Goal: Communication & Community: Answer question/provide support

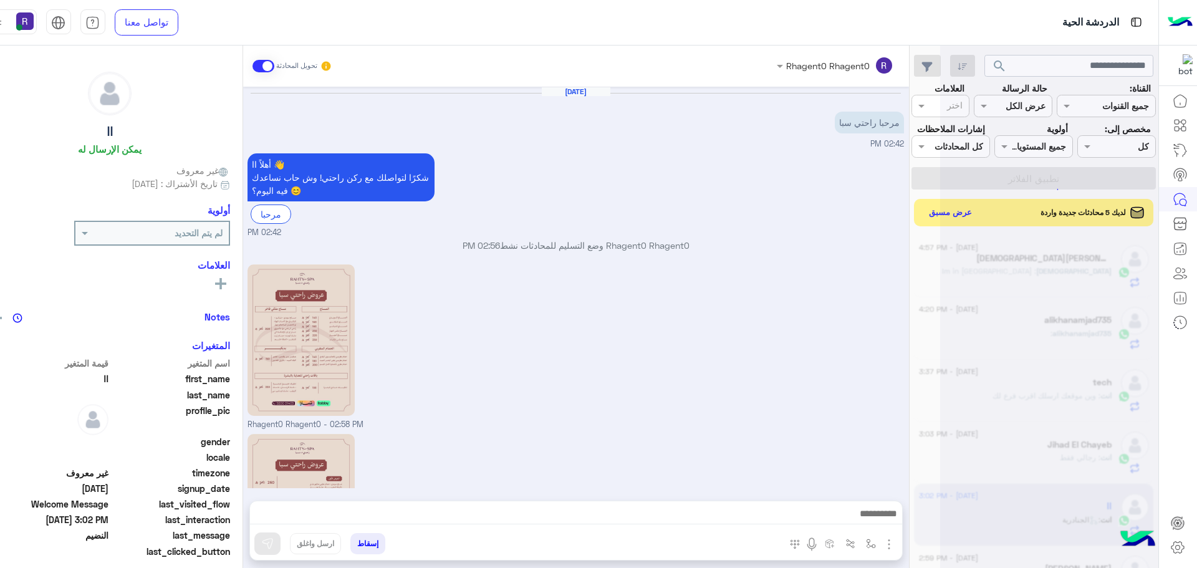
scroll to position [368, 0]
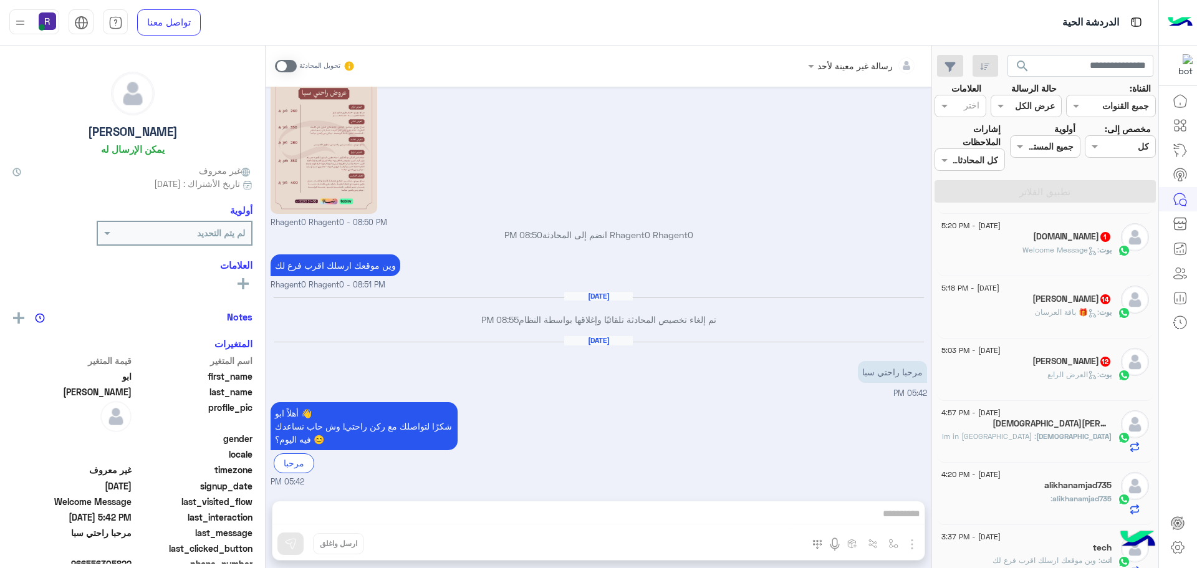
scroll to position [249, 0]
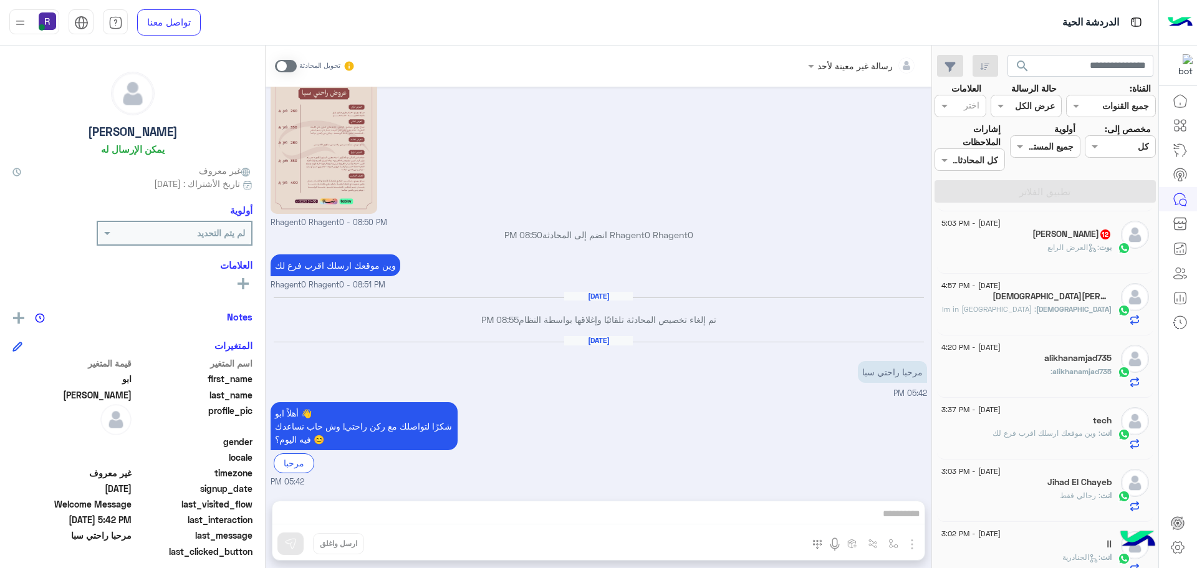
click at [1023, 257] on div "بوت : العرض الرابع" at bounding box center [1026, 253] width 170 height 22
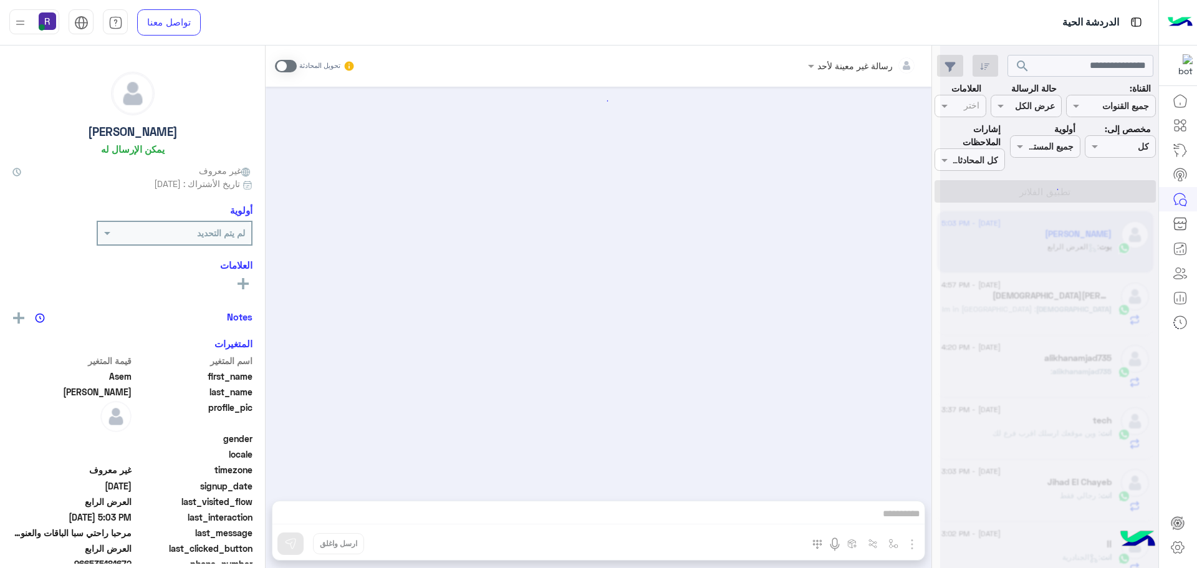
scroll to position [2385, 0]
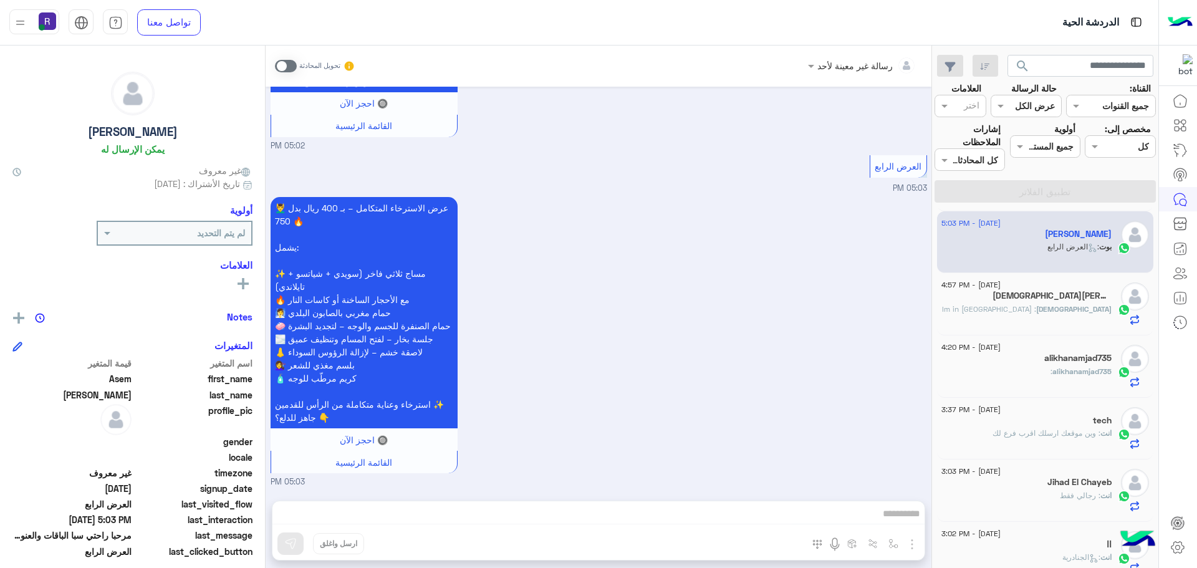
click at [293, 64] on span at bounding box center [286, 66] width 22 height 12
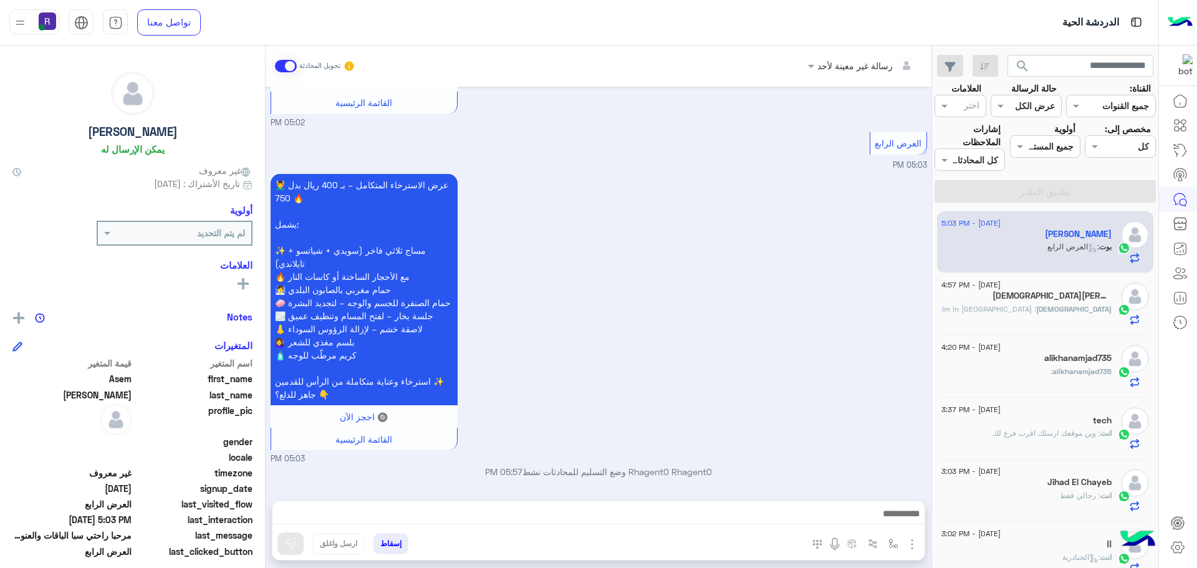
scroll to position [2409, 0]
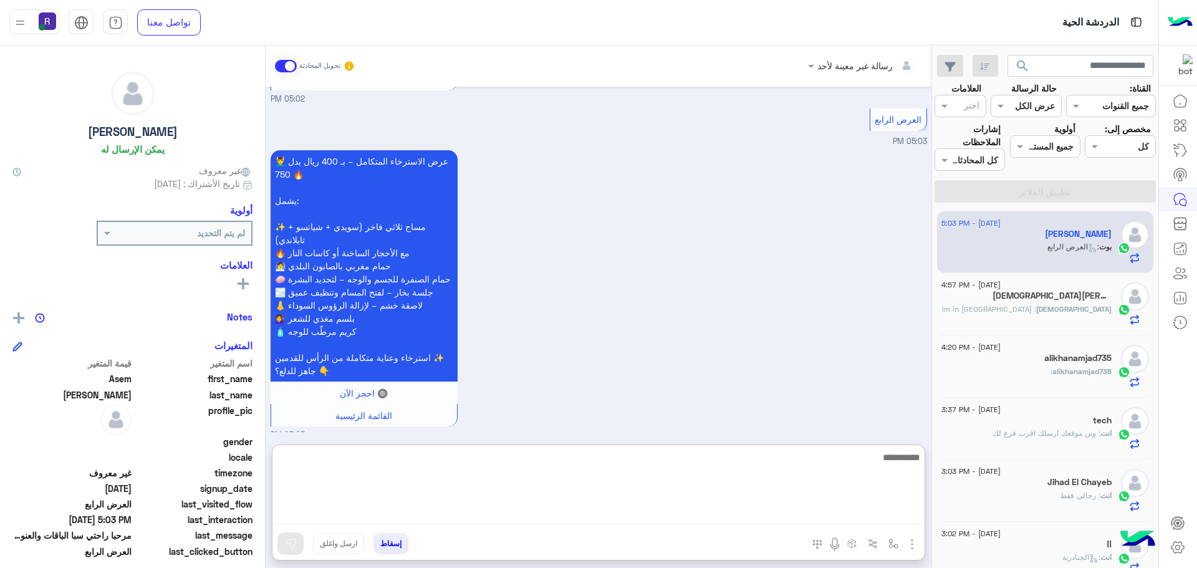
paste textarea "**********"
type textarea "**********"
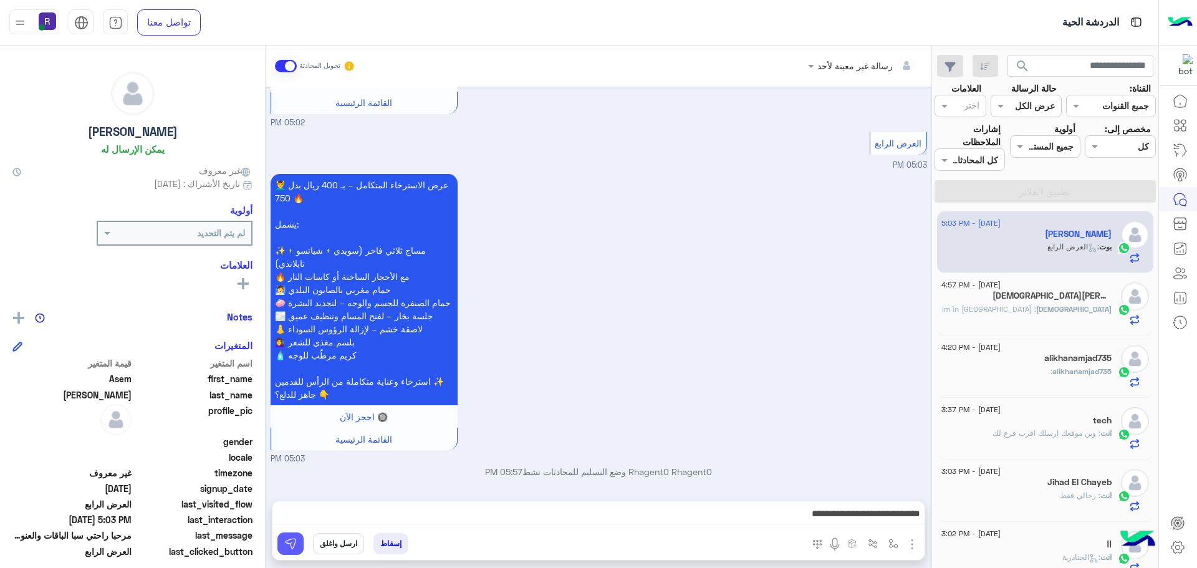
click at [281, 541] on button at bounding box center [290, 543] width 26 height 22
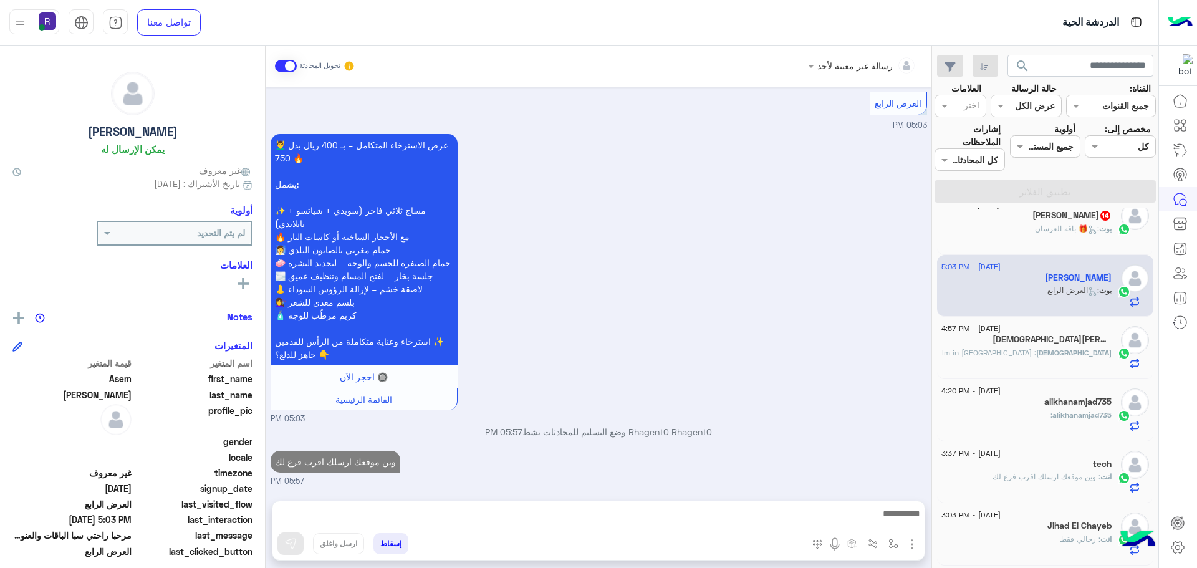
scroll to position [187, 0]
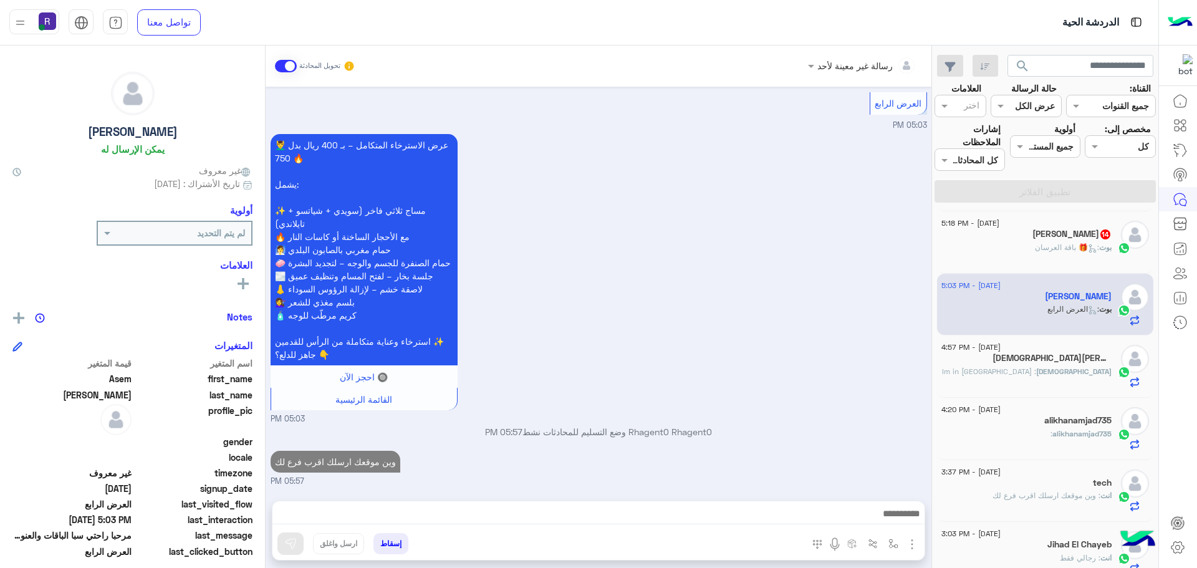
click at [1065, 250] on span ": 🎁 باقة العرسان" at bounding box center [1067, 247] width 64 height 9
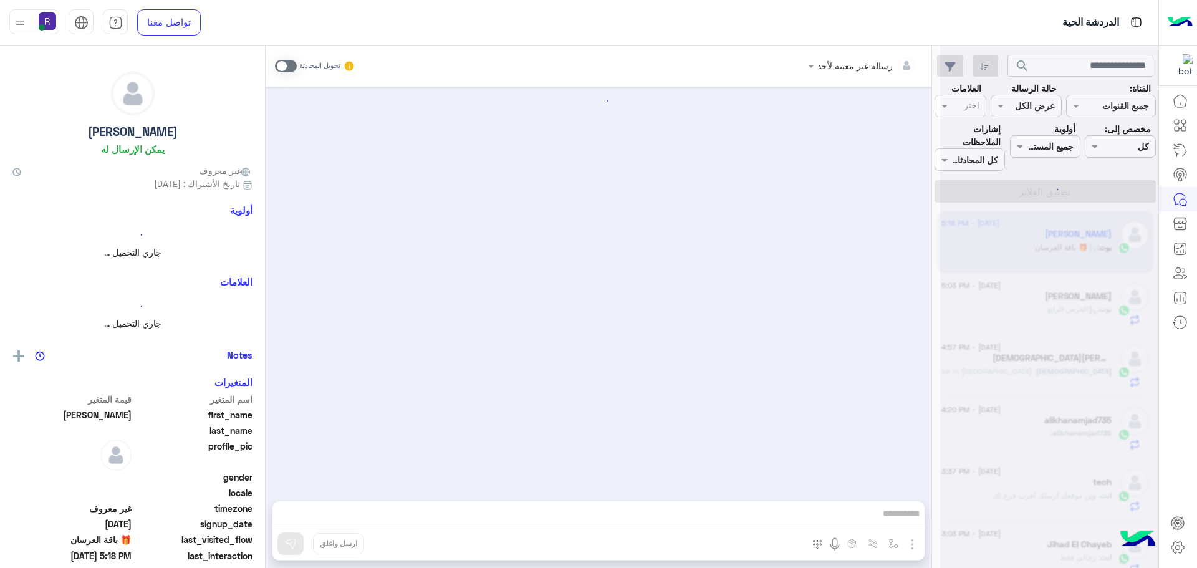
scroll to position [2954, 0]
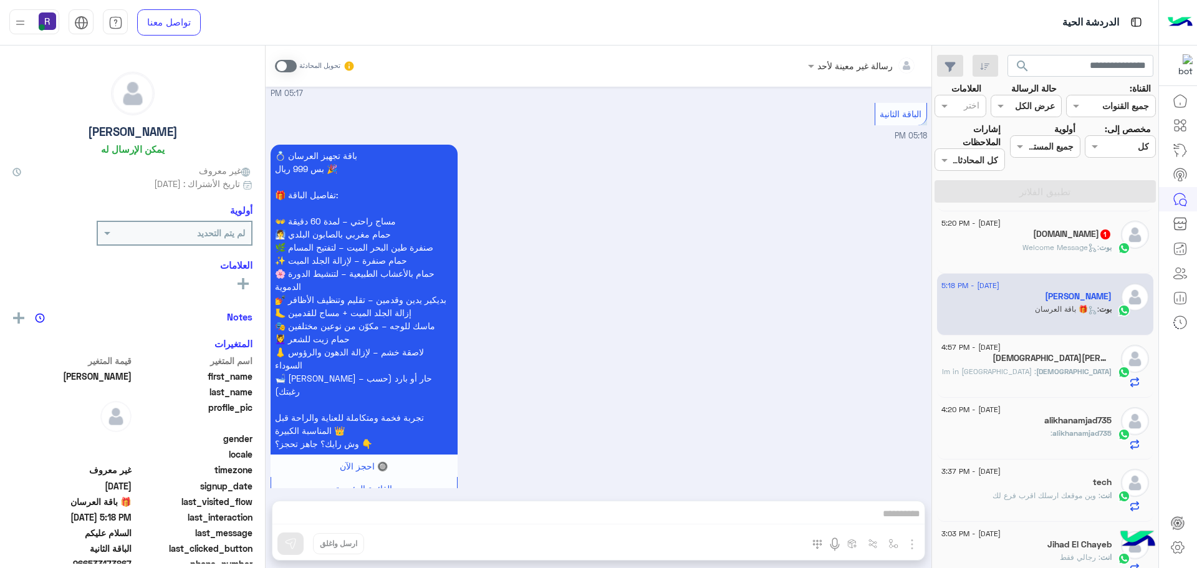
click at [287, 64] on span at bounding box center [286, 66] width 22 height 12
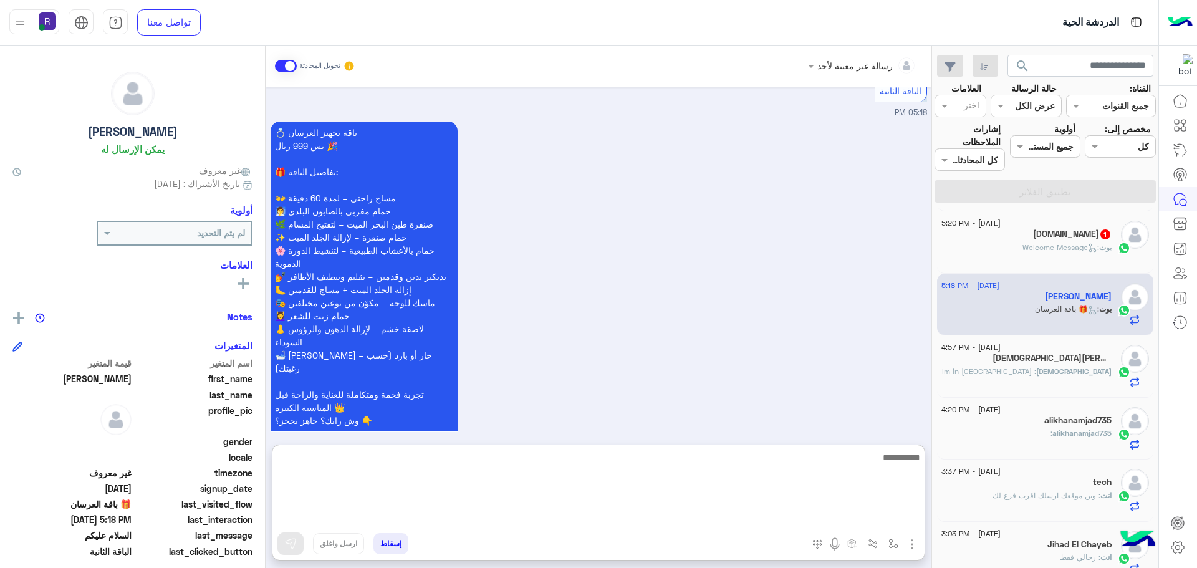
paste textarea "**********"
type textarea "**********"
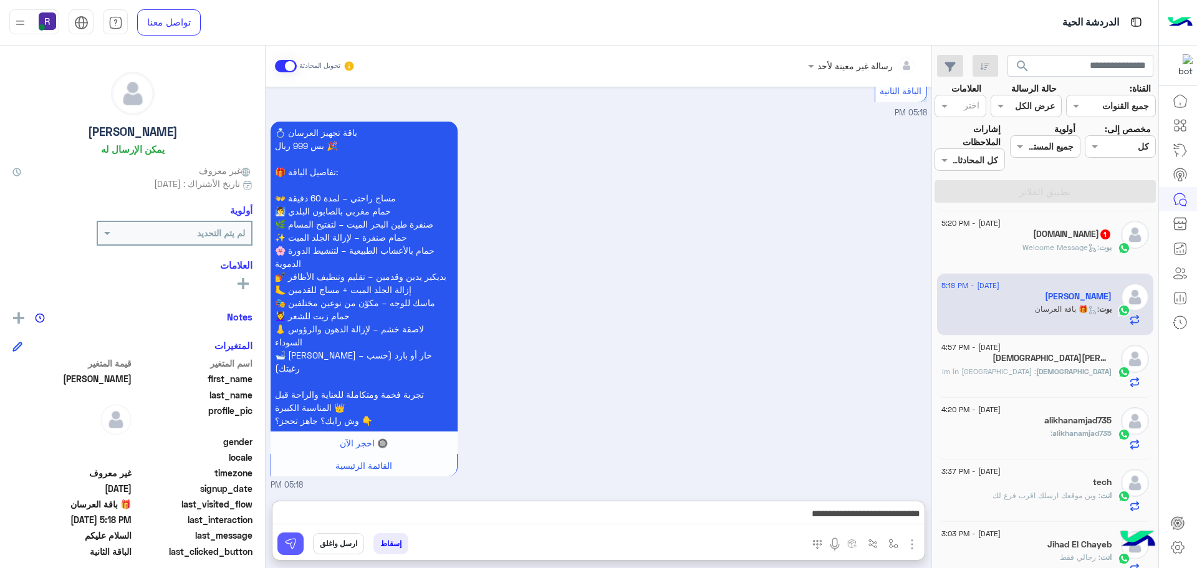
click at [287, 546] on img at bounding box center [290, 543] width 12 height 12
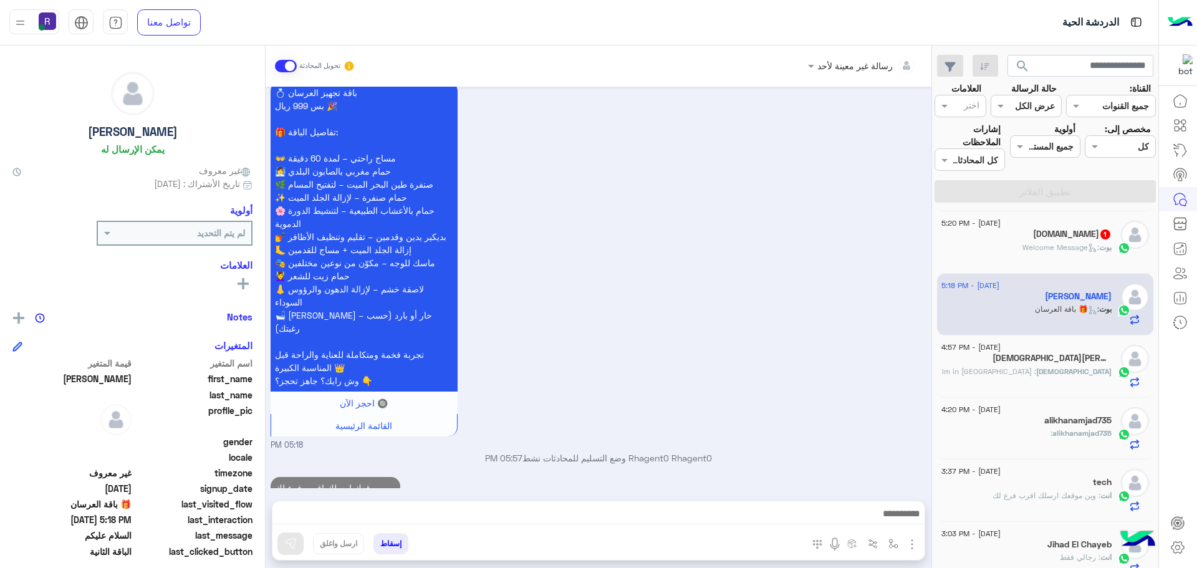
click at [1085, 239] on h5 "Visa.solutions 1" at bounding box center [1072, 234] width 79 height 11
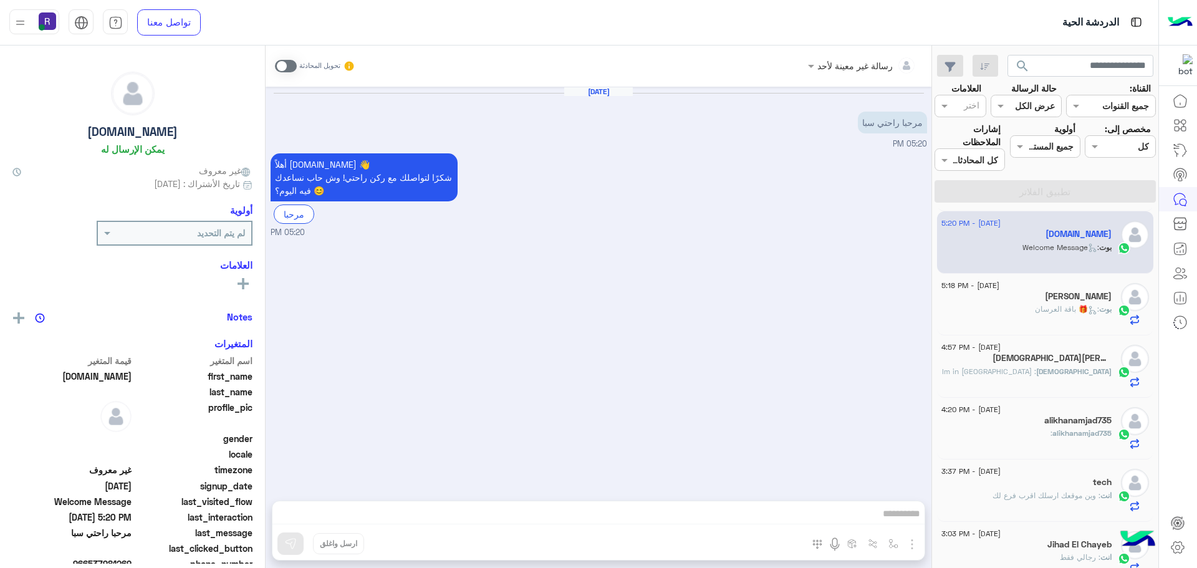
click at [291, 69] on span at bounding box center [286, 66] width 22 height 12
click at [914, 542] on img "button" at bounding box center [912, 544] width 15 height 15
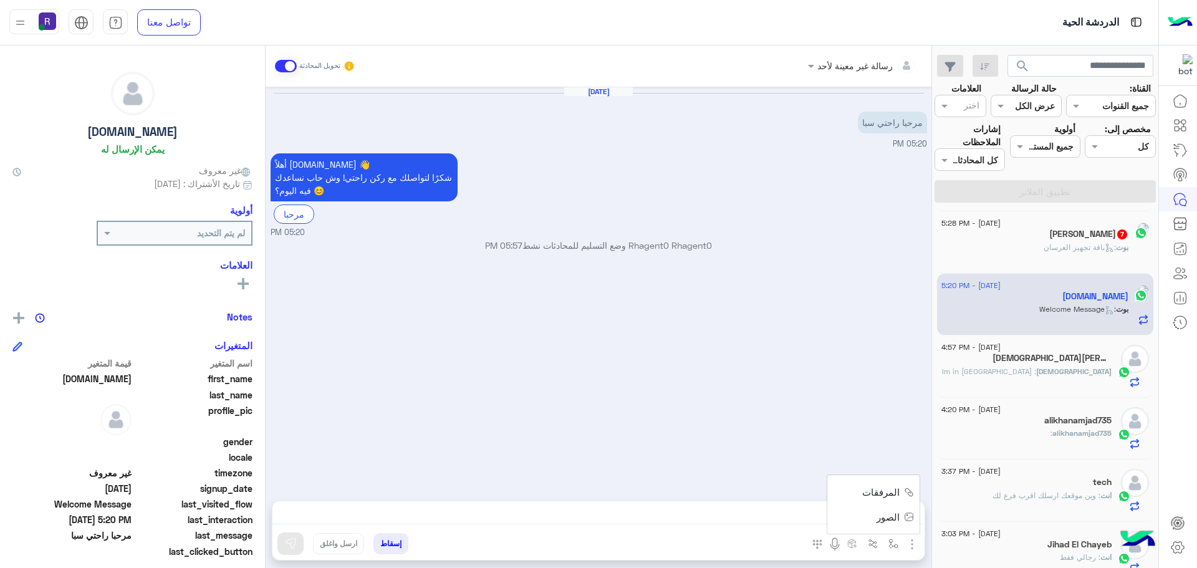
click at [897, 517] on span "الصور" at bounding box center [888, 517] width 23 height 14
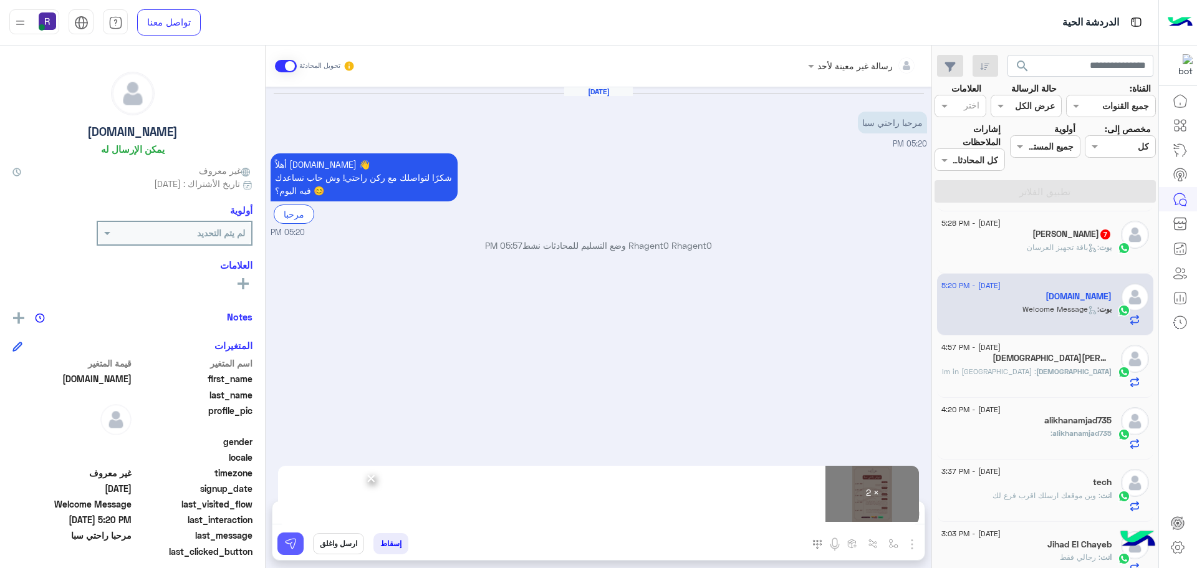
click at [291, 546] on img at bounding box center [290, 543] width 12 height 12
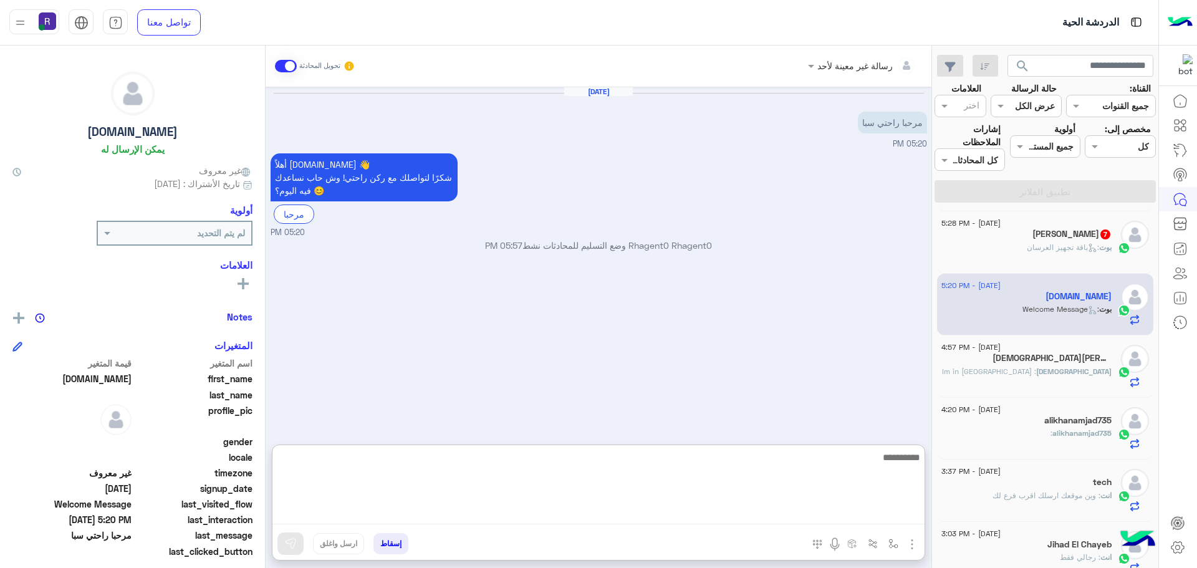
paste textarea "**********"
type textarea "**********"
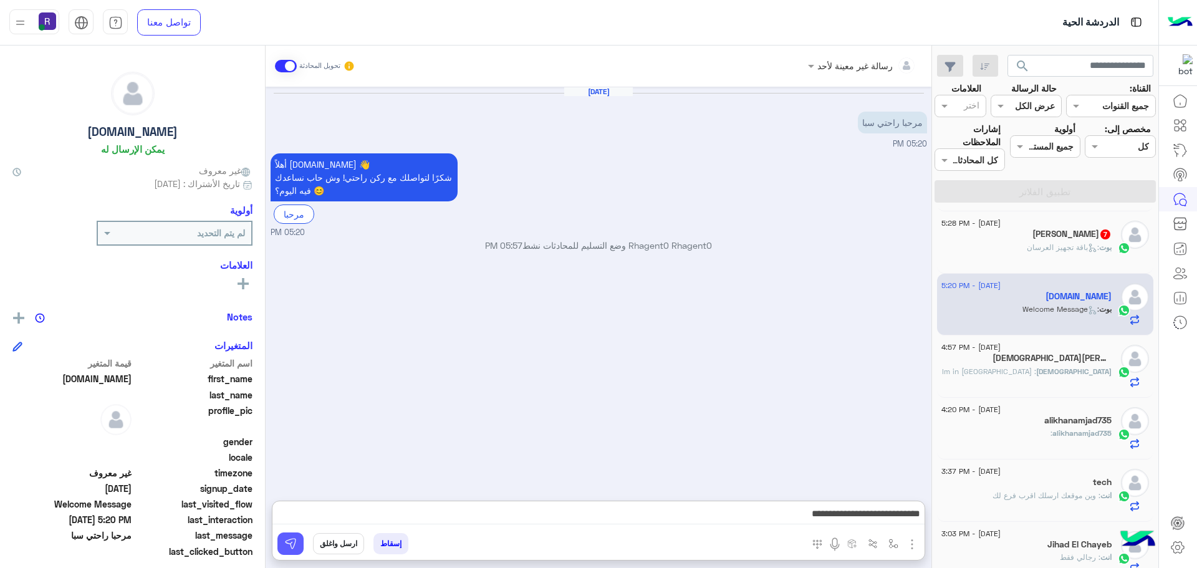
click at [297, 549] on button at bounding box center [290, 543] width 26 height 22
click at [1040, 238] on div "عبدالله 7" at bounding box center [1026, 235] width 170 height 13
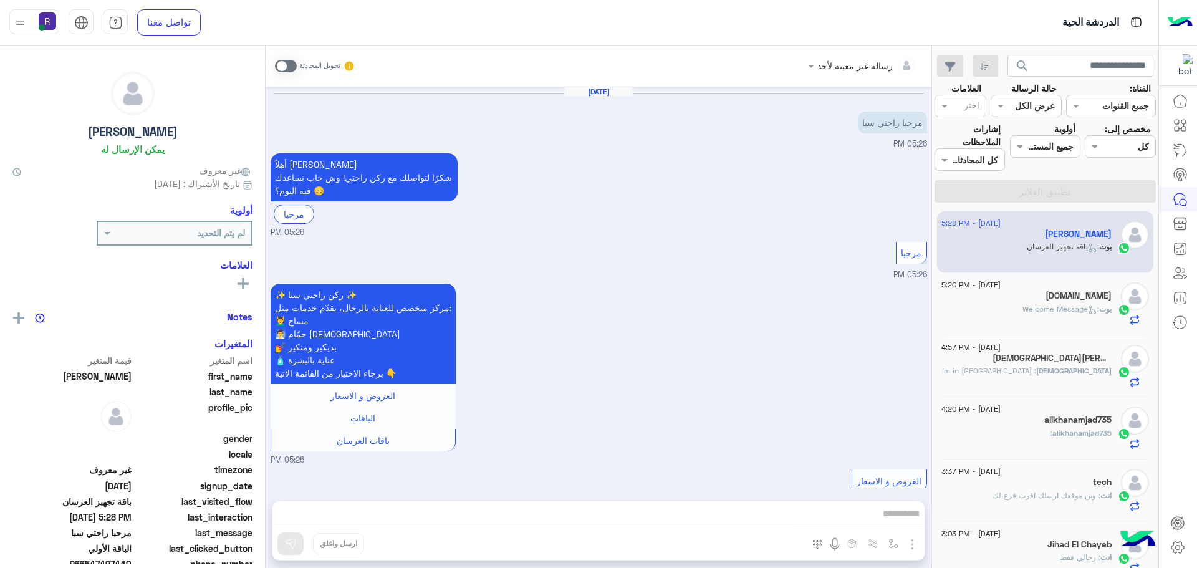
scroll to position [1289, 0]
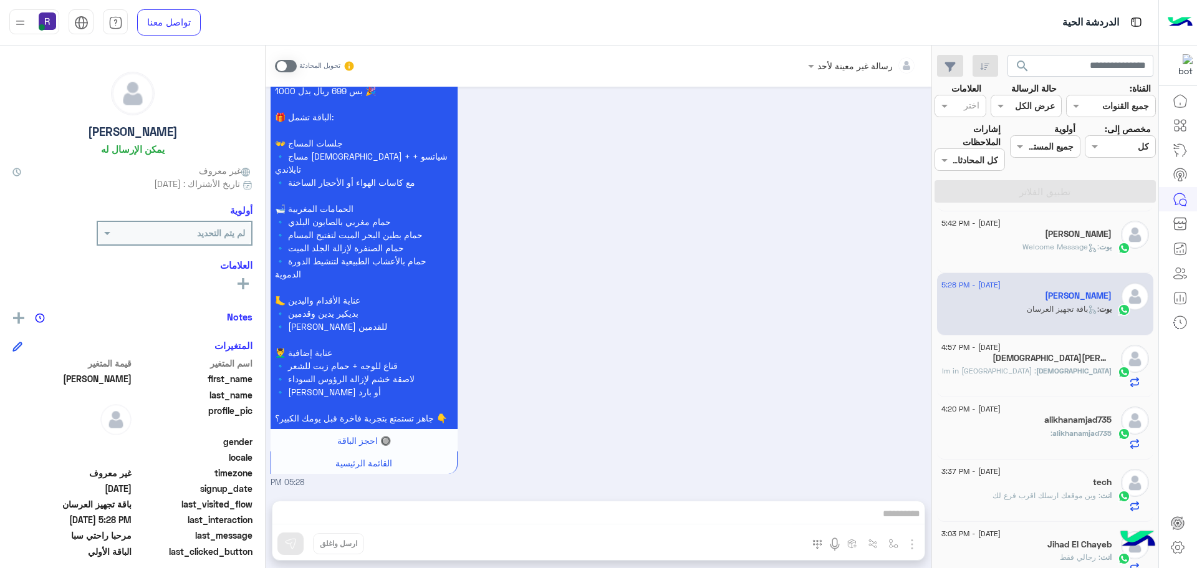
click at [289, 64] on span at bounding box center [286, 66] width 22 height 12
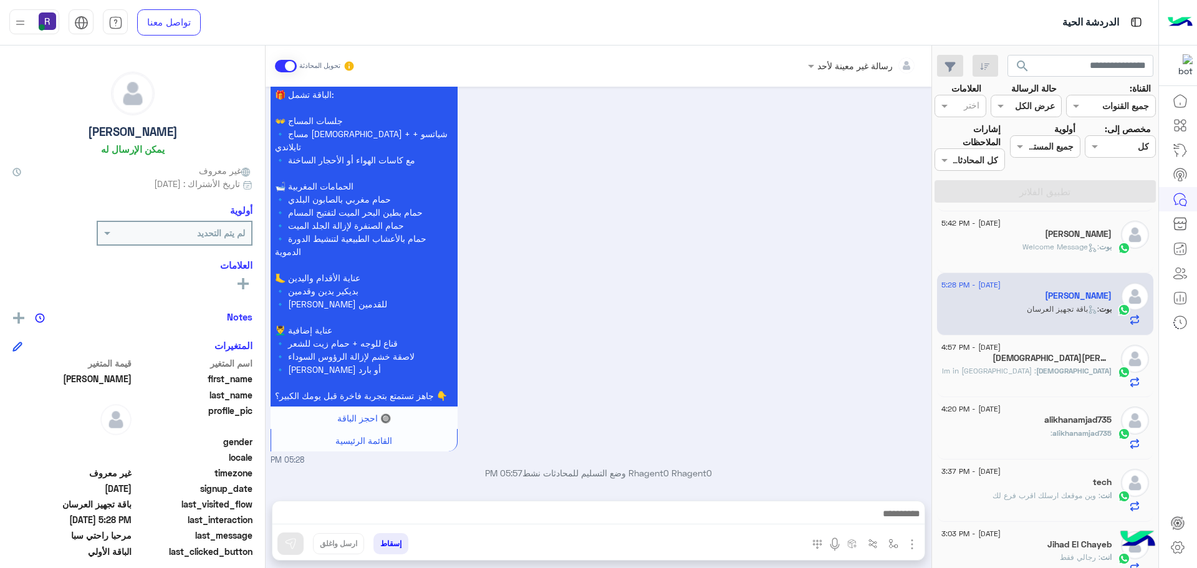
click at [907, 539] on img "button" at bounding box center [912, 544] width 15 height 15
click at [892, 518] on span "الصور" at bounding box center [888, 517] width 23 height 14
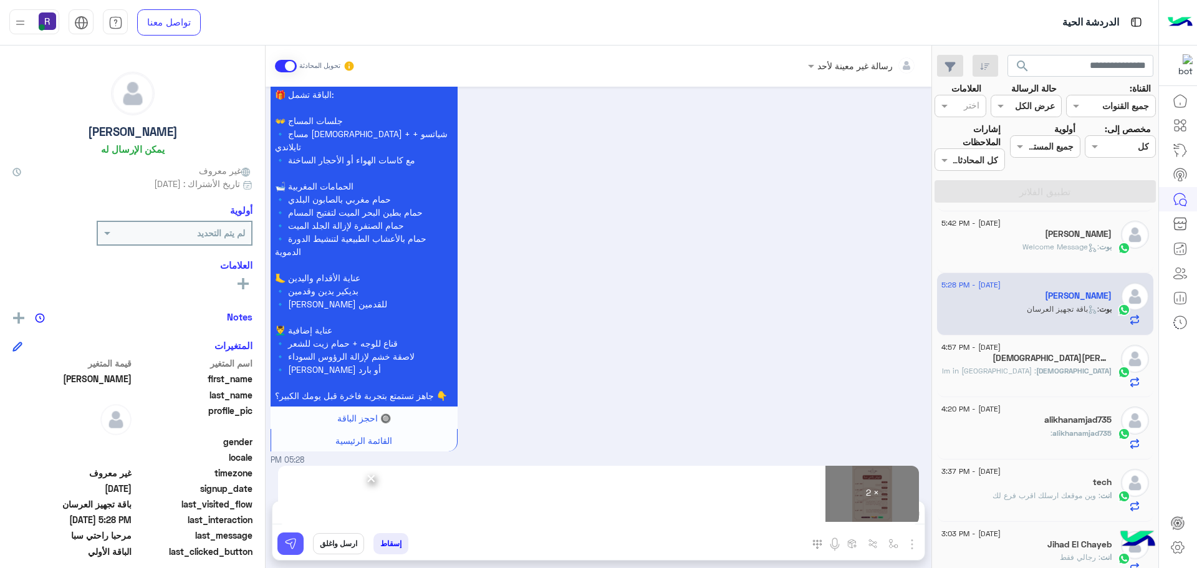
click at [297, 547] on button at bounding box center [290, 543] width 26 height 22
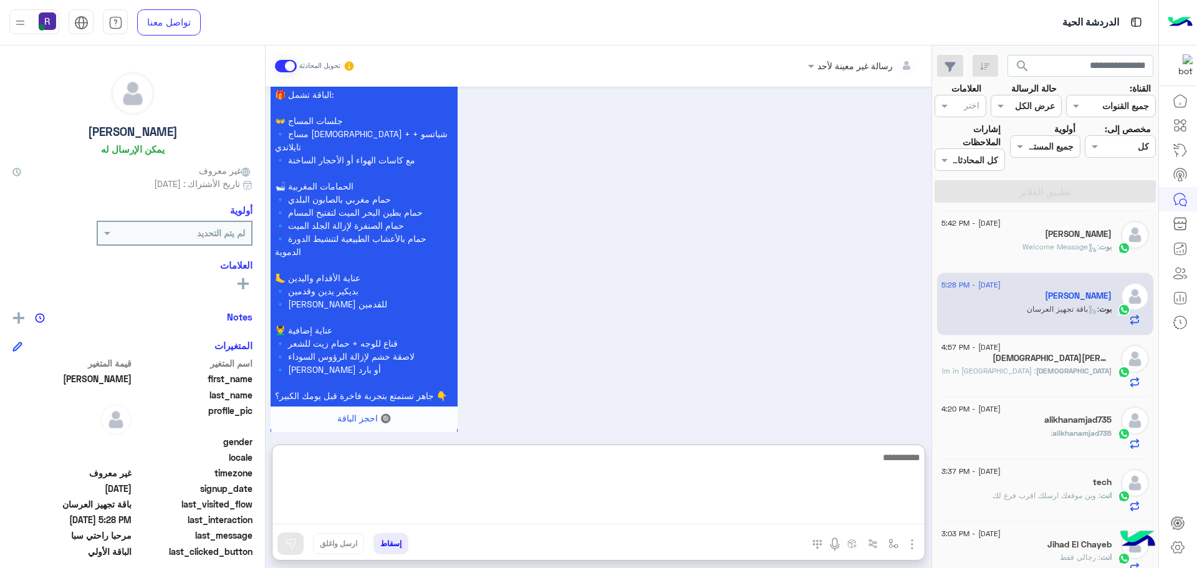
paste textarea "**********"
type textarea "**********"
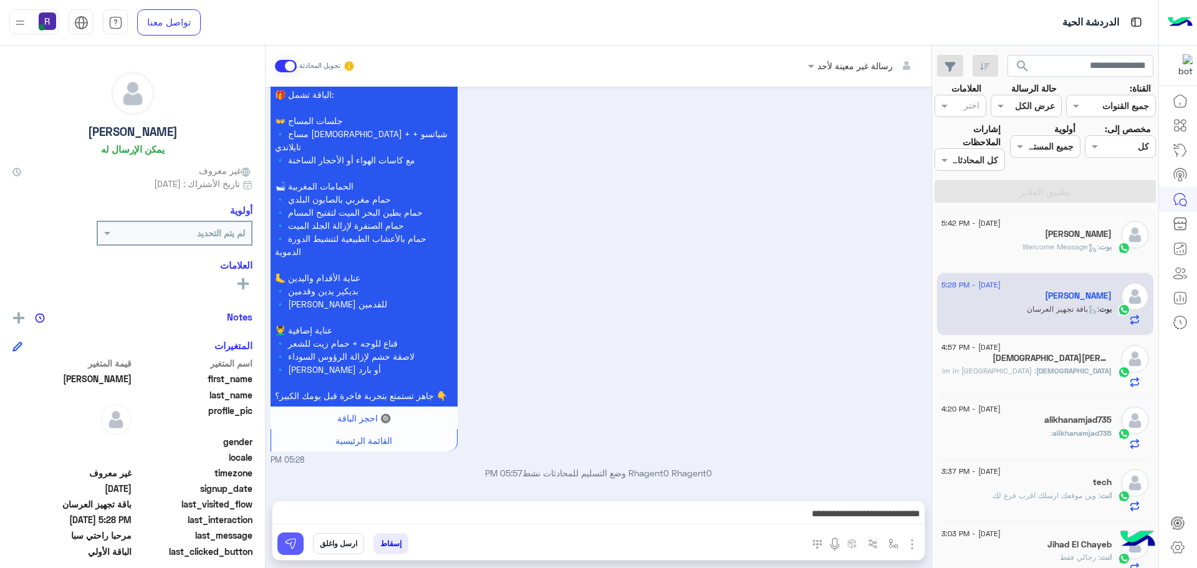
click at [294, 542] on img at bounding box center [290, 543] width 12 height 12
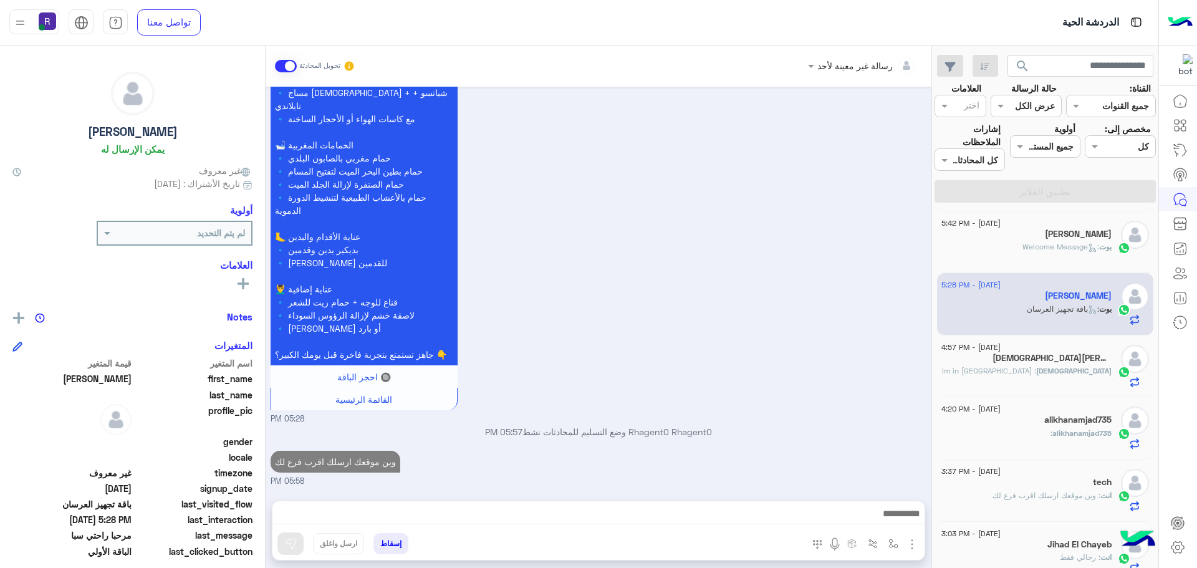
scroll to position [1352, 0]
click at [1081, 357] on h5 "Muhammad Usman" at bounding box center [1052, 358] width 119 height 11
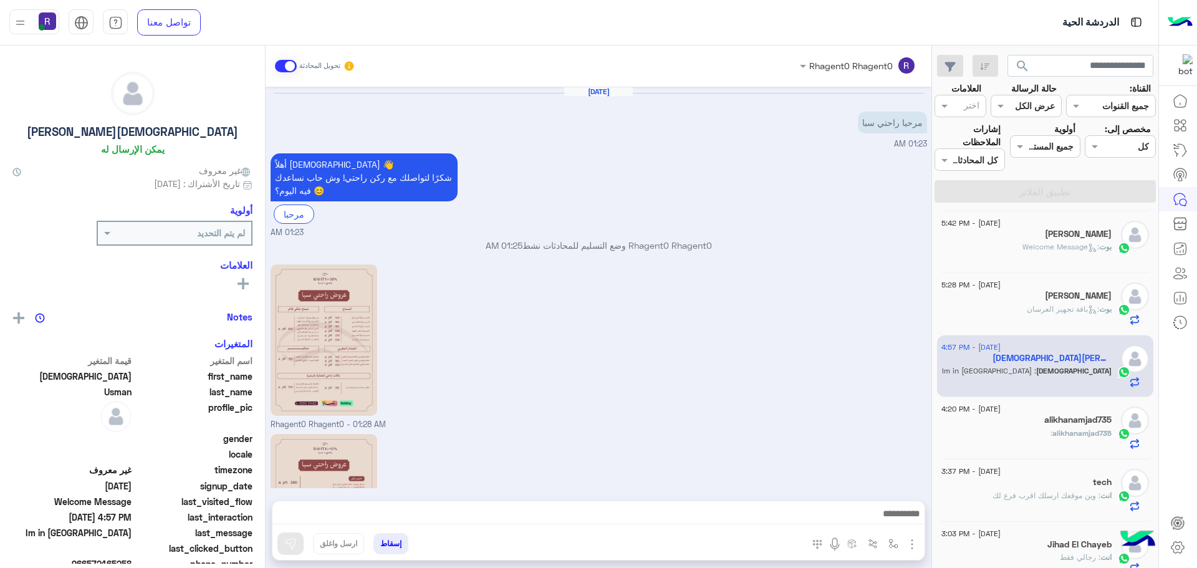
scroll to position [440, 0]
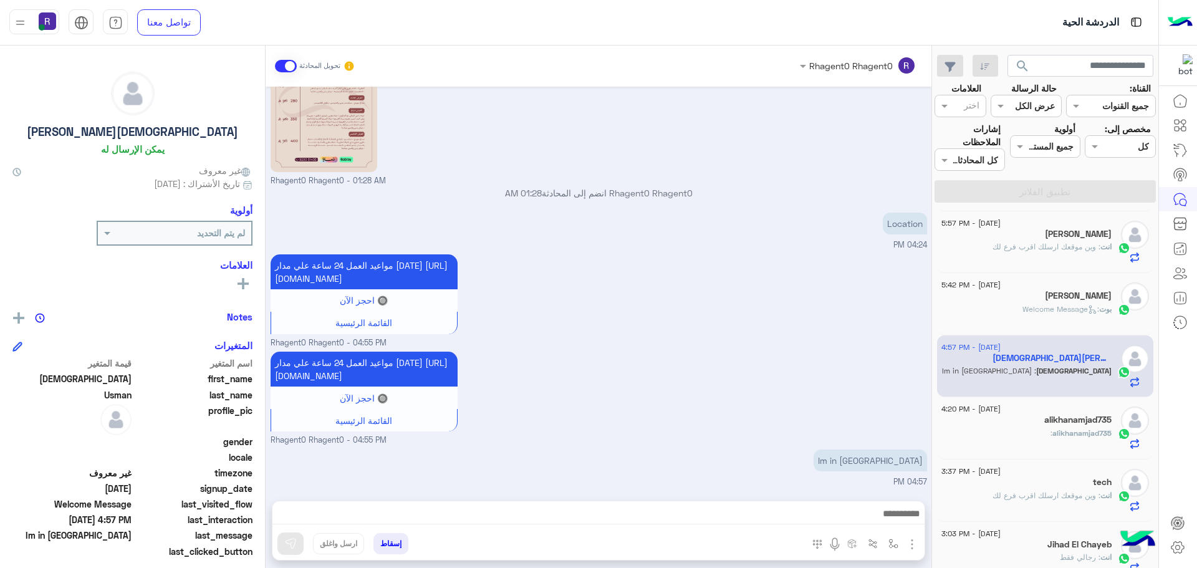
click at [1033, 247] on span ": وين موقعك ارسلك اقرب فرع لك" at bounding box center [1047, 246] width 108 height 9
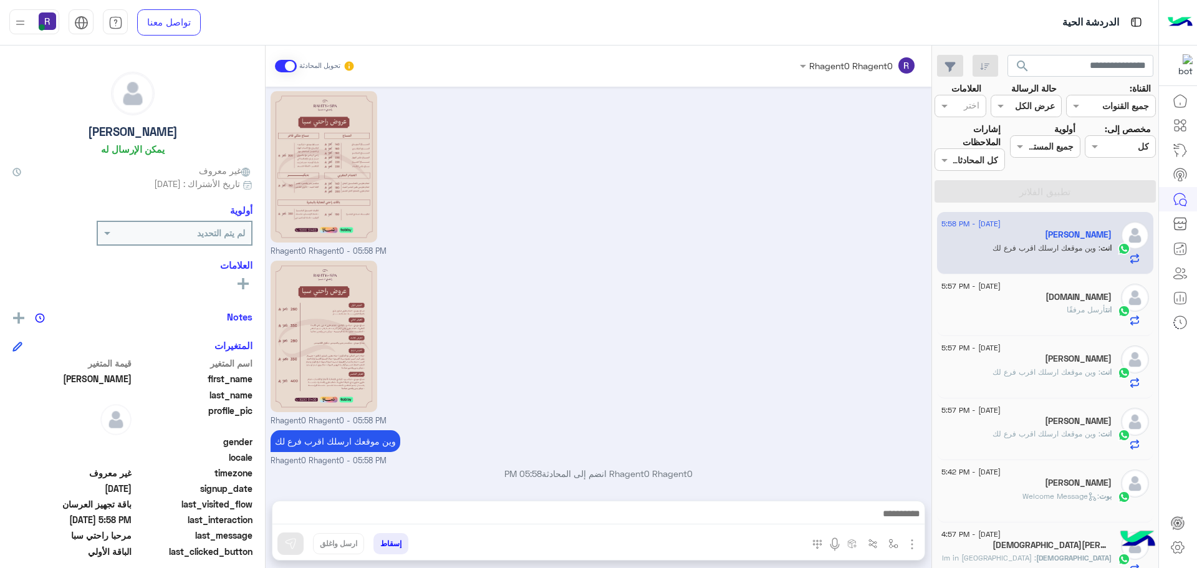
scroll to position [1754, 0]
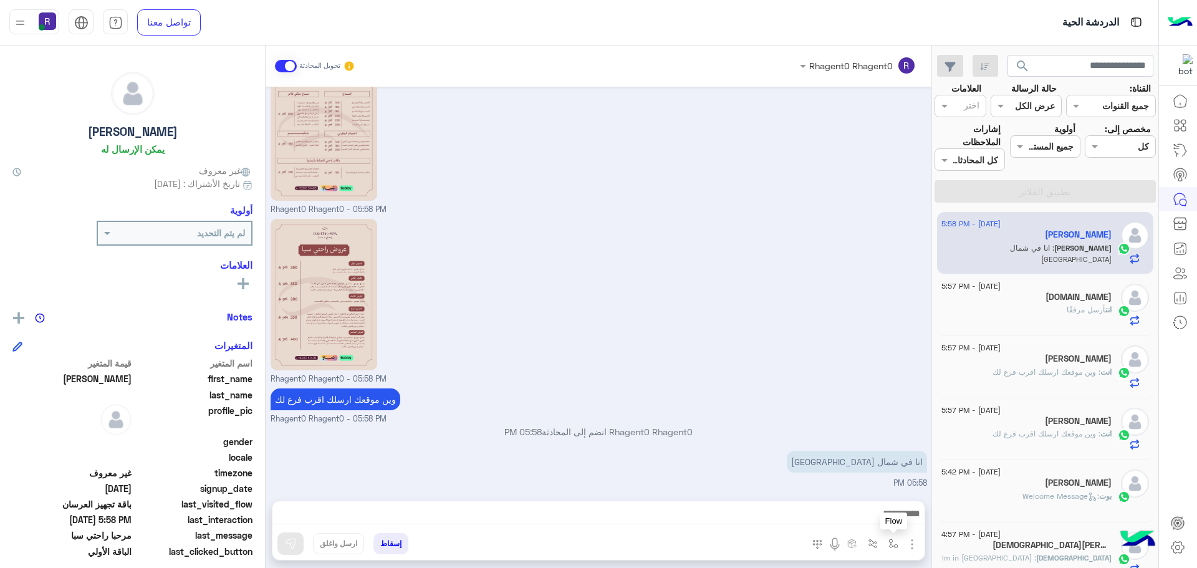
click at [893, 546] on img "button" at bounding box center [893, 544] width 10 height 10
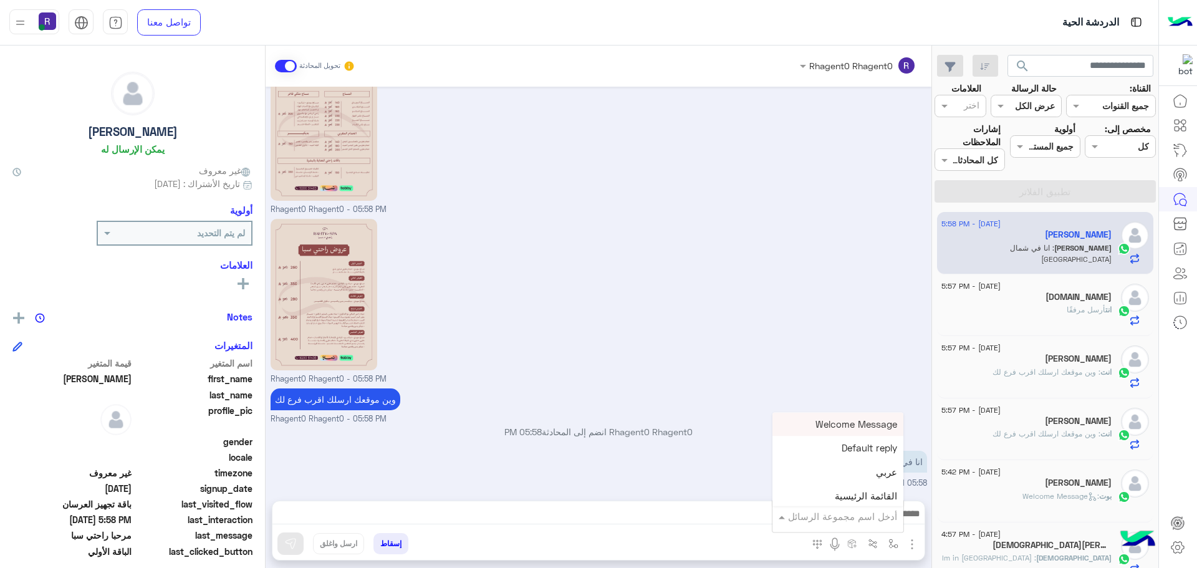
click at [870, 523] on div "أدخل اسم مجموعة الرسائل" at bounding box center [842, 516] width 109 height 14
click at [858, 454] on div "الجنادرية" at bounding box center [837, 454] width 131 height 24
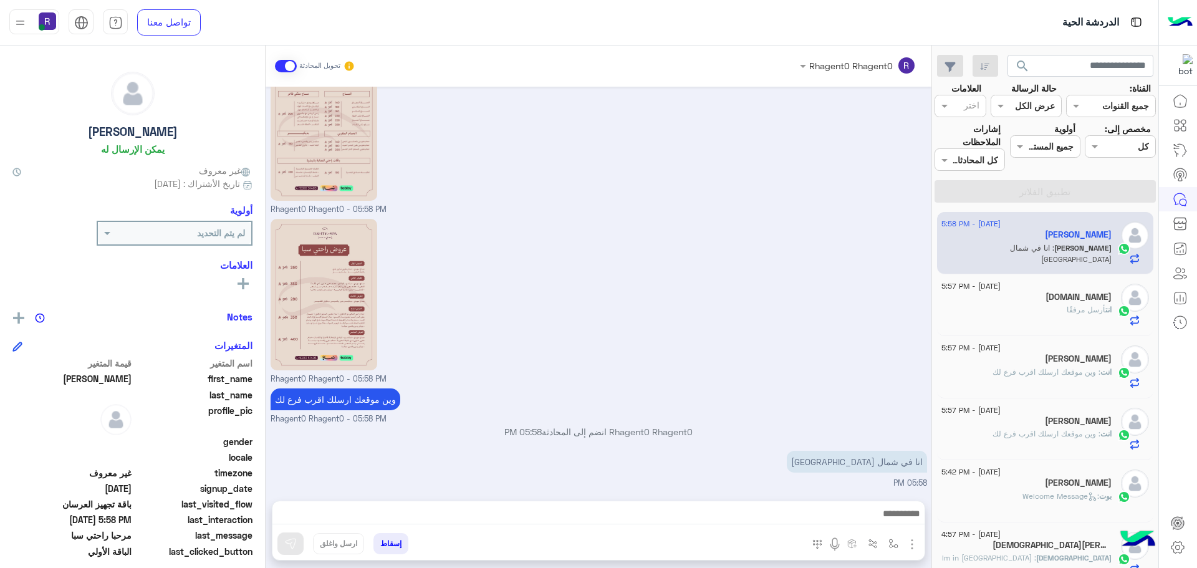
type textarea "*********"
click at [286, 541] on img at bounding box center [290, 543] width 12 height 12
click at [895, 546] on img "button" at bounding box center [893, 544] width 10 height 10
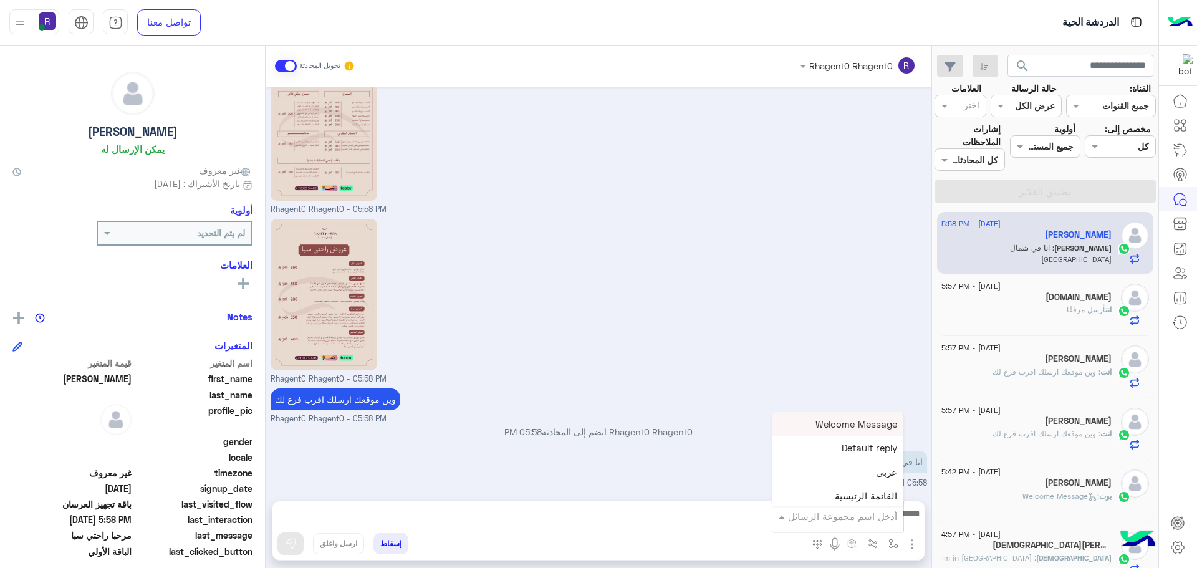
click at [882, 519] on input "text" at bounding box center [855, 516] width 84 height 14
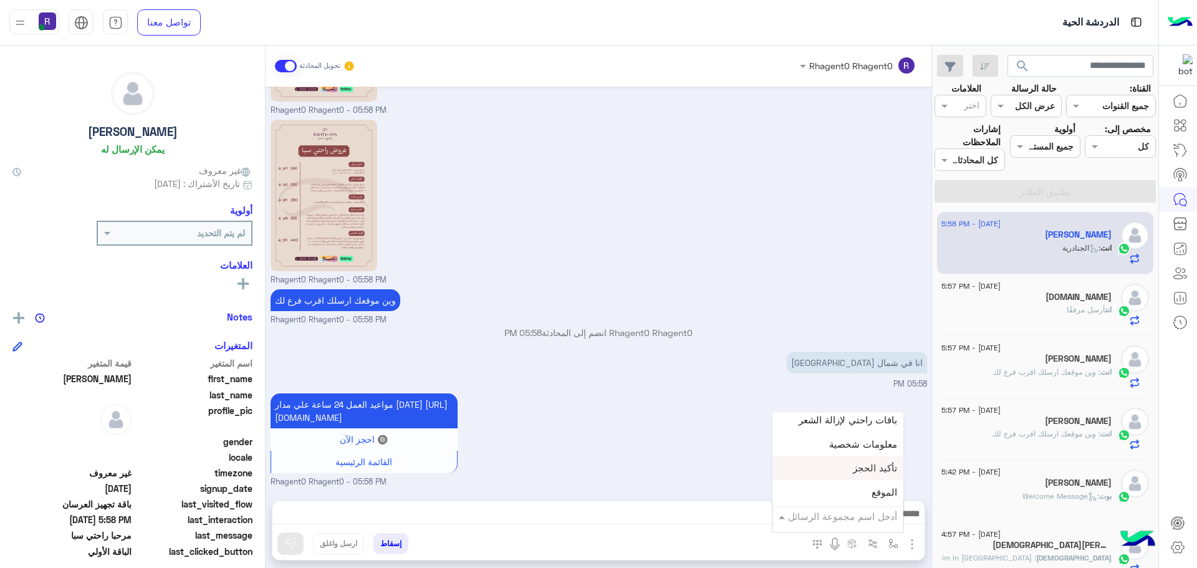
scroll to position [811, 0]
click at [879, 500] on div "لبن" at bounding box center [837, 502] width 131 height 24
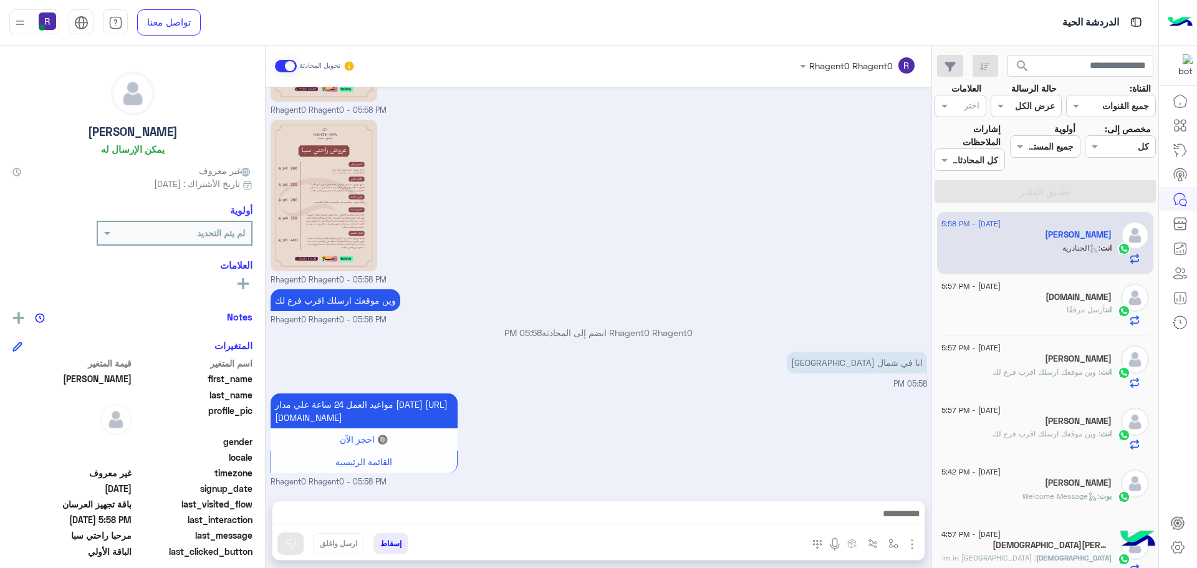
type textarea "***"
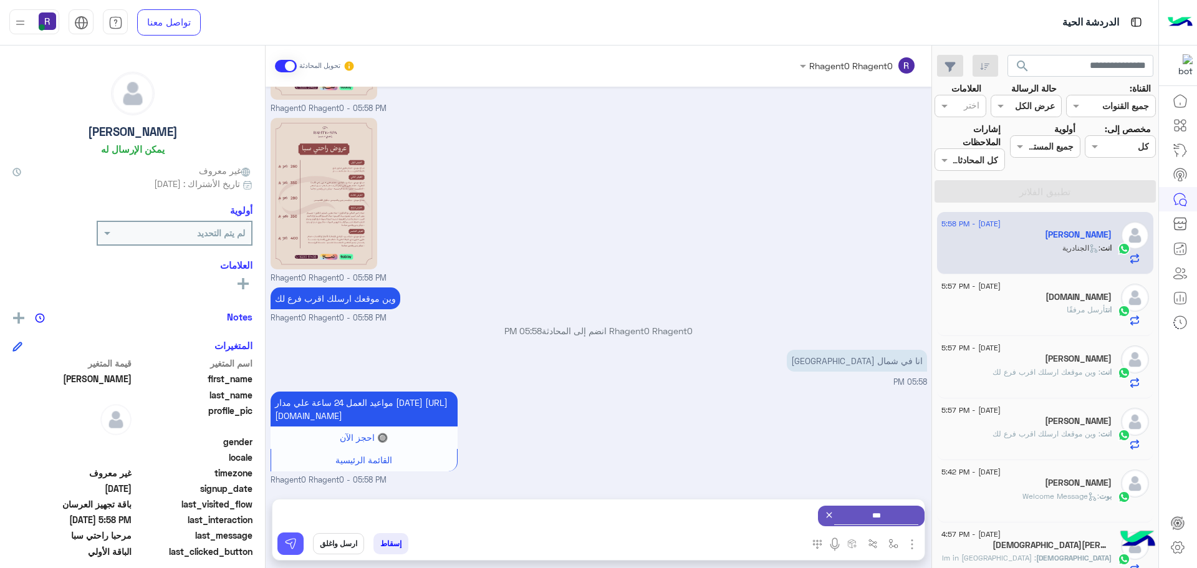
click at [298, 546] on button at bounding box center [290, 543] width 26 height 22
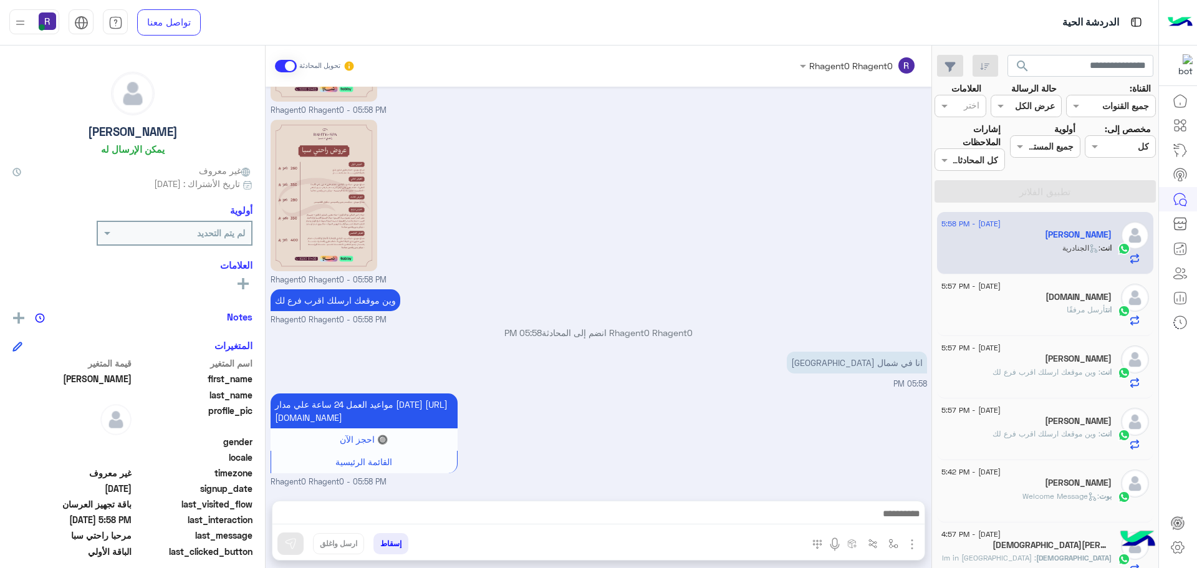
scroll to position [1865, 0]
click at [895, 543] on img "button" at bounding box center [893, 544] width 10 height 10
click at [874, 514] on input "text" at bounding box center [855, 516] width 84 height 14
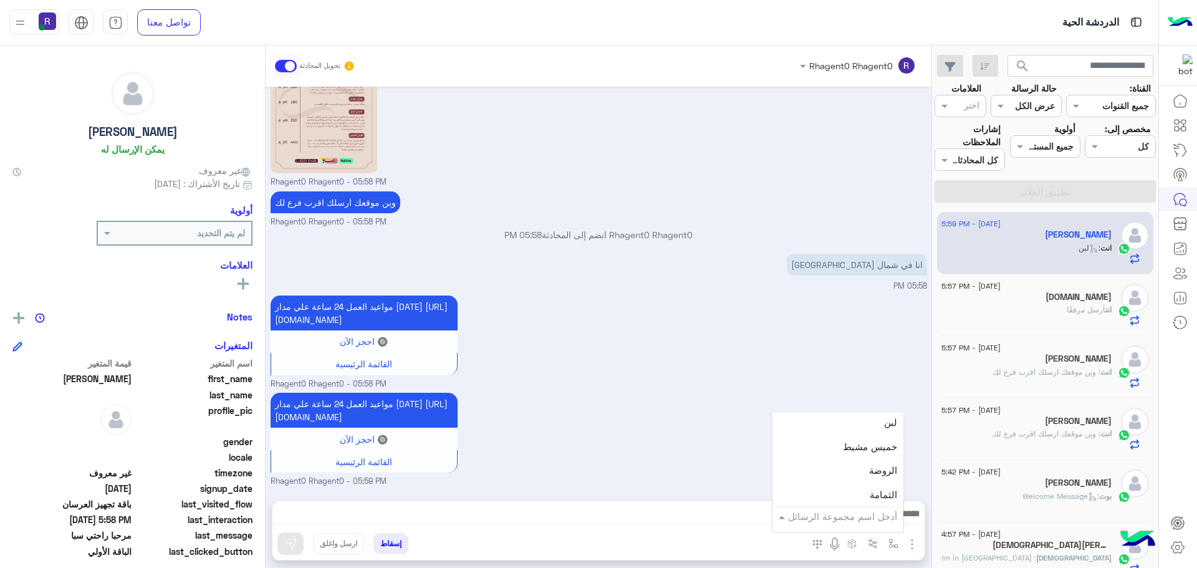
scroll to position [873, 0]
click at [864, 481] on div "الروضة" at bounding box center [837, 488] width 131 height 24
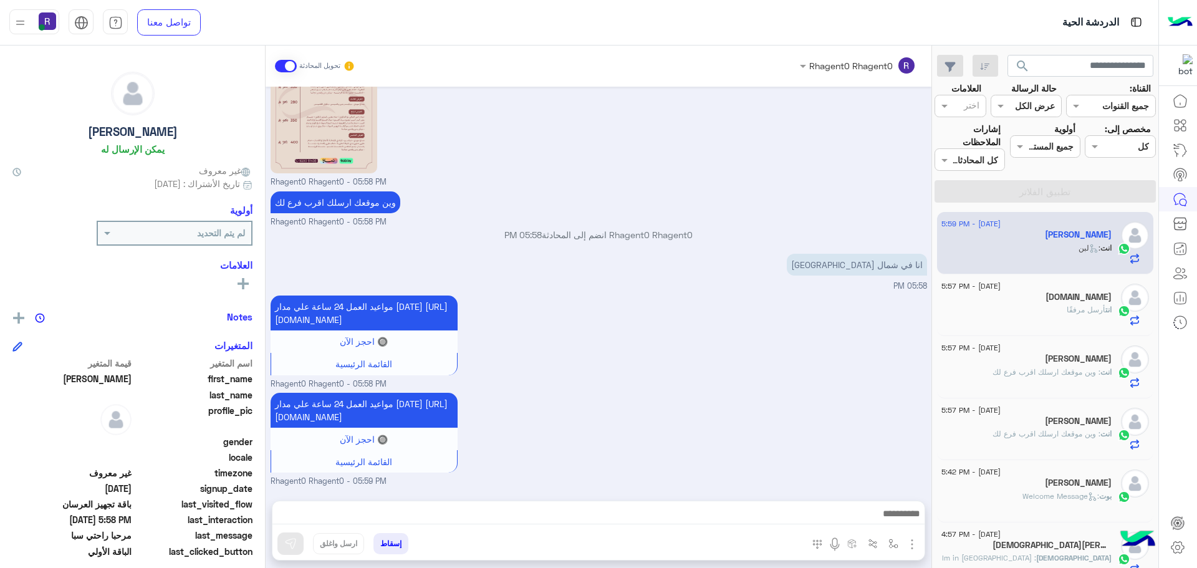
type textarea "******"
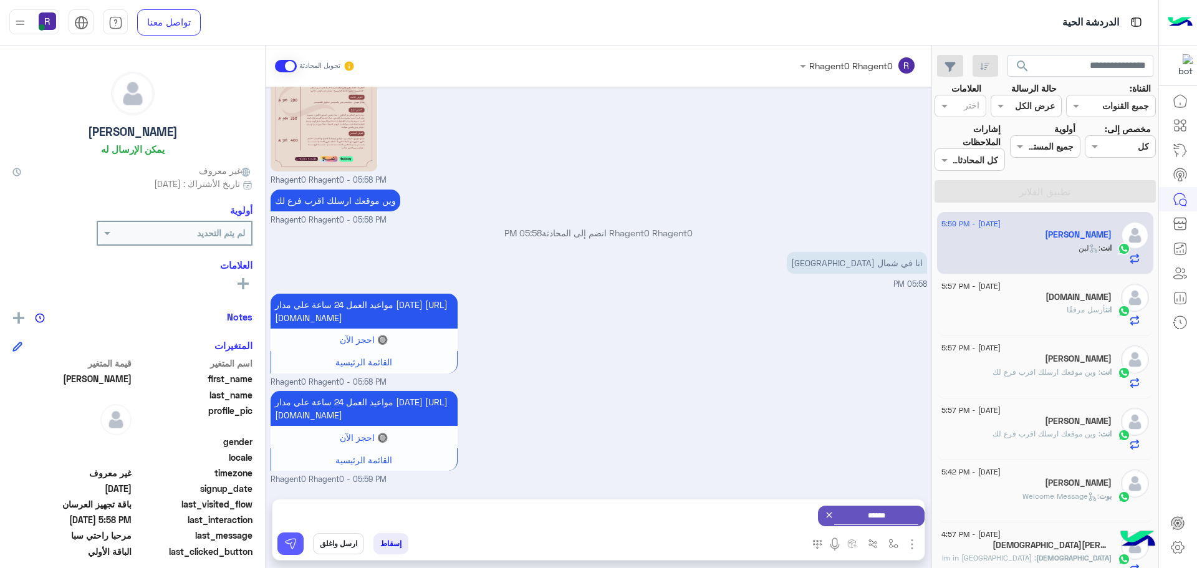
click at [297, 538] on button at bounding box center [290, 543] width 26 height 22
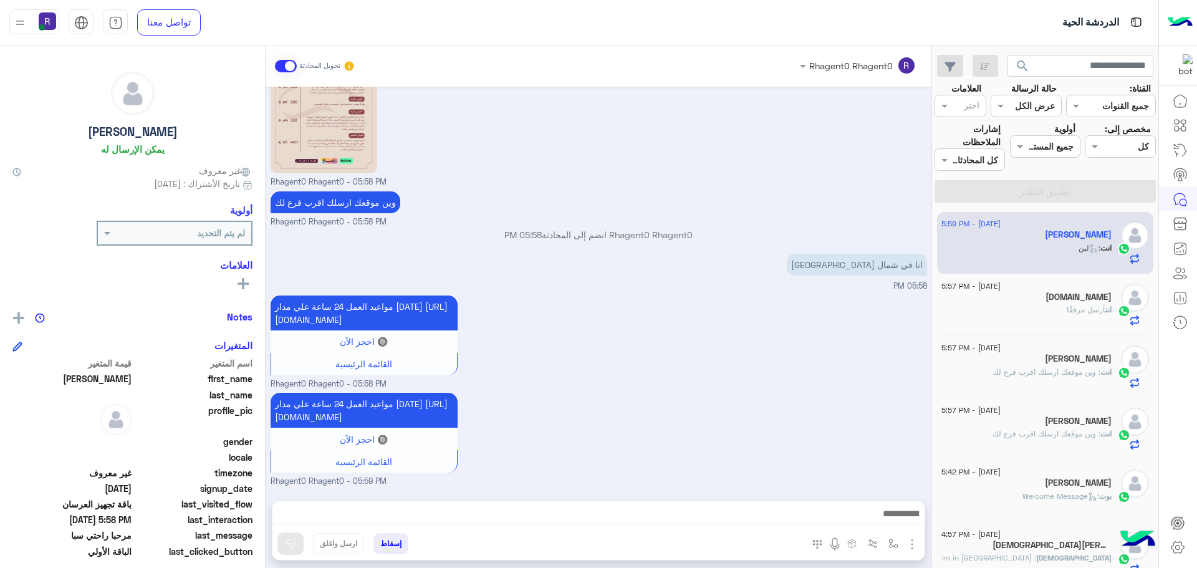
scroll to position [1976, 0]
click at [1041, 302] on div "Visa.solutions" at bounding box center [1026, 298] width 170 height 13
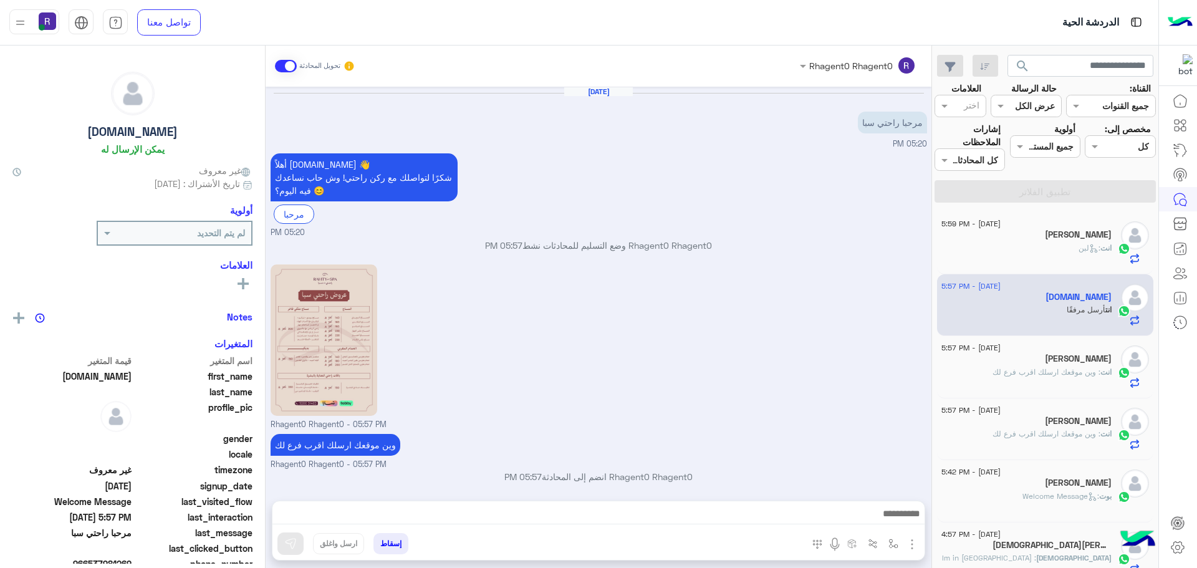
scroll to position [175, 0]
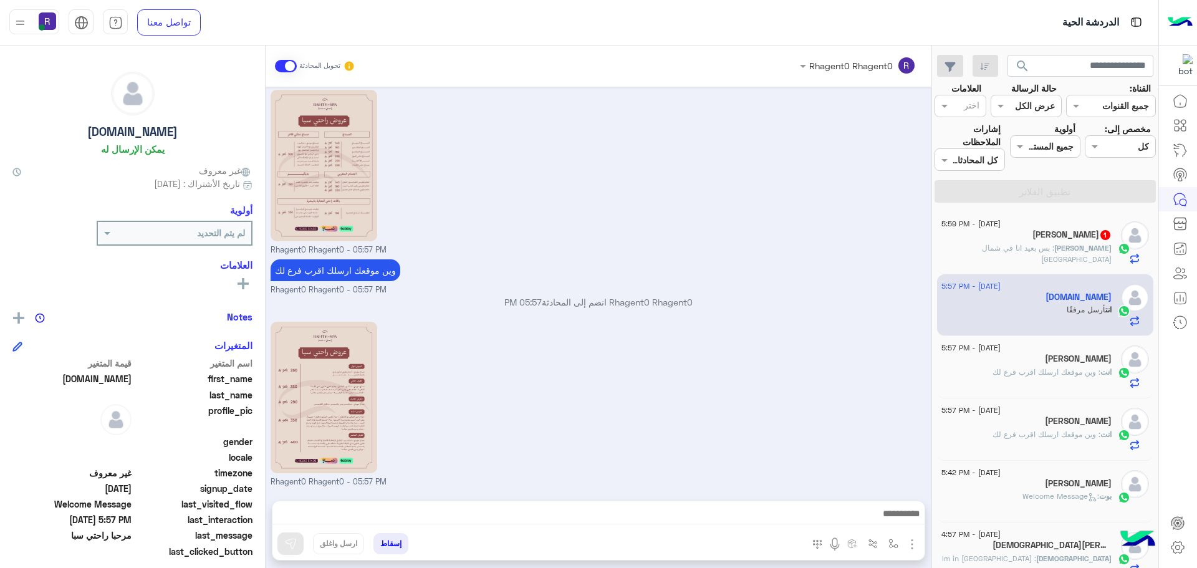
click at [1046, 256] on div "عبدالله : بس بعيد انا في شمال الرياض" at bounding box center [1026, 254] width 170 height 22
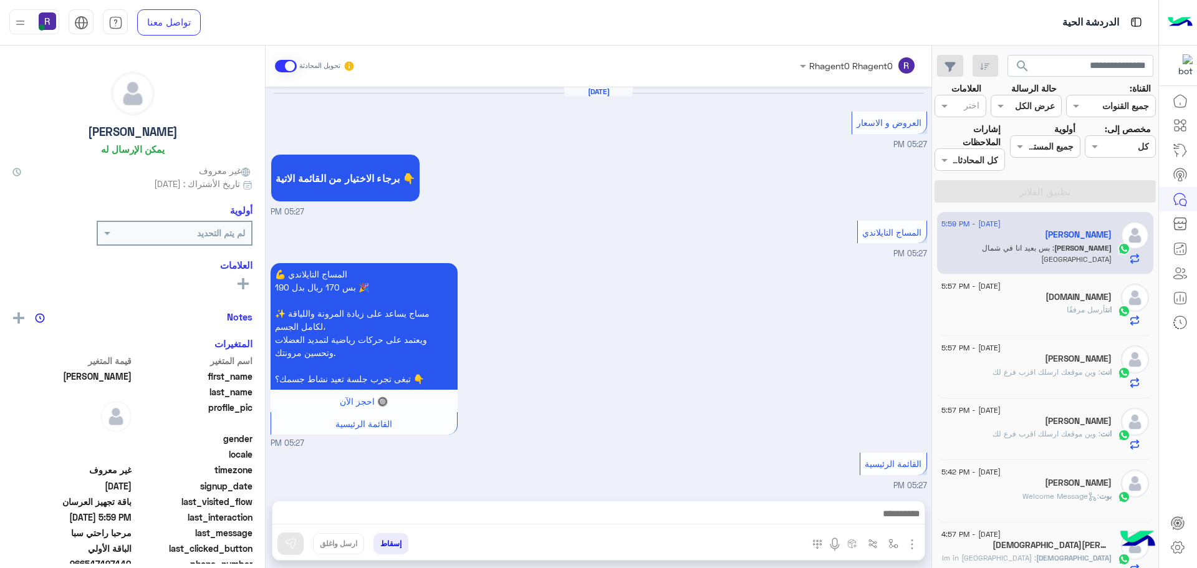
scroll to position [1771, 0]
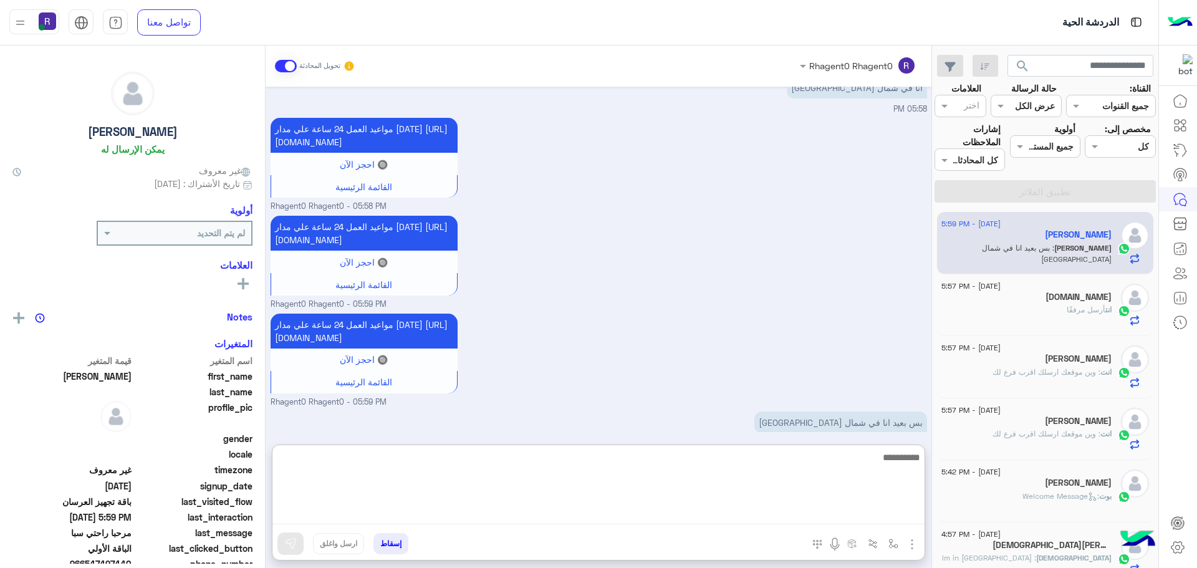
click at [551, 513] on textarea at bounding box center [598, 487] width 652 height 75
type textarea "**"
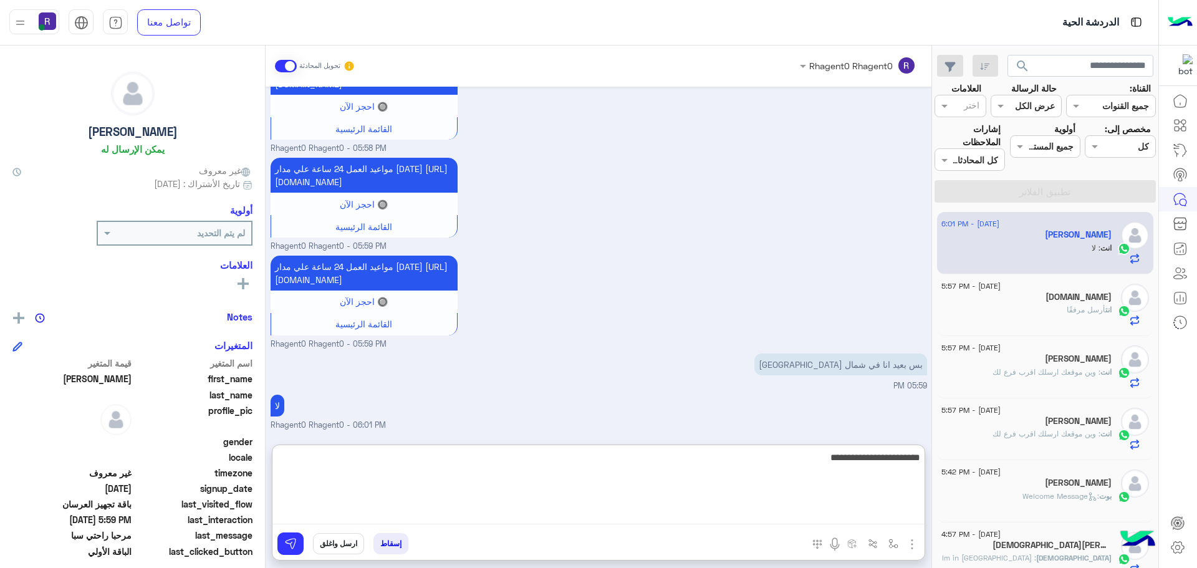
type textarea "**********"
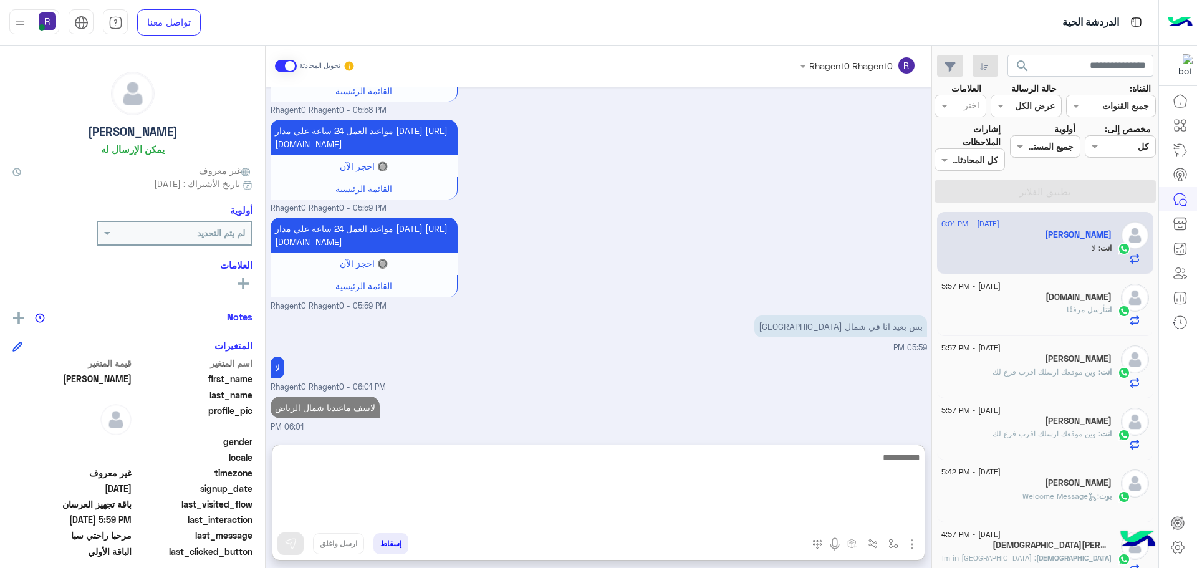
scroll to position [1906, 0]
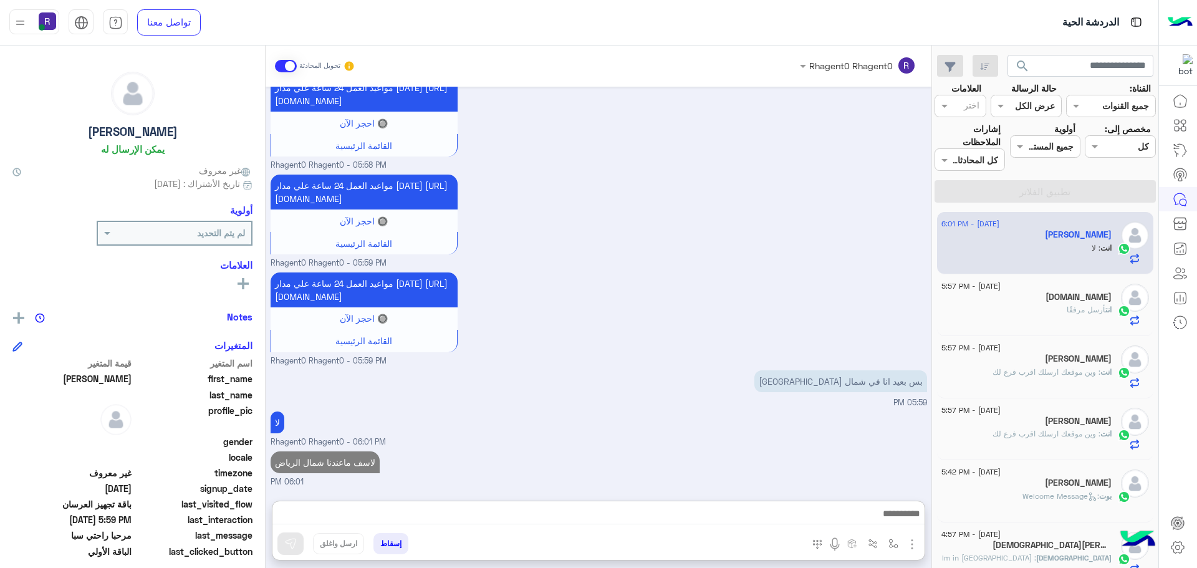
click at [1081, 303] on div "Visa.solutions" at bounding box center [1026, 298] width 170 height 13
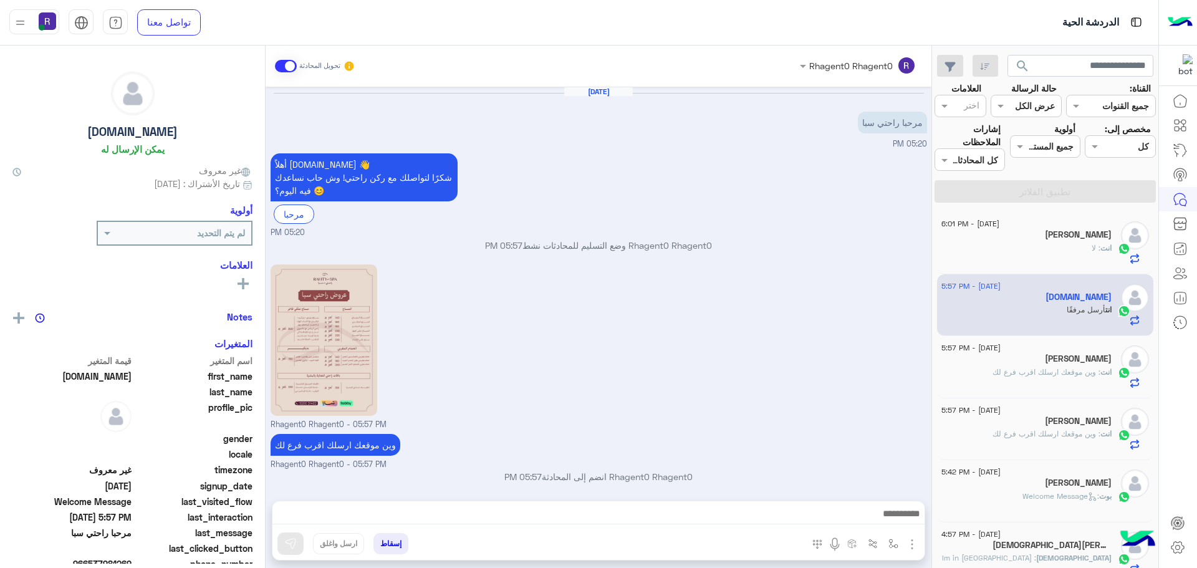
scroll to position [175, 0]
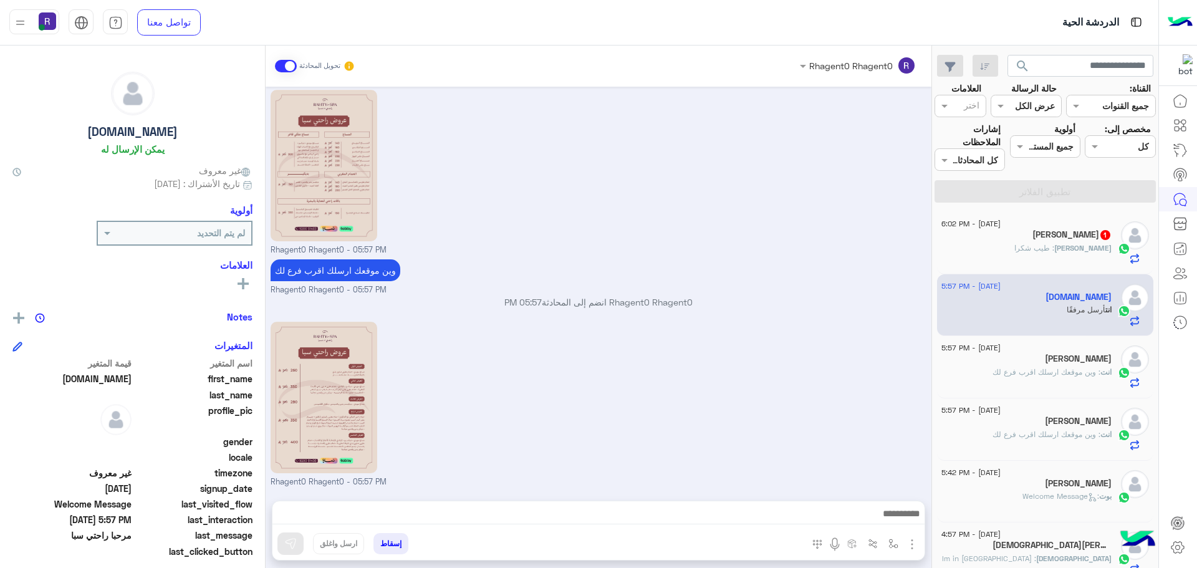
click at [1047, 239] on div "عبدالله 1" at bounding box center [1026, 235] width 170 height 13
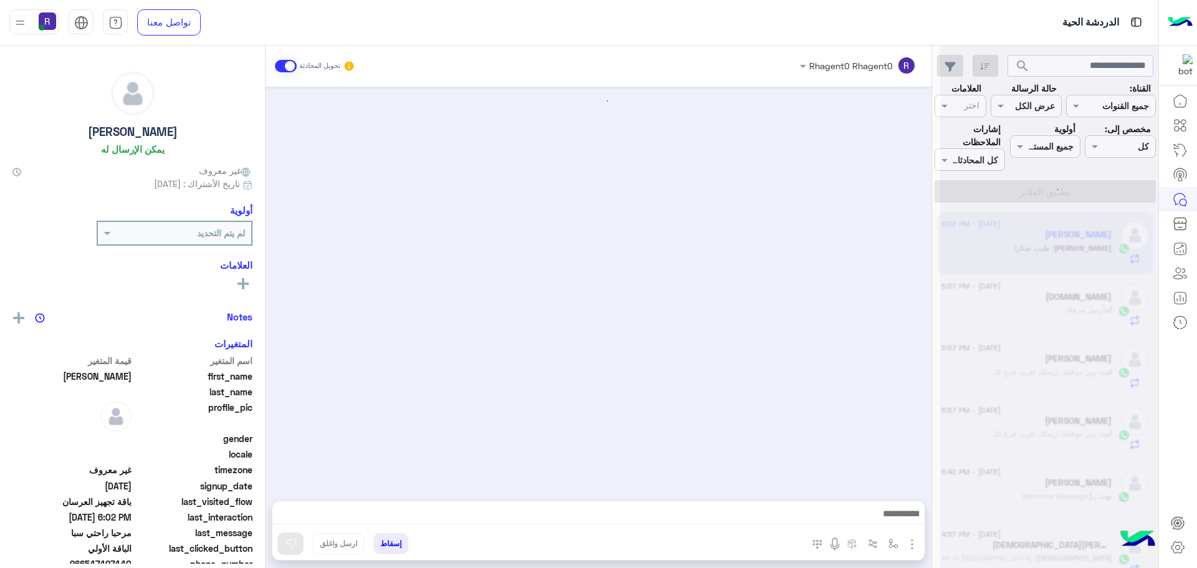
scroll to position [1728, 0]
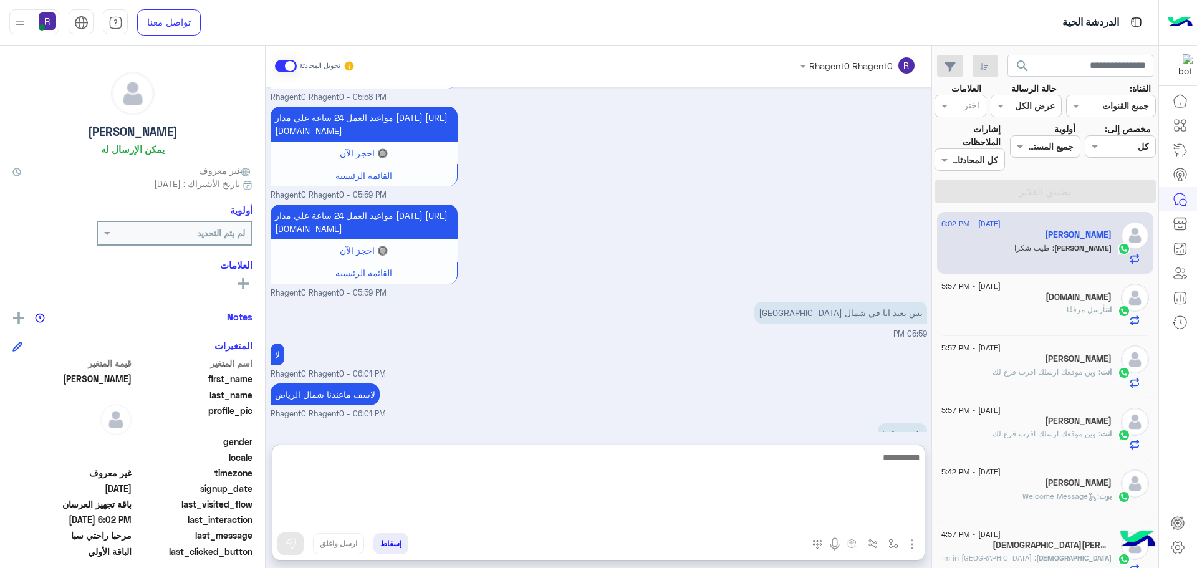
click at [756, 516] on textarea at bounding box center [598, 487] width 652 height 75
type textarea "**********"
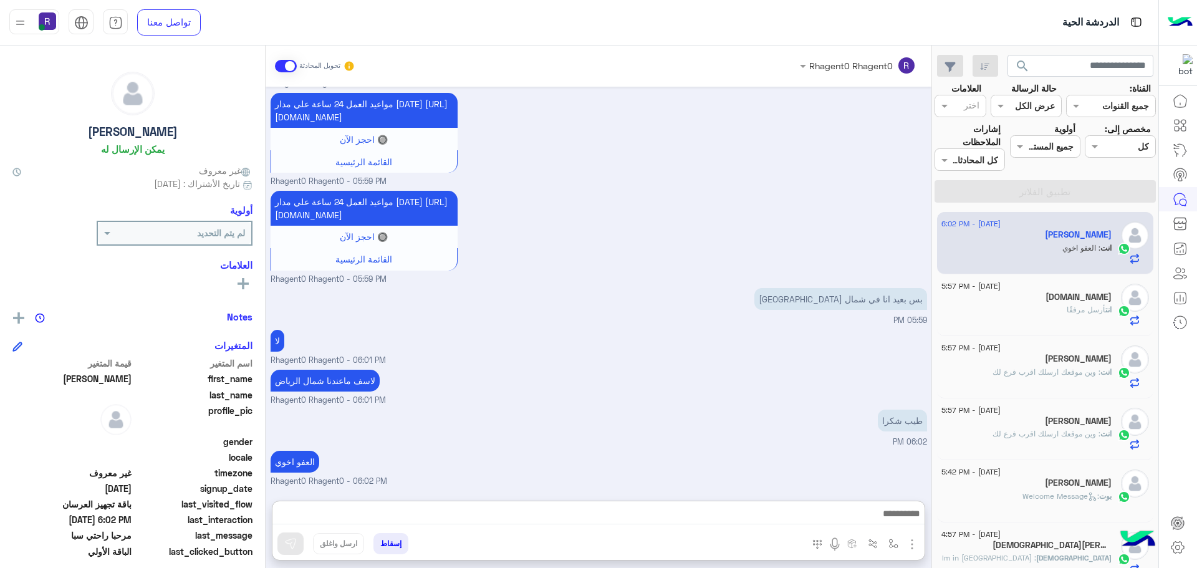
scroll to position [1768, 0]
click at [1006, 309] on div "انت أرسل مرفقًا" at bounding box center [1026, 315] width 170 height 22
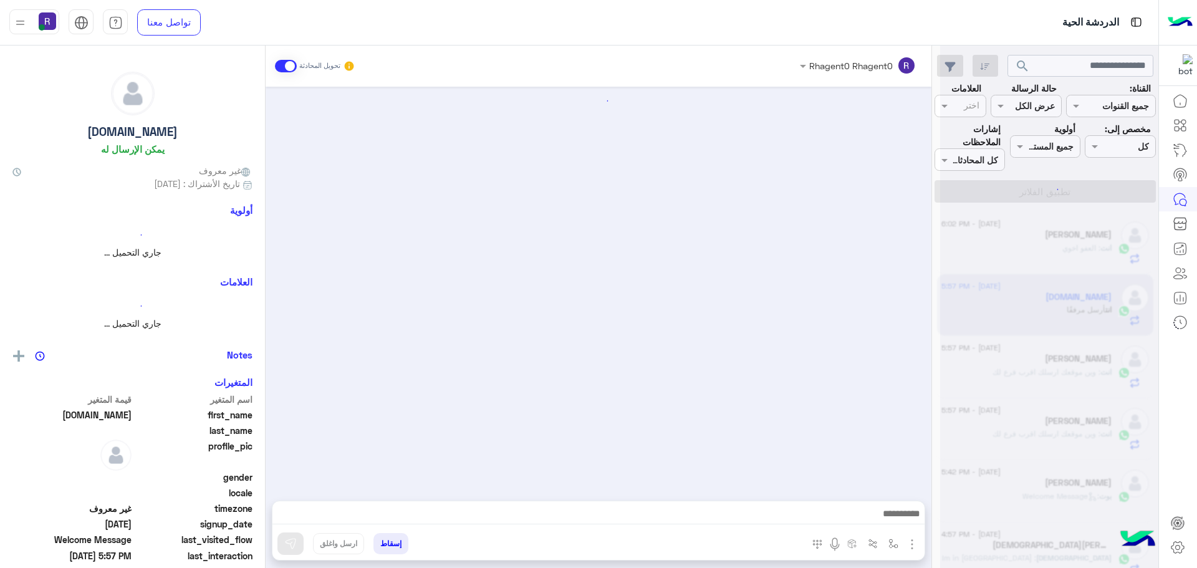
scroll to position [175, 0]
click at [1039, 377] on p "انت : وين موقعك ارسلك اقرب فرع لك" at bounding box center [1052, 372] width 119 height 11
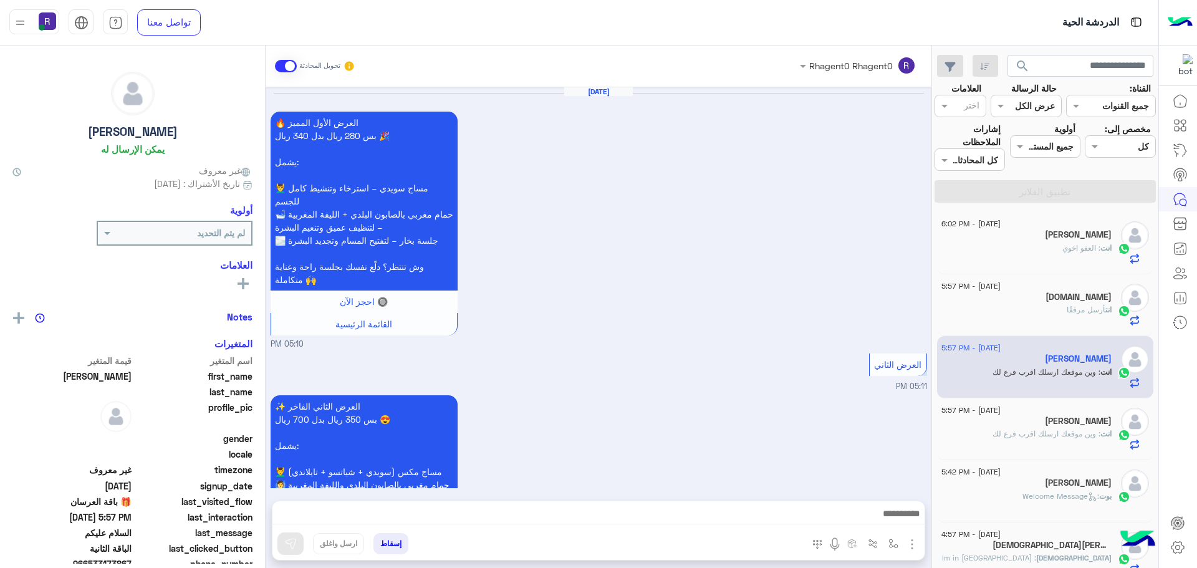
scroll to position [2722, 0]
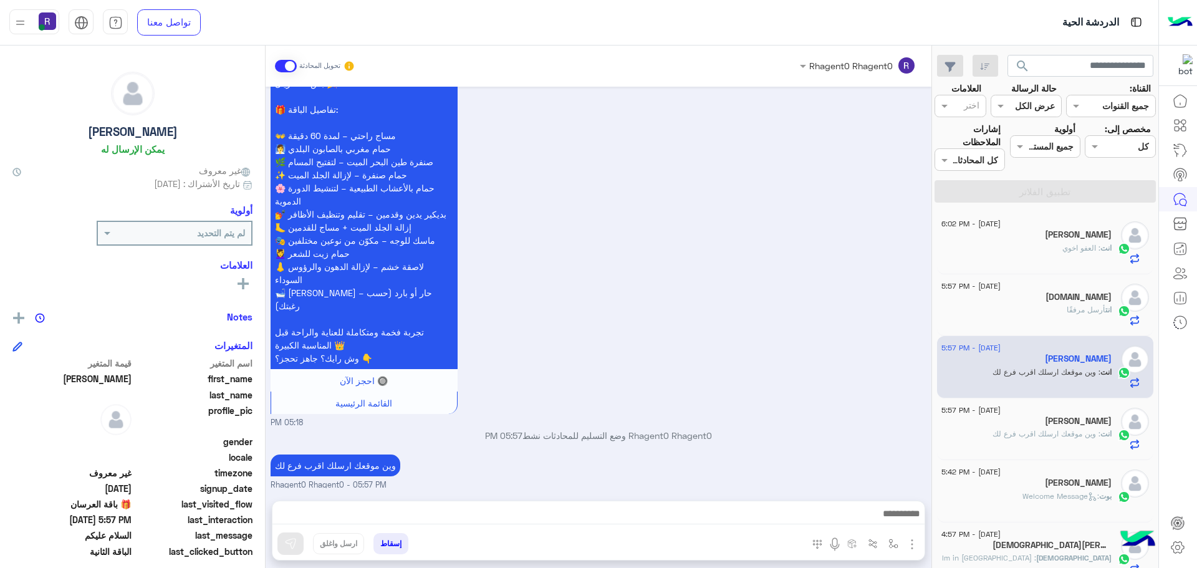
click at [1067, 307] on span "أرسل مرفقًا" at bounding box center [1086, 309] width 39 height 9
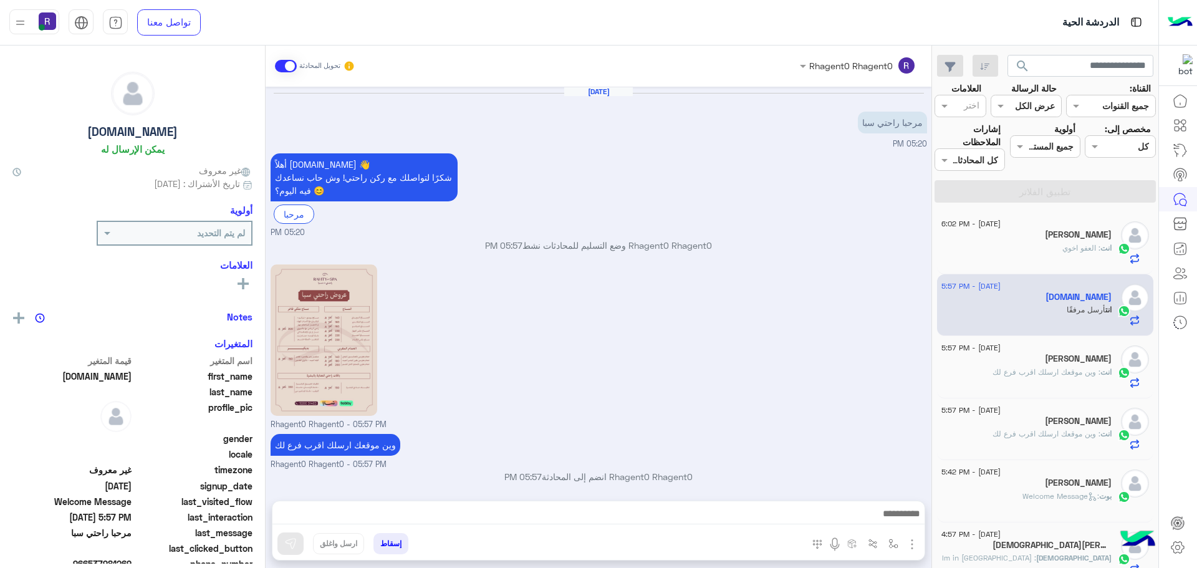
scroll to position [175, 0]
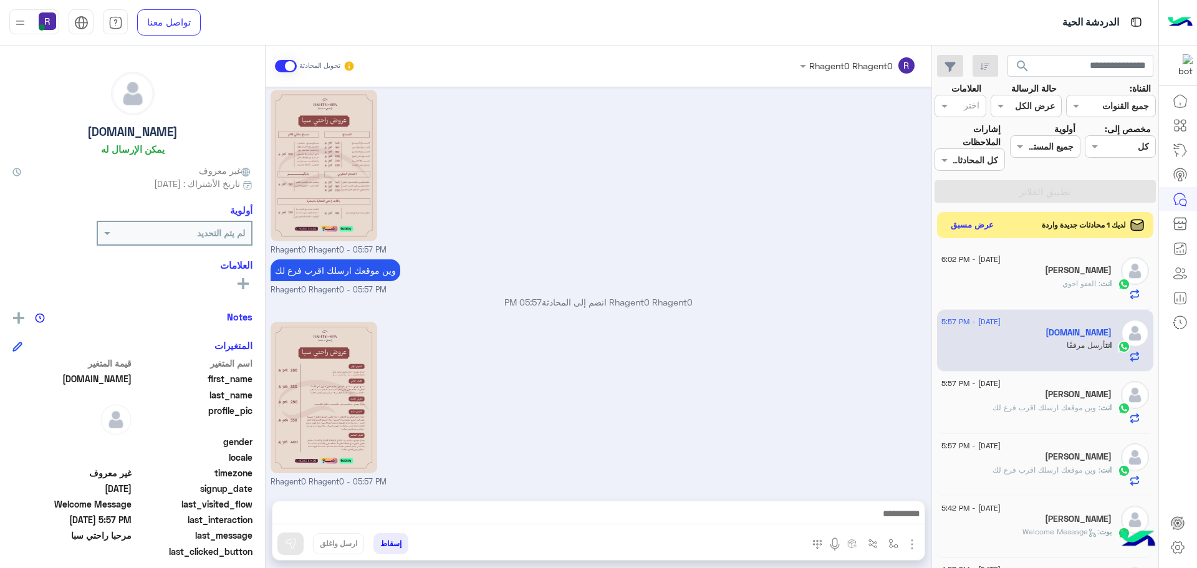
click at [967, 222] on button "عرض مسبق" at bounding box center [972, 225] width 52 height 17
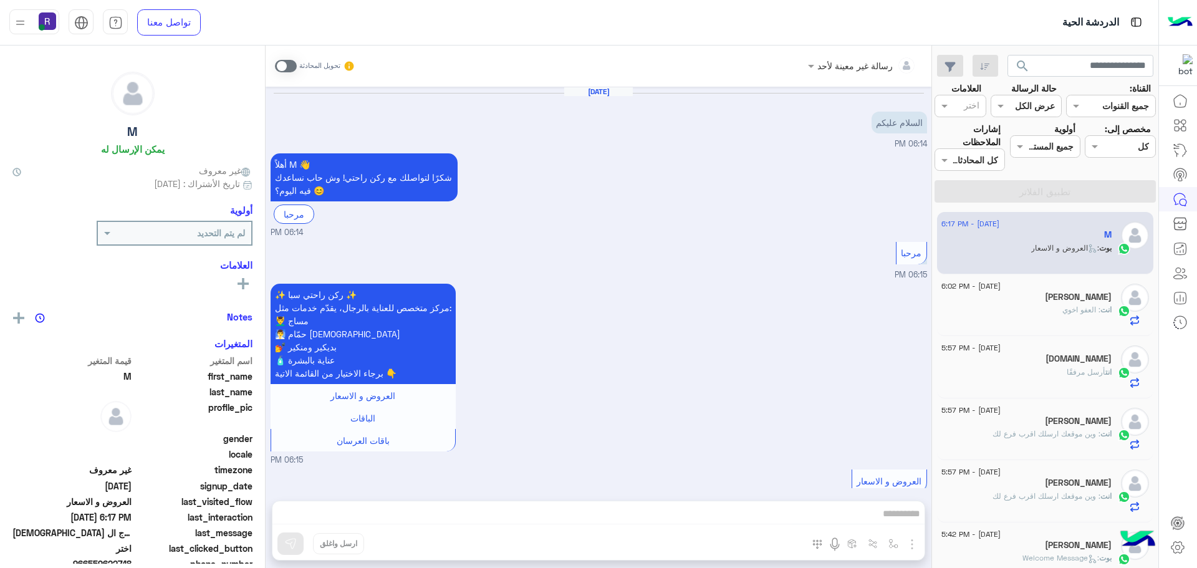
scroll to position [846, 0]
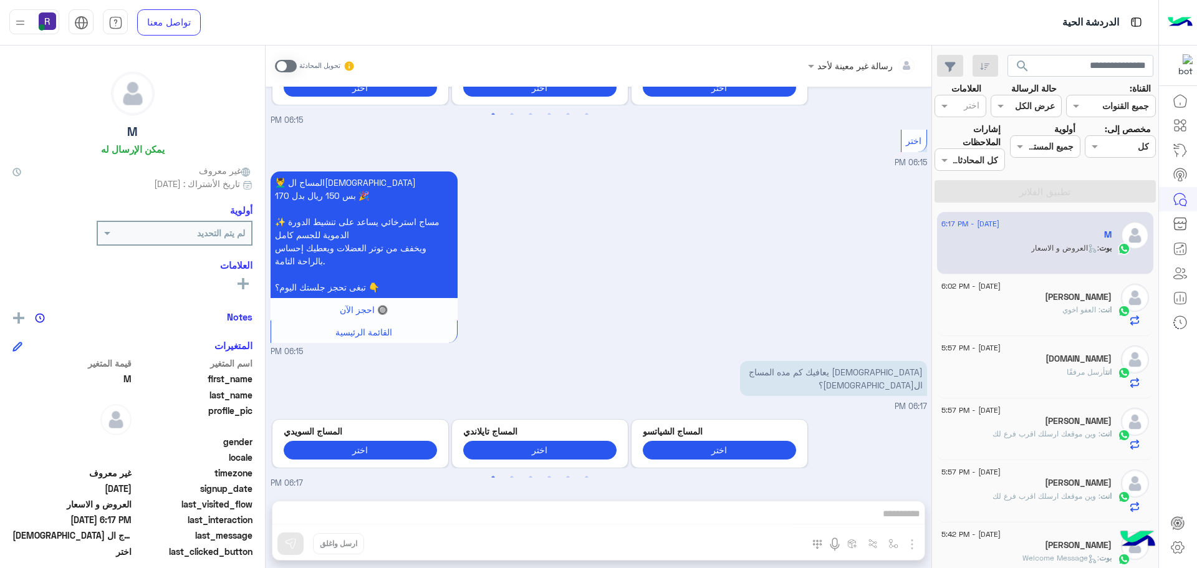
click at [287, 66] on span at bounding box center [286, 66] width 22 height 12
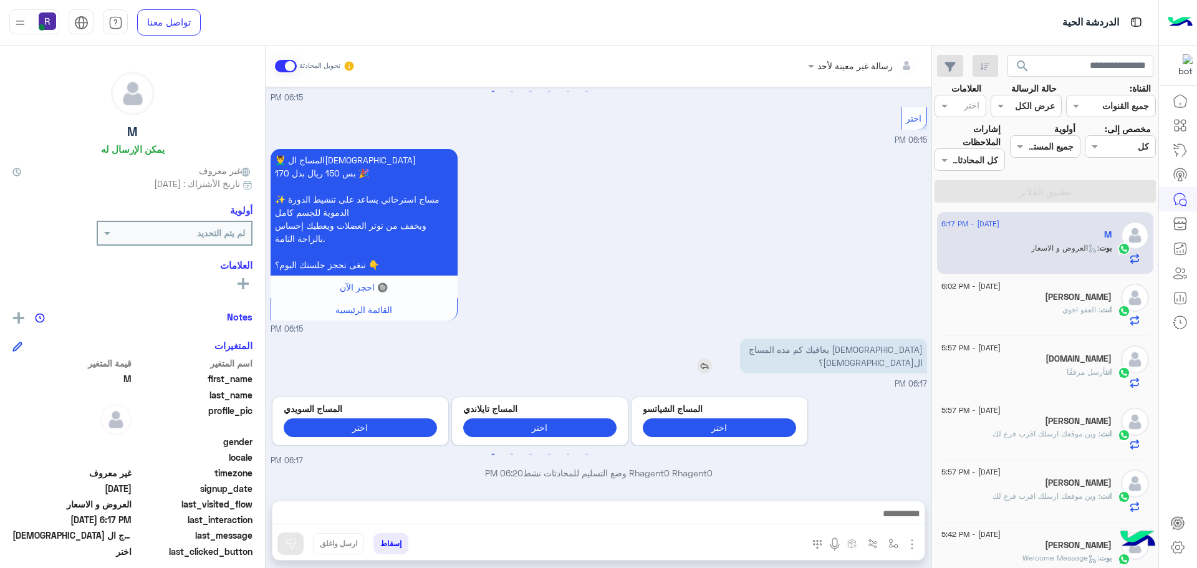
click at [712, 363] on img at bounding box center [704, 366] width 15 height 15
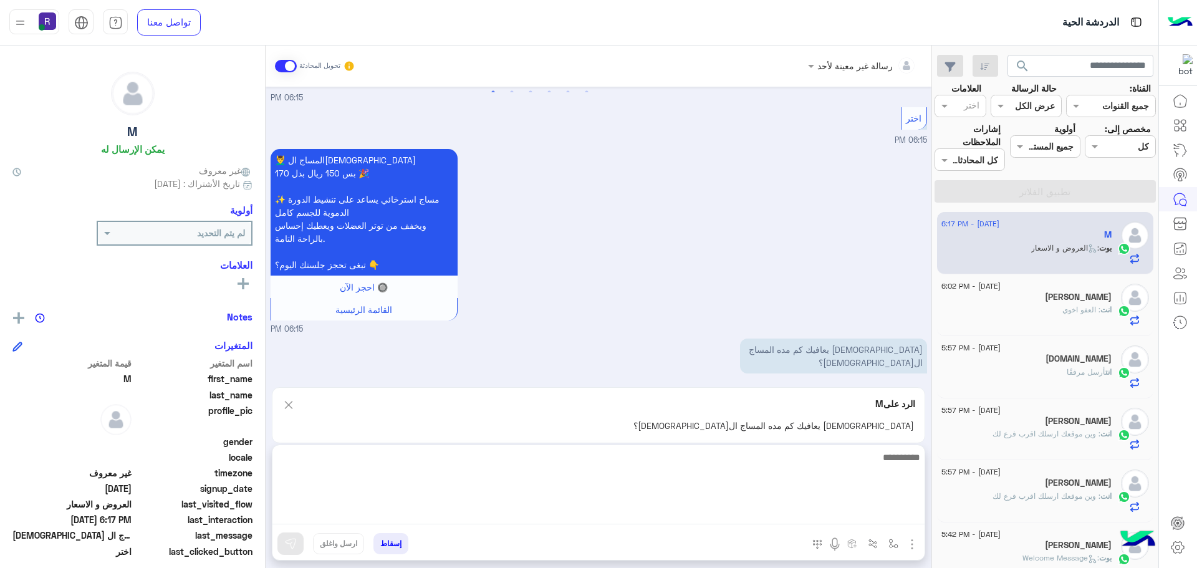
click at [621, 515] on textarea at bounding box center [598, 487] width 652 height 75
type textarea "********"
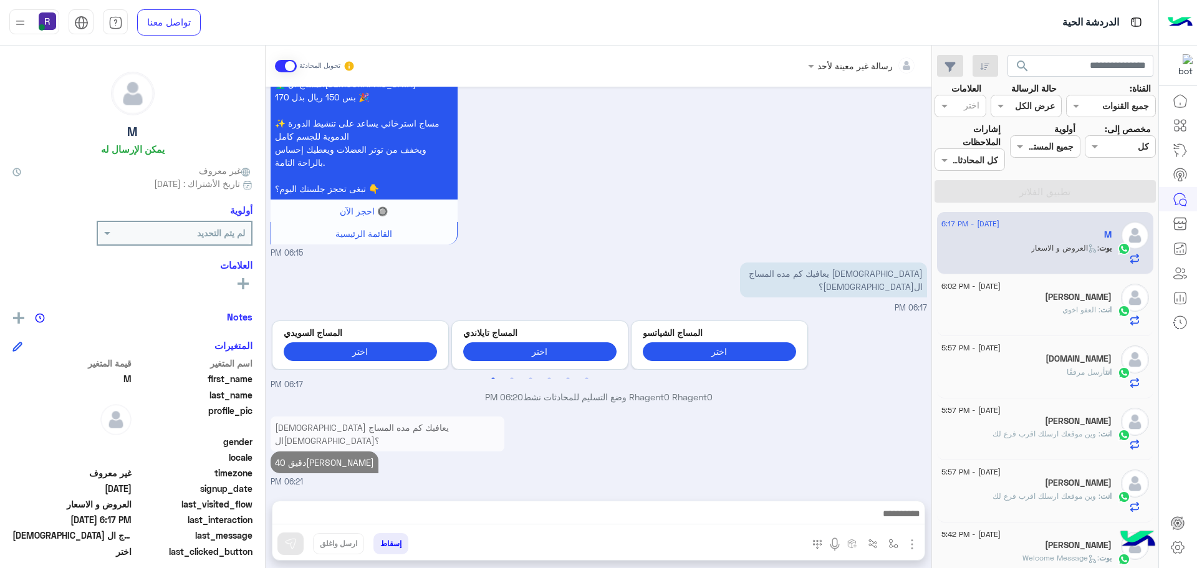
click at [1066, 305] on span ": العفو اخوي" at bounding box center [1081, 309] width 38 height 9
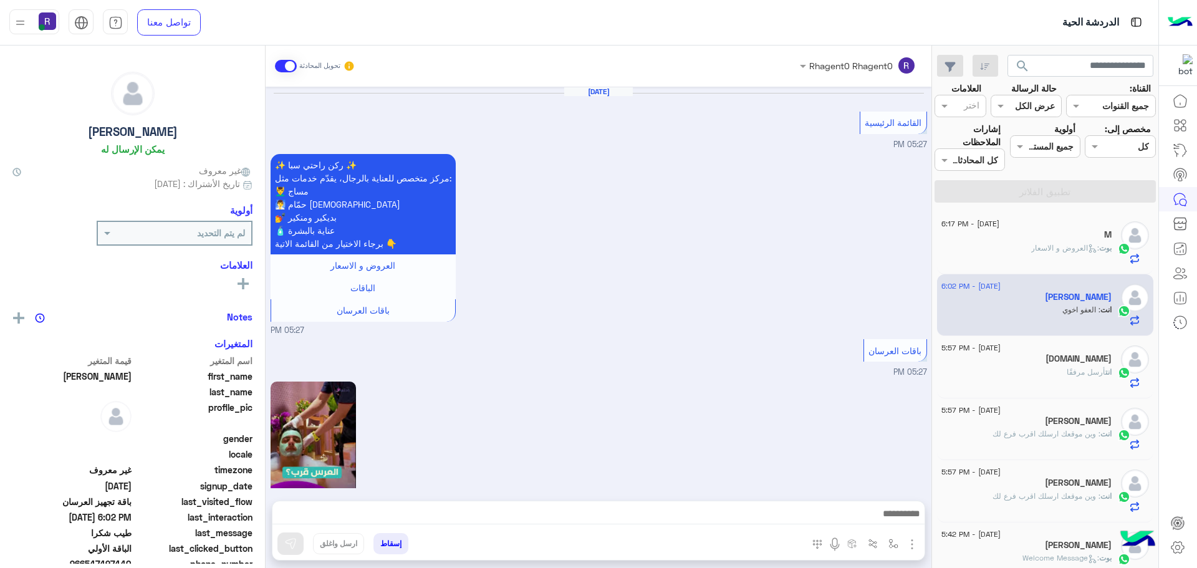
scroll to position [1579, 0]
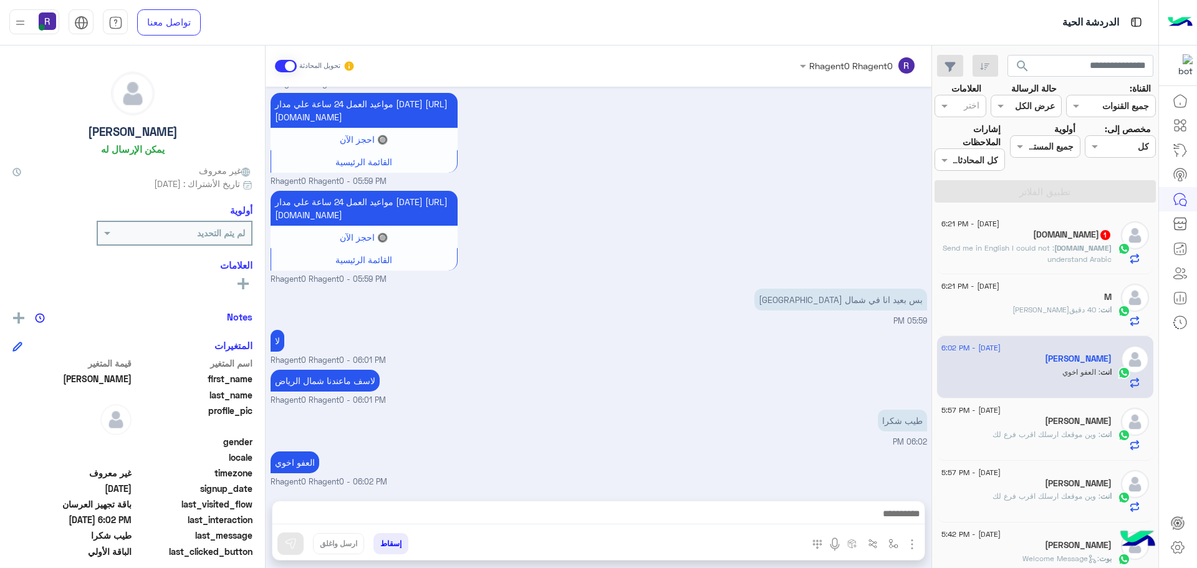
click at [1032, 253] on p "Visa.solutions : Send me in English I could not understand Arabic" at bounding box center [1026, 254] width 170 height 22
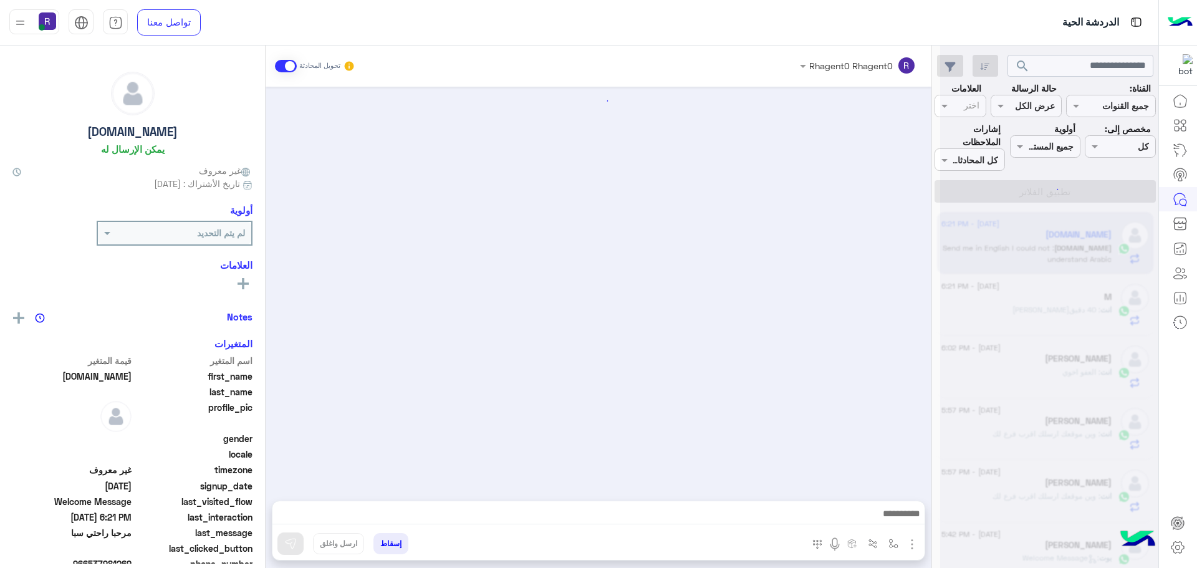
scroll to position [229, 0]
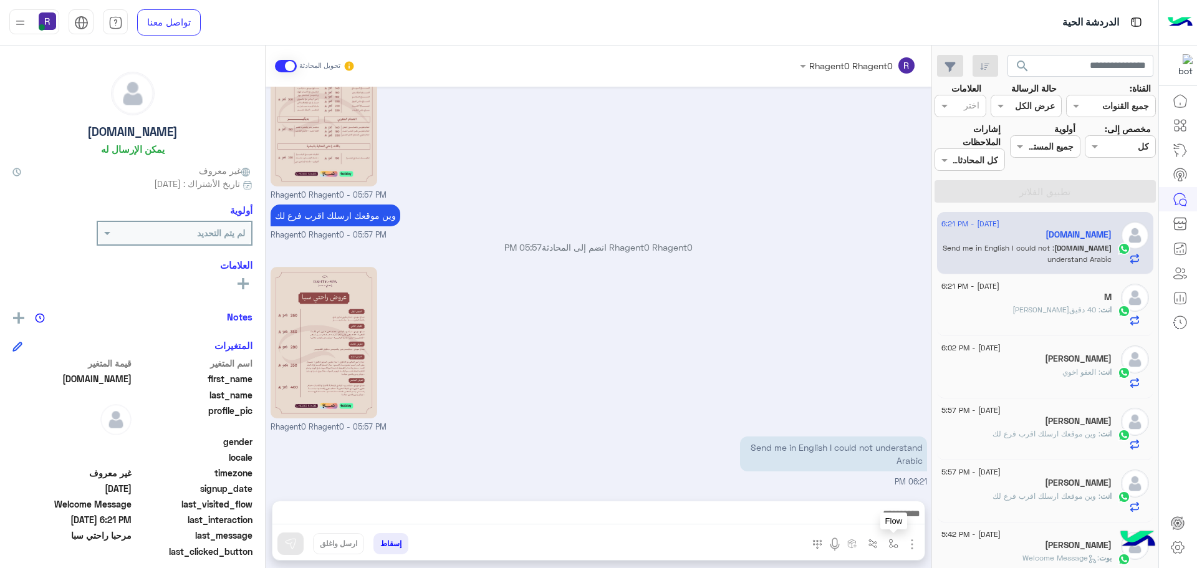
click at [891, 539] on img "button" at bounding box center [893, 544] width 10 height 10
click at [885, 513] on input "text" at bounding box center [855, 516] width 84 height 14
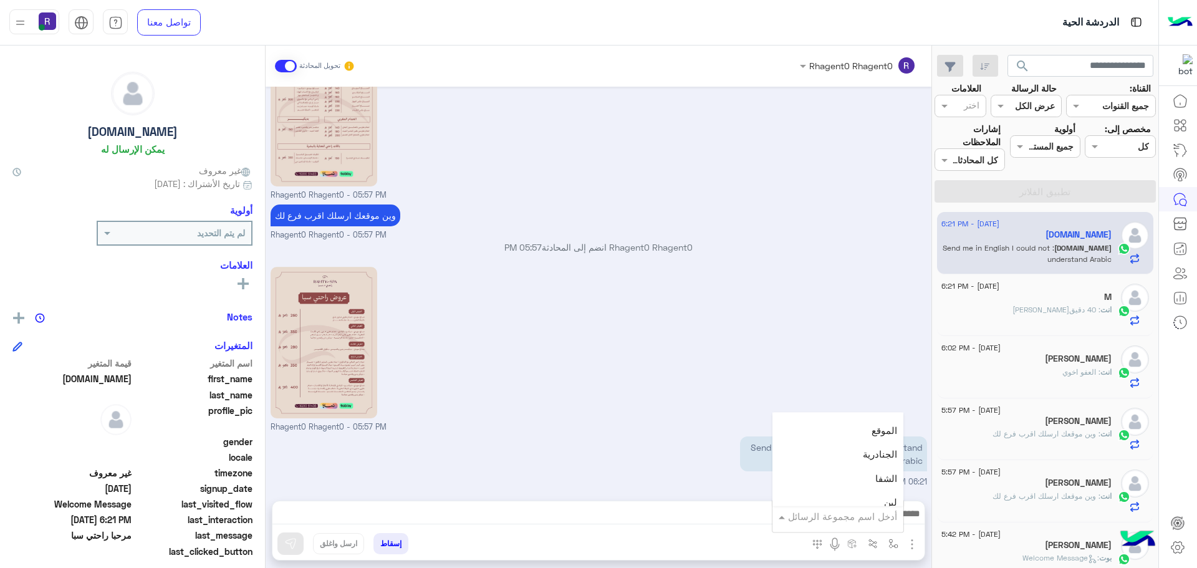
scroll to position [811, 0]
click at [856, 497] on div "لبن" at bounding box center [837, 502] width 131 height 24
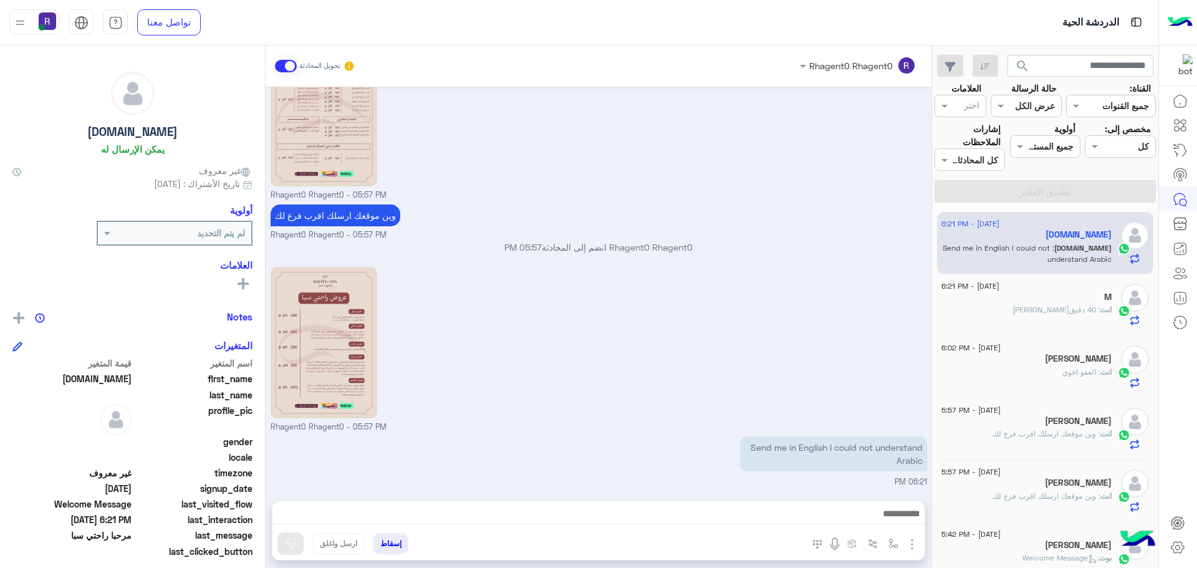
type textarea "***"
click at [294, 542] on img at bounding box center [290, 543] width 12 height 12
click at [891, 542] on img "button" at bounding box center [893, 544] width 10 height 10
click at [882, 514] on input "text" at bounding box center [855, 516] width 84 height 14
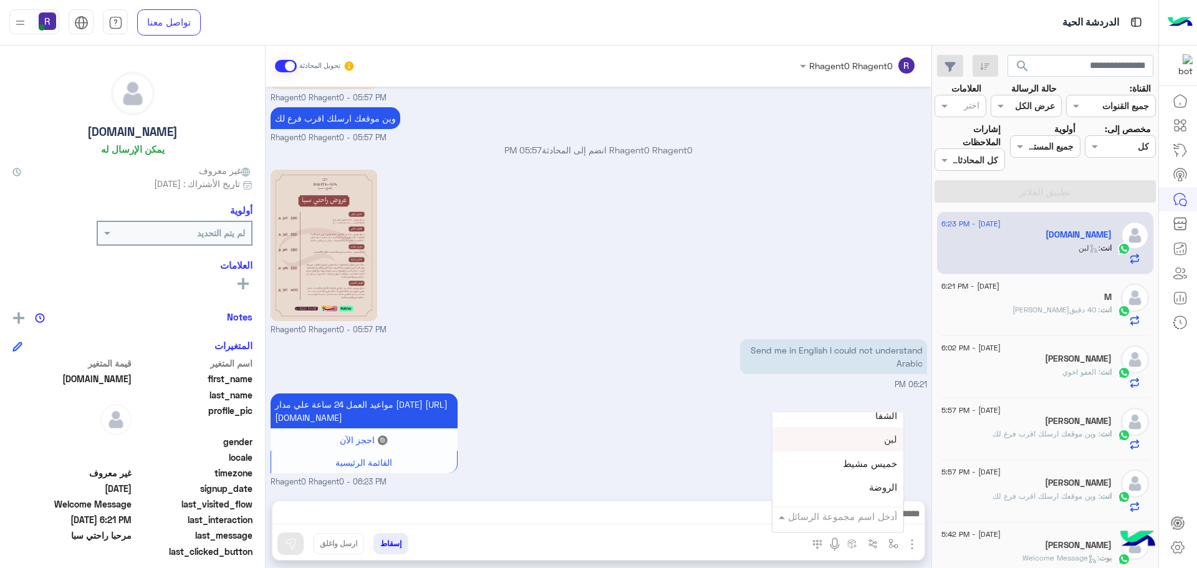
scroll to position [811, 0]
click at [862, 458] on div "الجنادرية" at bounding box center [837, 454] width 131 height 24
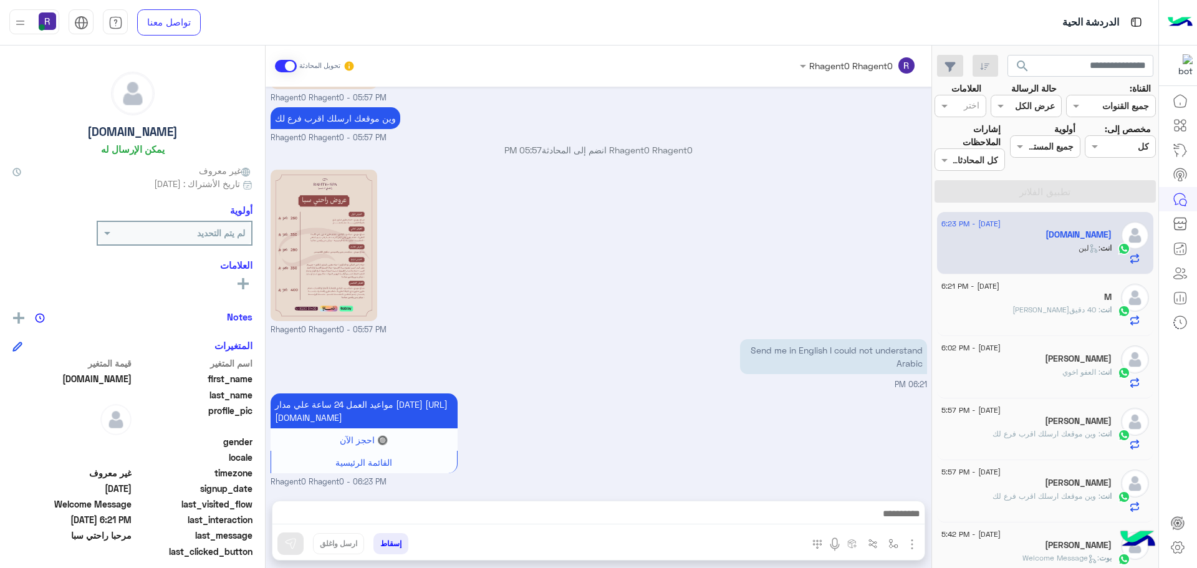
type textarea "*********"
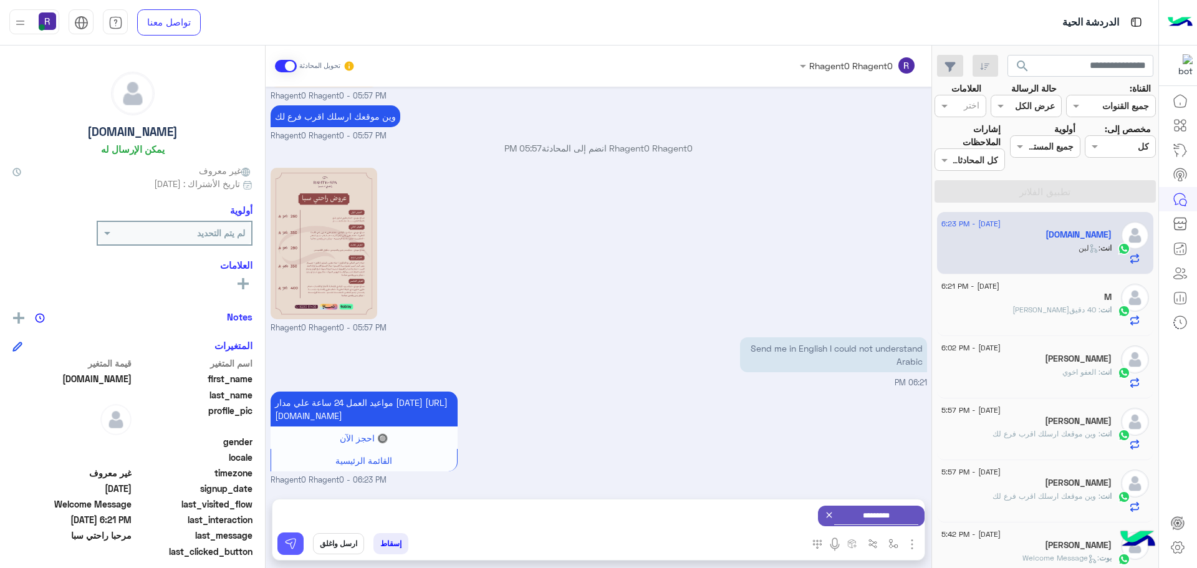
click at [284, 539] on img at bounding box center [290, 543] width 12 height 12
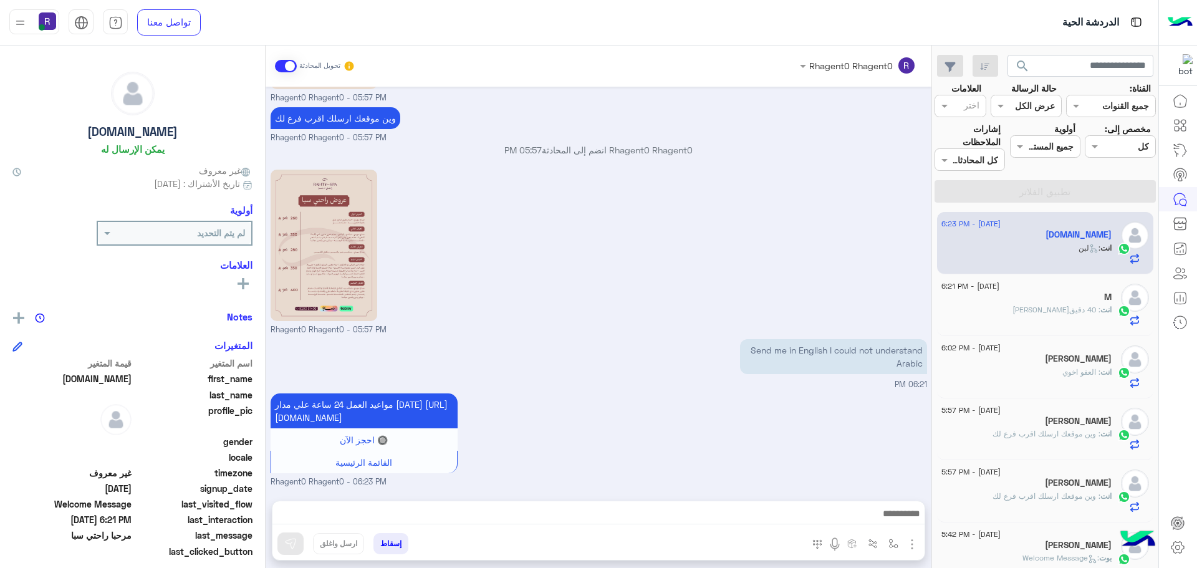
scroll to position [340, 0]
click at [1024, 297] on div "M" at bounding box center [1026, 298] width 170 height 13
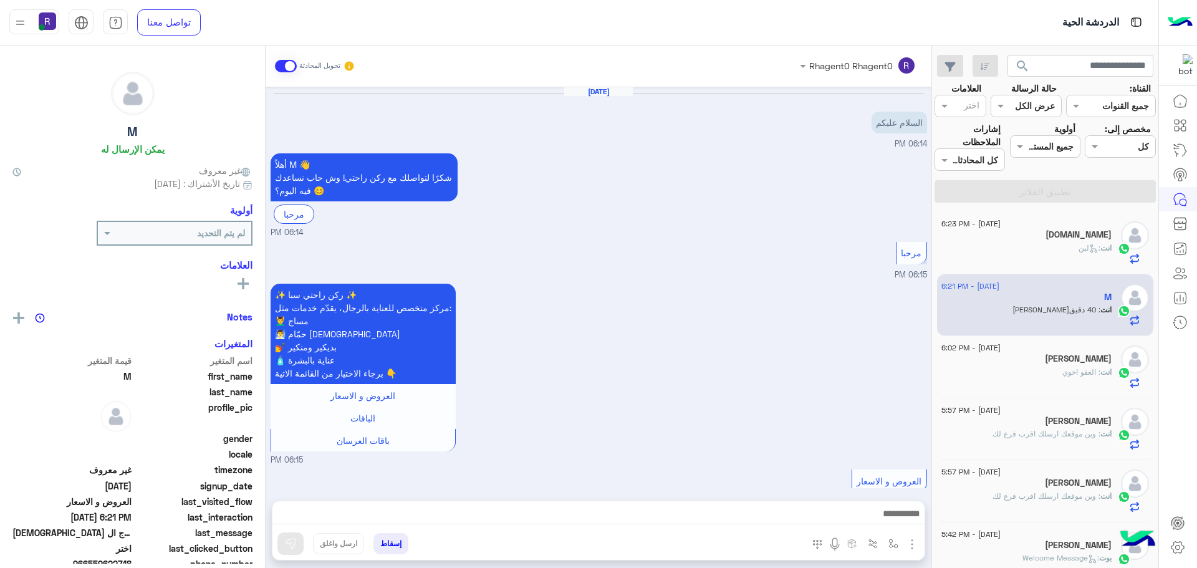
scroll to position [953, 0]
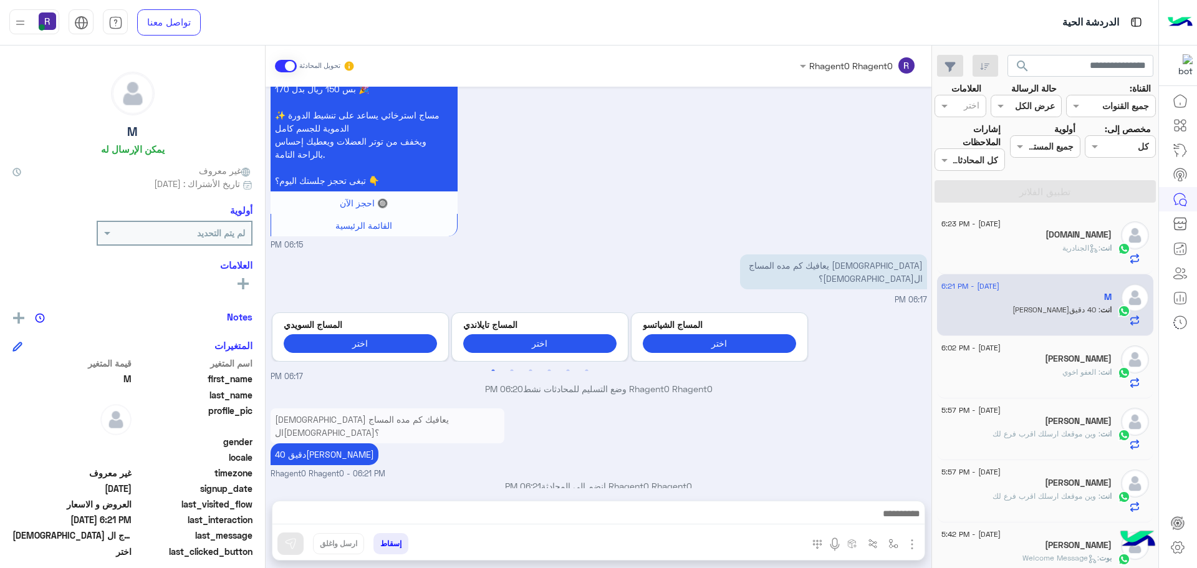
click at [1016, 367] on div "انت : العفو اخوي" at bounding box center [1026, 378] width 170 height 22
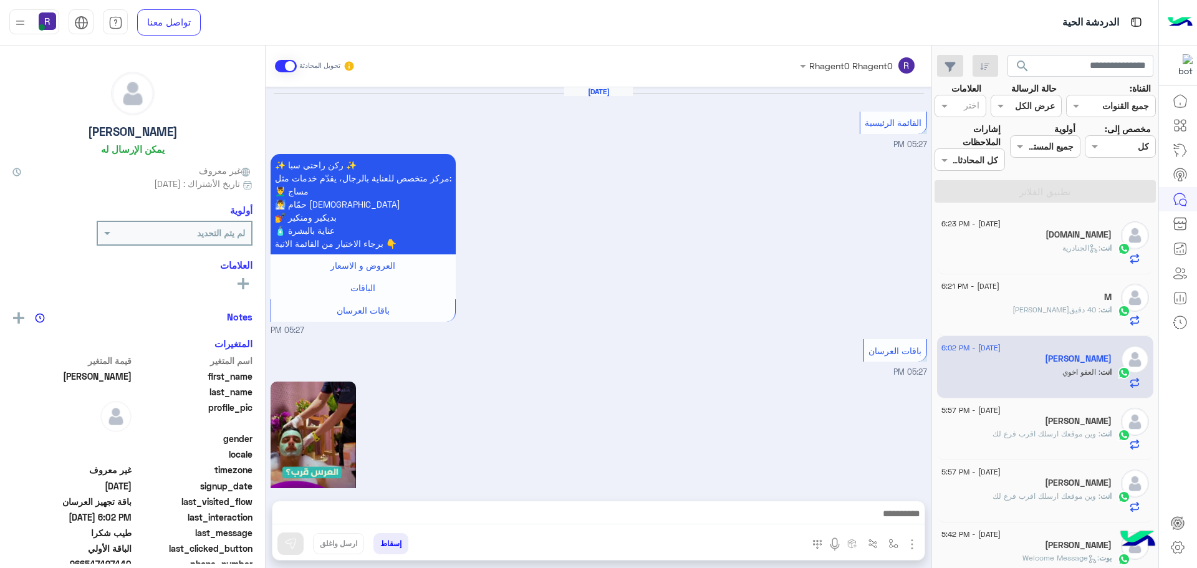
scroll to position [1579, 0]
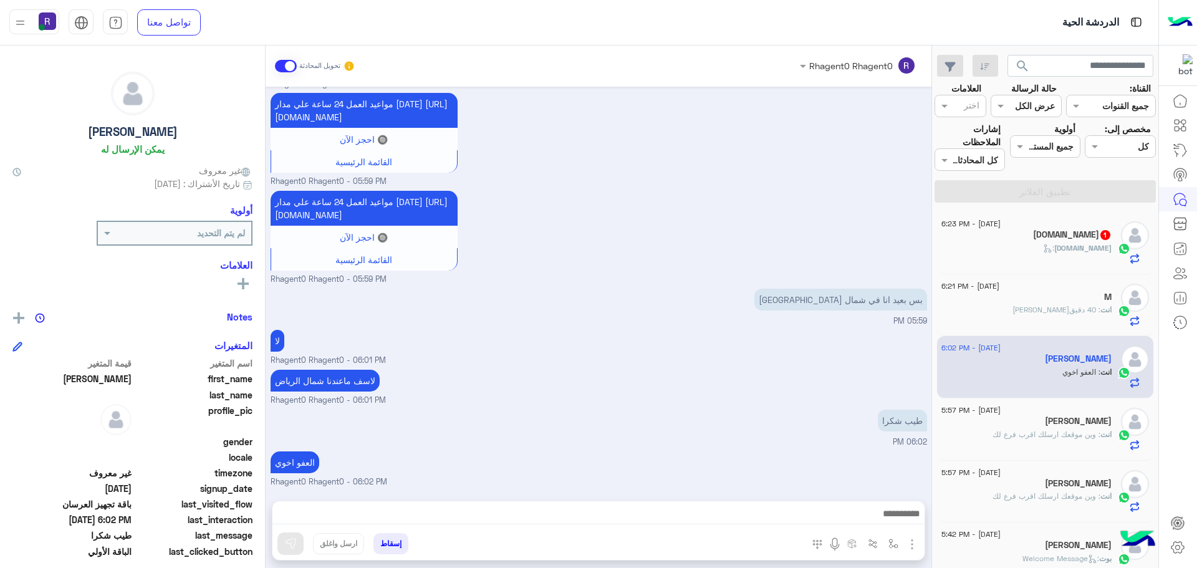
click at [1079, 244] on span "Visa.solutions" at bounding box center [1082, 247] width 57 height 9
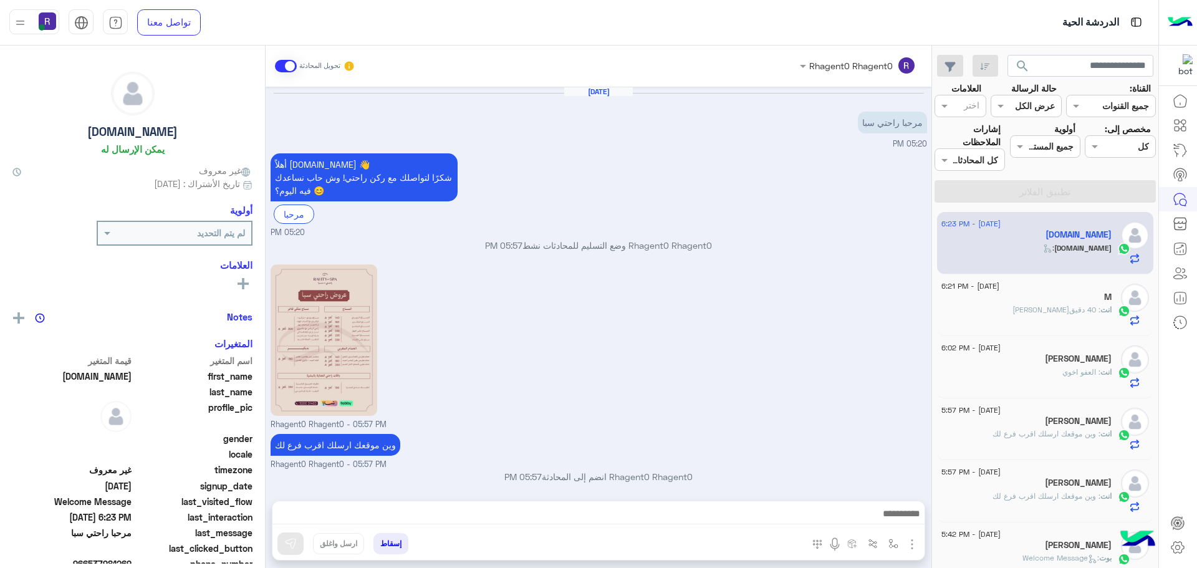
scroll to position [493, 0]
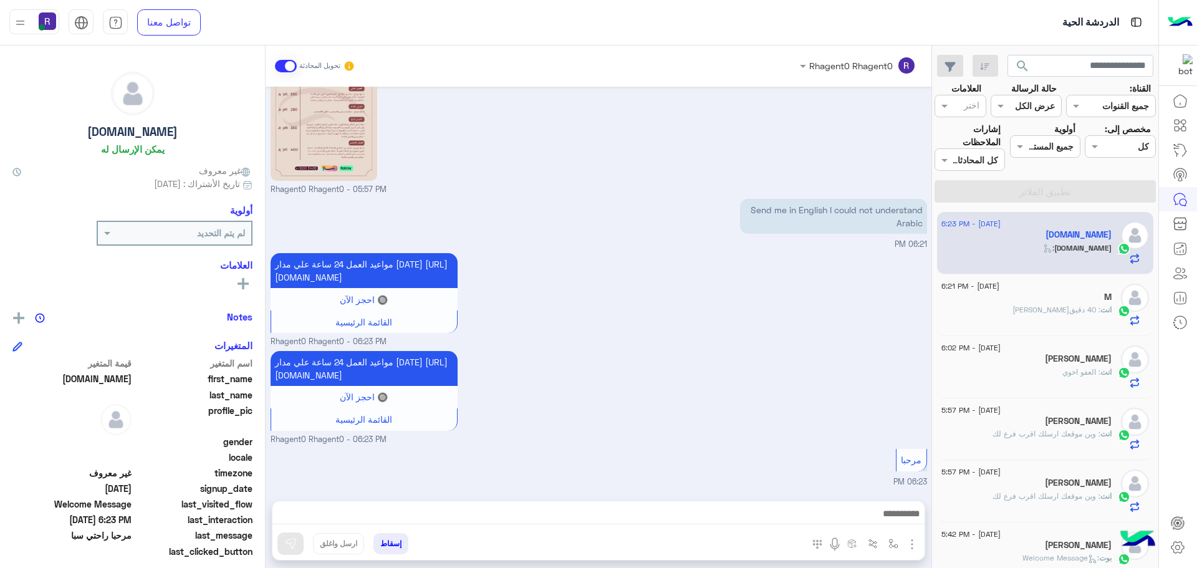
click at [1036, 309] on div "انت : 40 دقيقه" at bounding box center [1026, 315] width 170 height 22
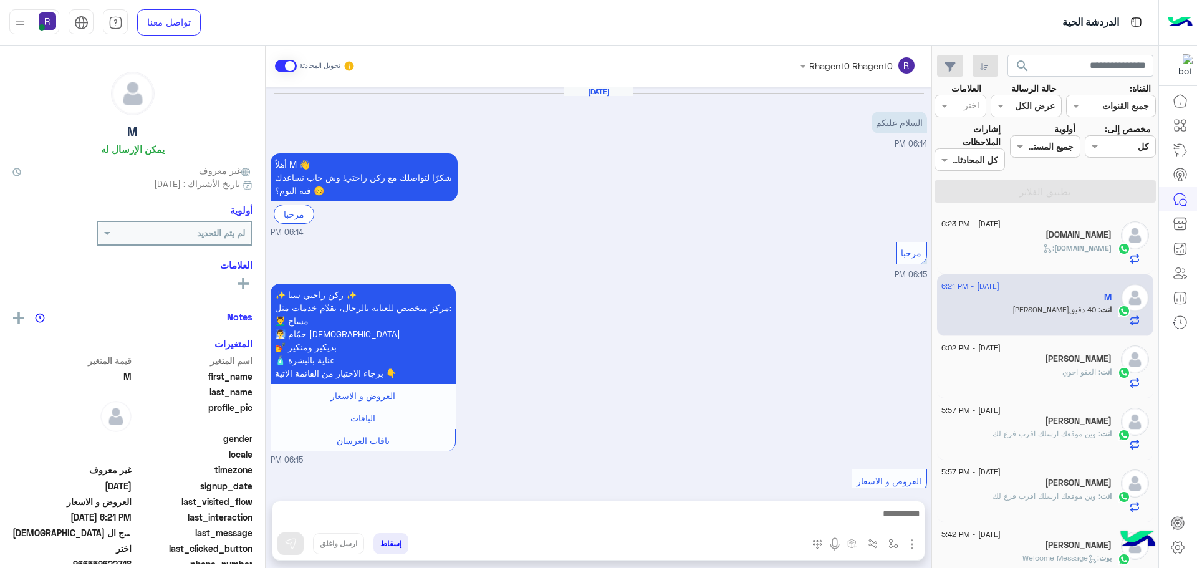
scroll to position [953, 0]
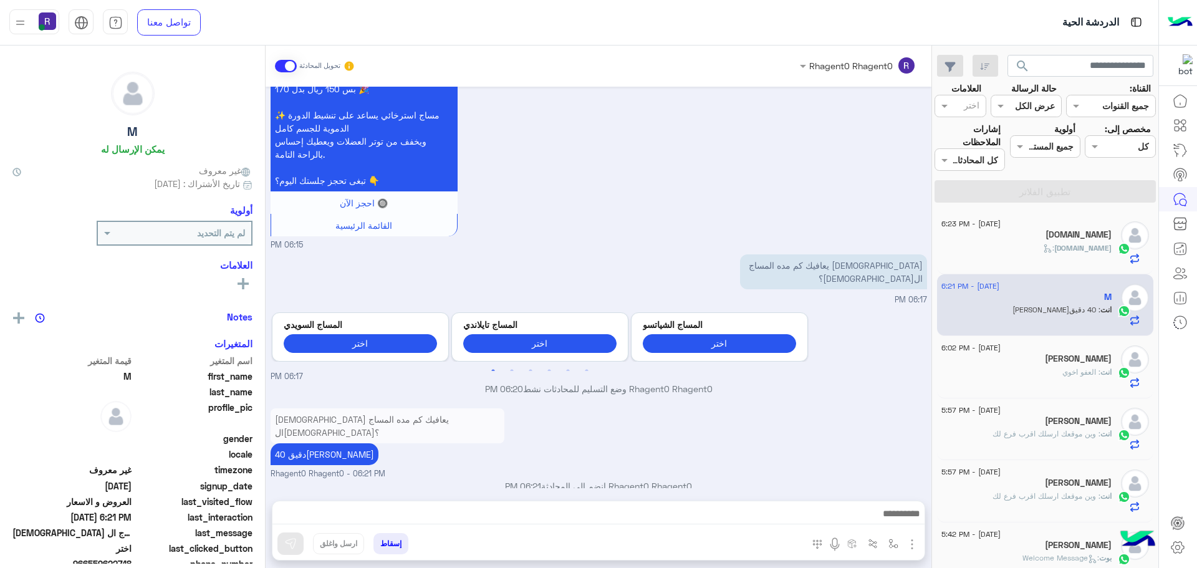
click at [1045, 249] on div "Visa.solutions :" at bounding box center [1026, 254] width 170 height 22
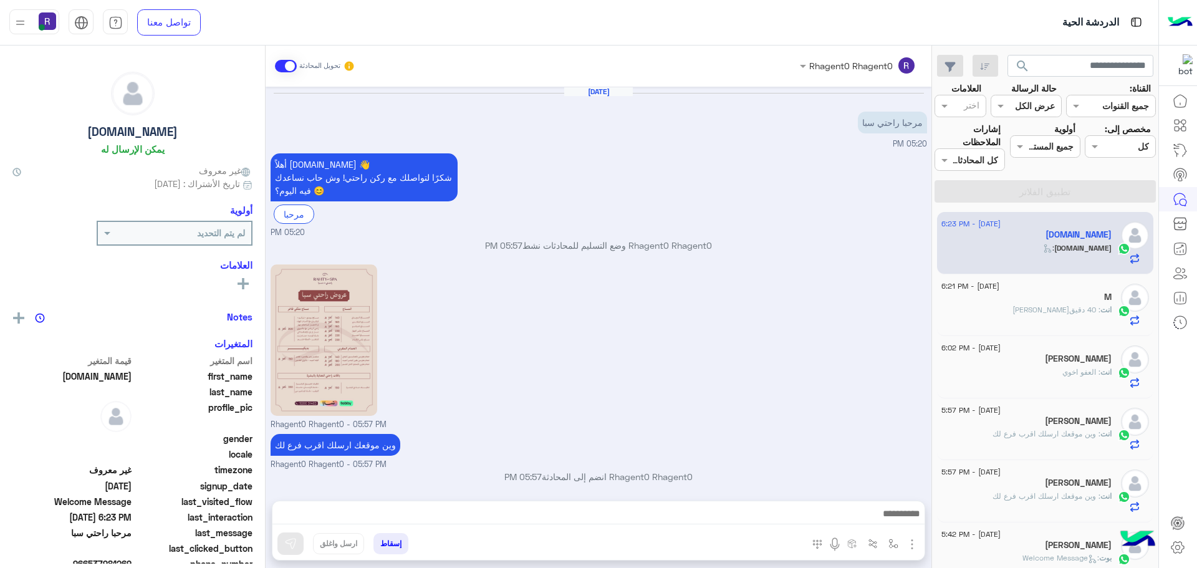
scroll to position [493, 0]
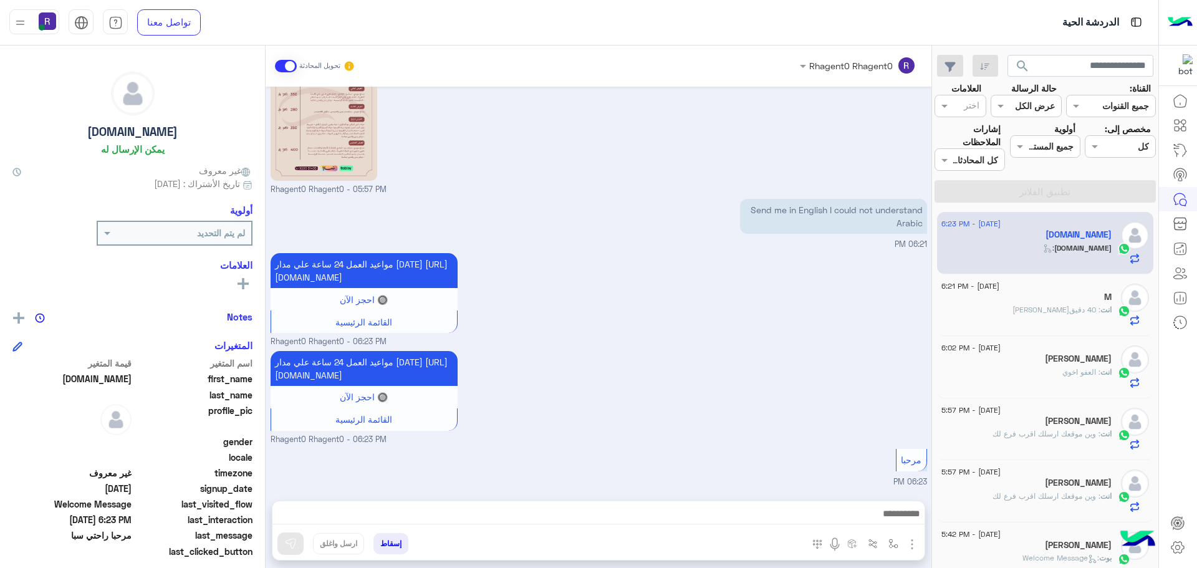
click at [1071, 373] on span ": العفو اخوي" at bounding box center [1081, 371] width 38 height 9
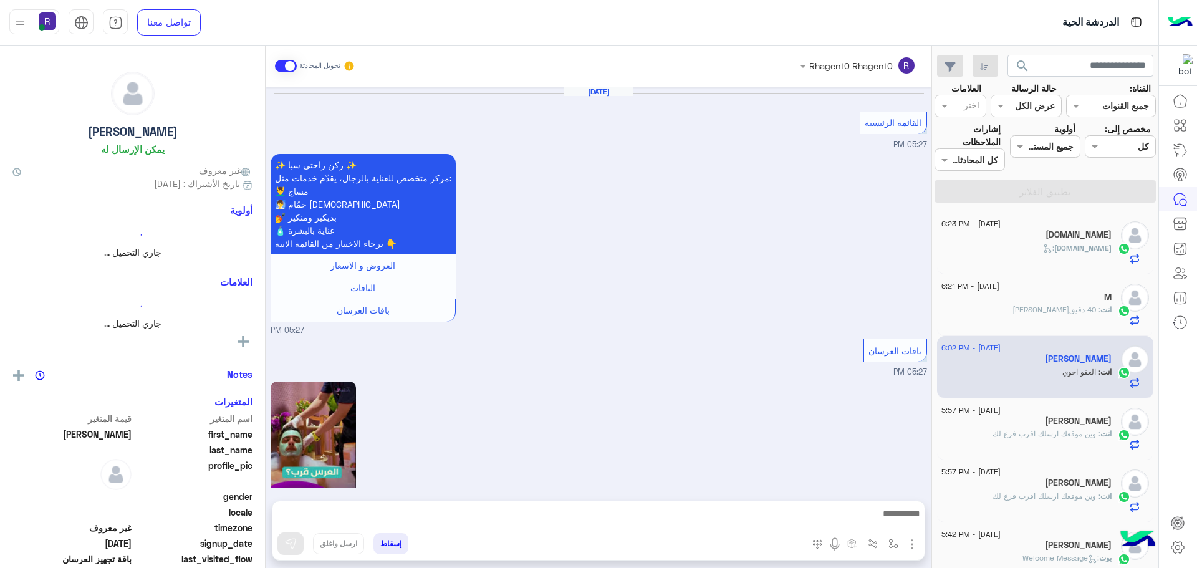
scroll to position [1579, 0]
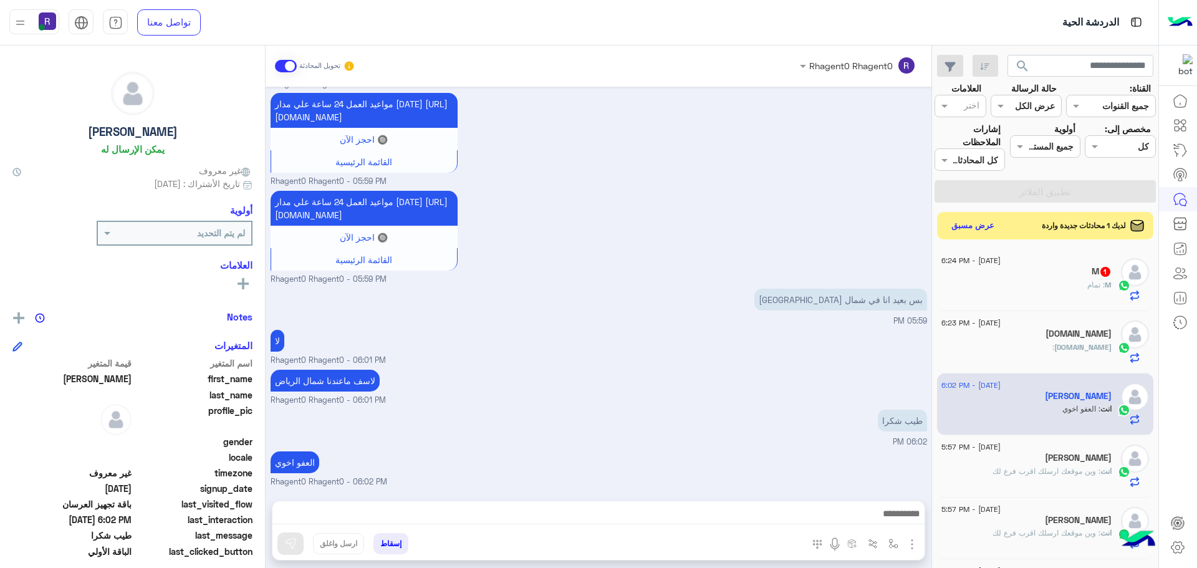
click at [1063, 282] on div "M : تمام" at bounding box center [1026, 290] width 170 height 22
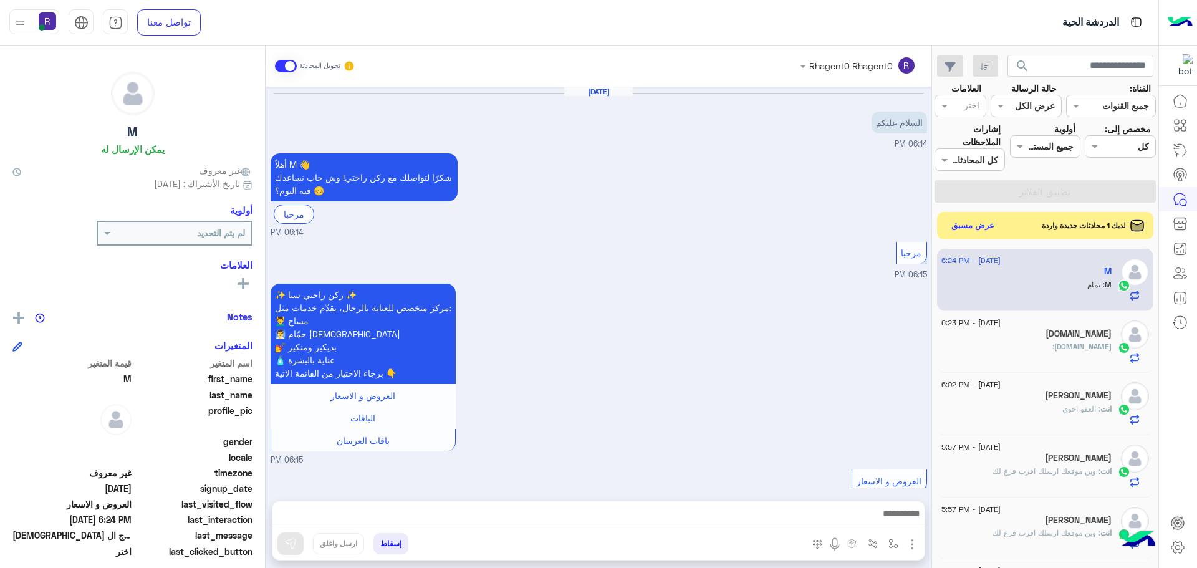
scroll to position [994, 0]
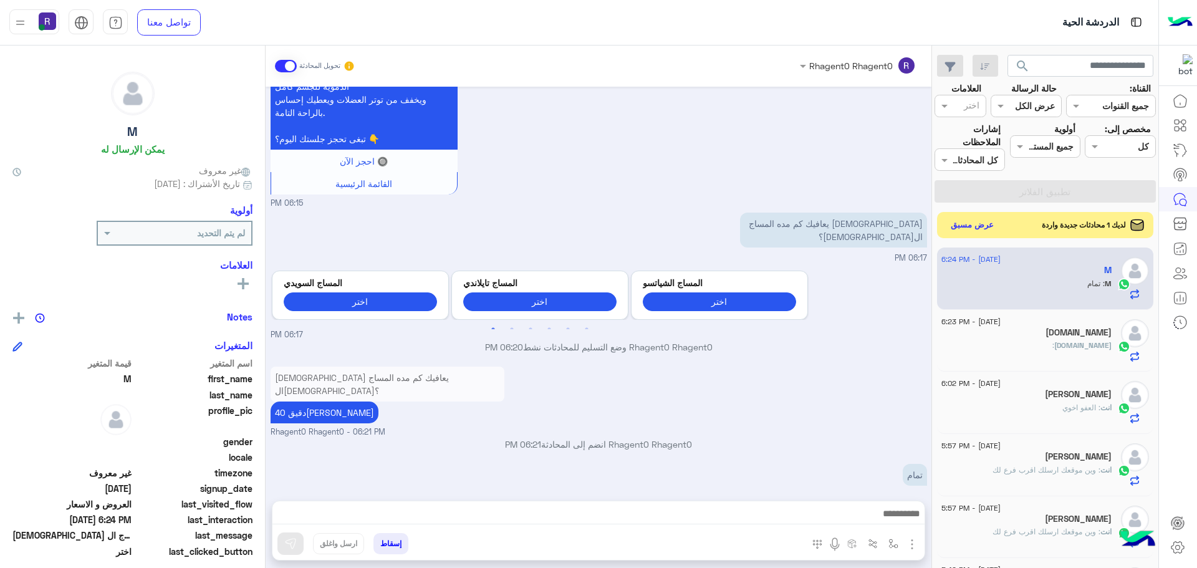
click at [972, 228] on button "عرض مسبق" at bounding box center [972, 225] width 52 height 17
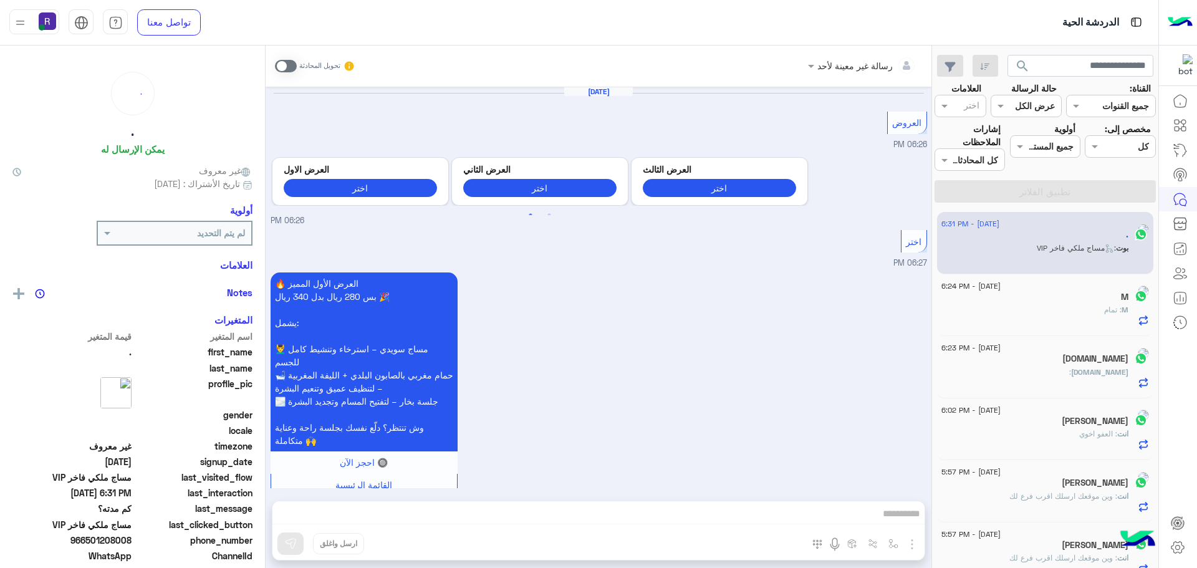
scroll to position [1743, 0]
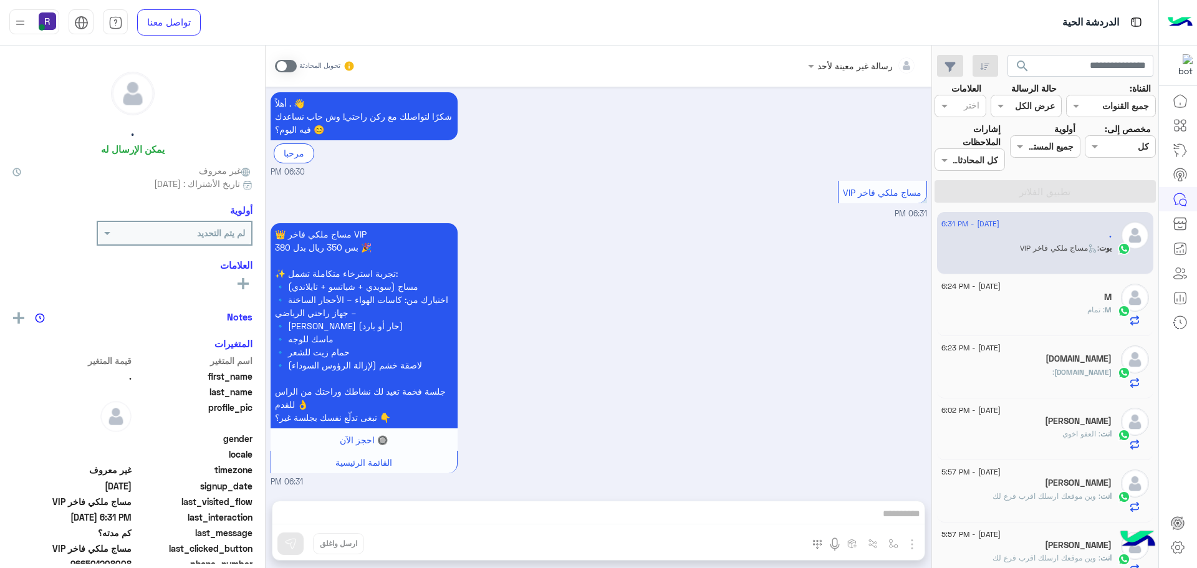
click at [1058, 303] on div "M" at bounding box center [1026, 298] width 170 height 13
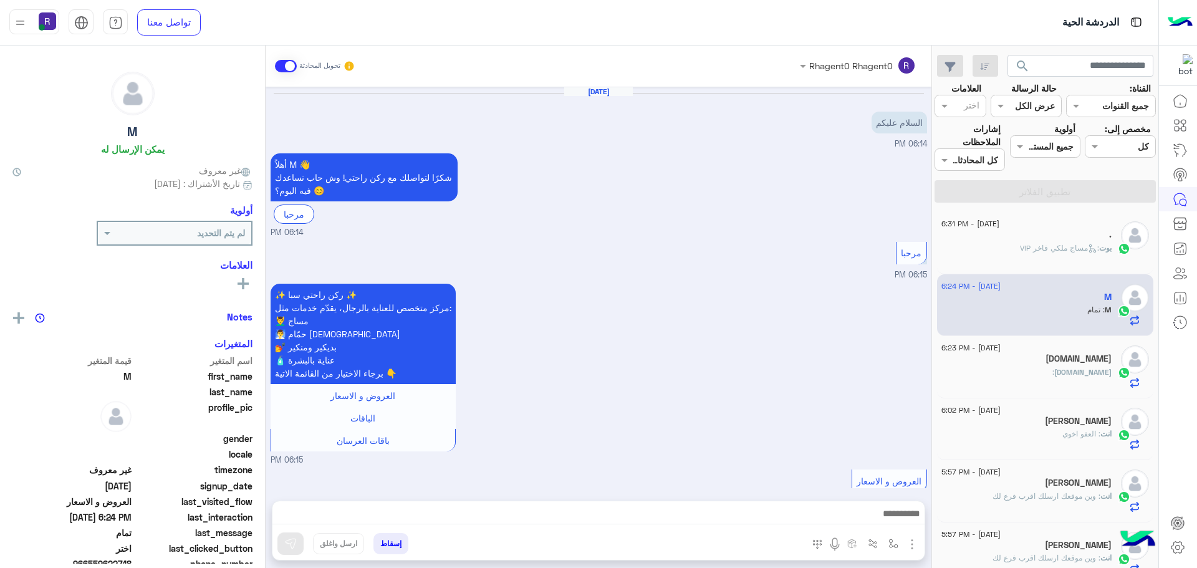
scroll to position [994, 0]
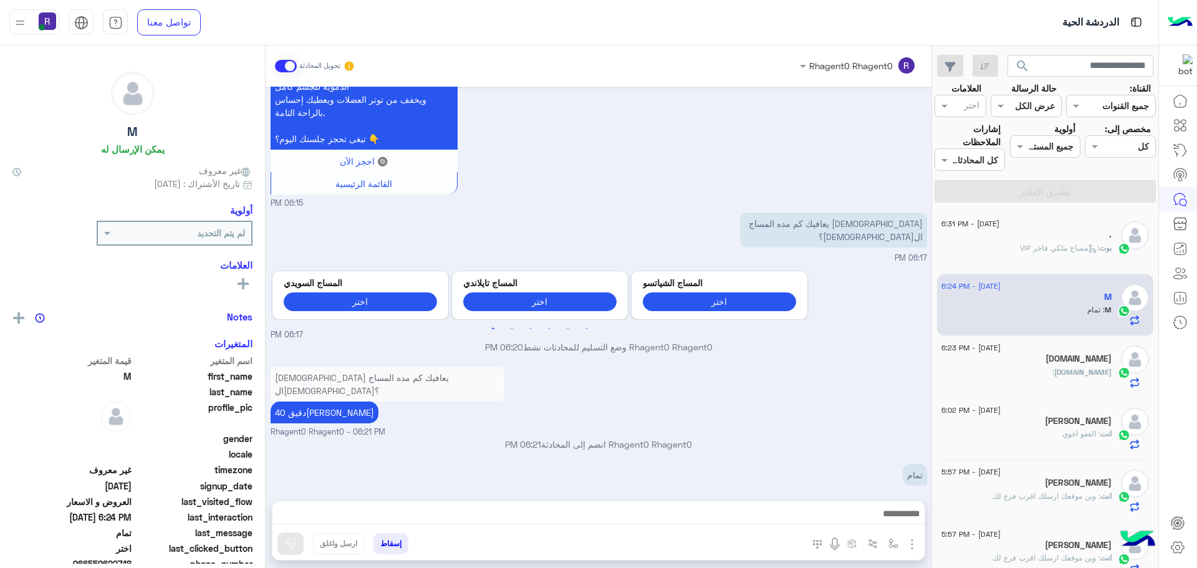
click at [1078, 238] on div "." at bounding box center [1026, 235] width 170 height 13
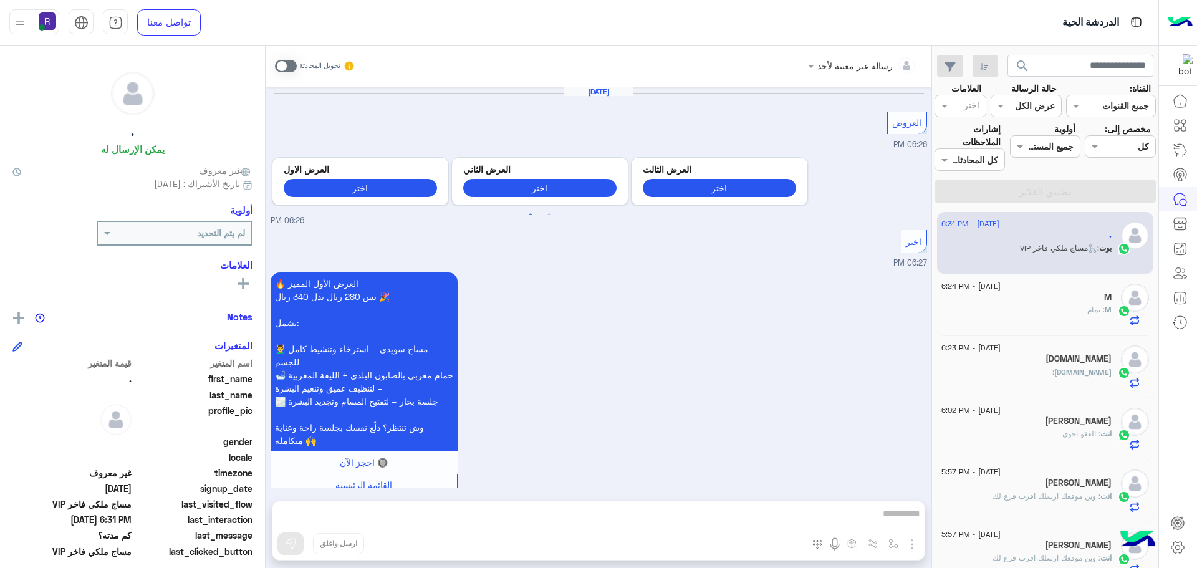
scroll to position [1743, 0]
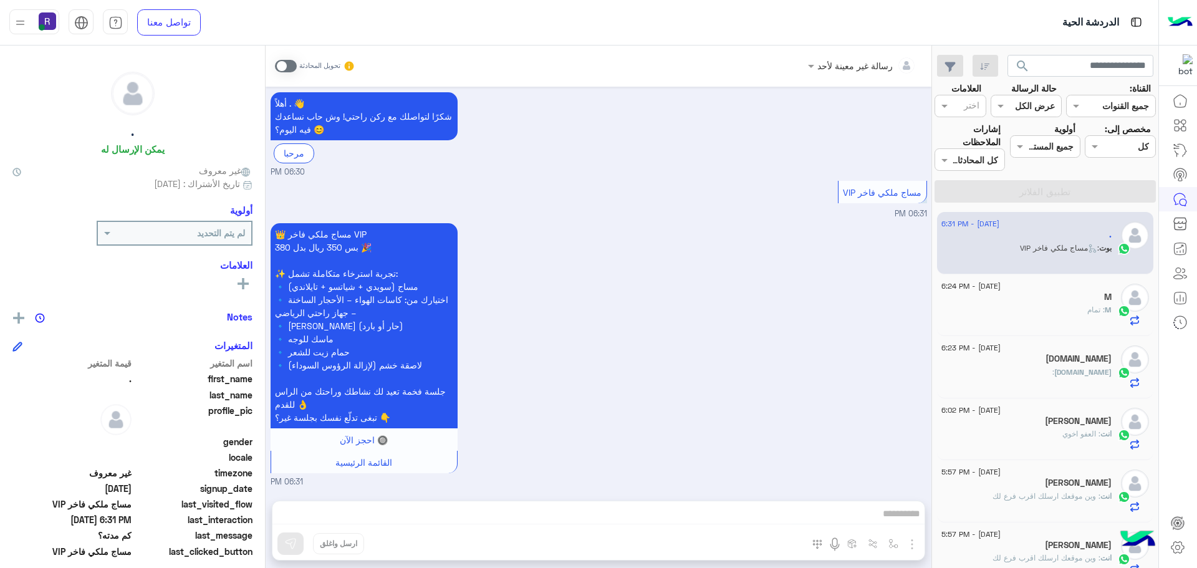
click at [292, 63] on span at bounding box center [286, 66] width 22 height 12
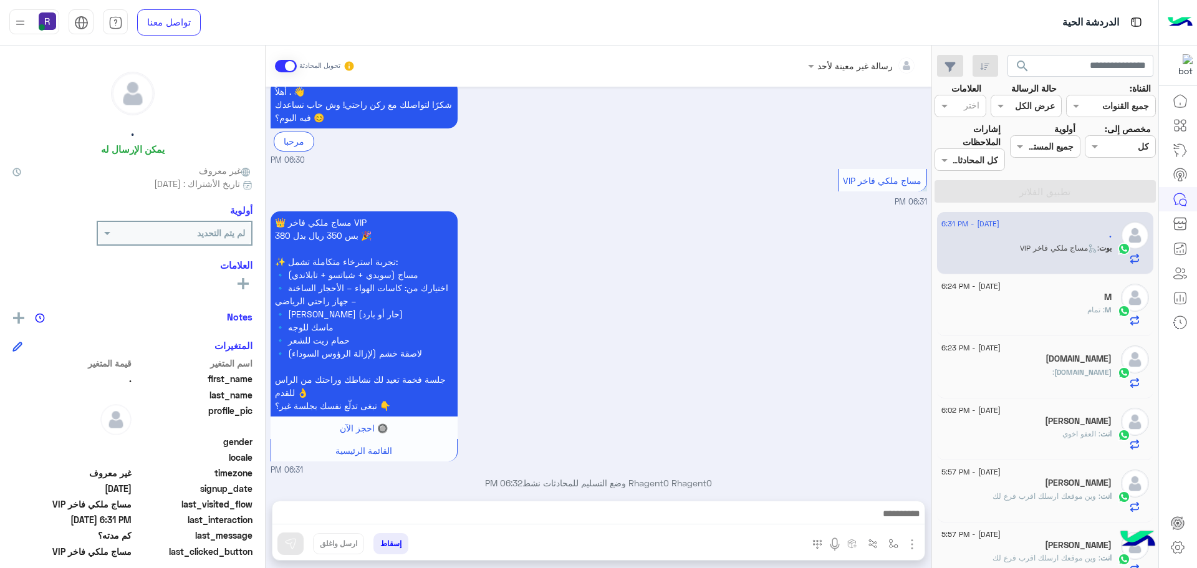
scroll to position [1766, 0]
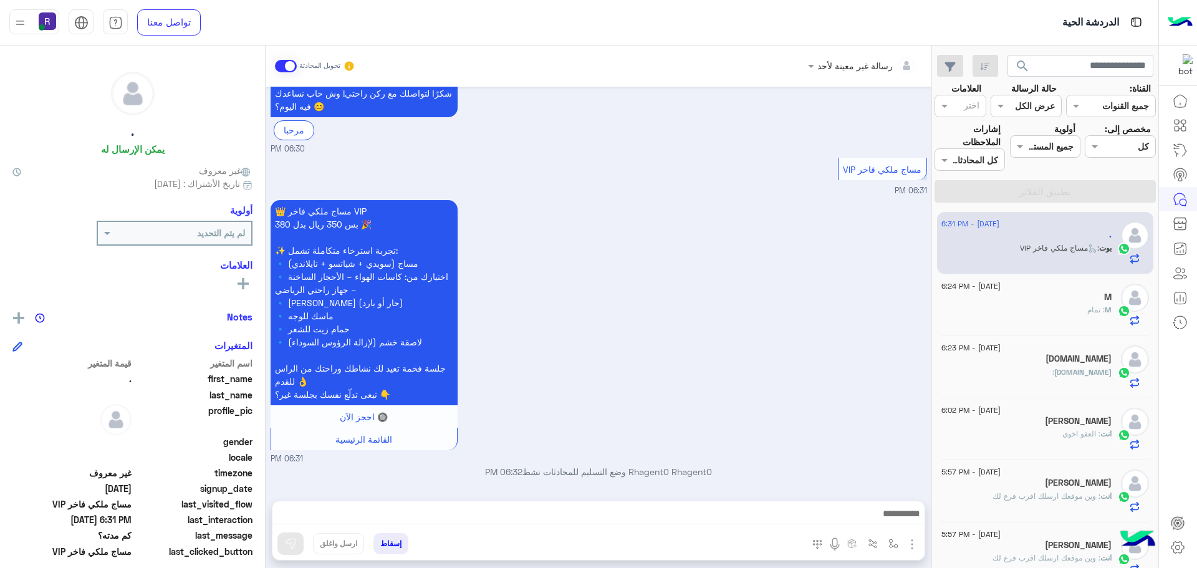
click at [907, 541] on img "button" at bounding box center [912, 544] width 15 height 15
click at [900, 521] on button "الصور" at bounding box center [893, 516] width 53 height 25
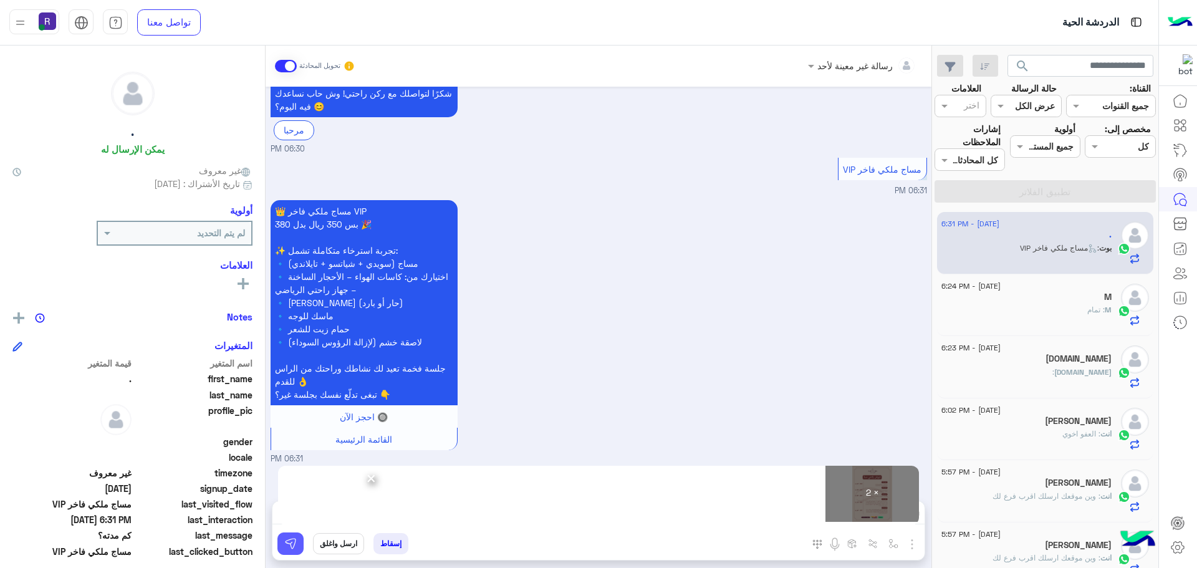
click at [294, 542] on img at bounding box center [290, 543] width 12 height 12
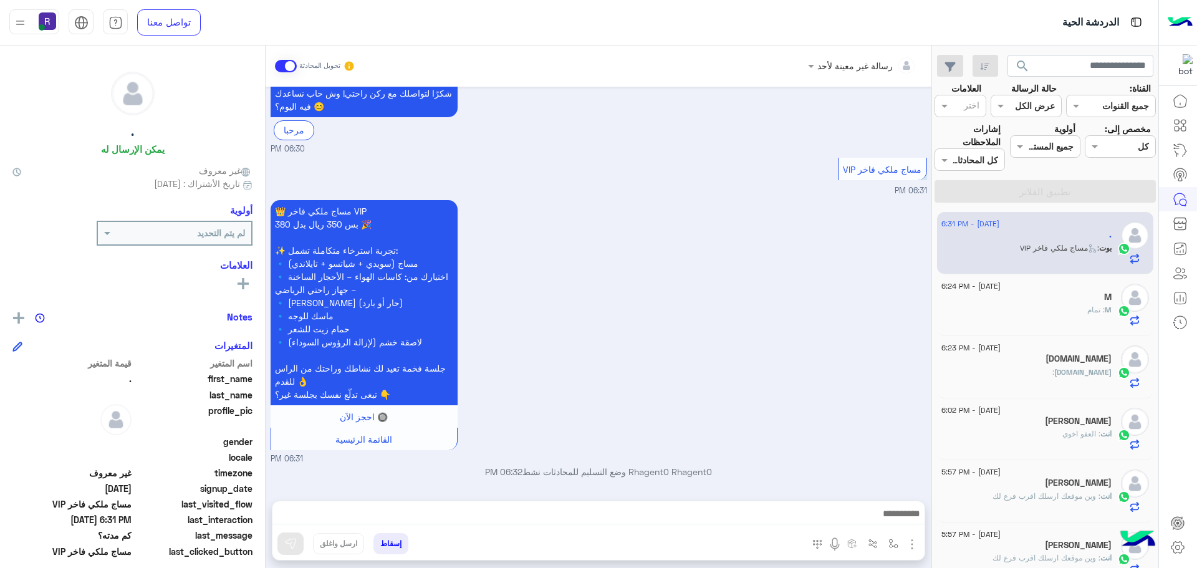
click at [1053, 307] on div "M : تمام" at bounding box center [1026, 315] width 170 height 22
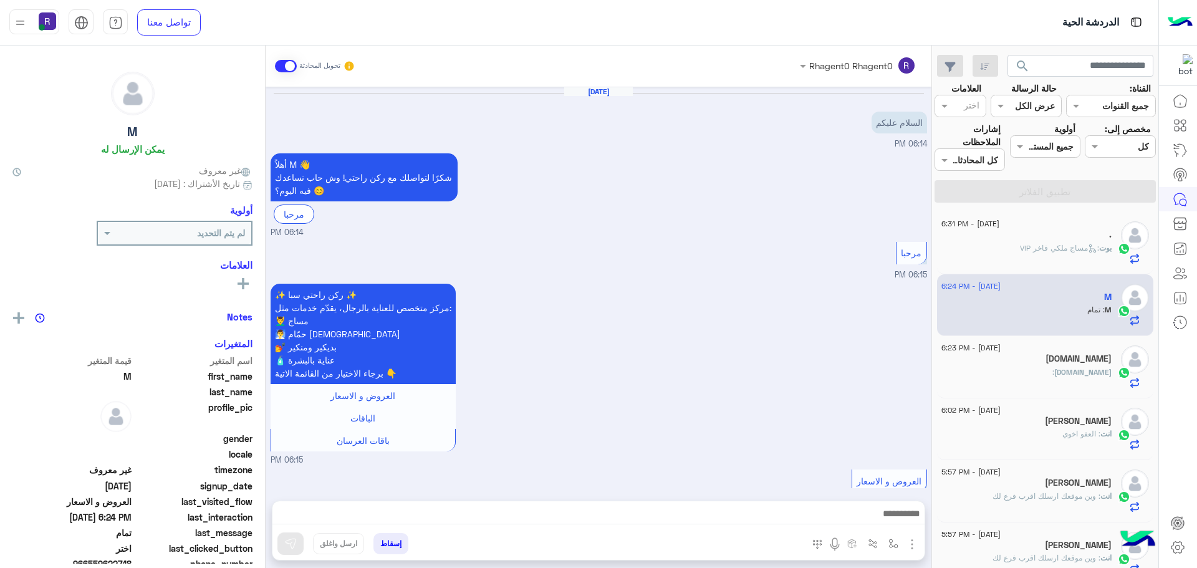
scroll to position [994, 0]
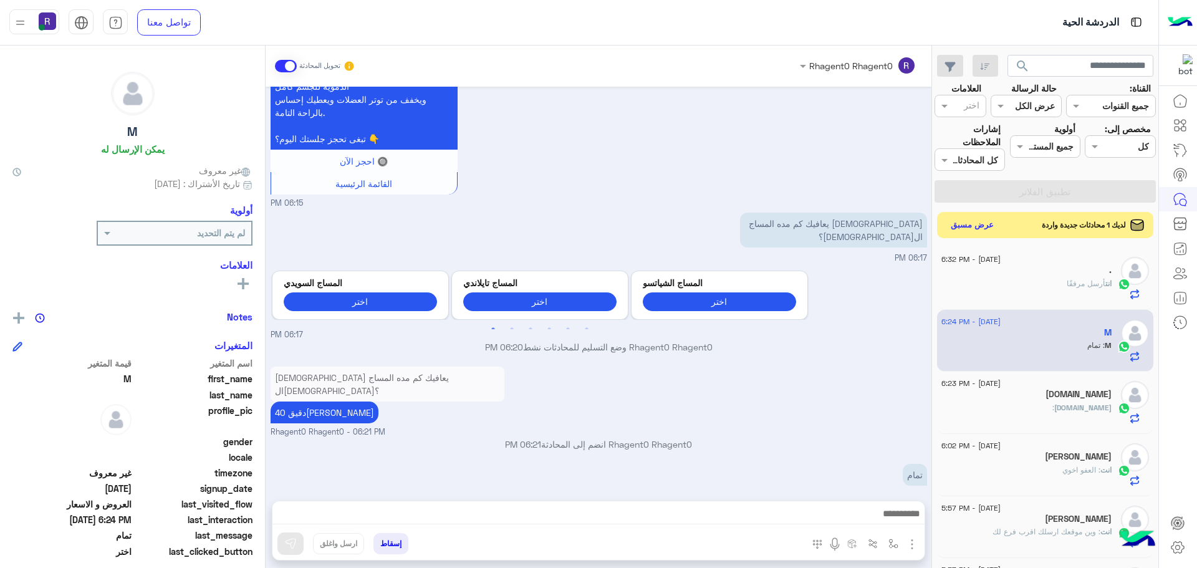
click at [988, 228] on button "عرض مسبق" at bounding box center [972, 225] width 52 height 17
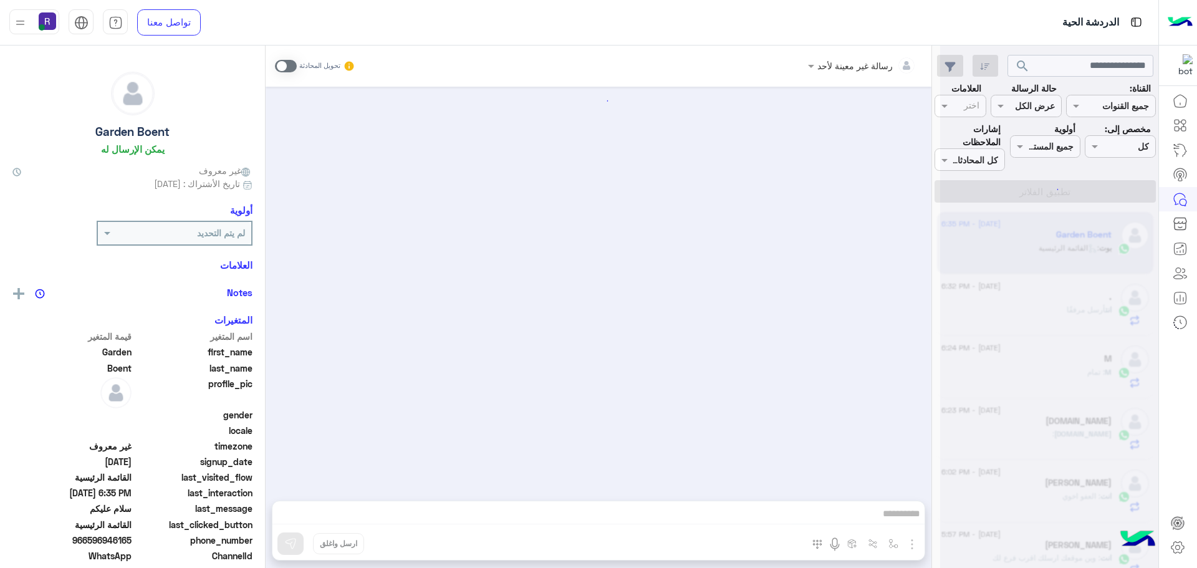
scroll to position [777, 0]
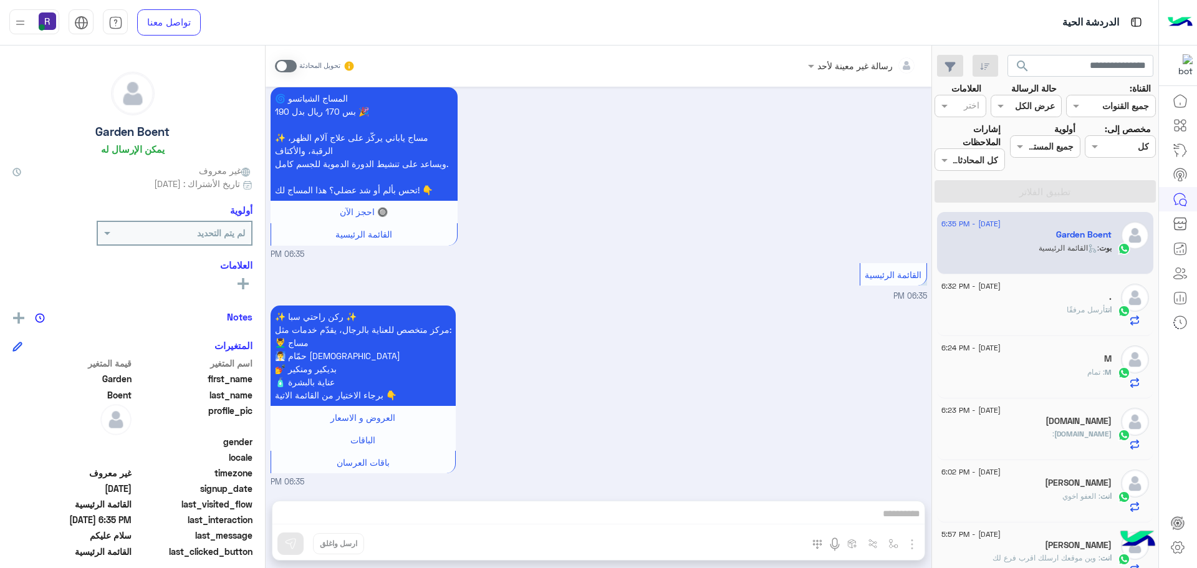
click at [291, 65] on span at bounding box center [286, 66] width 22 height 12
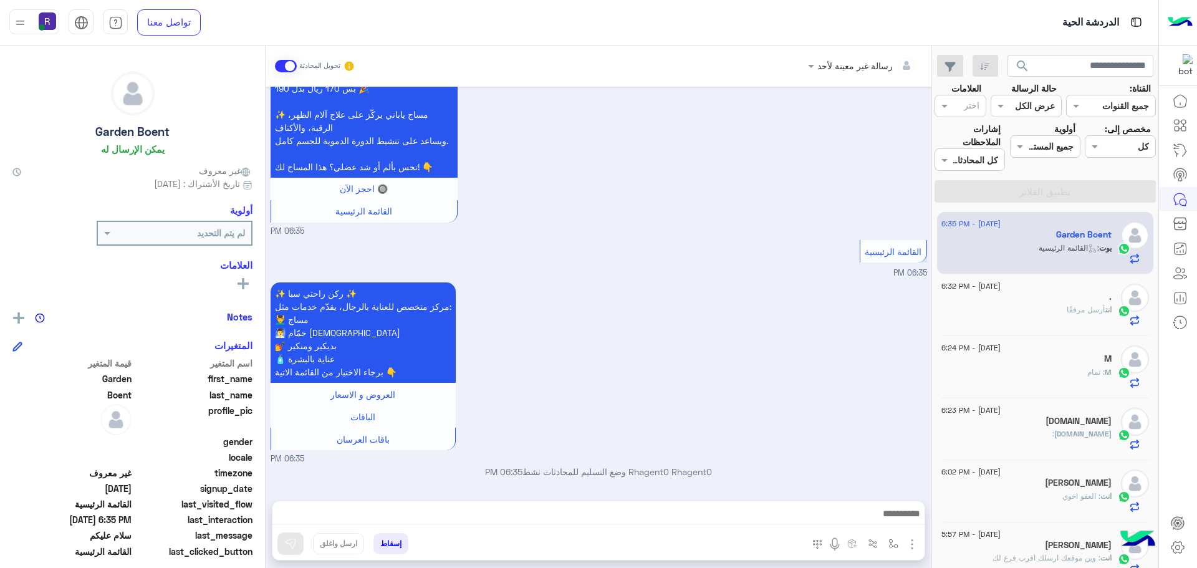
click at [908, 542] on img "button" at bounding box center [912, 544] width 15 height 15
click at [884, 516] on span "الصور" at bounding box center [888, 517] width 23 height 14
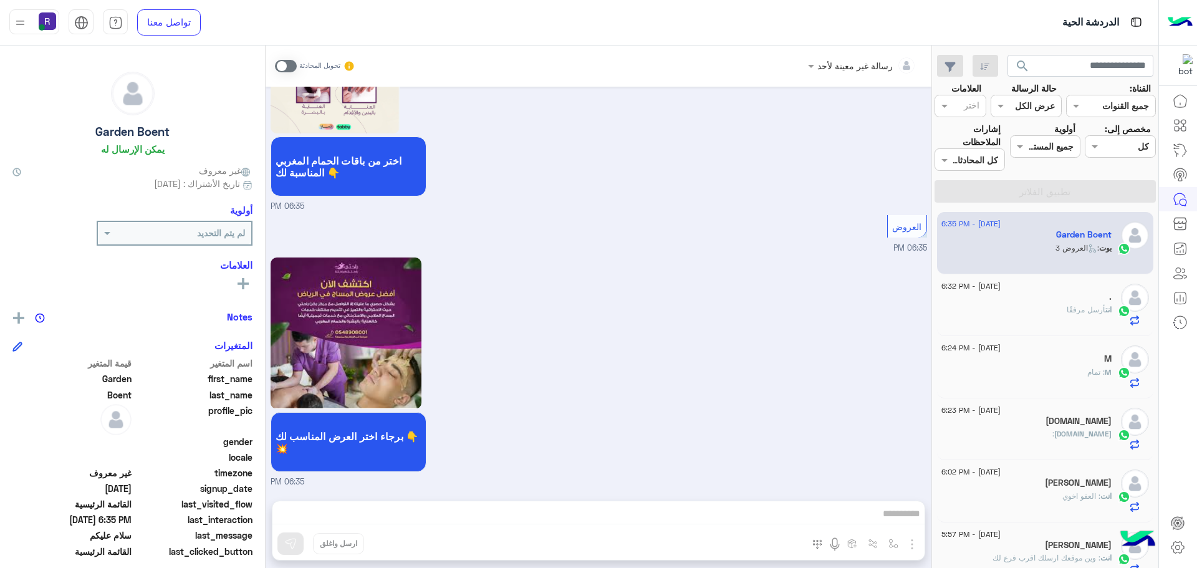
scroll to position [1935, 0]
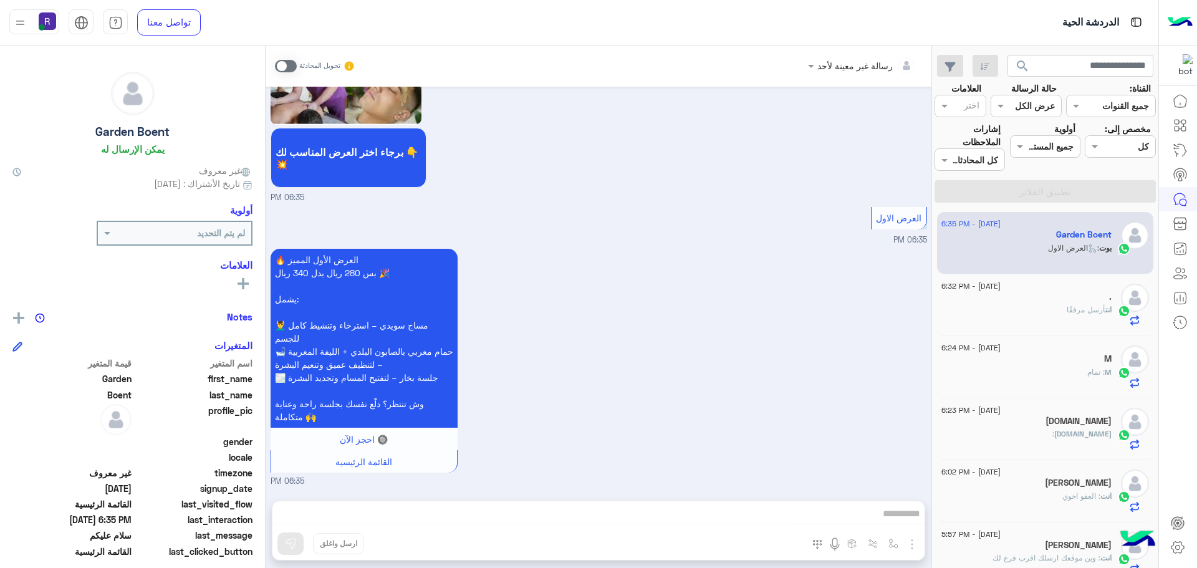
click at [292, 67] on span at bounding box center [286, 66] width 22 height 12
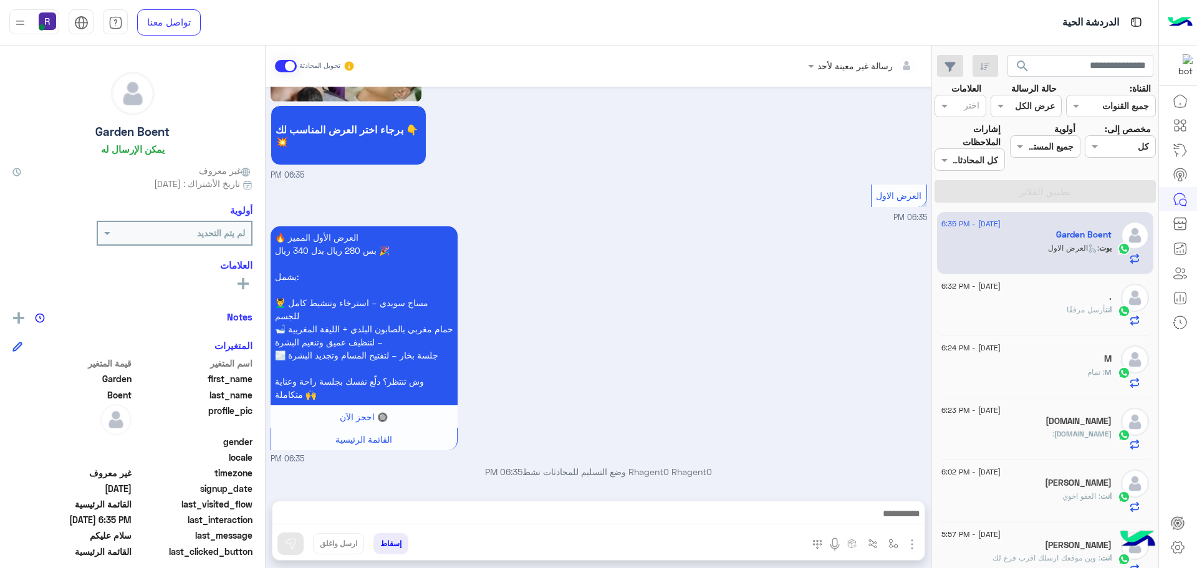
scroll to position [1957, 0]
click at [913, 541] on img "button" at bounding box center [912, 544] width 15 height 15
click at [893, 514] on span "الصور" at bounding box center [888, 517] width 23 height 14
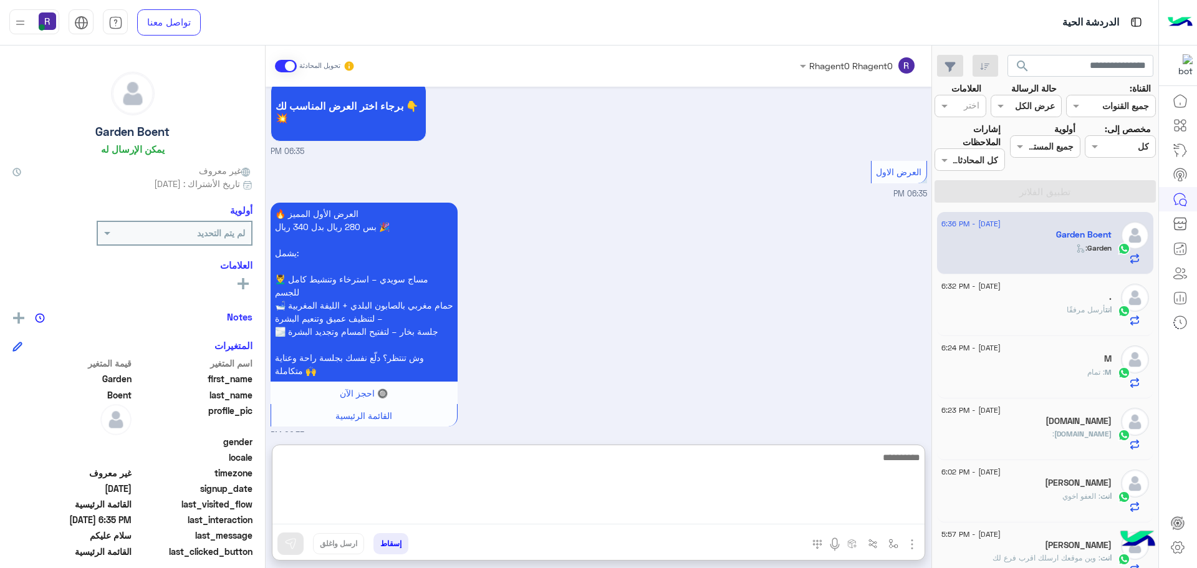
scroll to position [2041, 0]
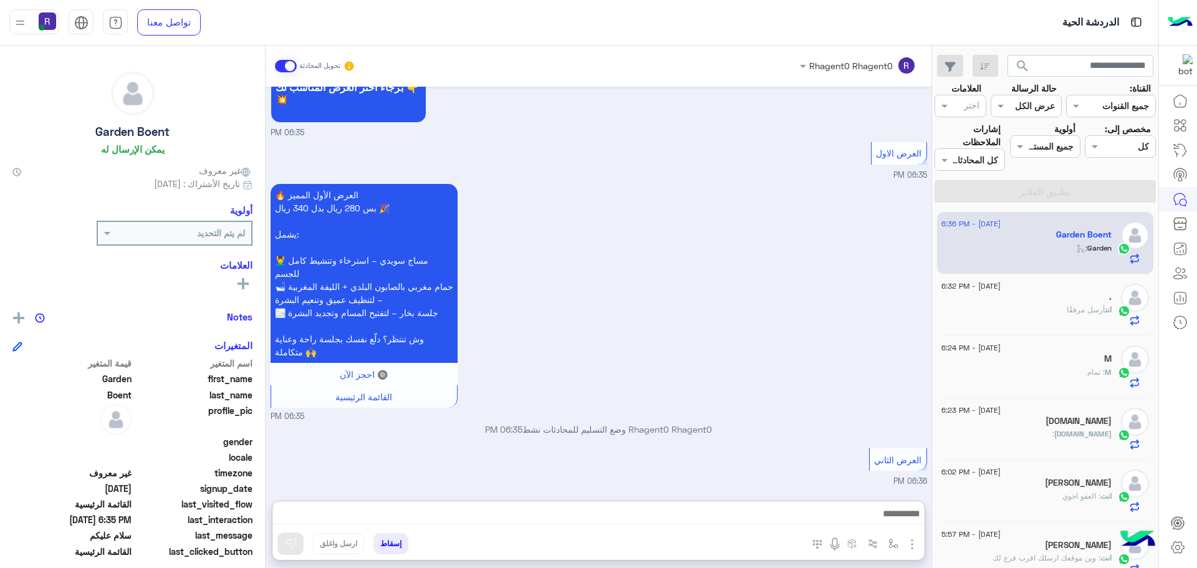
drag, startPoint x: 519, startPoint y: 517, endPoint x: 633, endPoint y: 266, distance: 275.4
click at [633, 266] on div "🔥 العرض الأول المميز بس 280 ريال بدل 340 ريال 🎉 يشمل: 💆‍♂️ مساج سويدي – استرخاء…" at bounding box center [599, 302] width 657 height 242
click at [895, 542] on img "button" at bounding box center [893, 544] width 10 height 10
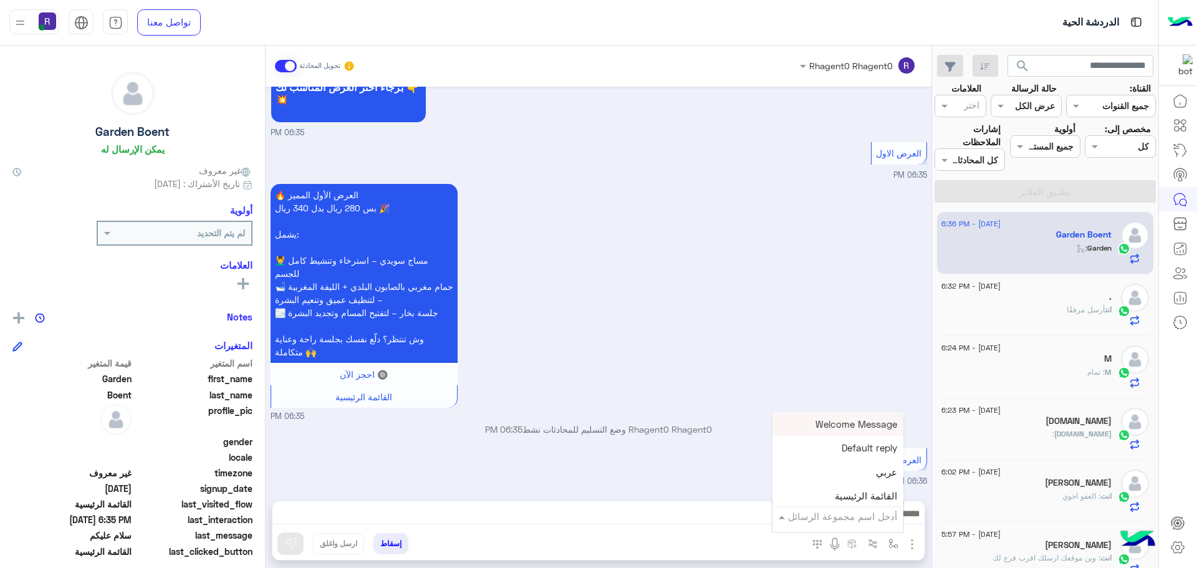
click at [877, 519] on input "text" at bounding box center [855, 516] width 84 height 14
click at [834, 355] on div "🔥 العرض الأول المميز بس 280 ريال بدل 340 ريال 🎉 يشمل: 💆‍♂️ مساج سويدي – استرخاء…" at bounding box center [599, 302] width 657 height 242
click at [913, 547] on img "button" at bounding box center [912, 544] width 15 height 15
click at [899, 521] on span "الصور" at bounding box center [888, 517] width 23 height 14
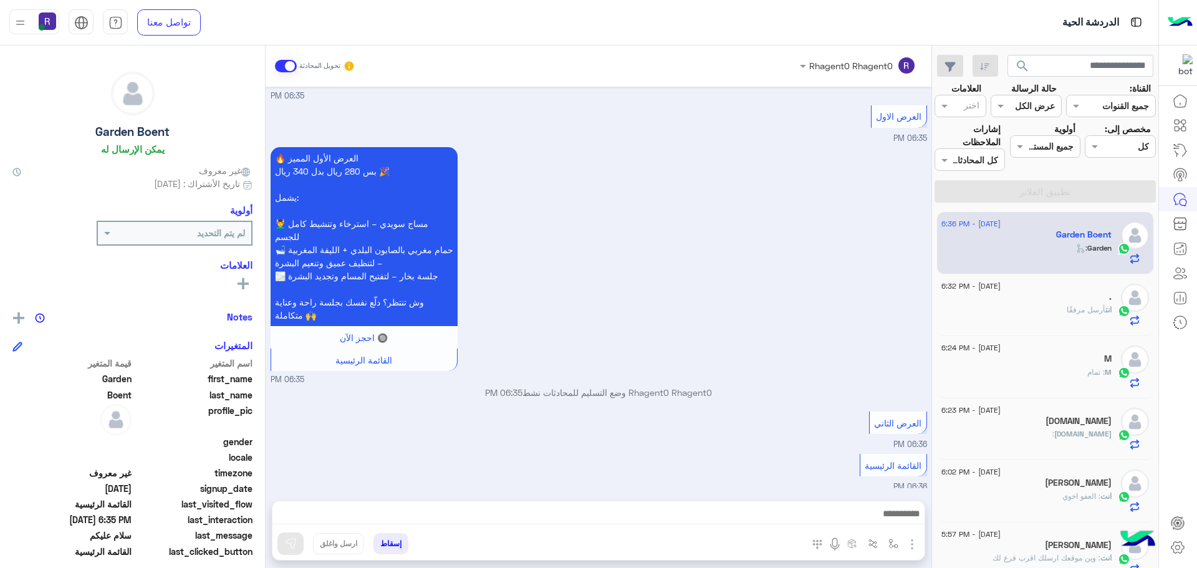
scroll to position [2041, 0]
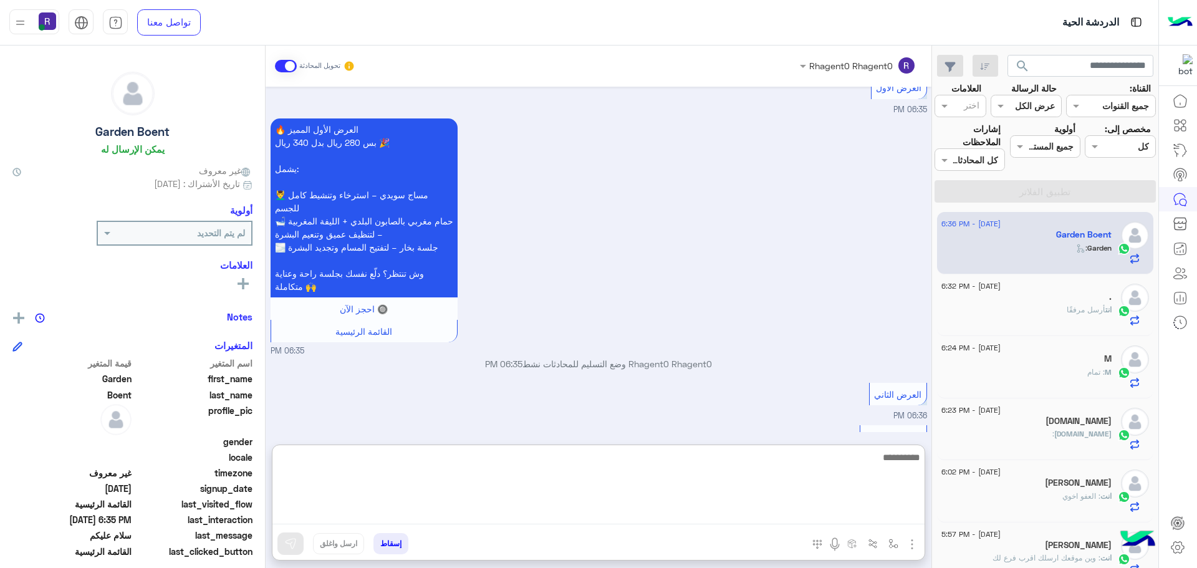
paste textarea "**********"
type textarea "**********"
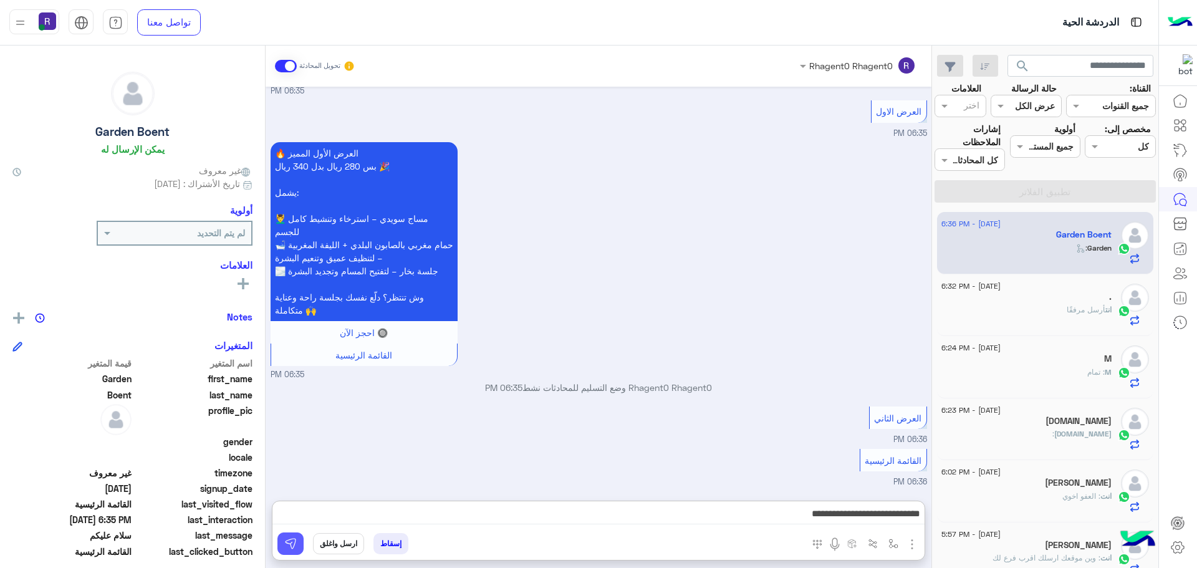
click at [296, 548] on img at bounding box center [290, 543] width 12 height 12
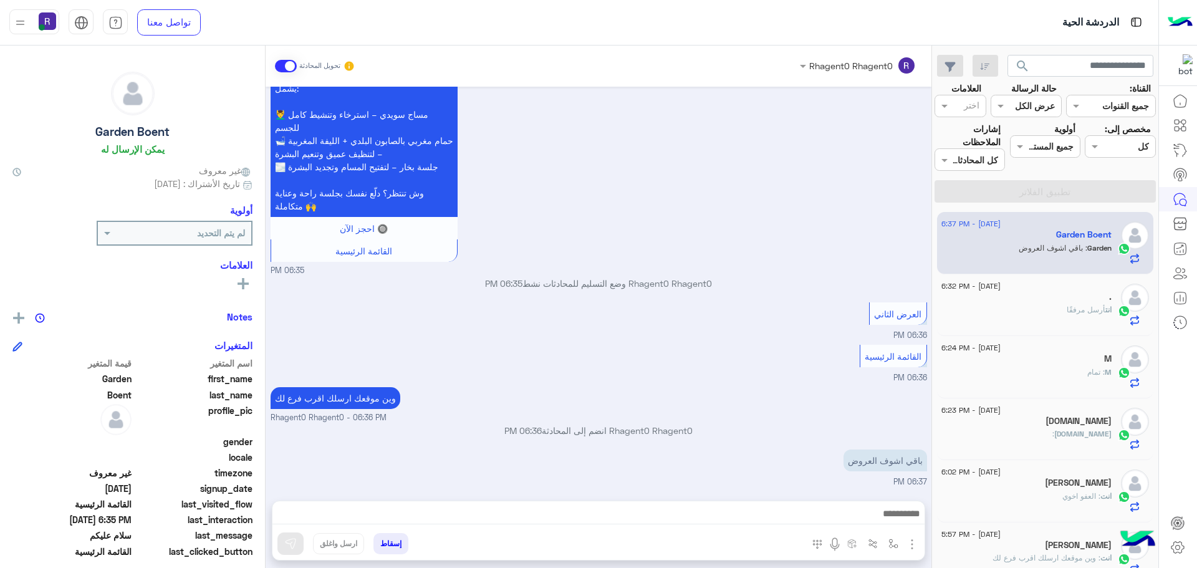
scroll to position [2187, 0]
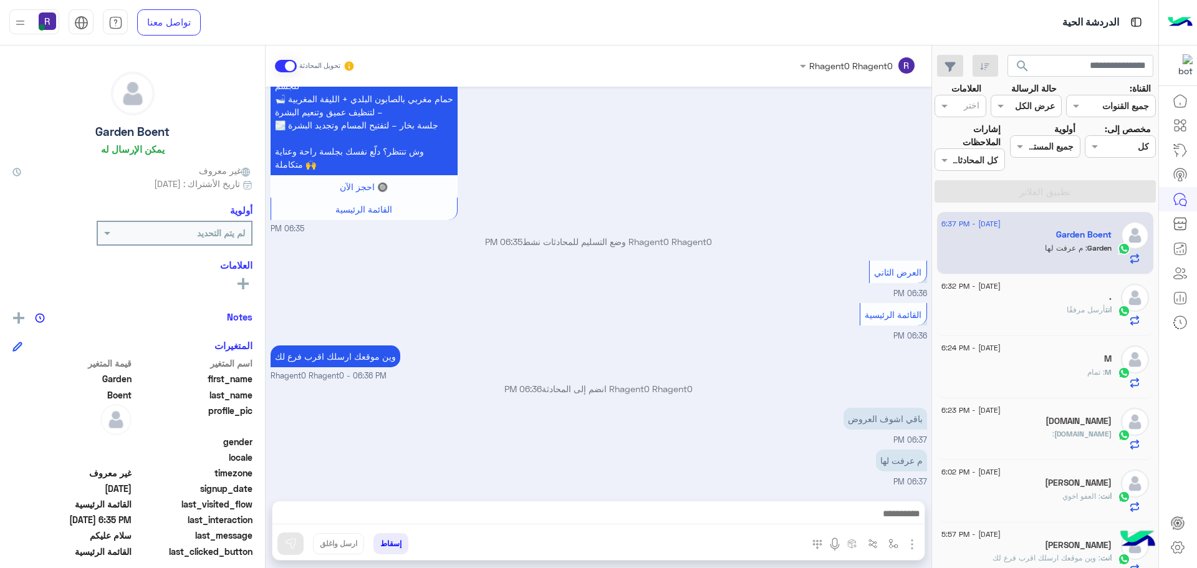
click at [909, 548] on img "button" at bounding box center [912, 544] width 15 height 15
click at [905, 521] on img at bounding box center [909, 517] width 10 height 14
click at [913, 542] on img "button" at bounding box center [912, 544] width 15 height 15
click at [898, 521] on span "الصور" at bounding box center [888, 517] width 23 height 14
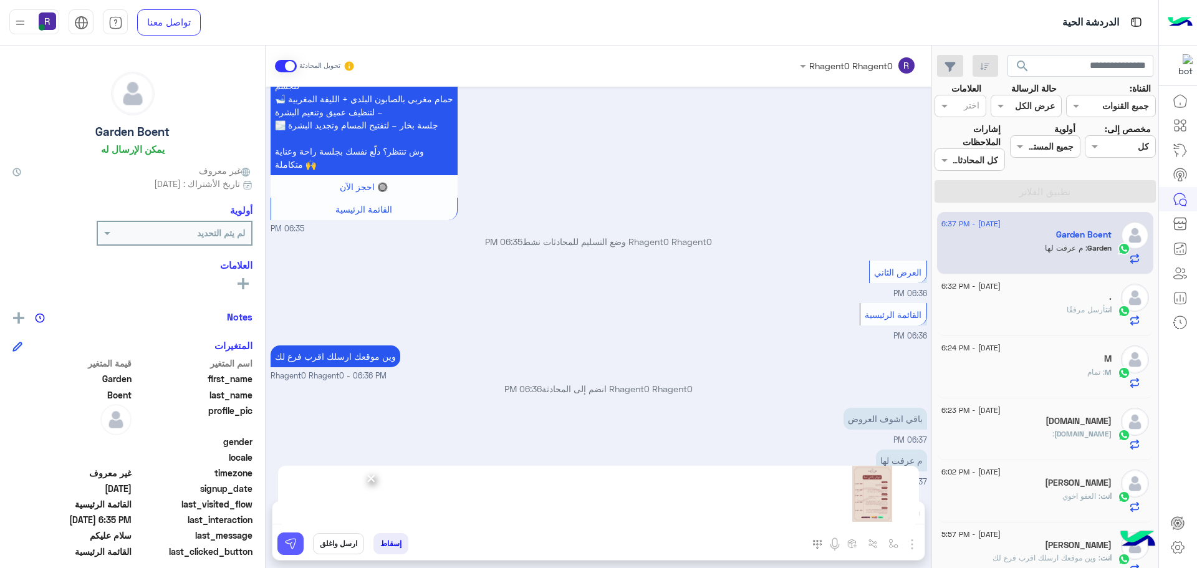
click at [299, 546] on button at bounding box center [290, 543] width 26 height 22
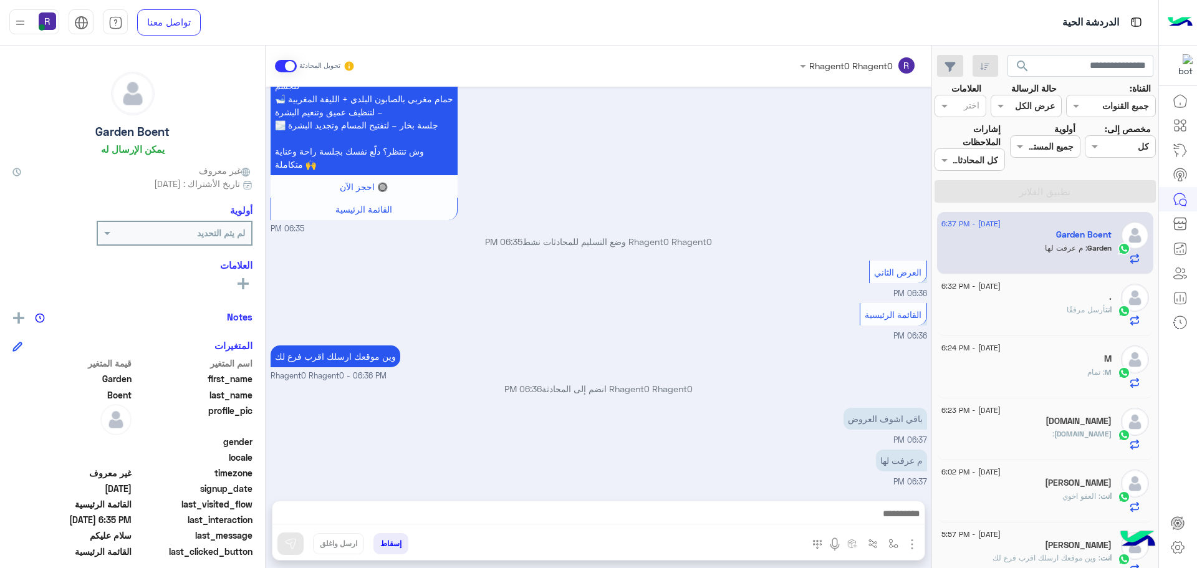
scroll to position [2187, 0]
click at [909, 539] on img "button" at bounding box center [912, 544] width 15 height 15
click at [898, 526] on button "الصور" at bounding box center [893, 516] width 53 height 25
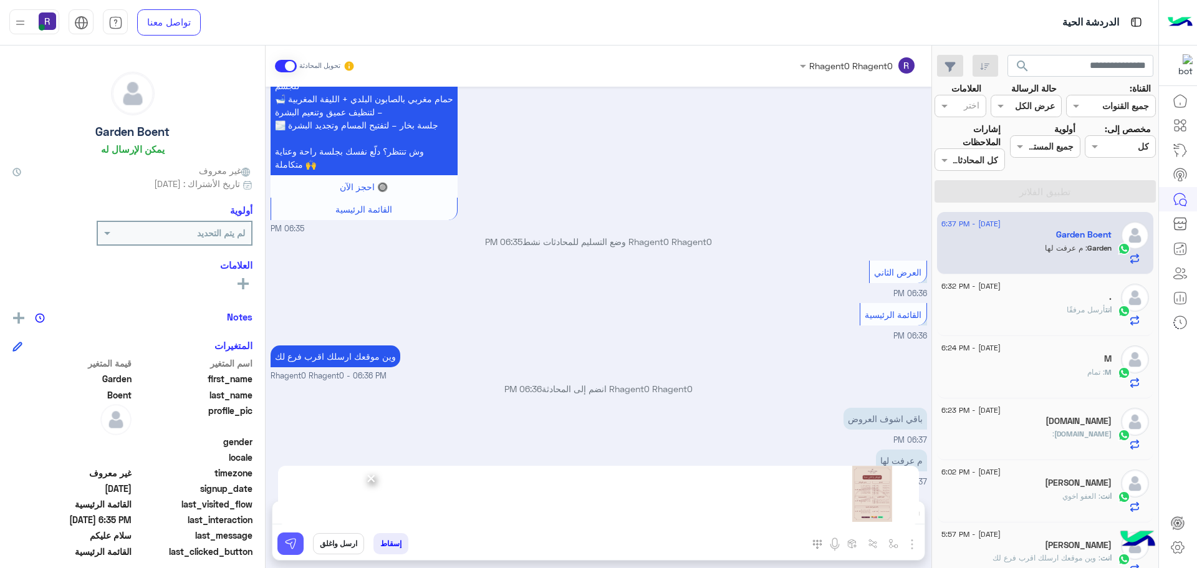
click at [289, 541] on img at bounding box center [290, 543] width 12 height 12
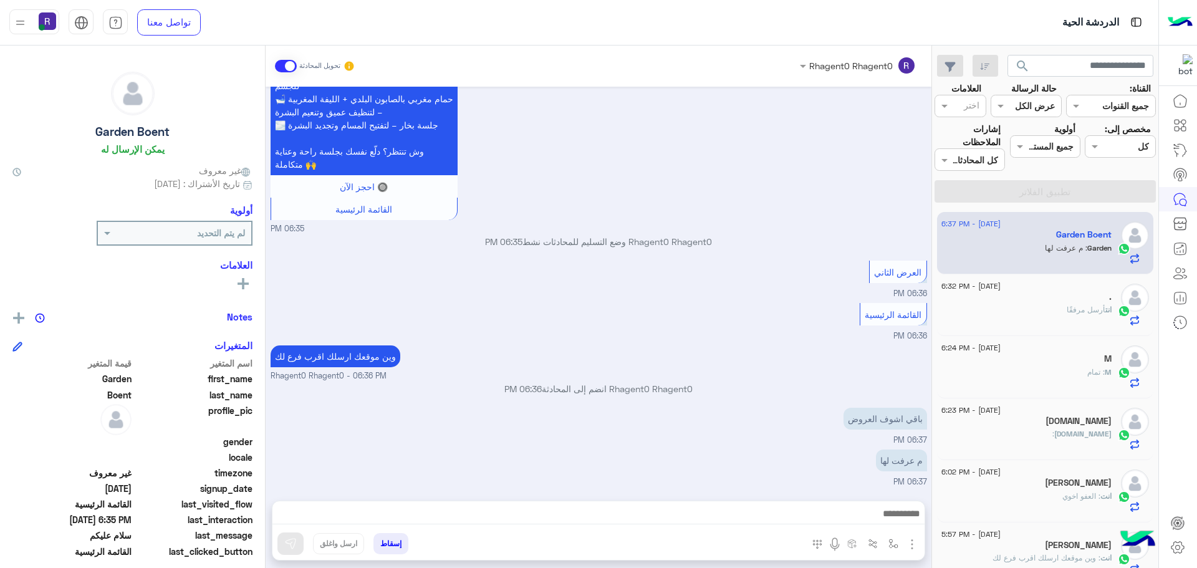
click at [1068, 314] on span "أرسل مرفقًا" at bounding box center [1086, 309] width 39 height 9
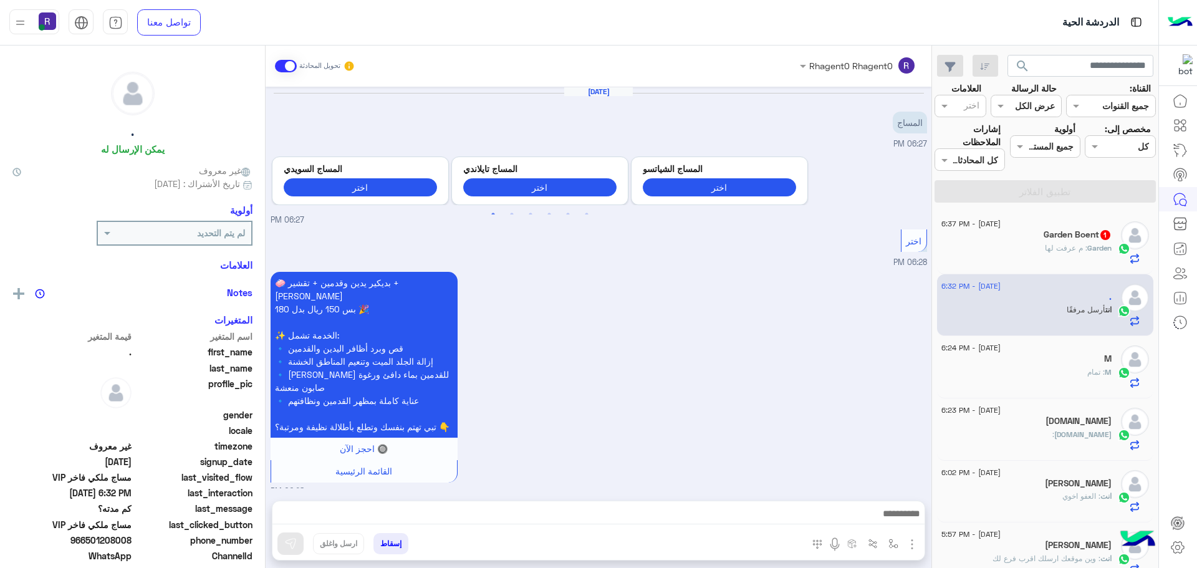
scroll to position [1725, 0]
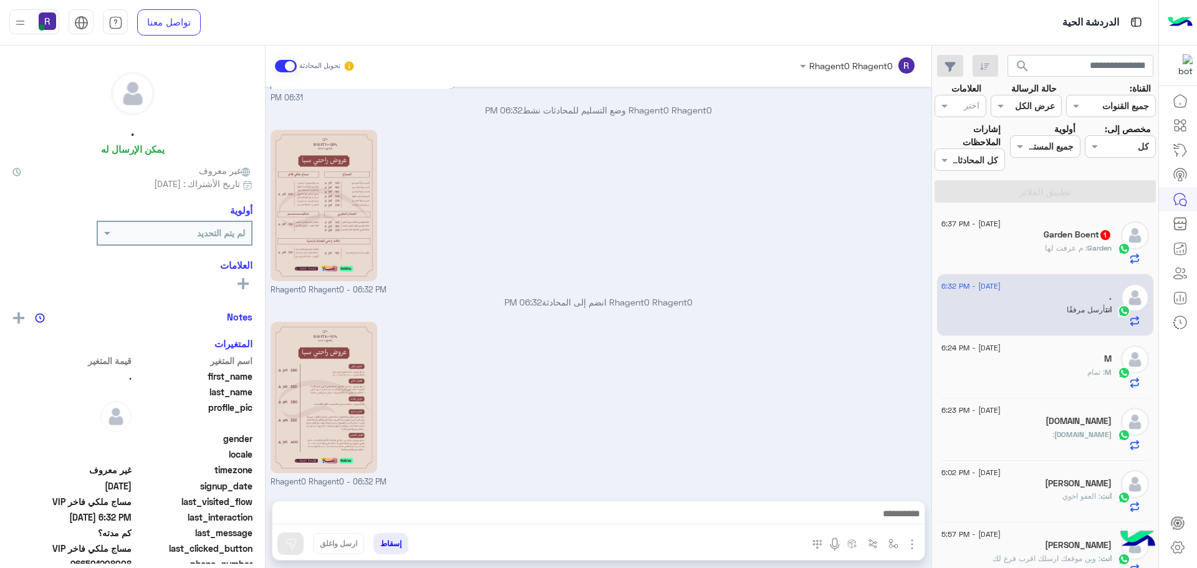
click at [1085, 244] on span ": م عرفت لها" at bounding box center [1066, 247] width 42 height 9
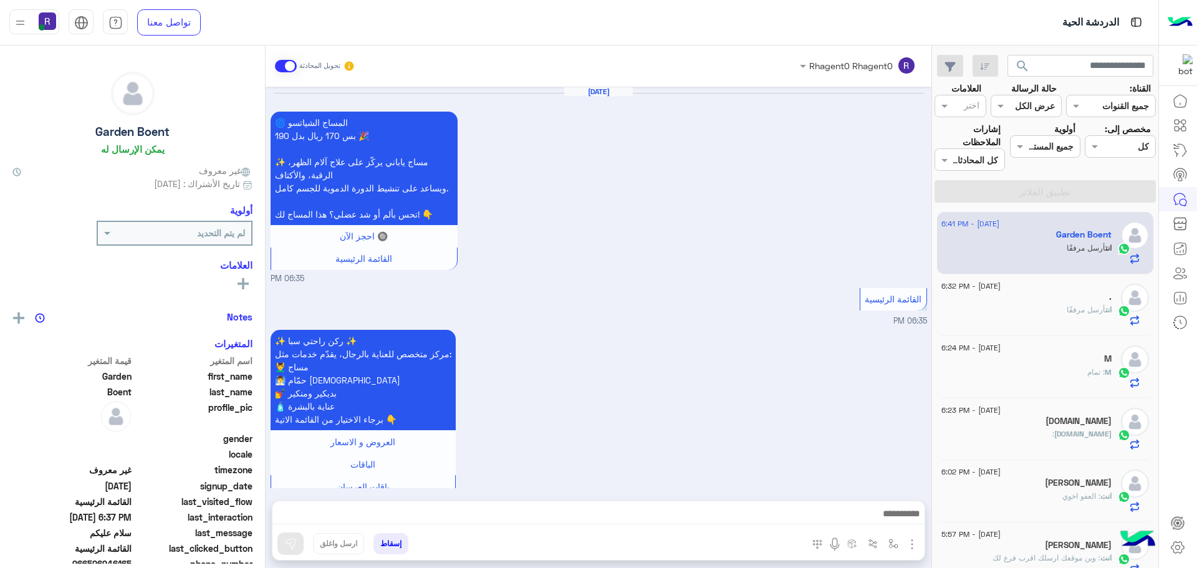
scroll to position [1604, 0]
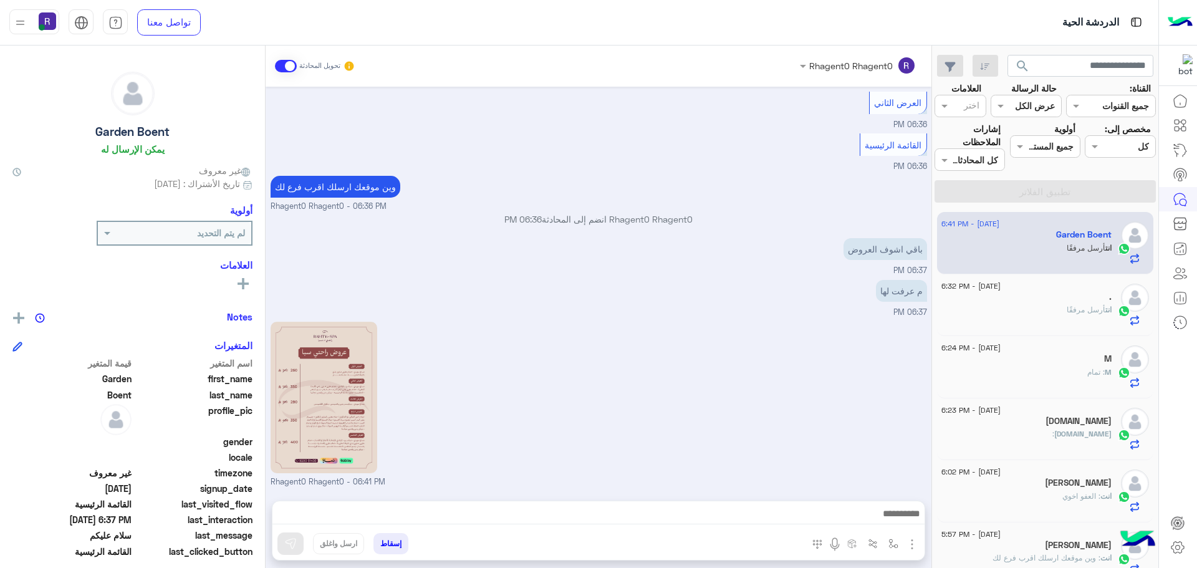
click at [914, 542] on img "button" at bounding box center [912, 544] width 15 height 15
click at [902, 518] on button "الصور" at bounding box center [893, 516] width 53 height 25
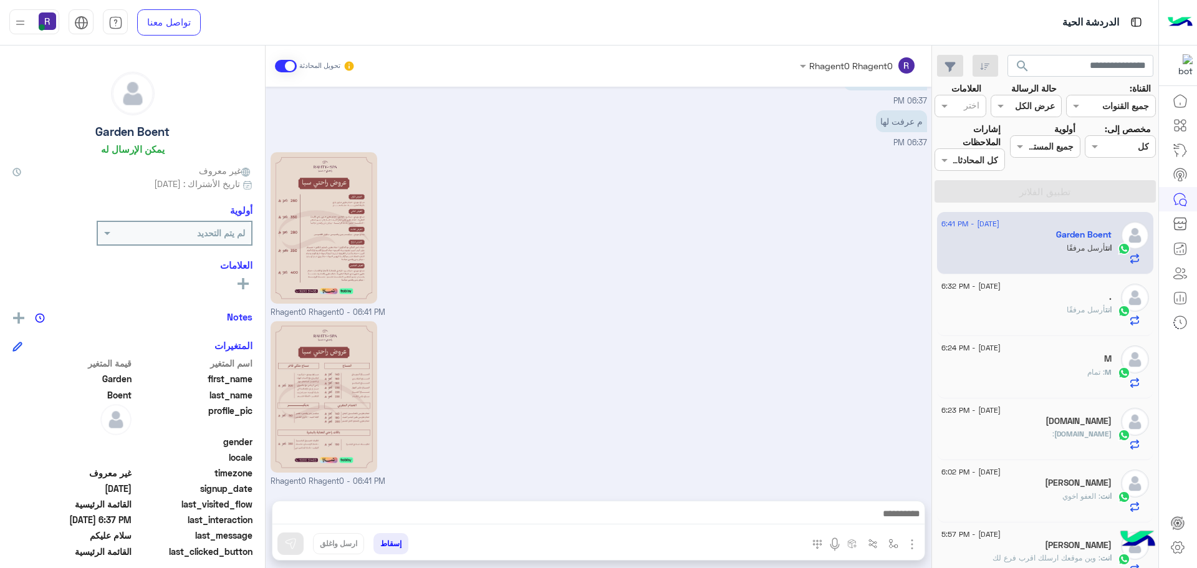
click at [1036, 309] on div "انت أرسل مرفقًا" at bounding box center [1026, 315] width 170 height 22
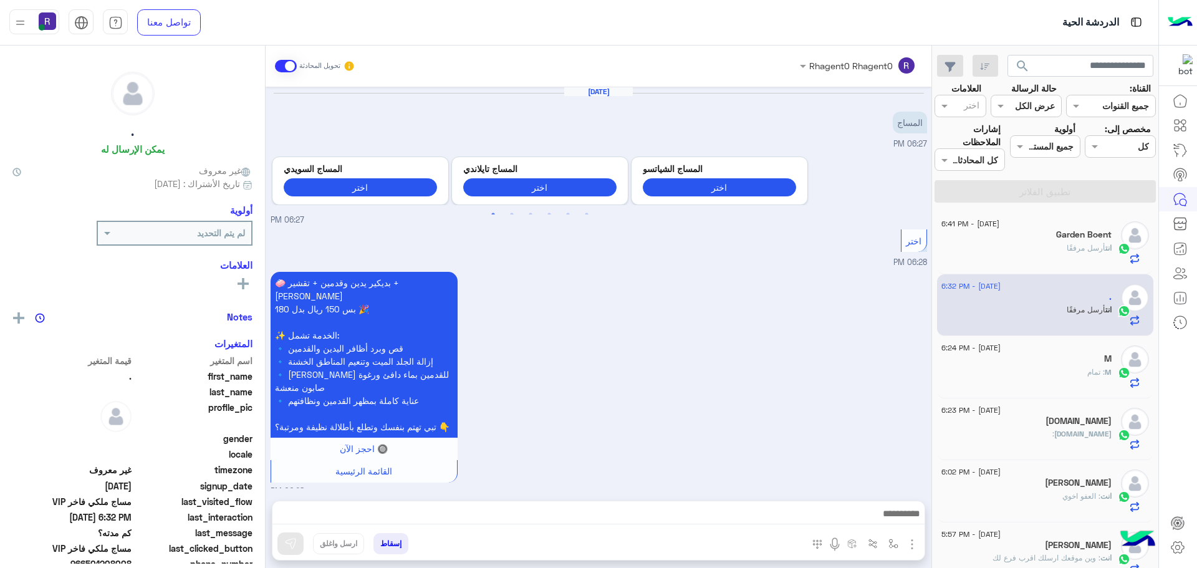
scroll to position [1725, 0]
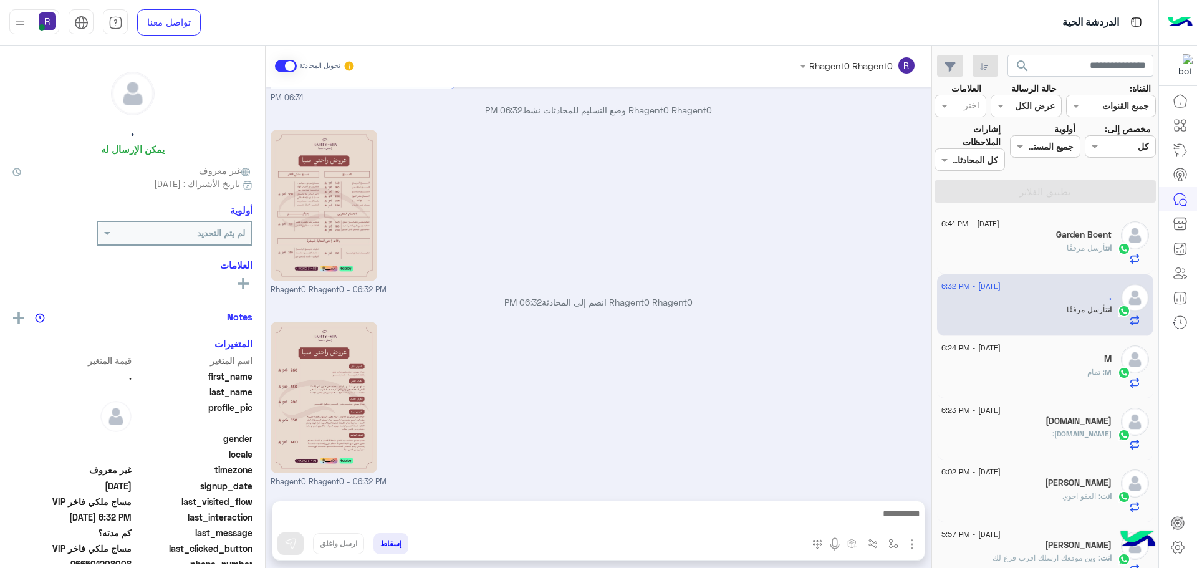
click at [1044, 244] on div "انت أرسل مرفقًا" at bounding box center [1026, 254] width 170 height 22
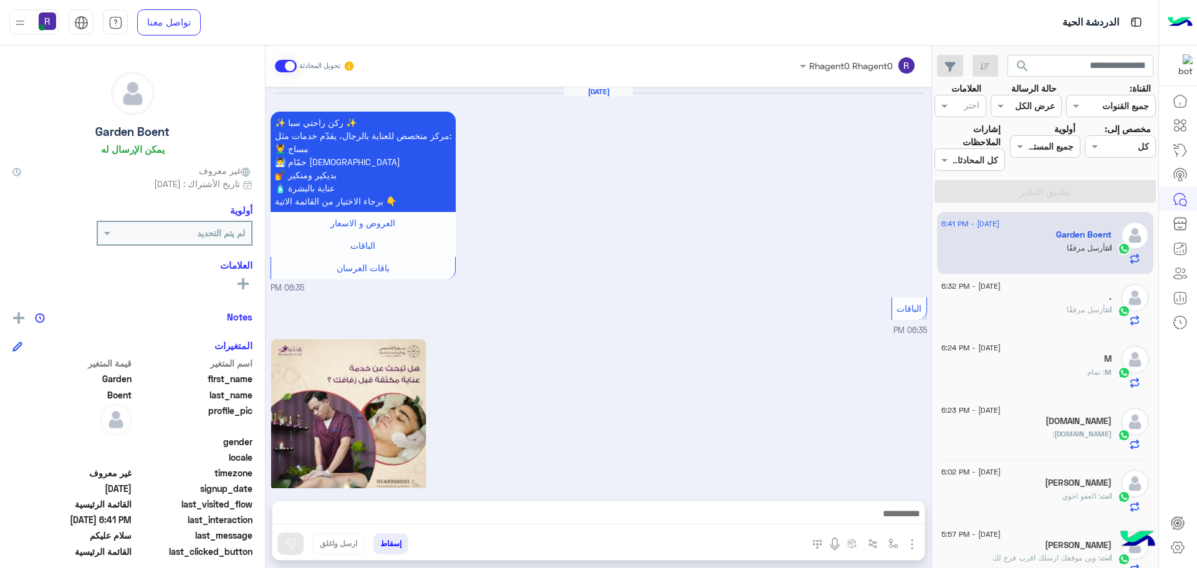
scroll to position [1554, 0]
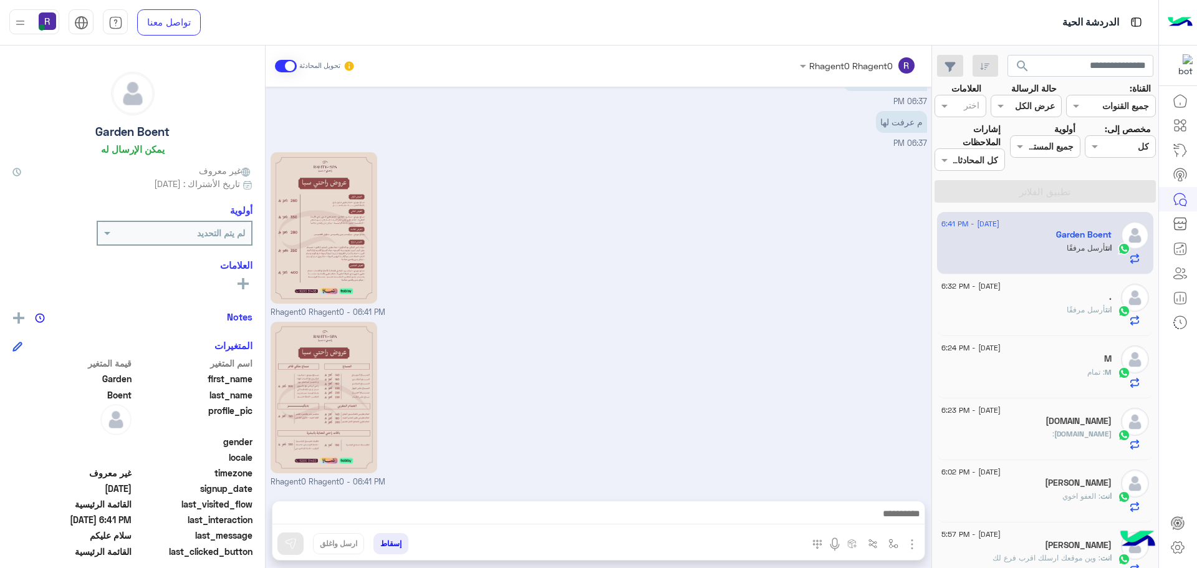
click at [1057, 316] on div "انت أرسل مرفقًا" at bounding box center [1026, 315] width 170 height 22
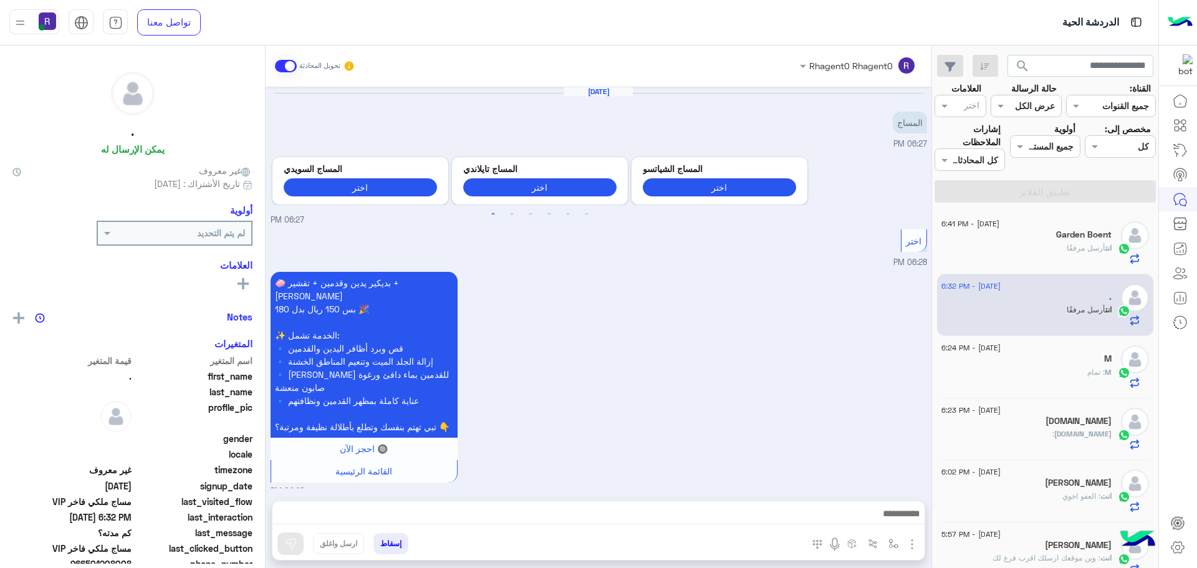
scroll to position [1725, 0]
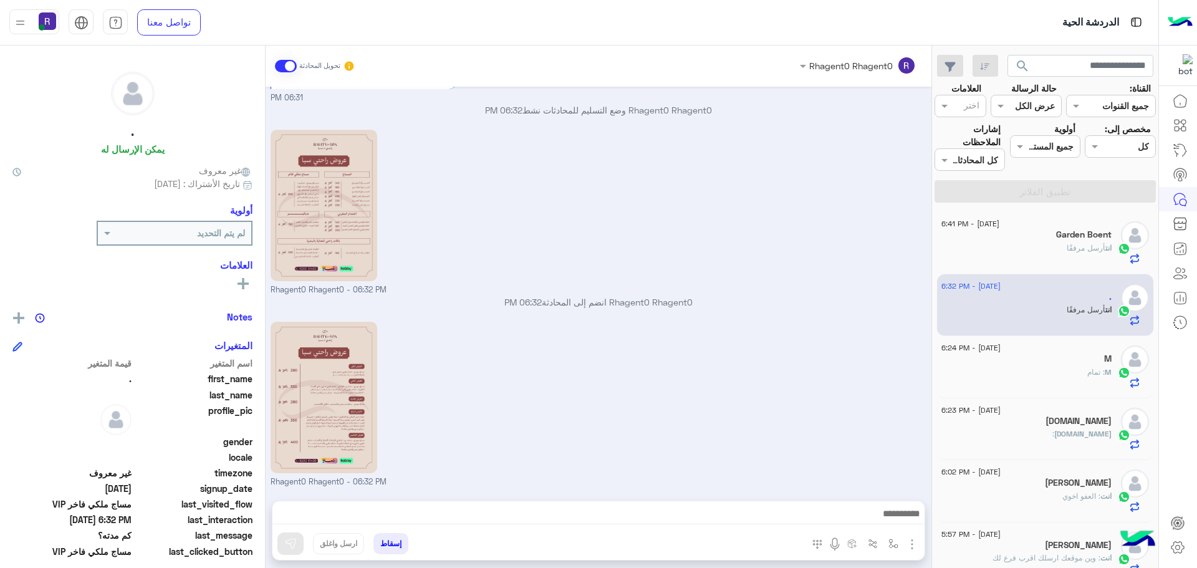
click at [1037, 368] on div "M : تمام" at bounding box center [1026, 378] width 170 height 22
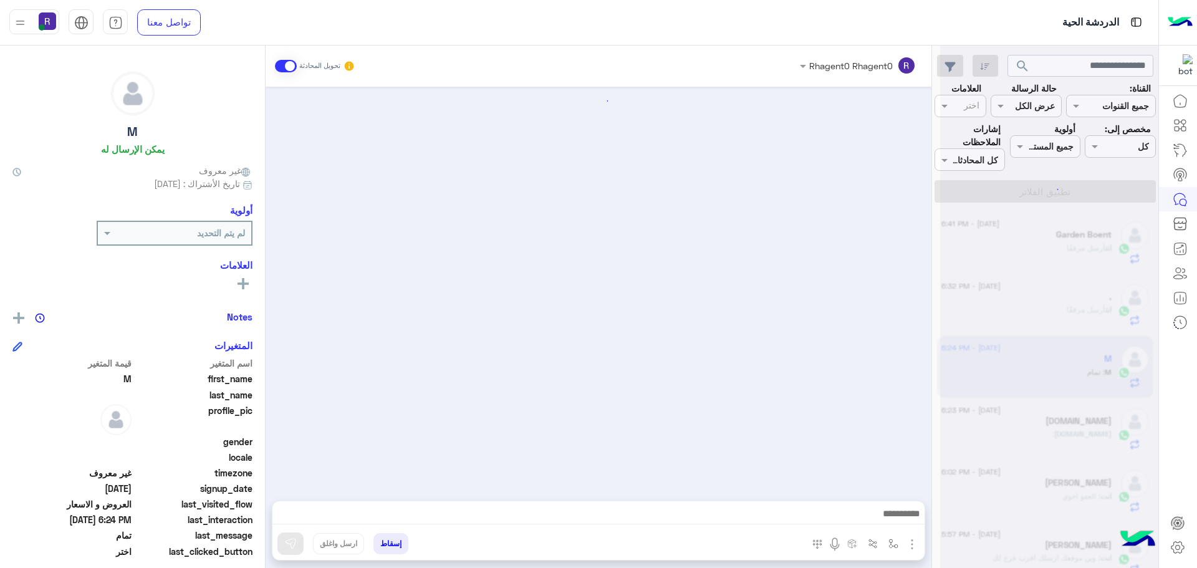
scroll to position [994, 0]
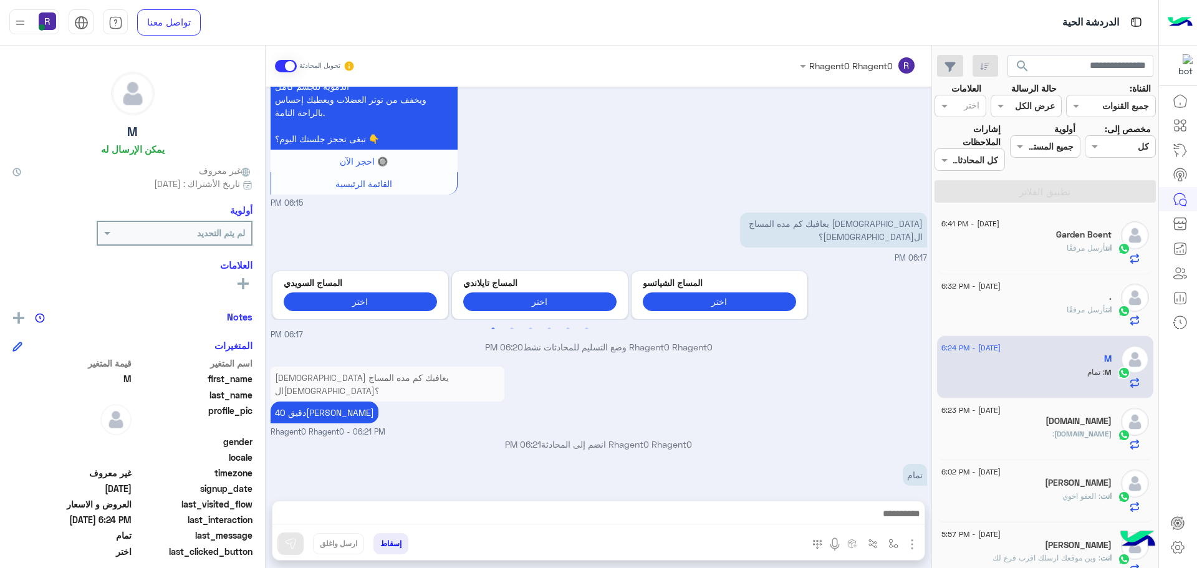
click at [1105, 309] on span "انت" at bounding box center [1108, 309] width 6 height 9
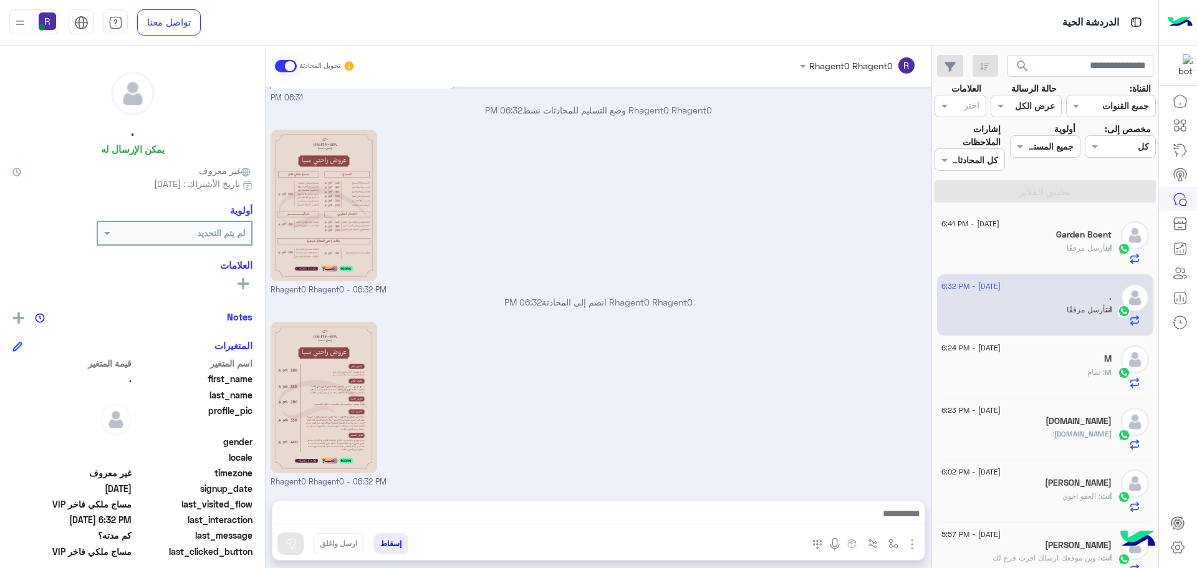
scroll to position [1724, 0]
click at [1061, 250] on div "انت أرسل مرفقًا" at bounding box center [1026, 254] width 170 height 22
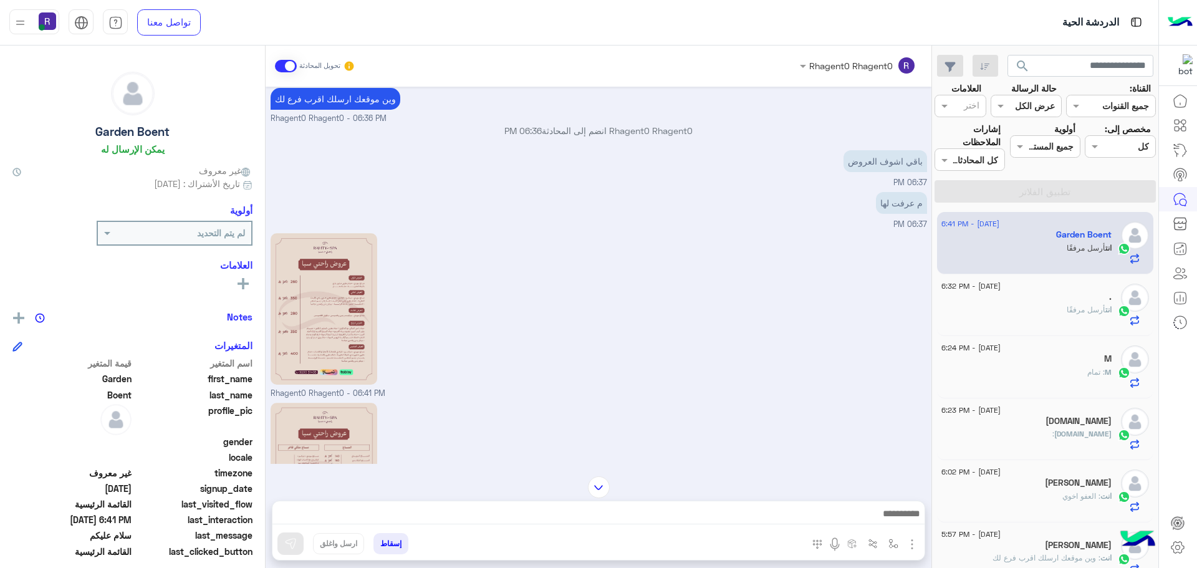
scroll to position [1554, 0]
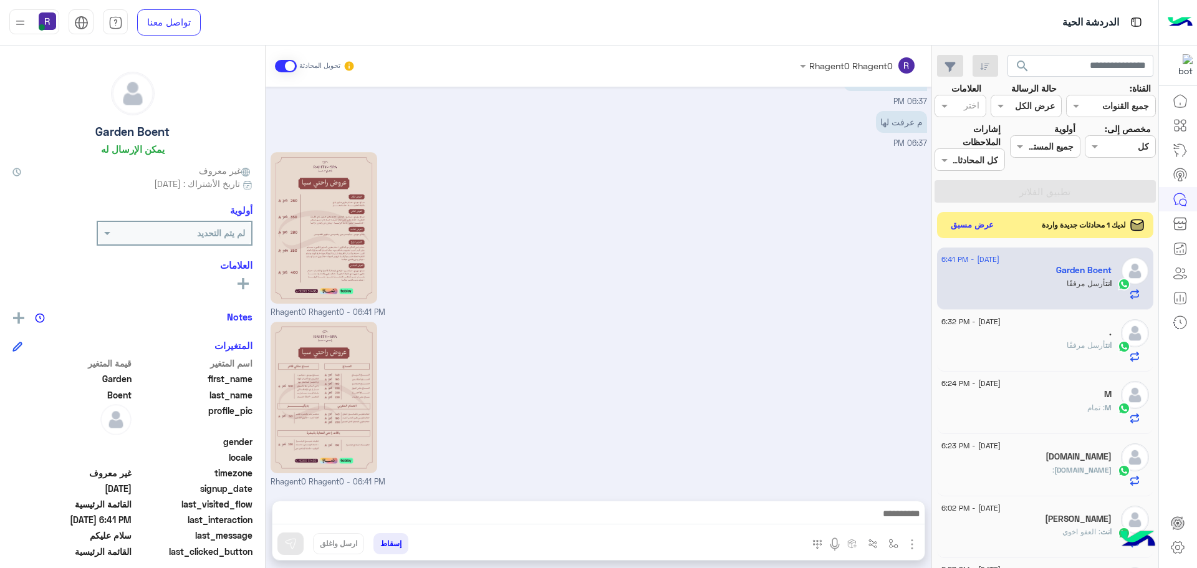
click at [978, 225] on button "عرض مسبق" at bounding box center [972, 225] width 52 height 17
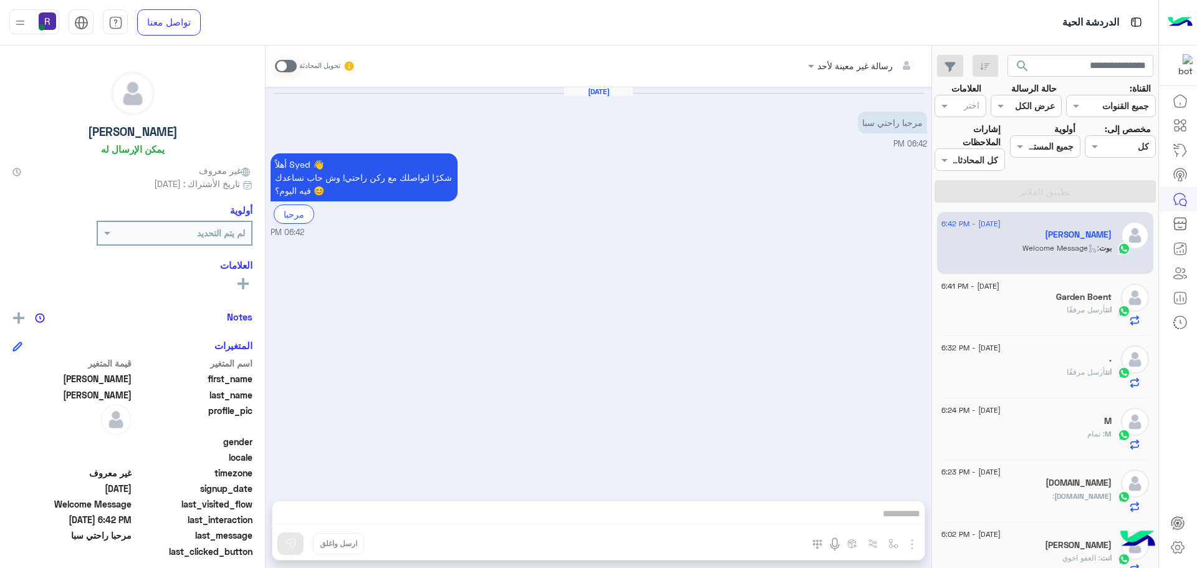
click at [289, 65] on span at bounding box center [286, 66] width 22 height 12
click at [909, 545] on img "button" at bounding box center [912, 544] width 15 height 15
click at [895, 522] on span "الصور" at bounding box center [888, 517] width 23 height 14
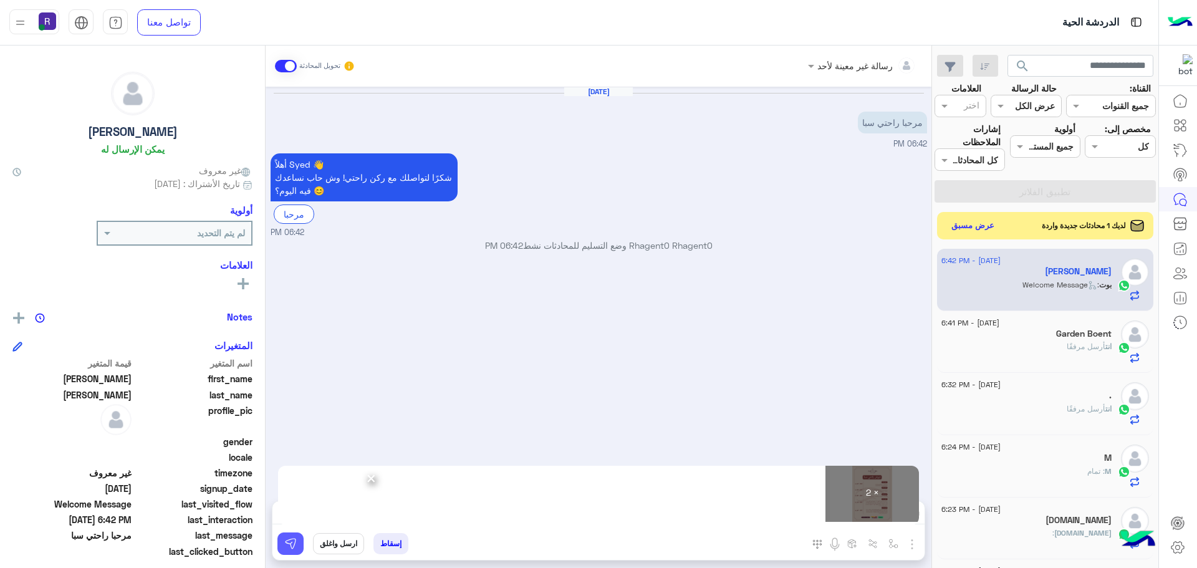
click at [289, 542] on img at bounding box center [290, 543] width 12 height 12
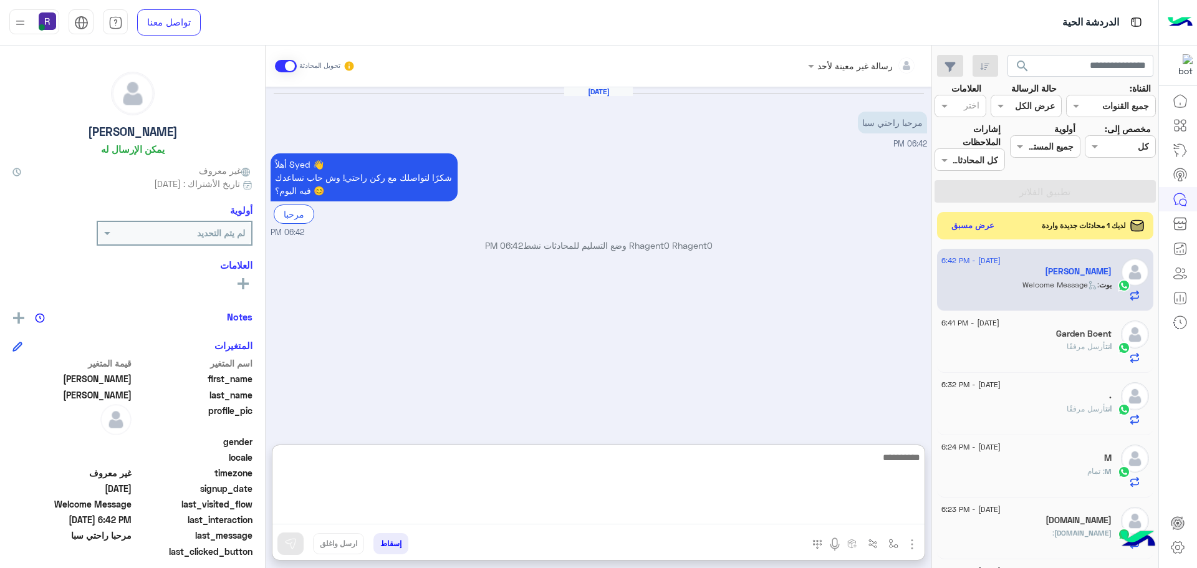
paste textarea "**********"
type textarea "**********"
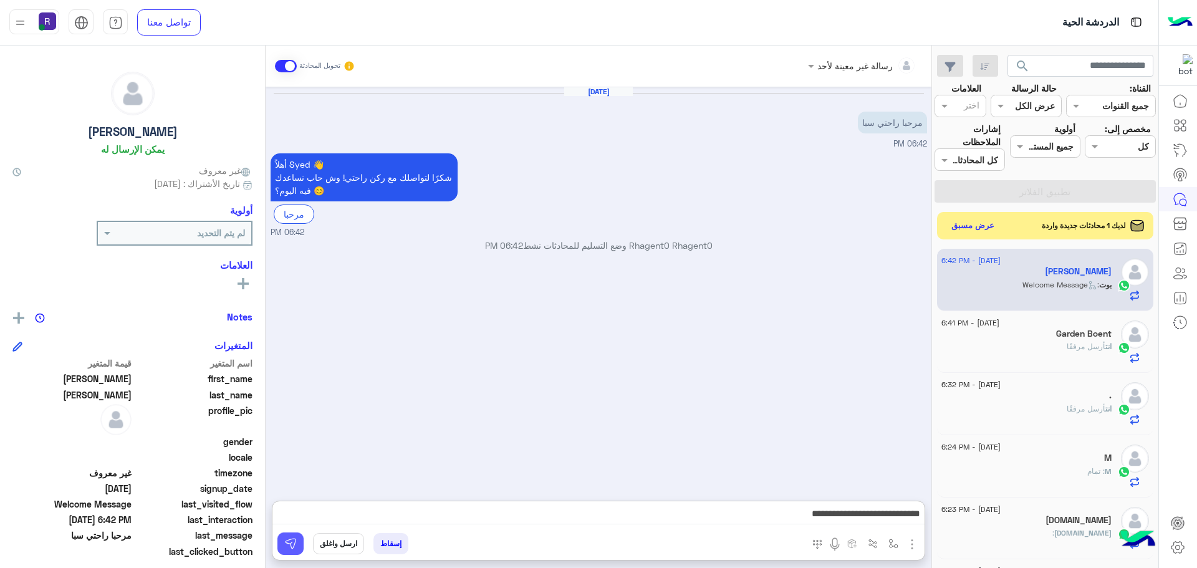
click at [291, 541] on img at bounding box center [290, 543] width 12 height 12
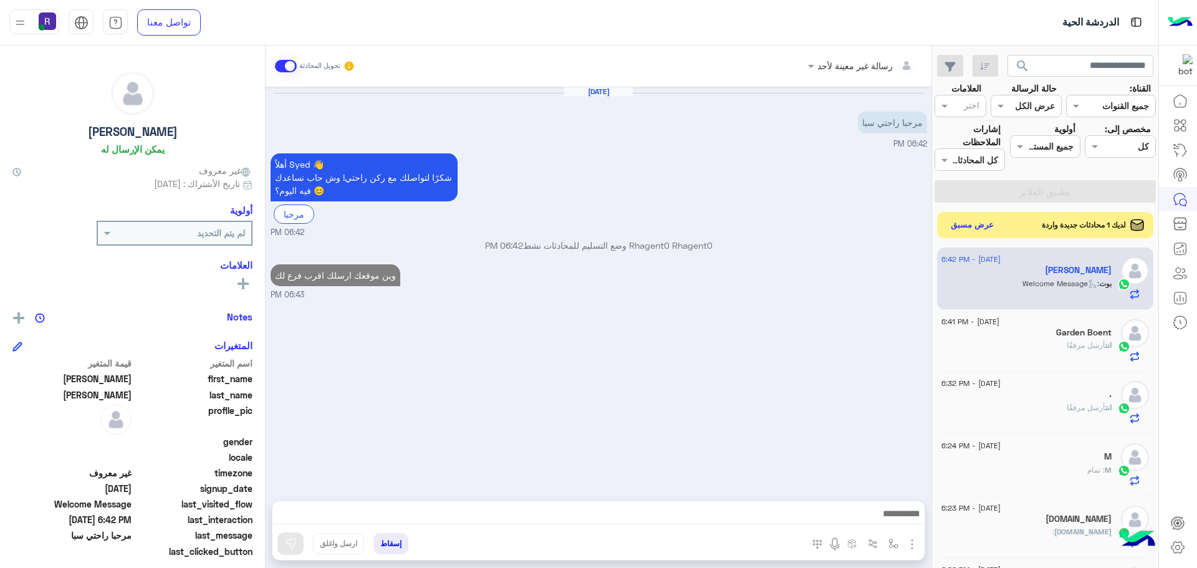
click at [988, 228] on button "عرض مسبق" at bounding box center [972, 225] width 52 height 17
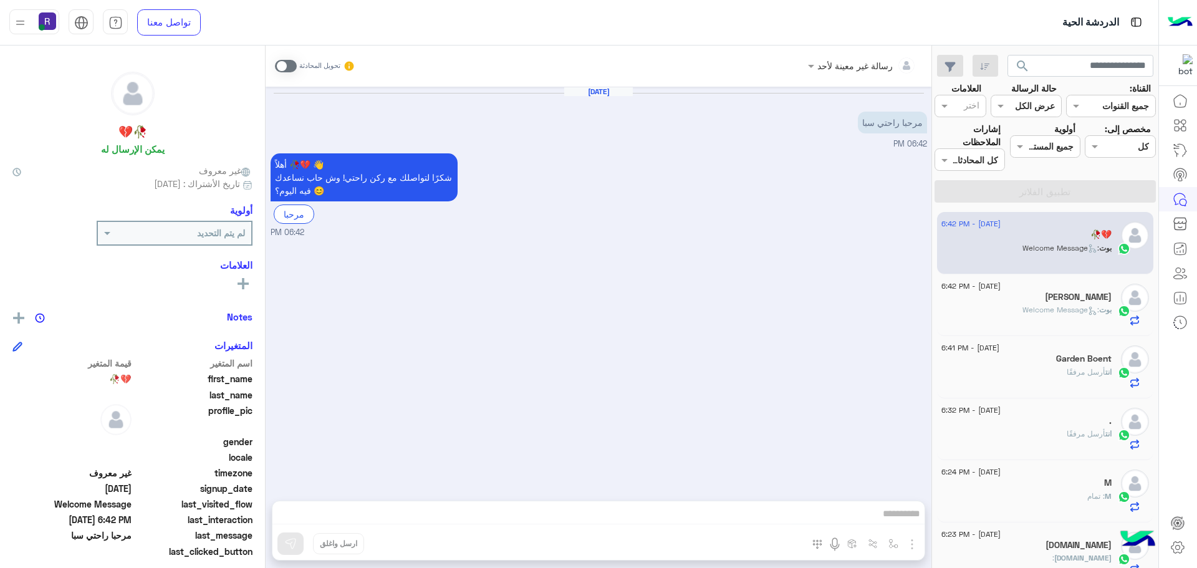
click at [290, 68] on span at bounding box center [286, 66] width 22 height 12
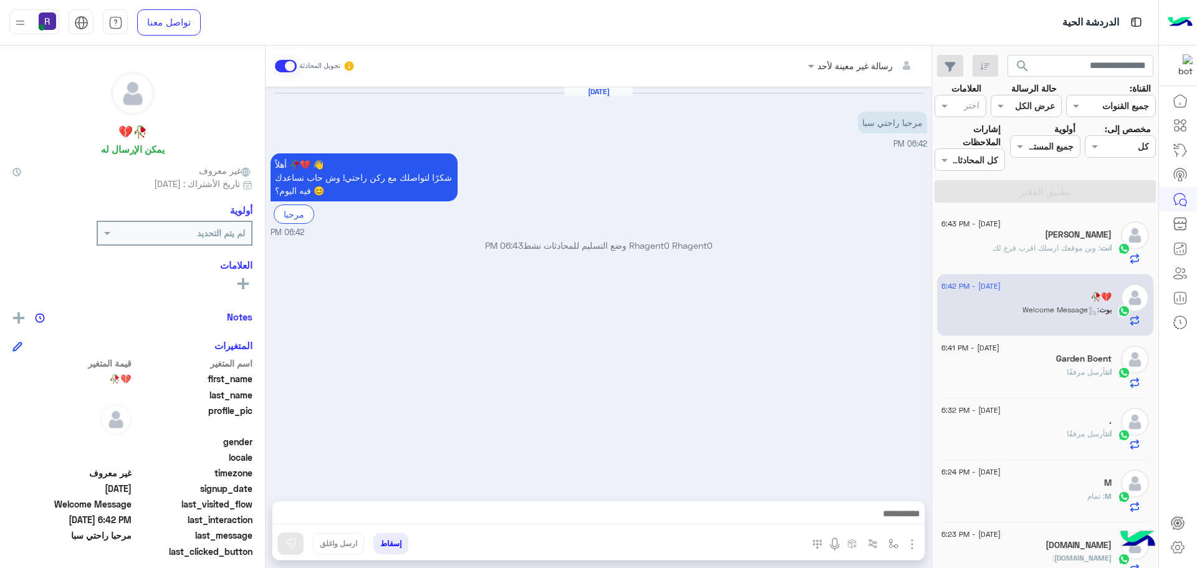
click at [912, 549] on img "button" at bounding box center [912, 544] width 15 height 15
click at [898, 524] on span "الصور" at bounding box center [888, 517] width 23 height 14
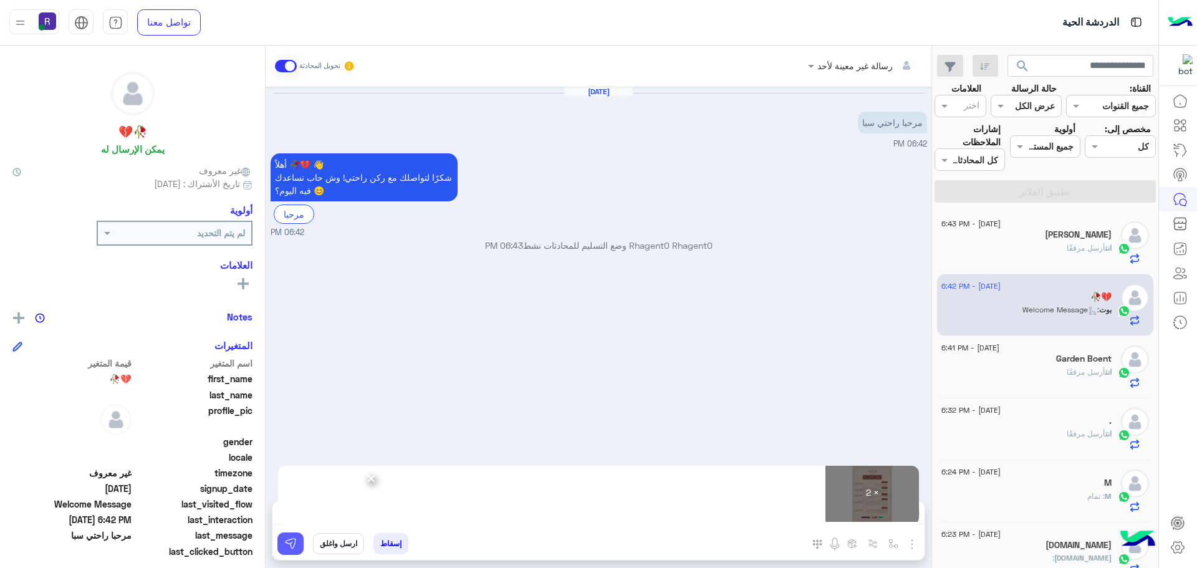
click at [296, 544] on img at bounding box center [290, 543] width 12 height 12
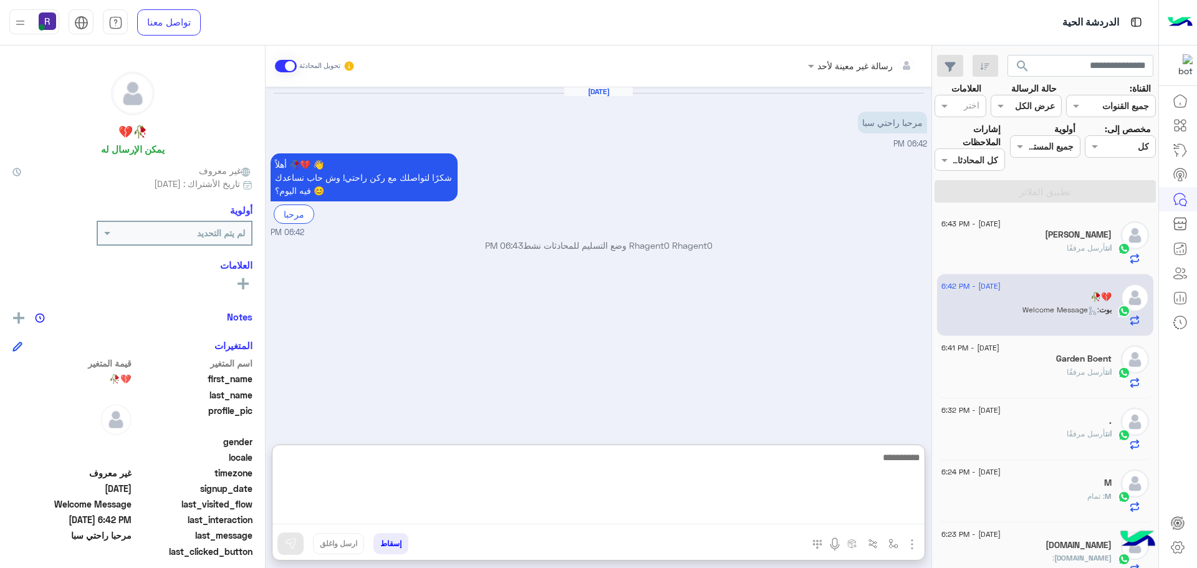
paste textarea "**********"
type textarea "**********"
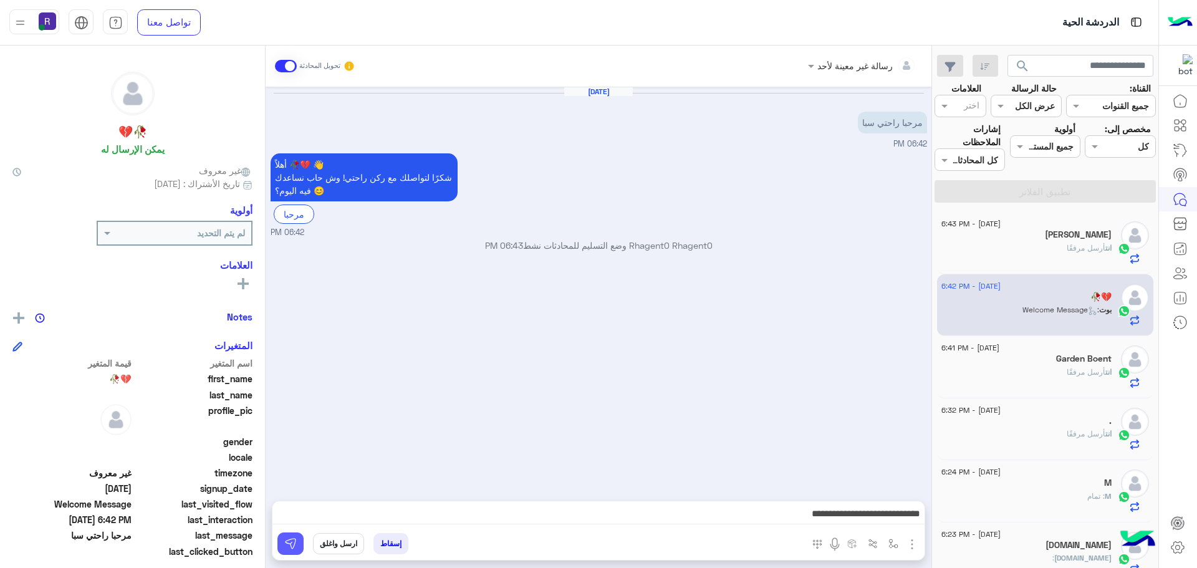
click at [296, 539] on img at bounding box center [290, 543] width 12 height 12
click at [1052, 244] on div "انت أرسل مرفقًا" at bounding box center [1026, 254] width 170 height 22
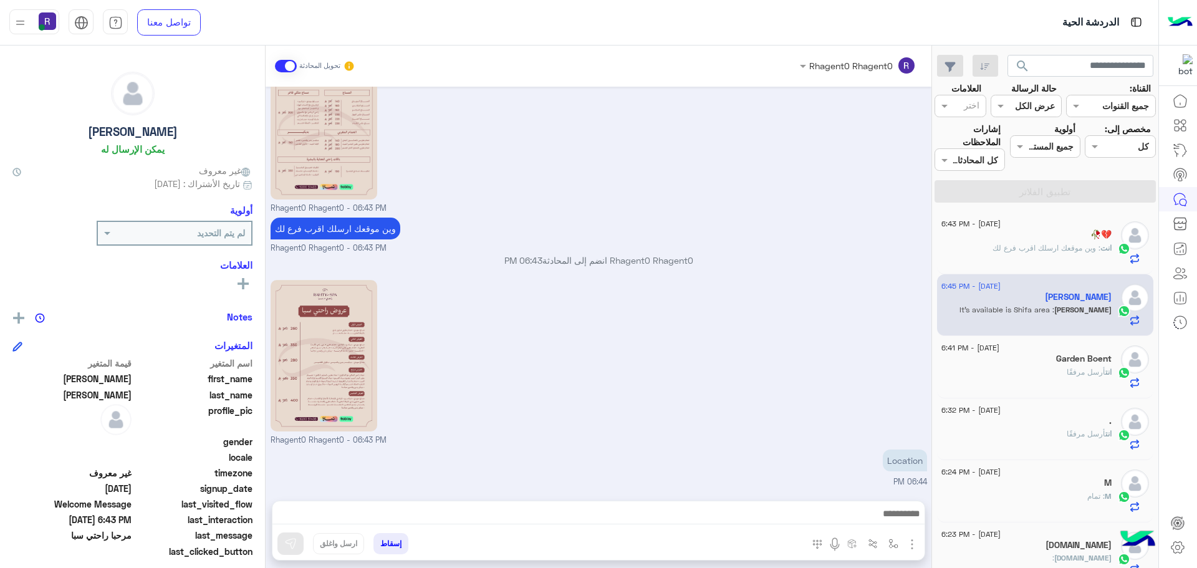
scroll to position [257, 0]
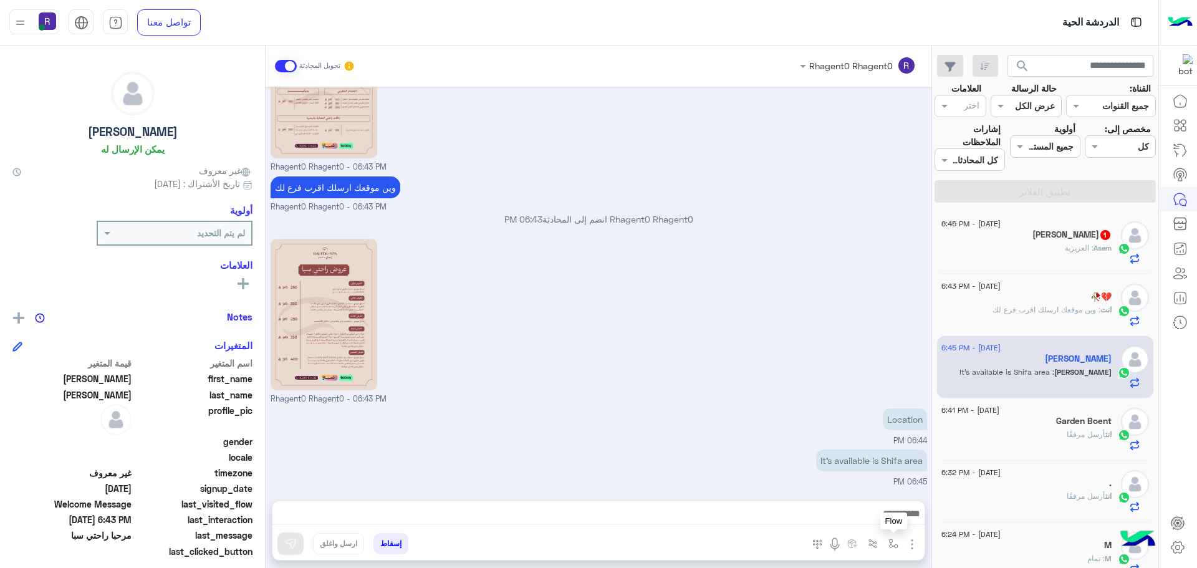
drag, startPoint x: 893, startPoint y: 547, endPoint x: 881, endPoint y: 528, distance: 22.7
click at [892, 548] on img "button" at bounding box center [893, 544] width 10 height 10
click at [879, 516] on input "text" at bounding box center [855, 516] width 84 height 14
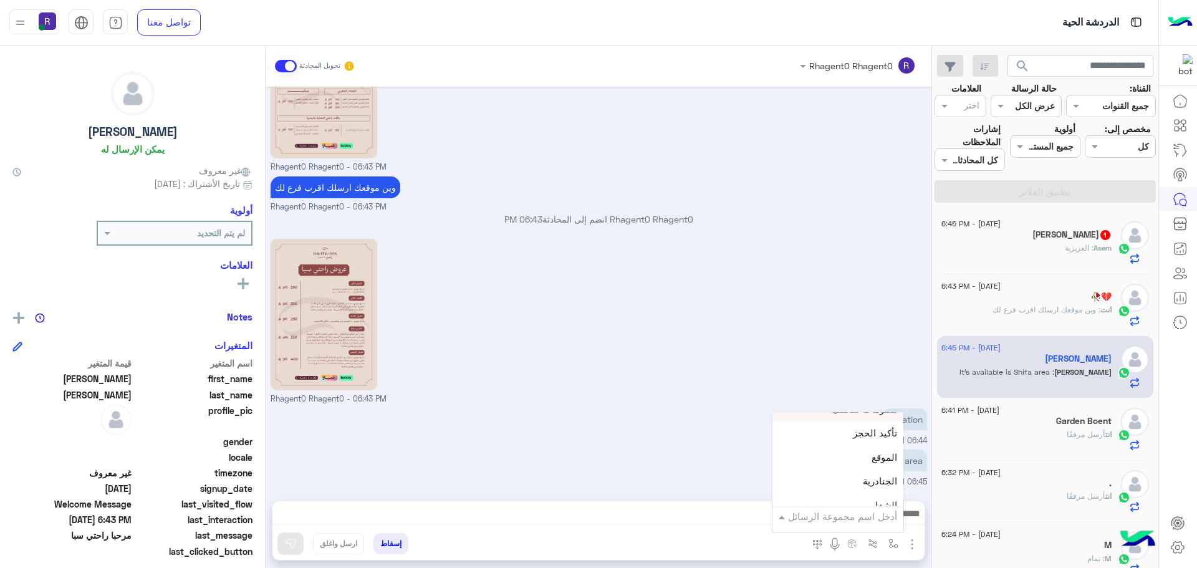
scroll to position [811, 0]
click at [874, 502] on div "لبن" at bounding box center [837, 502] width 131 height 24
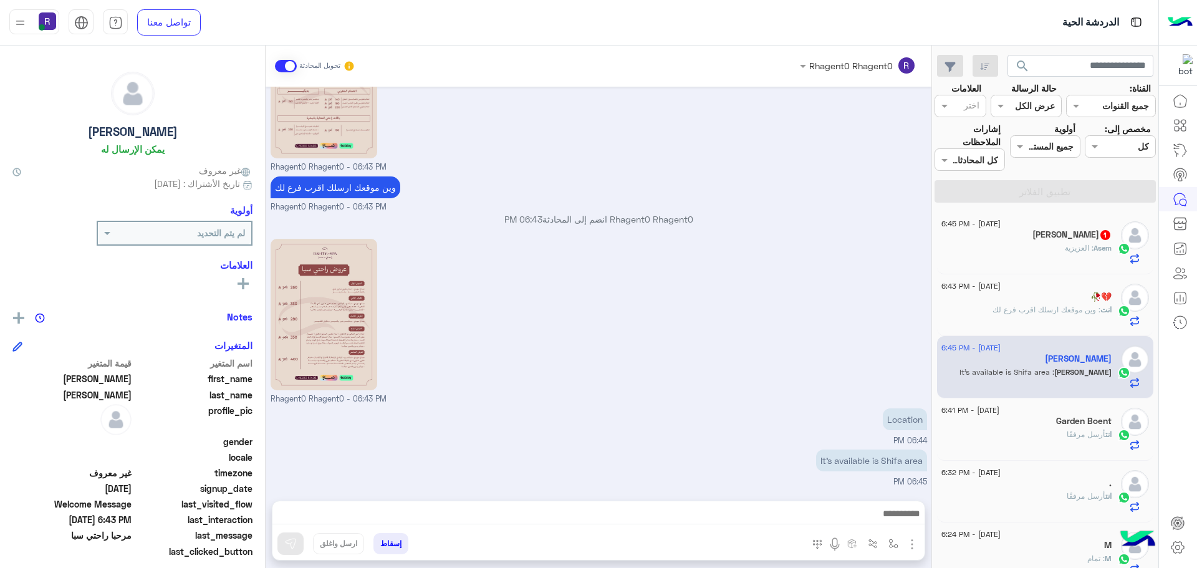
type textarea "***"
click at [289, 544] on img at bounding box center [290, 543] width 12 height 12
click at [1059, 301] on div "🥀💔" at bounding box center [1026, 298] width 170 height 13
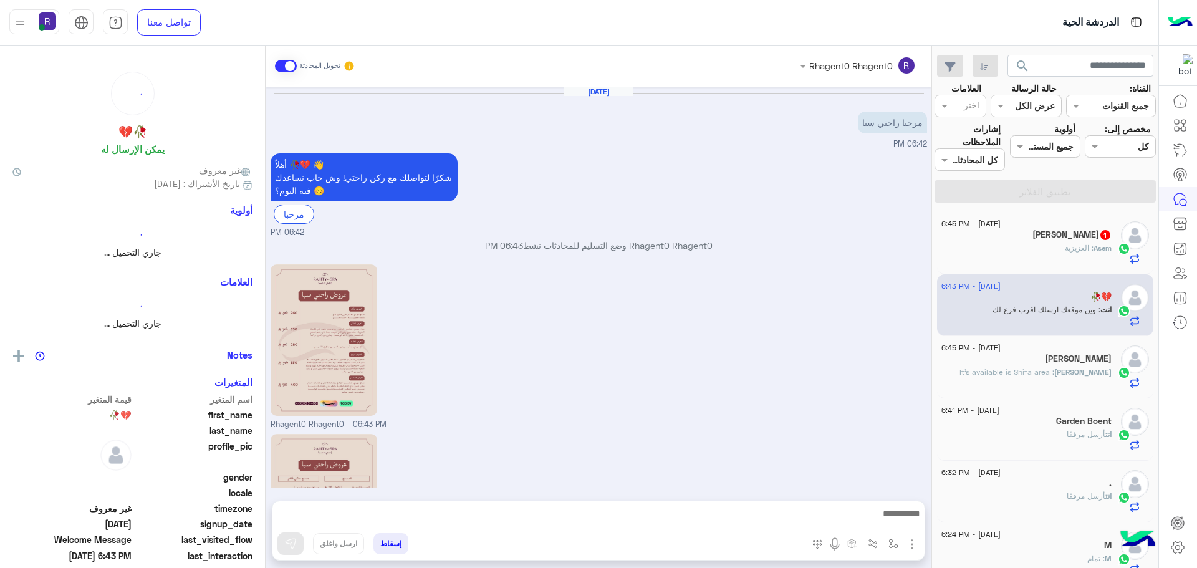
scroll to position [175, 0]
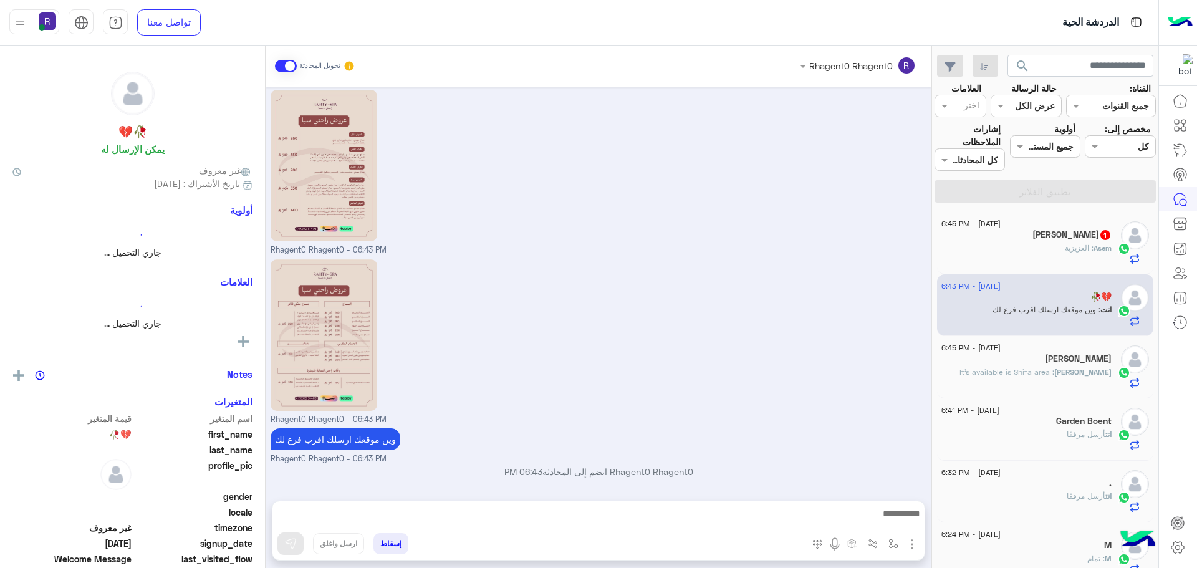
click at [1072, 233] on h5 "Asem Saif 1" at bounding box center [1071, 234] width 79 height 11
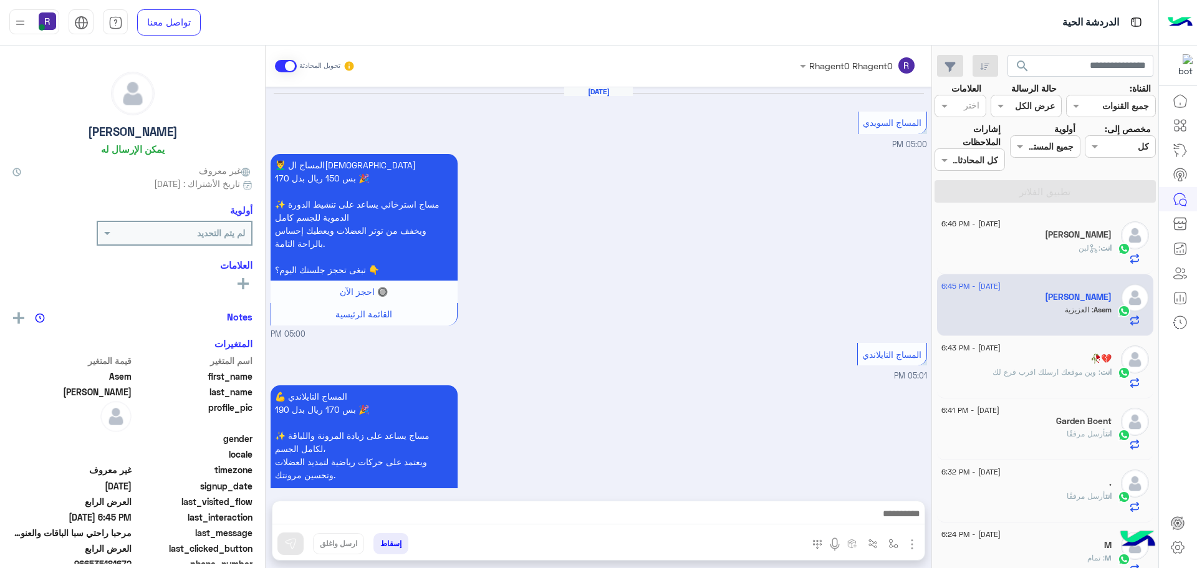
scroll to position [2107, 0]
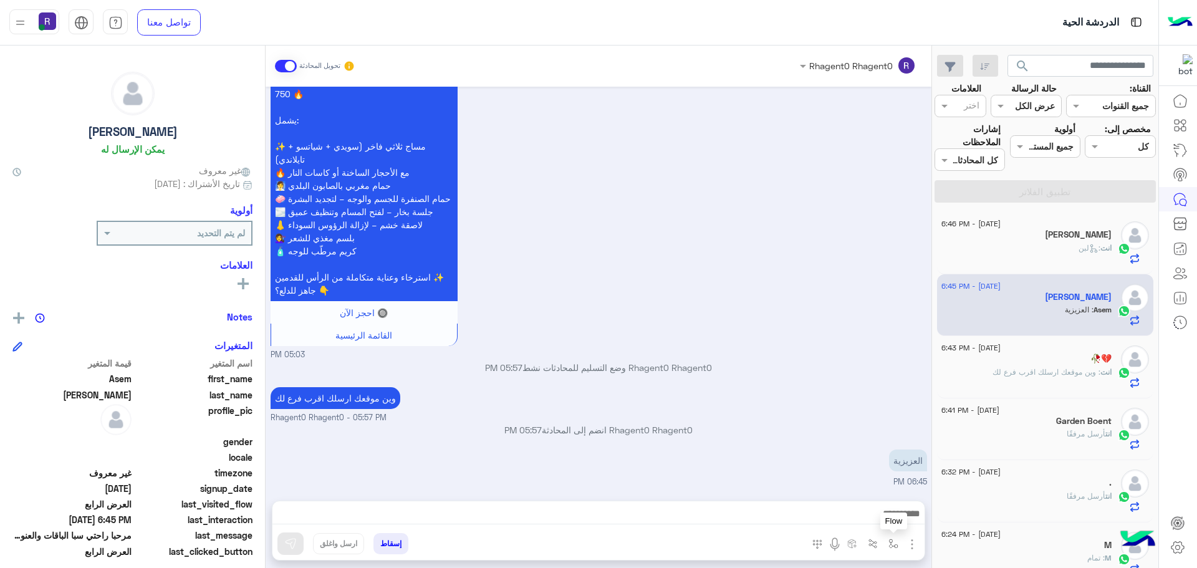
click at [890, 546] on img "button" at bounding box center [893, 544] width 10 height 10
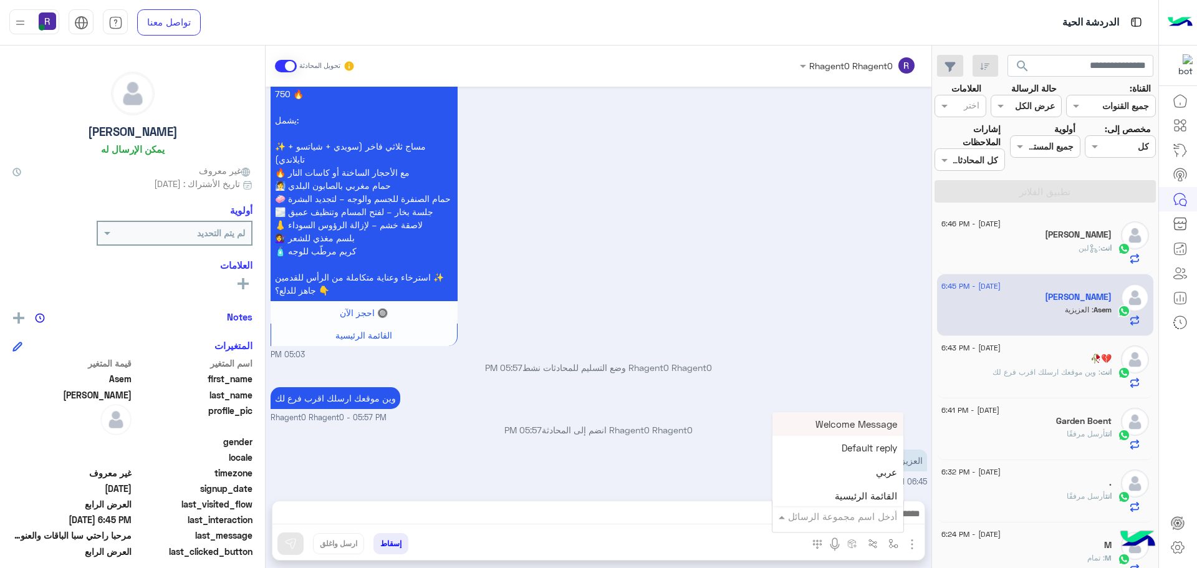
click at [885, 520] on input "text" at bounding box center [855, 516] width 84 height 14
click at [869, 444] on div "لبن" at bounding box center [837, 440] width 131 height 24
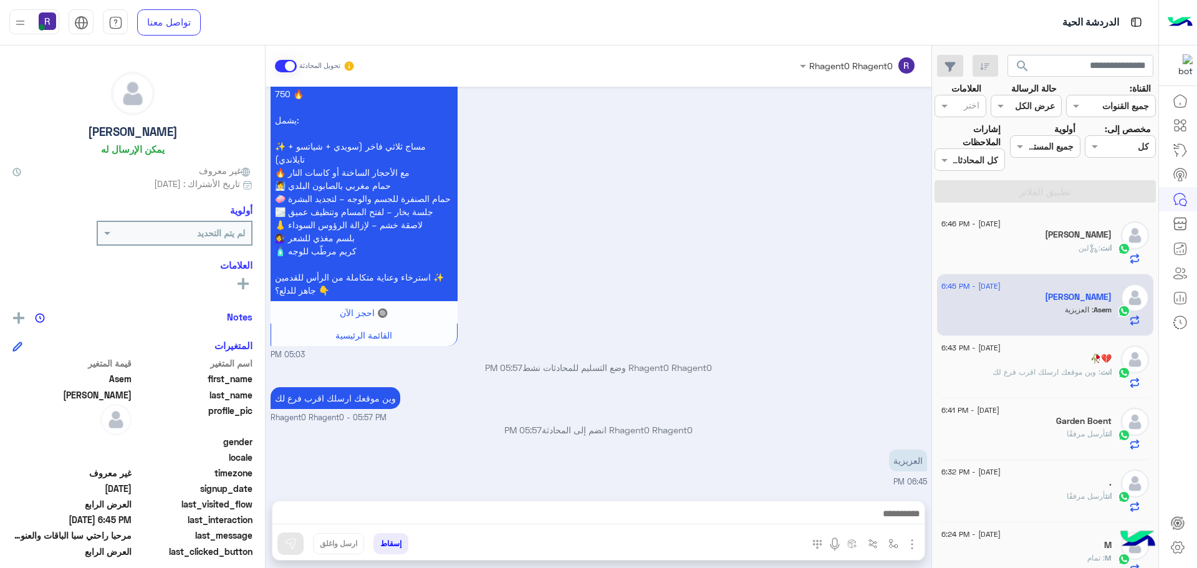
type textarea "***"
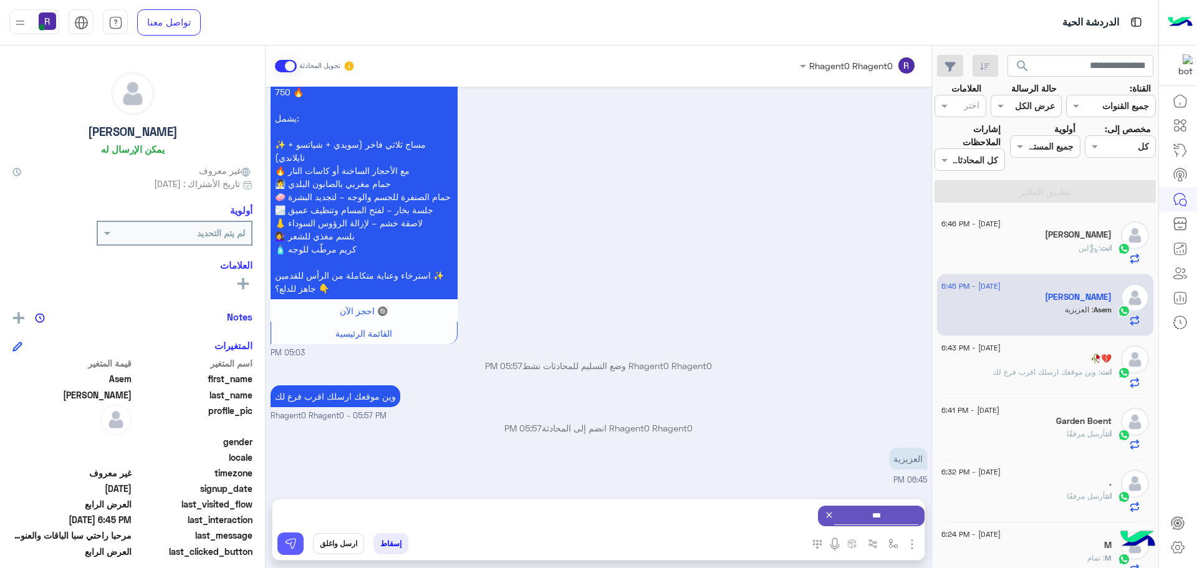
click at [297, 546] on button at bounding box center [290, 543] width 26 height 22
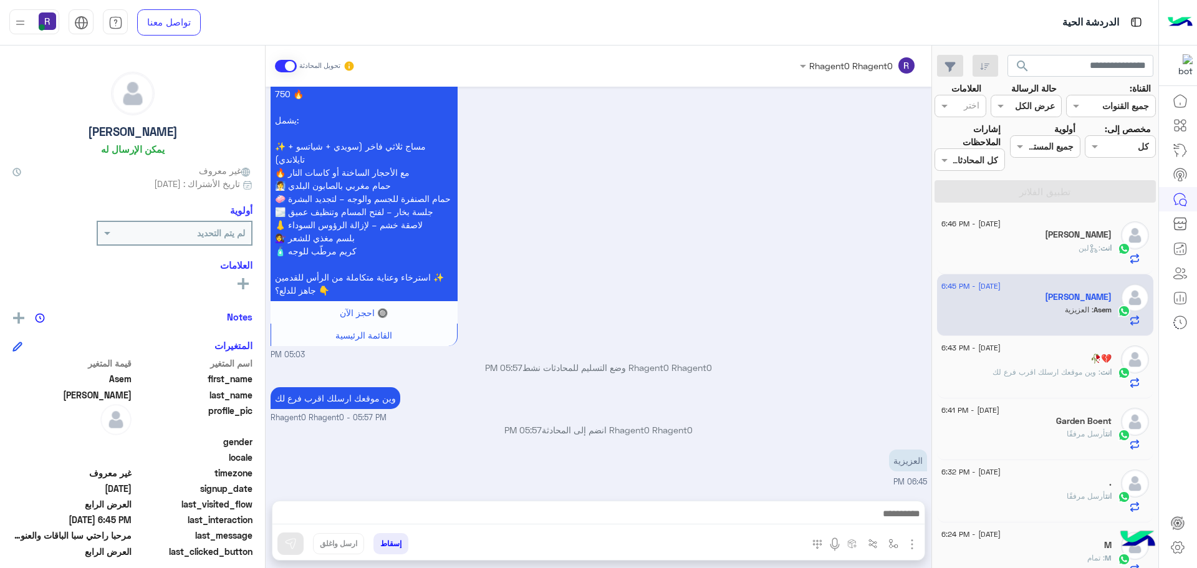
scroll to position [2107, 0]
click at [1071, 359] on div "🥀💔" at bounding box center [1026, 360] width 170 height 13
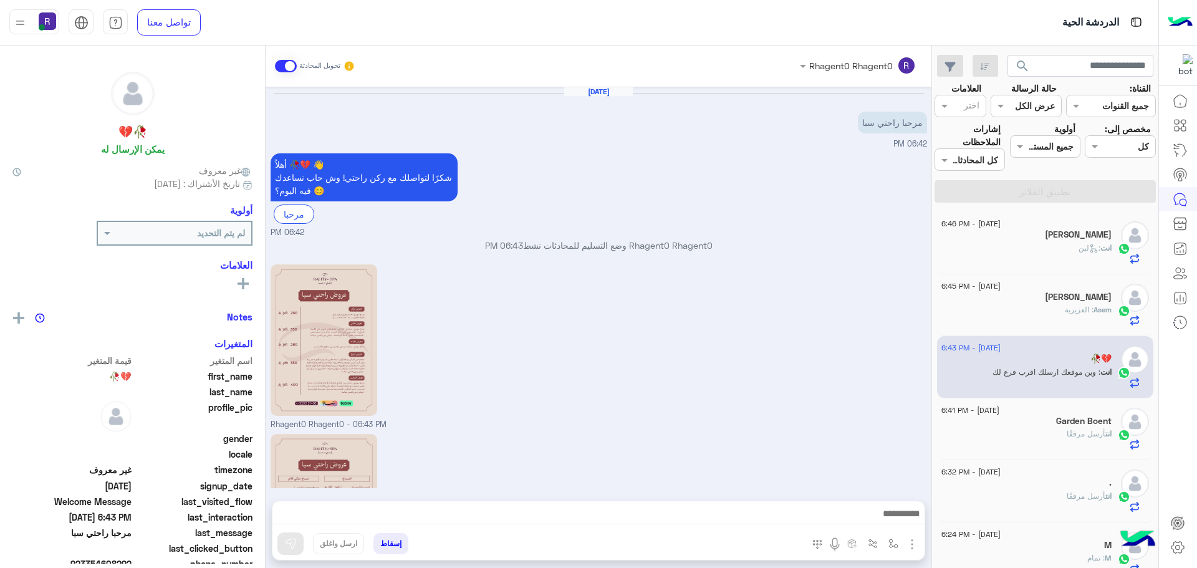
scroll to position [175, 0]
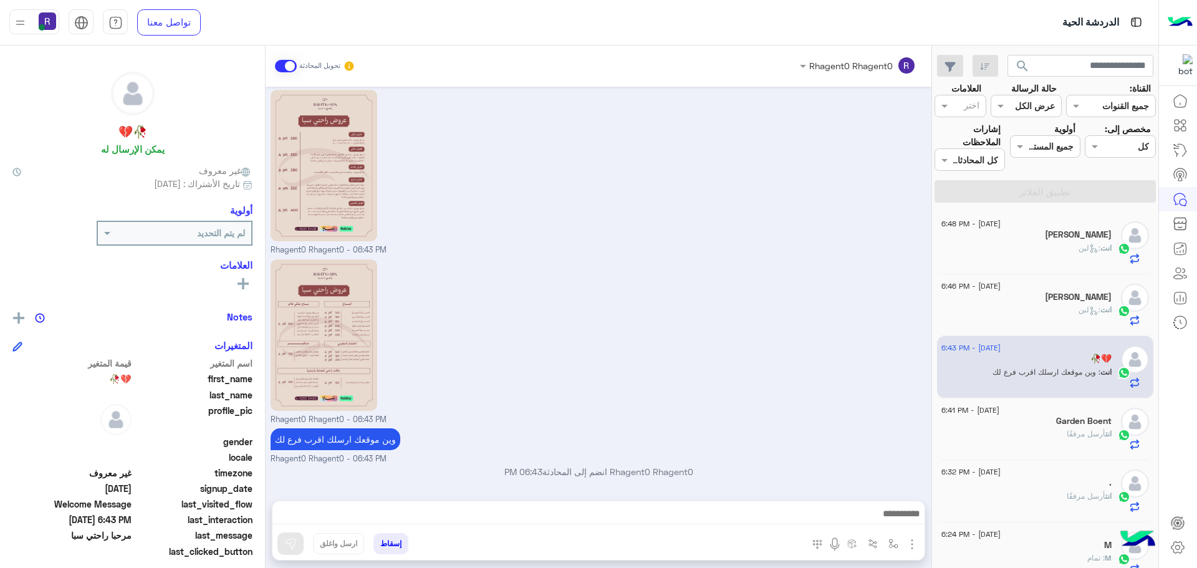
click at [1067, 247] on div "انت : لبن" at bounding box center [1026, 254] width 170 height 22
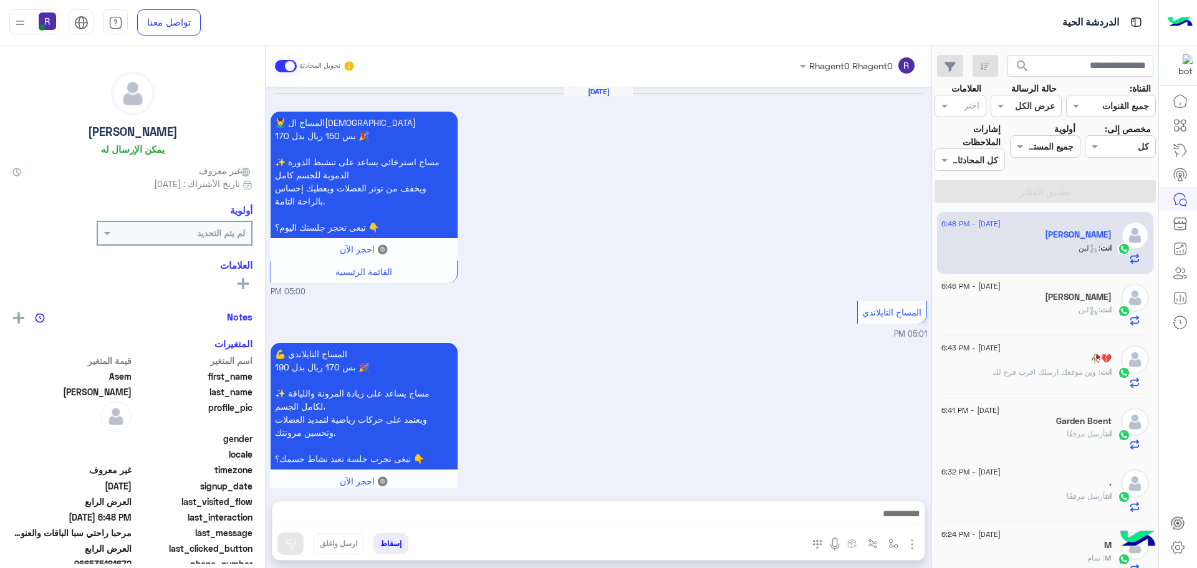
scroll to position [2176, 0]
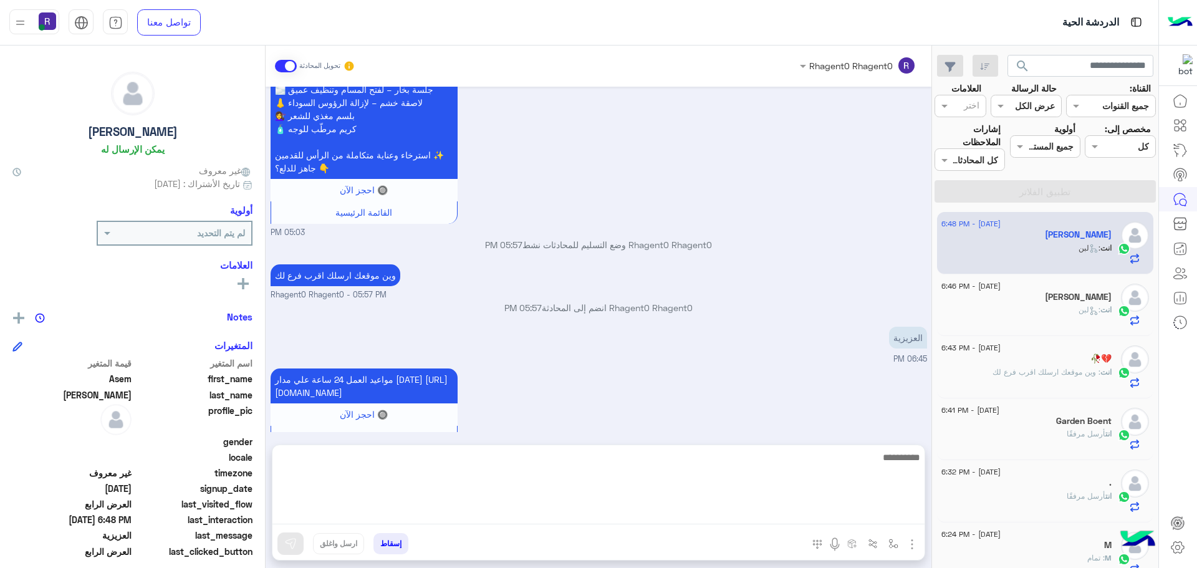
click at [885, 516] on textarea at bounding box center [598, 487] width 652 height 75
type textarea "**********"
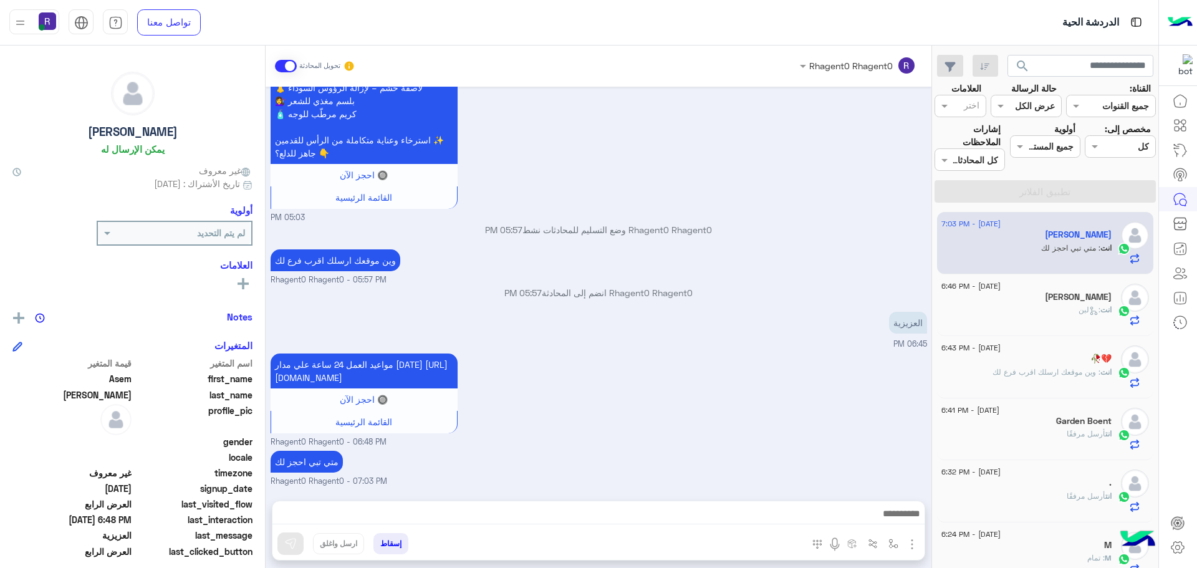
scroll to position [2216, 0]
click at [839, 350] on div "مواعيد العمل 24 ساعة علي مدار اليوم https://maps.app.goo.gl/H7tsGYEmp6EGsZ938 🔘…" at bounding box center [599, 399] width 657 height 98
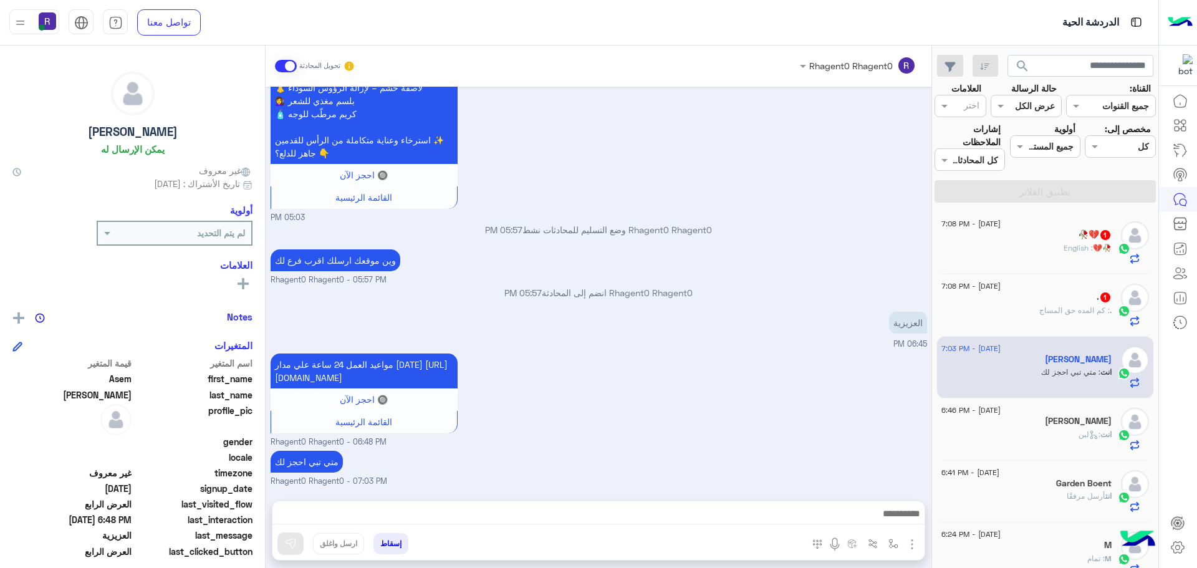
click at [1099, 299] on span "1" at bounding box center [1105, 296] width 12 height 11
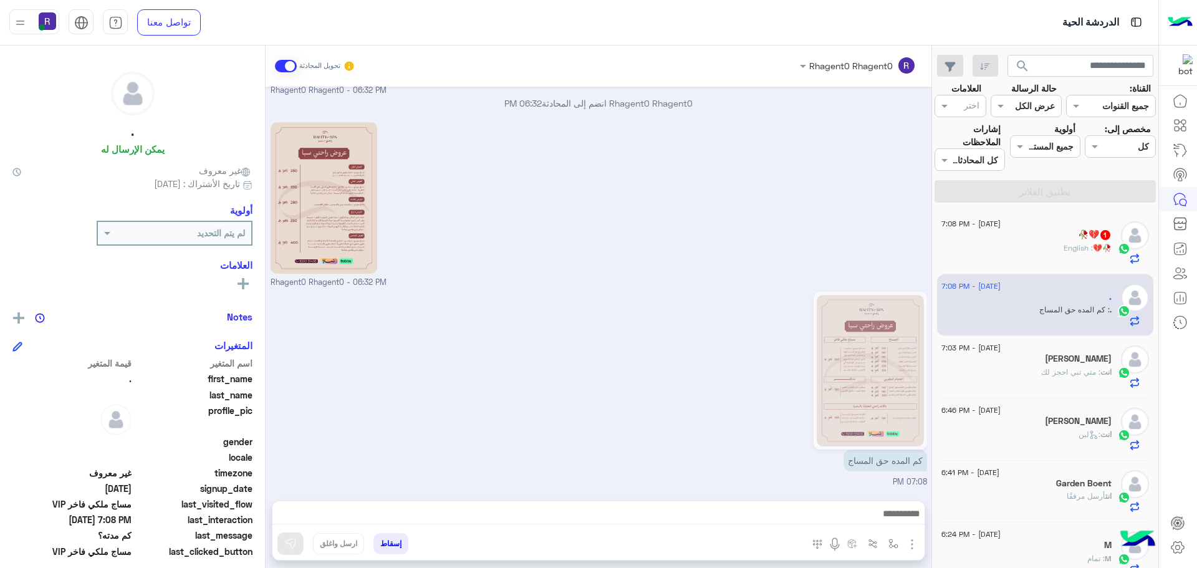
scroll to position [1882, 0]
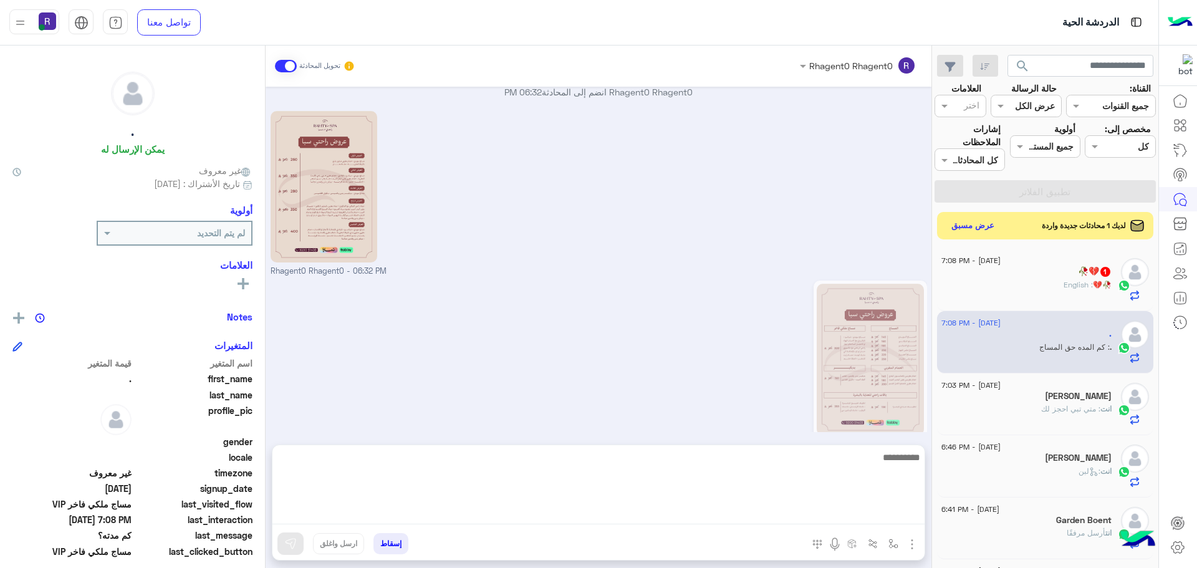
click at [865, 512] on textarea at bounding box center [598, 487] width 652 height 75
type textarea "**********"
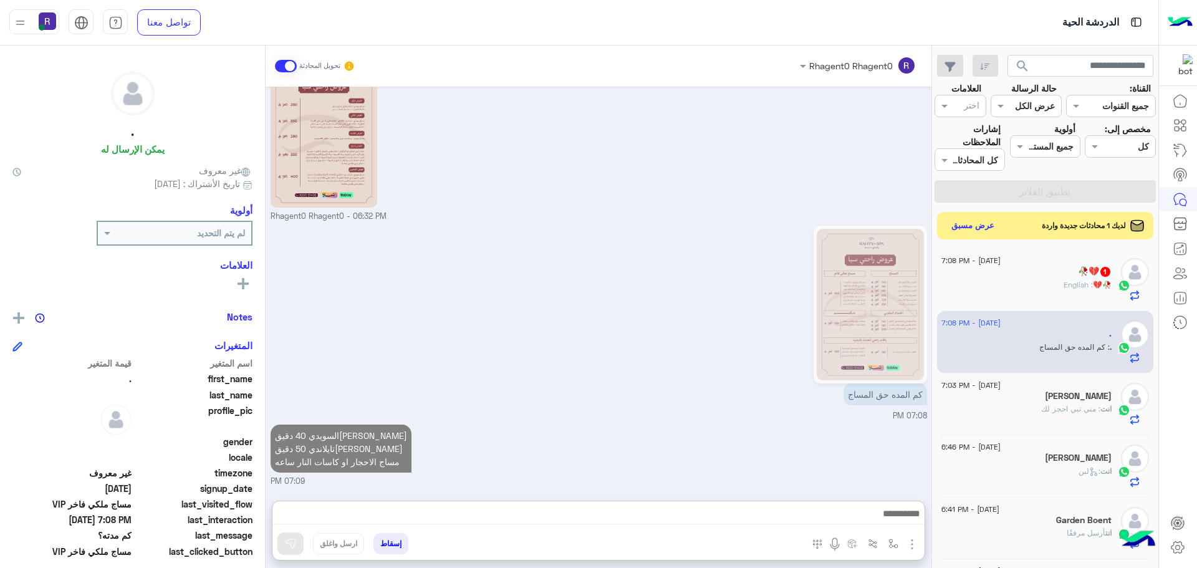
click at [1078, 272] on h5 "🥀💔 1" at bounding box center [1095, 271] width 34 height 11
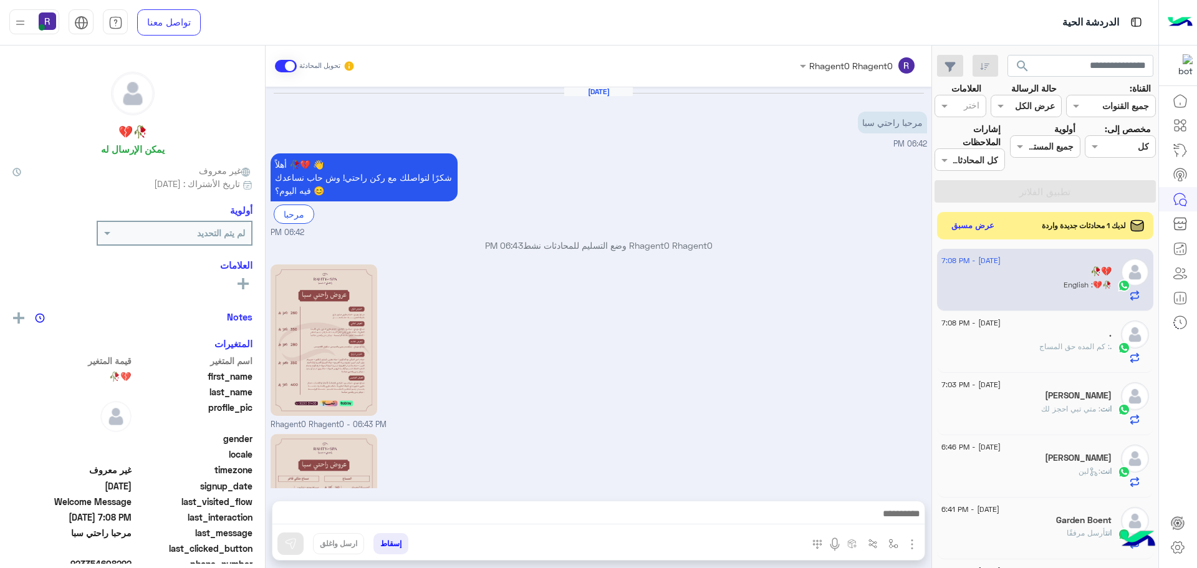
scroll to position [216, 0]
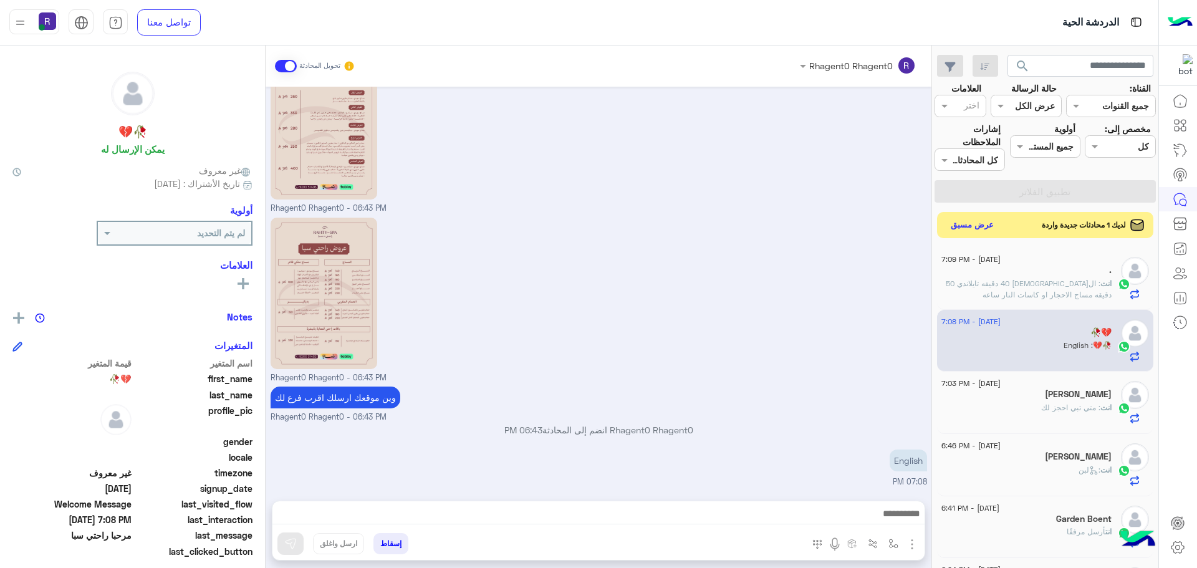
click at [987, 219] on button "عرض مسبق" at bounding box center [972, 225] width 52 height 17
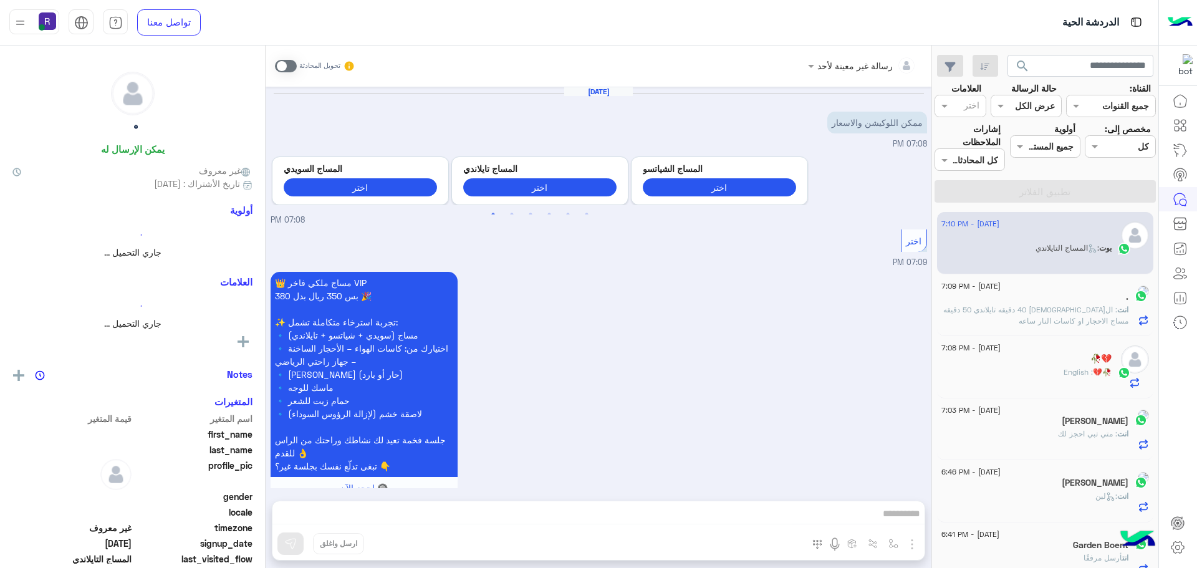
scroll to position [280, 0]
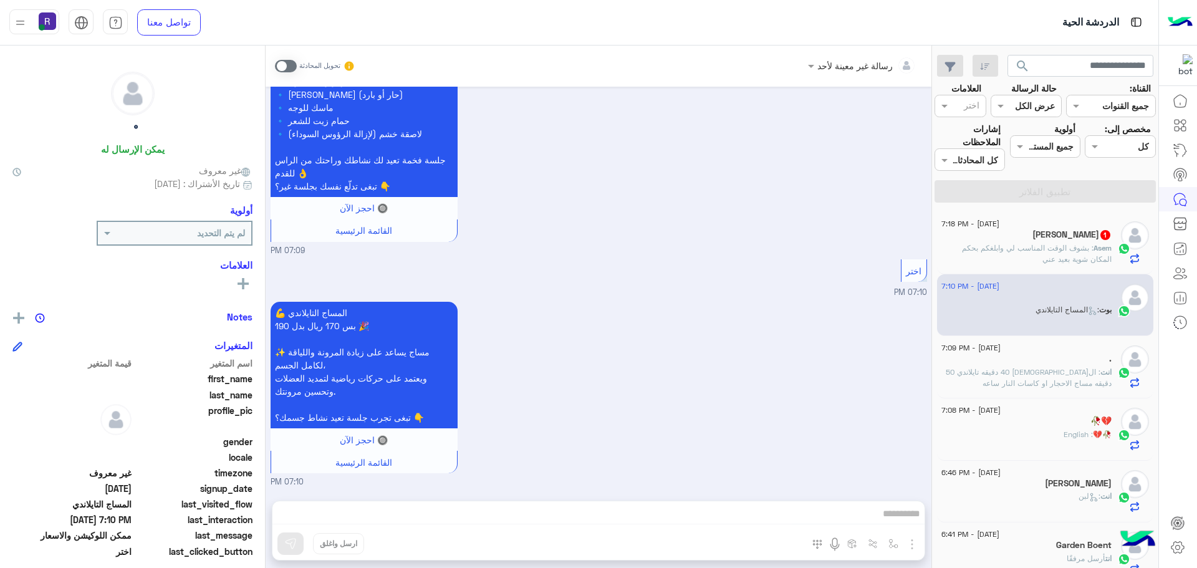
click at [1081, 253] on p "Asem : بشوف الوقت المناسب لي وابلغكم بحكم المكان شوية بعيد عني" at bounding box center [1026, 254] width 170 height 22
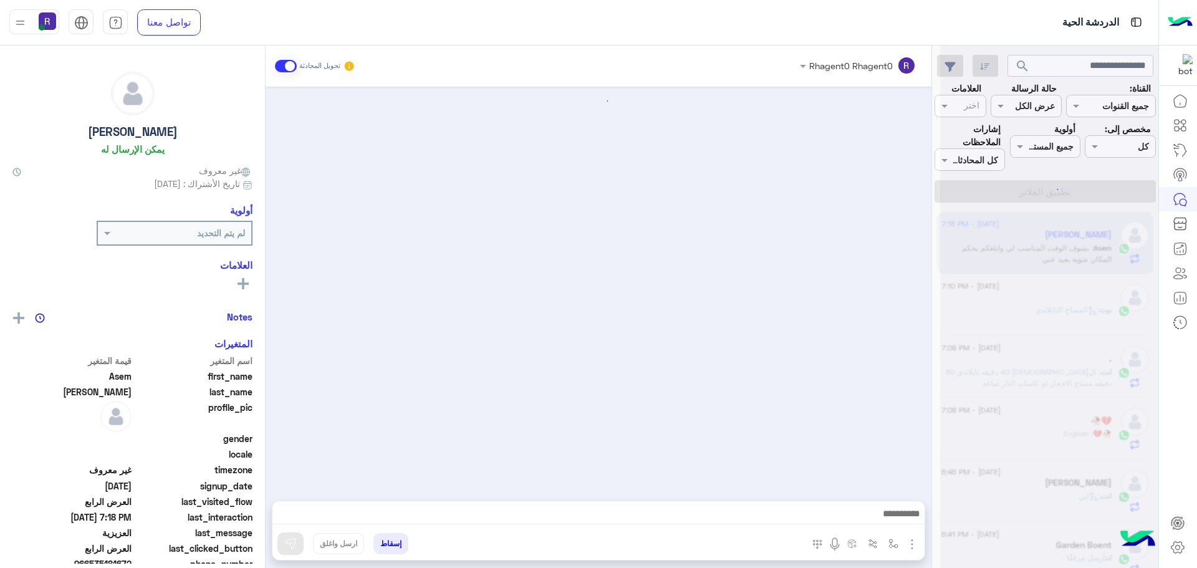
scroll to position [2039, 0]
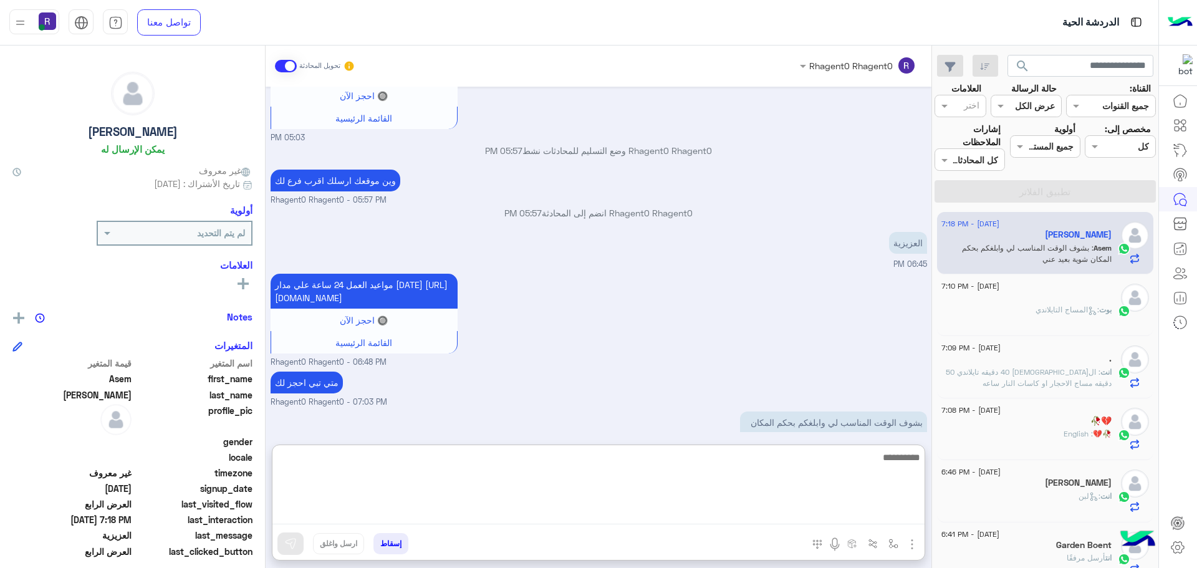
click at [826, 515] on textarea at bounding box center [598, 487] width 652 height 75
type textarea "****"
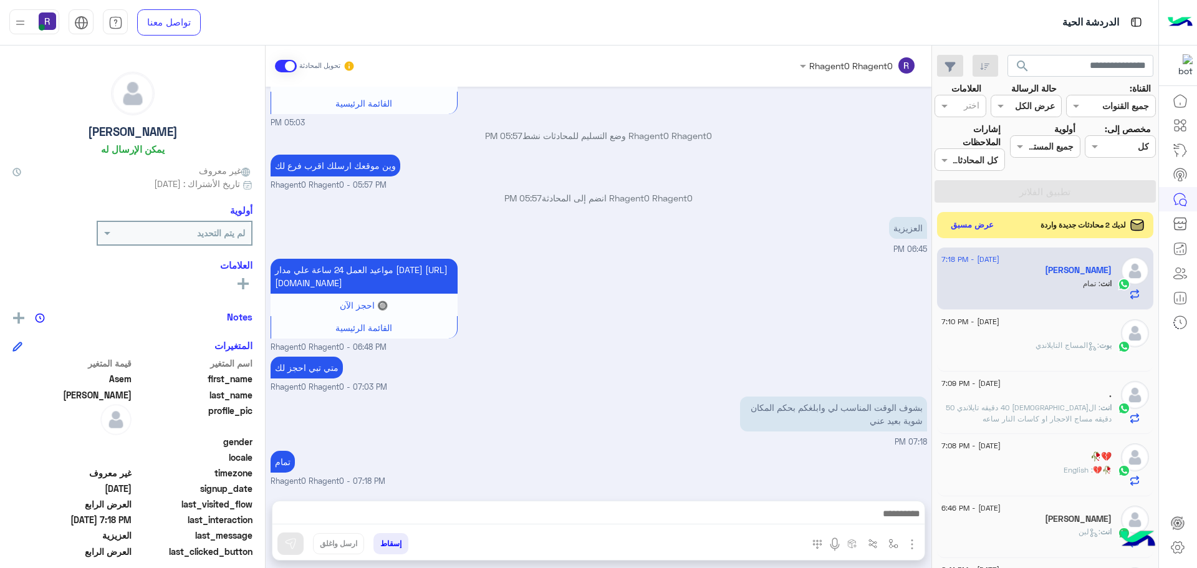
click at [985, 226] on button "عرض مسبق" at bounding box center [972, 225] width 52 height 17
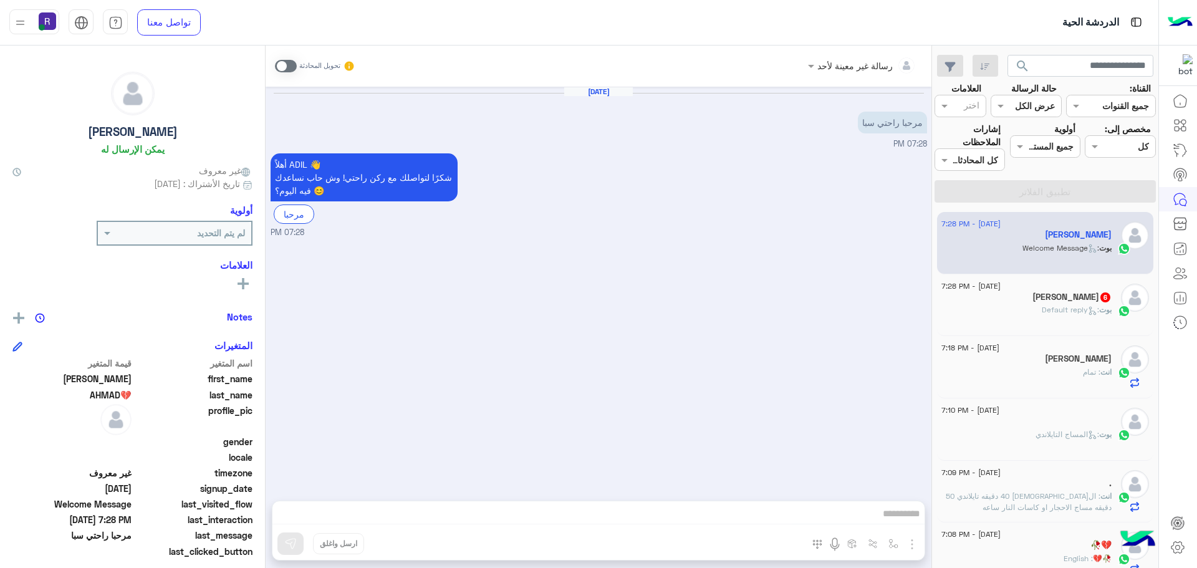
click at [289, 70] on span at bounding box center [286, 66] width 22 height 12
click at [915, 541] on img "button" at bounding box center [912, 544] width 15 height 15
click at [888, 517] on span "الصور" at bounding box center [888, 517] width 23 height 14
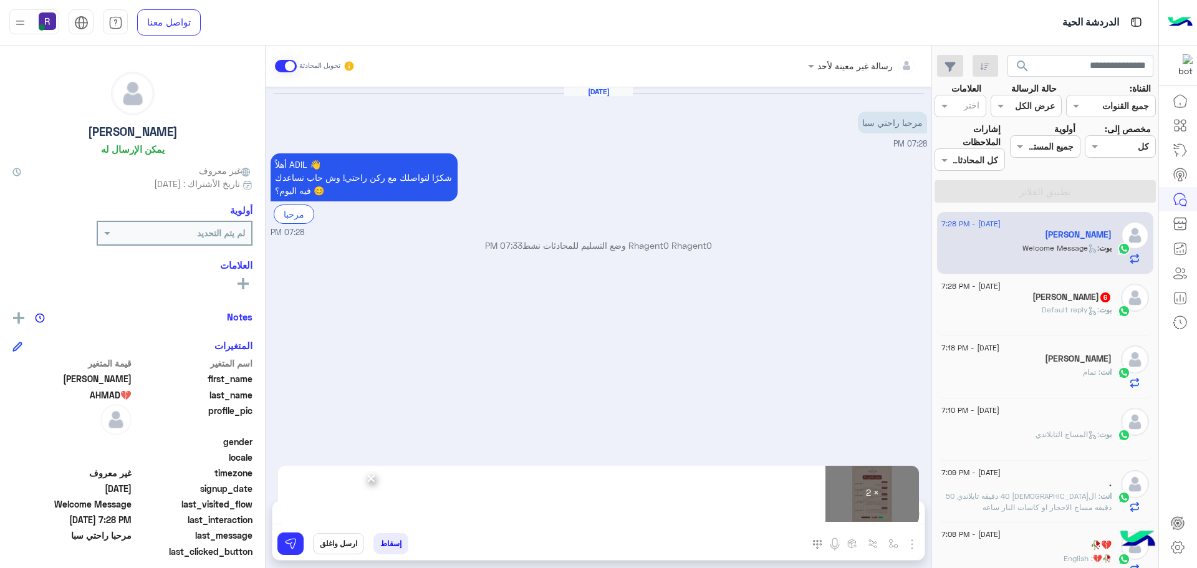
click at [351, 389] on div "Sep 3, 2025 مرحبا راحتي سبا 07:28 PM أهلاً ADIL 👋 شكرًا لتواصلك مع ركن راحتي! و…" at bounding box center [599, 288] width 666 height 402
click at [296, 537] on button at bounding box center [290, 543] width 26 height 22
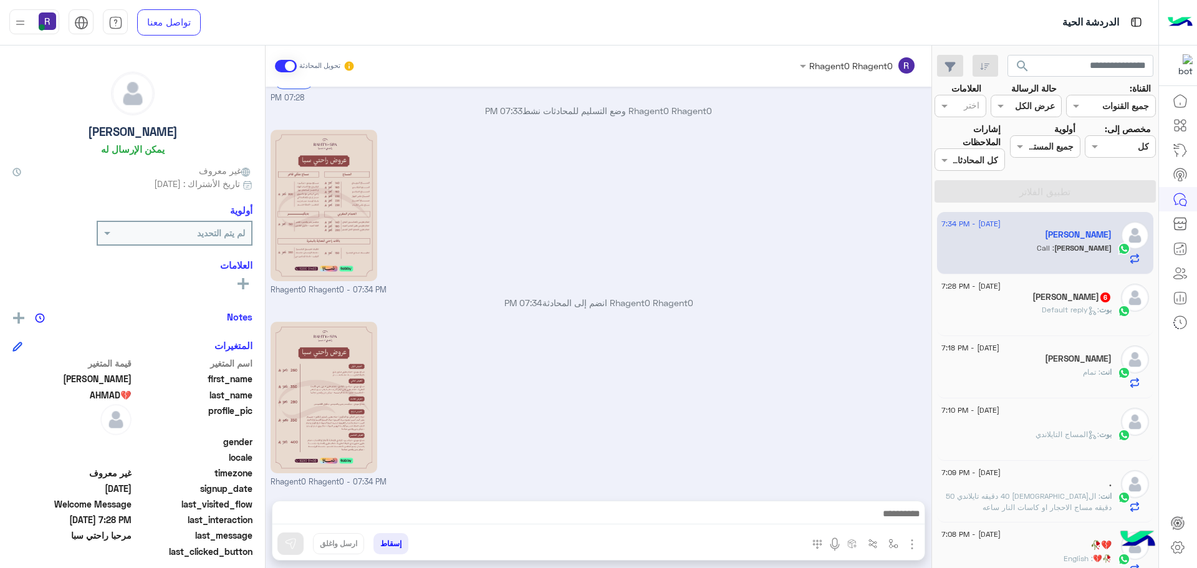
scroll to position [176, 0]
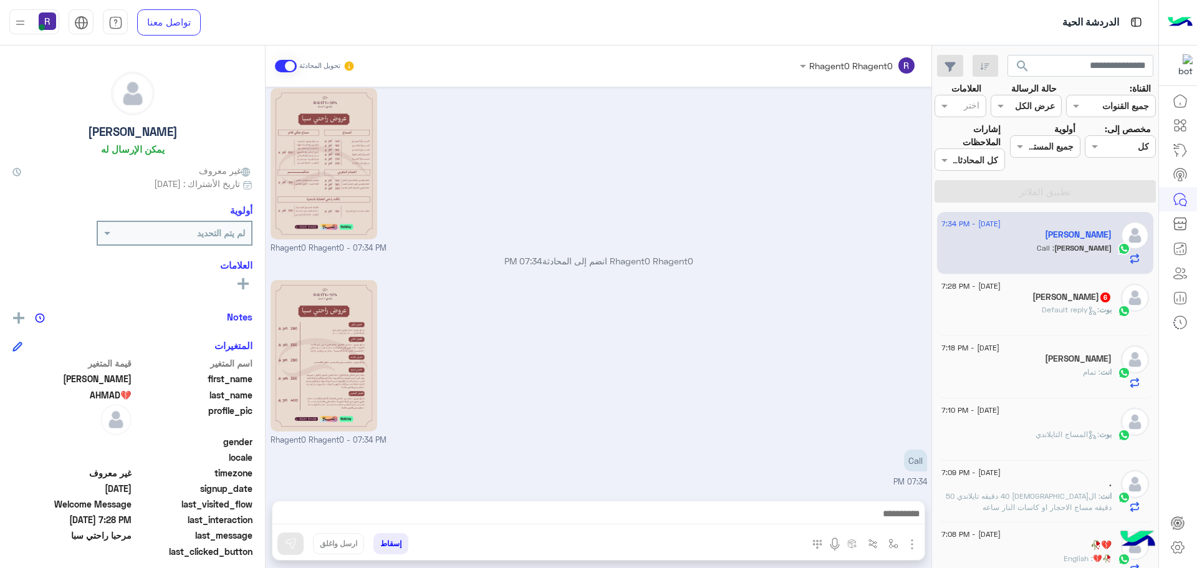
click at [774, 287] on div "Rhagent0 Rhagent0 - 07:34 PM" at bounding box center [599, 362] width 657 height 170
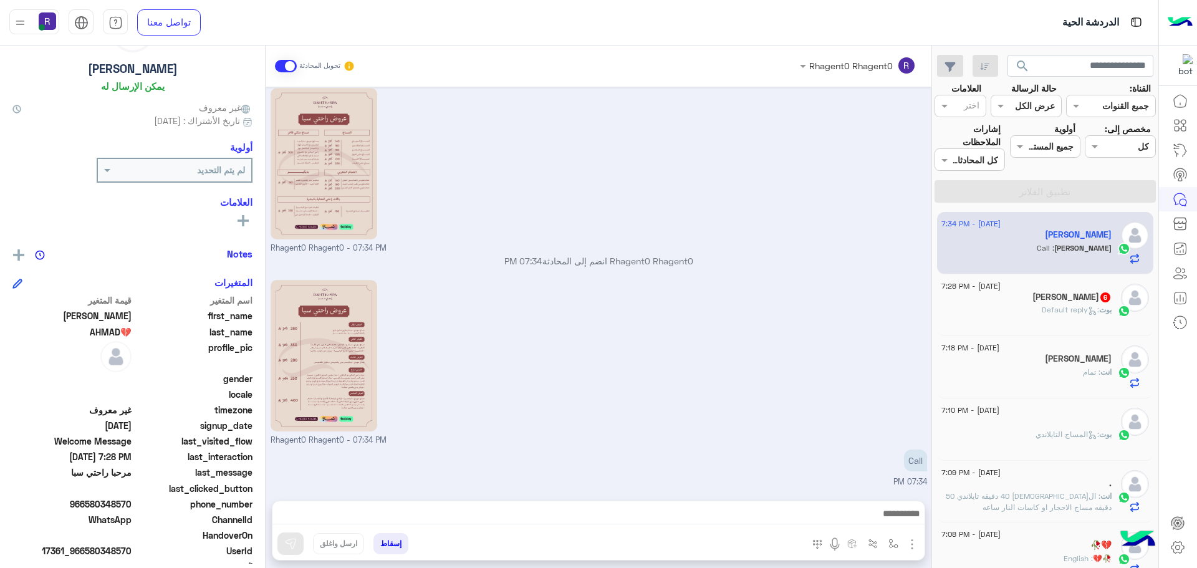
scroll to position [119, 0]
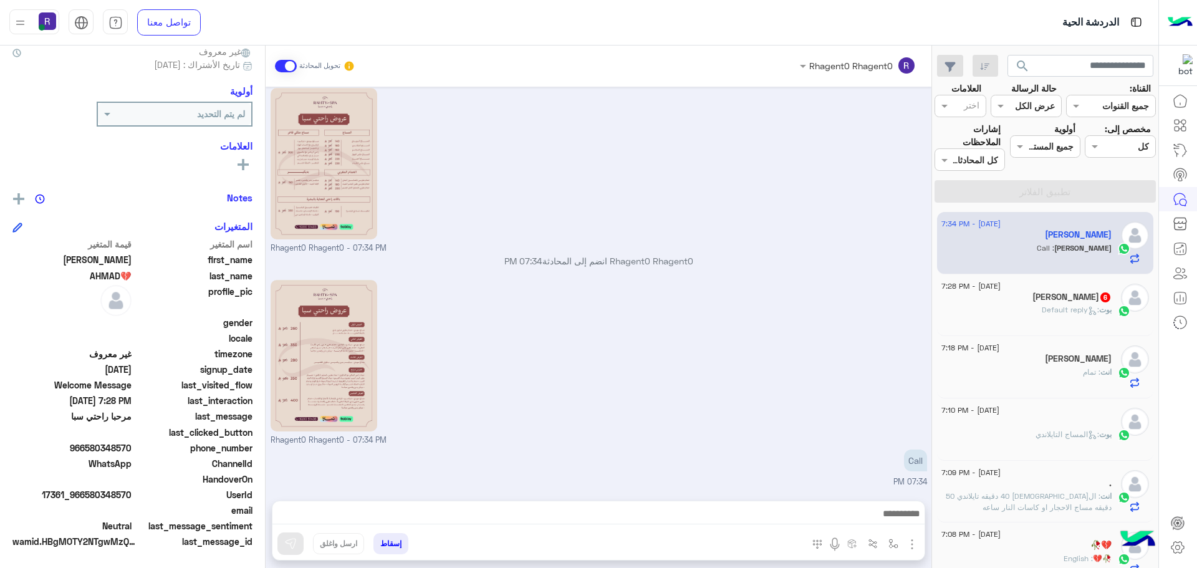
click at [1061, 292] on div "محمد 6" at bounding box center [1026, 298] width 170 height 13
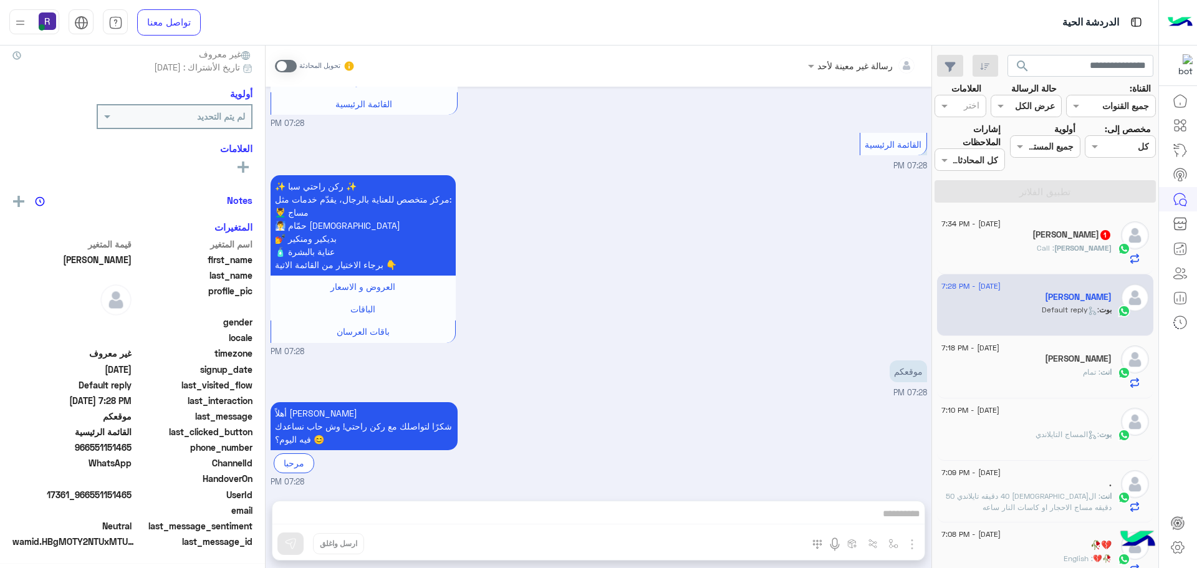
scroll to position [119, 0]
click at [286, 70] on span at bounding box center [286, 66] width 22 height 12
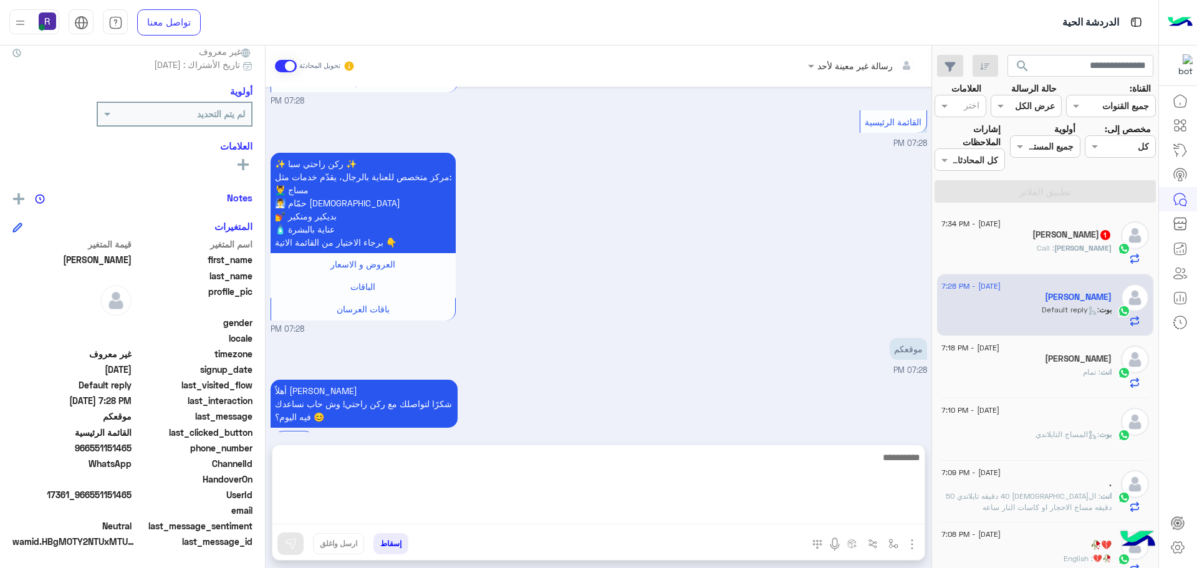
click at [649, 508] on textarea at bounding box center [598, 487] width 652 height 75
click at [812, 455] on textarea "**********" at bounding box center [598, 487] width 652 height 75
type textarea "**********"
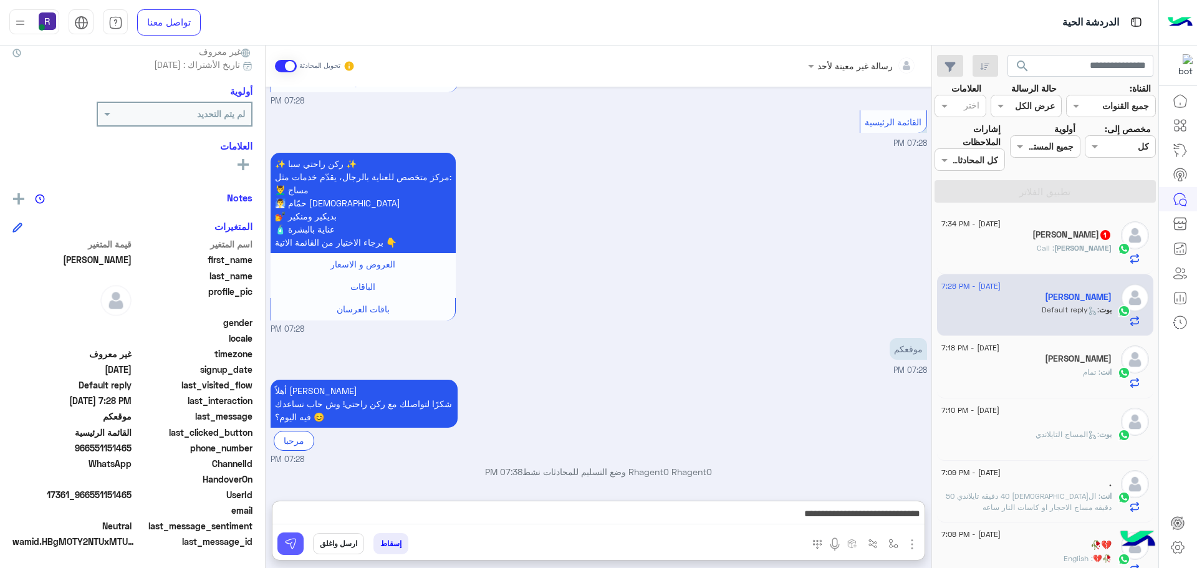
click at [287, 549] on img at bounding box center [290, 543] width 12 height 12
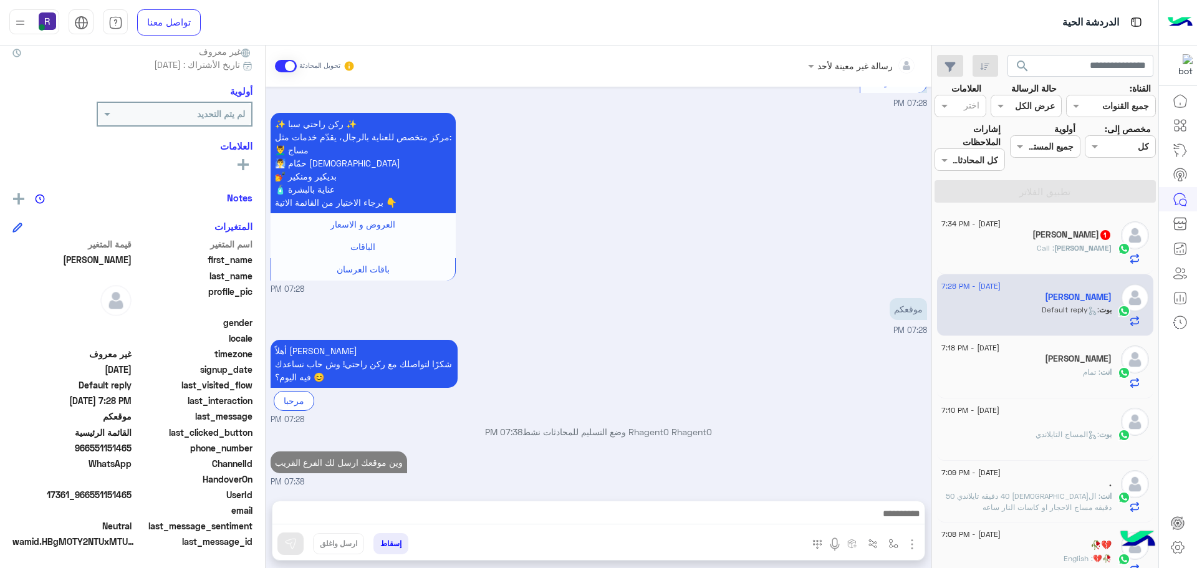
scroll to position [673, 0]
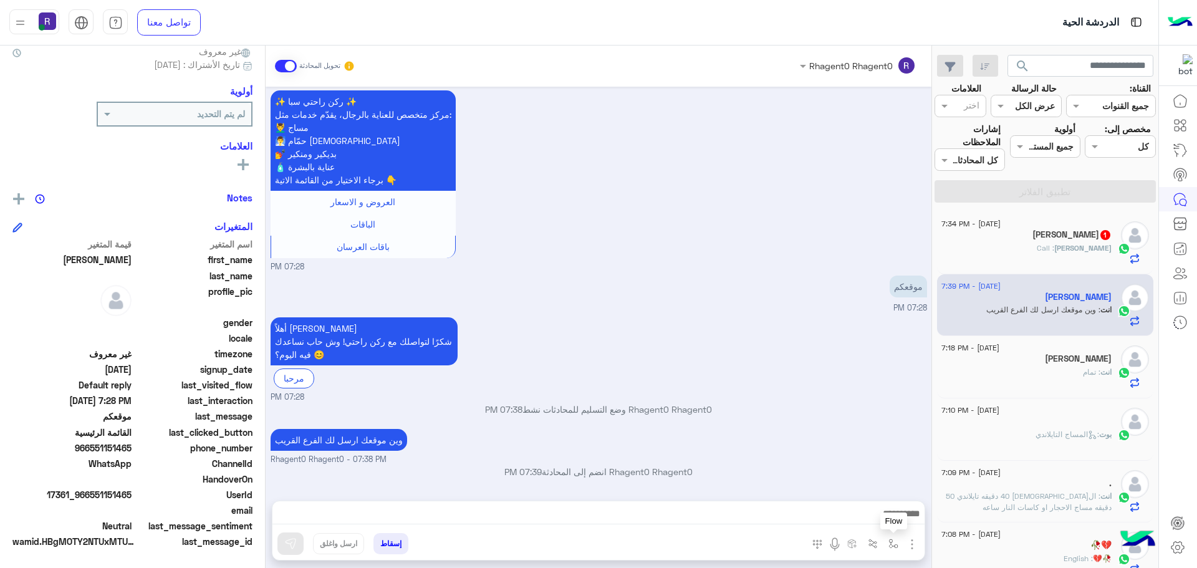
click at [894, 547] on img "button" at bounding box center [893, 544] width 10 height 10
click at [912, 543] on img "button" at bounding box center [912, 544] width 15 height 15
click at [887, 522] on span "الصور" at bounding box center [888, 517] width 23 height 14
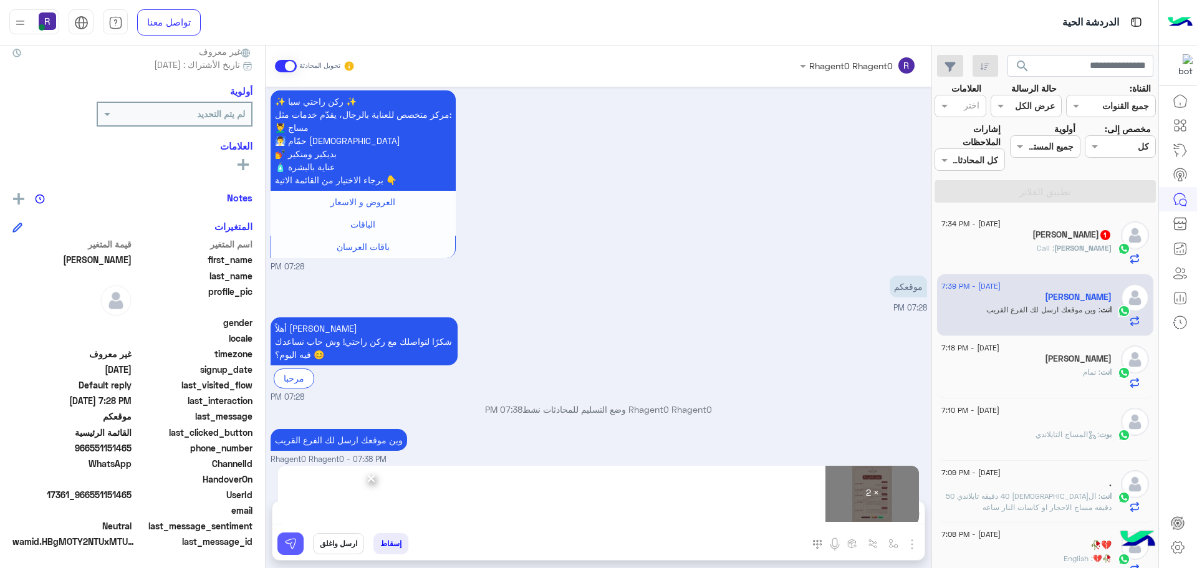
click at [297, 542] on button at bounding box center [290, 543] width 26 height 22
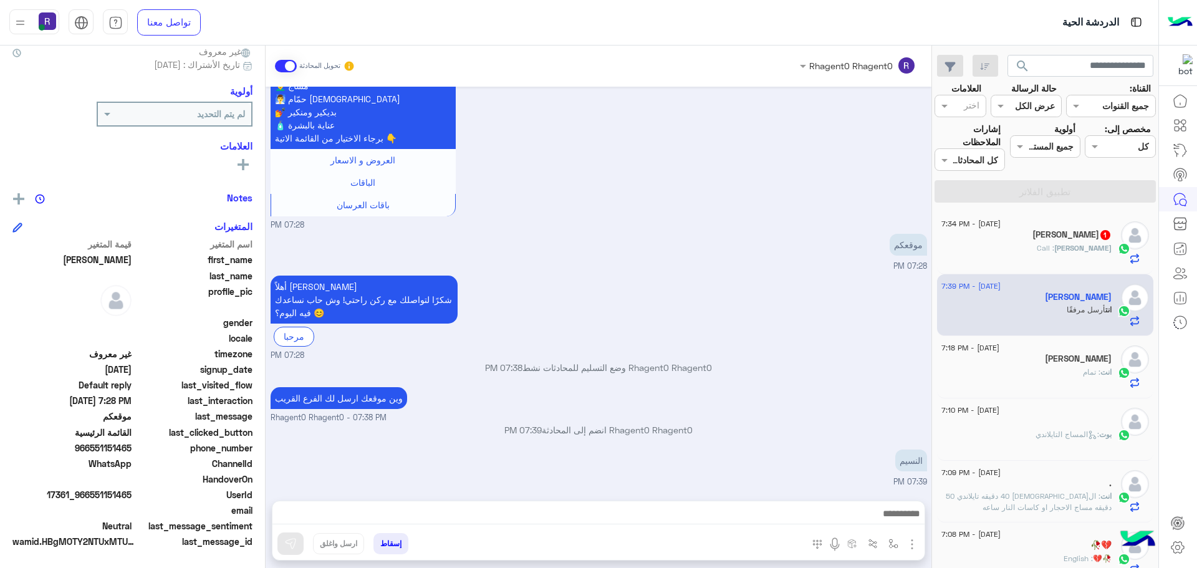
scroll to position [885, 0]
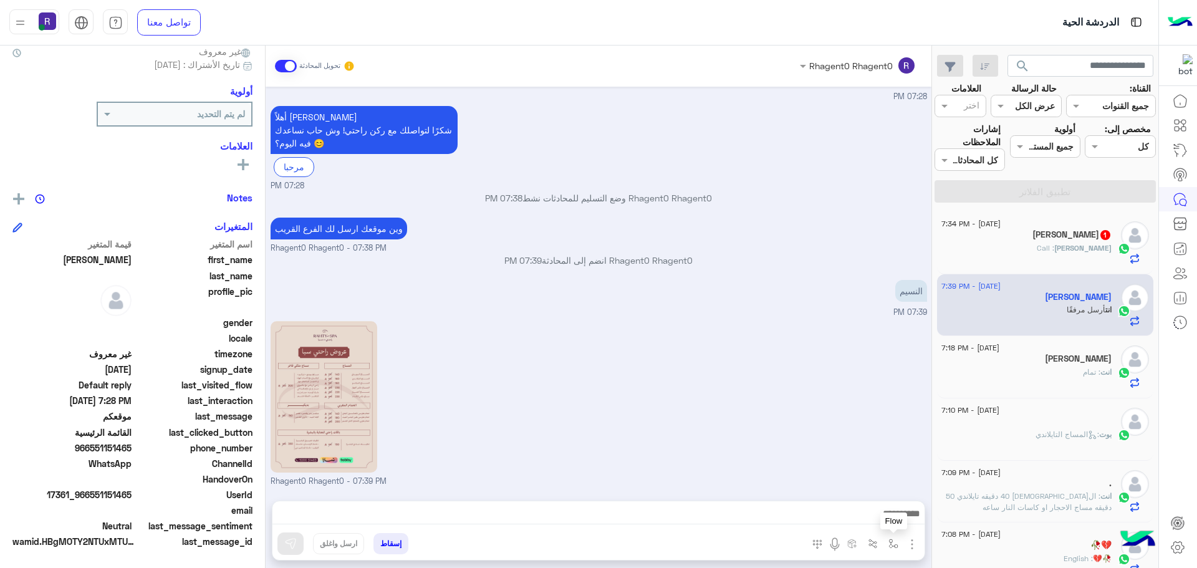
click at [887, 547] on button "button" at bounding box center [893, 543] width 21 height 21
click at [887, 526] on div "أدخل اسم مجموعة الرسائل" at bounding box center [837, 516] width 131 height 22
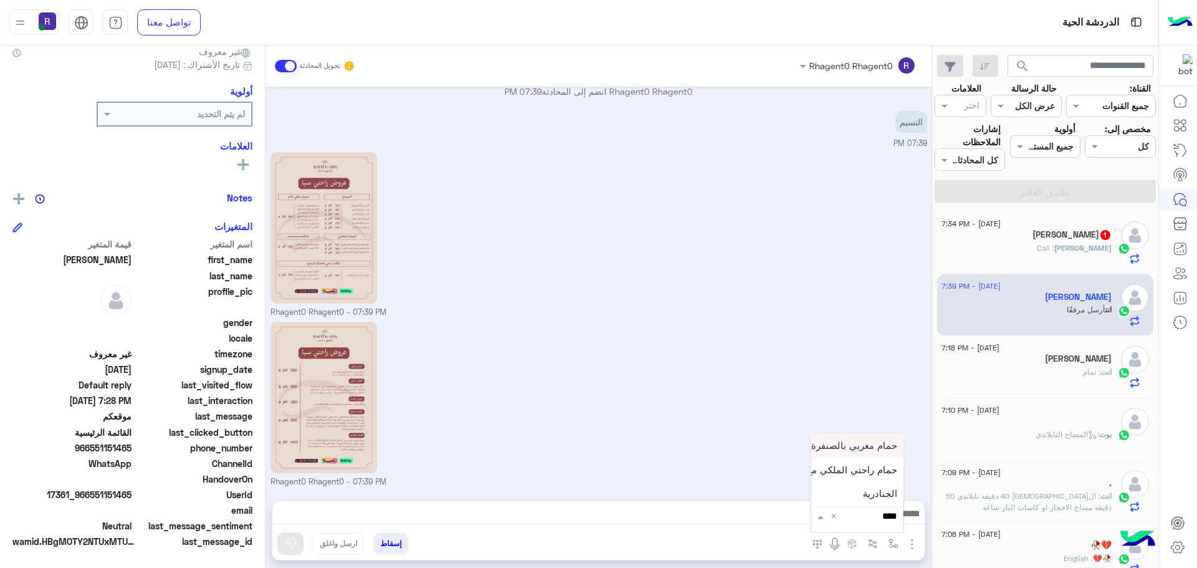
type input "*****"
click at [882, 490] on span "الجنادرية" at bounding box center [880, 493] width 34 height 11
type textarea "*********"
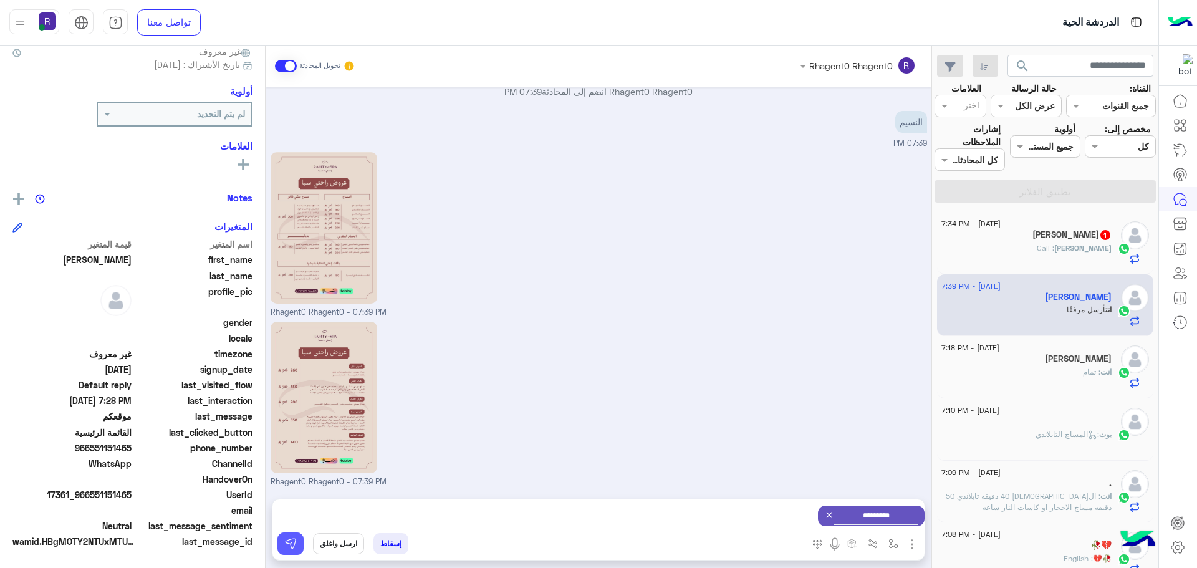
click at [303, 537] on button at bounding box center [290, 543] width 26 height 22
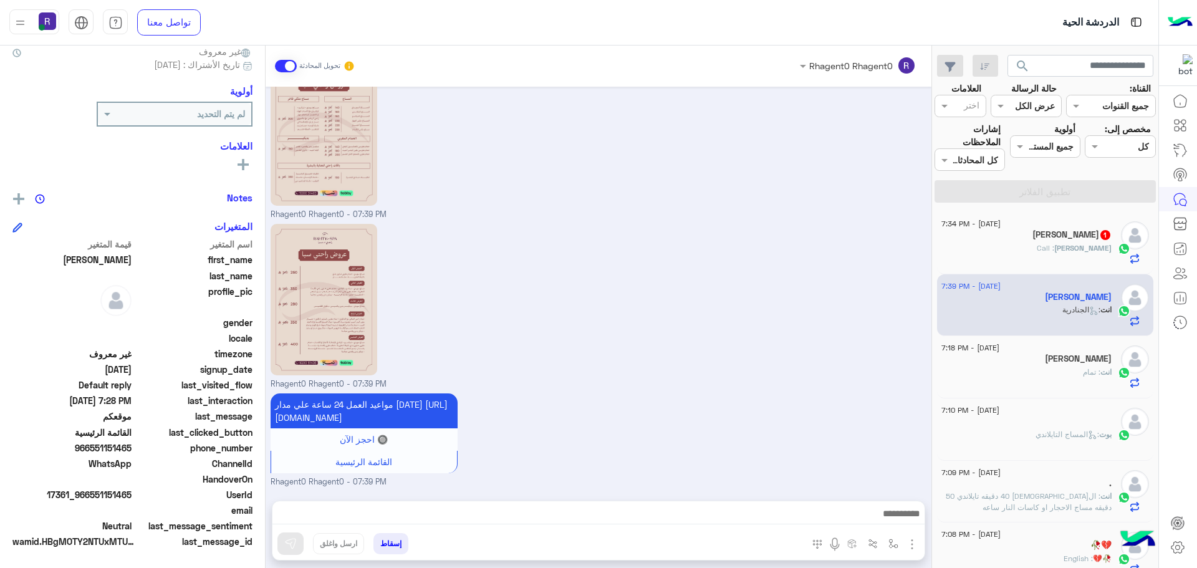
click at [1054, 221] on div "[DATE] - 7:34 PM" at bounding box center [1026, 225] width 170 height 8
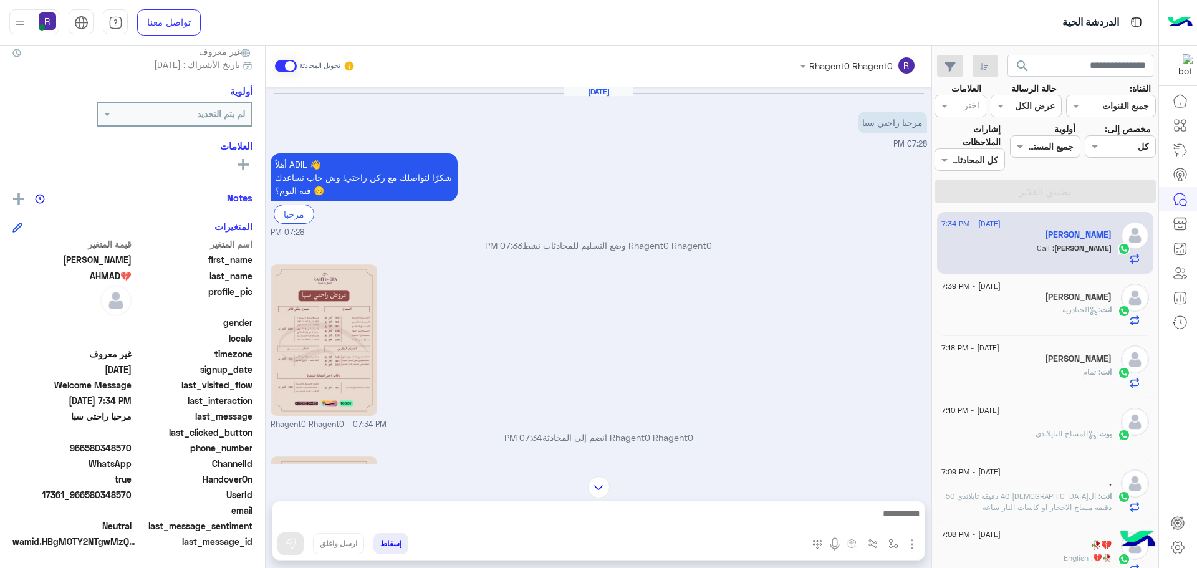
click at [1108, 295] on h5 "[PERSON_NAME]" at bounding box center [1078, 297] width 67 height 11
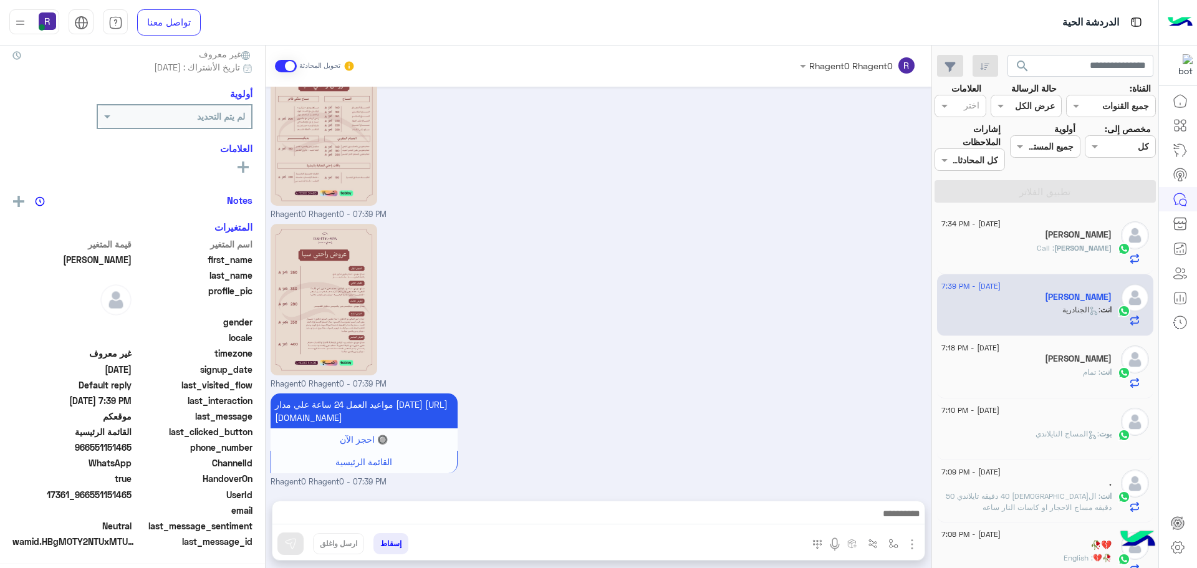
scroll to position [119, 0]
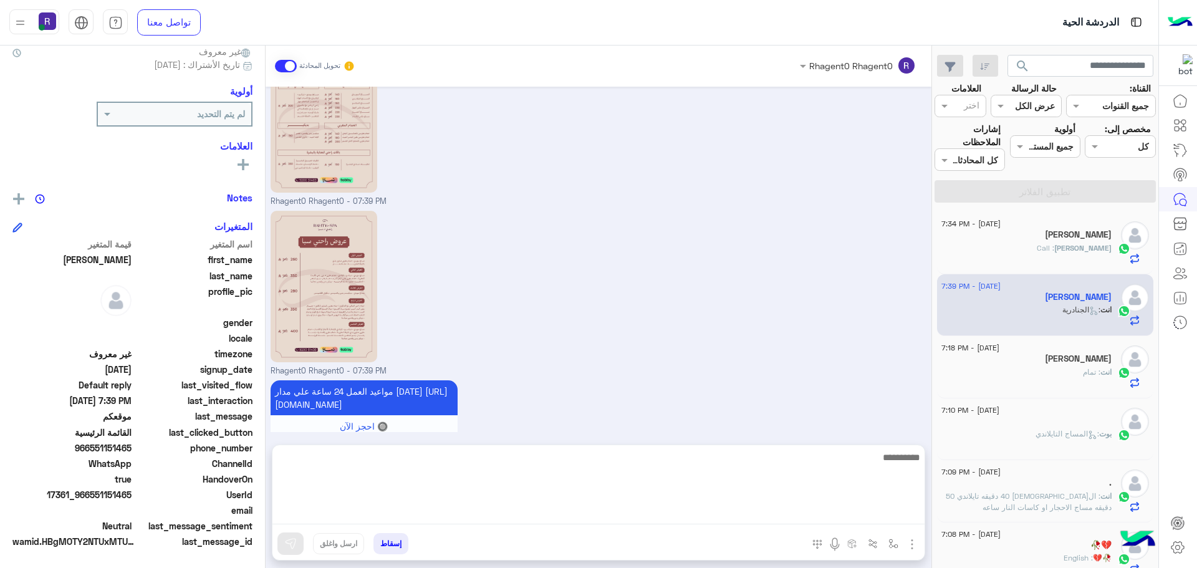
click at [874, 516] on textarea at bounding box center [598, 487] width 652 height 75
type textarea "**********"
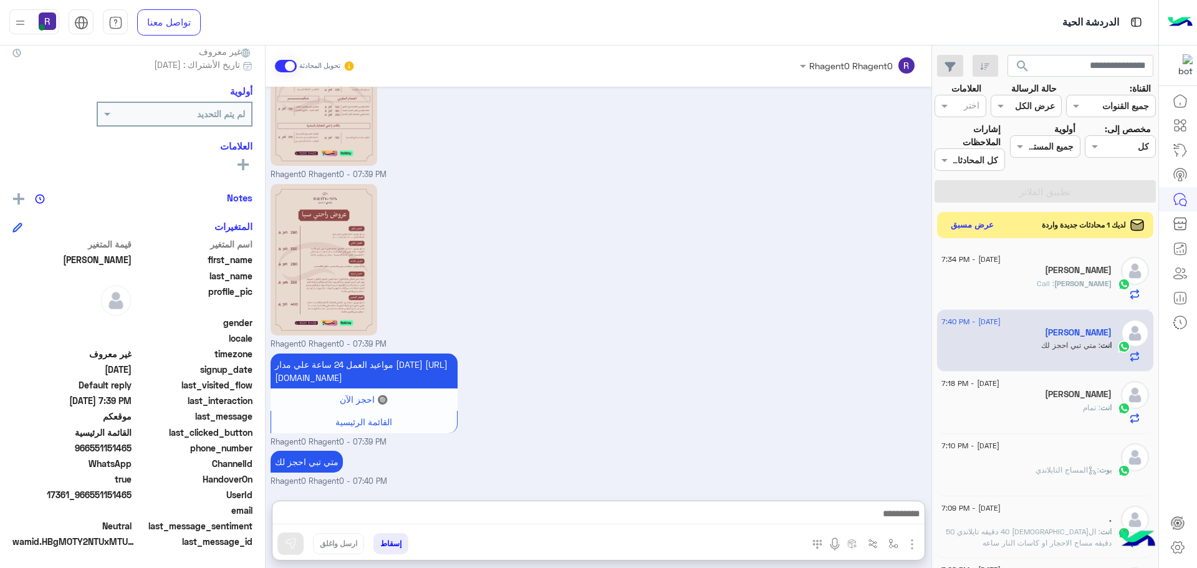
click at [988, 230] on button "عرض مسبق" at bounding box center [972, 225] width 52 height 17
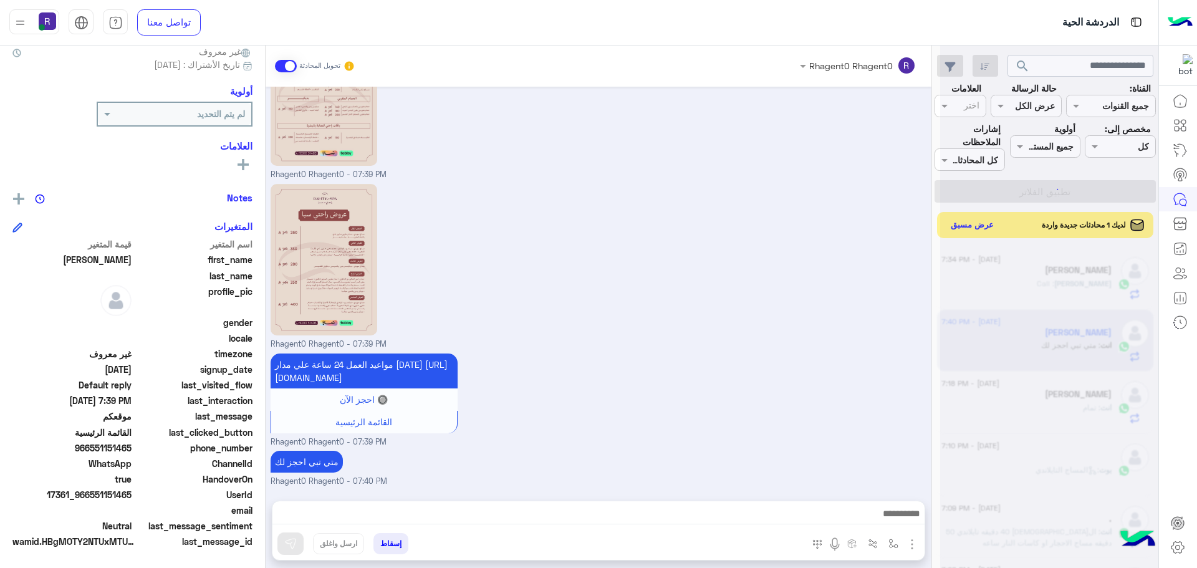
scroll to position [1205, 0]
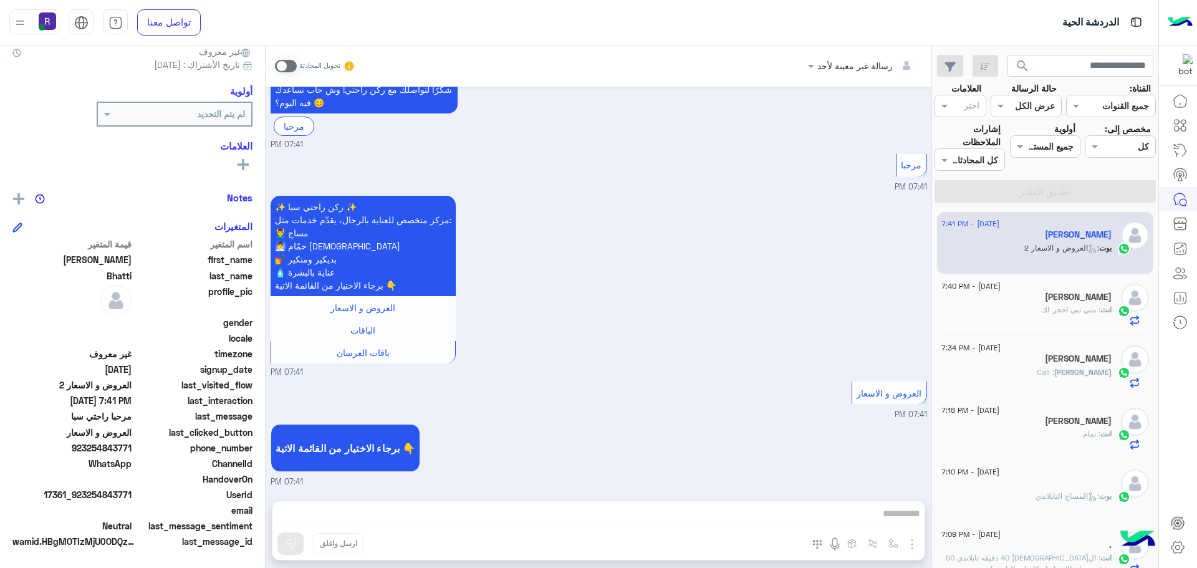
scroll to position [410, 0]
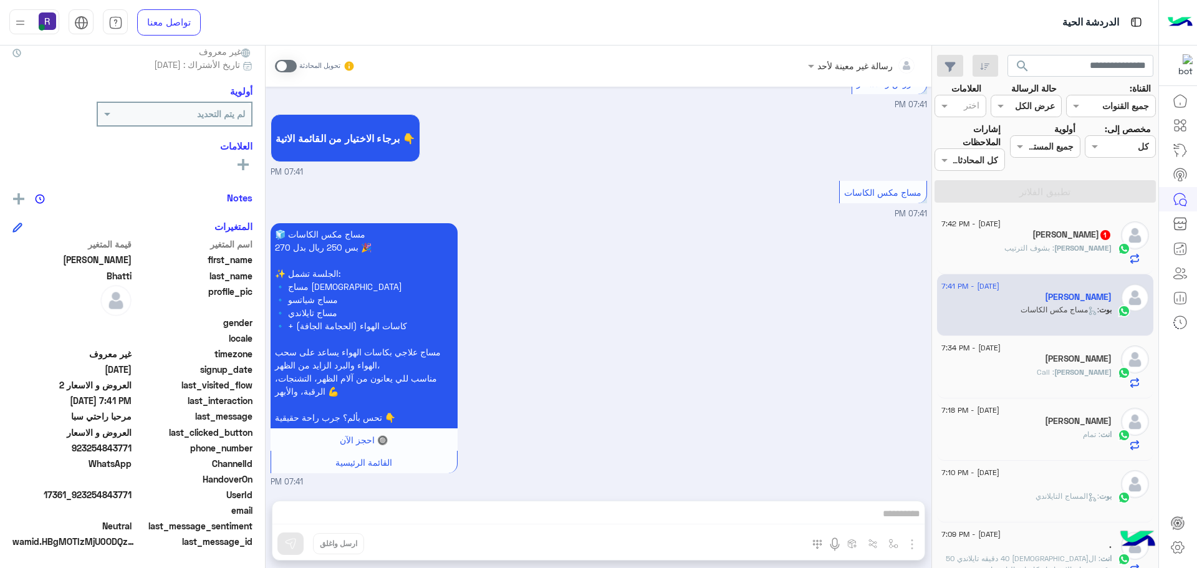
click at [1093, 233] on h5 "محمد 1" at bounding box center [1071, 234] width 79 height 11
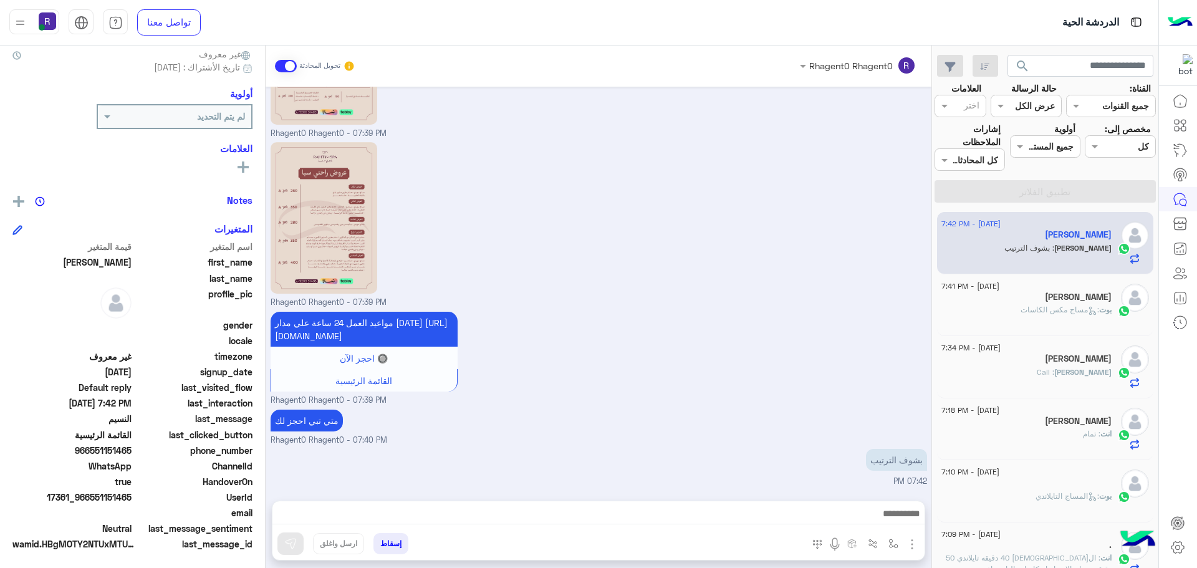
scroll to position [119, 0]
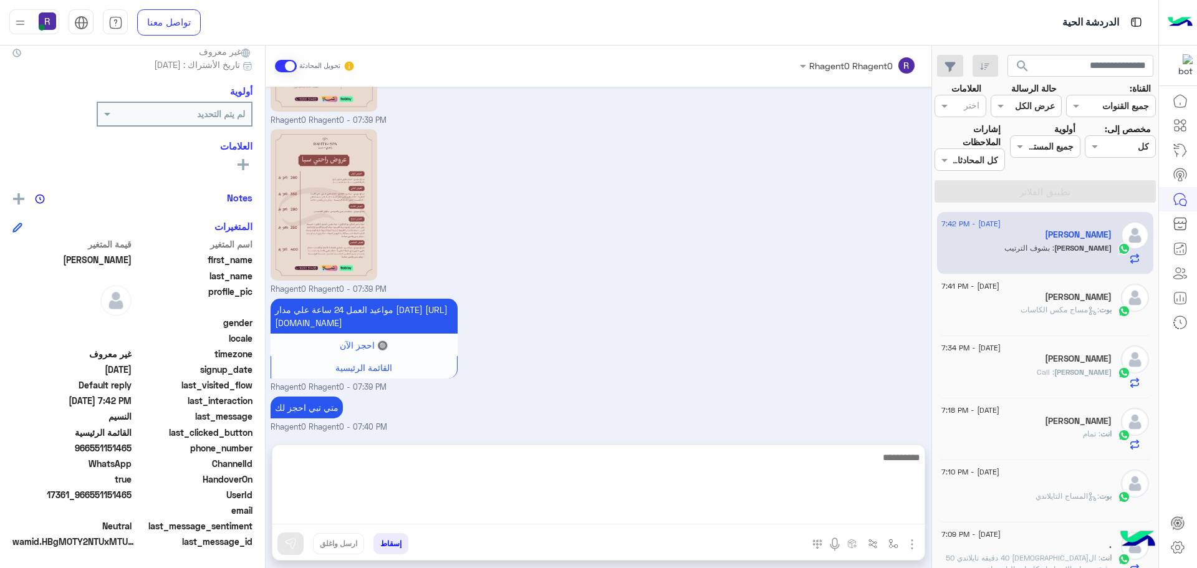
click at [763, 515] on textarea at bounding box center [598, 487] width 652 height 75
type textarea "****"
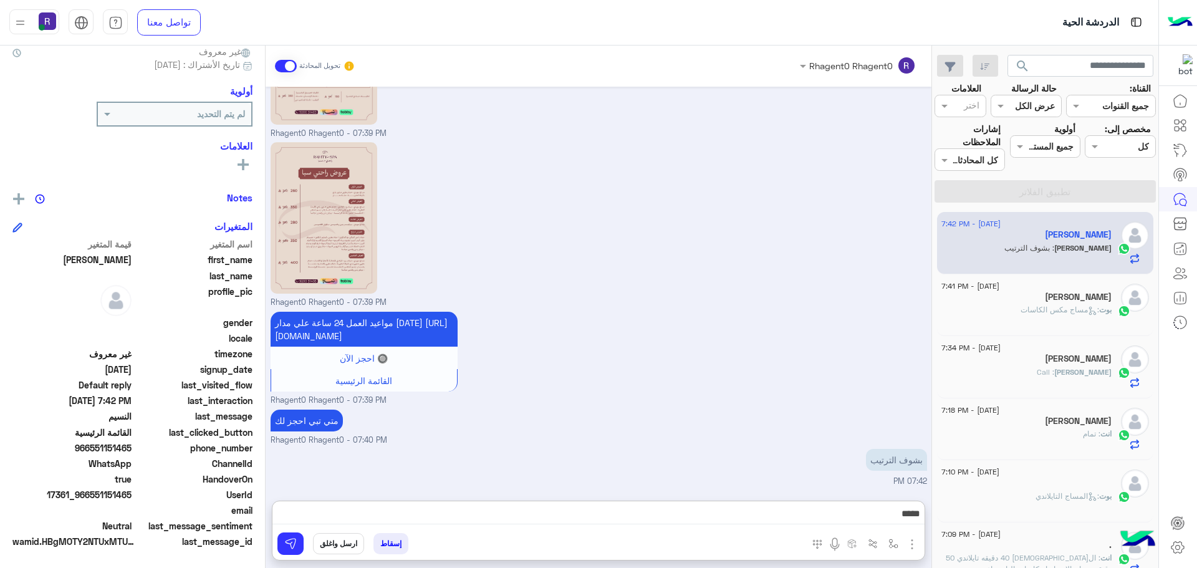
click at [810, 375] on div "مواعيد العمل 24 ساعة علي مدار اليوم https://maps.google.com/?q=24.806667,46.864…" at bounding box center [599, 358] width 657 height 98
click at [295, 533] on button at bounding box center [290, 543] width 26 height 22
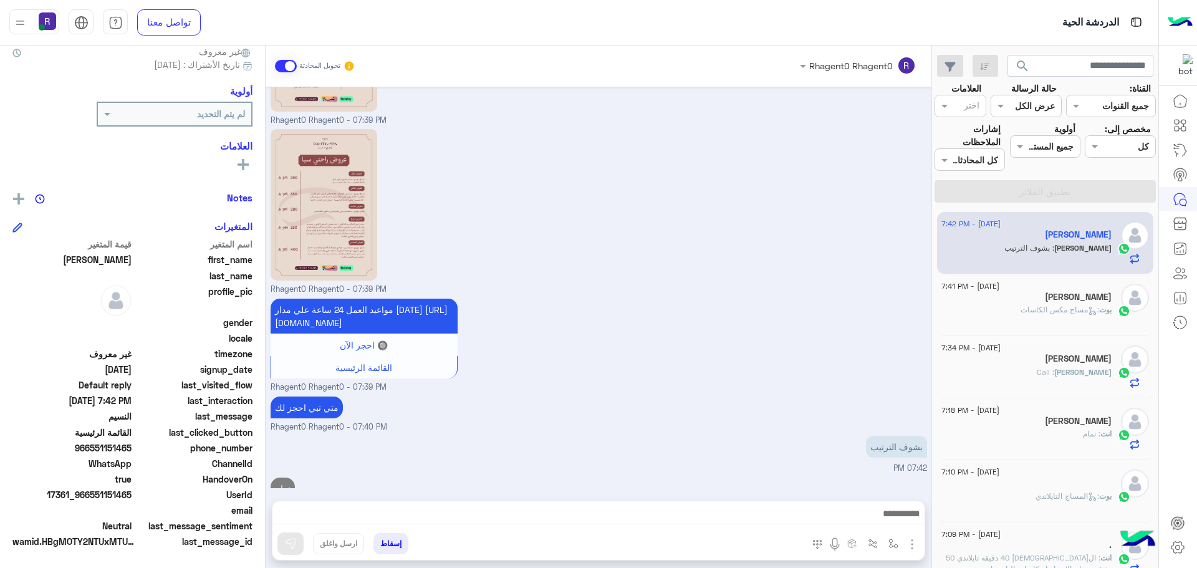
scroll to position [1244, 0]
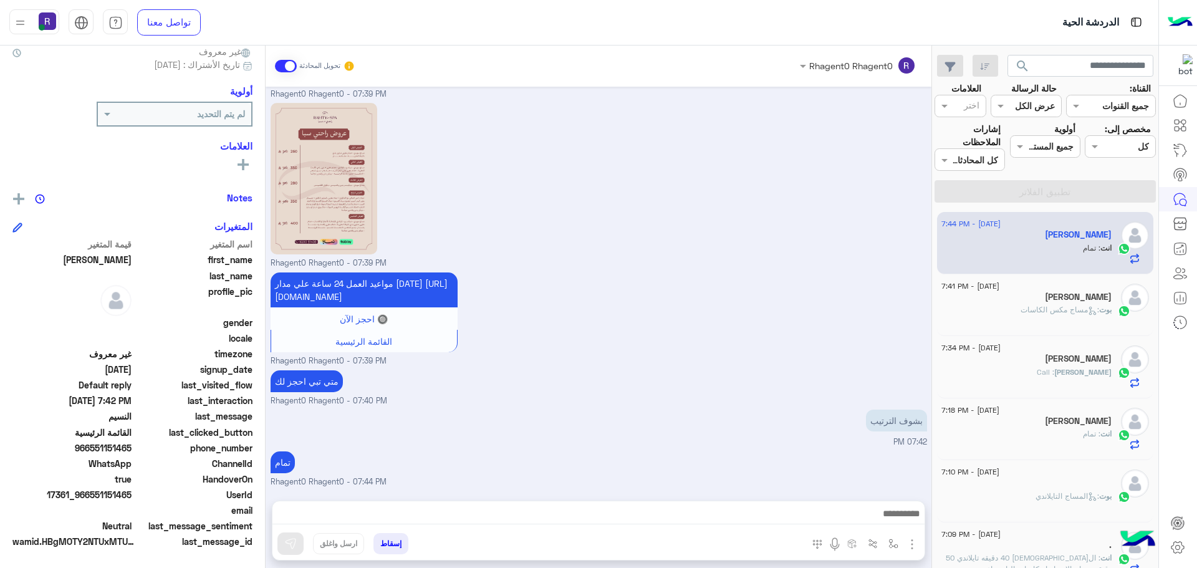
click at [802, 305] on div "مواعيد العمل 24 ساعة علي مدار اليوم https://maps.google.com/?q=24.806667,46.864…" at bounding box center [599, 318] width 657 height 98
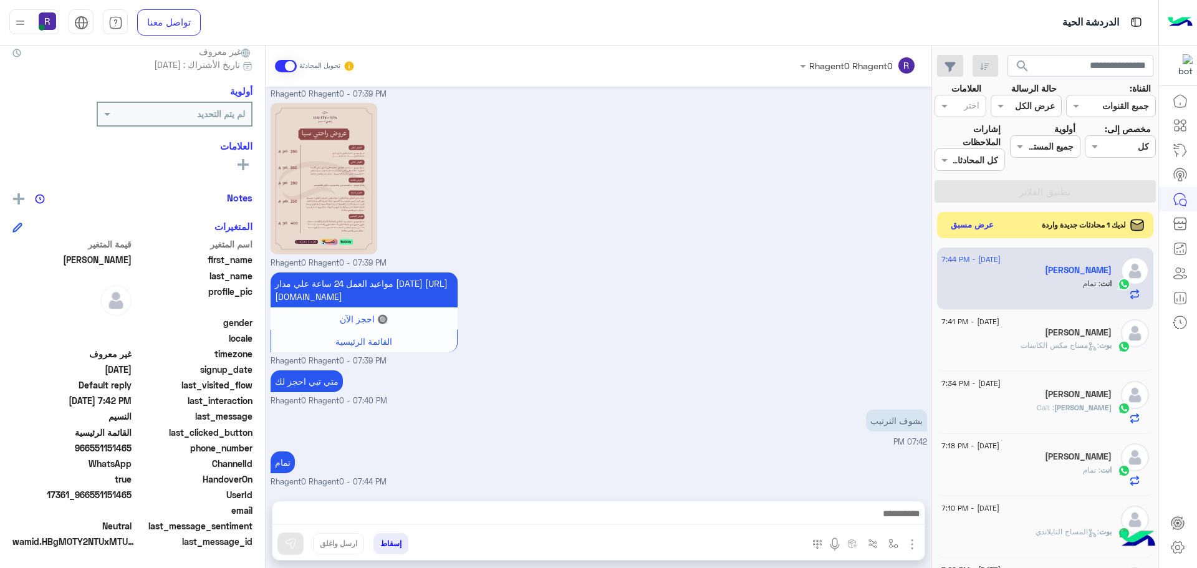
click at [970, 219] on button "عرض مسبق" at bounding box center [972, 225] width 52 height 17
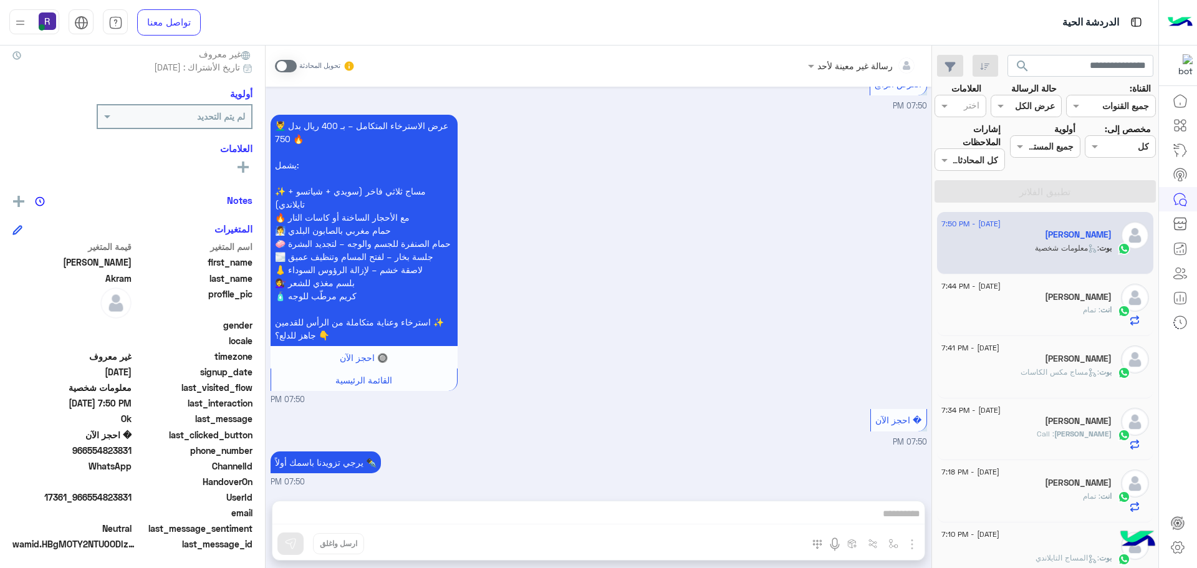
scroll to position [119, 0]
click at [281, 64] on span at bounding box center [286, 66] width 22 height 12
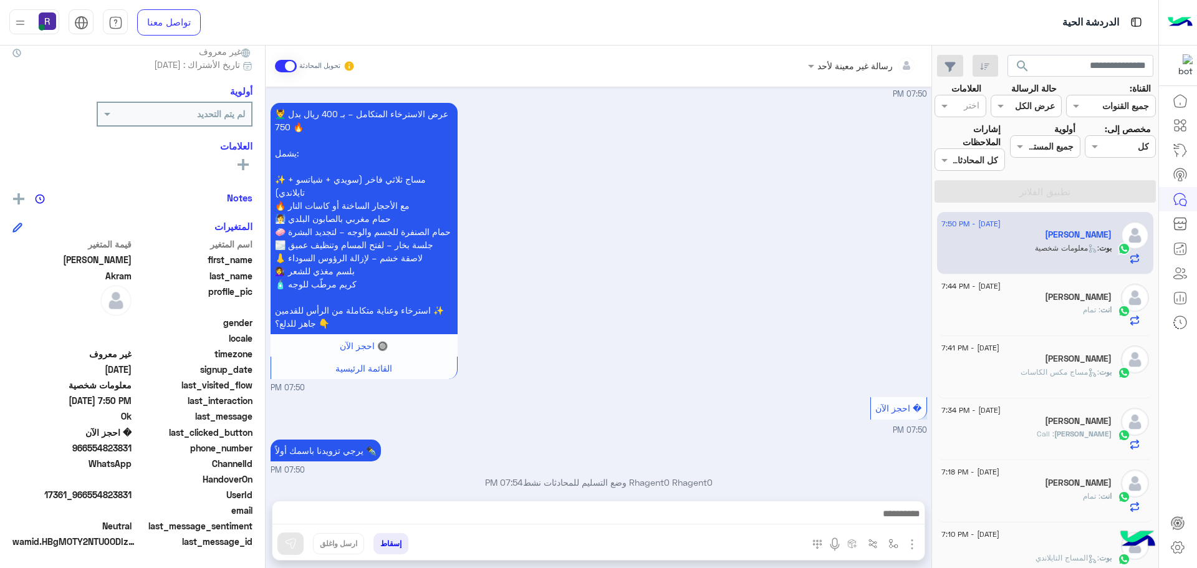
scroll to position [1776, 0]
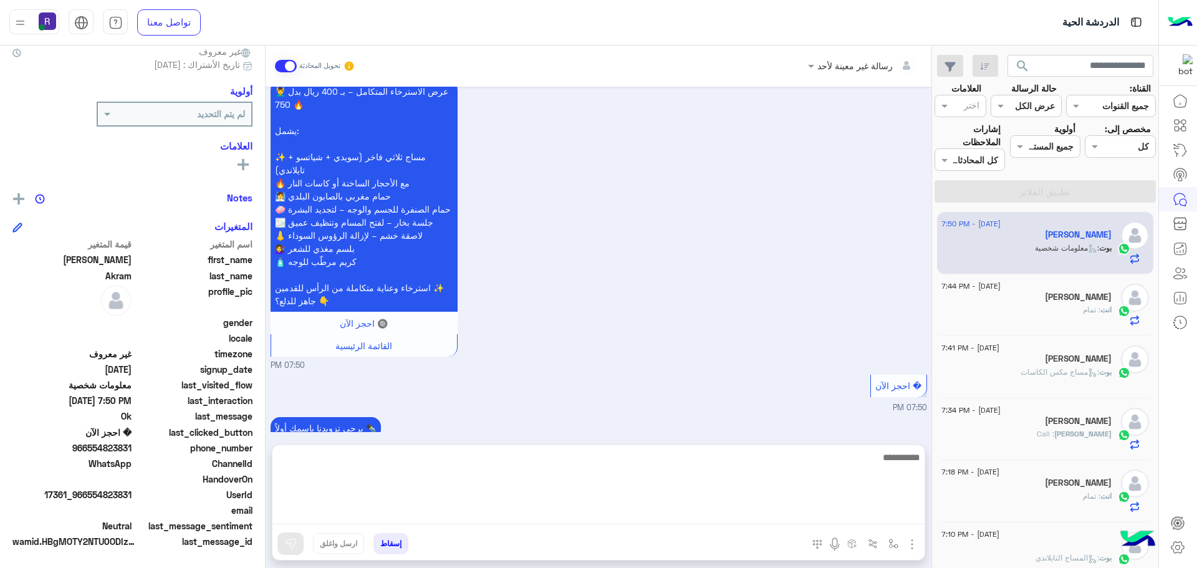
click at [773, 521] on textarea at bounding box center [598, 487] width 652 height 75
paste textarea "**********"
type textarea "**********"
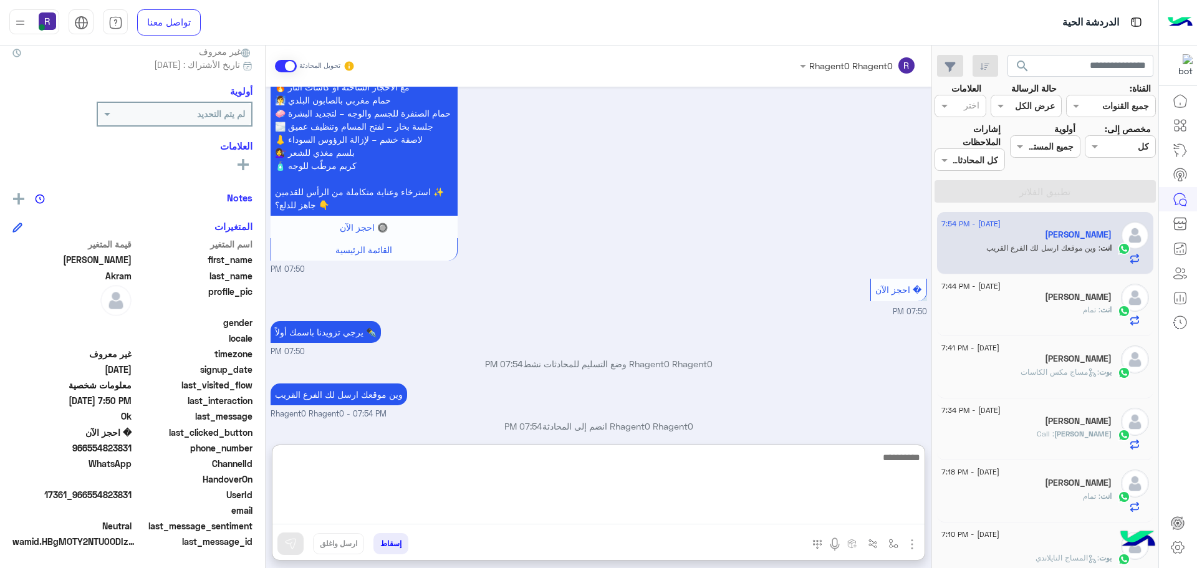
scroll to position [1895, 0]
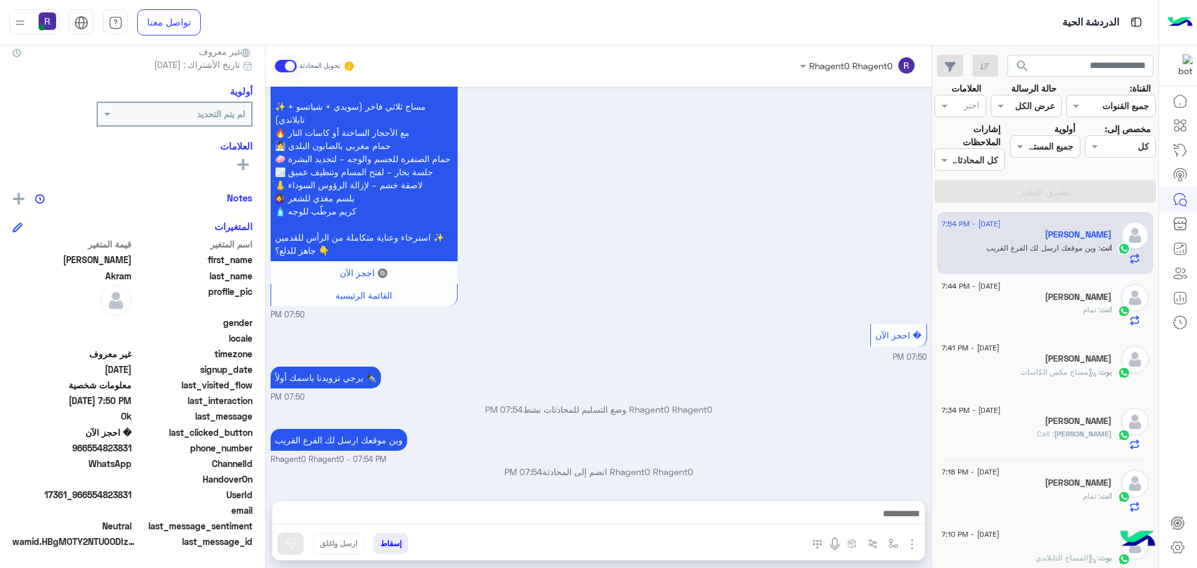
click at [794, 265] on div "Sep 3, 2025 باقات لازالة الشعر 07:49 PM ✨ باقات راحتي لإزالة الشعر: 1️⃣ إزالة ش…" at bounding box center [599, 288] width 666 height 402
click at [620, 412] on p "Rhagent0 Rhagent0 وضع التسليم للمحادثات نشط 07:54 PM" at bounding box center [599, 409] width 657 height 13
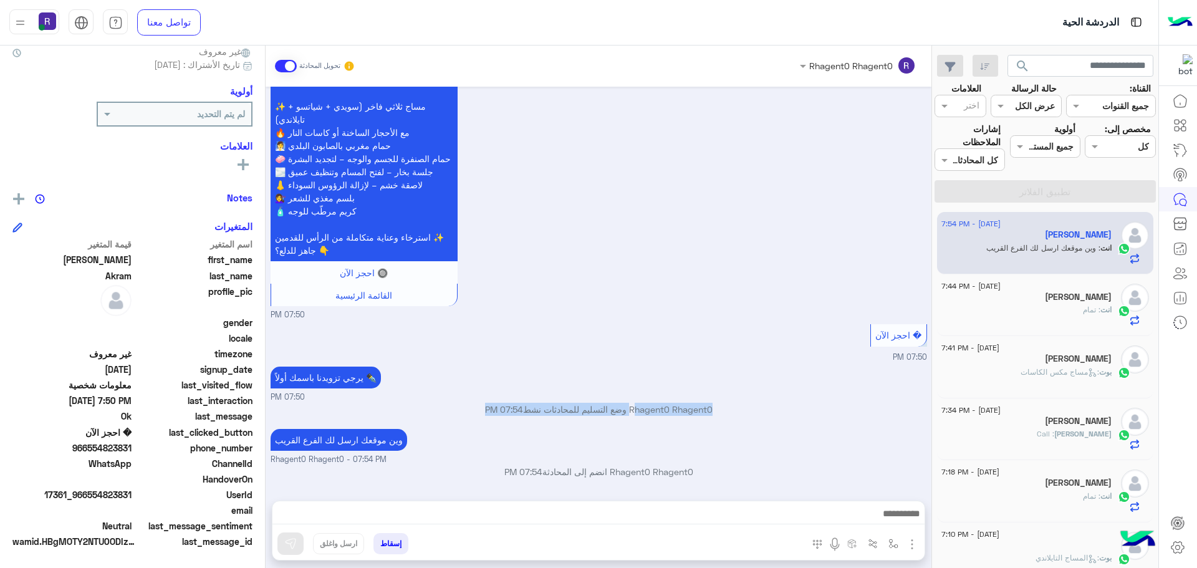
click at [605, 413] on p "Rhagent0 Rhagent0 وضع التسليم للمحادثات نشط 07:54 PM" at bounding box center [599, 409] width 657 height 13
click at [618, 410] on p "Rhagent0 Rhagent0 وضع التسليم للمحادثات نشط 07:54 PM" at bounding box center [599, 409] width 657 height 13
click at [596, 410] on p "Rhagent0 Rhagent0 وضع التسليم للمحادثات نشط 07:54 PM" at bounding box center [599, 409] width 657 height 13
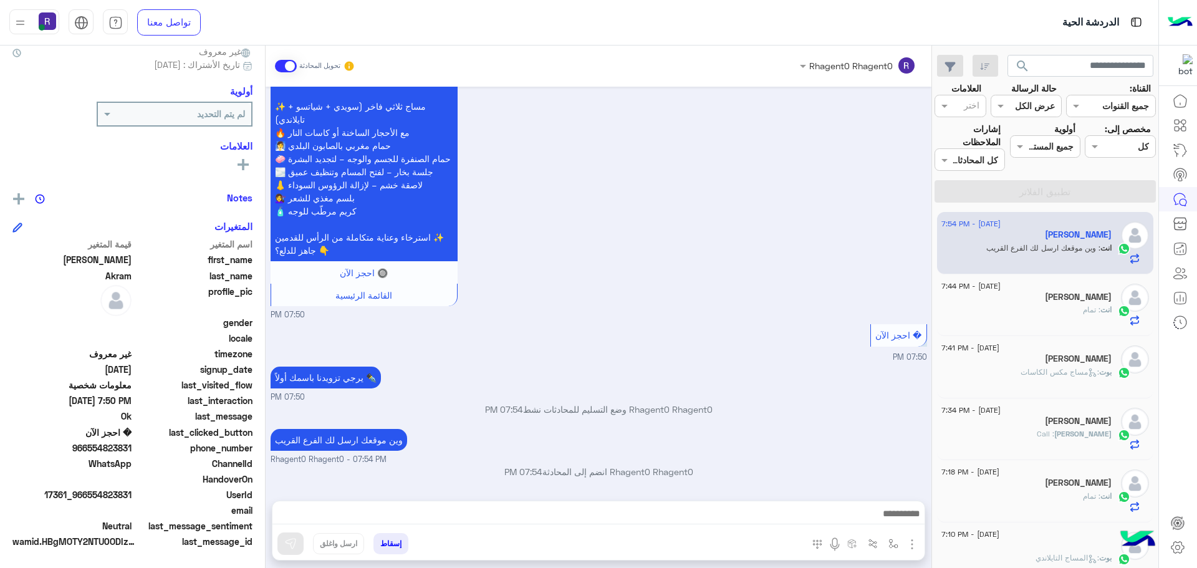
click at [621, 411] on p "Rhagent0 Rhagent0 وضع التسليم للمحادثات نشط 07:54 PM" at bounding box center [599, 409] width 657 height 13
click at [602, 409] on p "Rhagent0 Rhagent0 وضع التسليم للمحادثات نشط 07:54 PM" at bounding box center [599, 409] width 657 height 13
click at [783, 365] on div "يرجي تزويدنا باسمك أولاً ✒️ 07:50 PM" at bounding box center [599, 383] width 657 height 40
click at [597, 410] on p "Rhagent0 Rhagent0 وضع التسليم للمحادثات نشط 07:54 PM" at bounding box center [599, 409] width 657 height 13
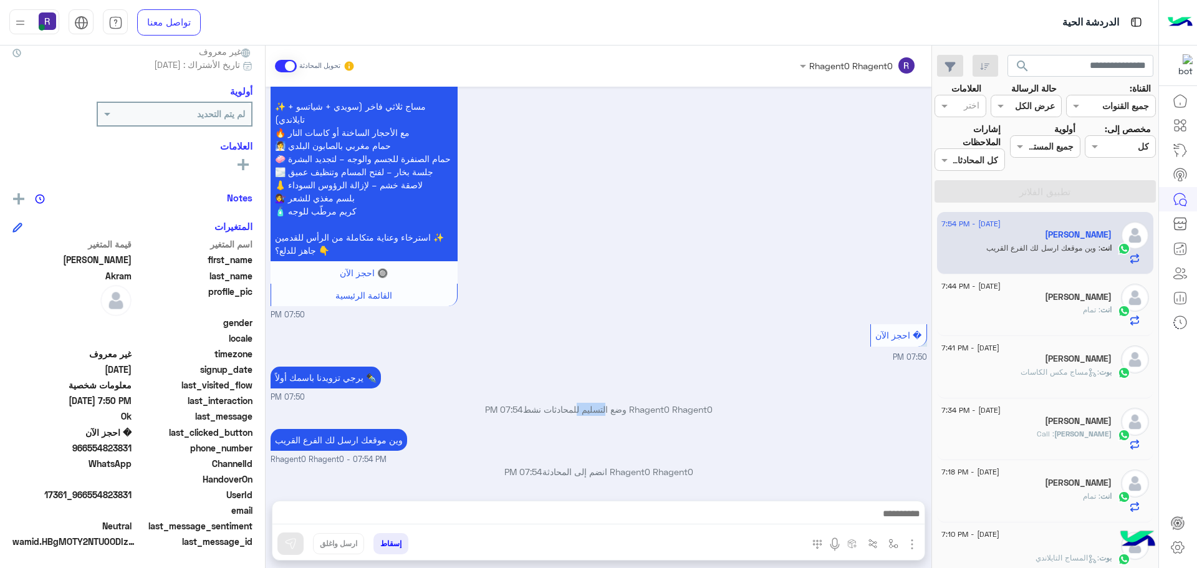
click at [597, 410] on p "Rhagent0 Rhagent0 وضع التسليم للمحادثات نشط 07:54 PM" at bounding box center [599, 409] width 657 height 13
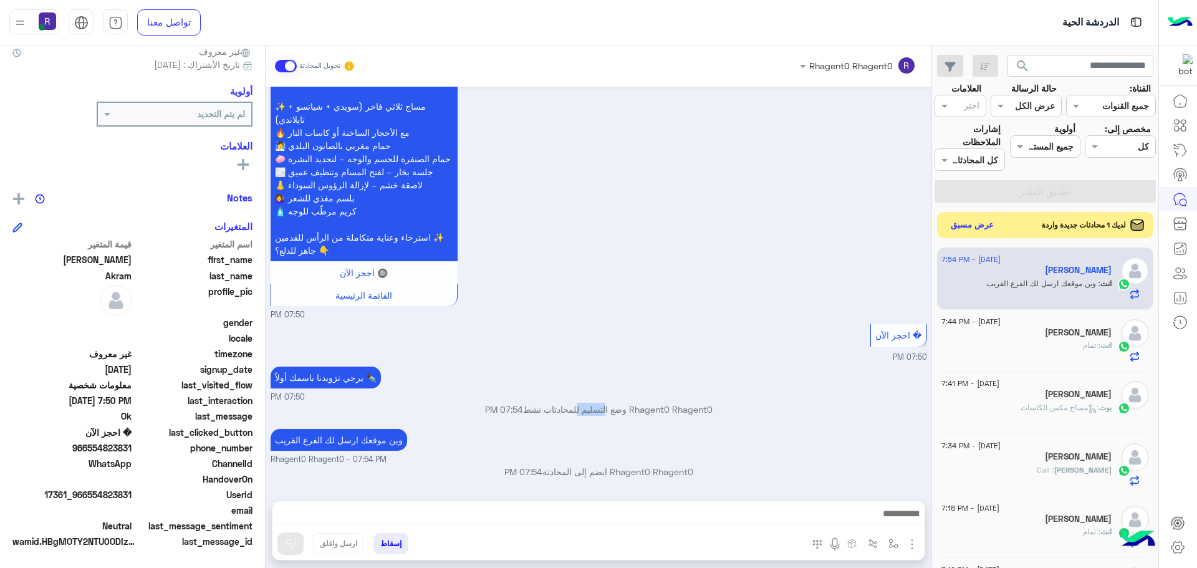
click at [985, 232] on button "عرض مسبق" at bounding box center [972, 225] width 52 height 17
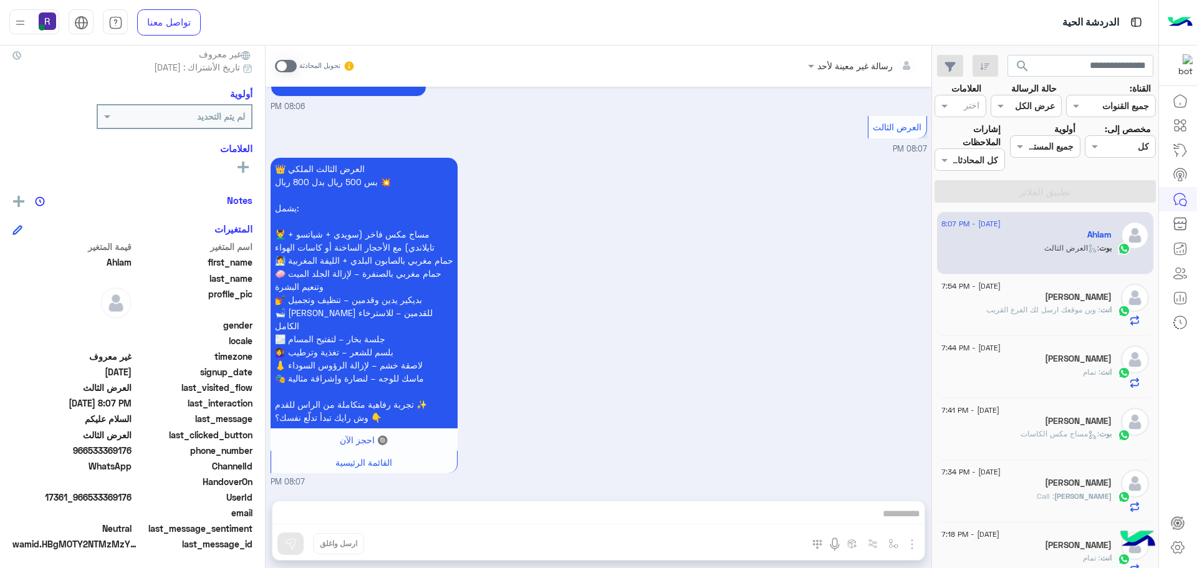
scroll to position [119, 0]
click at [289, 65] on span at bounding box center [286, 66] width 22 height 12
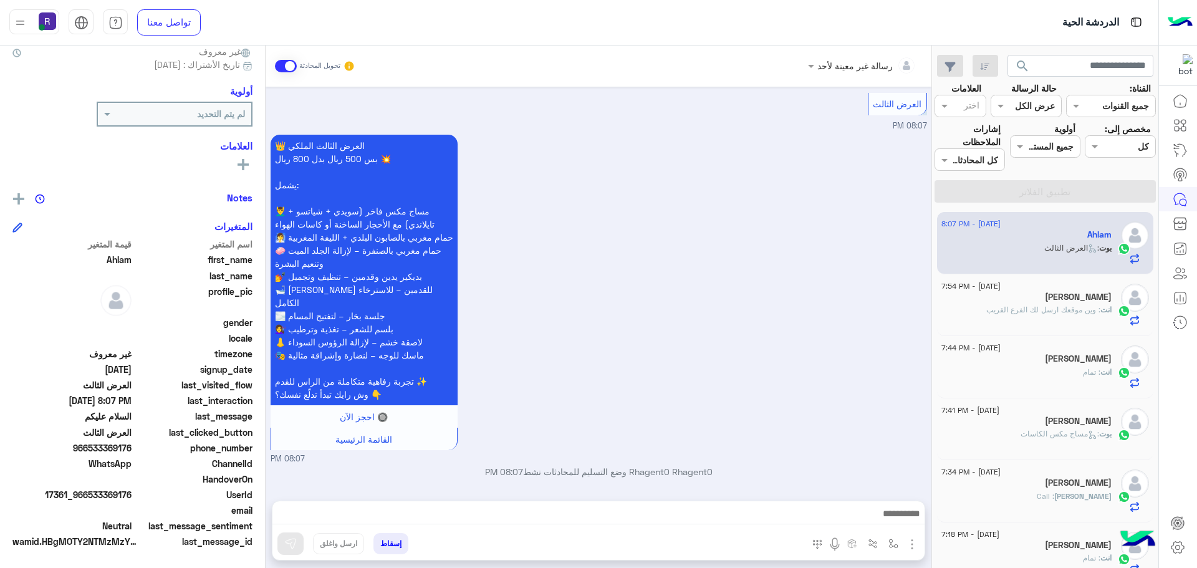
scroll to position [2487, 0]
click at [910, 546] on img "button" at bounding box center [912, 544] width 15 height 15
click at [888, 517] on span "الصور" at bounding box center [888, 517] width 23 height 14
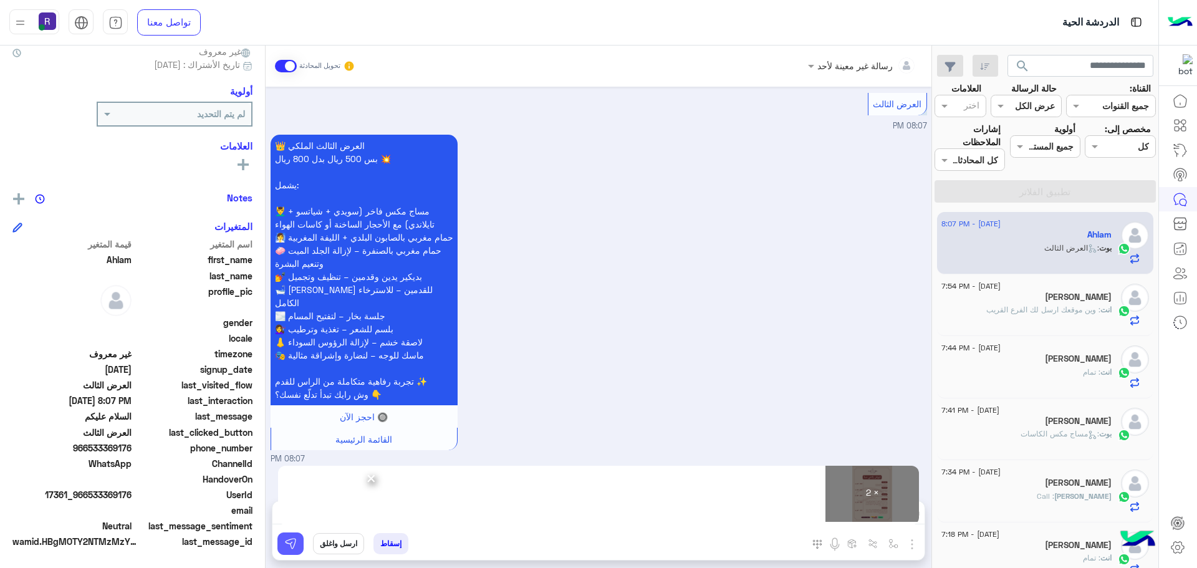
click at [302, 539] on button at bounding box center [290, 543] width 26 height 22
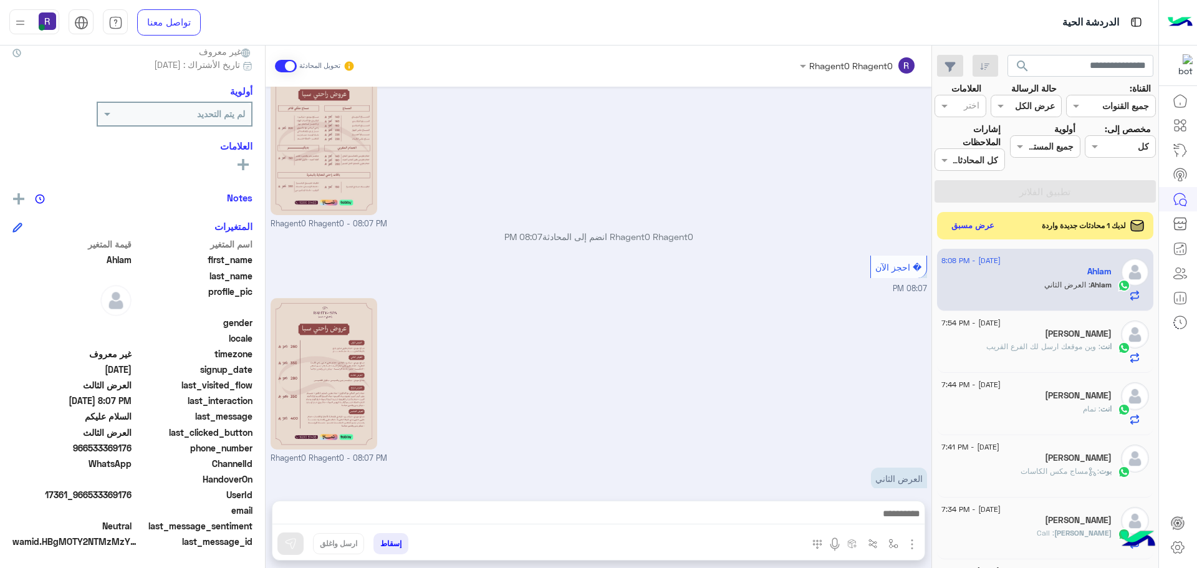
scroll to position [2932, 0]
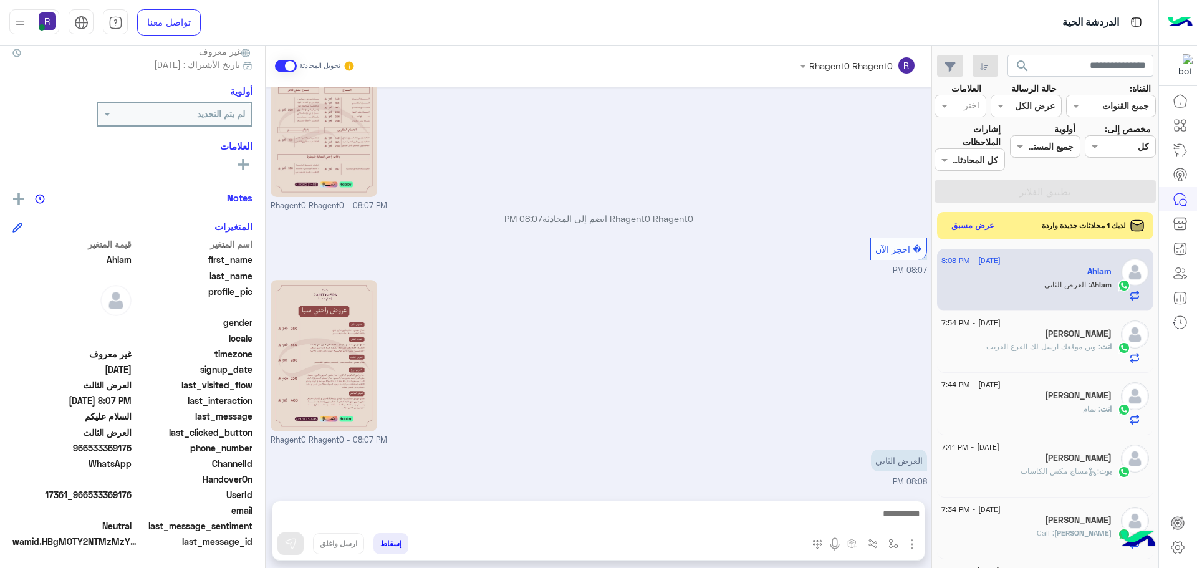
click at [843, 503] on div at bounding box center [598, 516] width 652 height 31
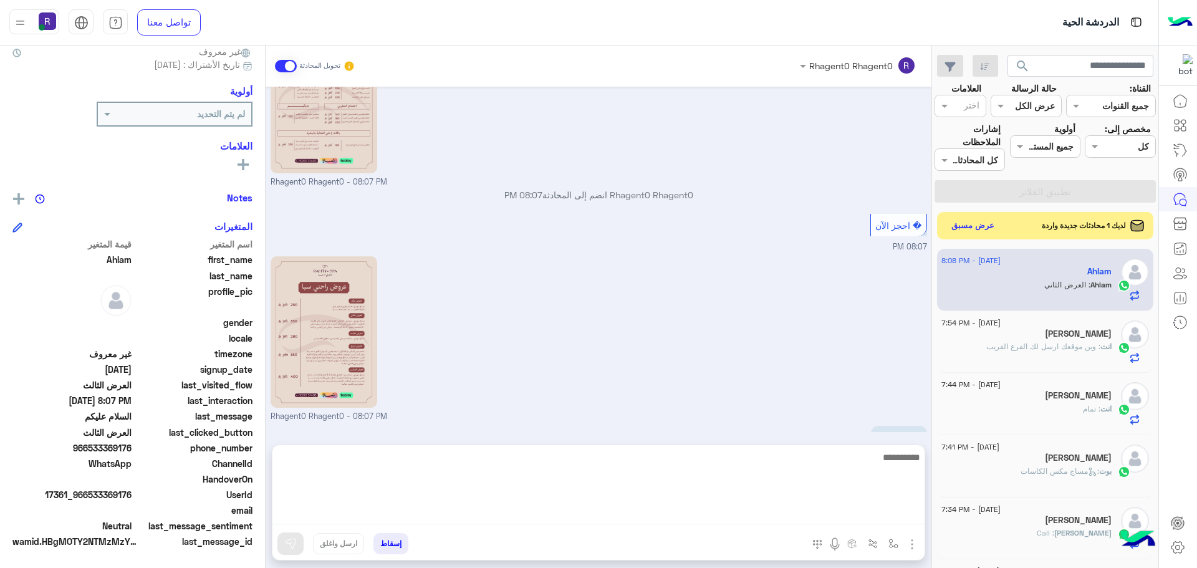
click at [840, 508] on textarea at bounding box center [598, 487] width 652 height 75
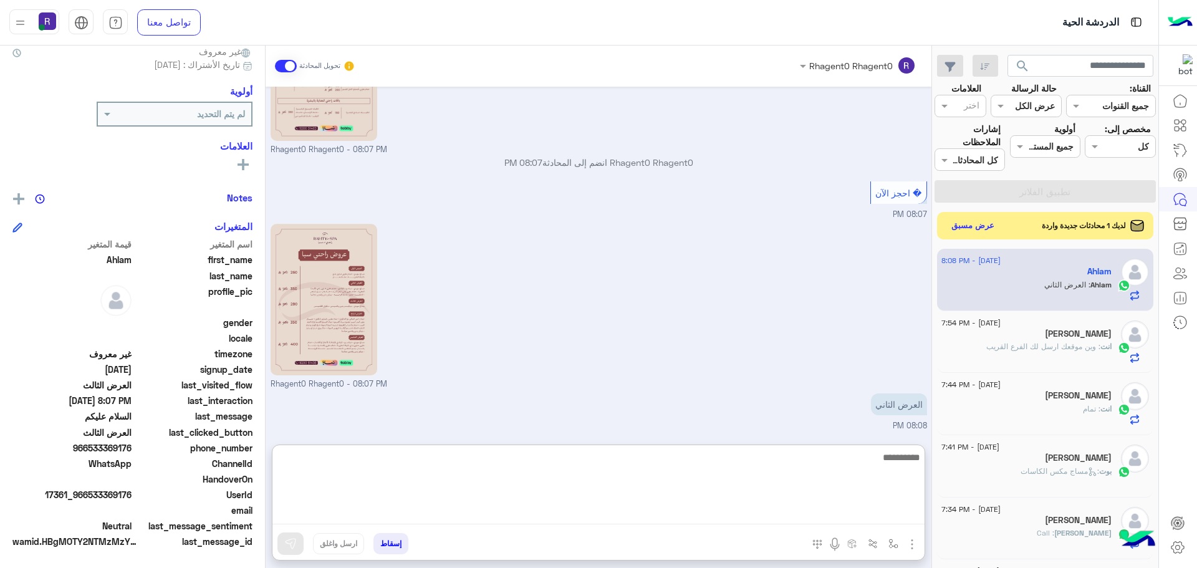
scroll to position [2988, 0]
click at [887, 468] on textarea at bounding box center [598, 487] width 652 height 75
paste textarea "**********"
type textarea "**********"
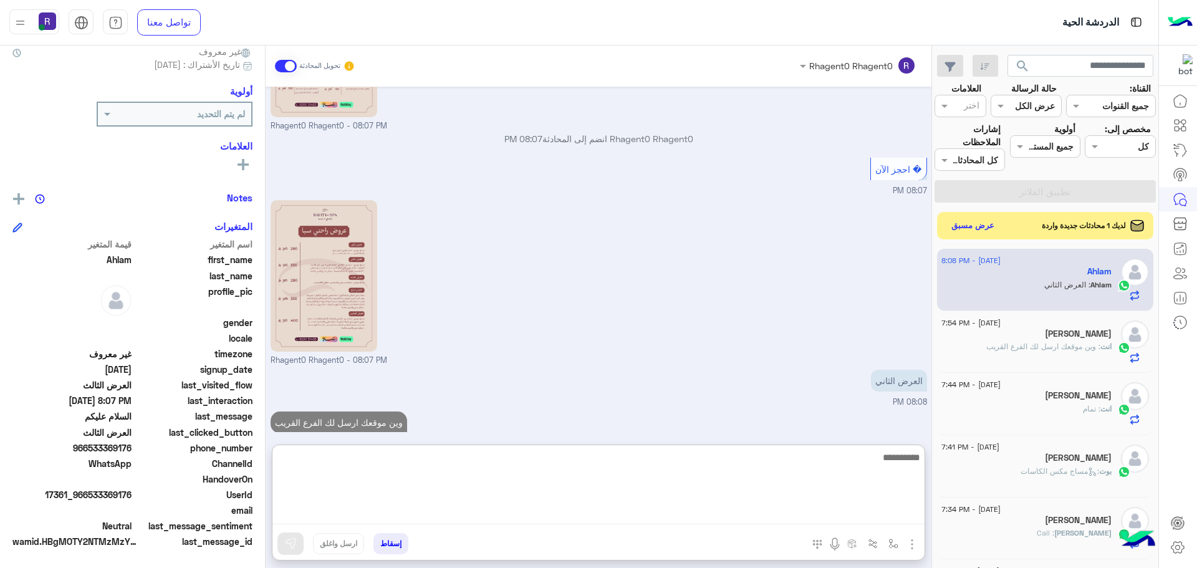
scroll to position [3028, 0]
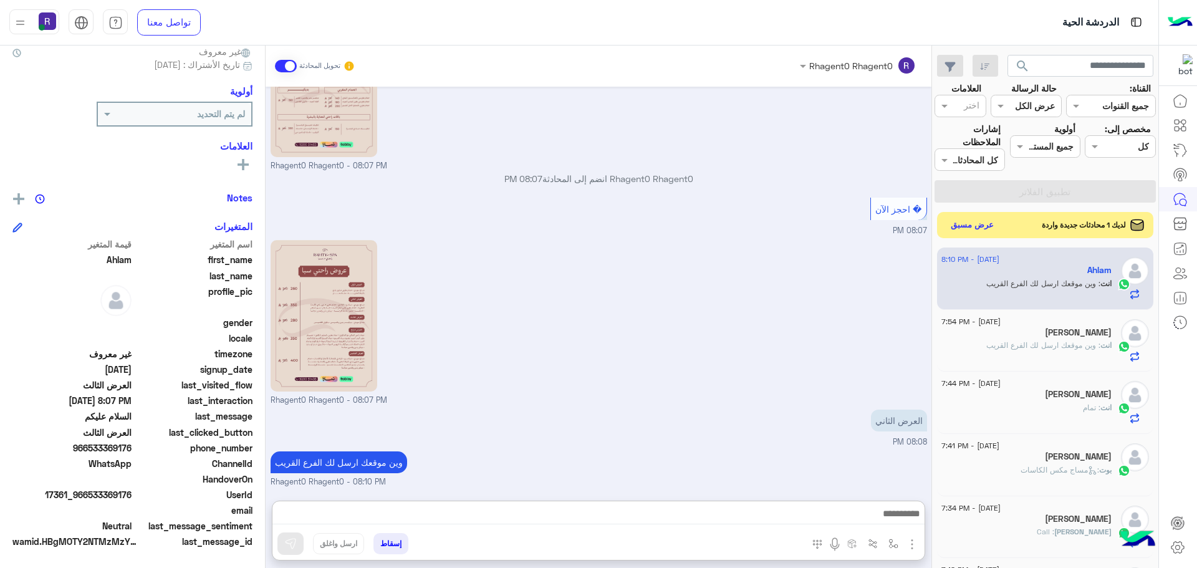
click at [969, 227] on button "عرض مسبق" at bounding box center [972, 225] width 52 height 17
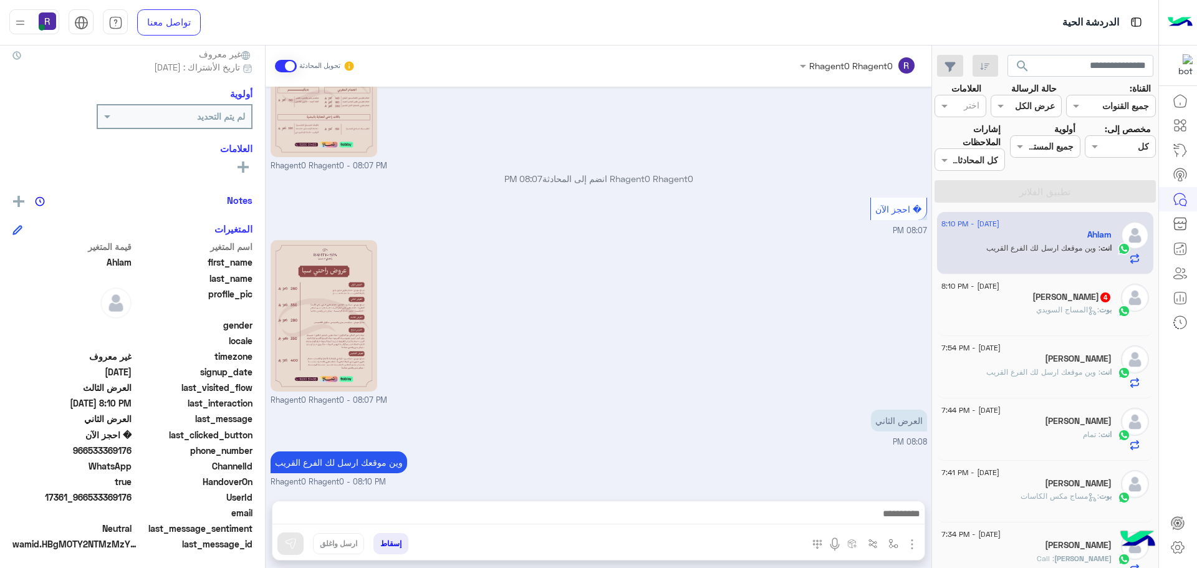
scroll to position [119, 0]
click at [1077, 307] on span ": المساج السويدي" at bounding box center [1067, 309] width 63 height 9
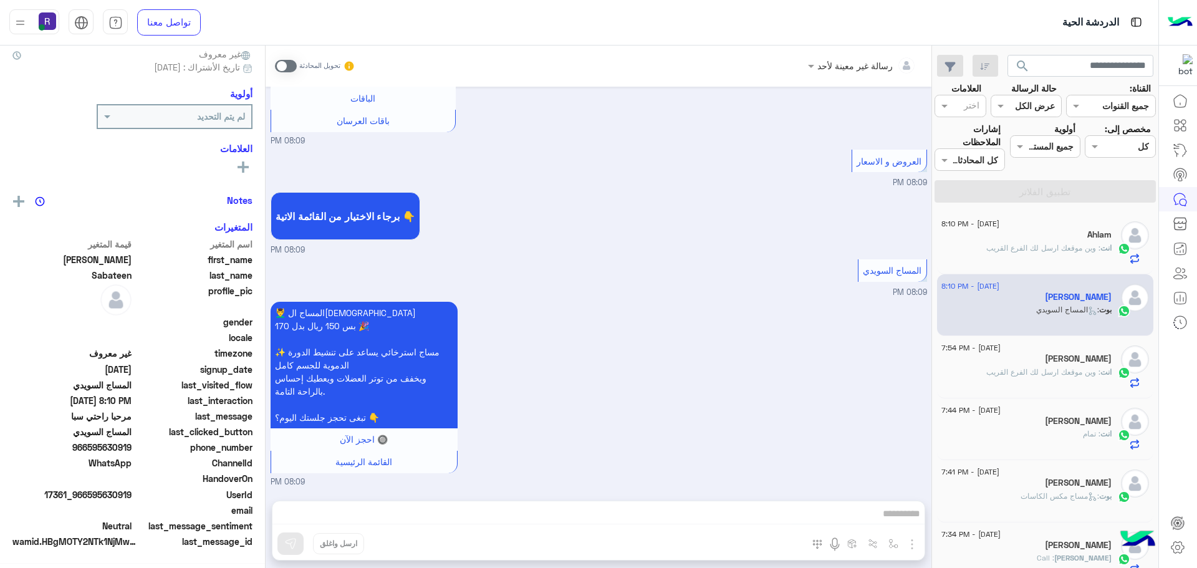
scroll to position [119, 0]
click at [727, 513] on div "رسالة غير معينة لأحد تحويل المحادثة Aug 2, 2025 مرحبا راحتي سبا 02:54 PM أهلاً …" at bounding box center [599, 309] width 666 height 527
click at [292, 67] on span at bounding box center [286, 66] width 22 height 12
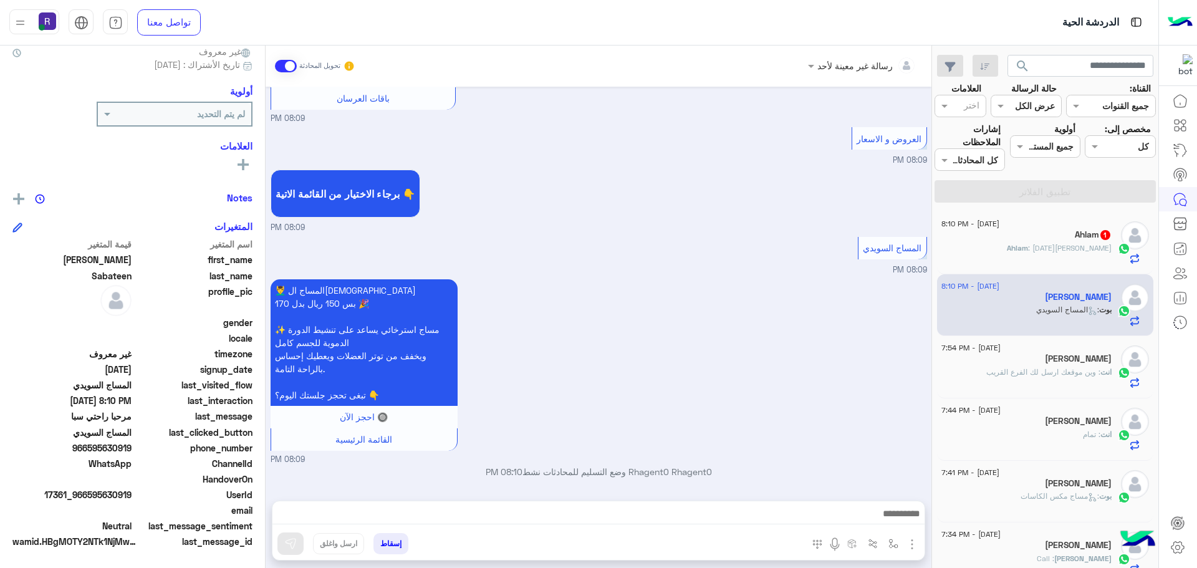
scroll to position [1299, 0]
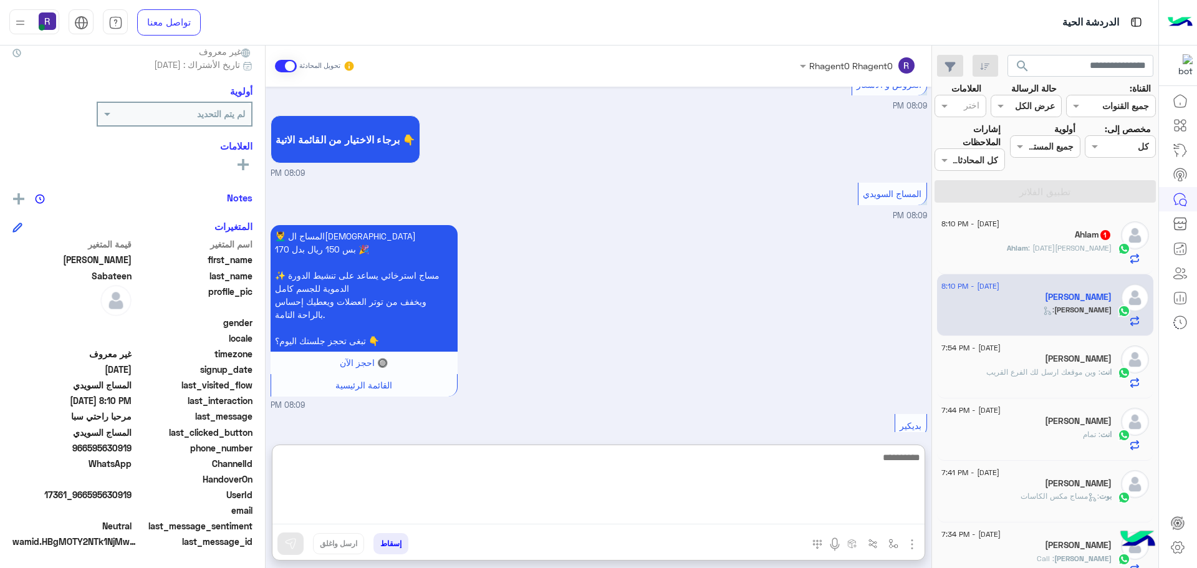
click at [663, 515] on textarea at bounding box center [598, 487] width 652 height 75
paste textarea "**********"
type textarea "**********"
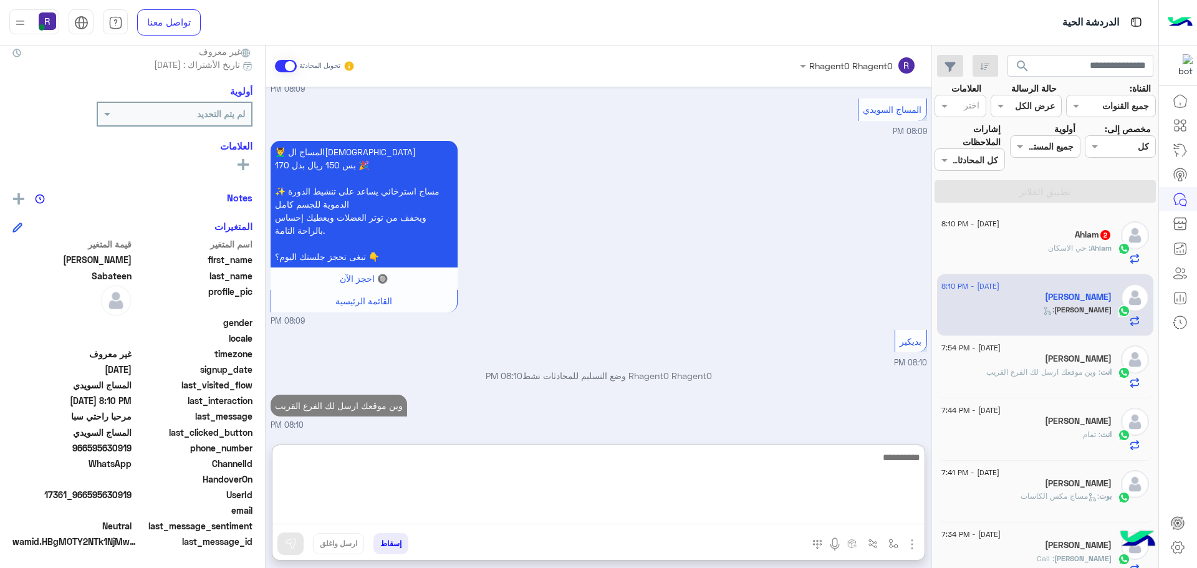
scroll to position [1417, 0]
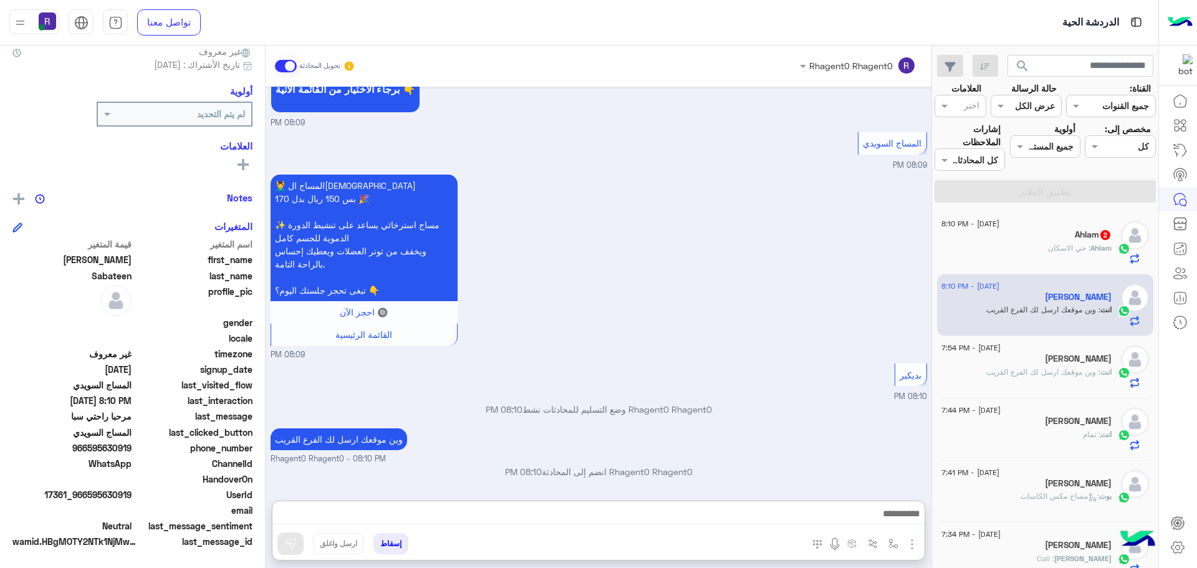
click at [1046, 261] on div "Ahlam : حي الاسكان" at bounding box center [1026, 254] width 170 height 22
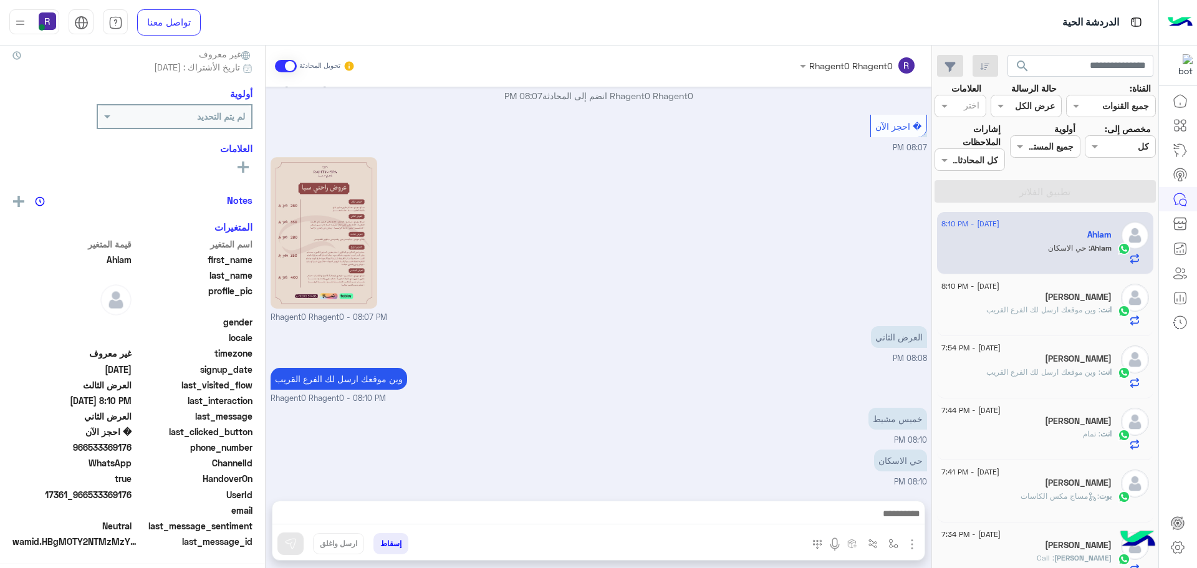
scroll to position [119, 0]
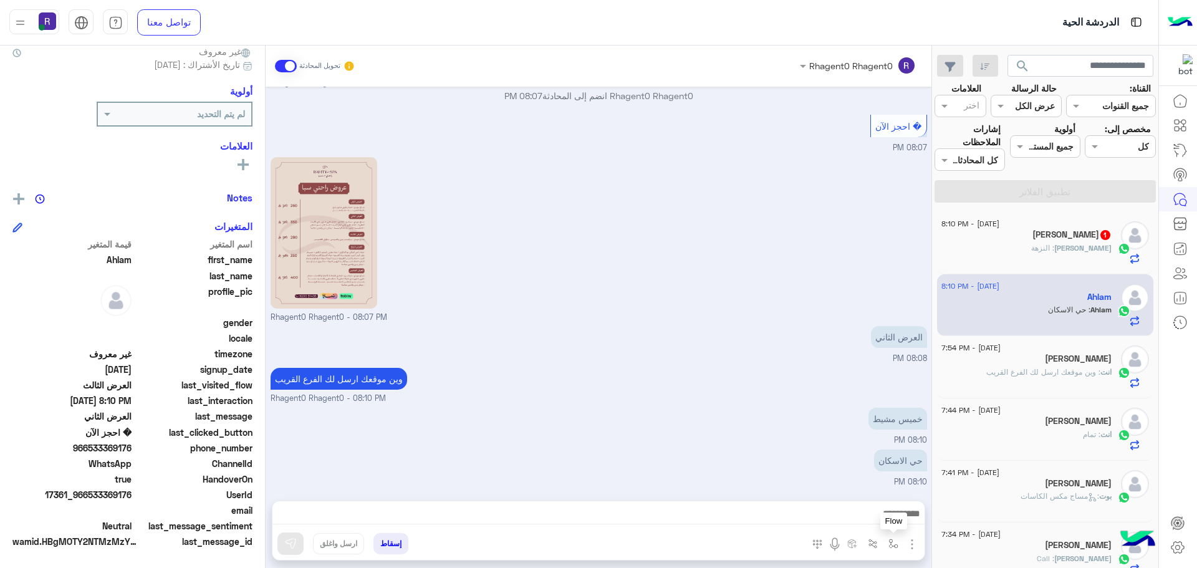
click at [892, 545] on img "button" at bounding box center [893, 544] width 10 height 10
click at [771, 339] on div "العرض الثاني 08:08 PM" at bounding box center [599, 344] width 657 height 42
click at [895, 552] on button "button" at bounding box center [893, 543] width 21 height 21
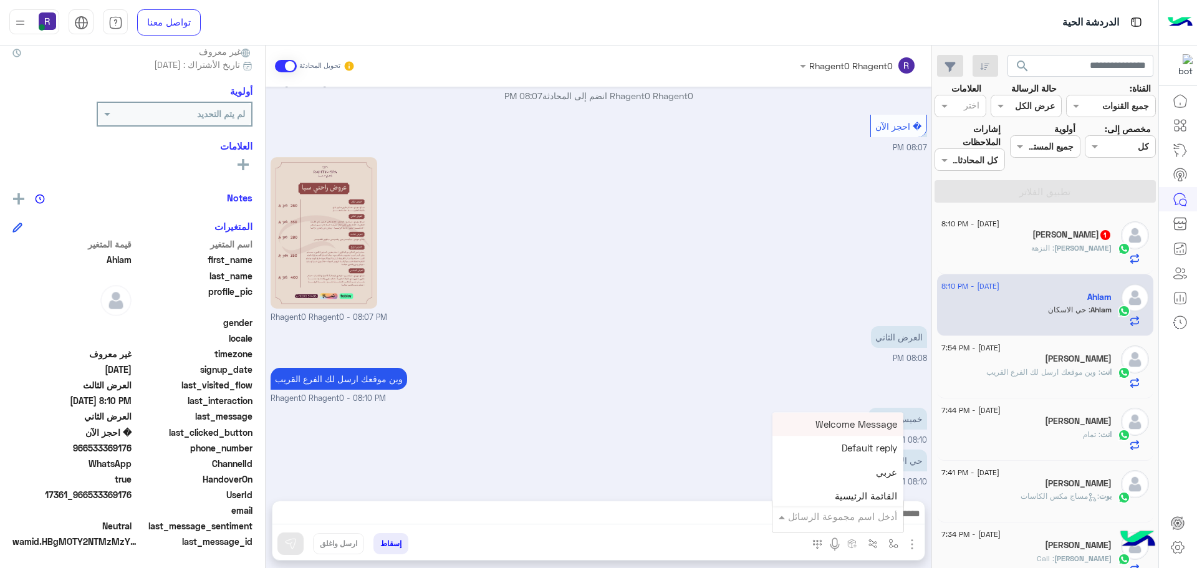
click at [887, 521] on input "text" at bounding box center [855, 516] width 84 height 14
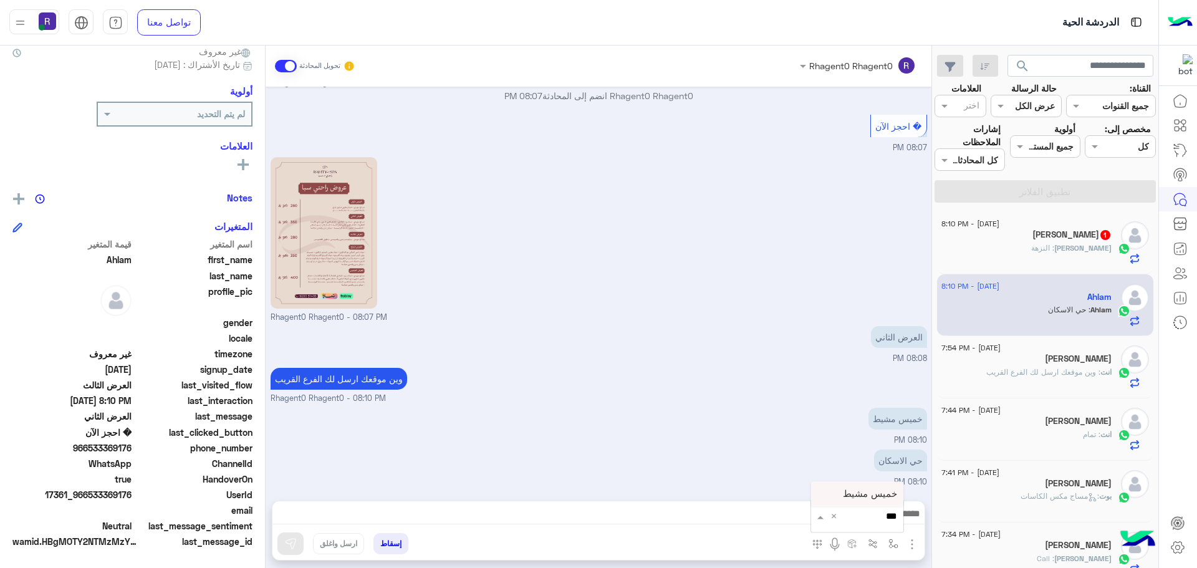
type input "****"
click at [843, 490] on div "خميس مشيط" at bounding box center [857, 494] width 92 height 24
type textarea "*********"
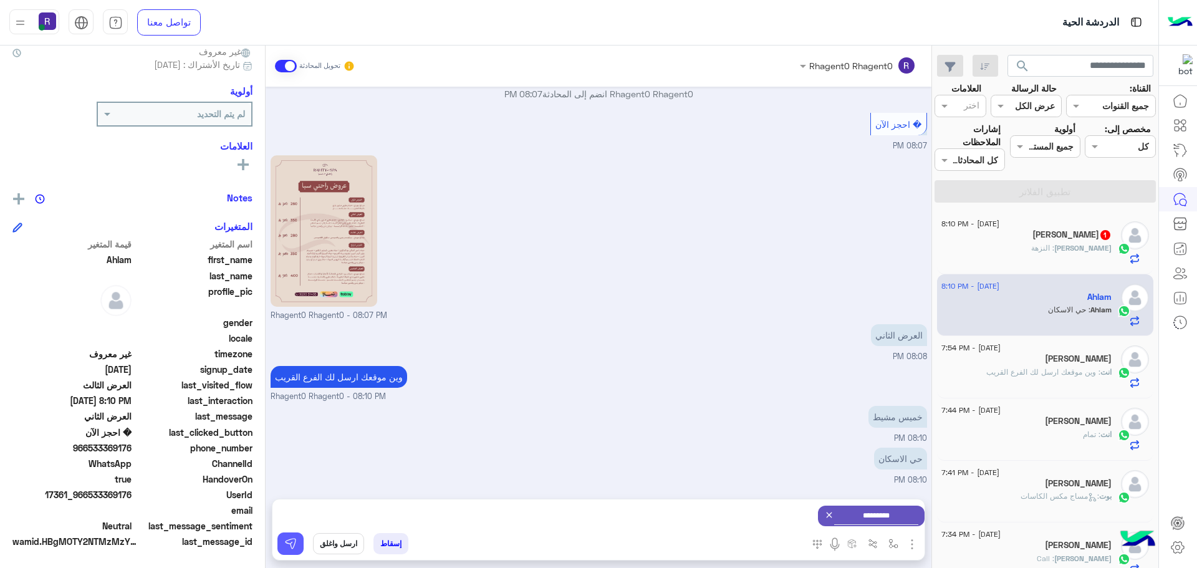
click at [282, 538] on button at bounding box center [290, 543] width 26 height 22
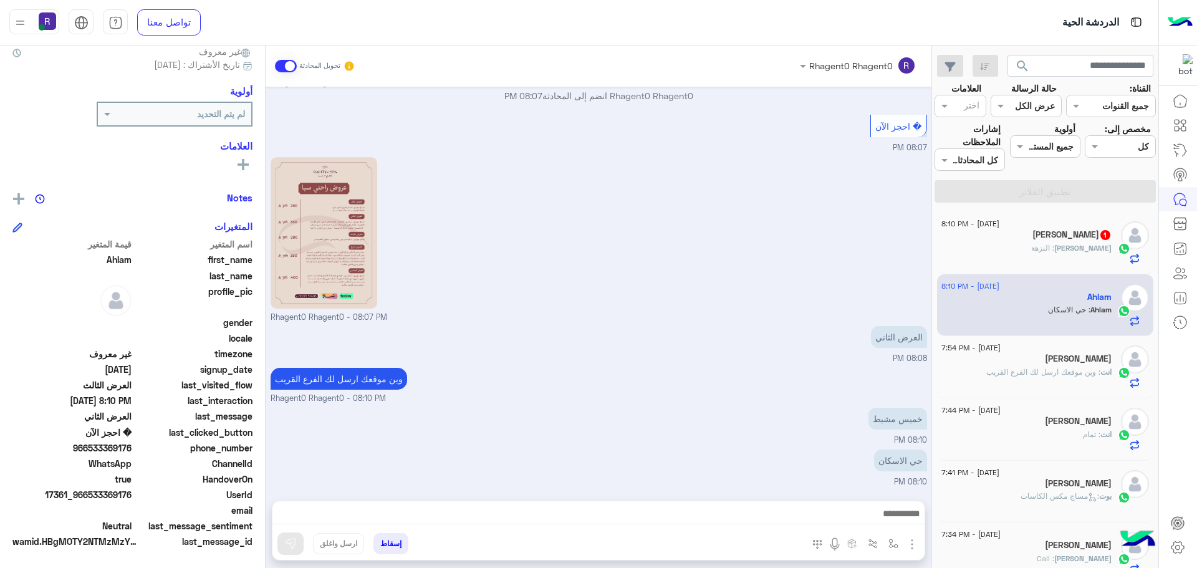
scroll to position [1950, 0]
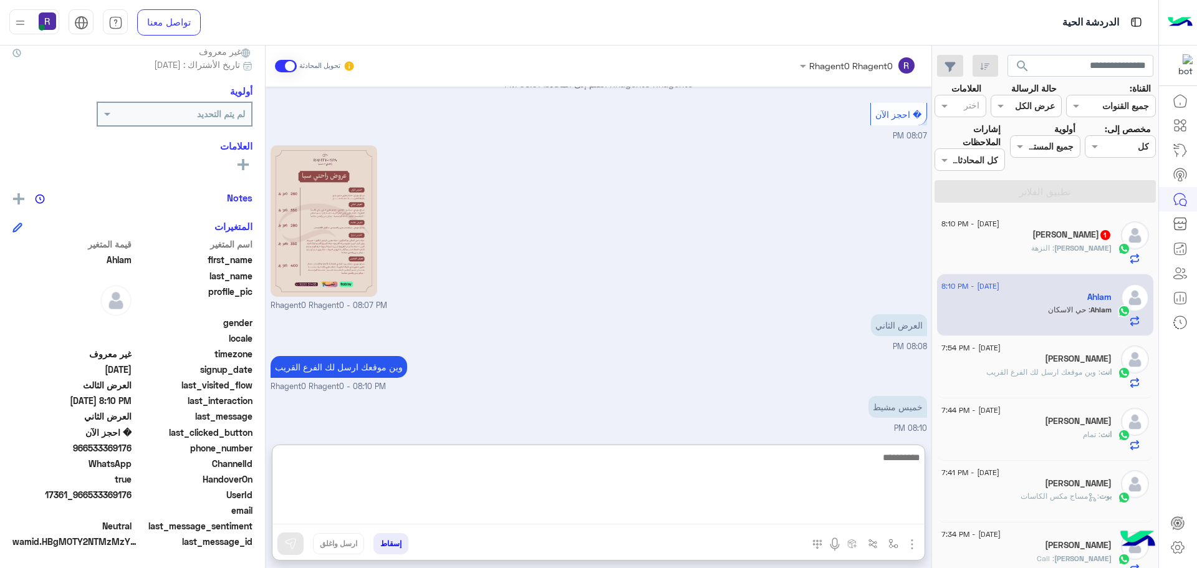
click at [896, 517] on textarea at bounding box center [598, 487] width 652 height 75
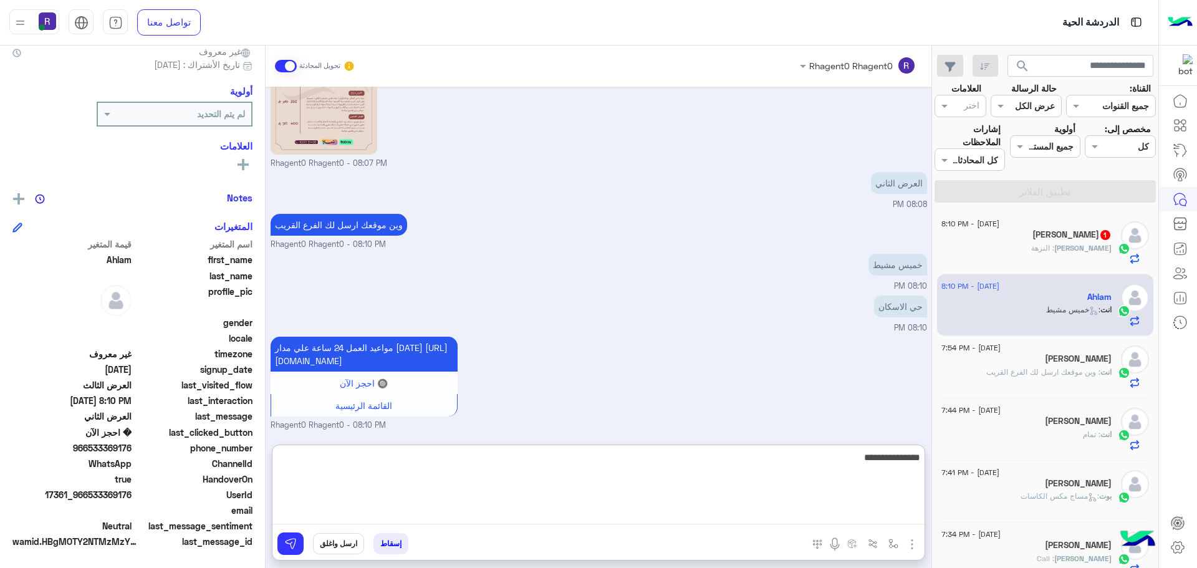
type textarea "**********"
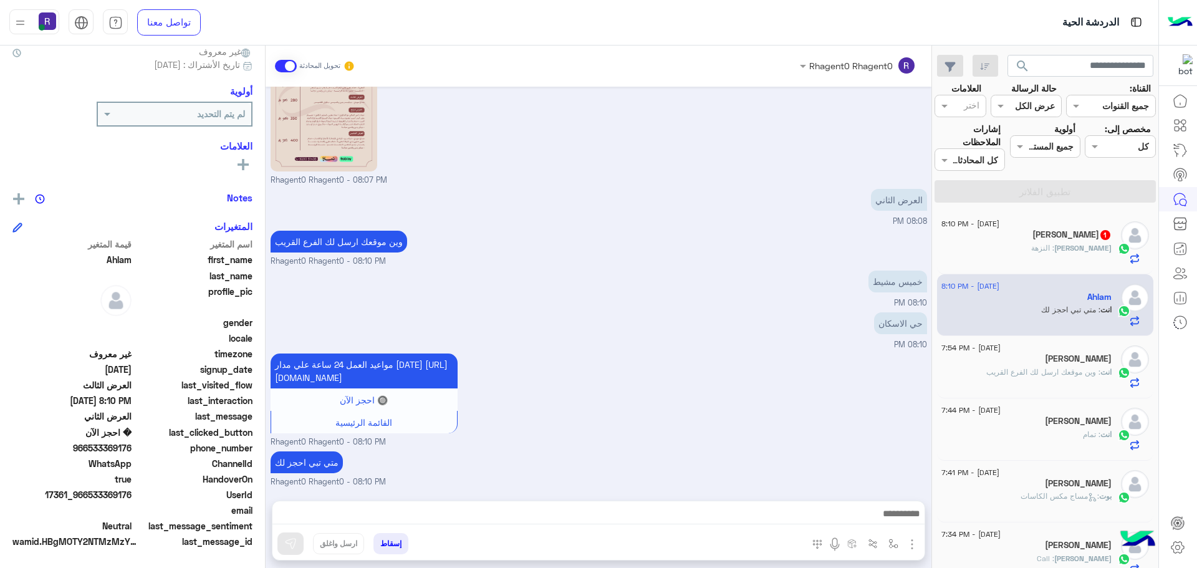
click at [1055, 239] on h5 "Ahmad Sabateen 1" at bounding box center [1071, 234] width 79 height 11
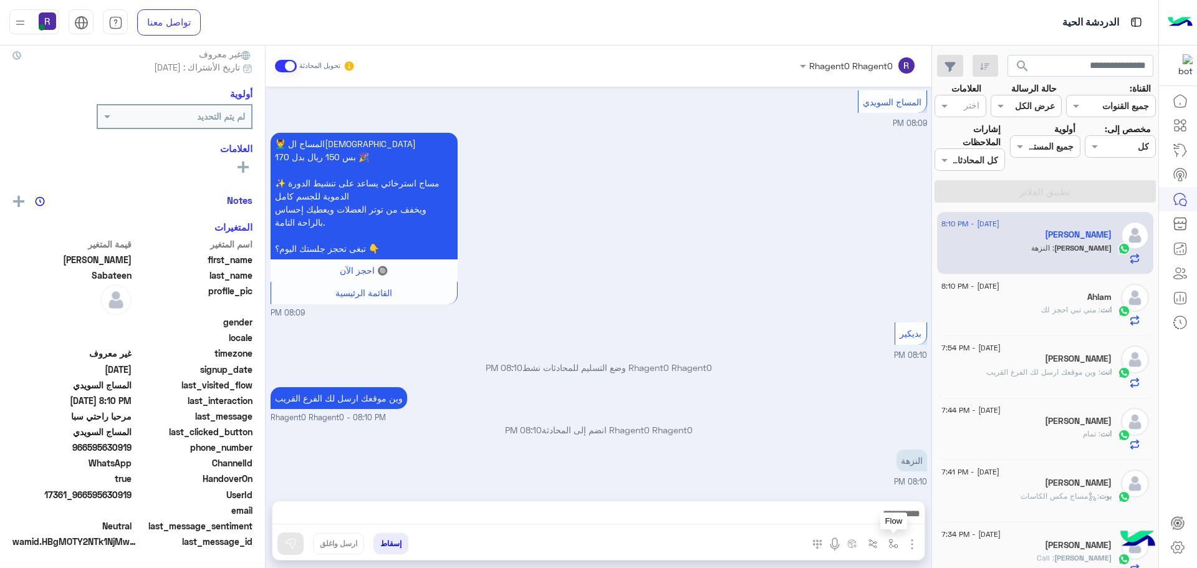
scroll to position [119, 0]
click at [895, 546] on img "button" at bounding box center [893, 544] width 10 height 10
click at [880, 520] on input "text" at bounding box center [855, 516] width 84 height 14
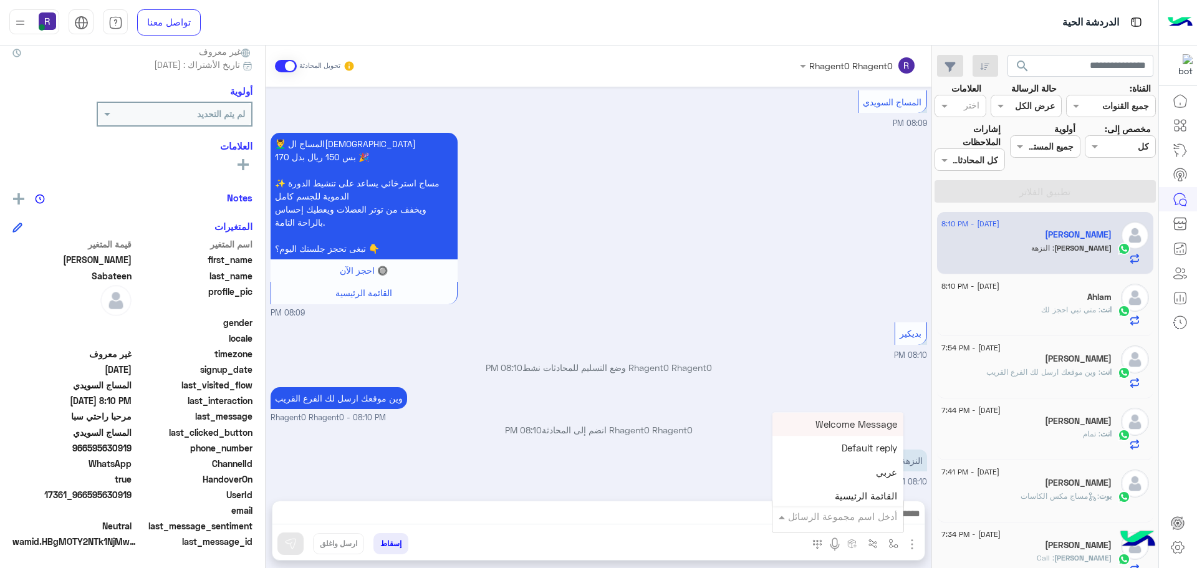
scroll to position [1155, 0]
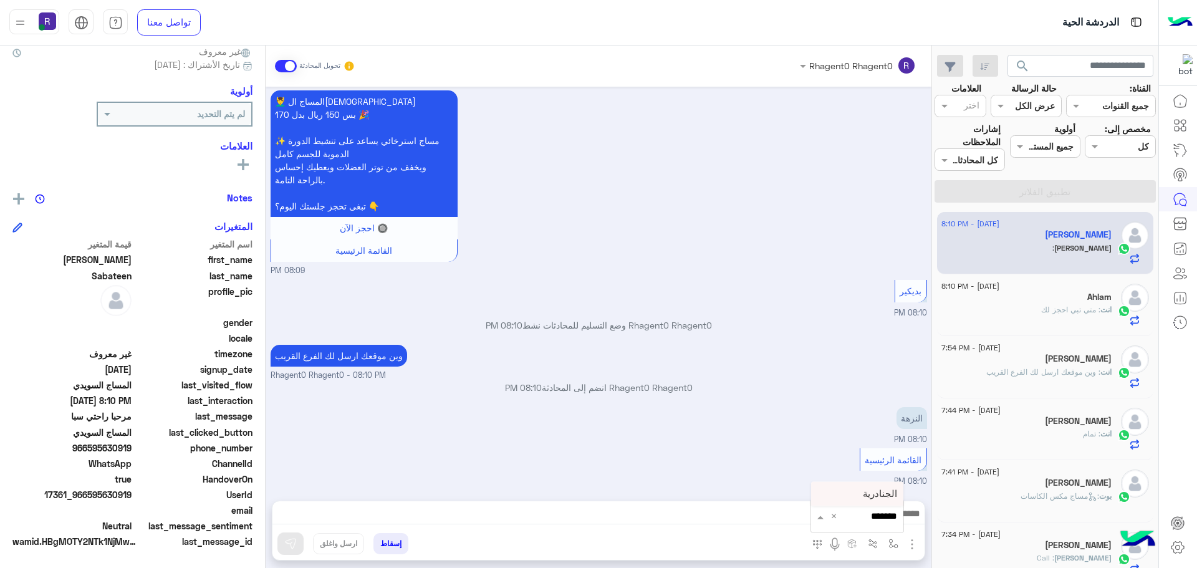
type input "********"
click at [877, 497] on span "الجنادرية" at bounding box center [880, 493] width 34 height 11
type textarea "*********"
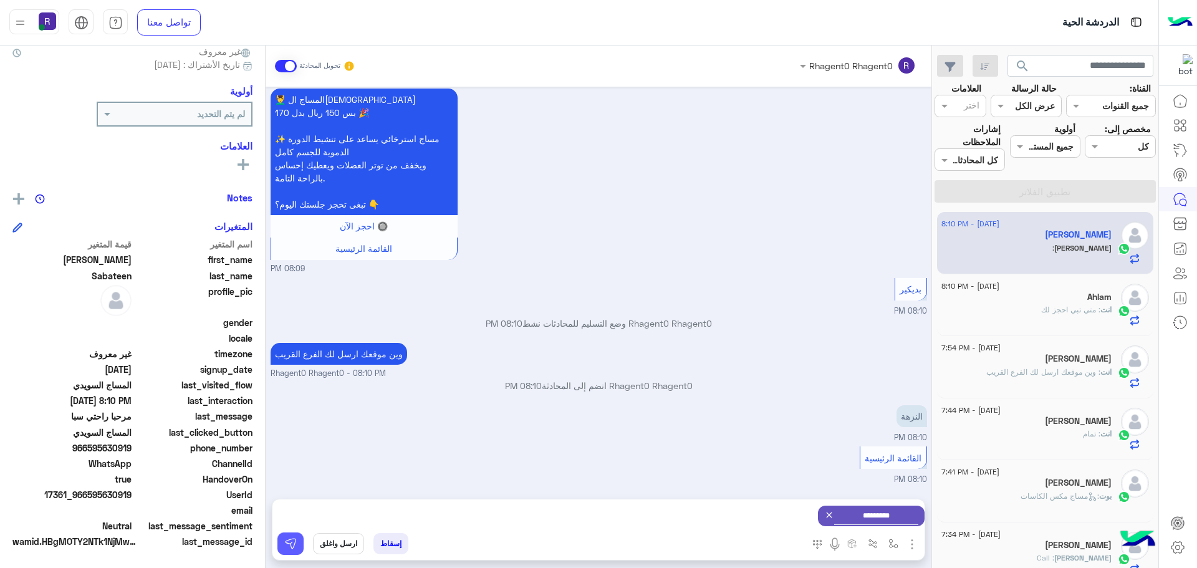
click at [299, 542] on button at bounding box center [290, 543] width 26 height 22
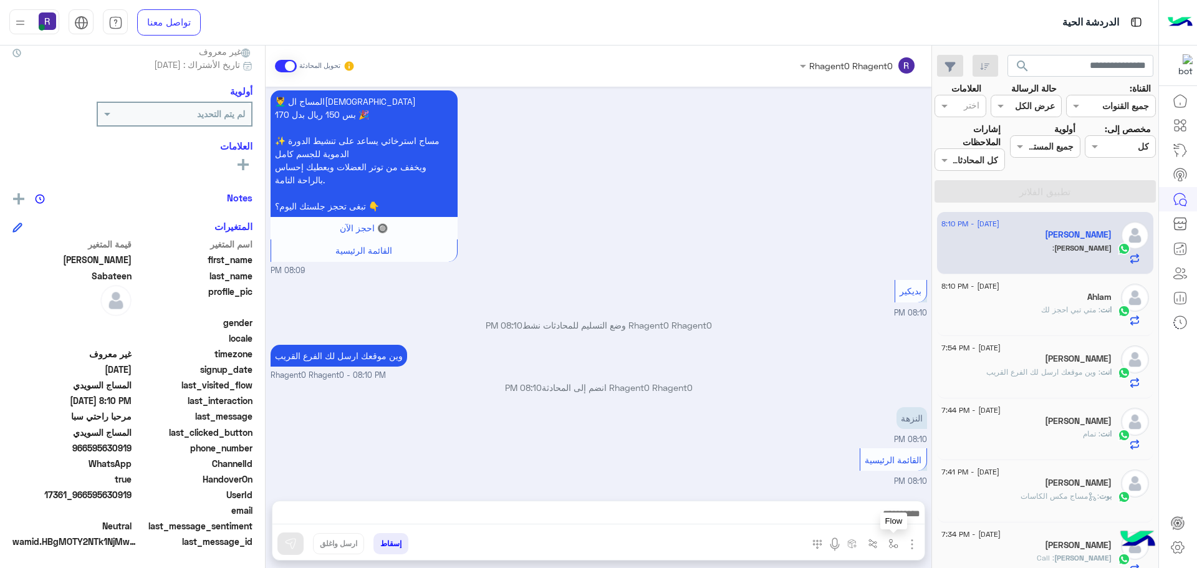
click at [891, 546] on img "button" at bounding box center [893, 544] width 10 height 10
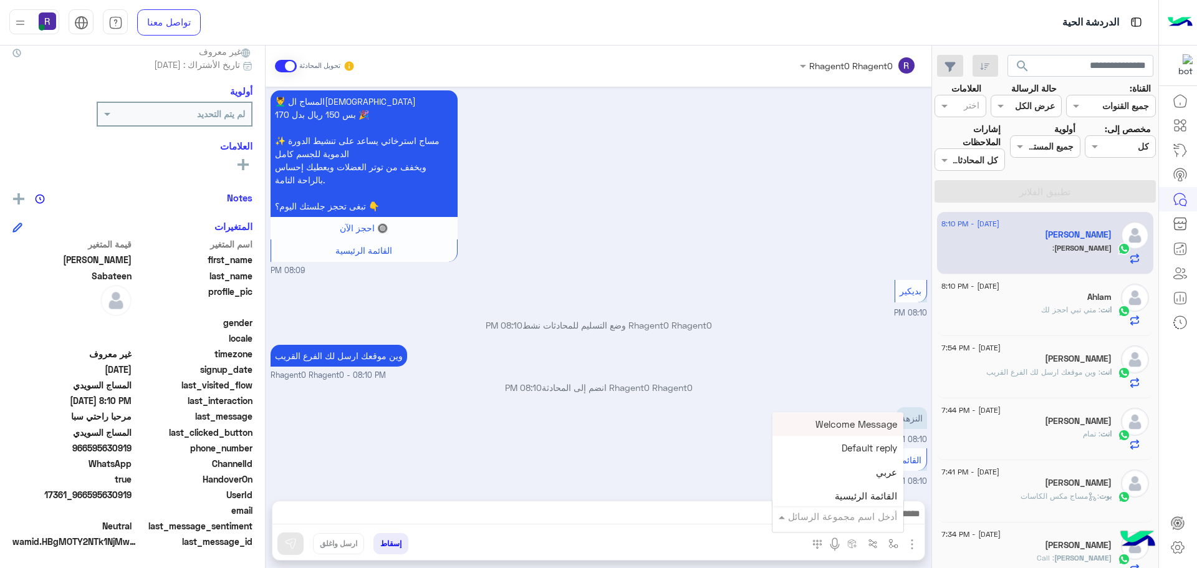
click at [889, 513] on input "text" at bounding box center [855, 516] width 84 height 14
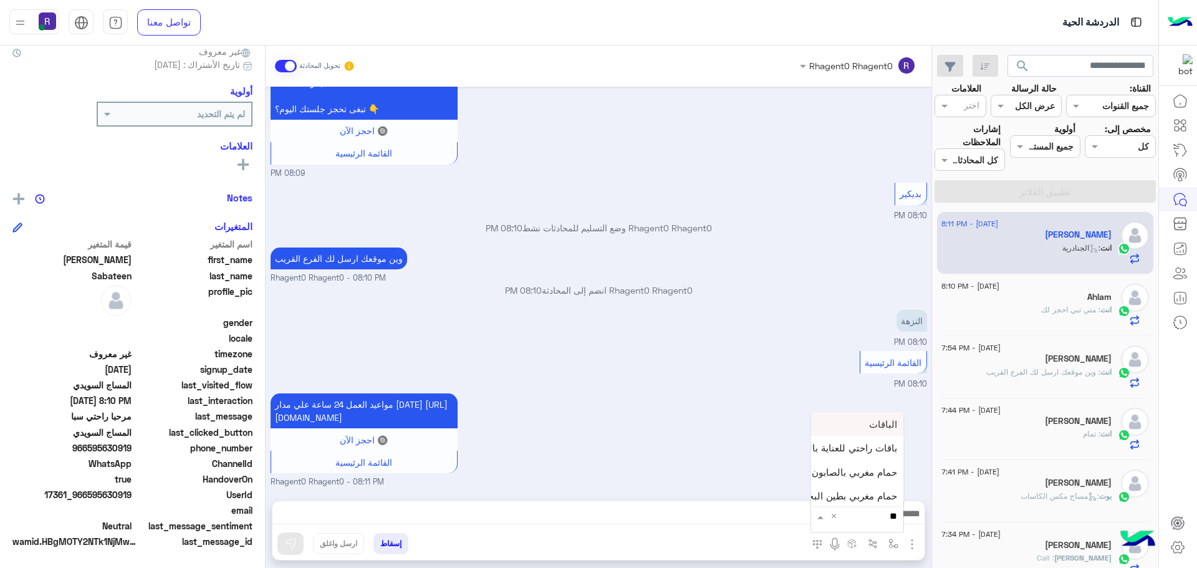
type input "***"
click at [882, 496] on div "لبن" at bounding box center [857, 494] width 92 height 24
type textarea "***"
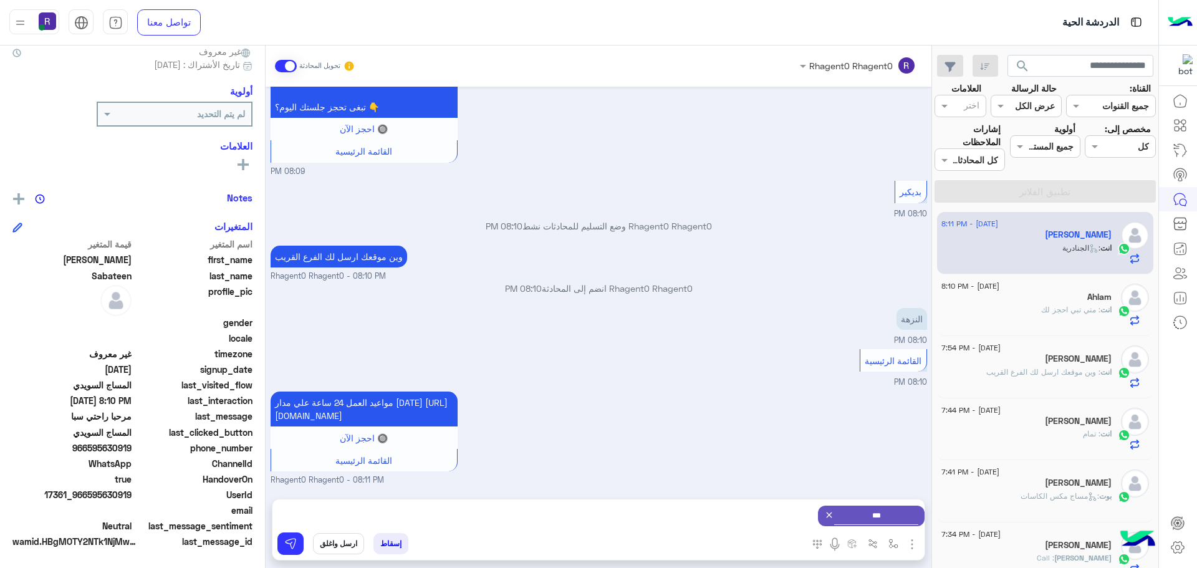
scroll to position [1309, 0]
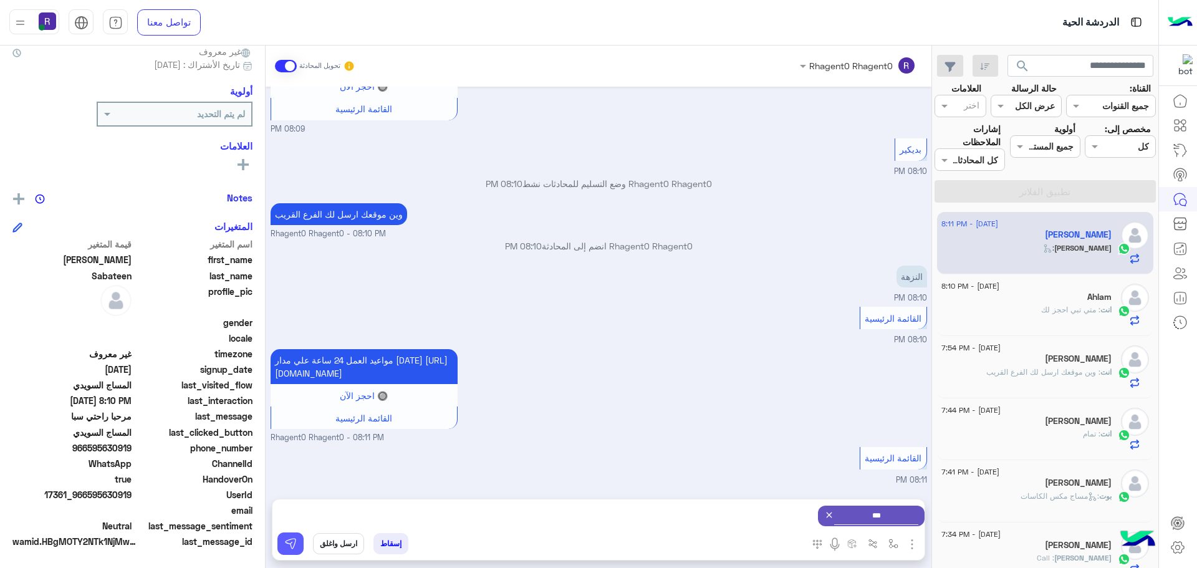
click at [287, 544] on img at bounding box center [290, 543] width 12 height 12
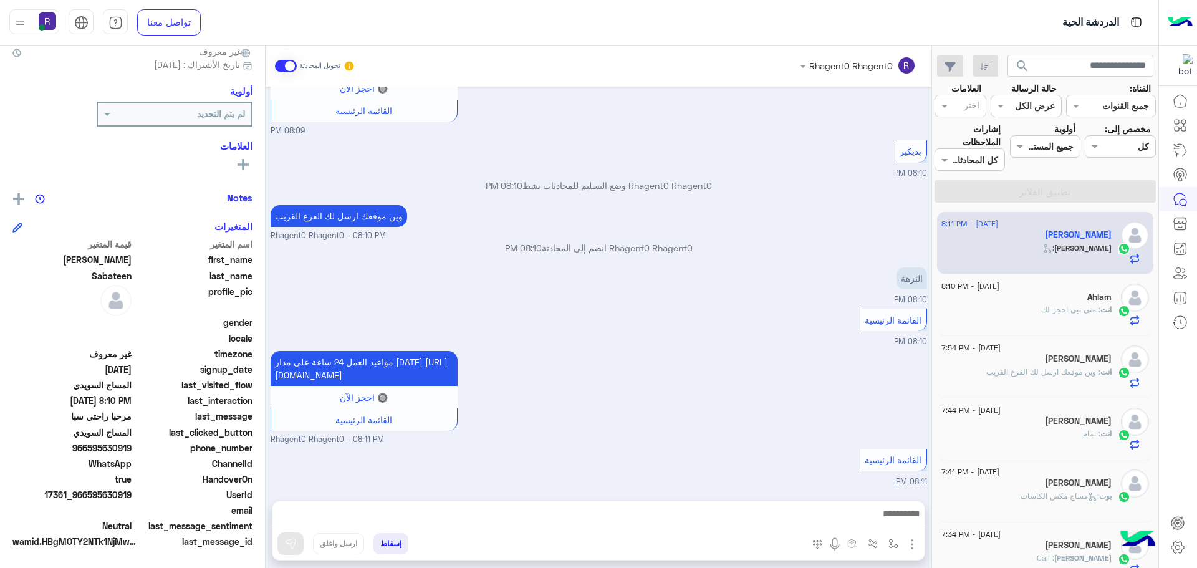
scroll to position [1307, 0]
click at [893, 550] on button "button" at bounding box center [893, 543] width 21 height 21
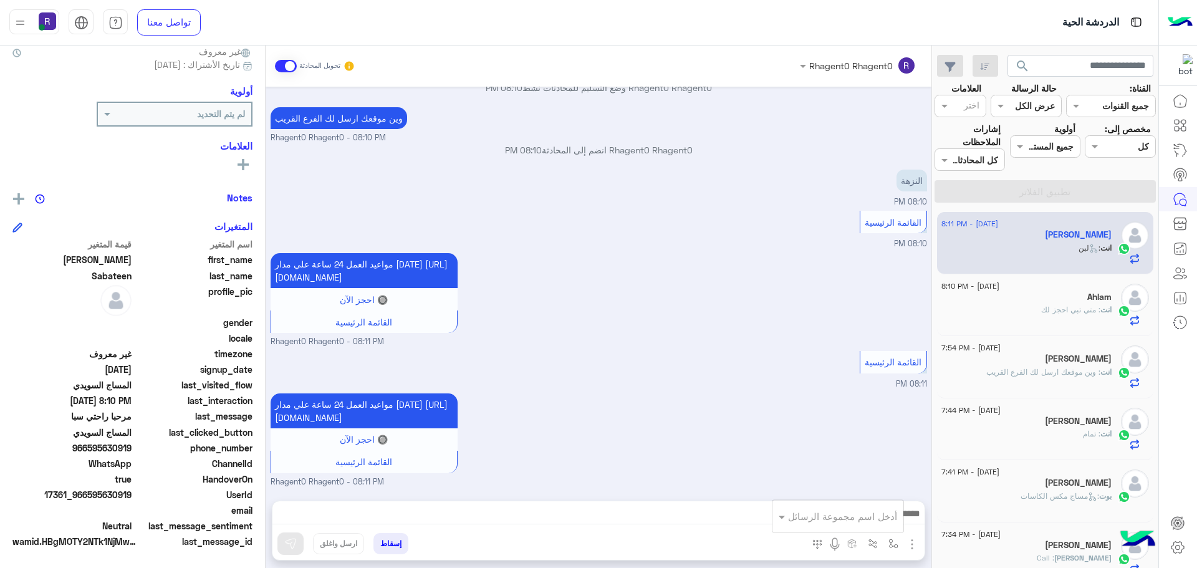
scroll to position [1460, 0]
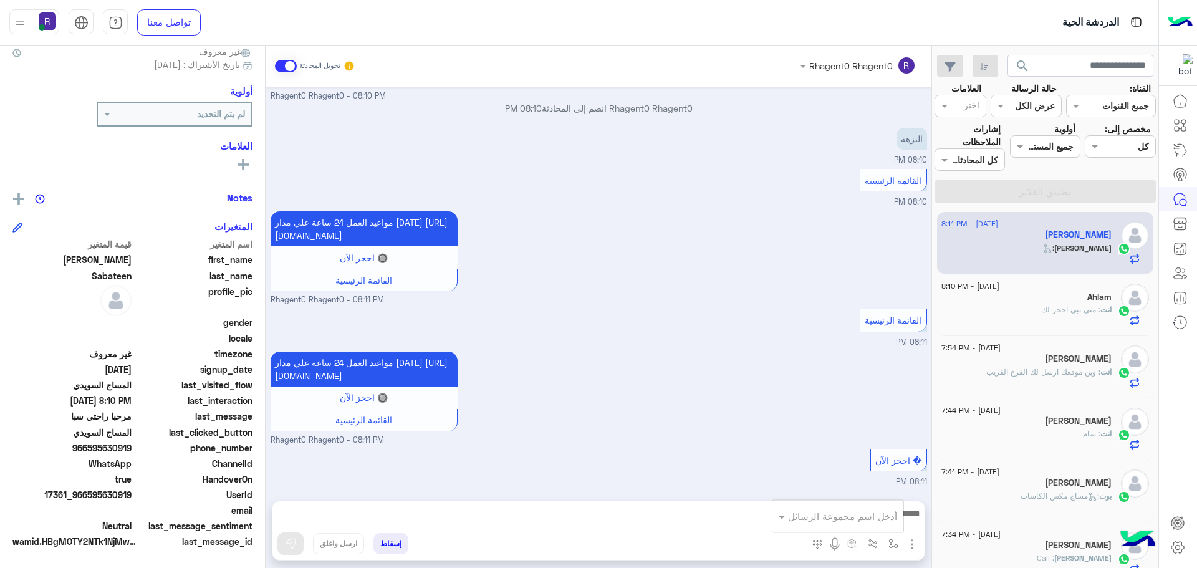
click at [887, 515] on input "text" at bounding box center [855, 516] width 84 height 14
type input "*****"
click at [875, 491] on span "الجنادرية" at bounding box center [880, 493] width 34 height 11
type textarea "*********"
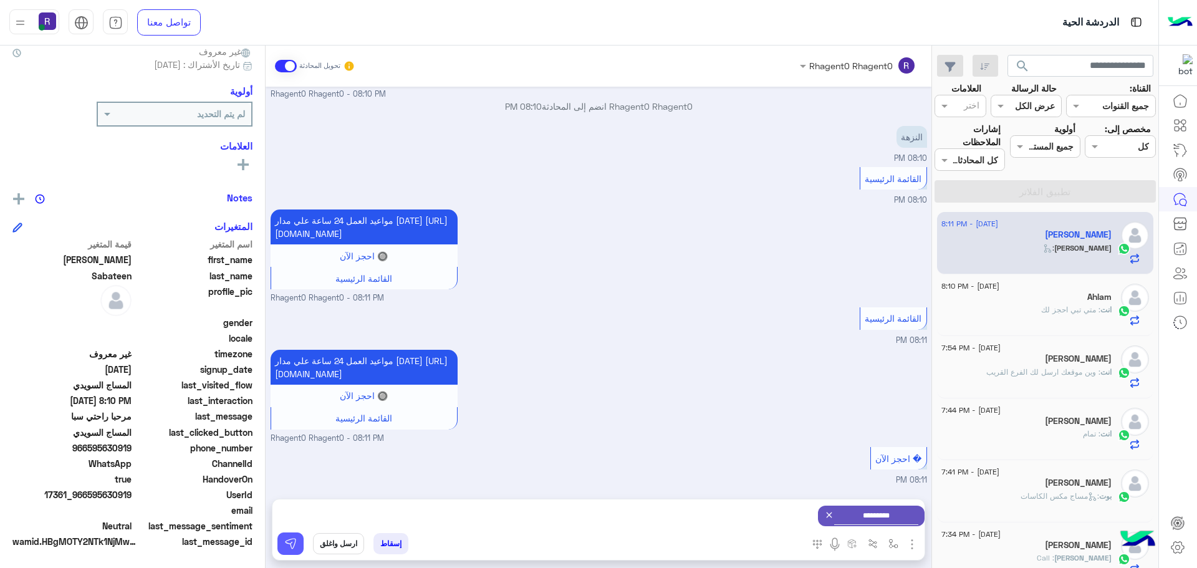
click at [286, 540] on img at bounding box center [290, 543] width 12 height 12
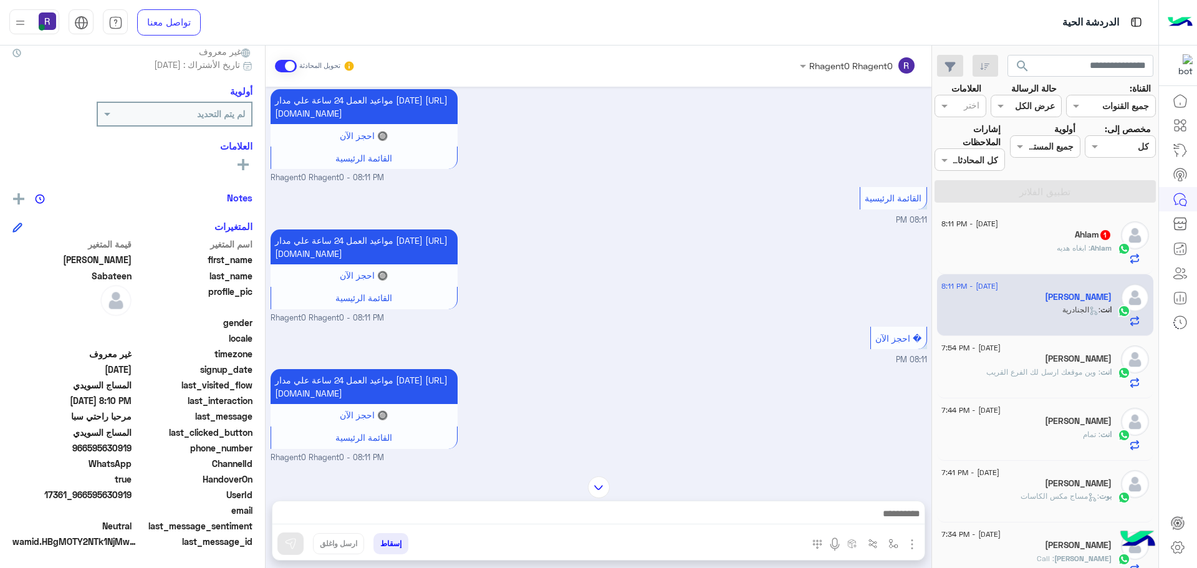
scroll to position [1571, 0]
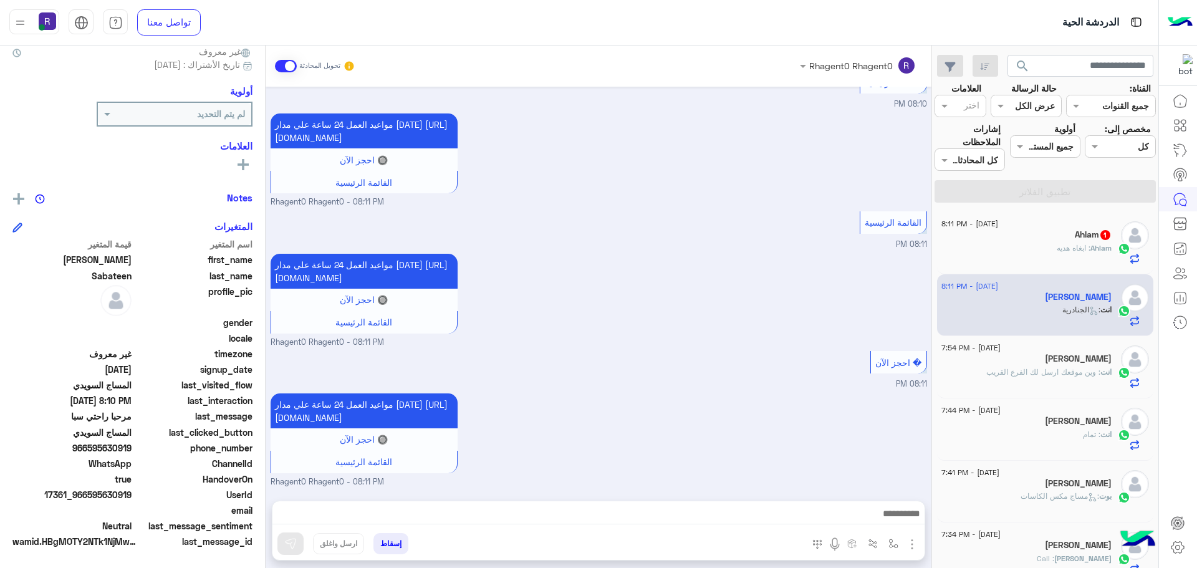
click at [1084, 226] on div "[DATE] - 8:11 PM" at bounding box center [1026, 225] width 170 height 8
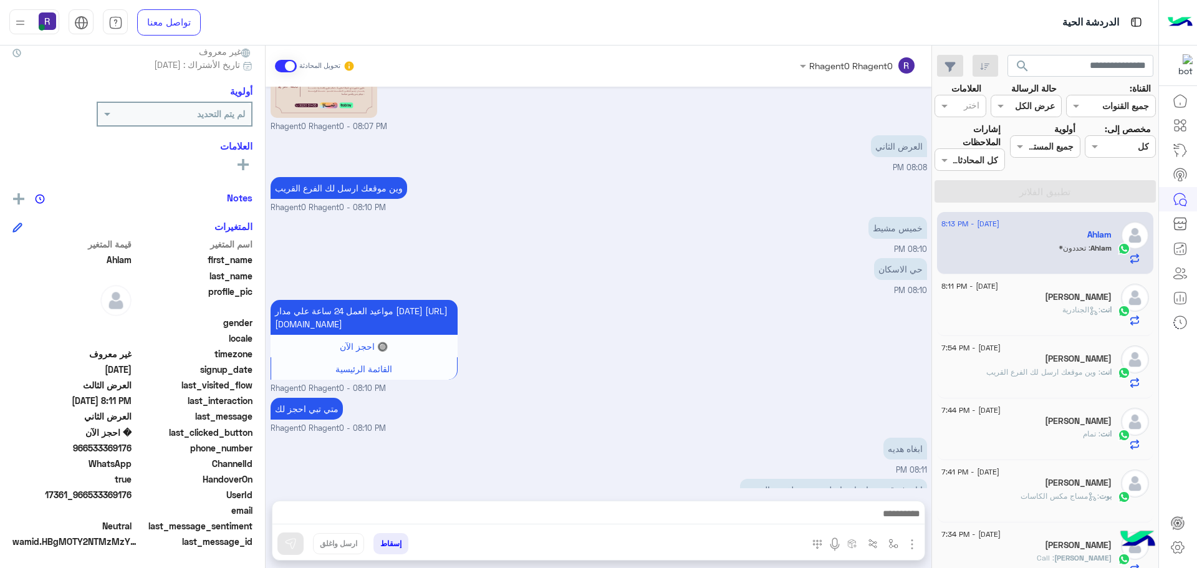
scroll to position [1642, 0]
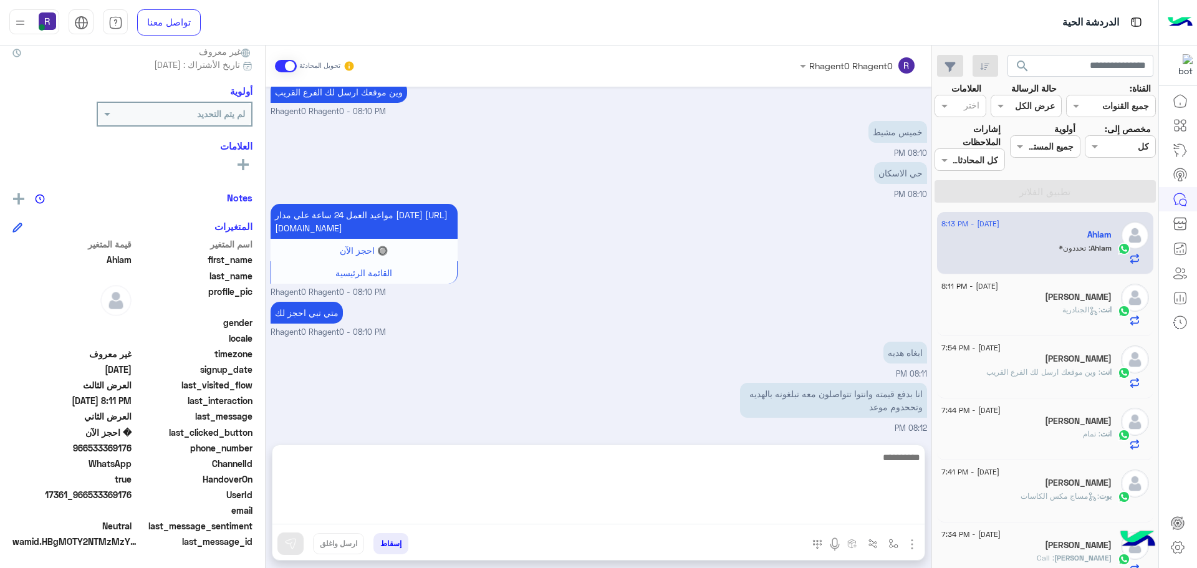
click at [874, 521] on textarea at bounding box center [598, 487] width 652 height 75
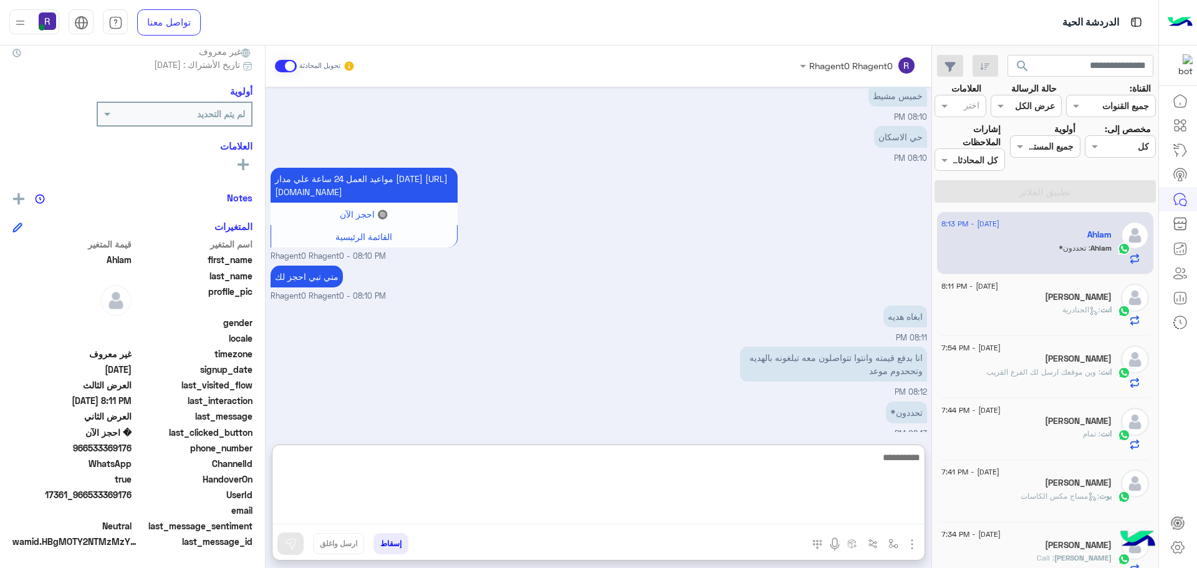
scroll to position [1698, 0]
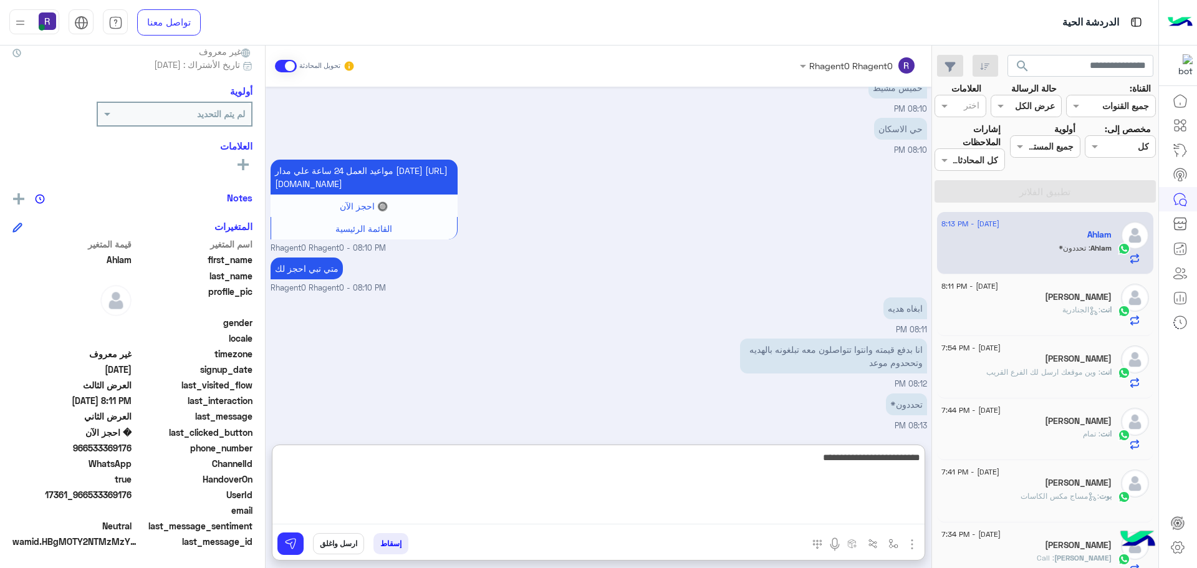
type textarea "**********"
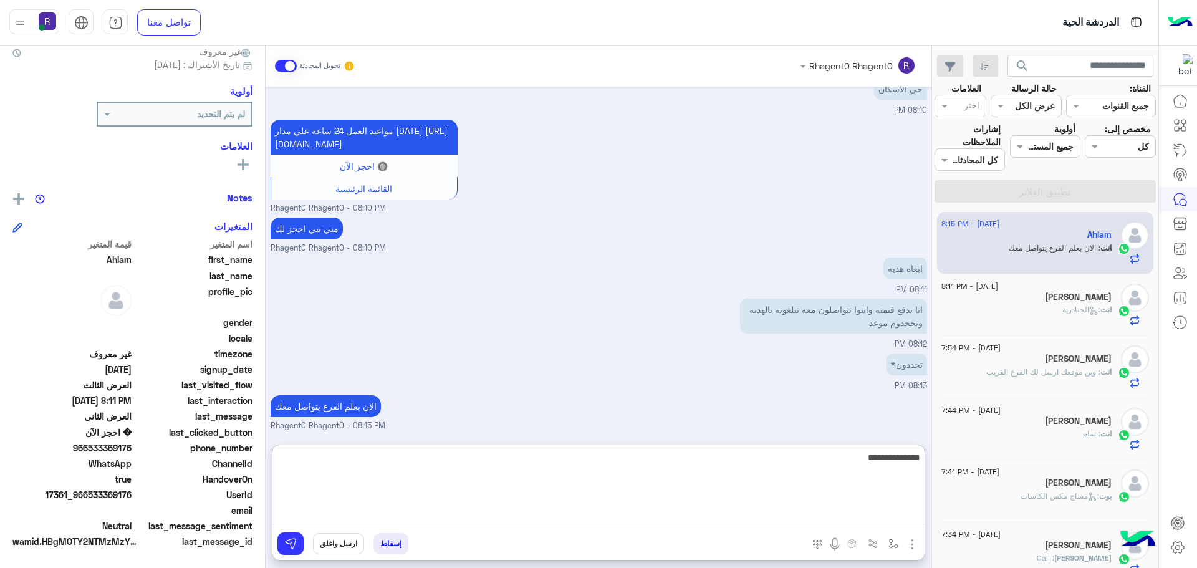
type textarea "**********"
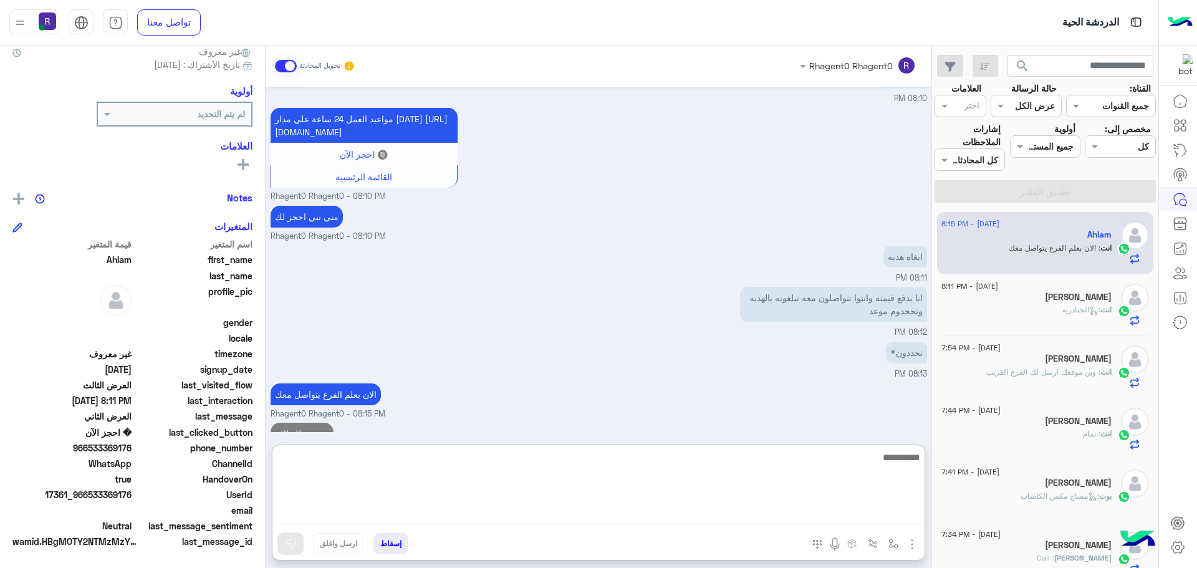
scroll to position [1778, 0]
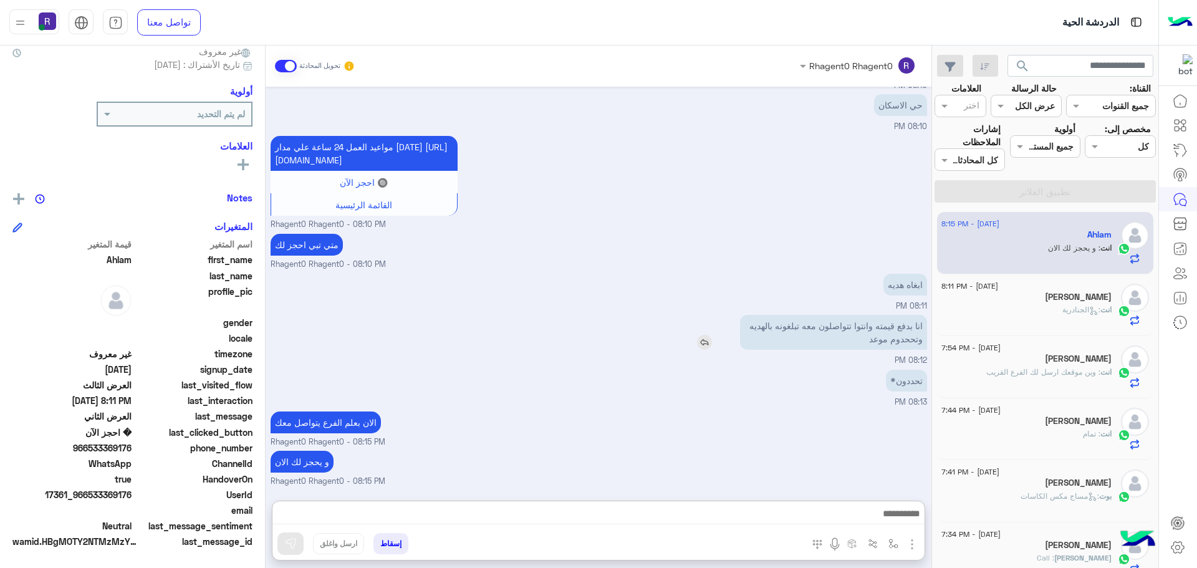
click at [908, 315] on p "انا بدفع قيمته وانتوا تتواصلون معه تبلغونه بالهديه وتححدوم موعد" at bounding box center [833, 332] width 187 height 35
click at [908, 274] on div "ابغاه هديه 08:11 PM" at bounding box center [599, 292] width 657 height 42
click at [908, 274] on p "ابغاه هديه" at bounding box center [905, 285] width 44 height 22
click at [749, 378] on div "تحددون* 08:13 PM" at bounding box center [599, 388] width 657 height 42
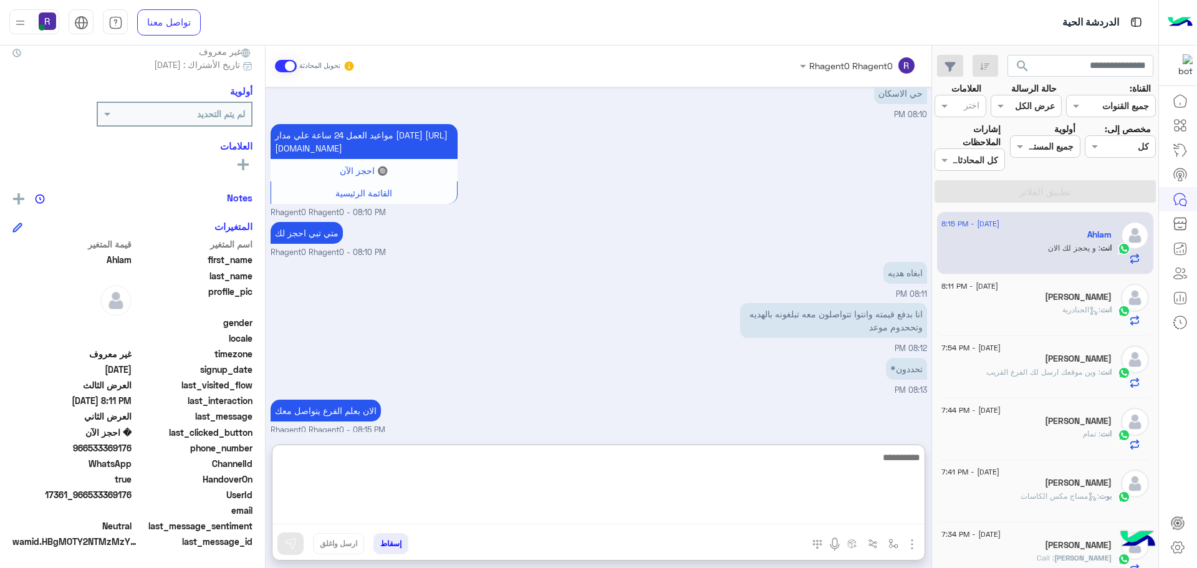
click at [813, 514] on textarea at bounding box center [598, 487] width 652 height 75
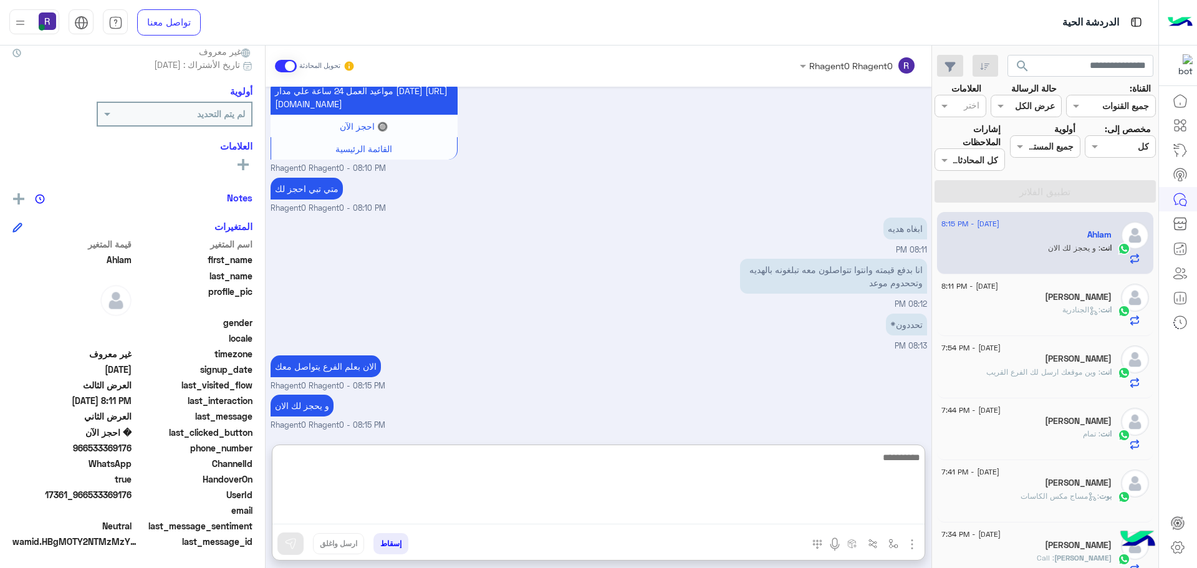
scroll to position [1777, 0]
type textarea "**"
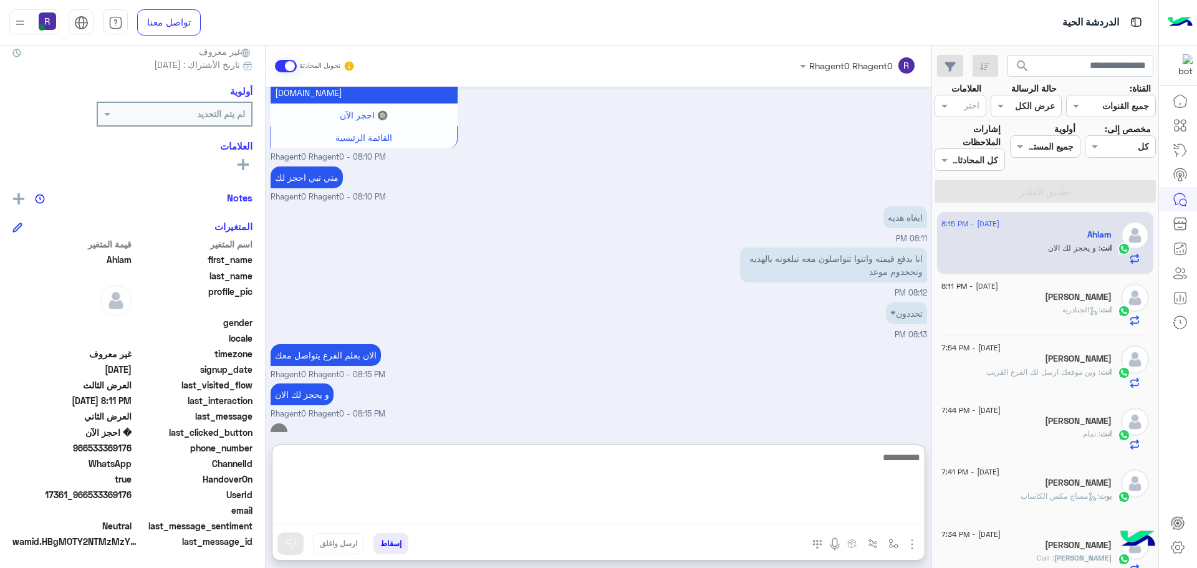
scroll to position [1817, 0]
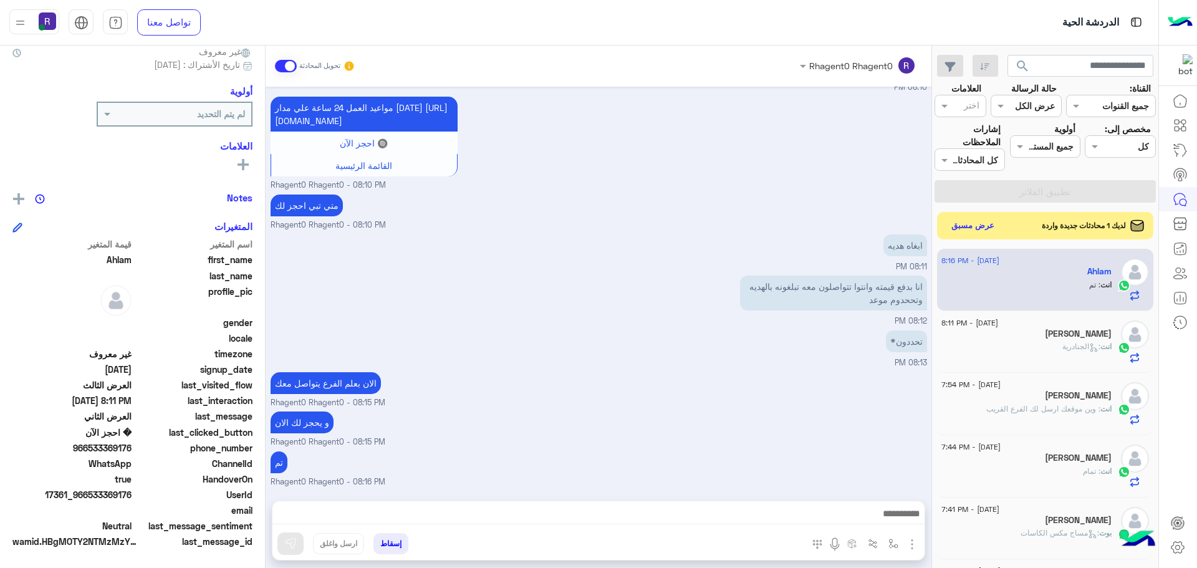
click at [102, 497] on span "17361_966533369176" at bounding box center [71, 494] width 119 height 13
drag, startPoint x: 90, startPoint y: 496, endPoint x: 100, endPoint y: 495, distance: 10.6
click at [100, 495] on span "17361_966533369176" at bounding box center [71, 494] width 119 height 13
click at [105, 495] on span "17361_966533369176" at bounding box center [71, 494] width 119 height 13
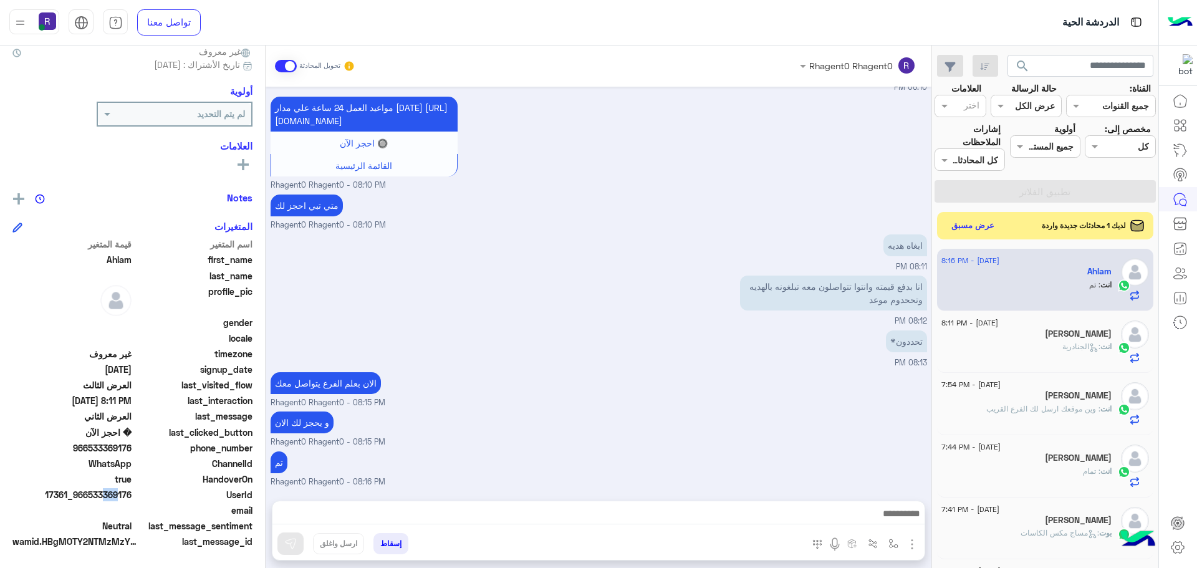
drag, startPoint x: 100, startPoint y: 495, endPoint x: 114, endPoint y: 495, distance: 13.7
click at [114, 495] on span "17361_966533369176" at bounding box center [71, 494] width 119 height 13
click at [975, 219] on button "عرض مسبق" at bounding box center [972, 225] width 52 height 17
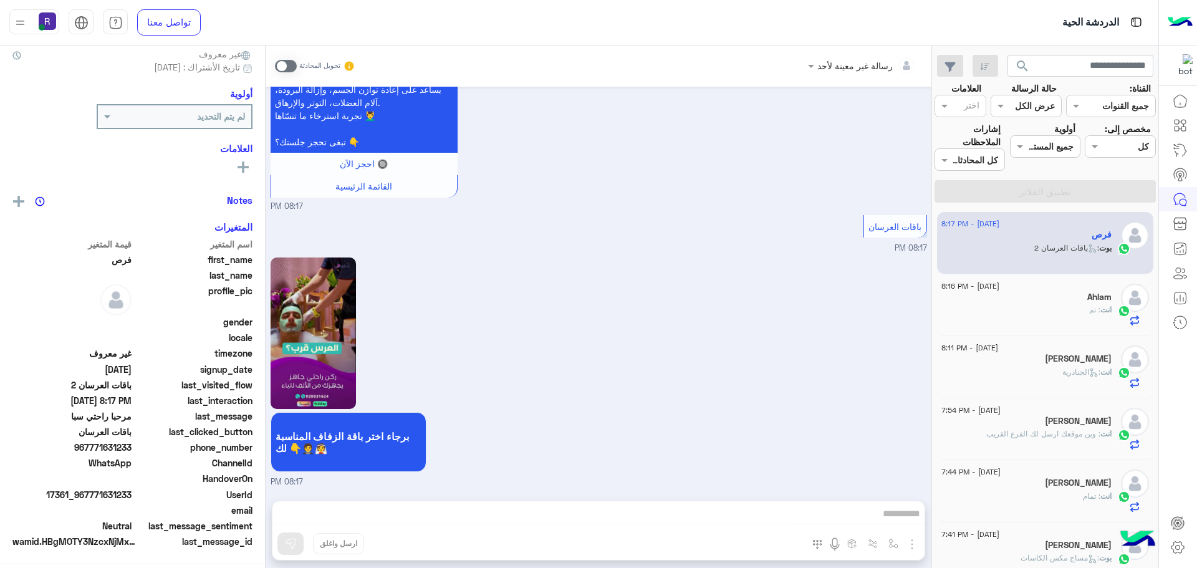
scroll to position [119, 0]
click at [878, 320] on div "برجاء اختر باقة الزفاف المناسبة لك 👇🤵👰 08:17 PM" at bounding box center [599, 371] width 657 height 234
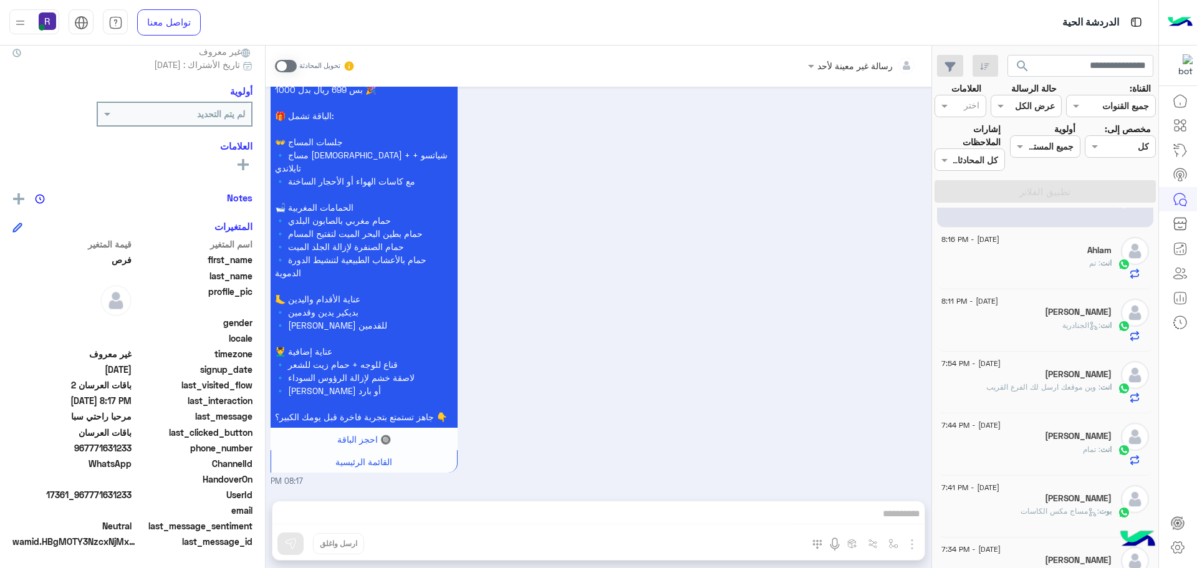
scroll to position [0, 0]
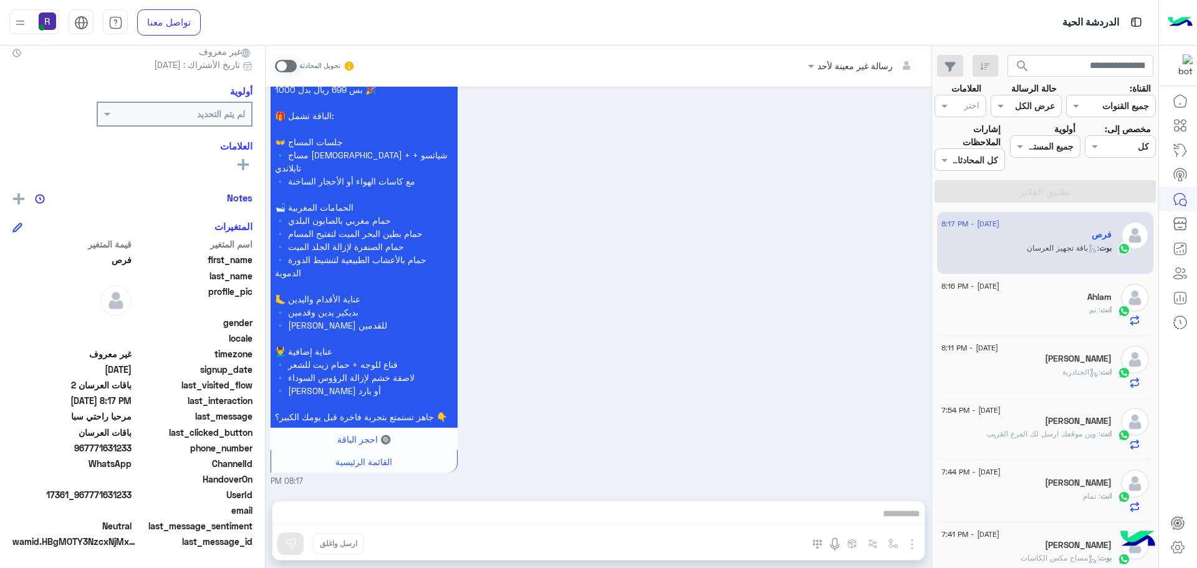
click at [847, 275] on div "💍 باقة تجهيز العرسان بس 699 ريال بدل 1000 🎉 🎁 الباقة تشمل: 👐 جلسات المساج 🔹 مسا…" at bounding box center [599, 274] width 657 height 425
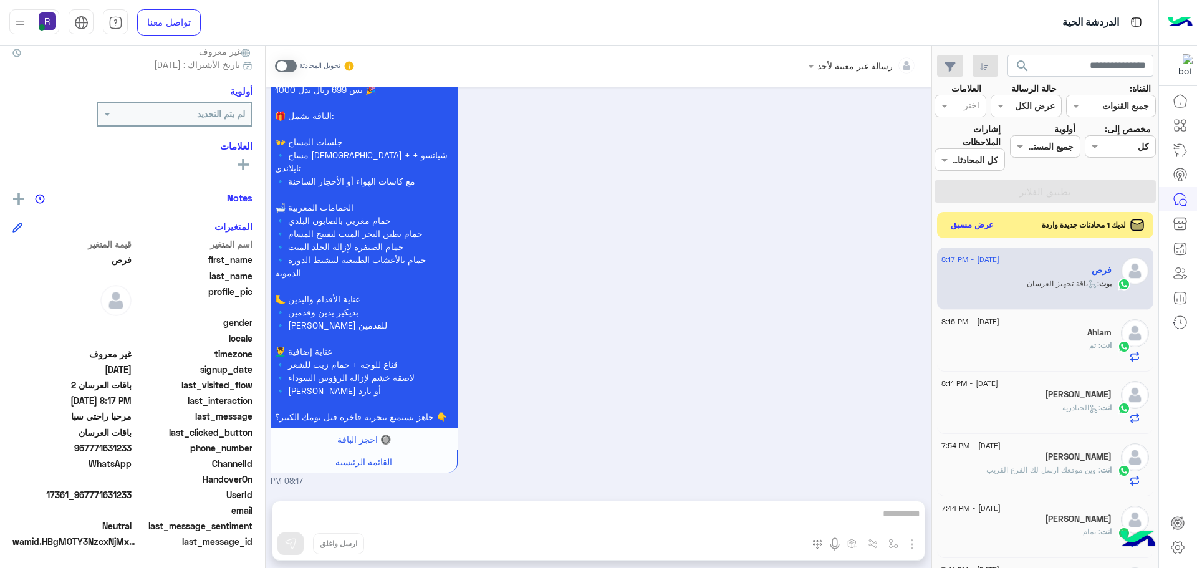
click at [964, 223] on button "عرض مسبق" at bounding box center [972, 225] width 52 height 17
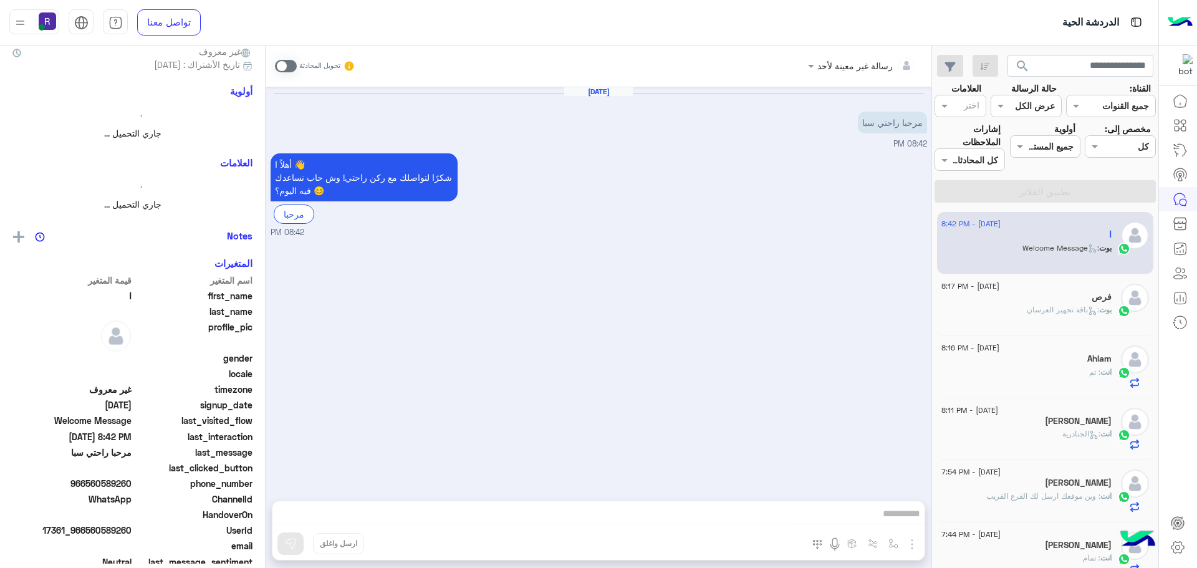
scroll to position [117, 0]
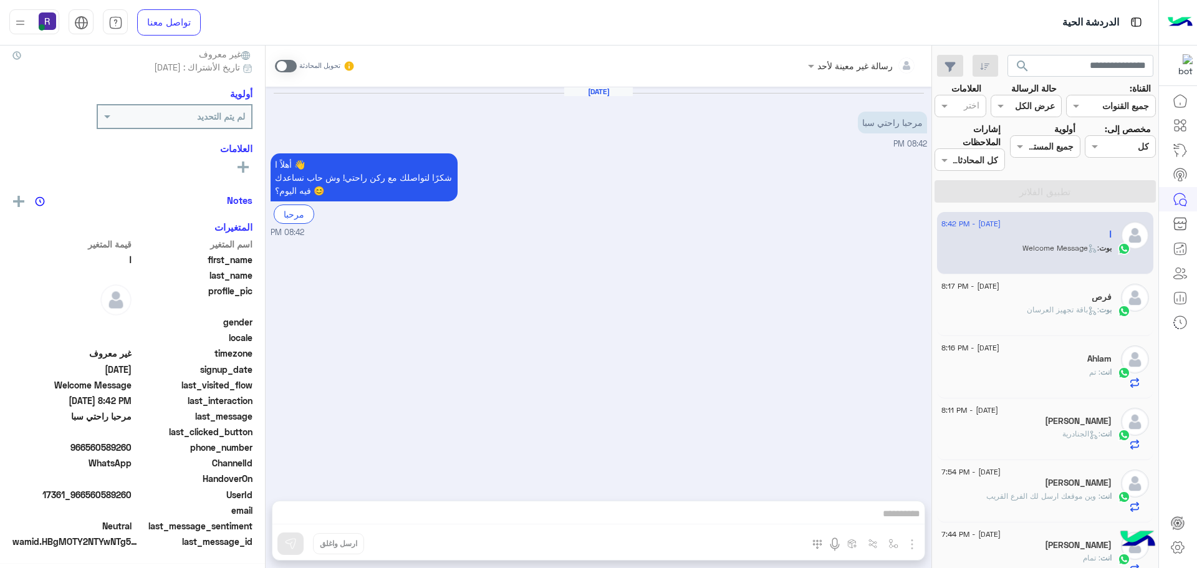
click at [294, 62] on span at bounding box center [286, 66] width 22 height 12
click at [909, 541] on img "button" at bounding box center [912, 544] width 15 height 15
click at [889, 526] on button "الصور" at bounding box center [893, 516] width 53 height 25
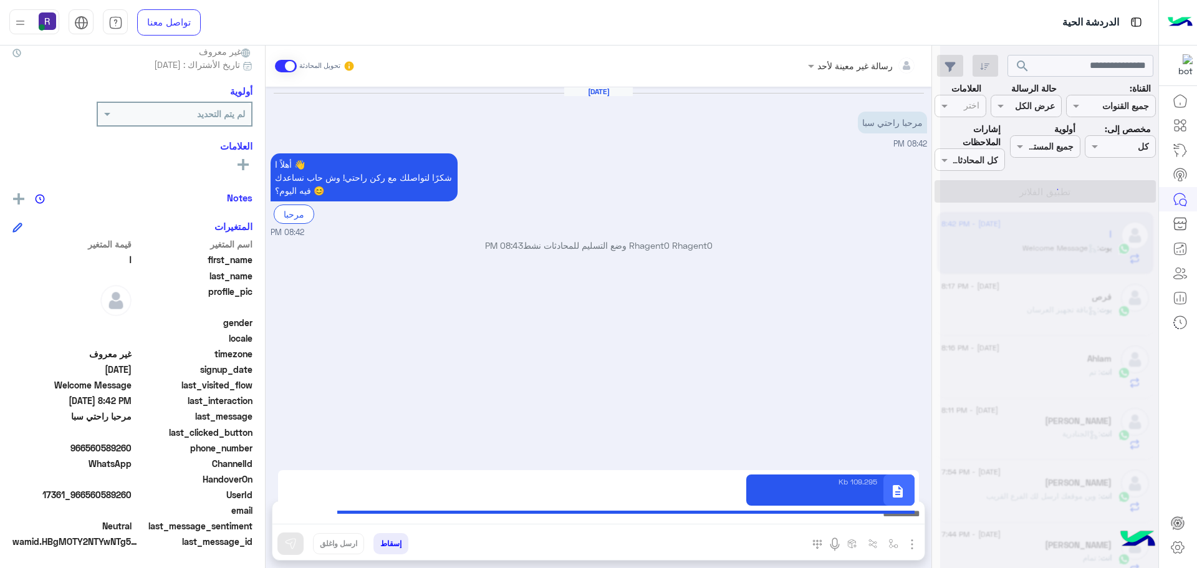
click at [291, 537] on img at bounding box center [290, 543] width 12 height 12
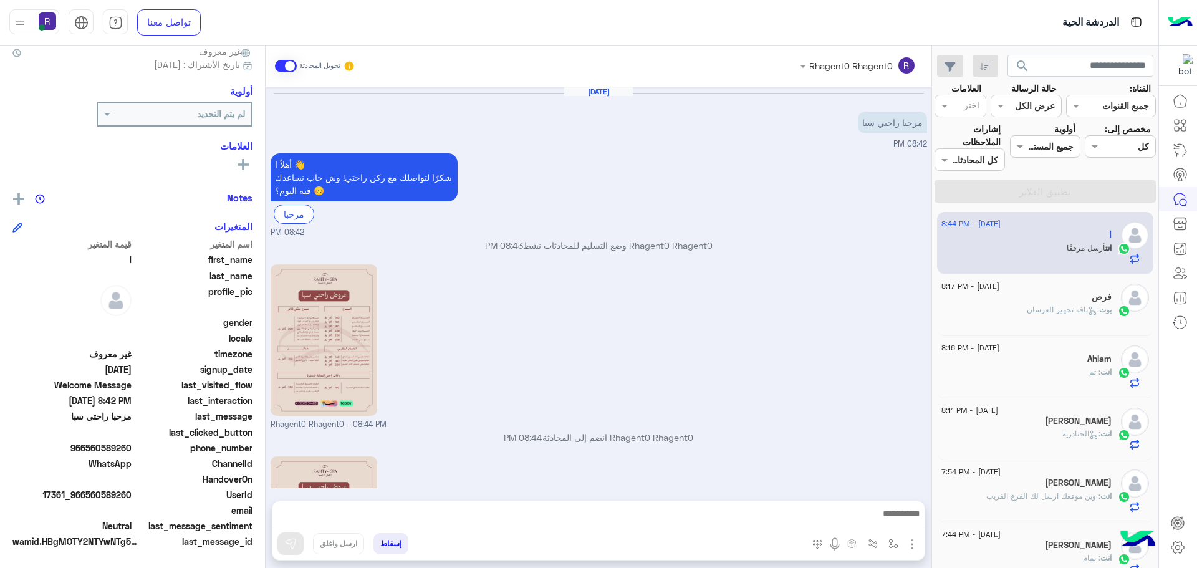
scroll to position [135, 0]
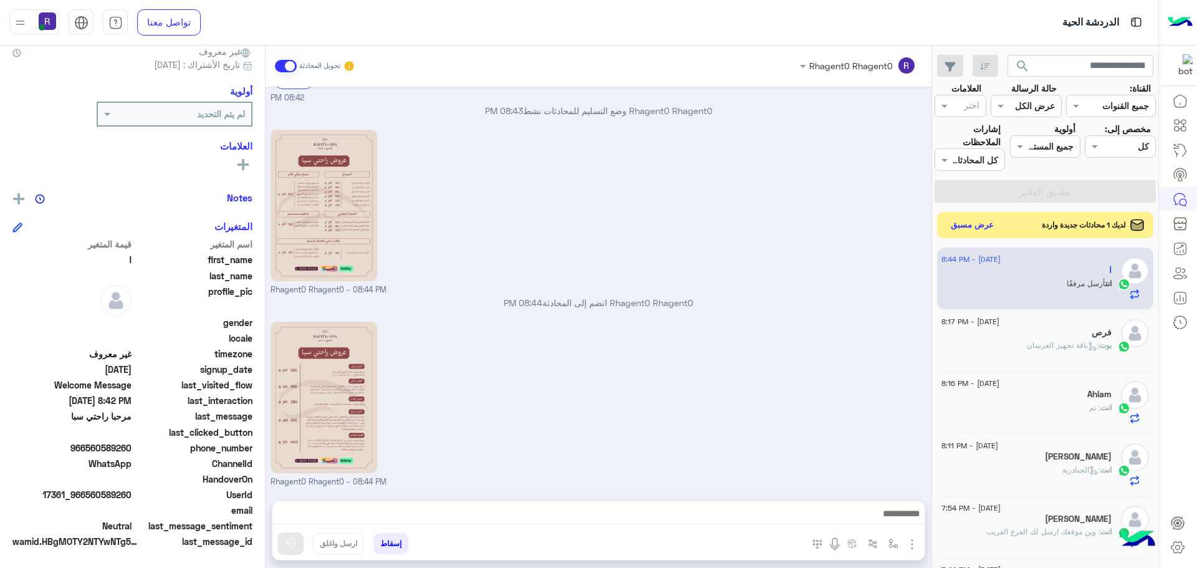
click at [973, 228] on button "عرض مسبق" at bounding box center [972, 225] width 52 height 17
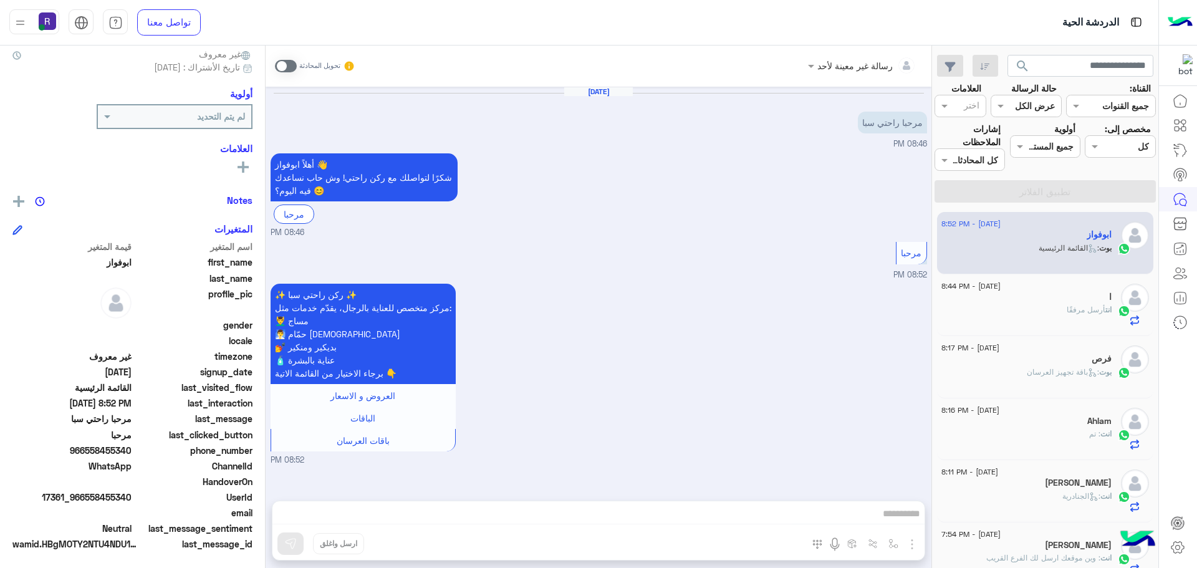
scroll to position [119, 0]
click at [285, 60] on span at bounding box center [286, 66] width 22 height 12
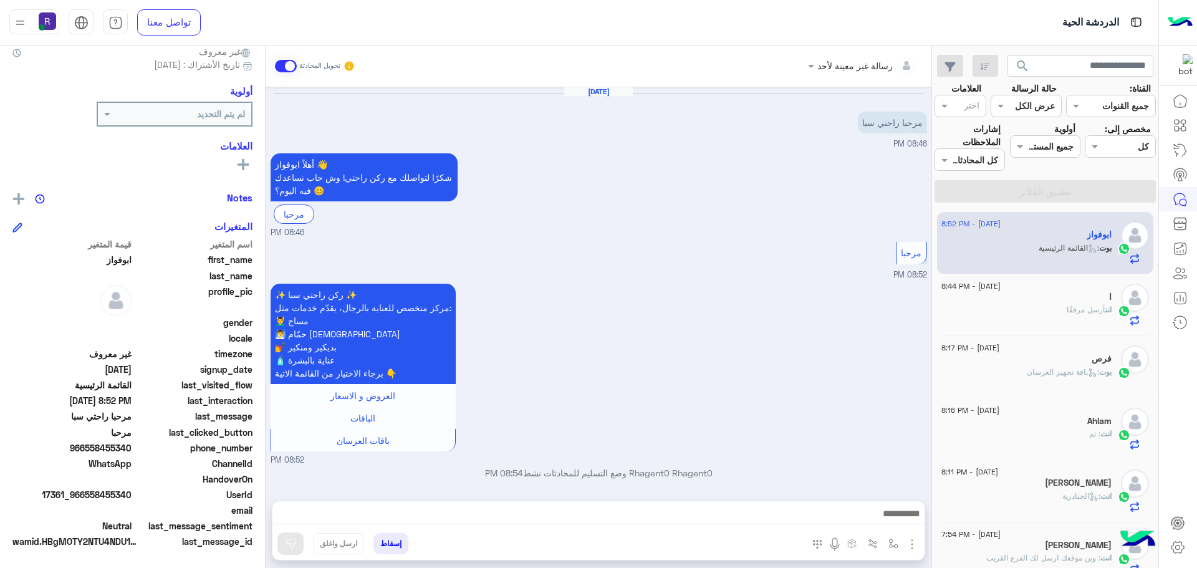
scroll to position [1, 0]
click at [910, 539] on img "button" at bounding box center [912, 544] width 15 height 15
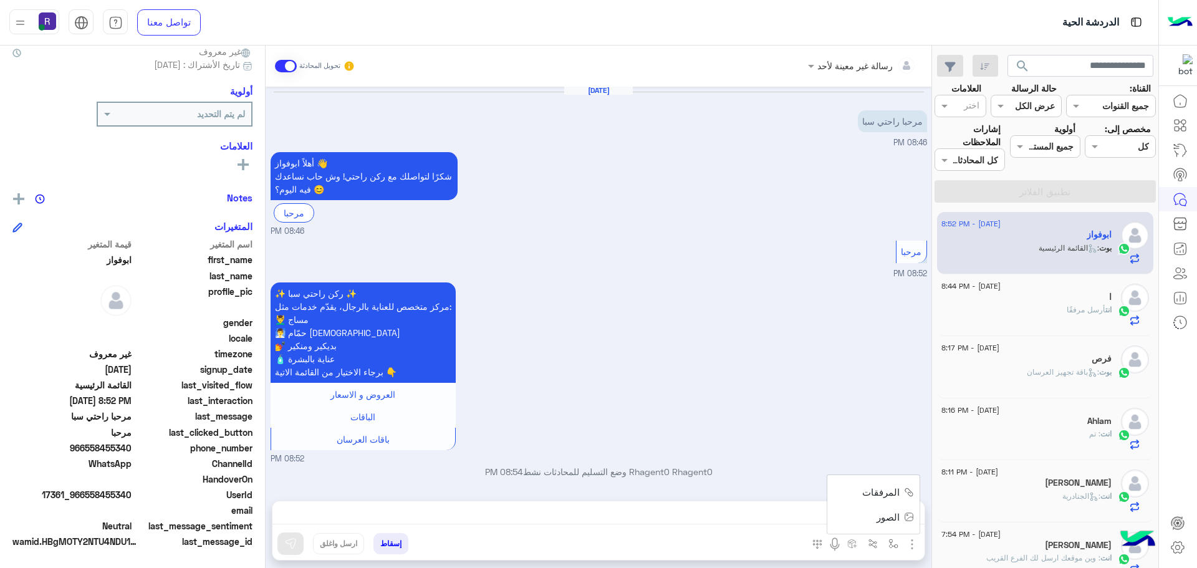
click at [892, 517] on span "الصور" at bounding box center [888, 517] width 23 height 14
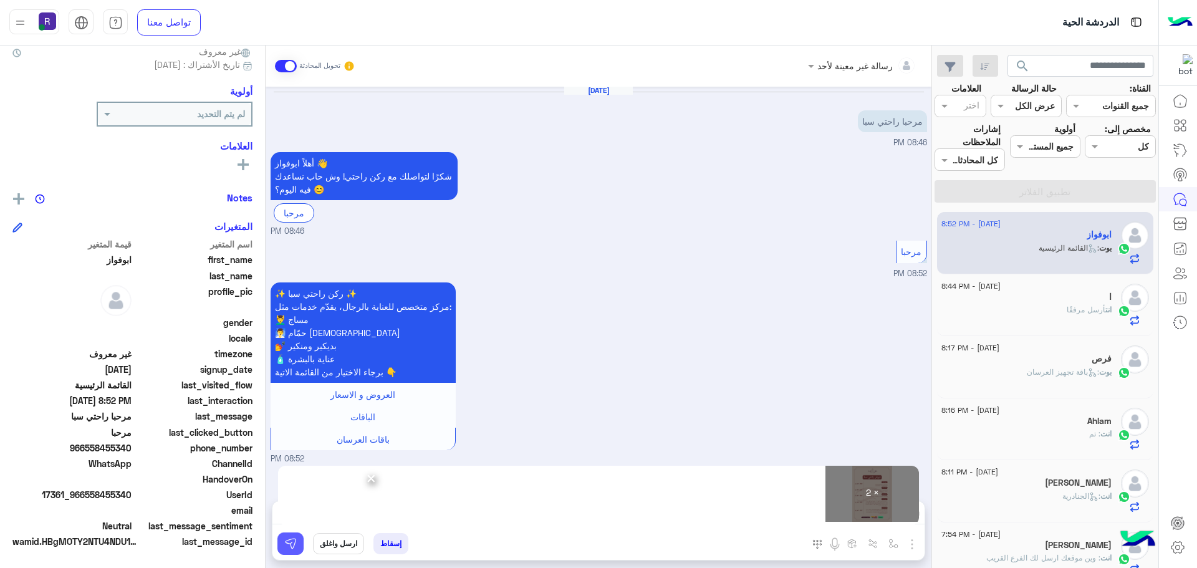
click at [283, 547] on button at bounding box center [290, 543] width 26 height 22
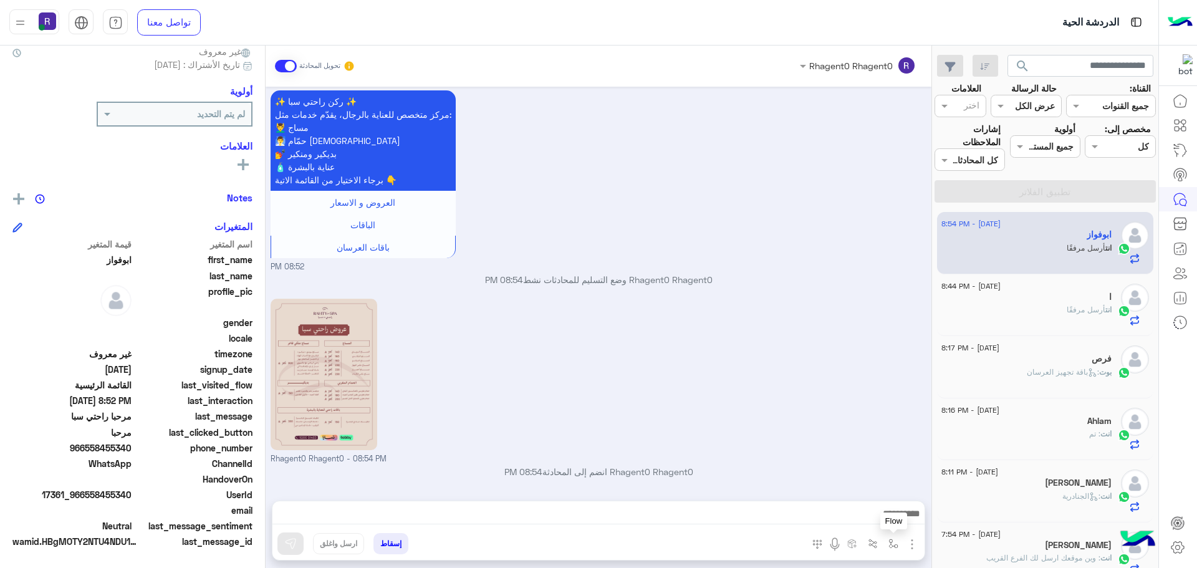
scroll to position [363, 0]
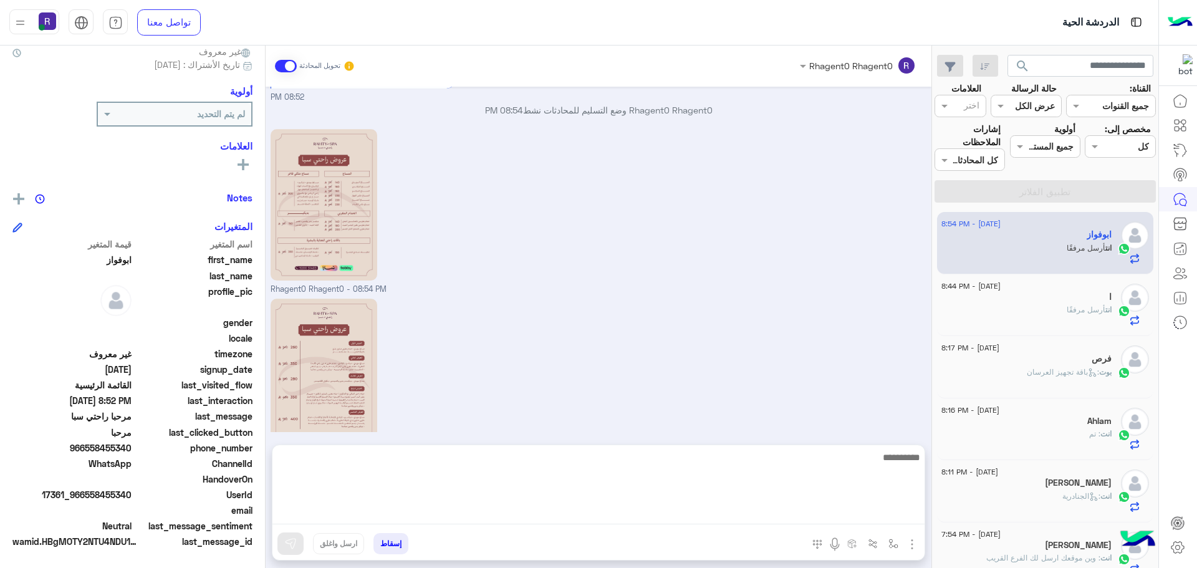
click at [878, 523] on textarea at bounding box center [598, 487] width 652 height 75
paste textarea "**********"
type textarea "**********"
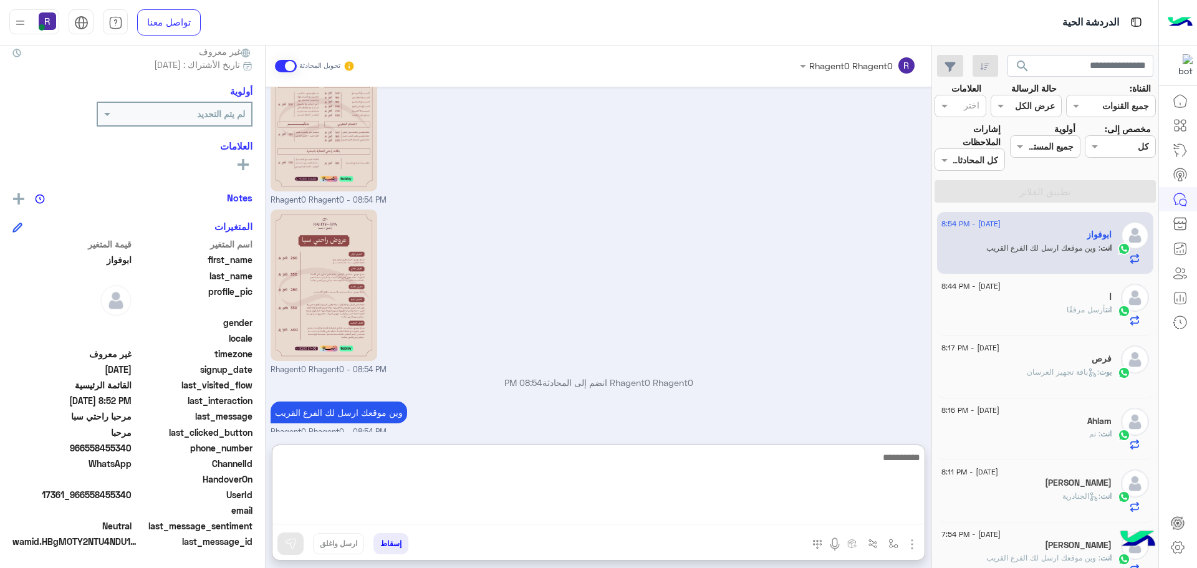
scroll to position [458, 0]
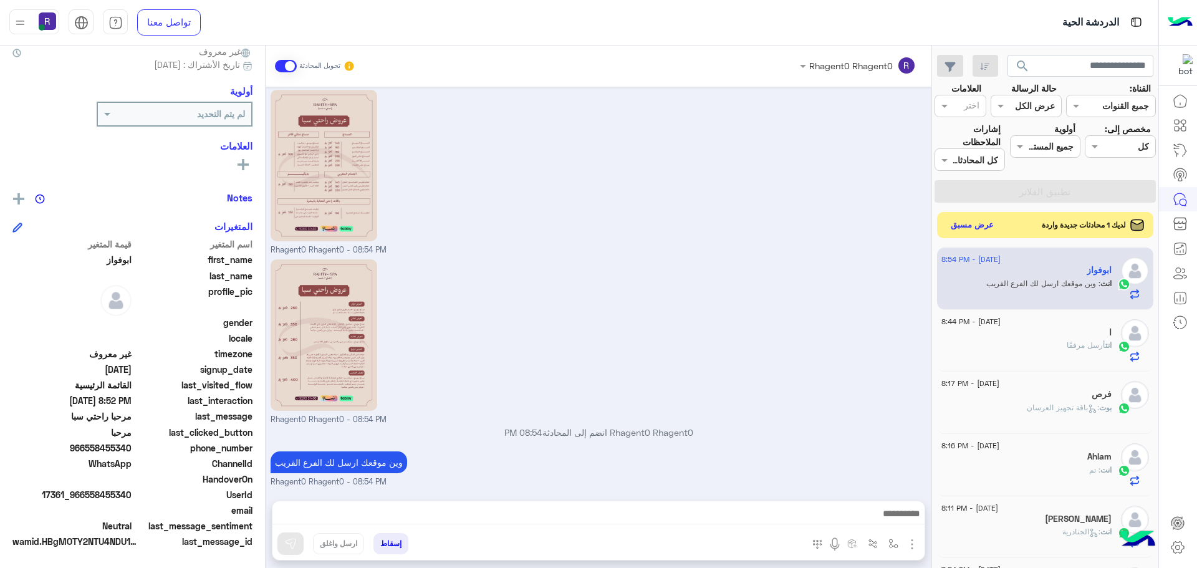
click at [988, 228] on button "عرض مسبق" at bounding box center [972, 225] width 52 height 17
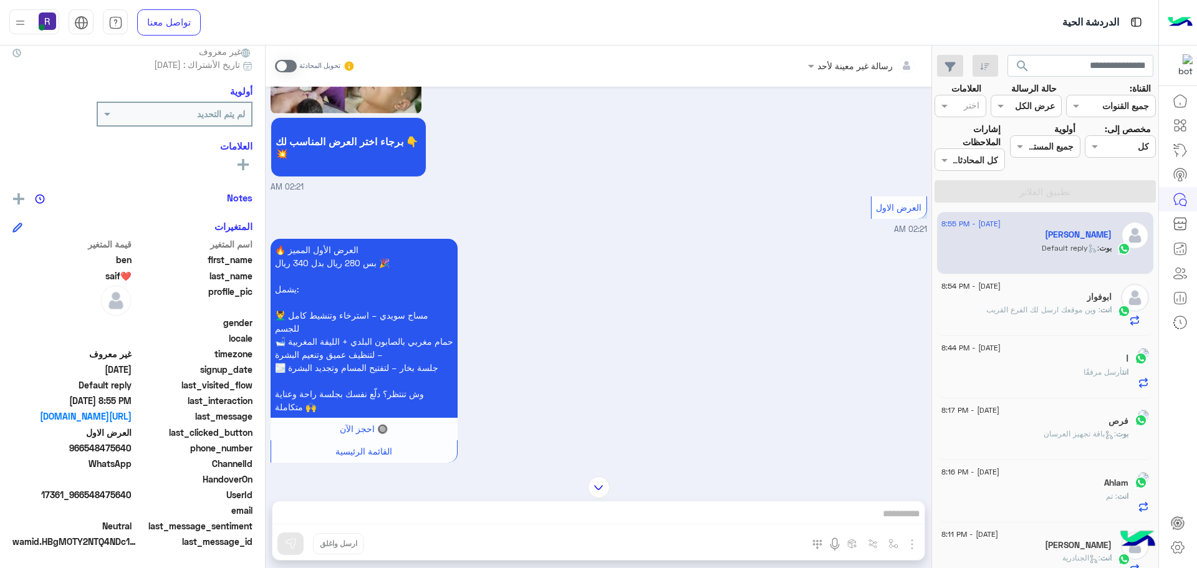
scroll to position [966, 0]
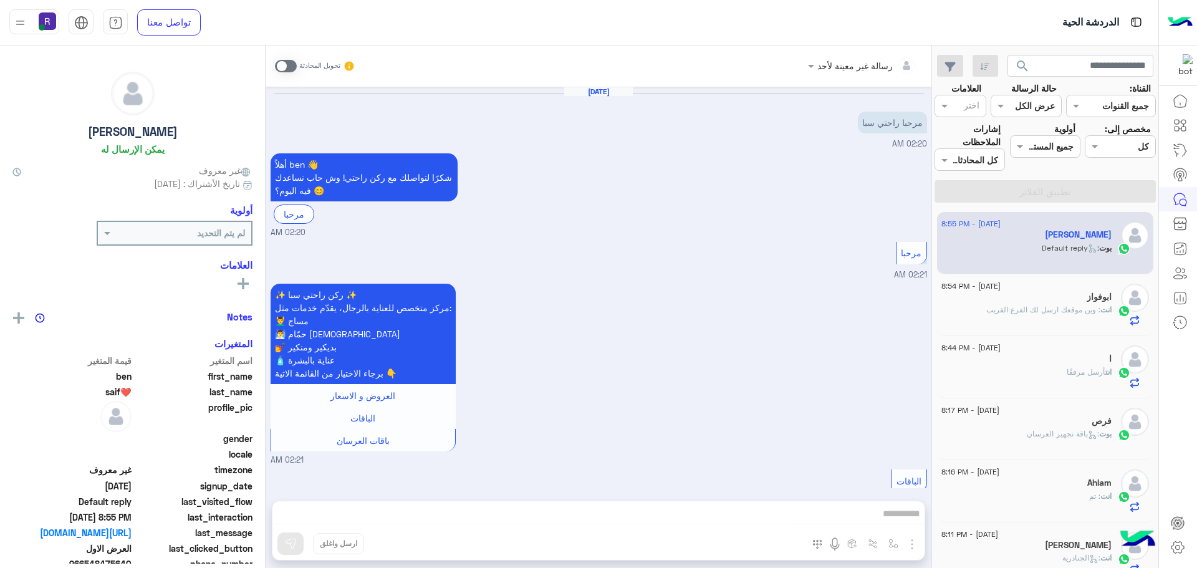
scroll to position [966, 0]
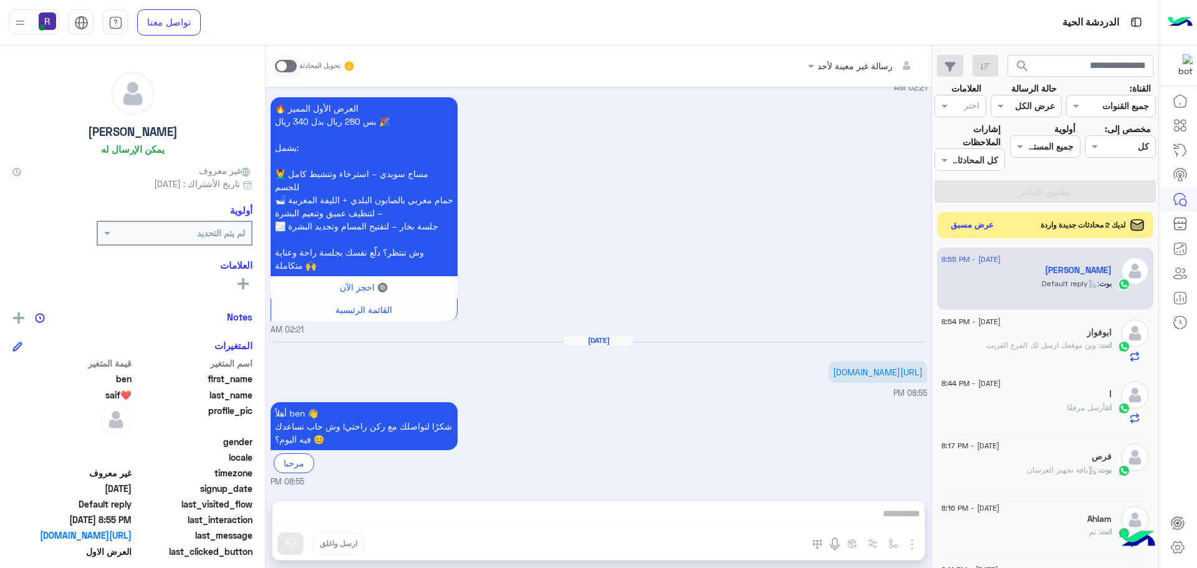
click at [955, 230] on button "عرض مسبق" at bounding box center [972, 225] width 52 height 17
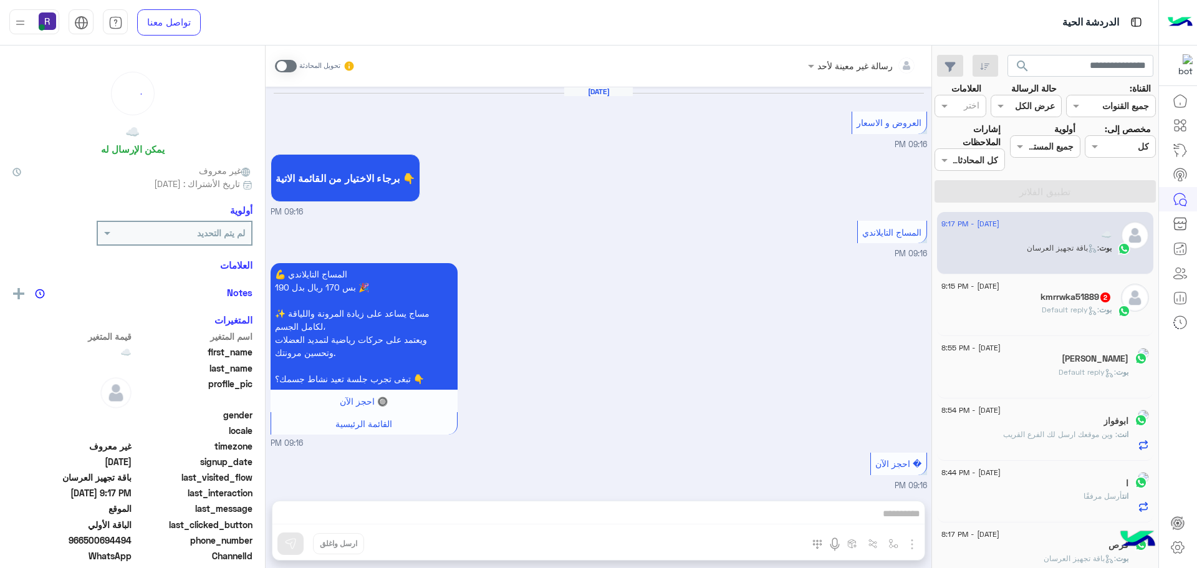
scroll to position [1802, 0]
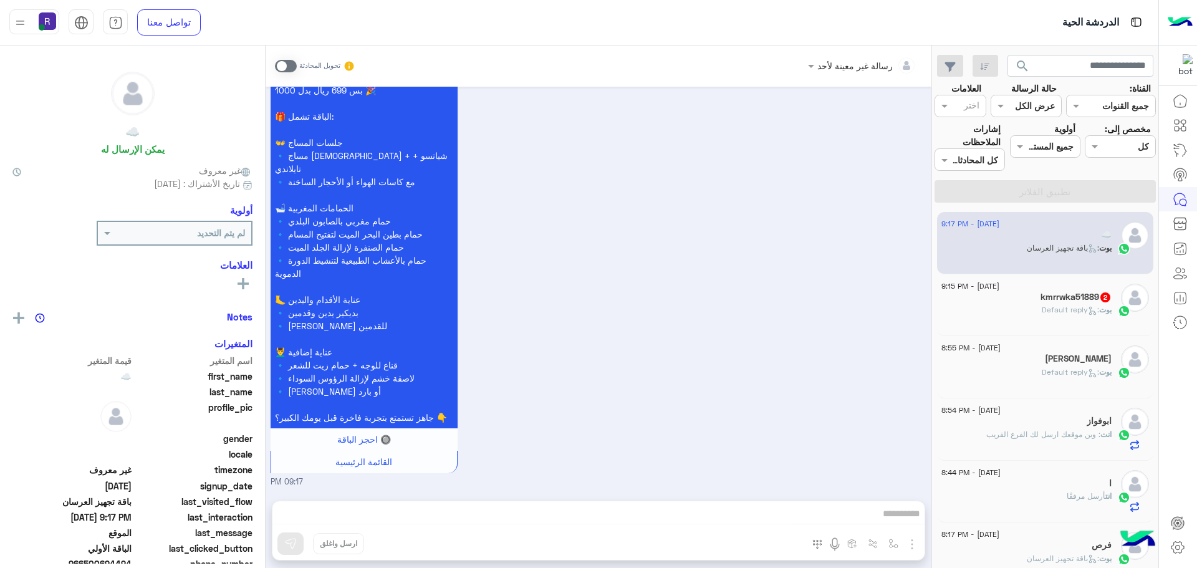
click at [1080, 317] on div "بوت : Default reply" at bounding box center [1026, 315] width 170 height 22
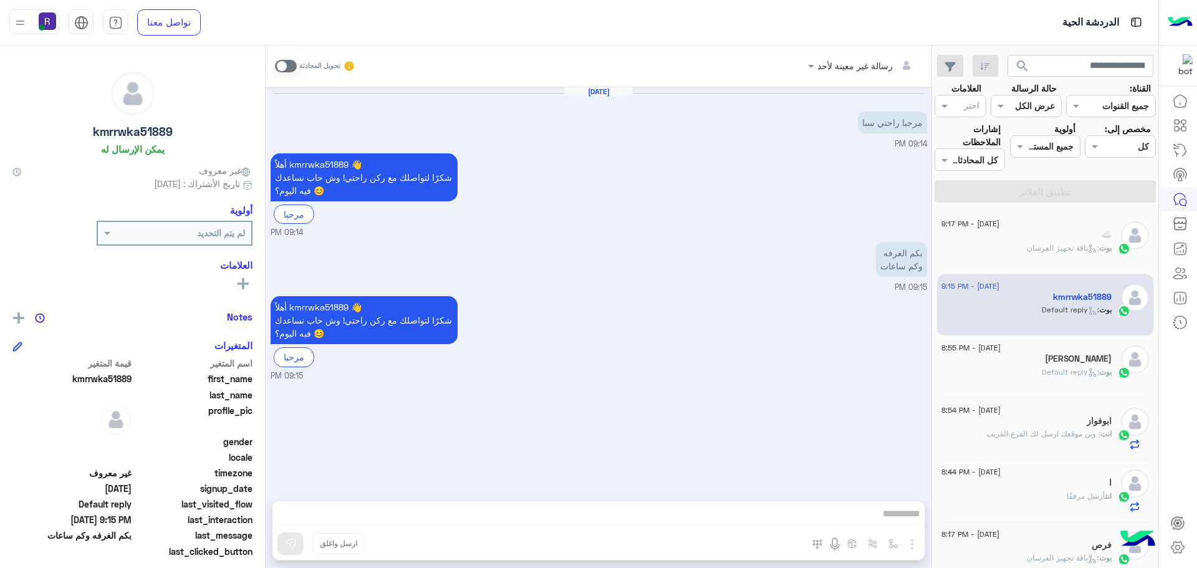
click at [277, 62] on span at bounding box center [286, 66] width 22 height 12
click at [913, 545] on img "button" at bounding box center [912, 544] width 15 height 15
click at [881, 524] on span "الصور" at bounding box center [888, 517] width 23 height 14
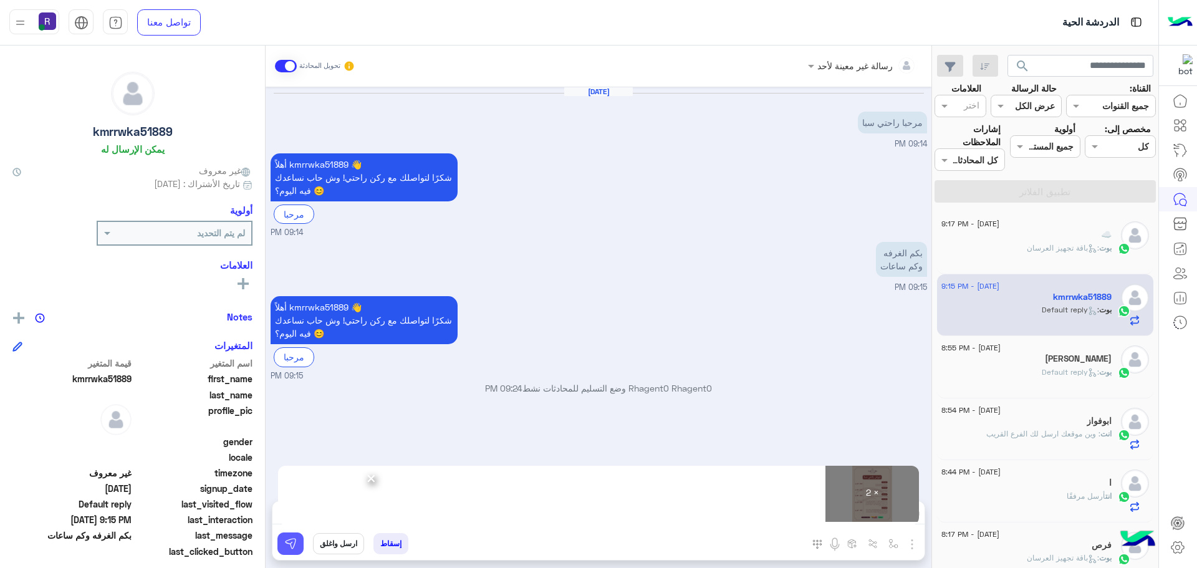
click at [292, 552] on button at bounding box center [290, 543] width 26 height 22
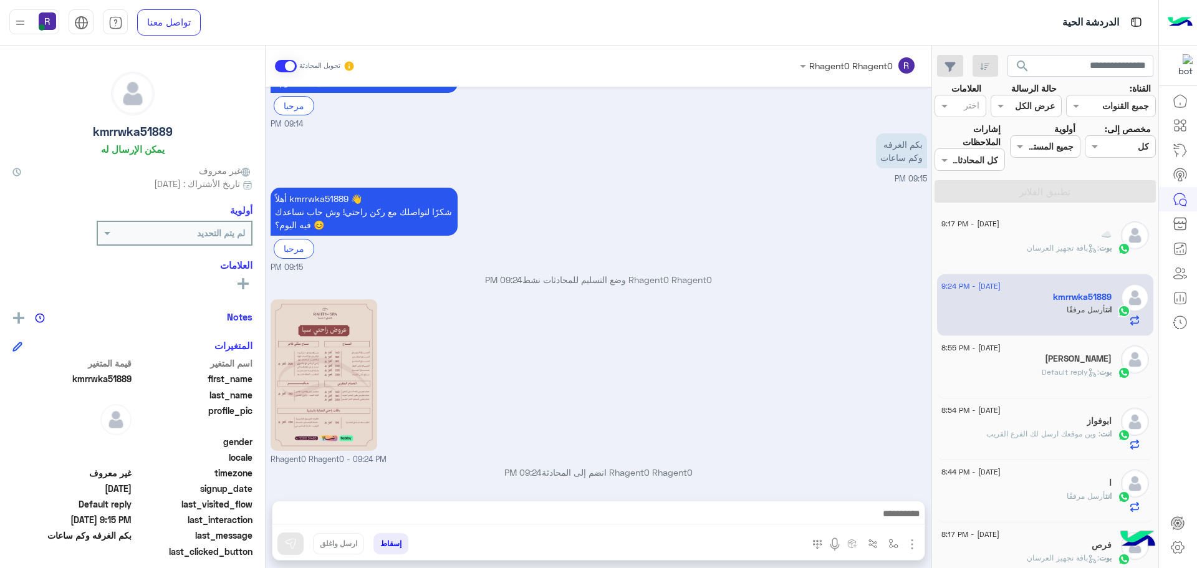
scroll to position [278, 0]
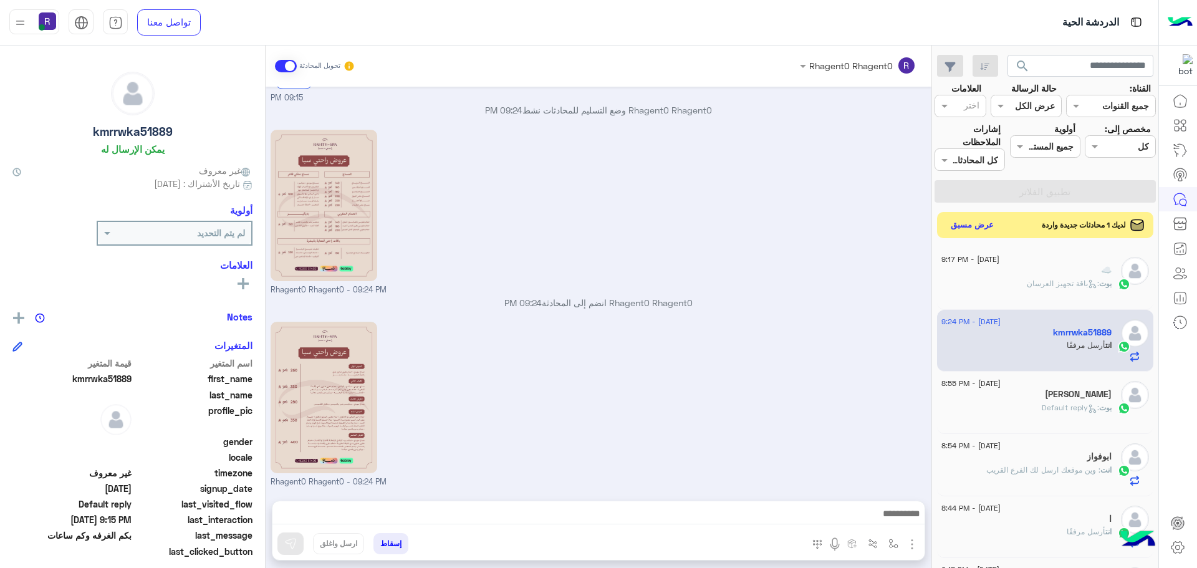
click at [966, 225] on button "عرض مسبق" at bounding box center [972, 225] width 52 height 17
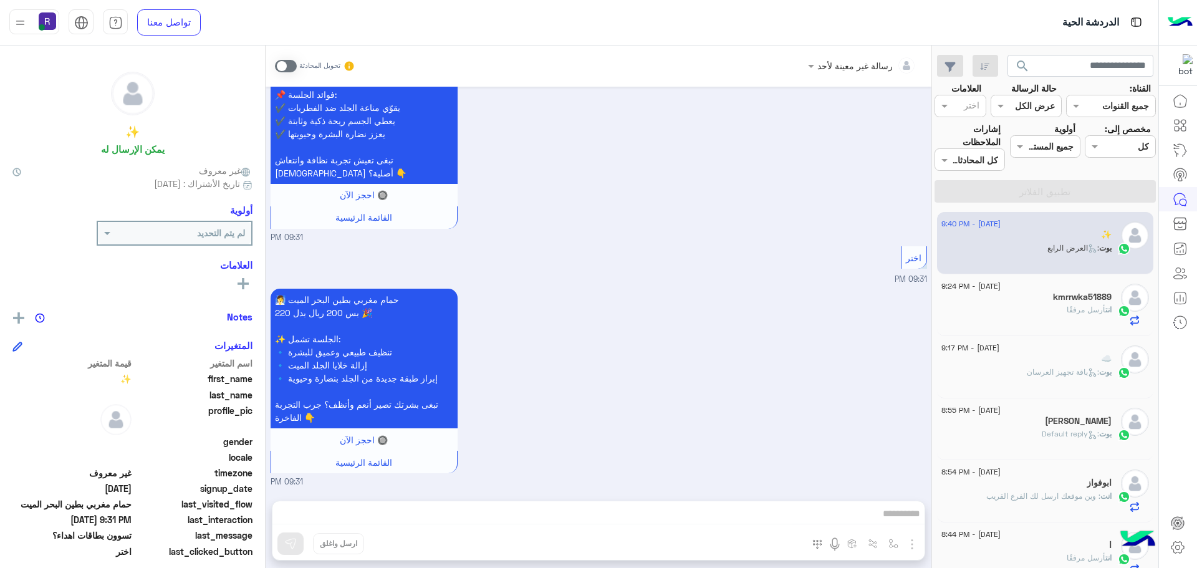
scroll to position [5999, 0]
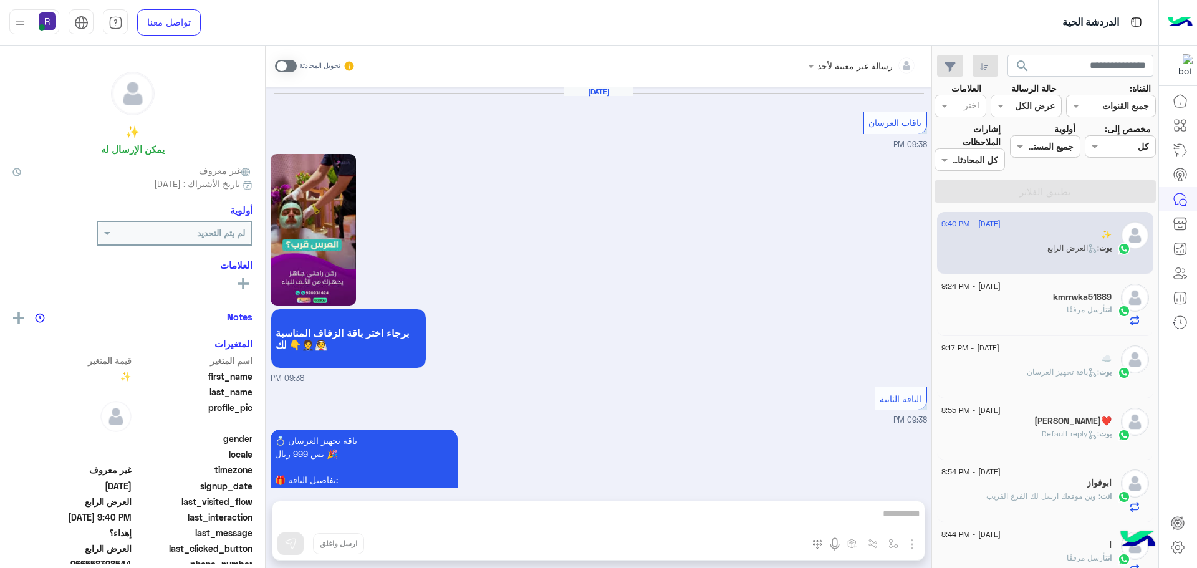
scroll to position [2770, 0]
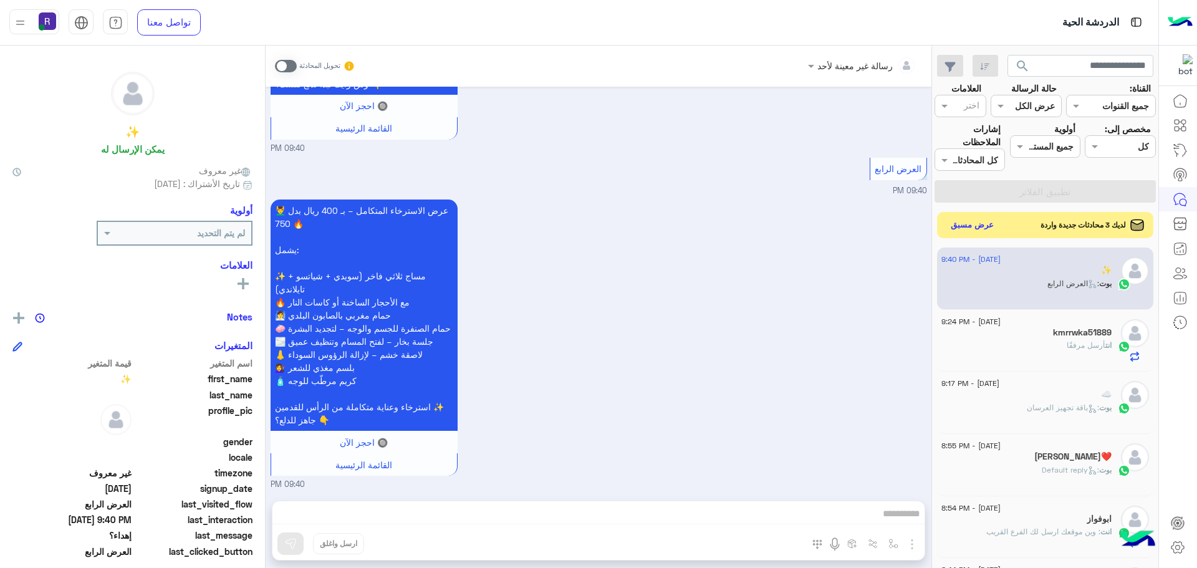
click at [976, 217] on button "عرض مسبق" at bounding box center [972, 225] width 52 height 17
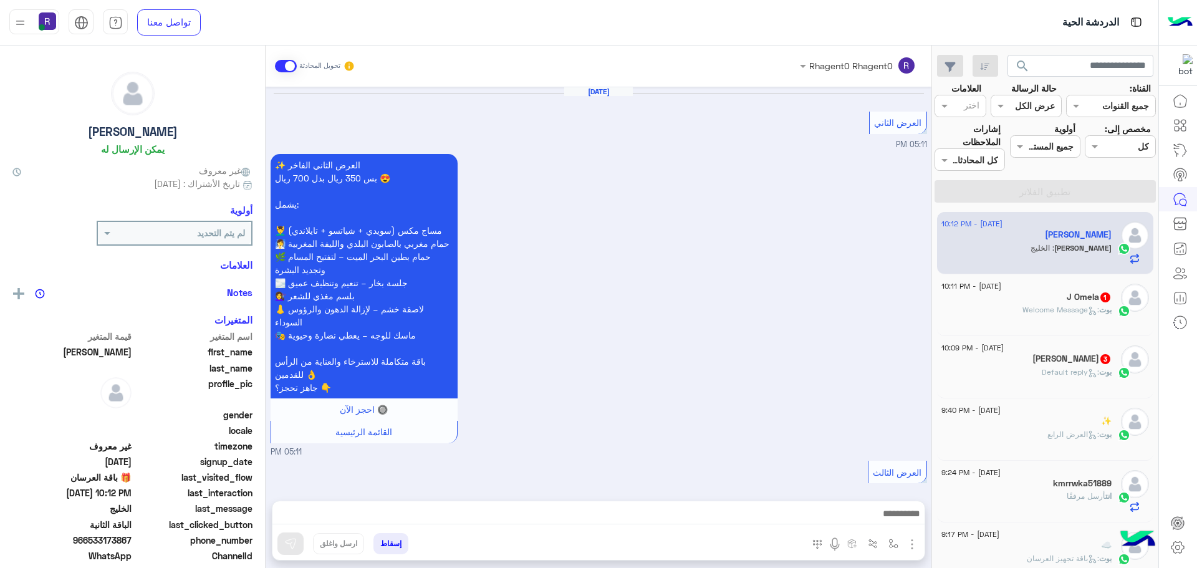
scroll to position [2521, 0]
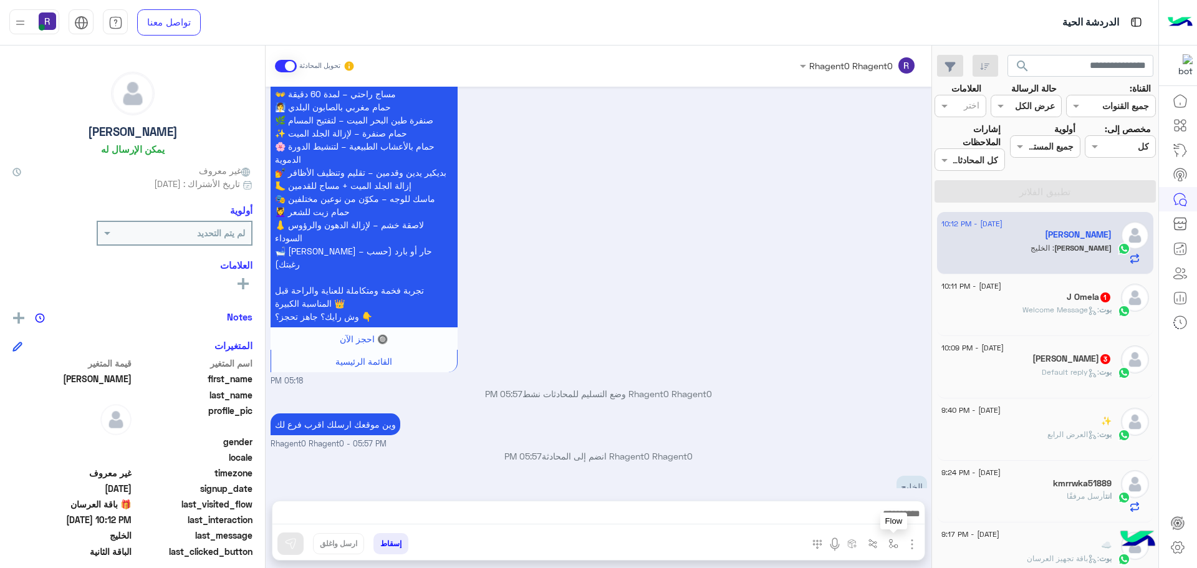
click at [896, 542] on img "button" at bounding box center [893, 544] width 10 height 10
click at [871, 502] on div "أدخل اسم مجموعة الرسائل" at bounding box center [838, 516] width 132 height 33
click at [870, 526] on div "أدخل اسم مجموعة الرسائل" at bounding box center [837, 516] width 131 height 22
type input "*****"
click at [874, 491] on span "الجنادرية" at bounding box center [880, 493] width 34 height 11
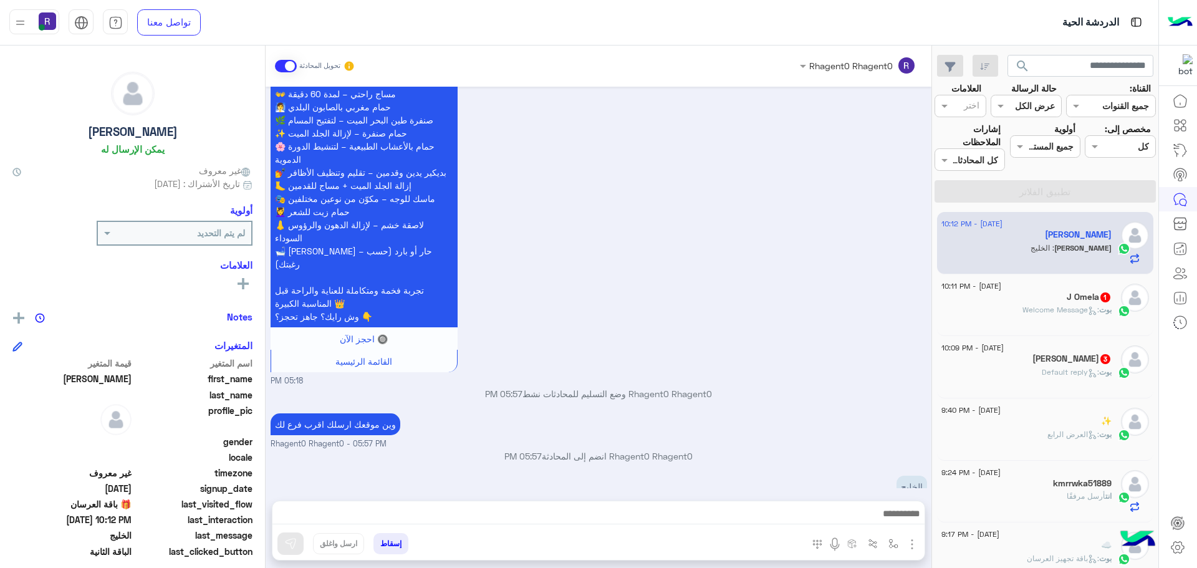
type textarea "*********"
click at [295, 549] on img at bounding box center [290, 543] width 12 height 12
click at [1079, 305] on span ": Welcome Message" at bounding box center [1061, 309] width 77 height 9
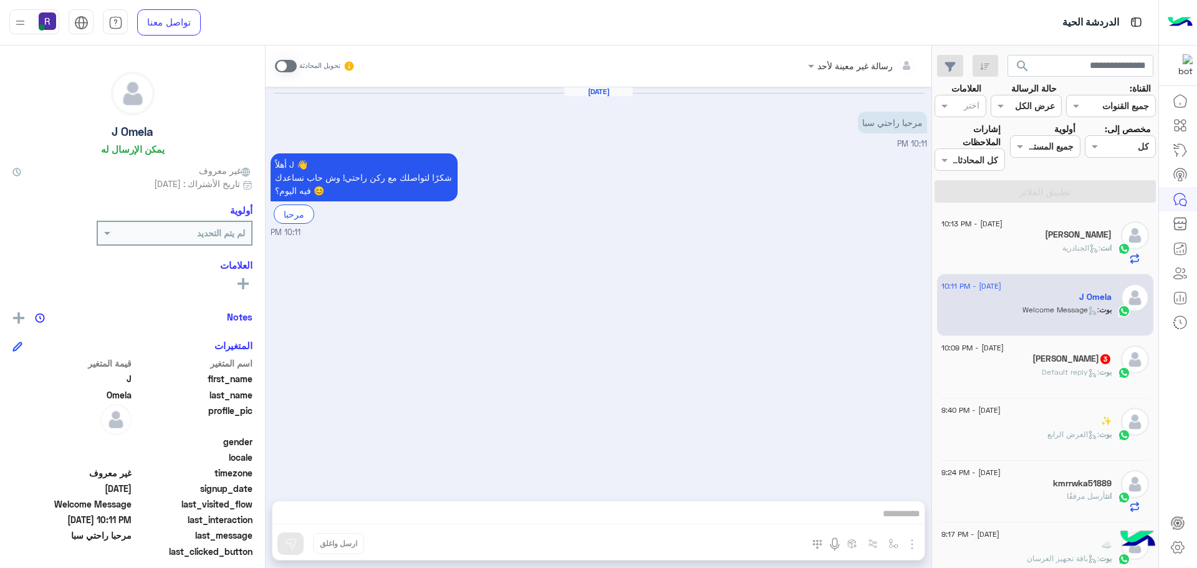
click at [292, 63] on span at bounding box center [286, 66] width 22 height 12
click at [911, 541] on img "button" at bounding box center [912, 544] width 15 height 15
click at [896, 513] on span "الصور" at bounding box center [888, 517] width 23 height 14
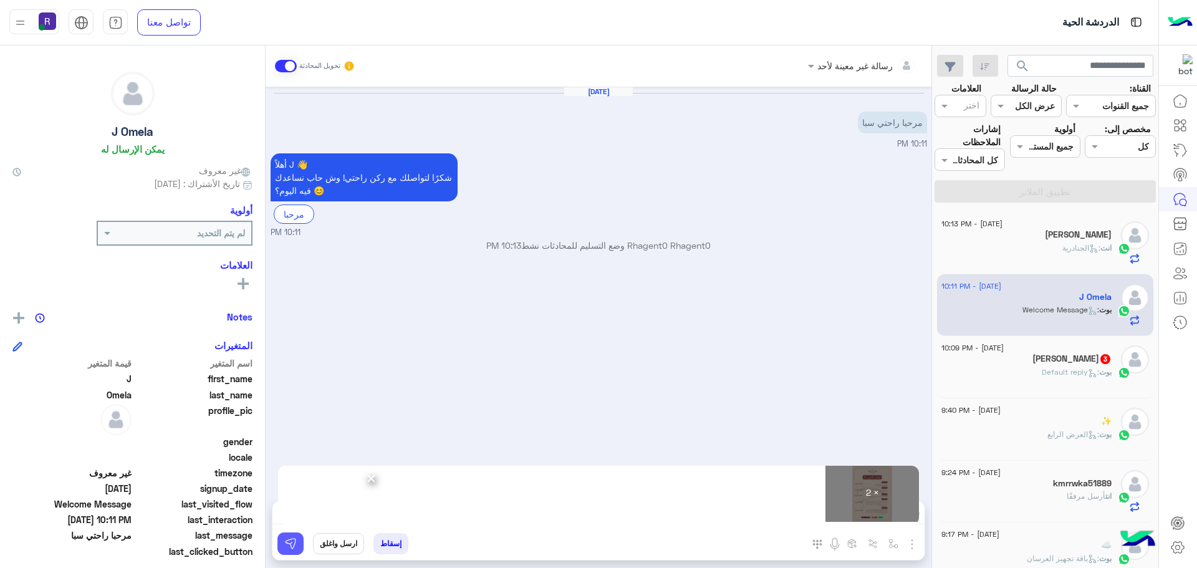
click at [289, 543] on img at bounding box center [290, 543] width 12 height 12
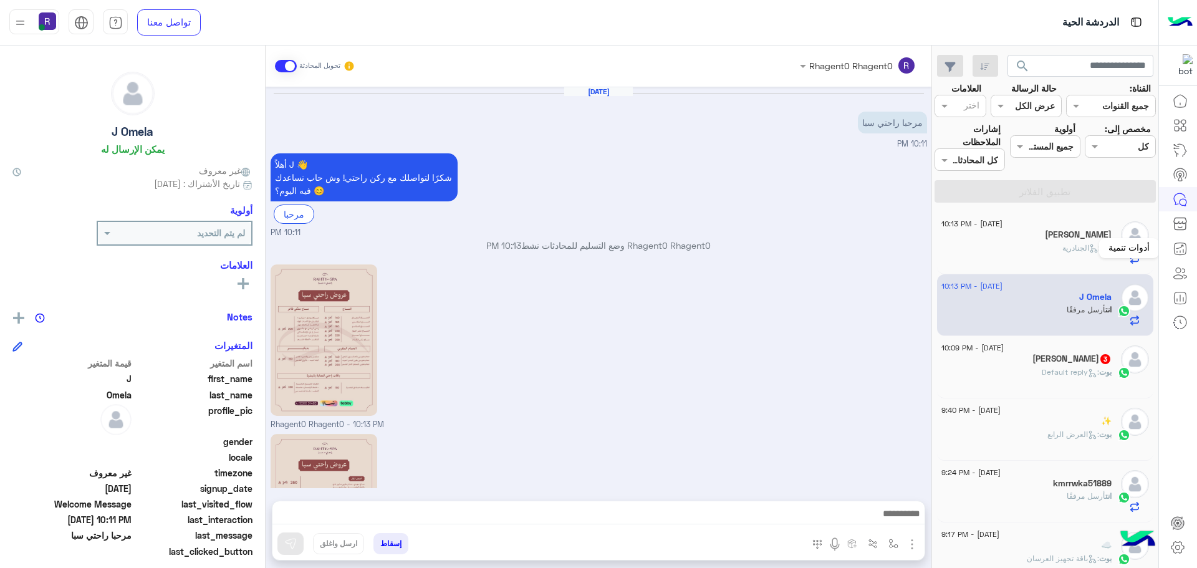
scroll to position [135, 0]
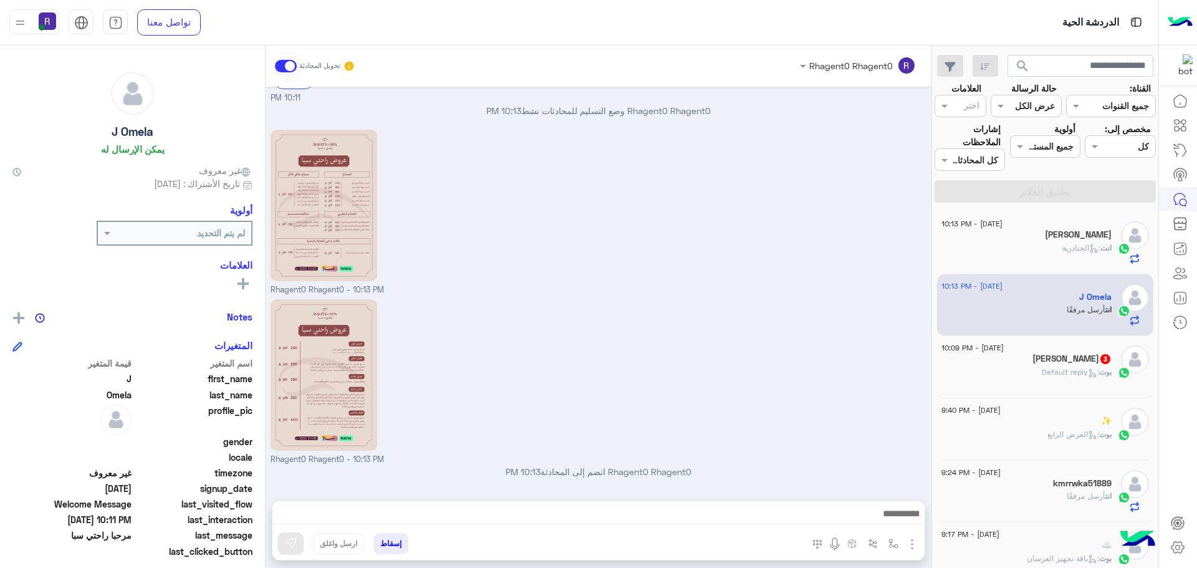
click at [1028, 373] on div "[PERSON_NAME] : Default reply" at bounding box center [1026, 378] width 170 height 22
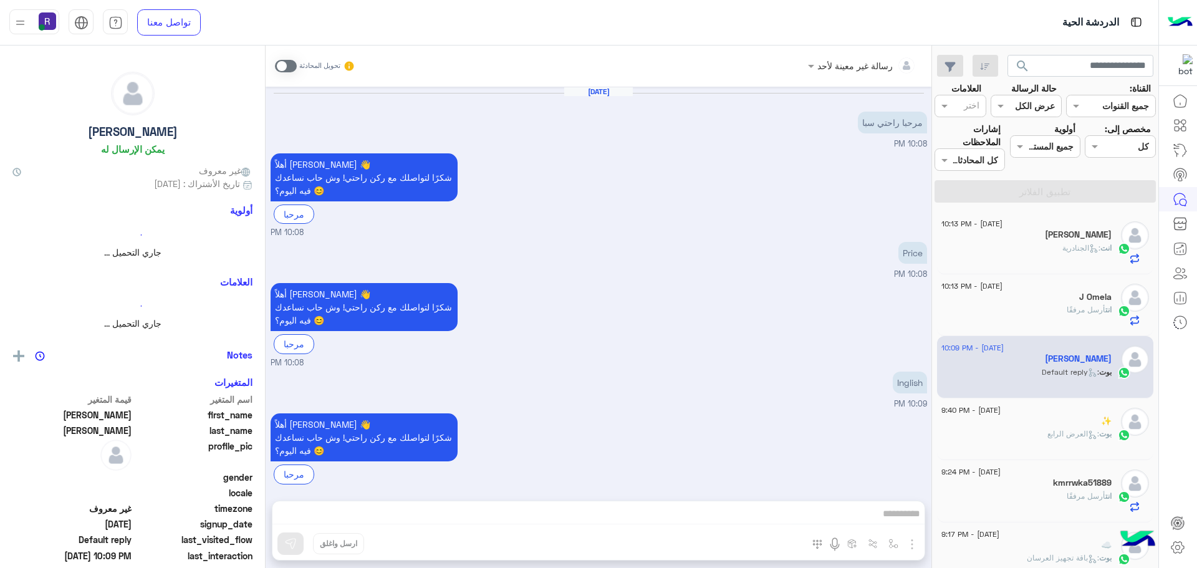
scroll to position [11, 0]
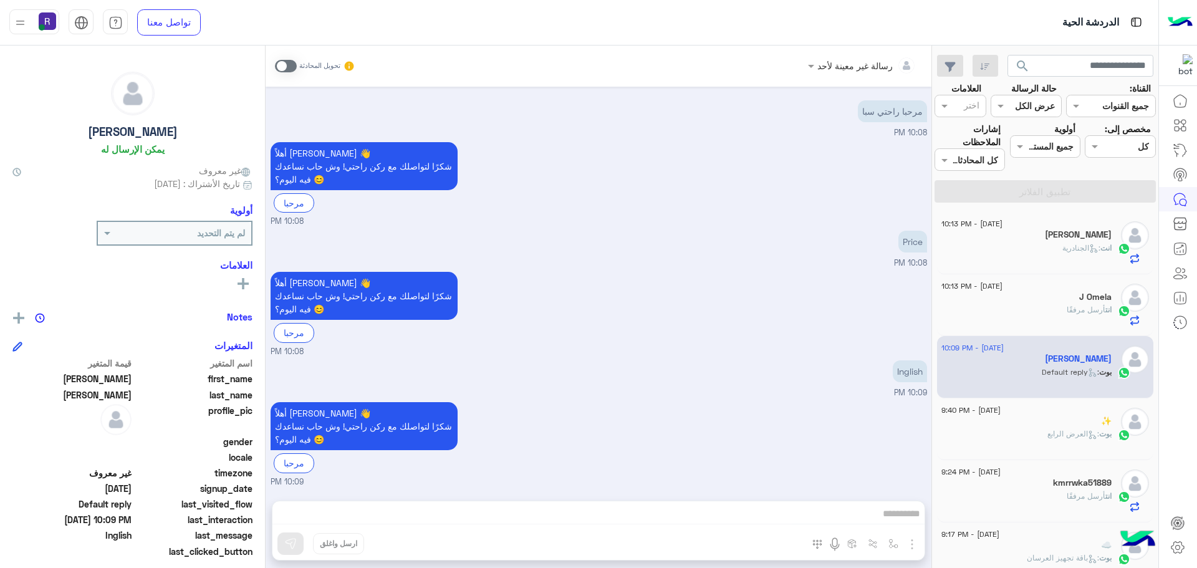
click at [284, 62] on span at bounding box center [286, 66] width 22 height 12
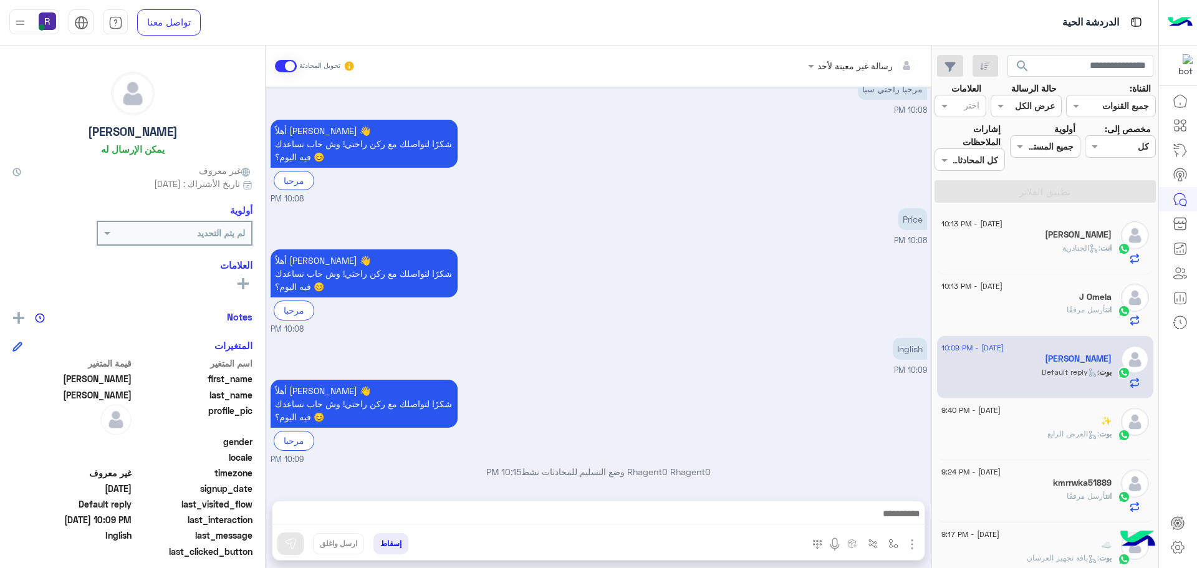
click at [911, 543] on img "button" at bounding box center [912, 544] width 15 height 15
click at [872, 520] on button "الصور" at bounding box center [893, 516] width 53 height 25
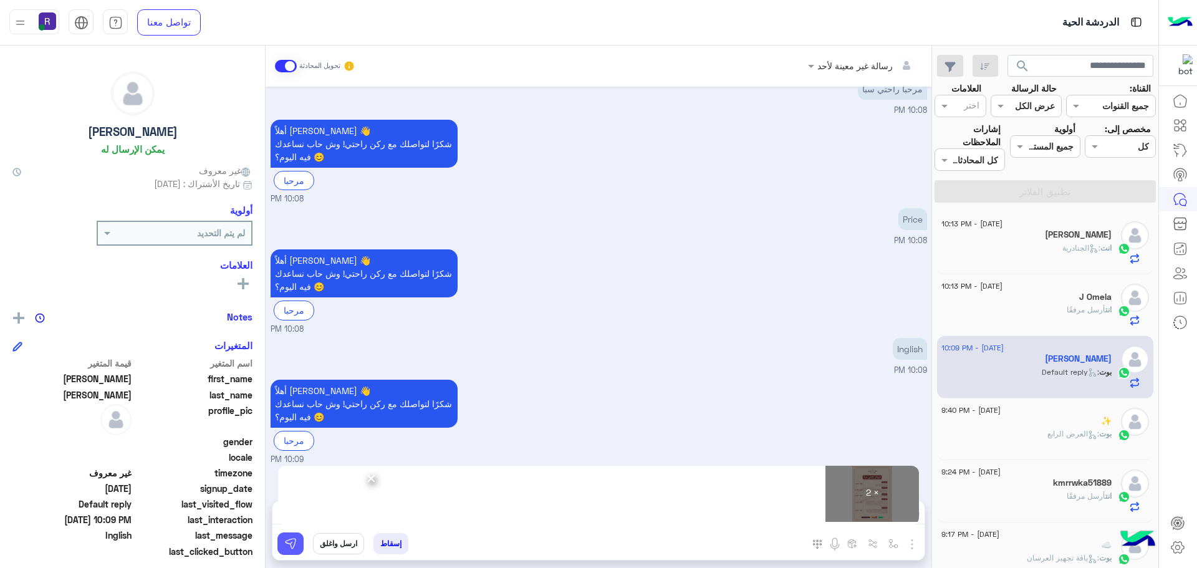
click at [287, 546] on img at bounding box center [290, 543] width 12 height 12
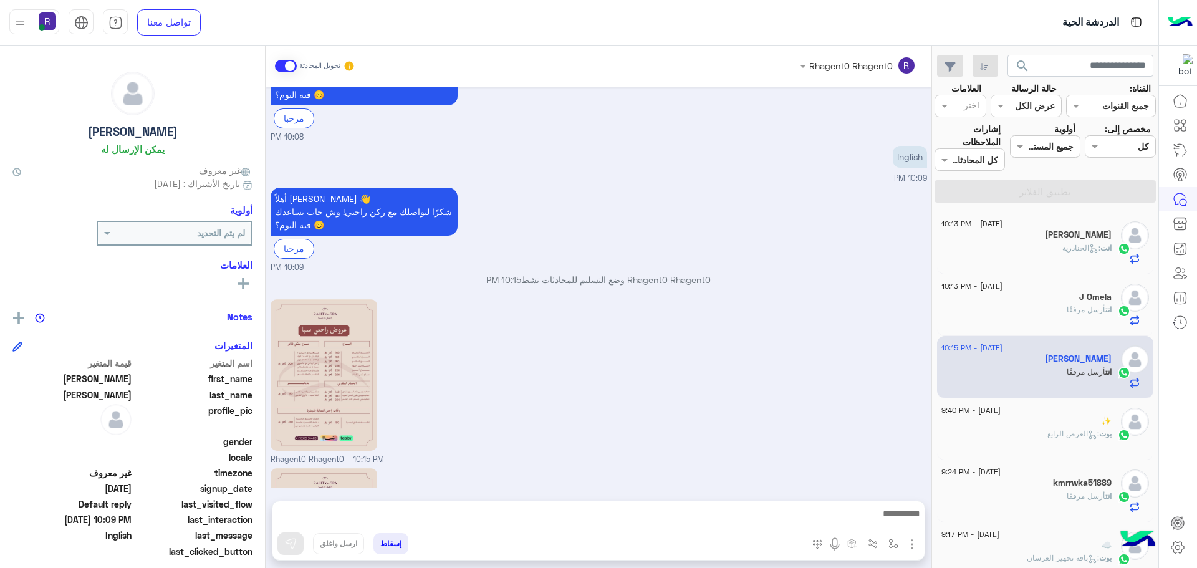
scroll to position [395, 0]
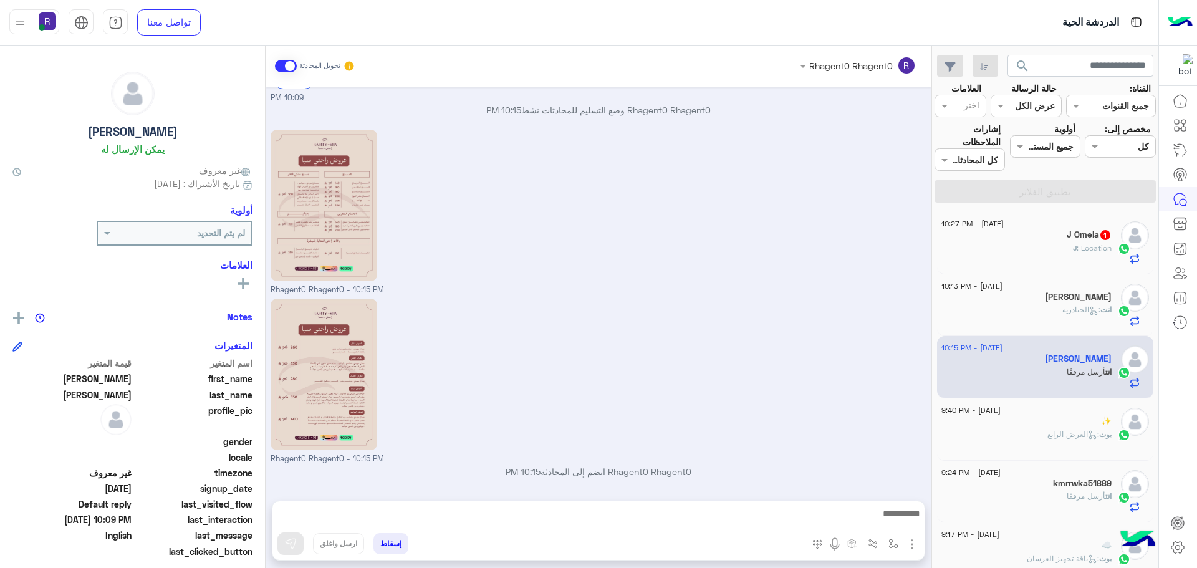
click at [1042, 233] on div "J Omela 1" at bounding box center [1026, 235] width 170 height 13
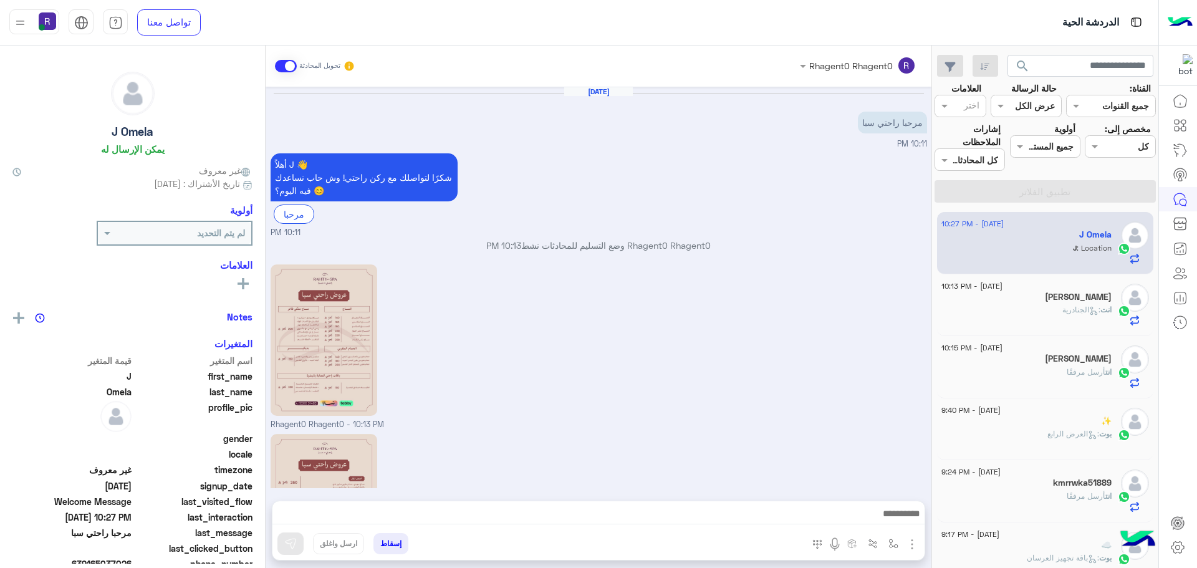
scroll to position [176, 0]
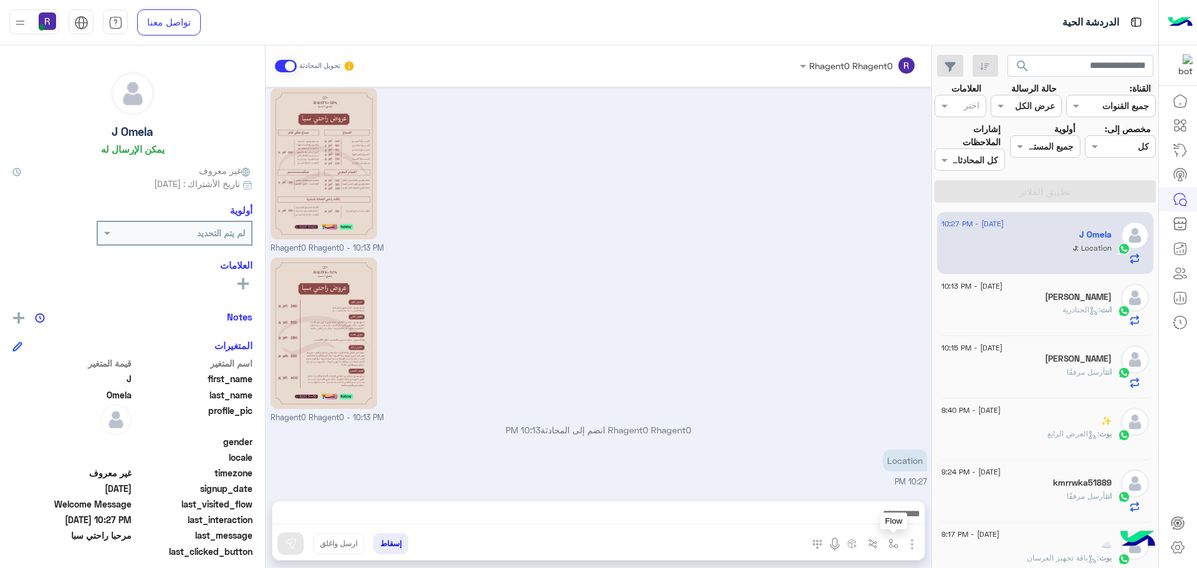
click at [890, 547] on img "button" at bounding box center [893, 544] width 10 height 10
click at [874, 529] on div "أدخل اسم مجموعة الرسائل" at bounding box center [838, 516] width 132 height 33
click at [874, 514] on input "text" at bounding box center [855, 516] width 84 height 14
type input "*****"
click at [883, 499] on div "الجنادرية" at bounding box center [857, 494] width 92 height 24
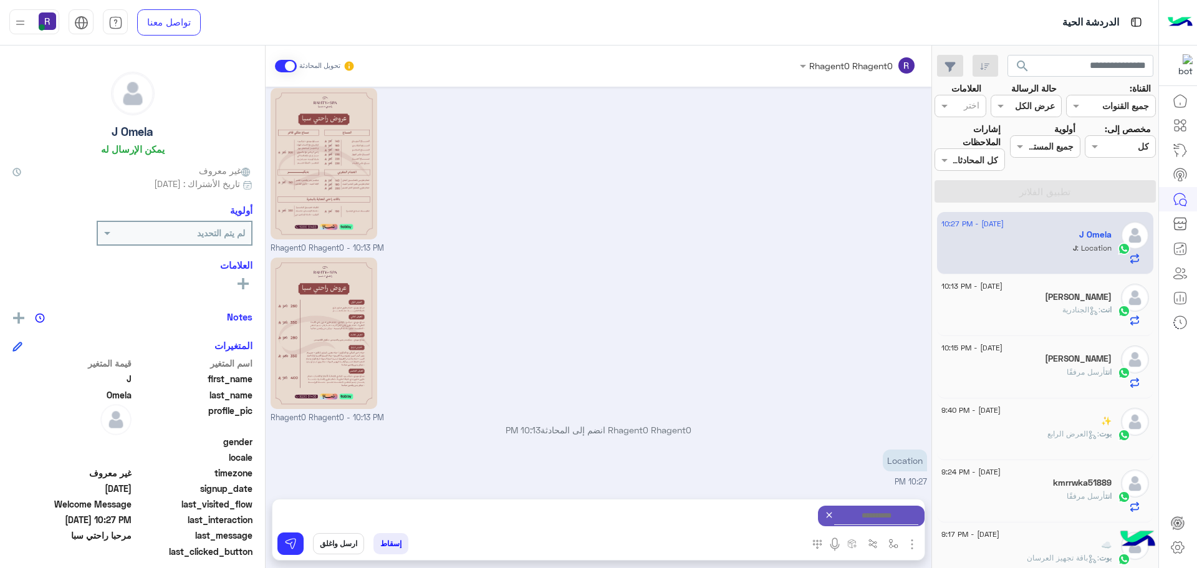
type textarea "*********"
click at [282, 544] on button at bounding box center [290, 543] width 26 height 22
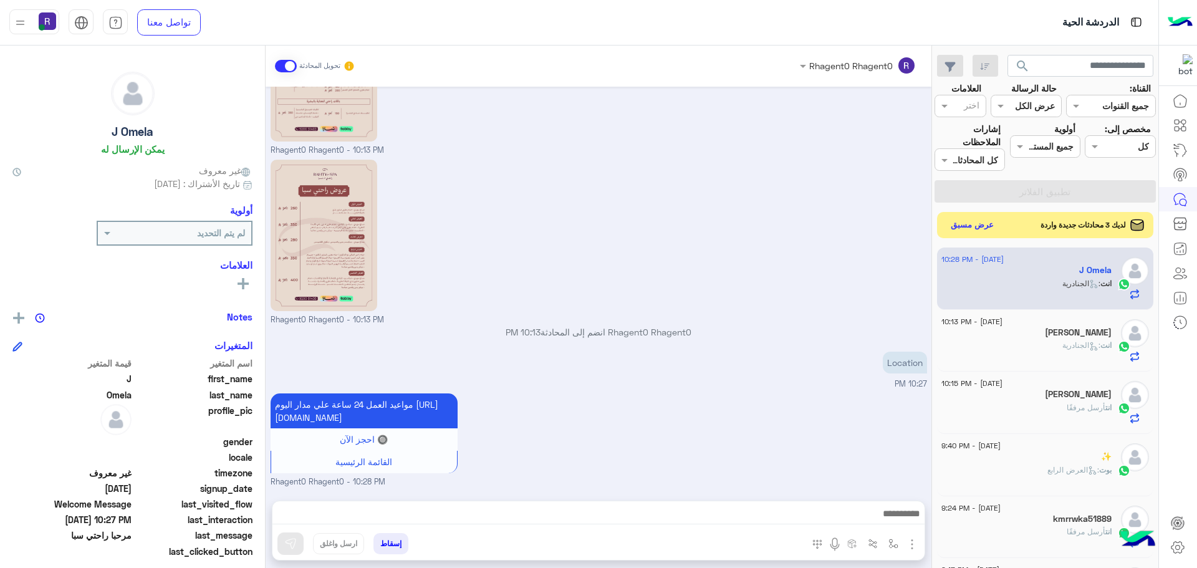
click at [986, 223] on button "عرض مسبق" at bounding box center [972, 225] width 52 height 17
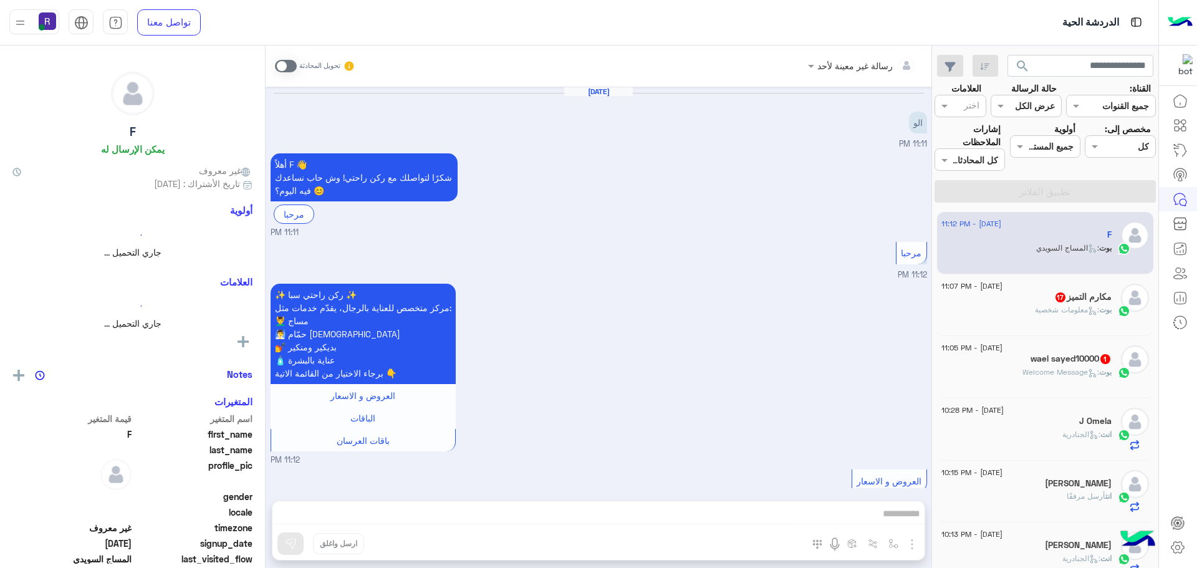
scroll to position [331, 0]
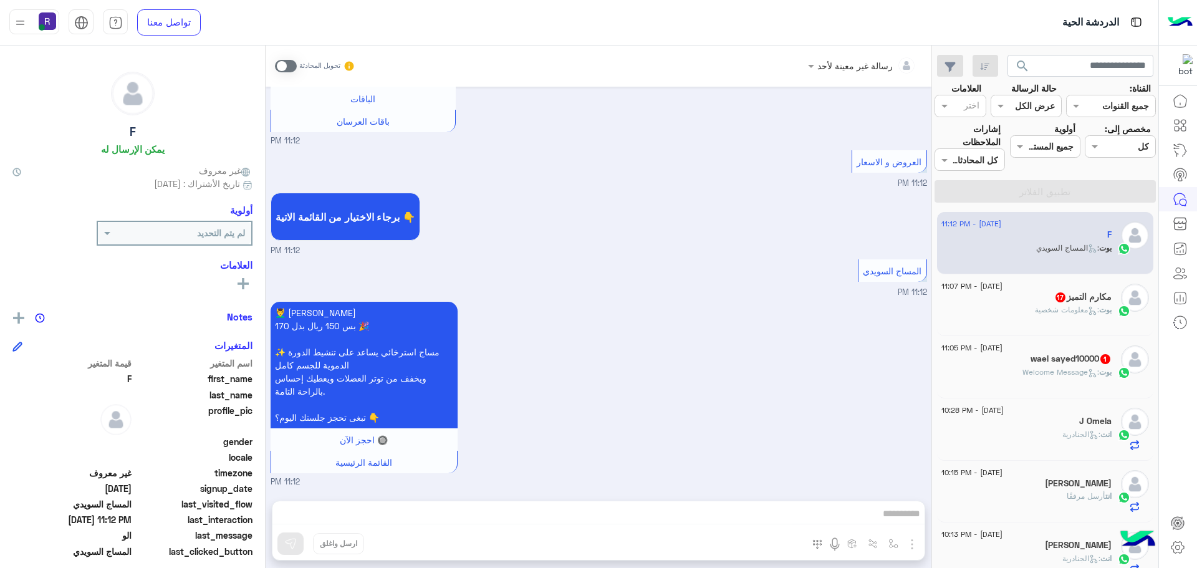
click at [1062, 301] on h5 "مكارم التميز 17" at bounding box center [1082, 297] width 57 height 11
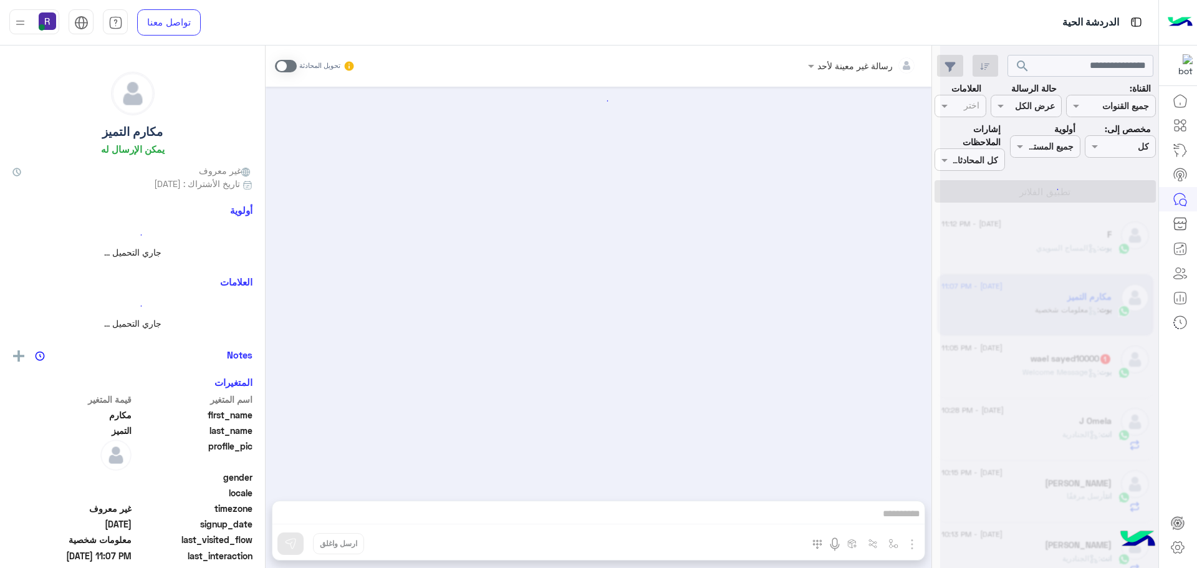
scroll to position [1875, 0]
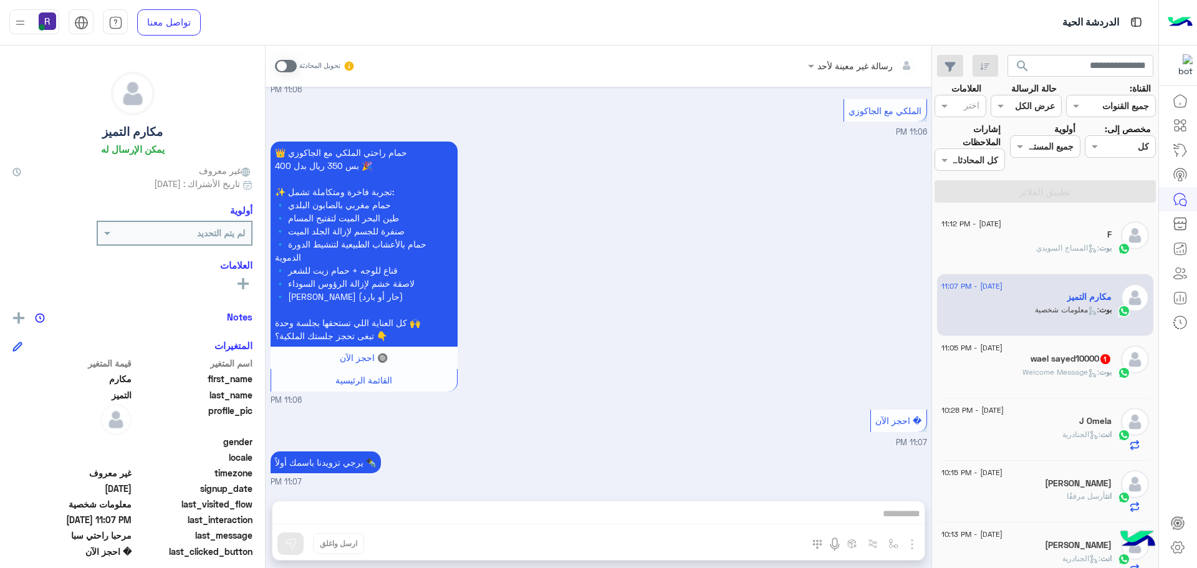
click at [289, 61] on span at bounding box center [286, 66] width 22 height 12
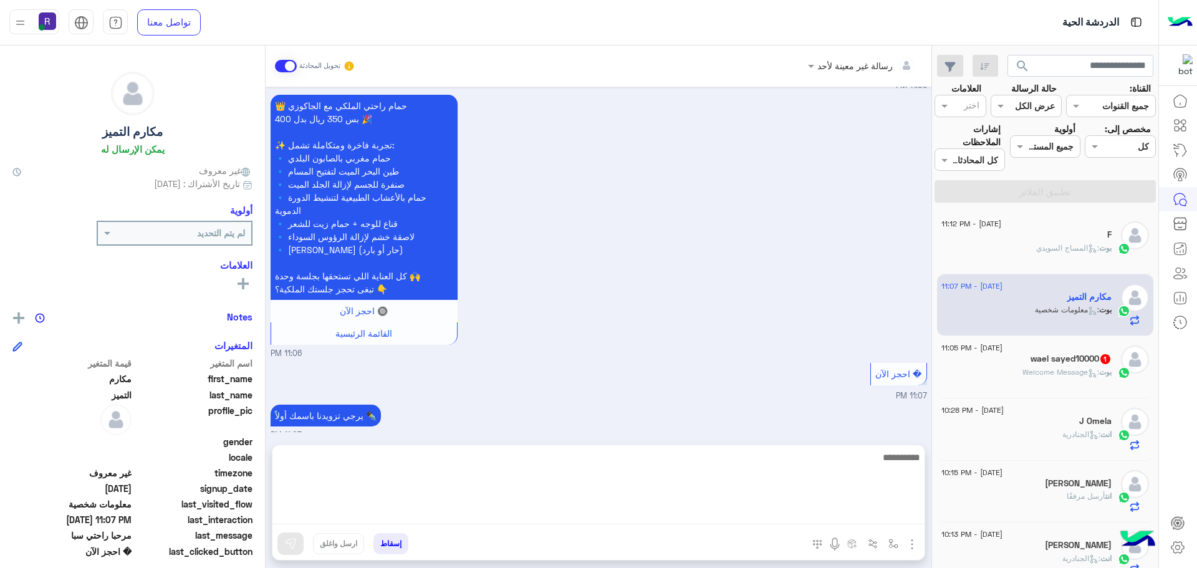
click at [824, 514] on textarea at bounding box center [598, 487] width 652 height 75
paste textarea "**********"
type textarea "**********"
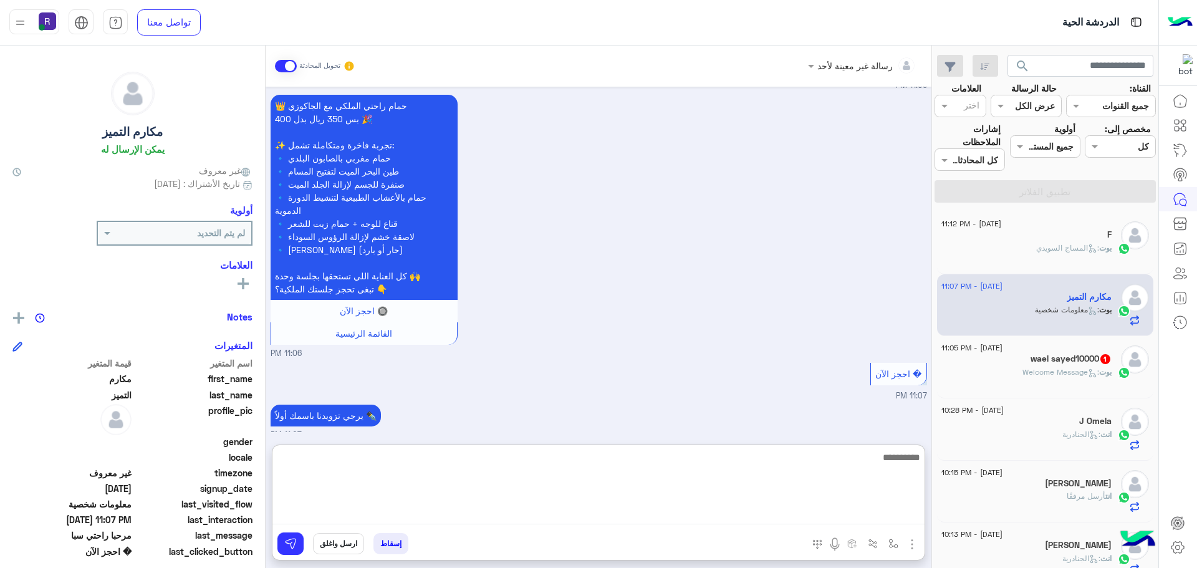
scroll to position [1994, 0]
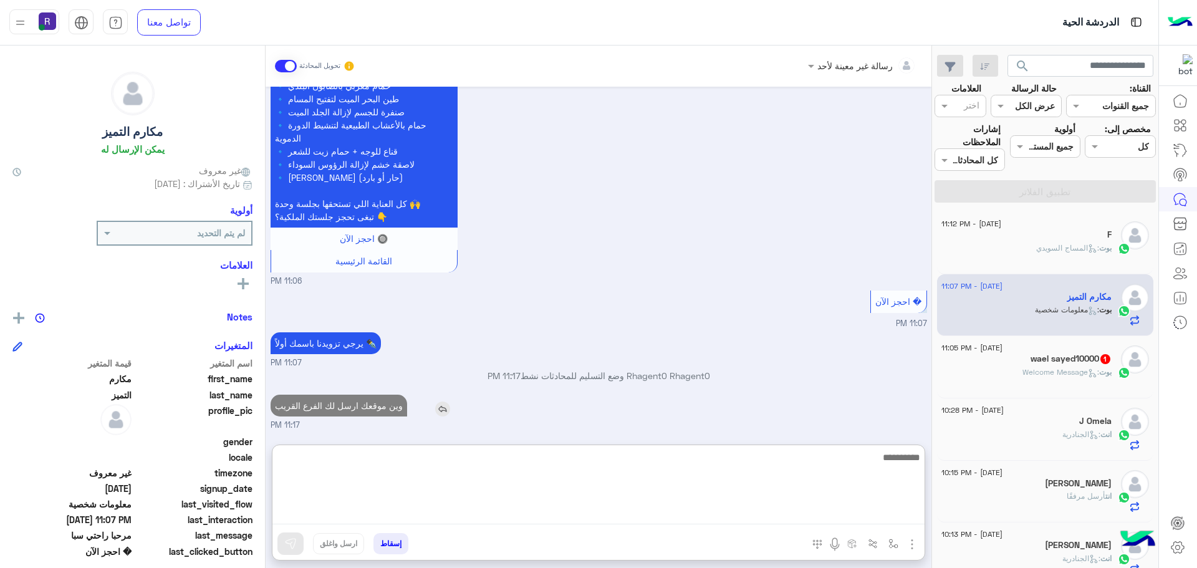
click at [342, 408] on p "وين موقعك ارسل لك الفرع القريب" at bounding box center [339, 406] width 137 height 22
click at [342, 408] on div "[DATE] القائمة الرئيسية 11:04 PM ✨ ركن راحتي سبا ✨ مركز متخصص للعناية بالرجال، …" at bounding box center [599, 259] width 666 height 345
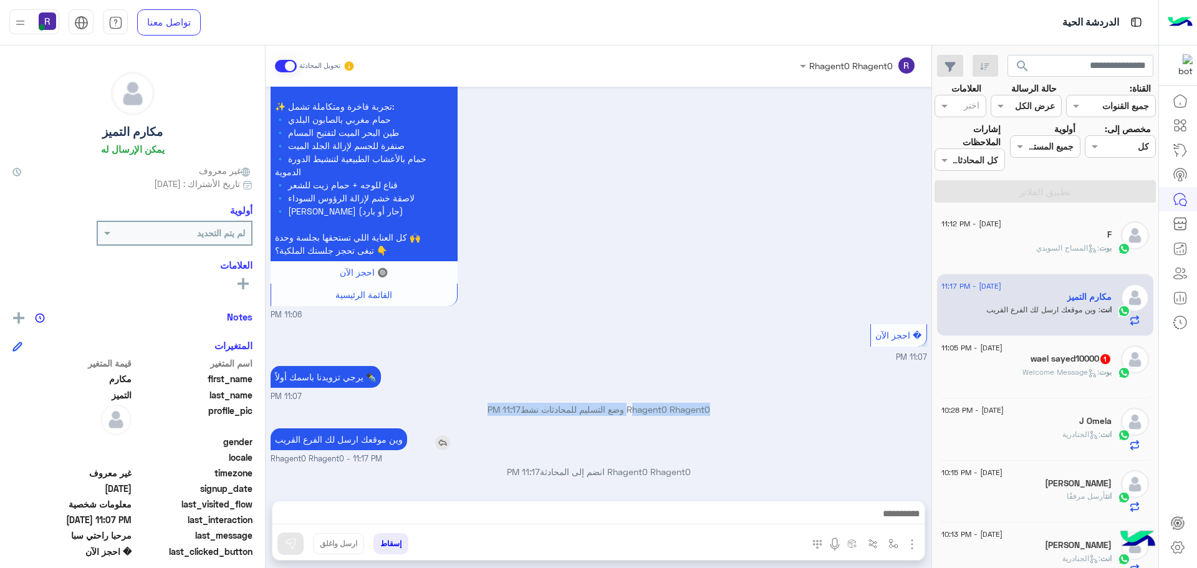
click at [342, 408] on p "Rhagent0 Rhagent0 وضع التسليم للمحادثات نشط 11:17 PM" at bounding box center [599, 409] width 657 height 13
click at [359, 445] on p "وين موقعك ارسل لك الفرع القريب" at bounding box center [339, 439] width 137 height 22
copy app-msgs-text
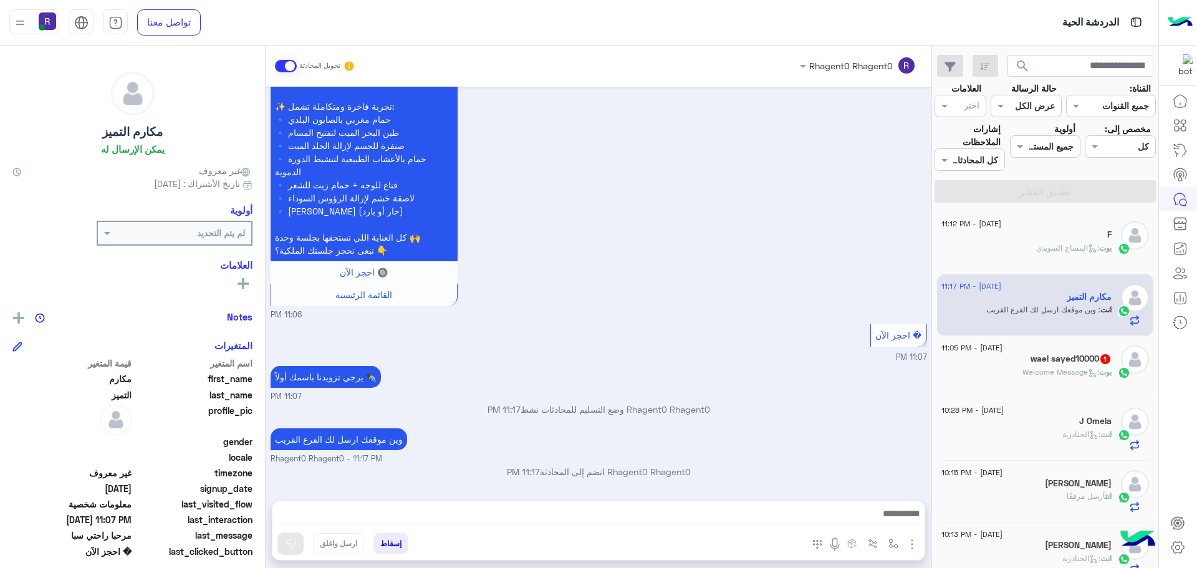
click at [1000, 355] on div "wael sayed10000 1" at bounding box center [1026, 360] width 170 height 13
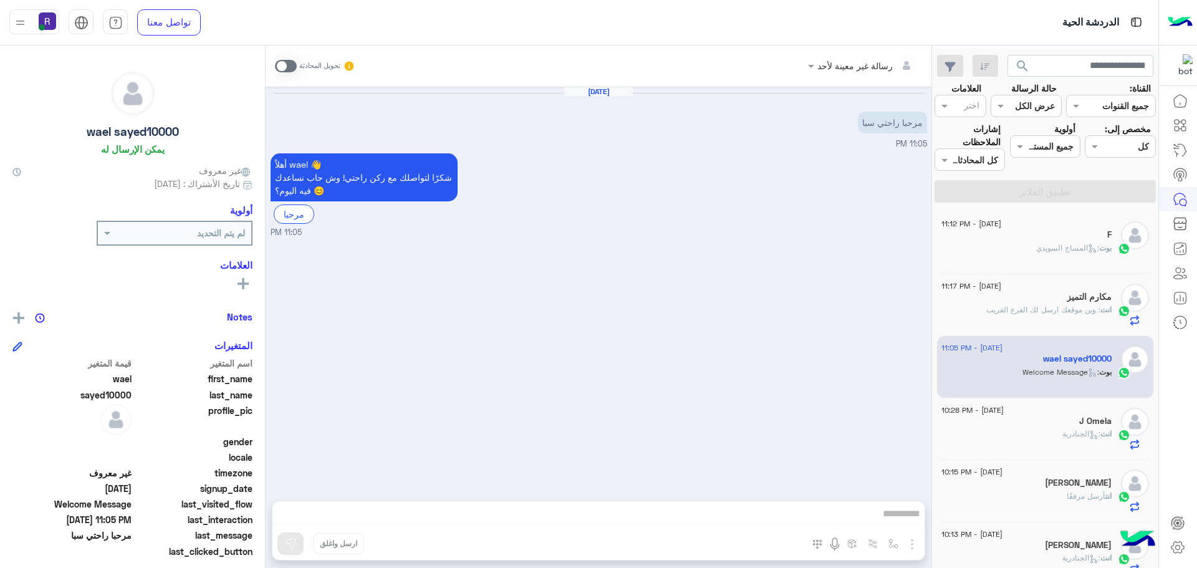
click at [284, 69] on span at bounding box center [286, 66] width 22 height 12
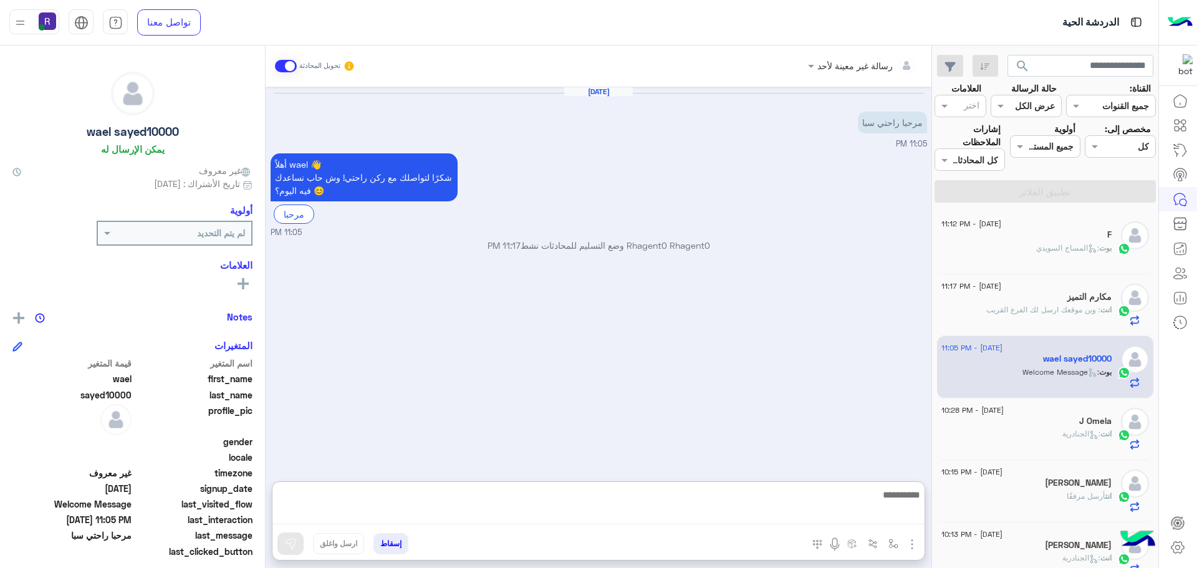
click at [870, 509] on textarea at bounding box center [598, 506] width 652 height 38
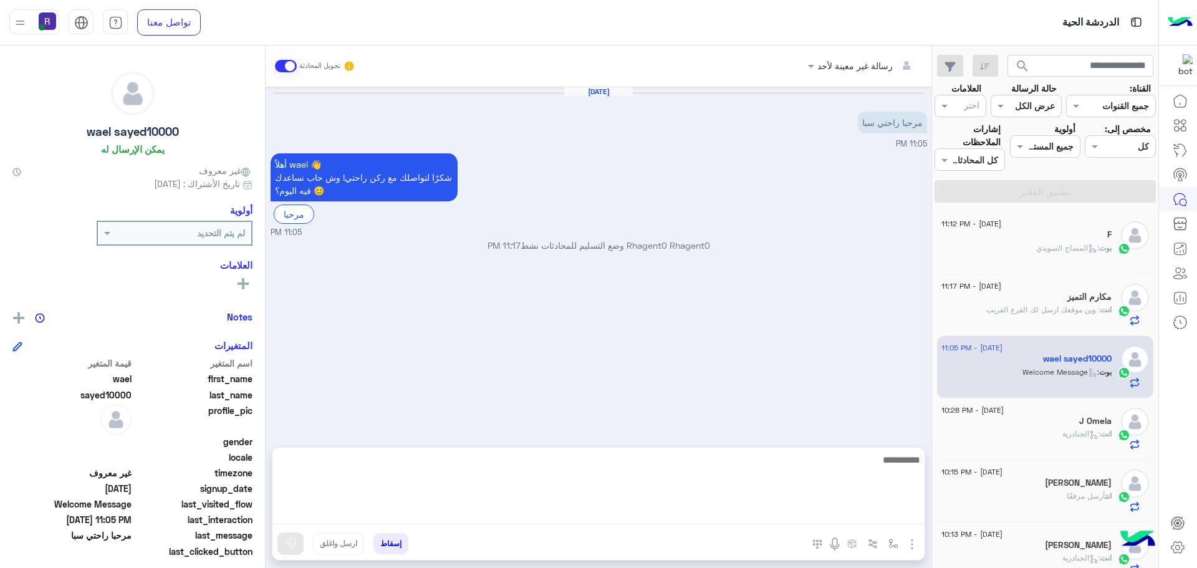
click at [913, 544] on img "button" at bounding box center [912, 544] width 15 height 15
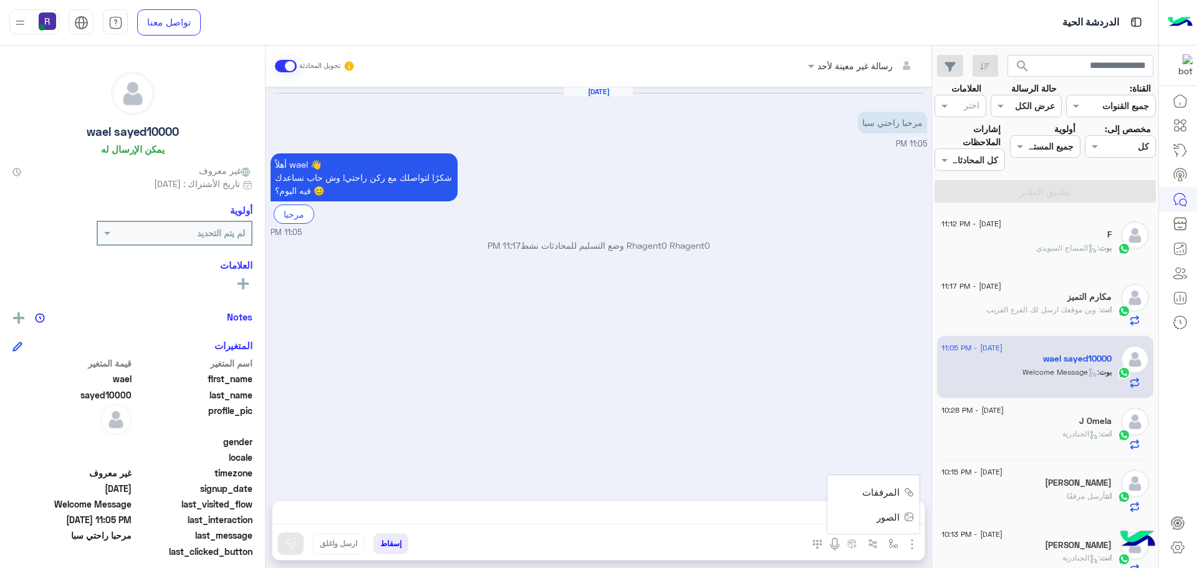
click at [899, 514] on span "الصور" at bounding box center [888, 517] width 23 height 14
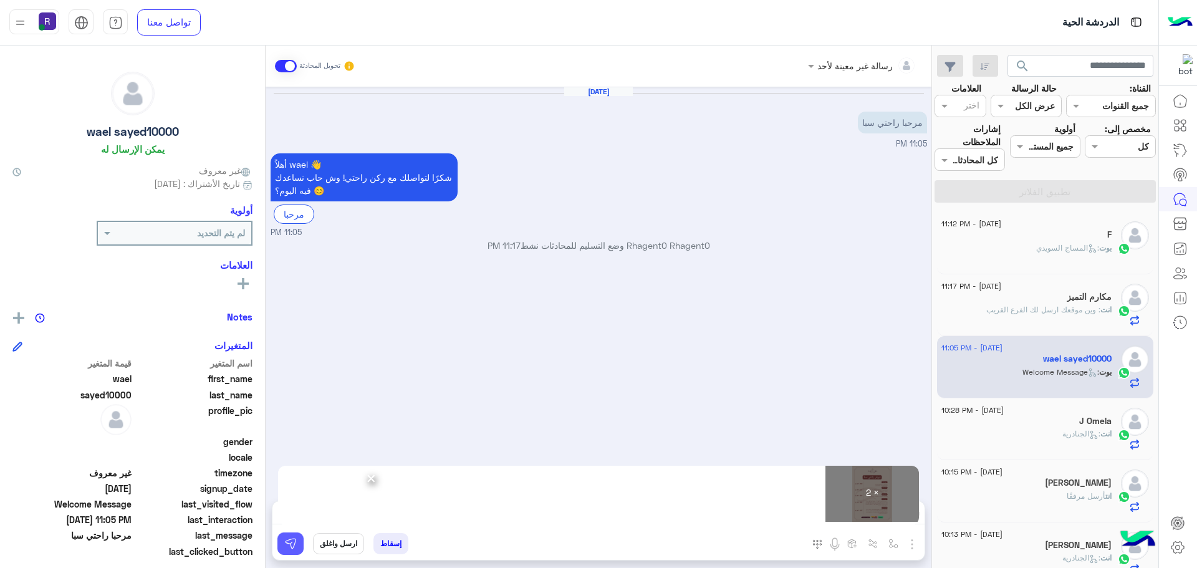
click at [295, 547] on img at bounding box center [290, 543] width 12 height 12
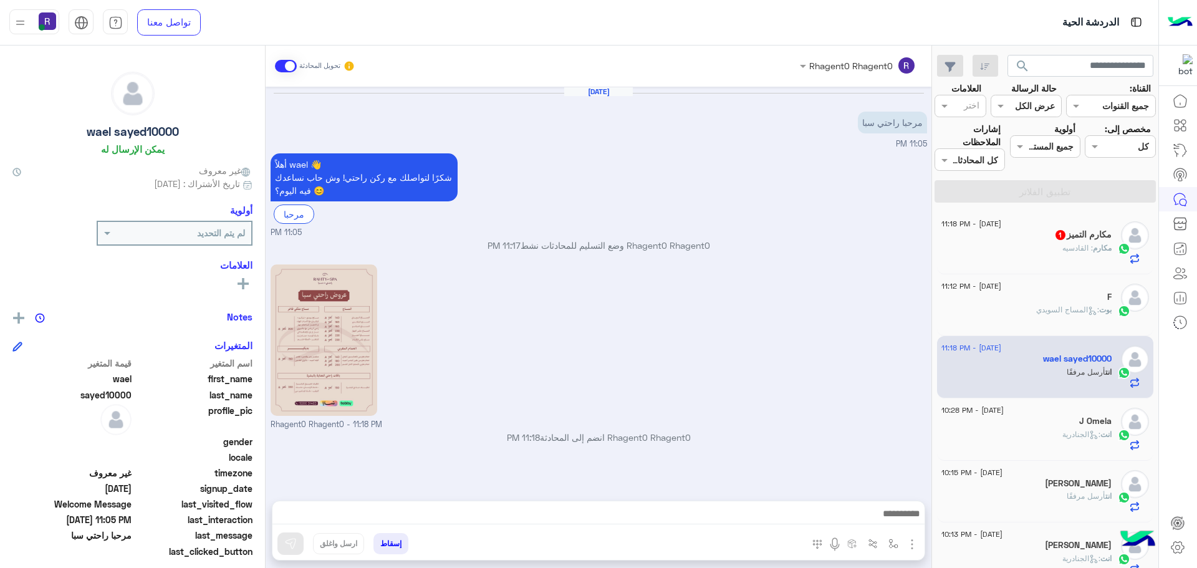
click at [1069, 252] on span ": القادسيه" at bounding box center [1077, 247] width 31 height 9
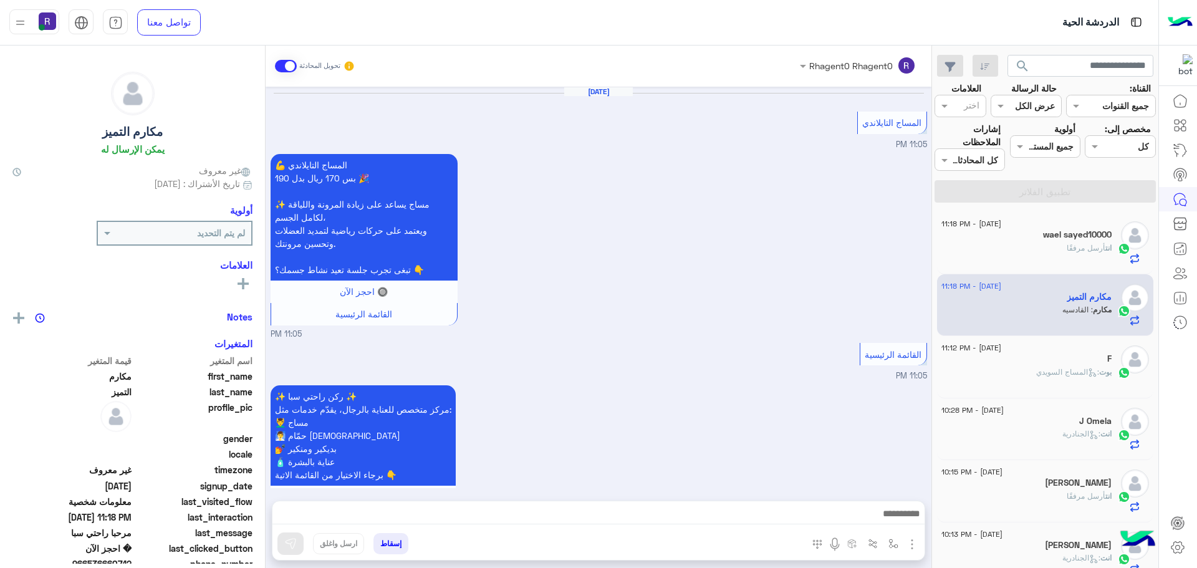
scroll to position [1653, 0]
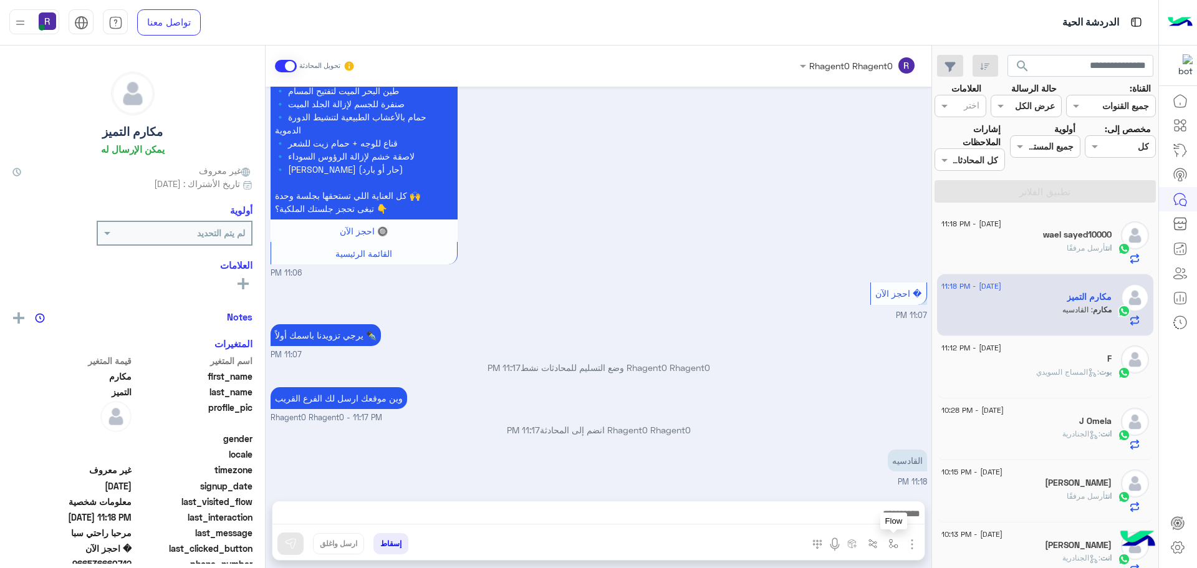
click at [898, 543] on button "button" at bounding box center [893, 543] width 21 height 21
click at [888, 518] on input "text" at bounding box center [855, 516] width 84 height 14
type input "*****"
click at [864, 486] on div "الجنادرية" at bounding box center [857, 494] width 92 height 24
type textarea "*********"
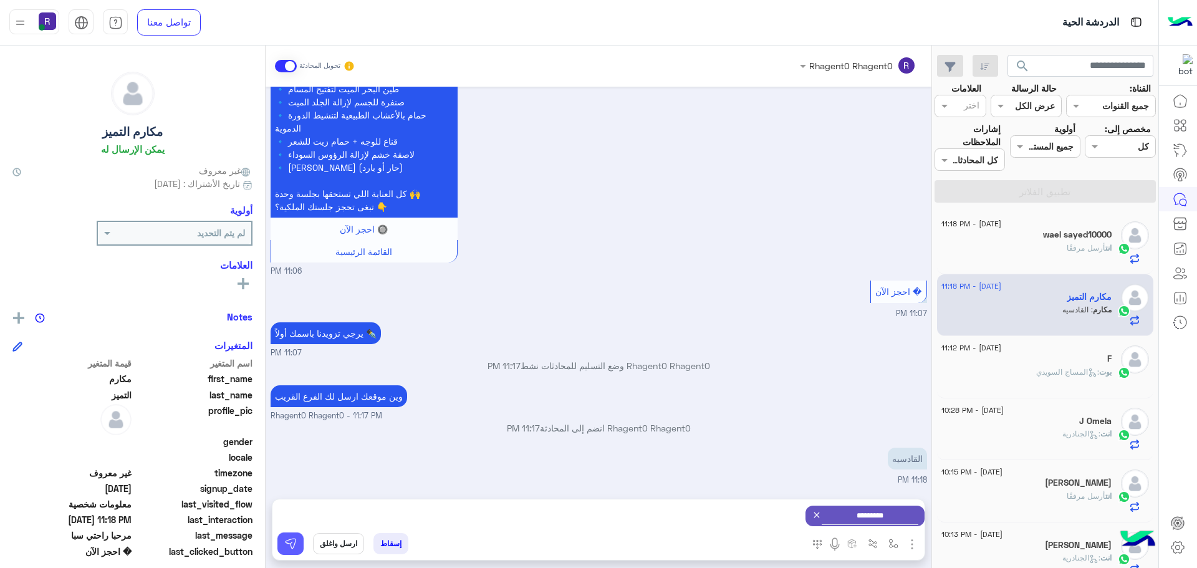
click at [291, 539] on img at bounding box center [290, 543] width 12 height 12
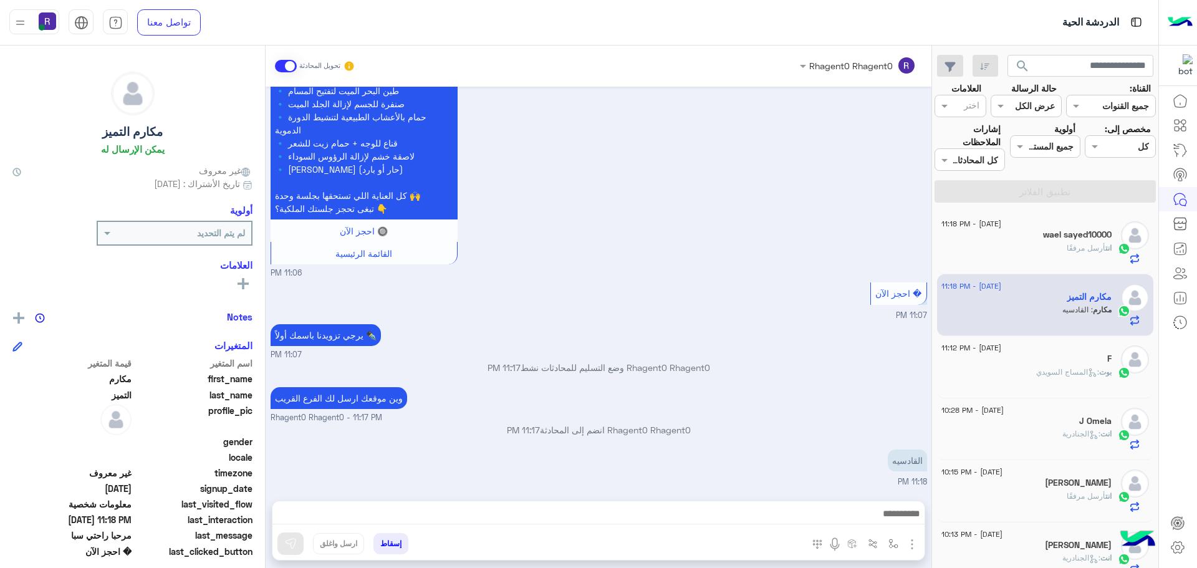
click at [907, 357] on small "11:07 PM" at bounding box center [599, 355] width 657 height 12
click at [888, 550] on button "button" at bounding box center [893, 543] width 21 height 21
click at [868, 517] on input "text" at bounding box center [855, 516] width 84 height 14
type input "*****"
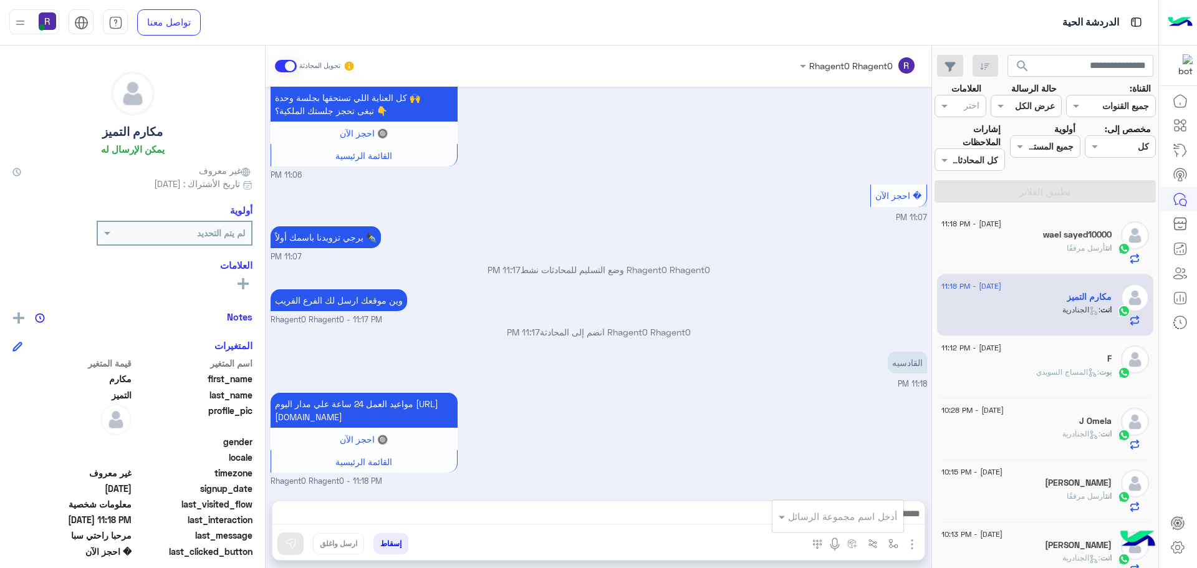
click at [838, 409] on div "مواعيد العمل 24 ساعة علي مدار اليوم [URL][DOMAIN_NAME] 🔘 احجز الآن القائمة [GEO…" at bounding box center [599, 439] width 657 height 98
click at [764, 503] on div at bounding box center [598, 516] width 652 height 31
click at [773, 516] on textarea at bounding box center [598, 515] width 652 height 19
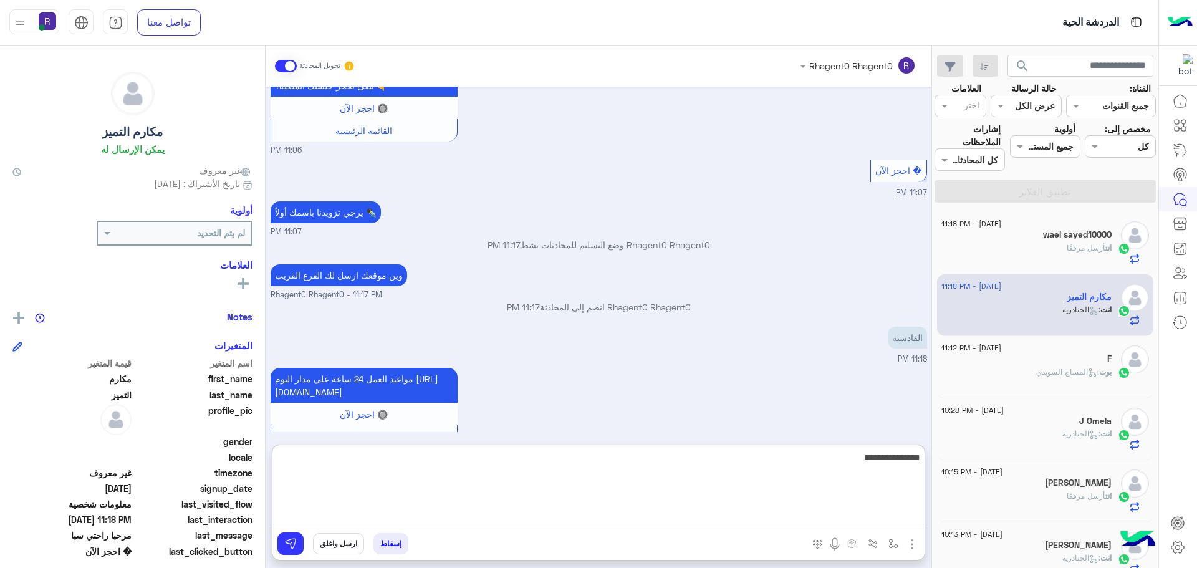
type textarea "**********"
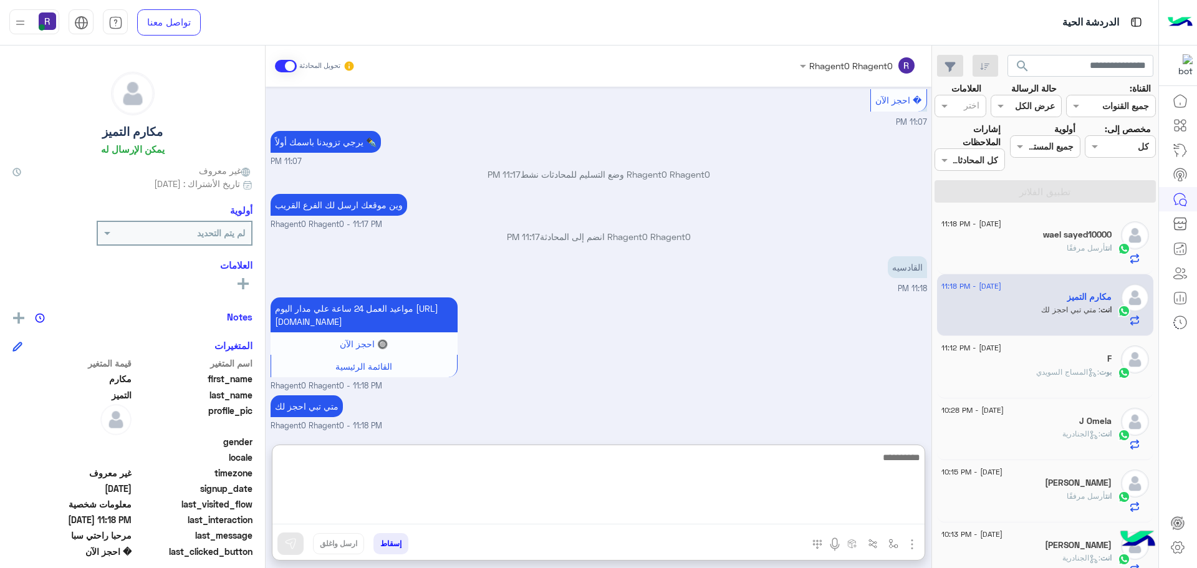
click at [791, 342] on div "مواعيد العمل 24 ساعة علي مدار اليوم [URL][DOMAIN_NAME] 🔘 احجز الآن القائمة [GEO…" at bounding box center [599, 343] width 657 height 98
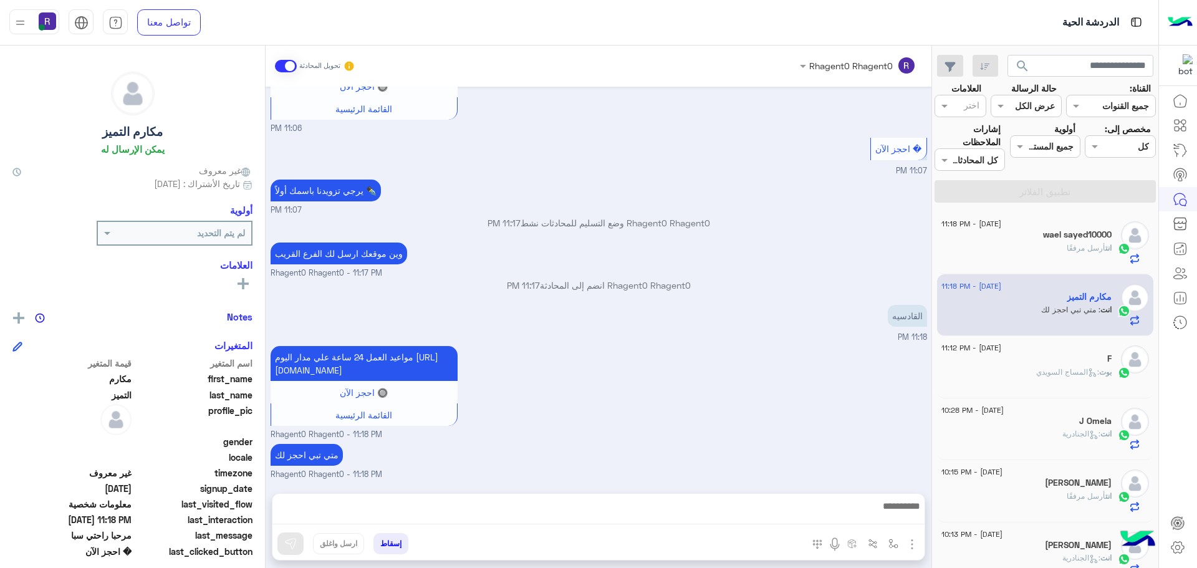
scroll to position [1803, 0]
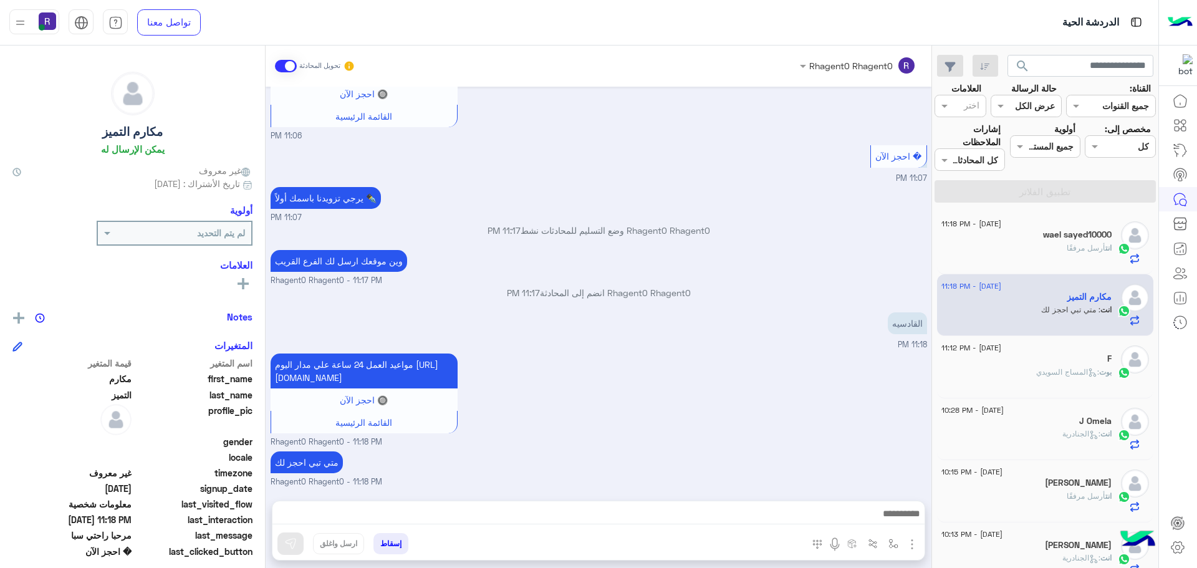
click at [700, 420] on div "مواعيد العمل 24 ساعة علي مدار اليوم [URL][DOMAIN_NAME] 🔘 احجز الآن القائمة [GEO…" at bounding box center [599, 399] width 657 height 98
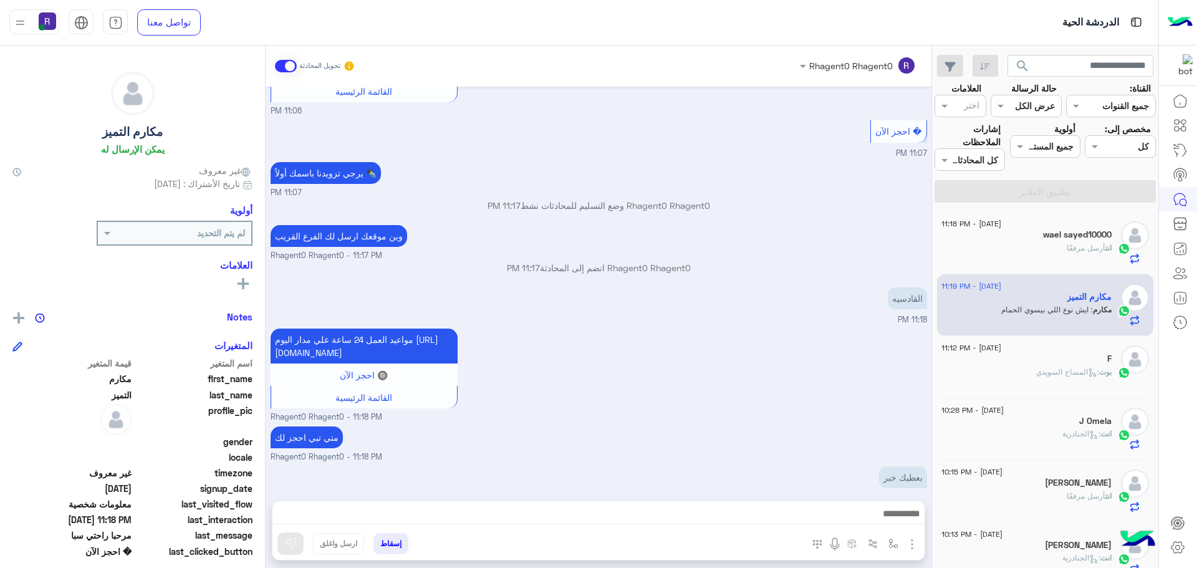
scroll to position [1887, 0]
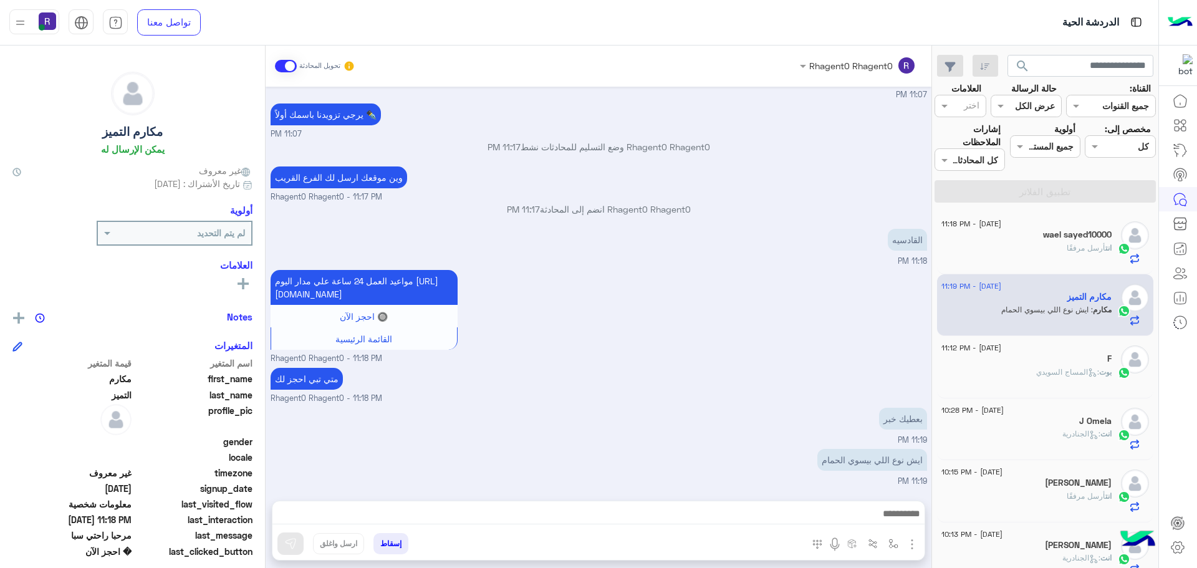
click at [873, 520] on textarea at bounding box center [598, 515] width 652 height 19
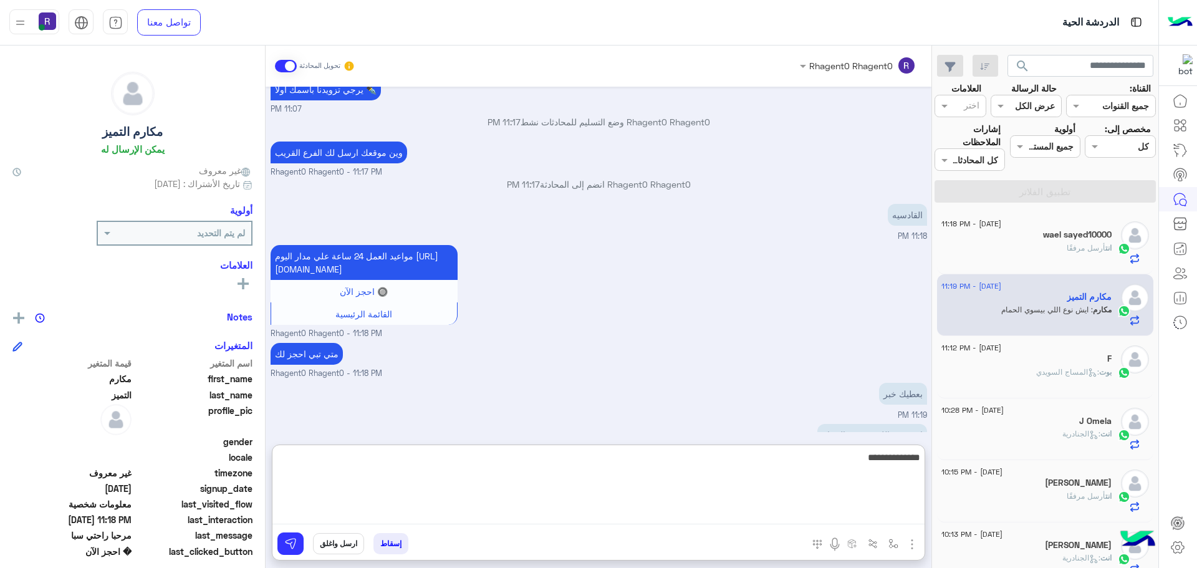
type textarea "**********"
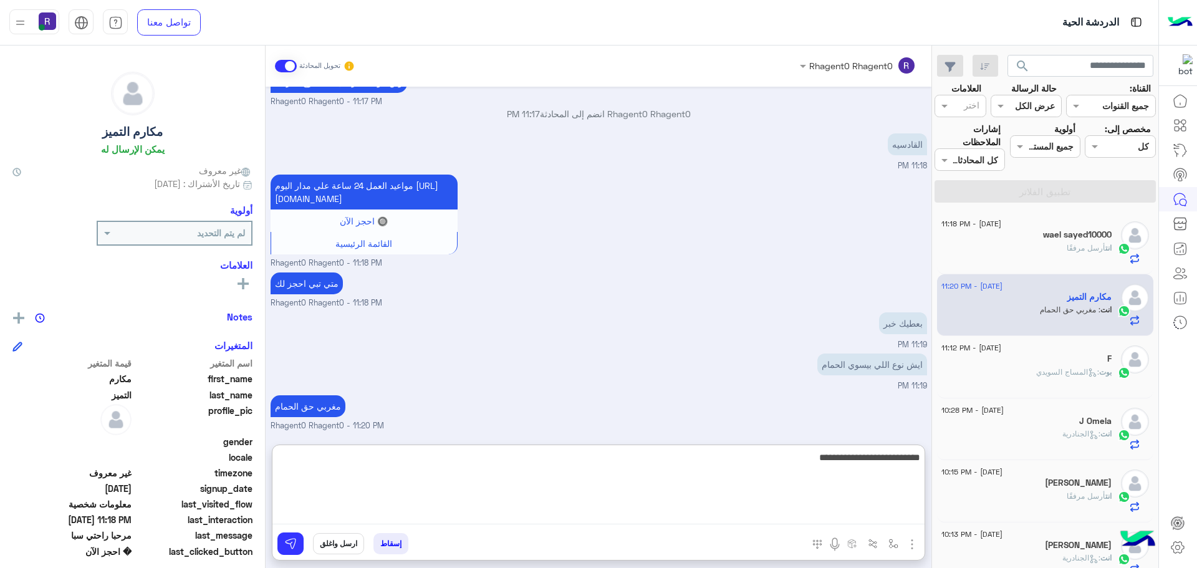
type textarea "**********"
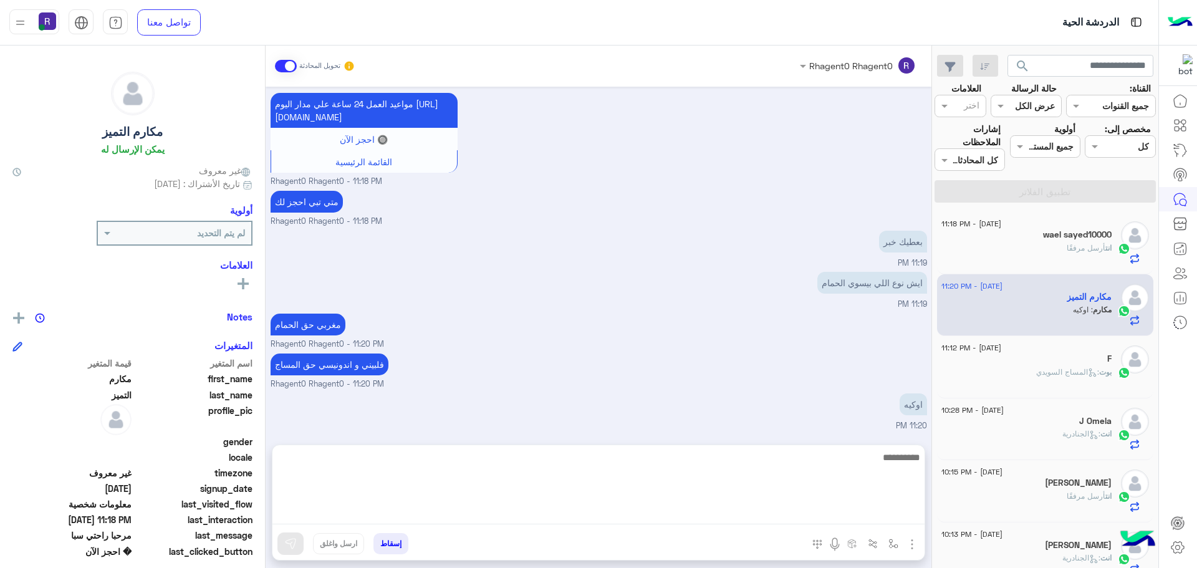
scroll to position [2008, 0]
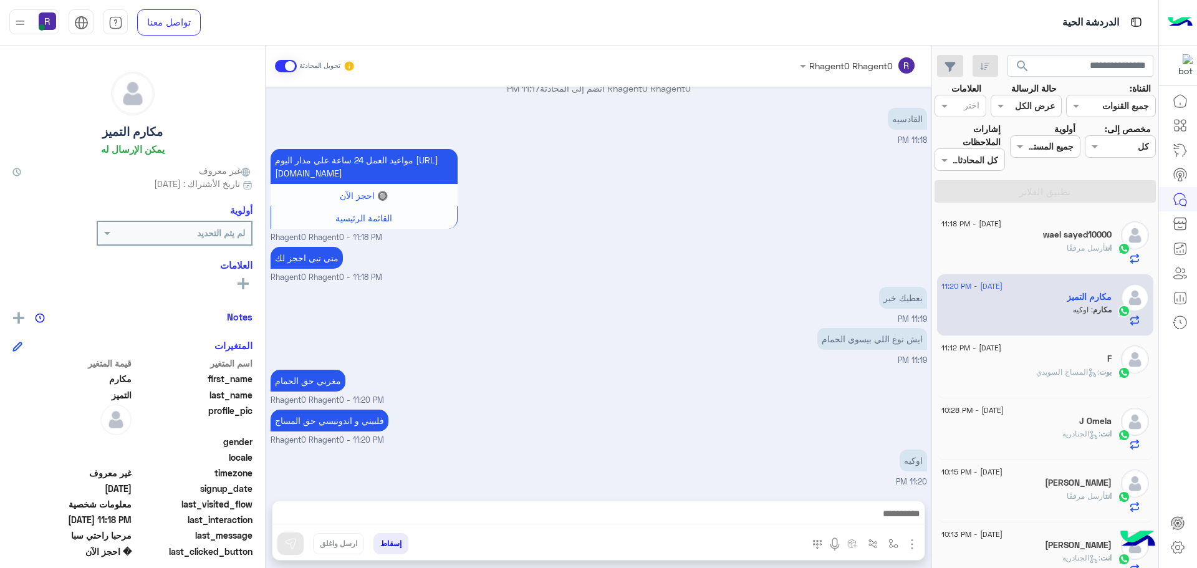
click at [805, 239] on small "Rhagent0 Rhagent0 - 11:18 PM" at bounding box center [599, 238] width 657 height 12
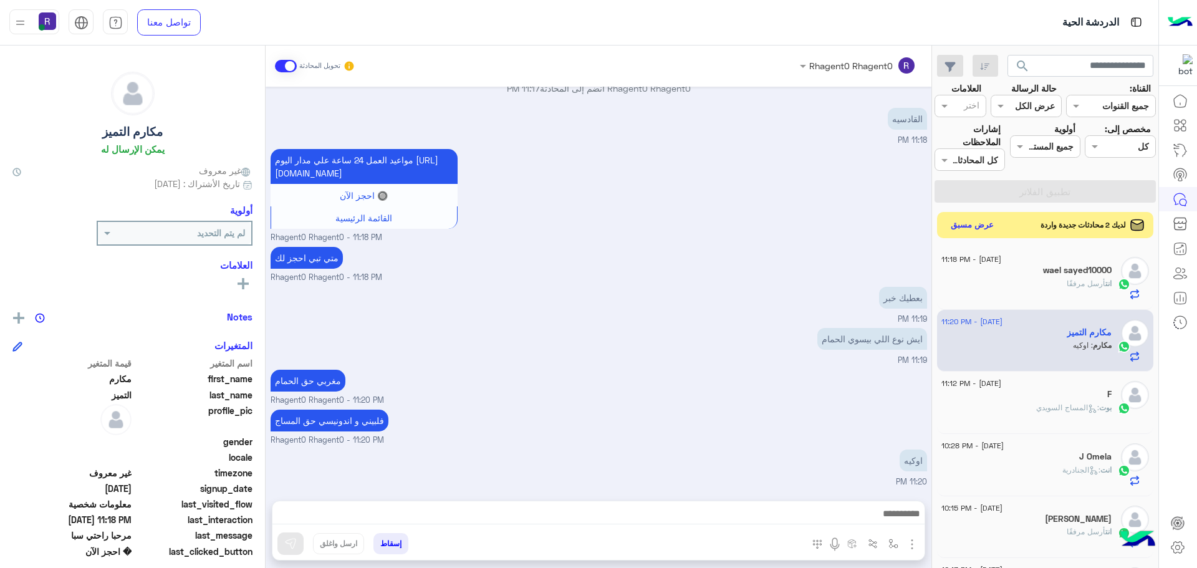
click at [964, 228] on button "عرض مسبق" at bounding box center [972, 225] width 52 height 17
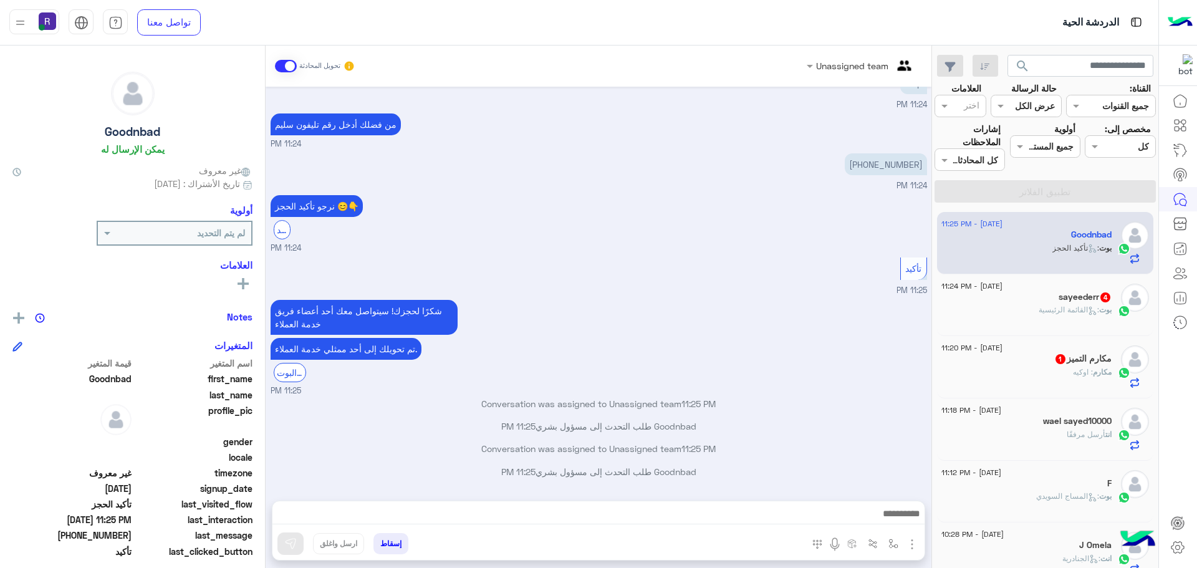
scroll to position [1033, 0]
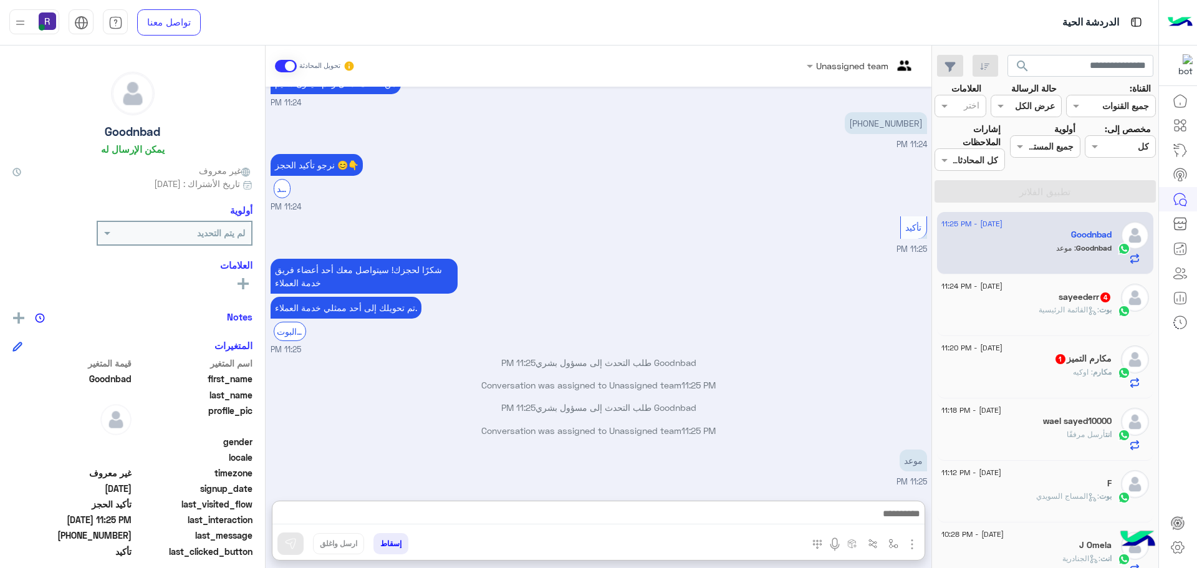
click at [810, 510] on textarea at bounding box center [598, 515] width 652 height 19
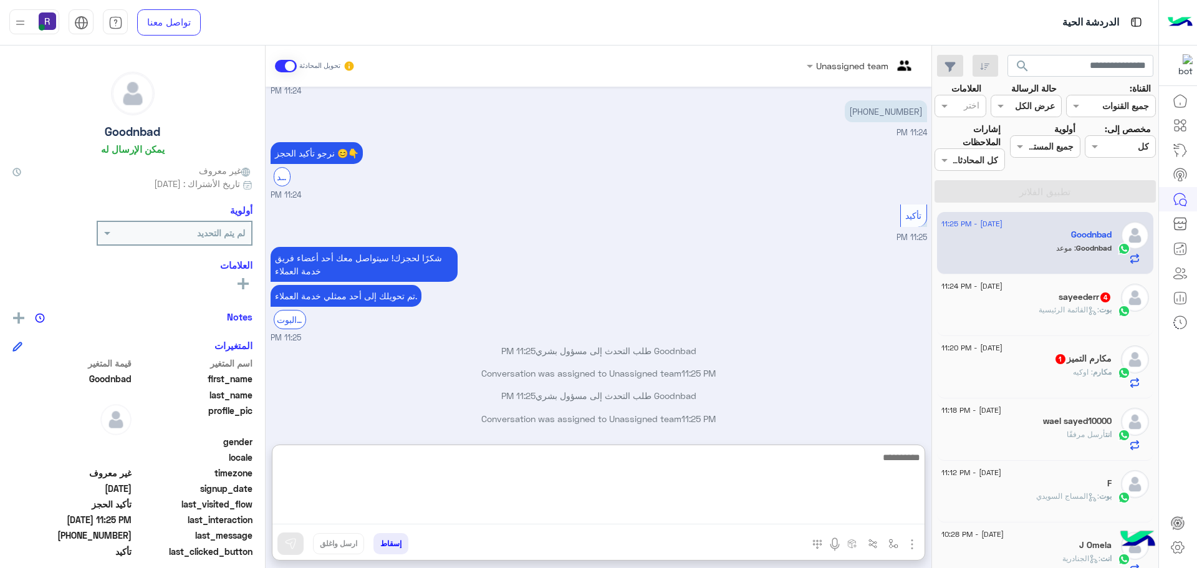
paste textarea "**********"
type textarea "**********"
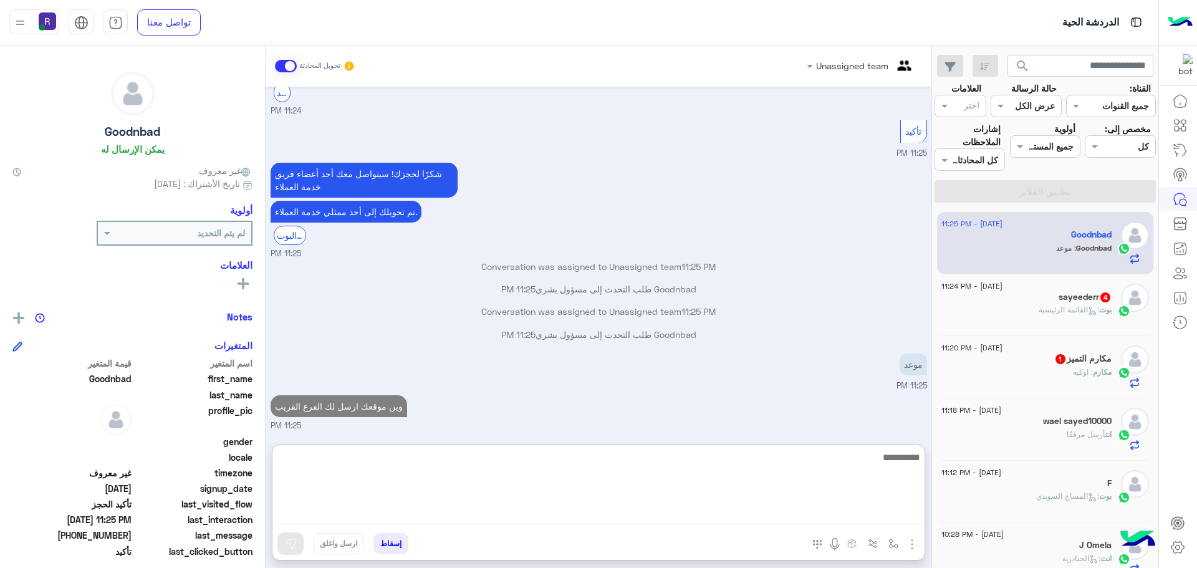
click at [1076, 319] on div "بوت : القائمة الرئيسية" at bounding box center [1026, 315] width 170 height 22
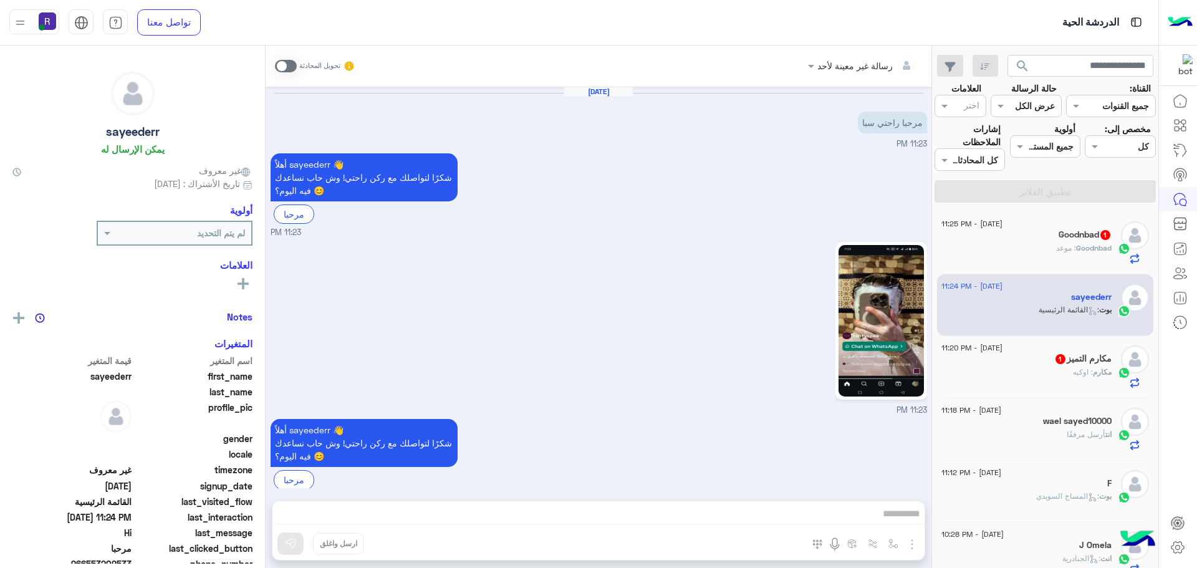
scroll to position [375, 0]
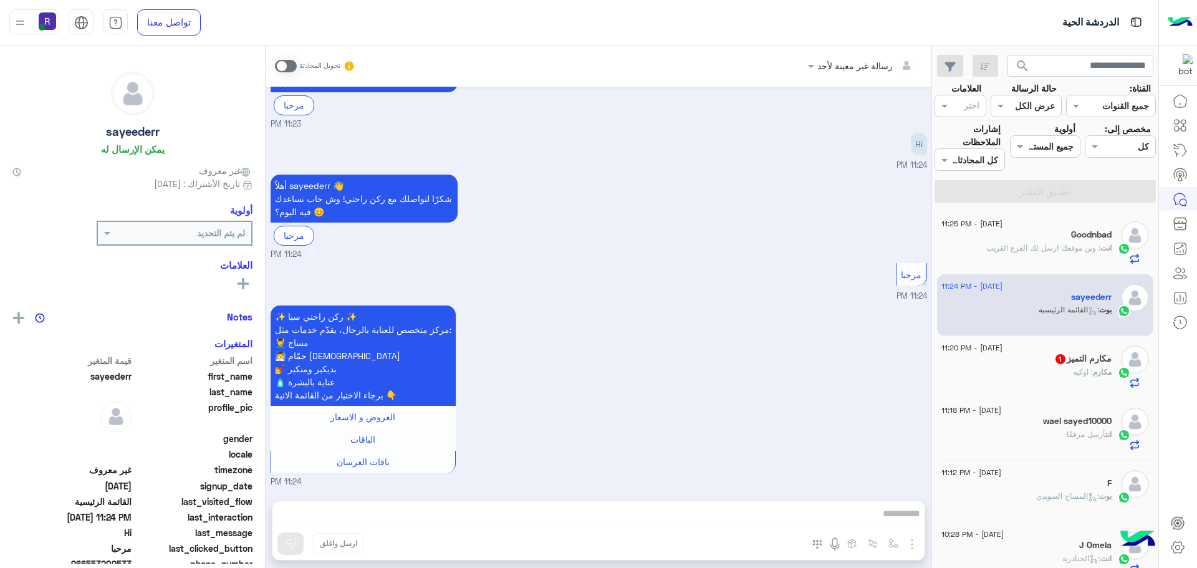
click at [287, 66] on span at bounding box center [286, 66] width 22 height 12
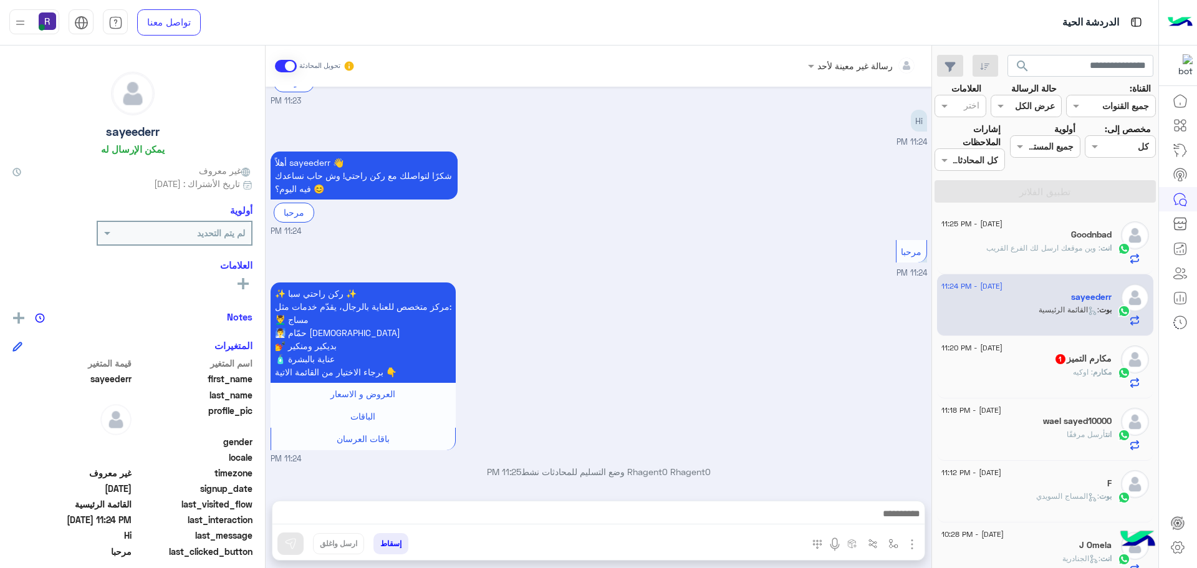
click at [908, 542] on img "button" at bounding box center [912, 544] width 15 height 15
click at [884, 513] on span "الصور" at bounding box center [888, 517] width 23 height 14
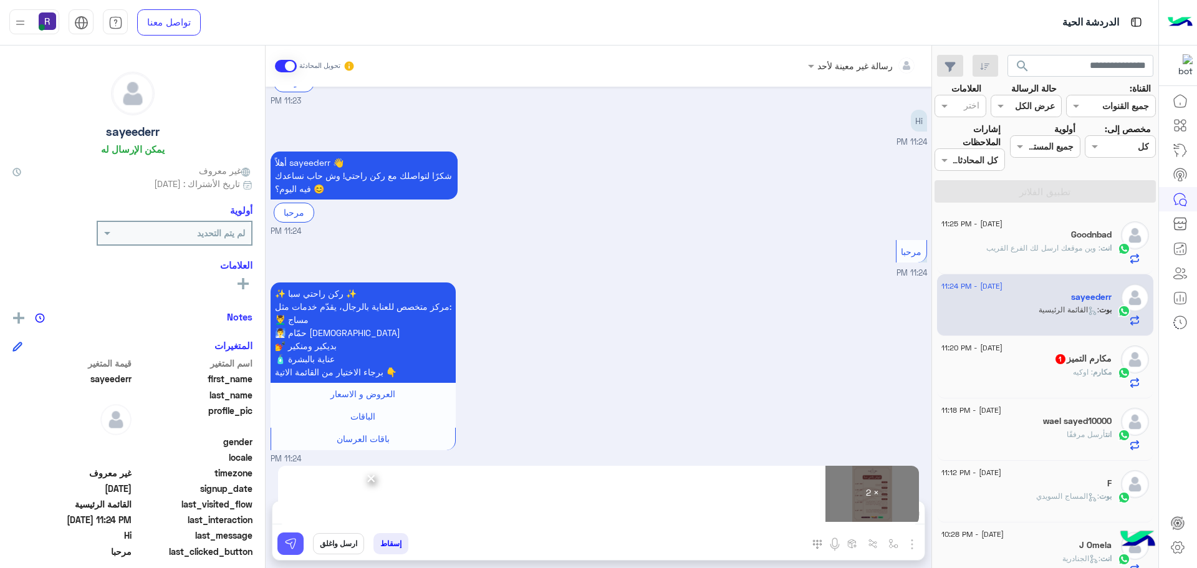
click at [296, 539] on img at bounding box center [290, 543] width 12 height 12
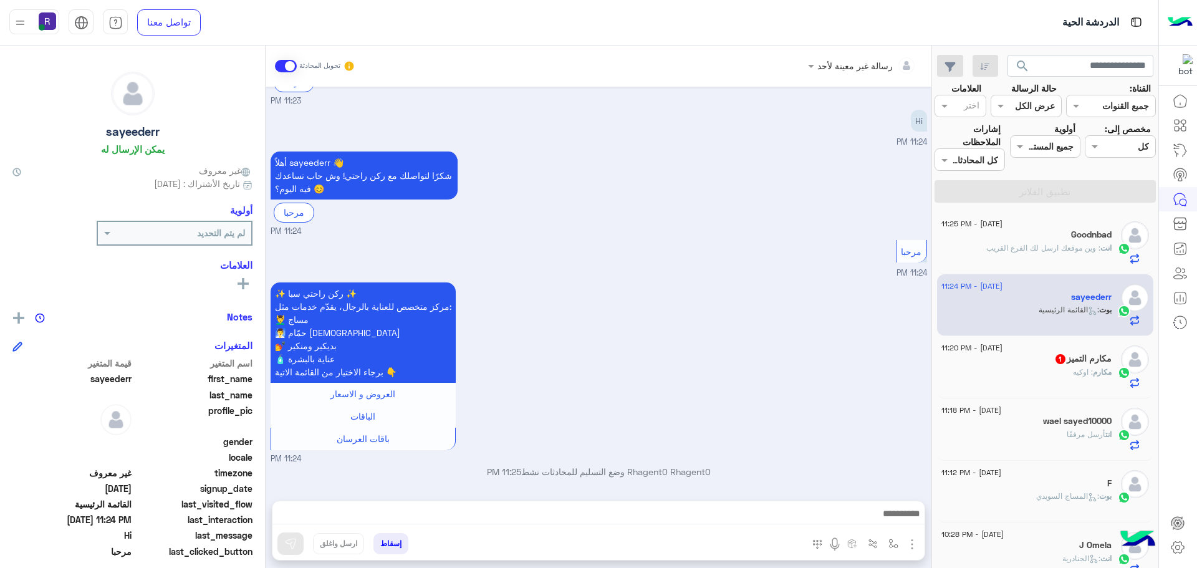
scroll to position [590, 0]
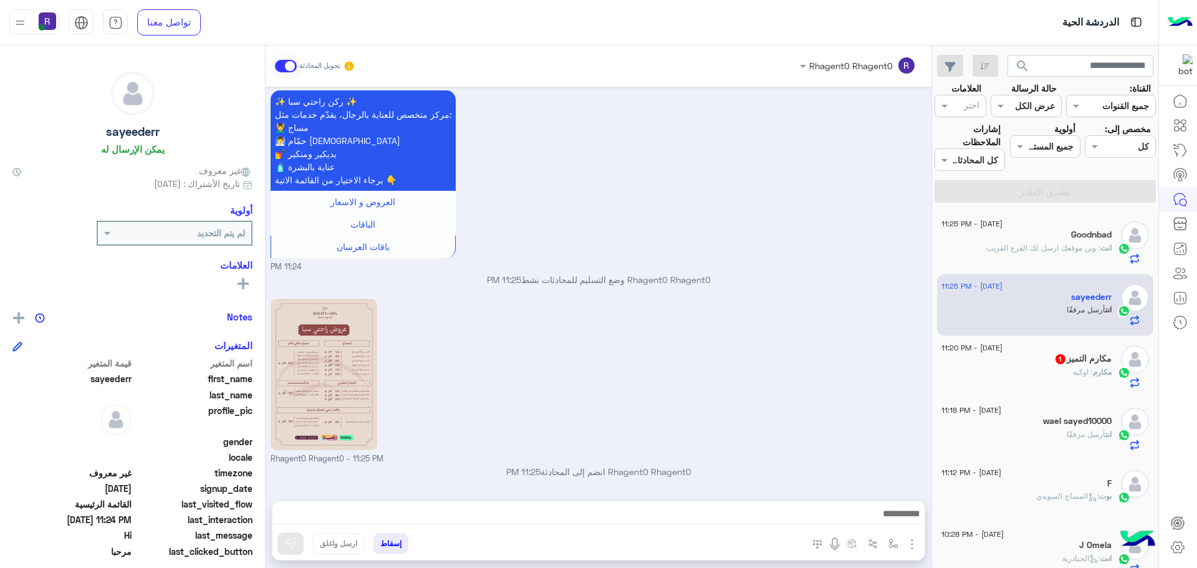
click at [1079, 382] on div "مكارم : اوكيه" at bounding box center [1026, 378] width 170 height 22
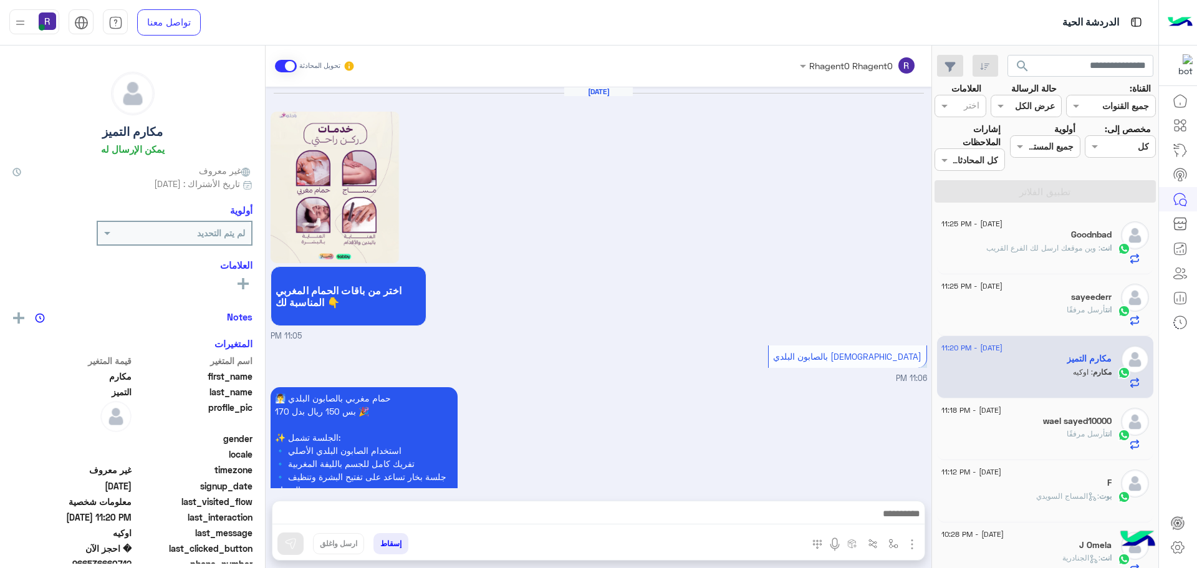
scroll to position [1230, 0]
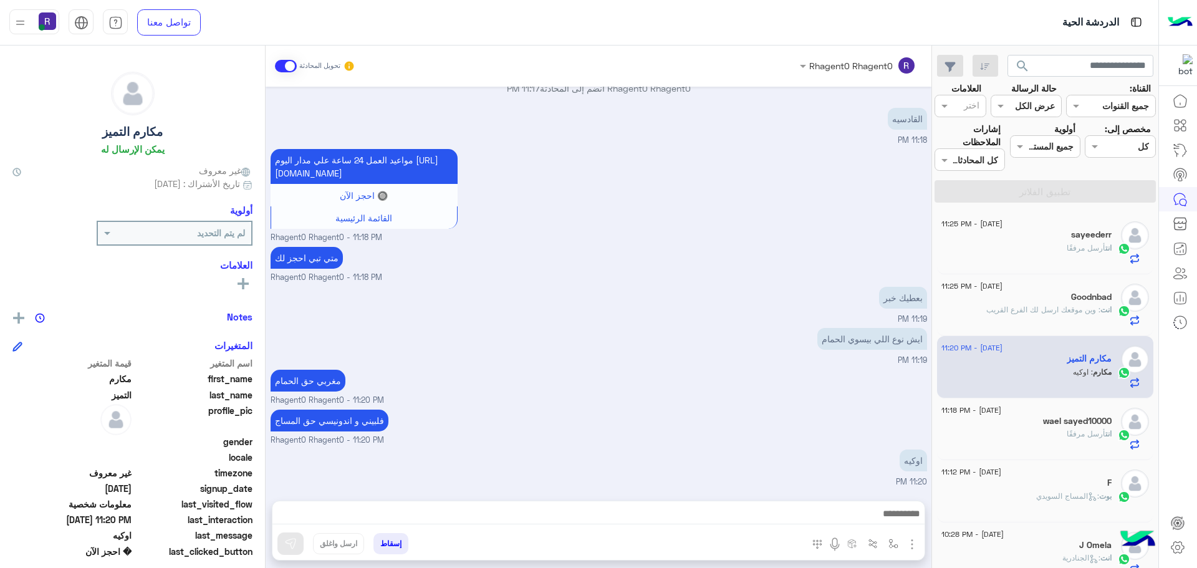
click at [1072, 296] on h5 "Goodnbad" at bounding box center [1091, 297] width 41 height 11
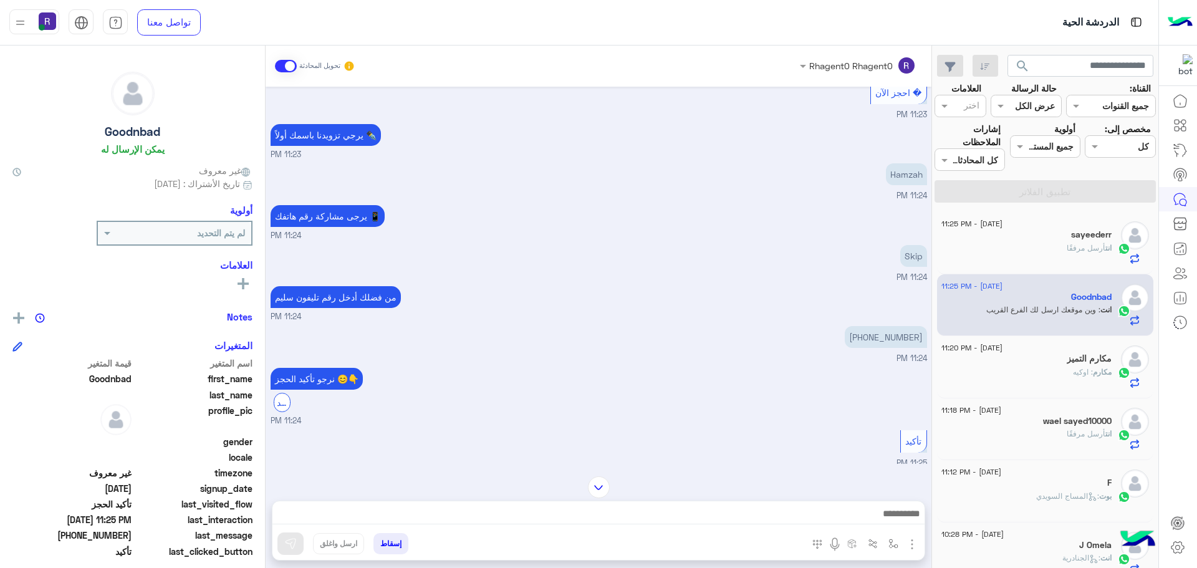
scroll to position [1050, 0]
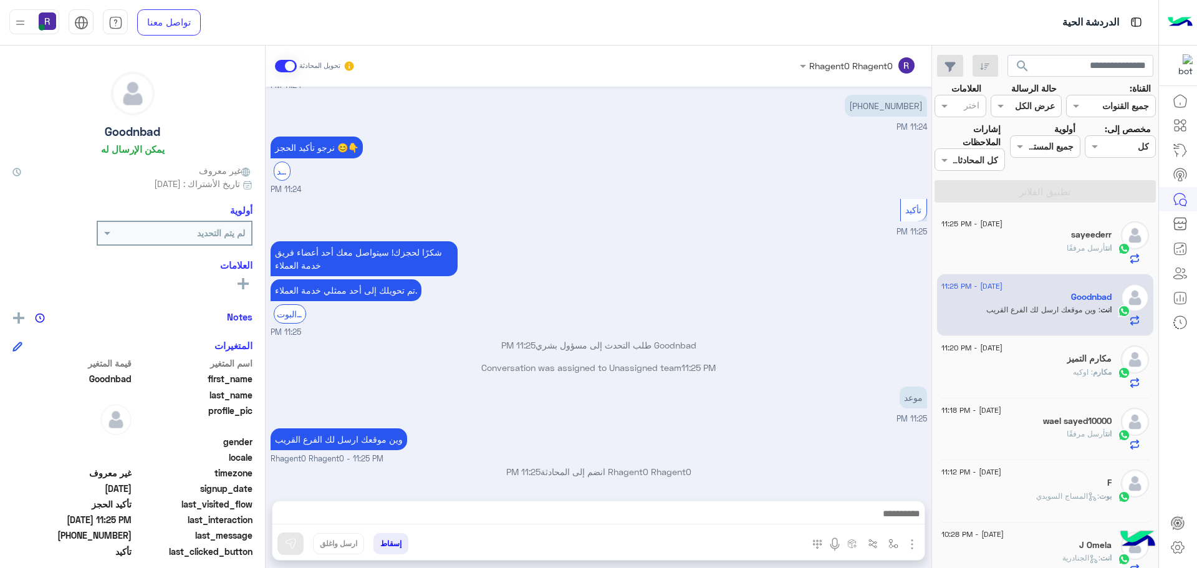
click at [768, 505] on div at bounding box center [598, 516] width 652 height 31
click at [776, 511] on textarea at bounding box center [598, 515] width 652 height 19
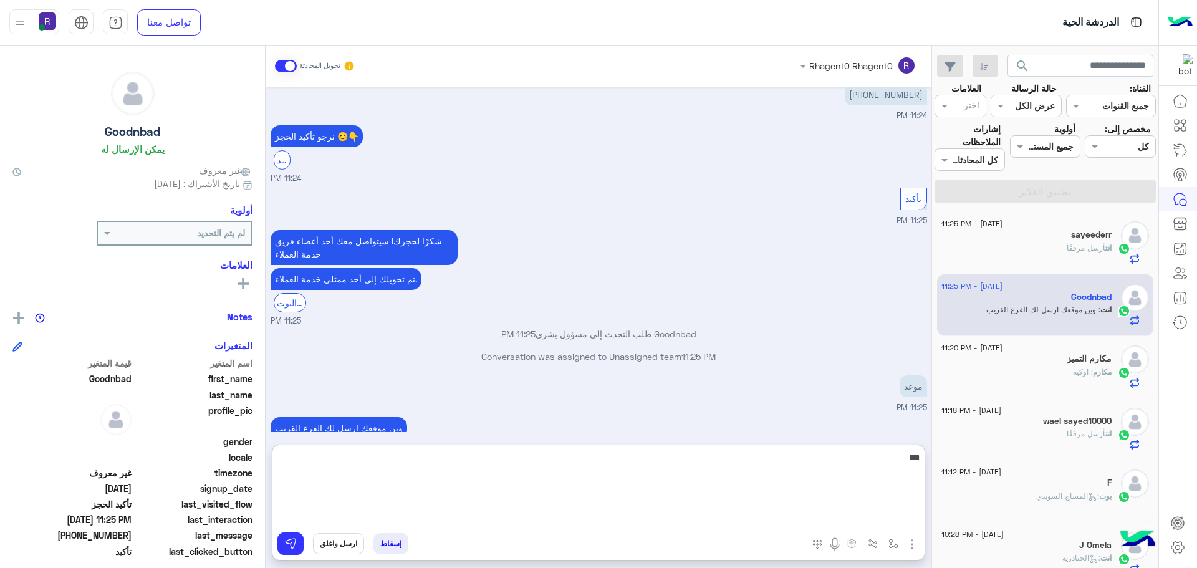
type textarea "***"
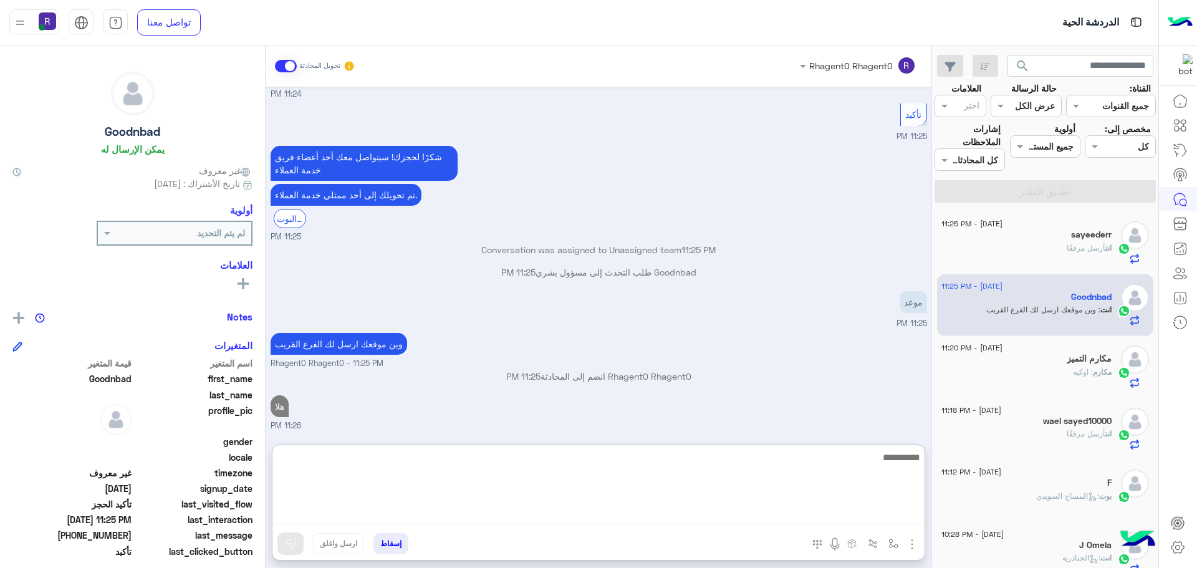
scroll to position [1146, 0]
click at [772, 387] on div "Rhagent0 Rhagent0 انضم إلى المحادثة 11:25 PM" at bounding box center [599, 381] width 657 height 22
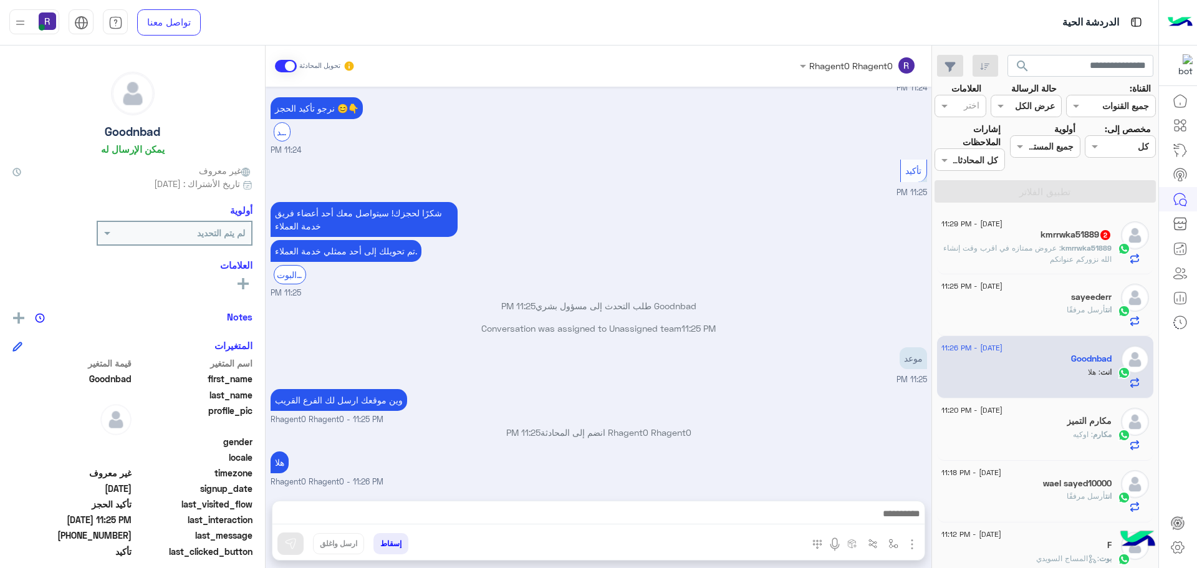
click at [1084, 261] on span ": عروض ممتازه في اقرب وقت إنشاء الله نزوركم عنوانكم" at bounding box center [1027, 253] width 168 height 21
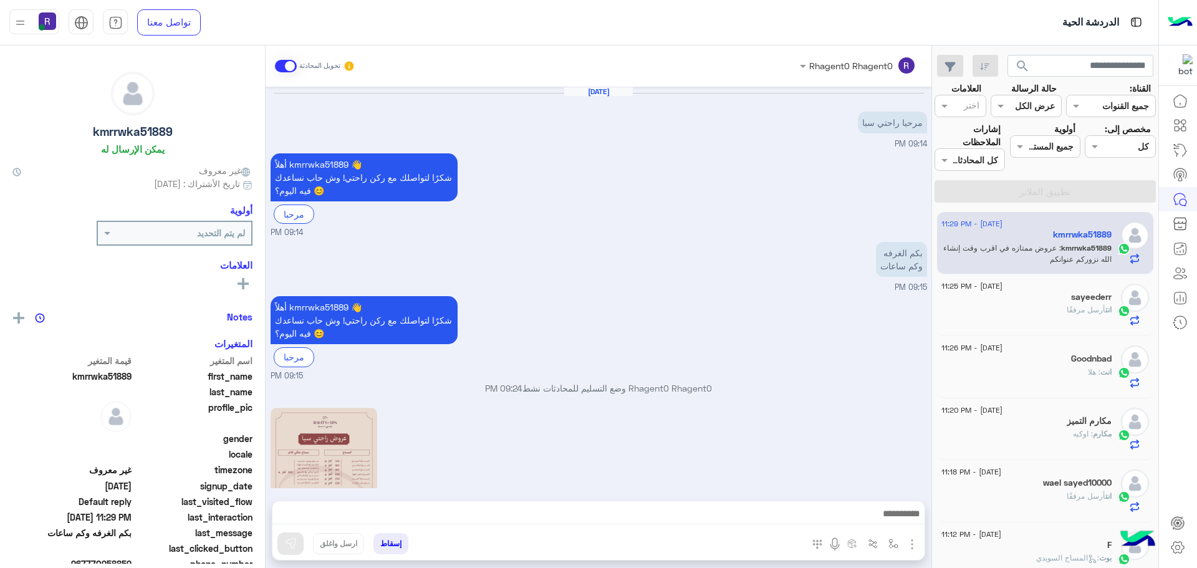
scroll to position [415, 0]
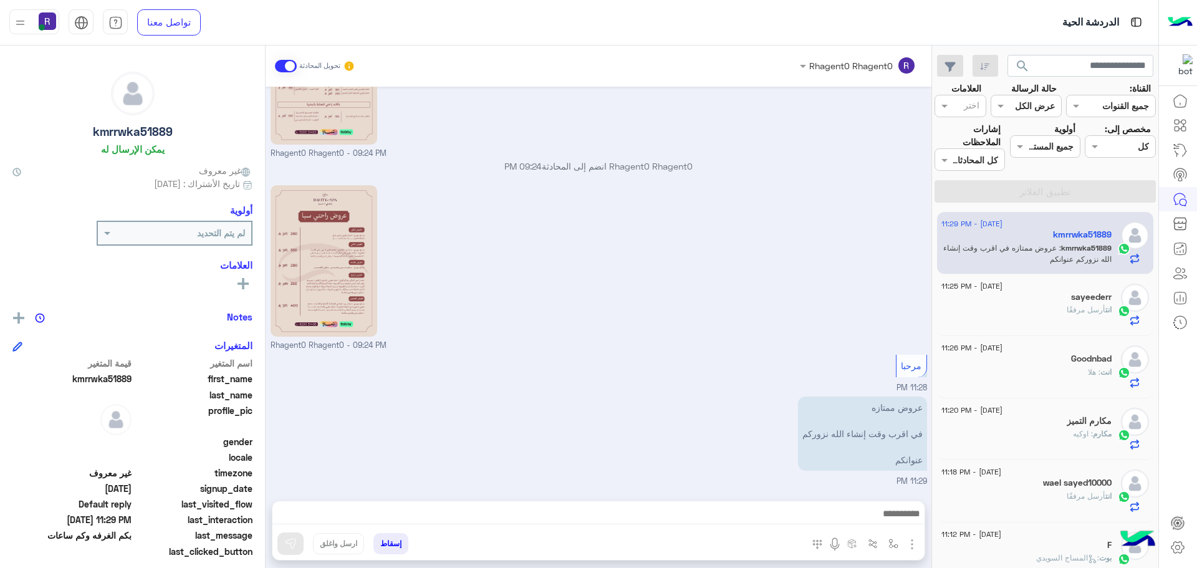
click at [847, 516] on textarea at bounding box center [598, 515] width 652 height 19
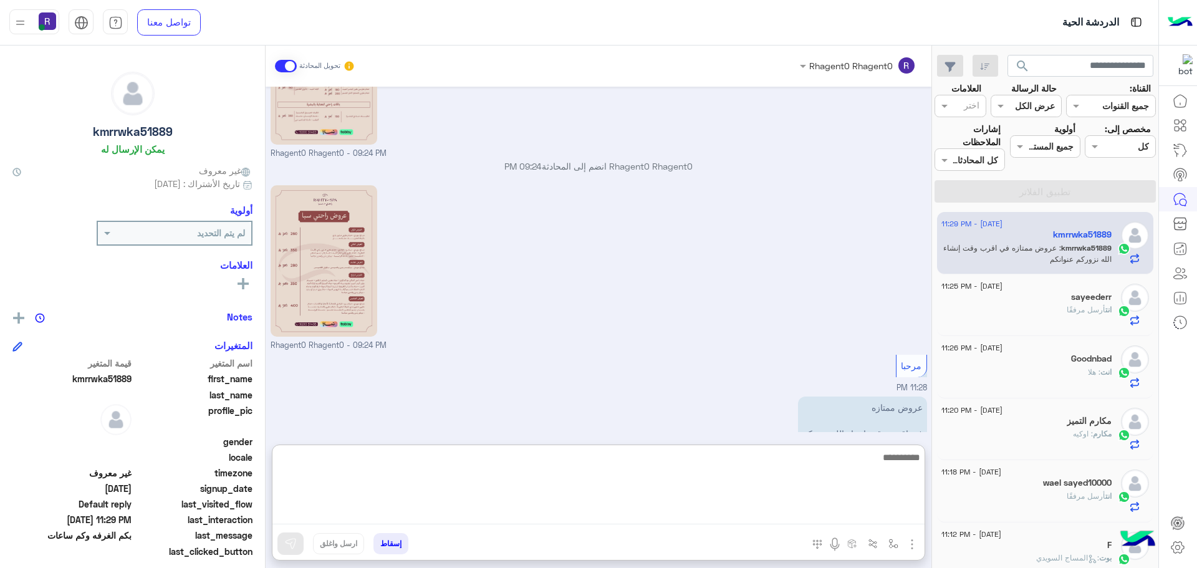
paste textarea "**********"
type textarea "**********"
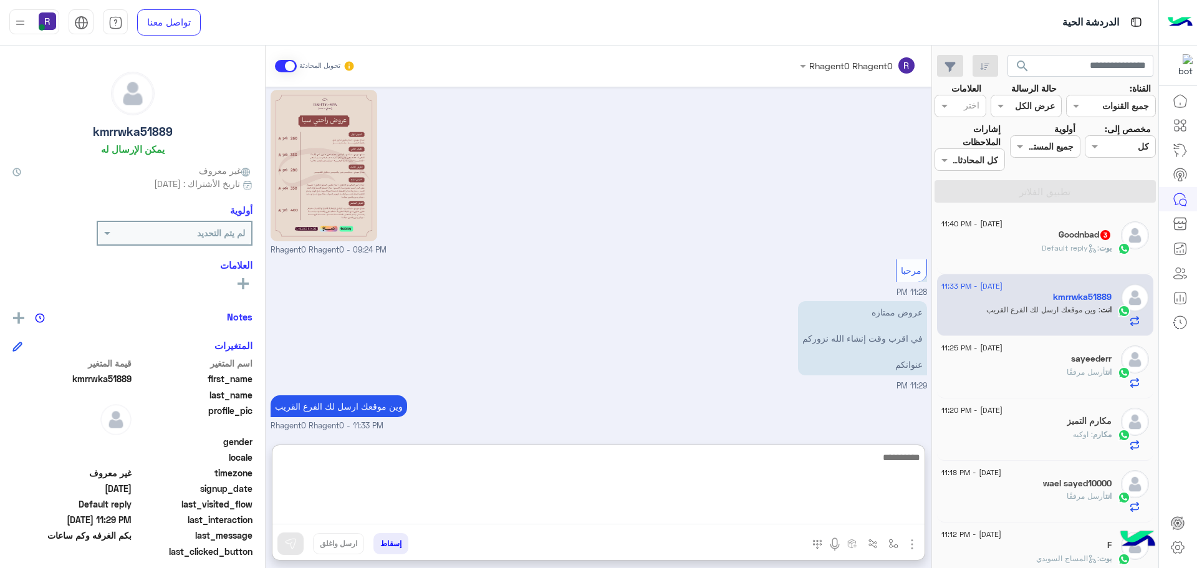
click at [1090, 247] on icon at bounding box center [1092, 248] width 9 height 9
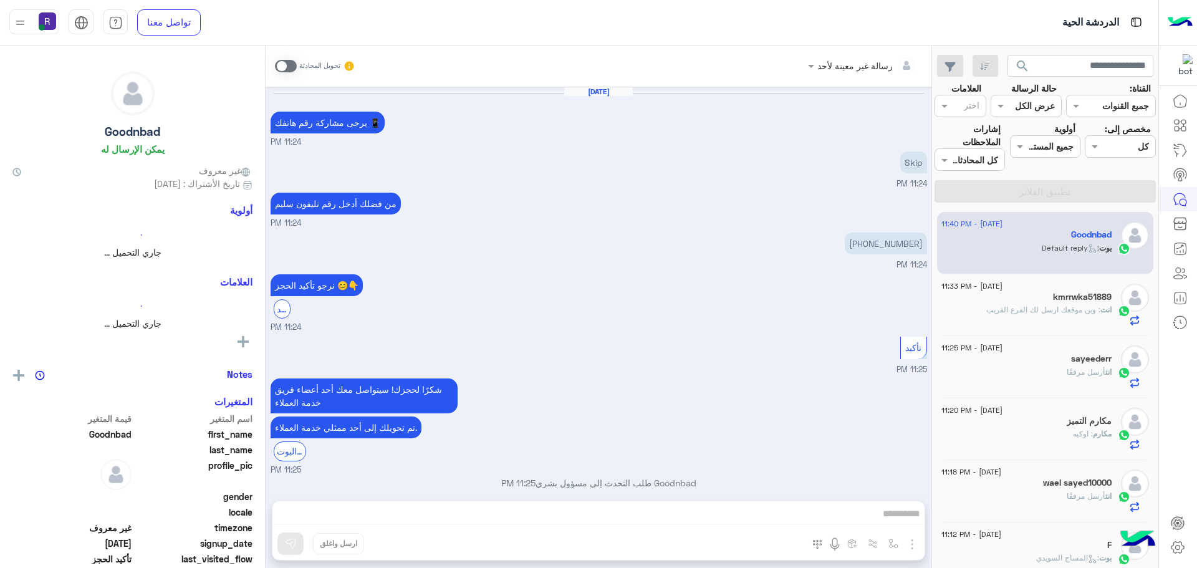
scroll to position [634, 0]
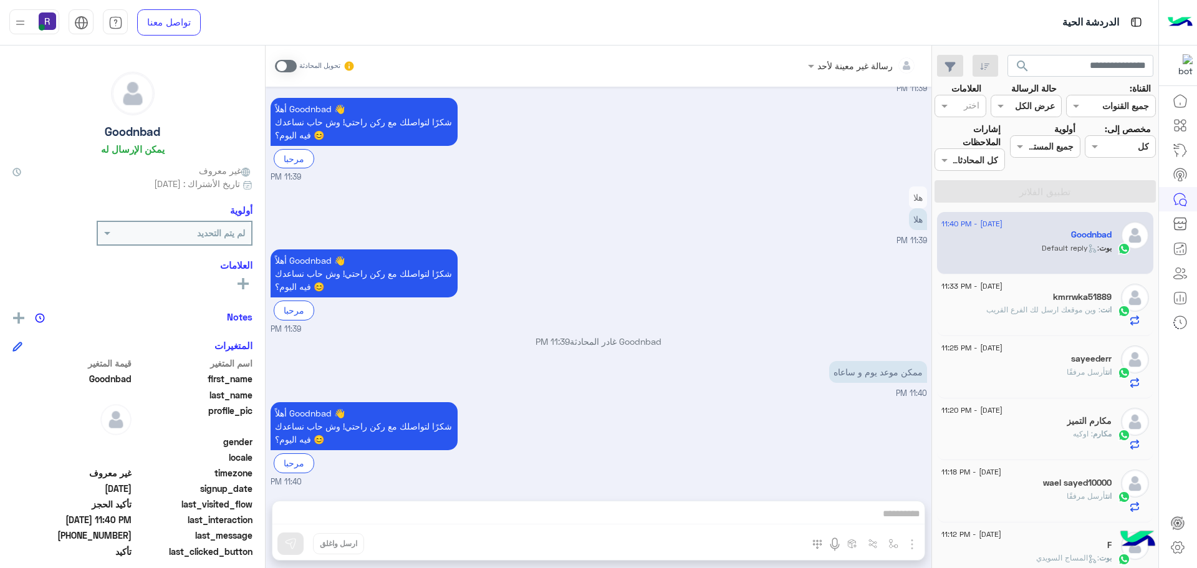
click at [284, 63] on span at bounding box center [286, 66] width 22 height 12
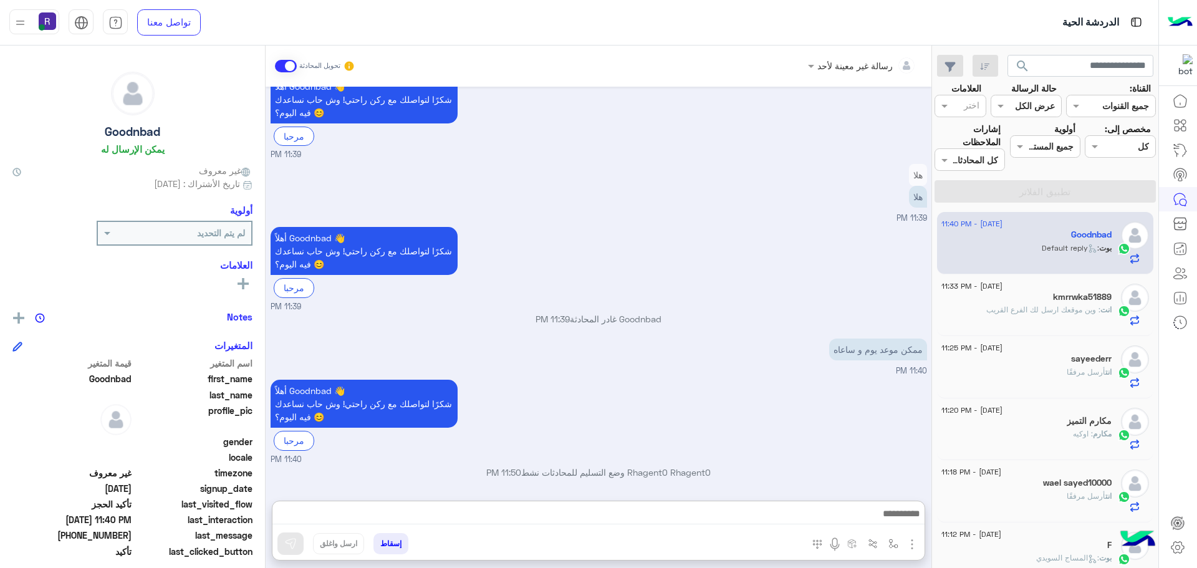
click at [611, 506] on textarea at bounding box center [598, 515] width 652 height 19
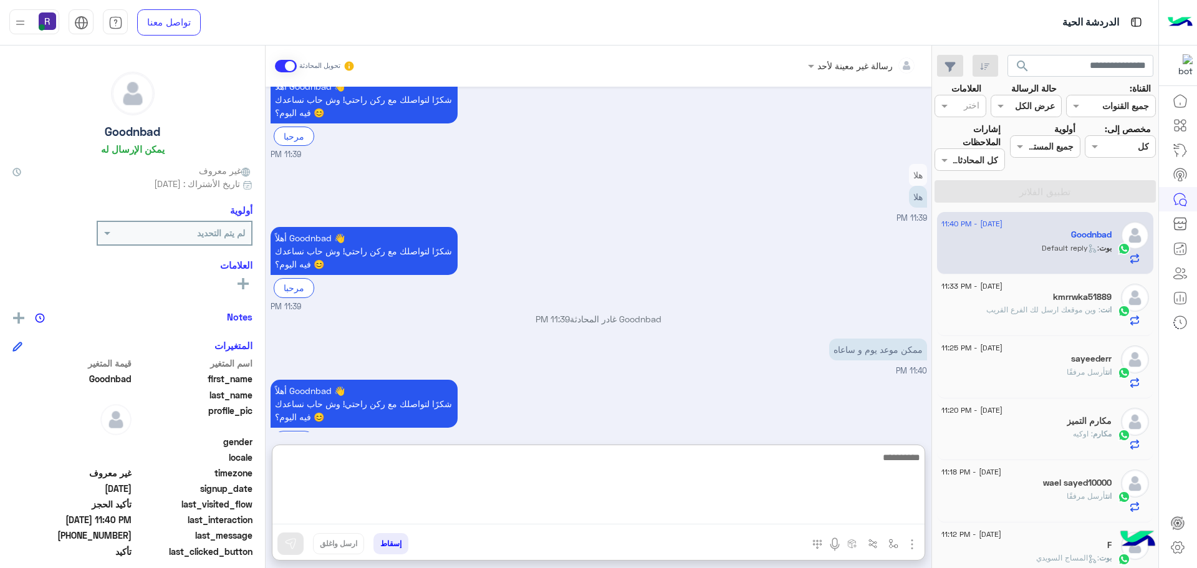
paste textarea "**********"
type textarea "**********"
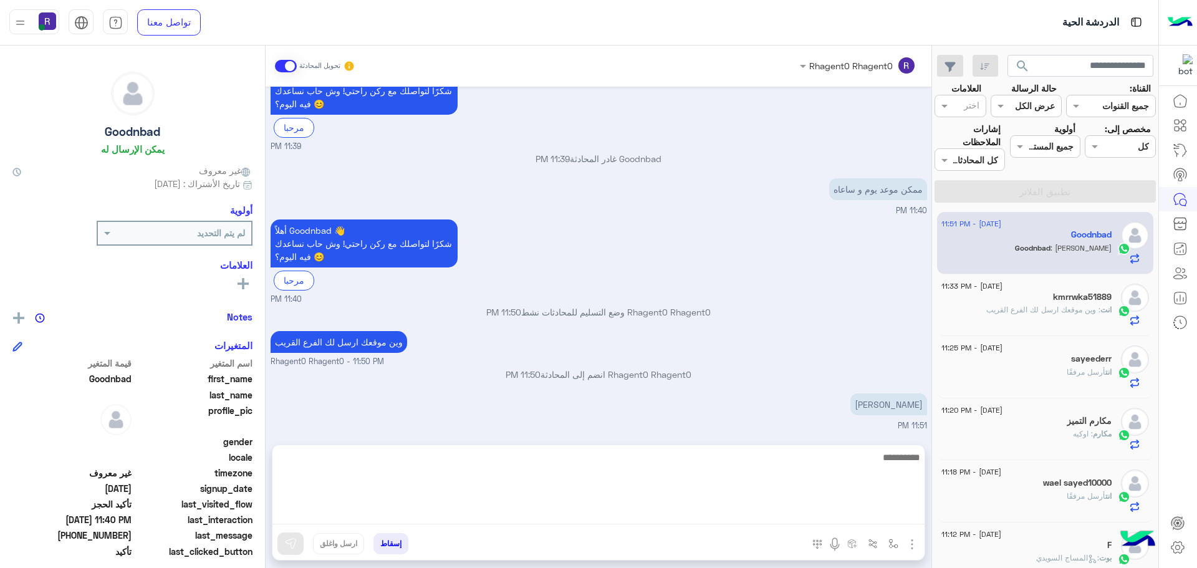
scroll to position [761, 0]
click at [847, 325] on div "Rhagent0 Rhagent0 وضع التسليم للمحادثات نشط 11:50 PM" at bounding box center [599, 317] width 657 height 22
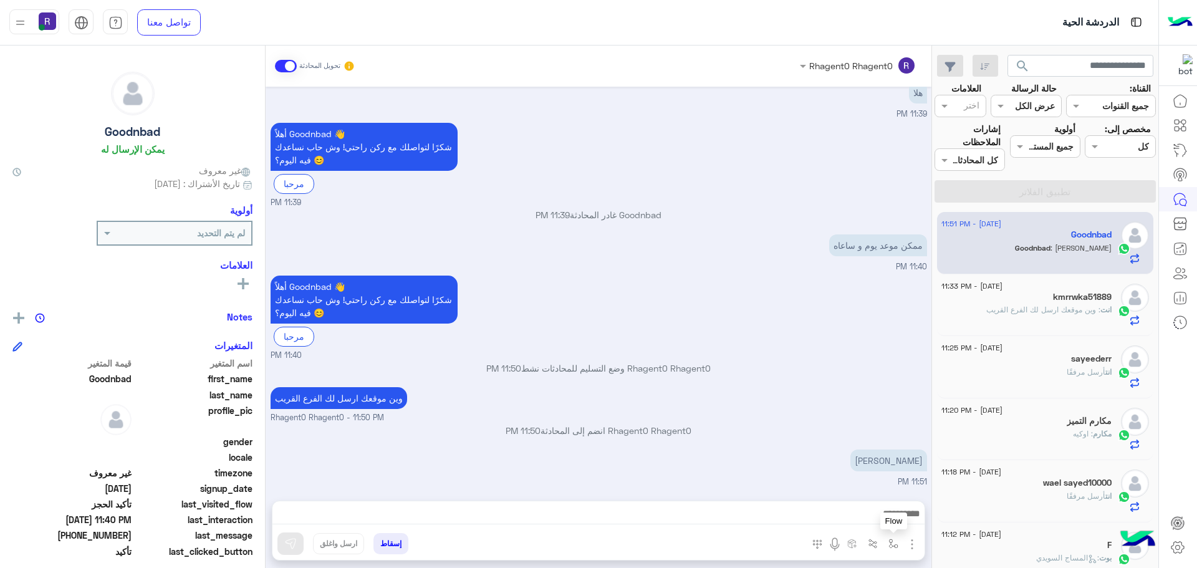
click at [895, 548] on img "button" at bounding box center [893, 544] width 10 height 10
click at [844, 506] on div "أدخل اسم مجموعة الرسائل" at bounding box center [837, 516] width 131 height 22
type input "*****"
click at [884, 498] on span "الجنادرية" at bounding box center [880, 493] width 34 height 11
type textarea "*********"
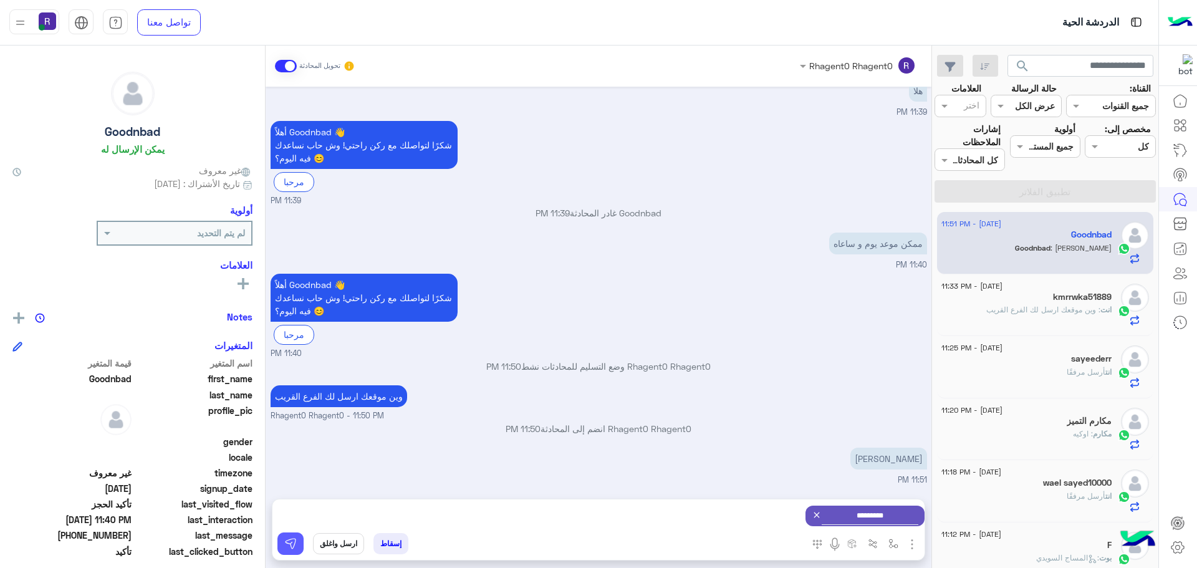
click at [294, 547] on img at bounding box center [290, 543] width 12 height 12
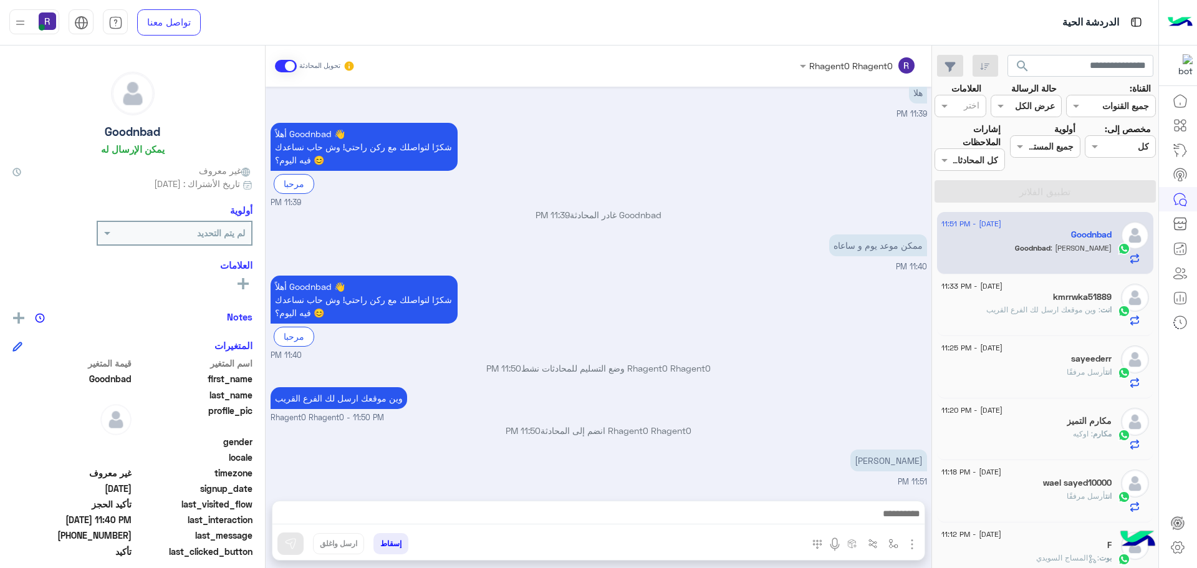
click at [636, 509] on textarea at bounding box center [598, 515] width 652 height 19
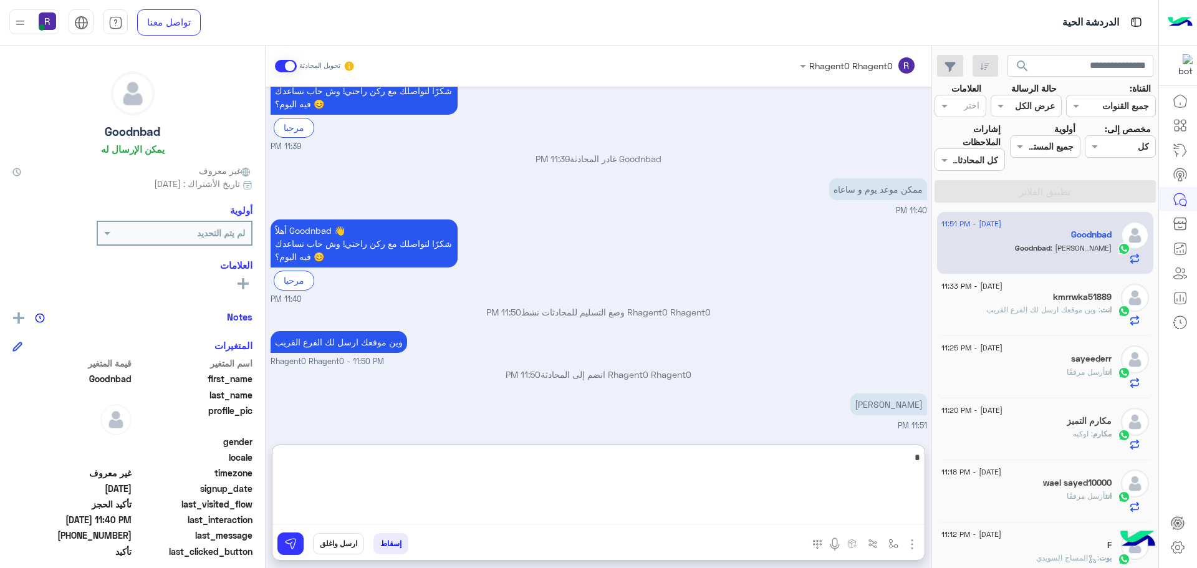
scroll to position [928, 0]
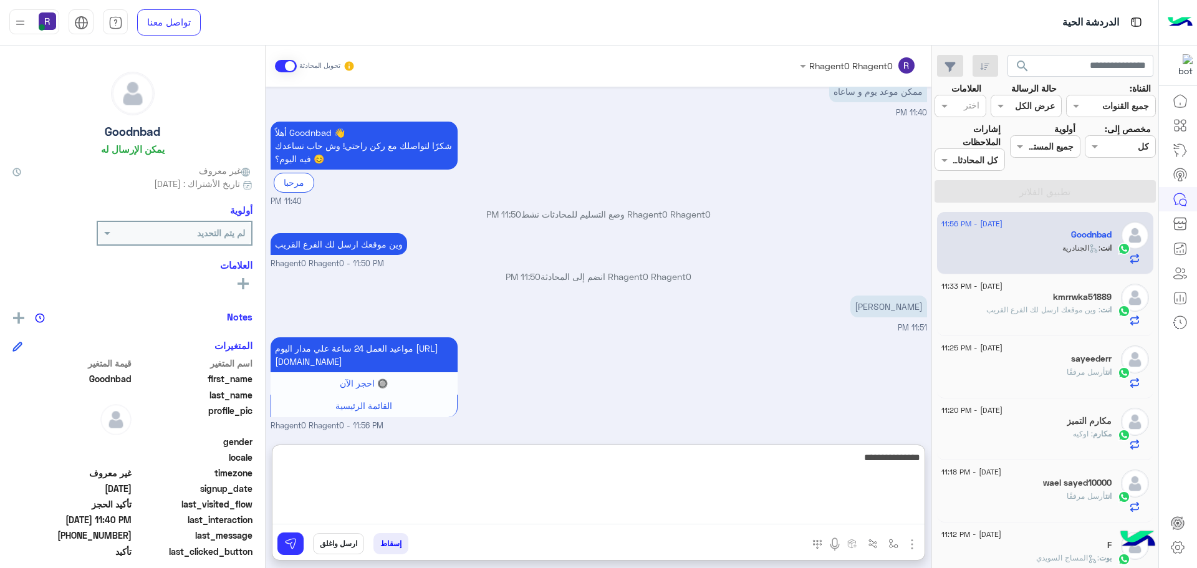
type textarea "**********"
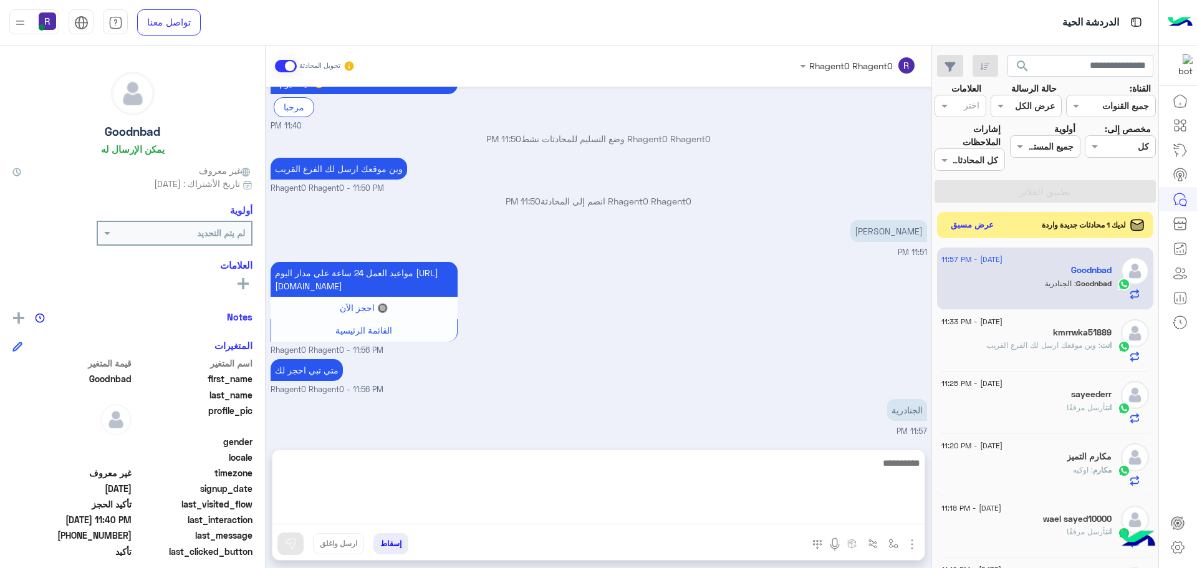
scroll to position [953, 0]
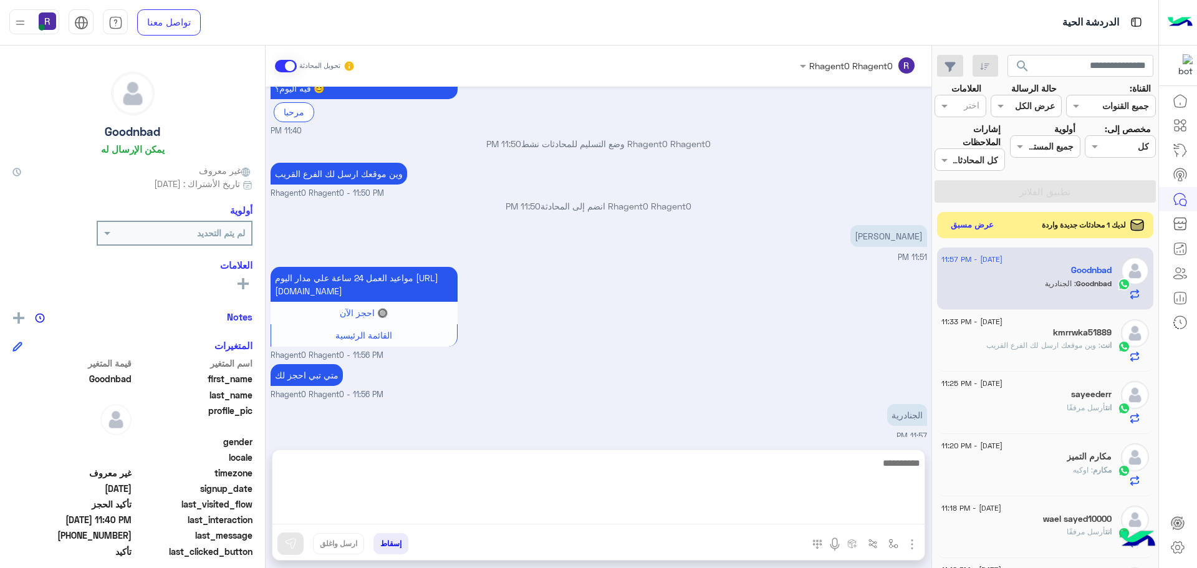
click at [972, 229] on button "عرض مسبق" at bounding box center [972, 225] width 52 height 17
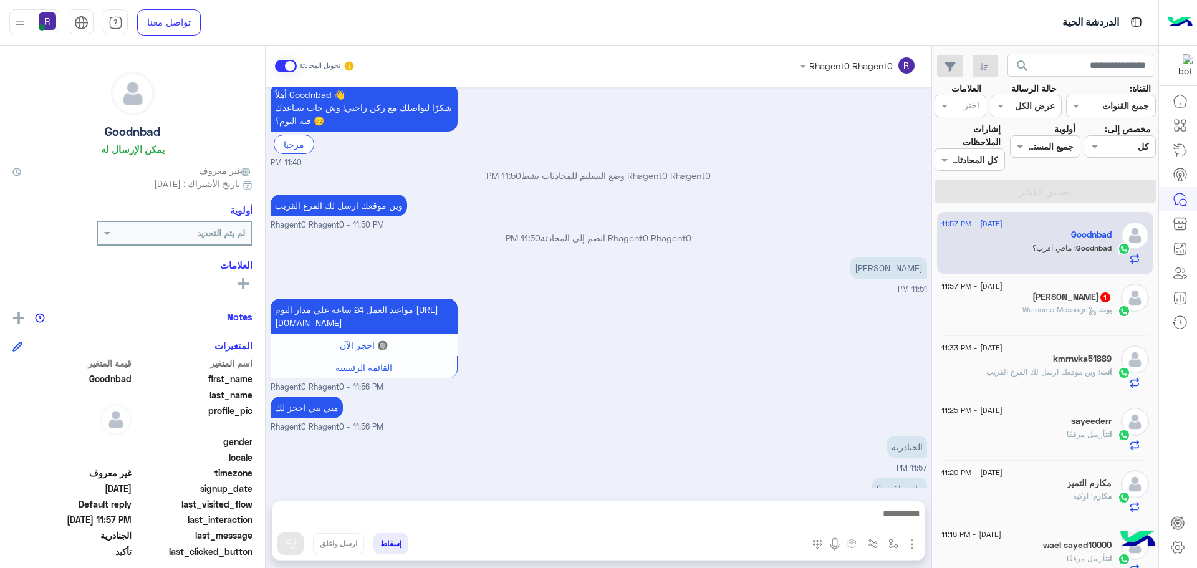
scroll to position [627, 0]
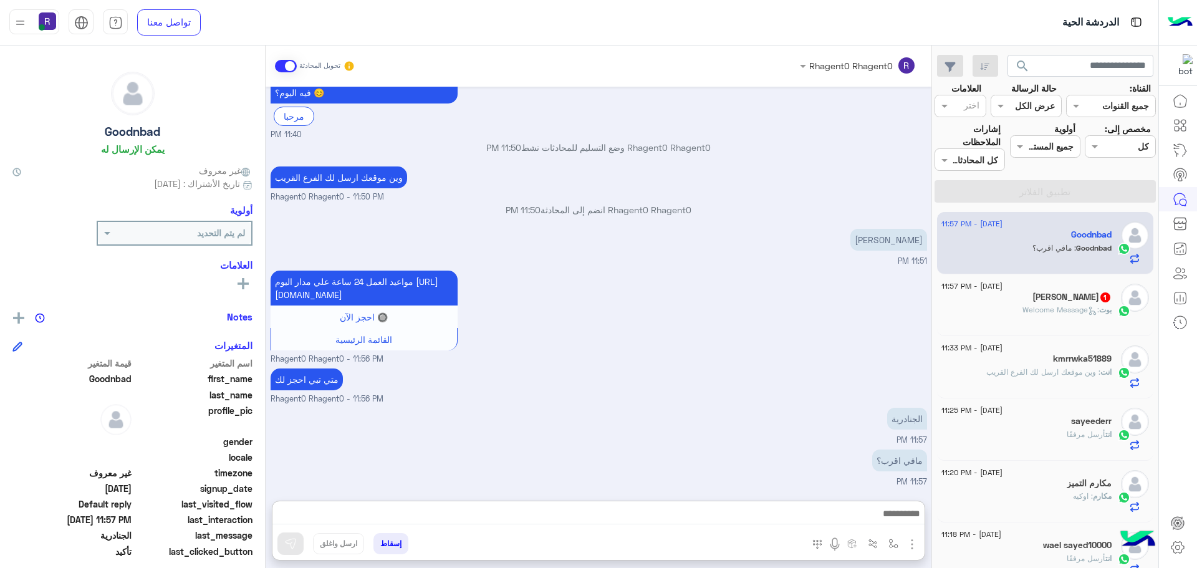
click at [837, 515] on textarea at bounding box center [598, 515] width 652 height 19
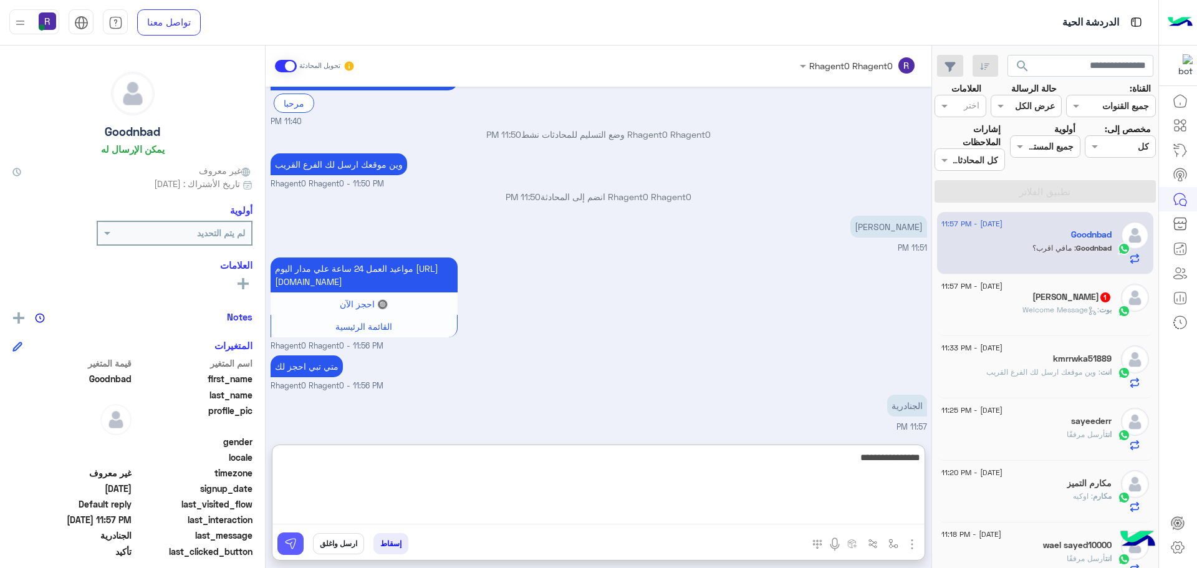
type textarea "**********"
click at [298, 536] on button at bounding box center [290, 543] width 26 height 22
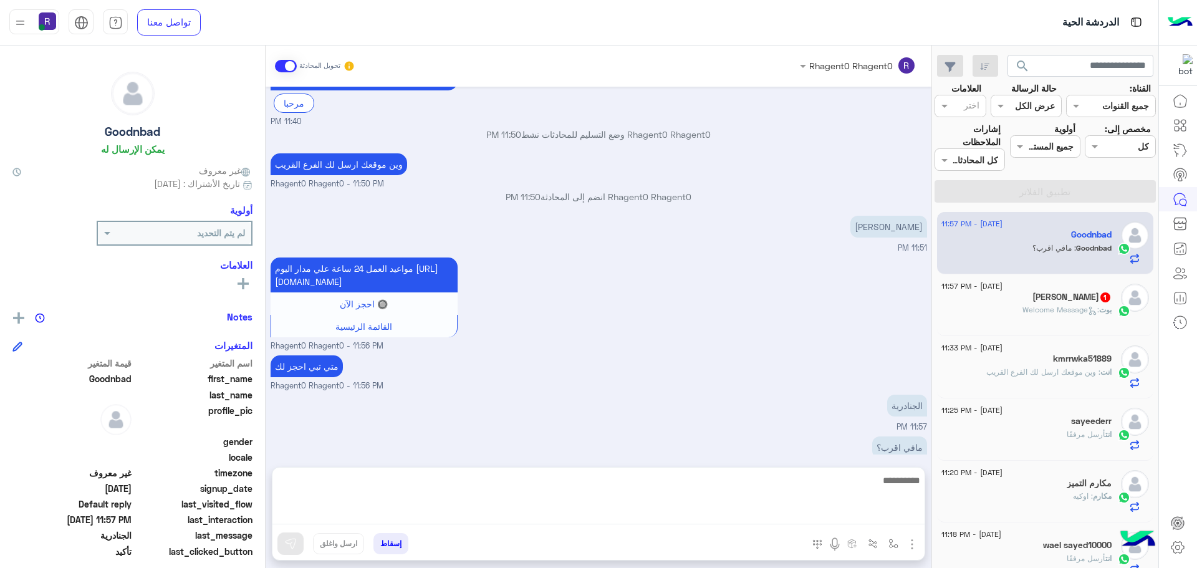
scroll to position [667, 0]
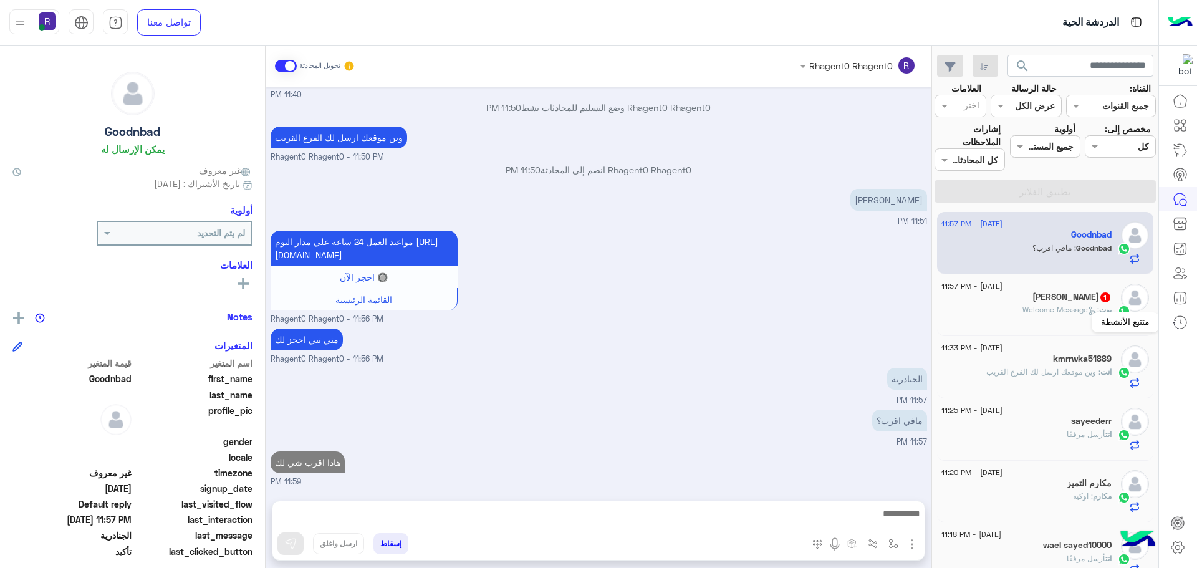
click at [1119, 315] on div "متتبع الأنشطة" at bounding box center [1125, 322] width 67 height 20
click at [1102, 310] on span "بوت" at bounding box center [1105, 309] width 12 height 9
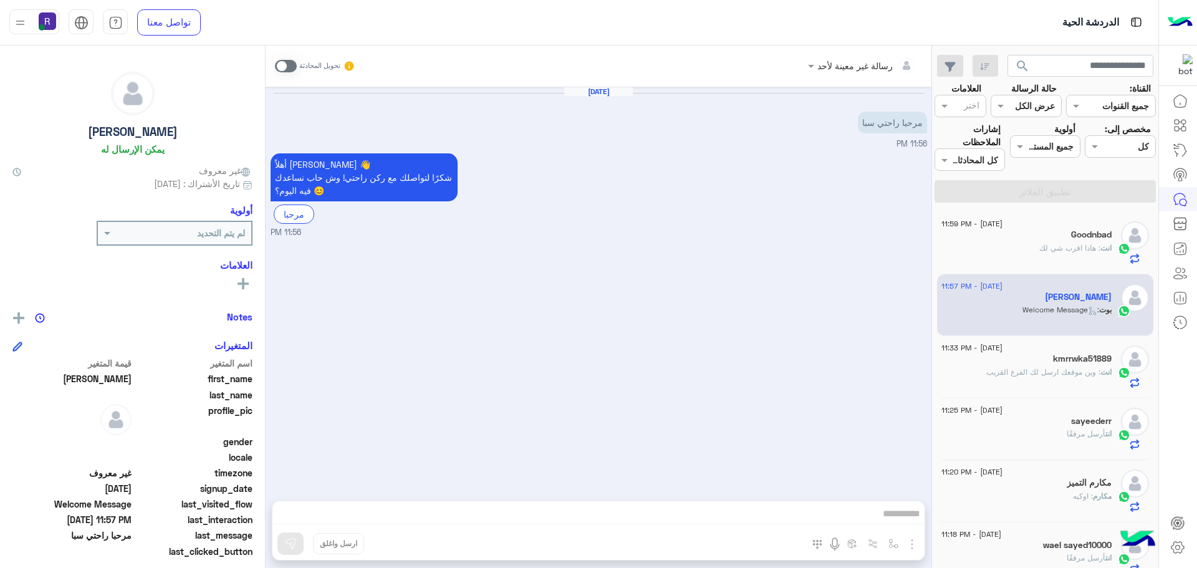
click at [293, 70] on span at bounding box center [286, 66] width 22 height 12
click at [894, 540] on img "button" at bounding box center [893, 544] width 10 height 10
click at [872, 516] on input "text" at bounding box center [855, 516] width 84 height 14
click at [842, 330] on div "Sep 3, 2025 مرحبا راحتي سبا 11:56 PM أهلاً Tabrez 👋 شكرًا لتواصلك مع ركن راحتي!…" at bounding box center [599, 288] width 666 height 402
click at [908, 552] on button "button" at bounding box center [912, 543] width 16 height 17
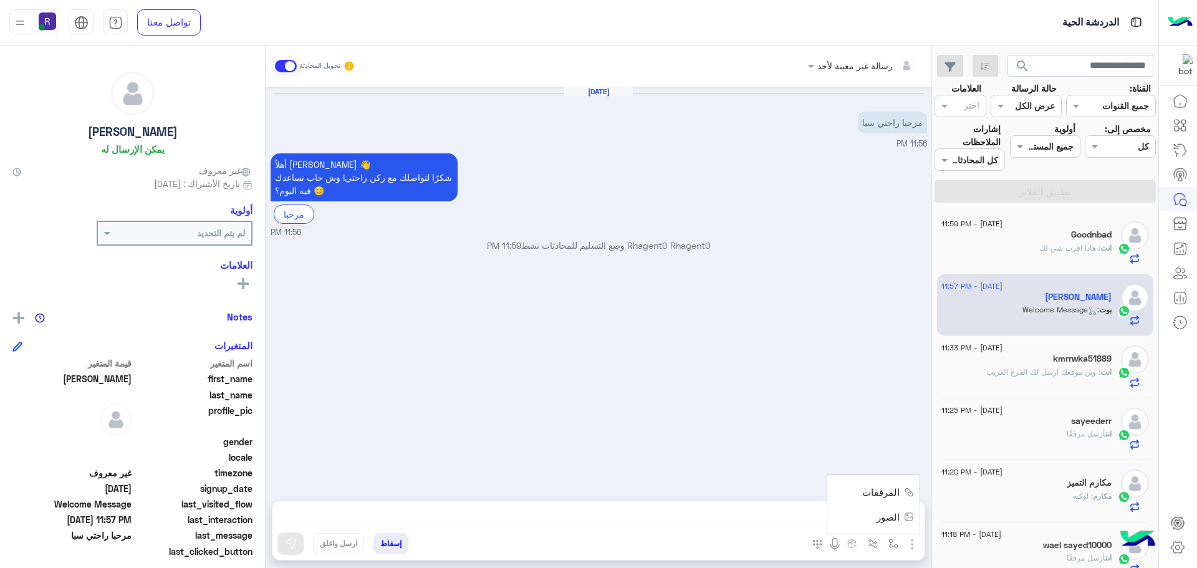
click at [896, 516] on span "الصور" at bounding box center [888, 517] width 23 height 14
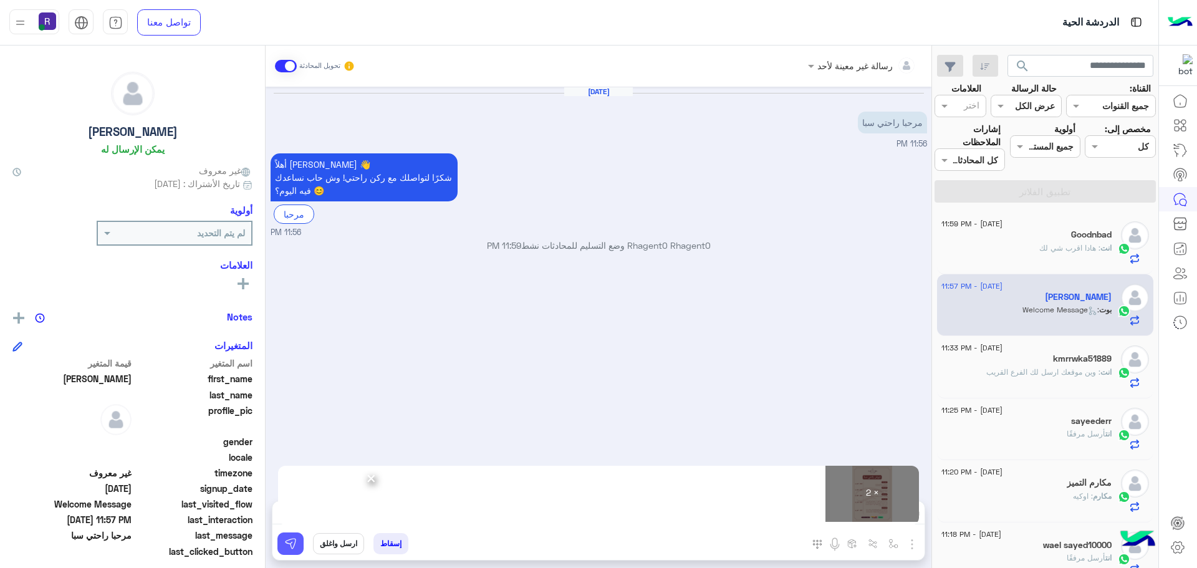
click at [295, 544] on img at bounding box center [290, 543] width 12 height 12
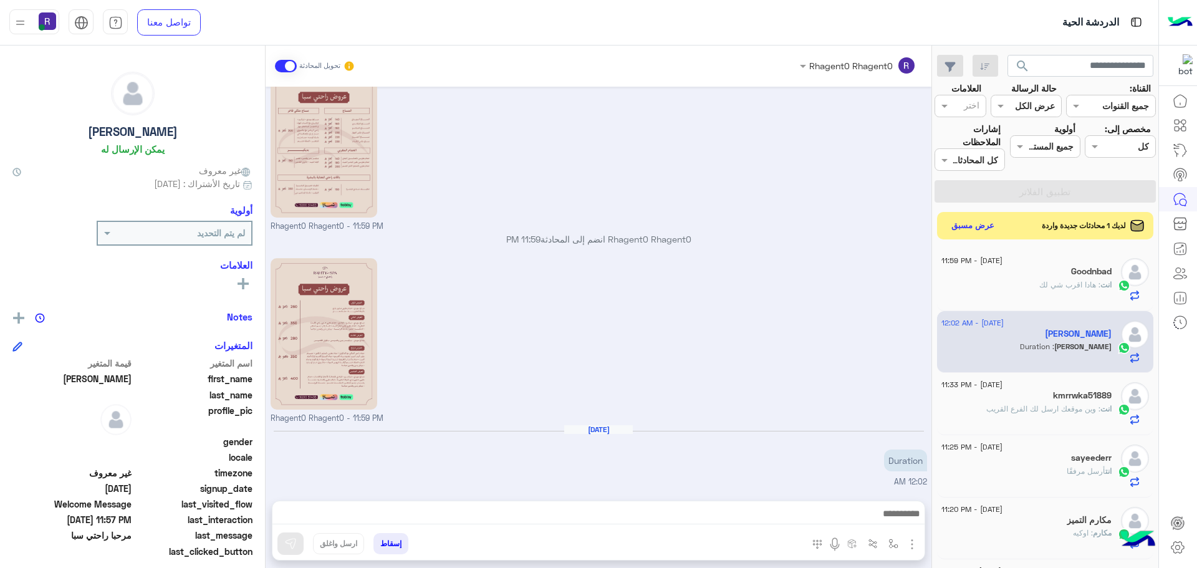
scroll to position [240, 0]
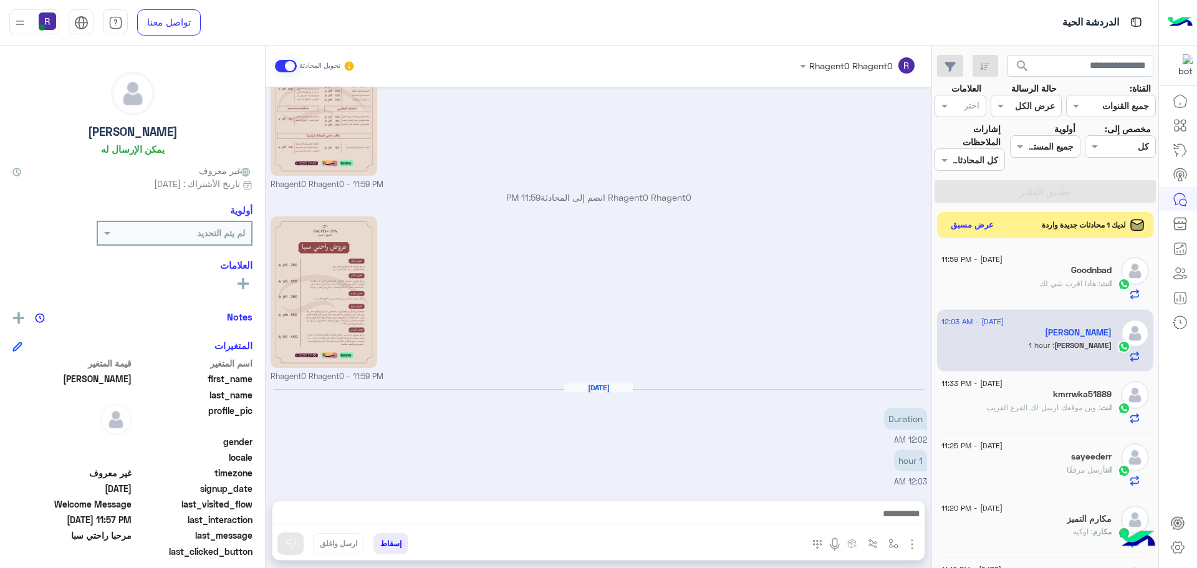
click at [982, 228] on button "عرض مسبق" at bounding box center [972, 225] width 52 height 17
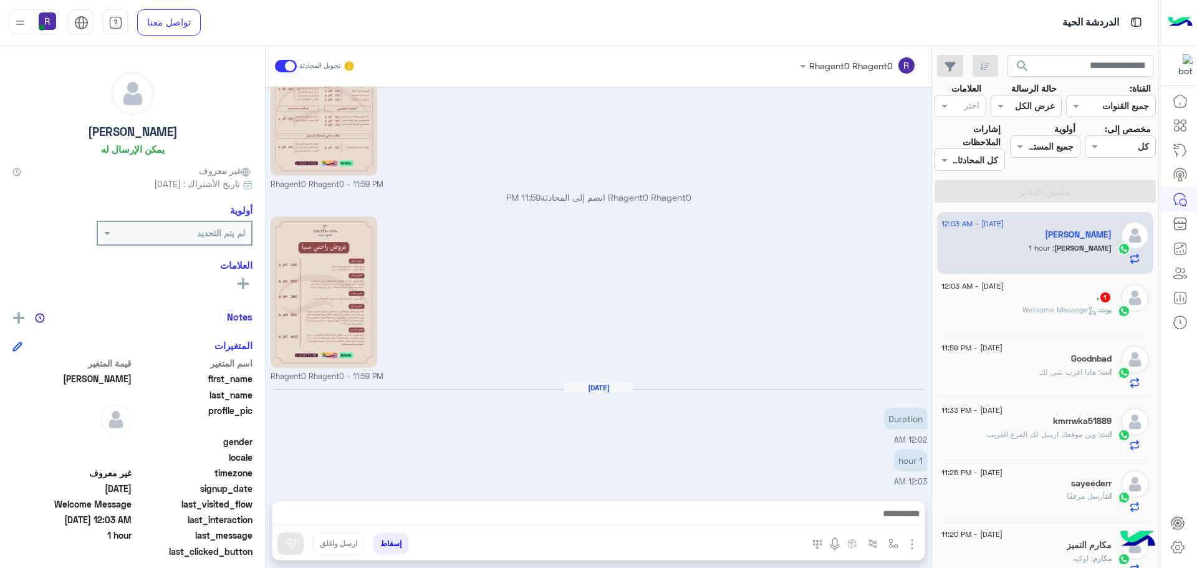
click at [1125, 299] on img at bounding box center [1135, 298] width 28 height 28
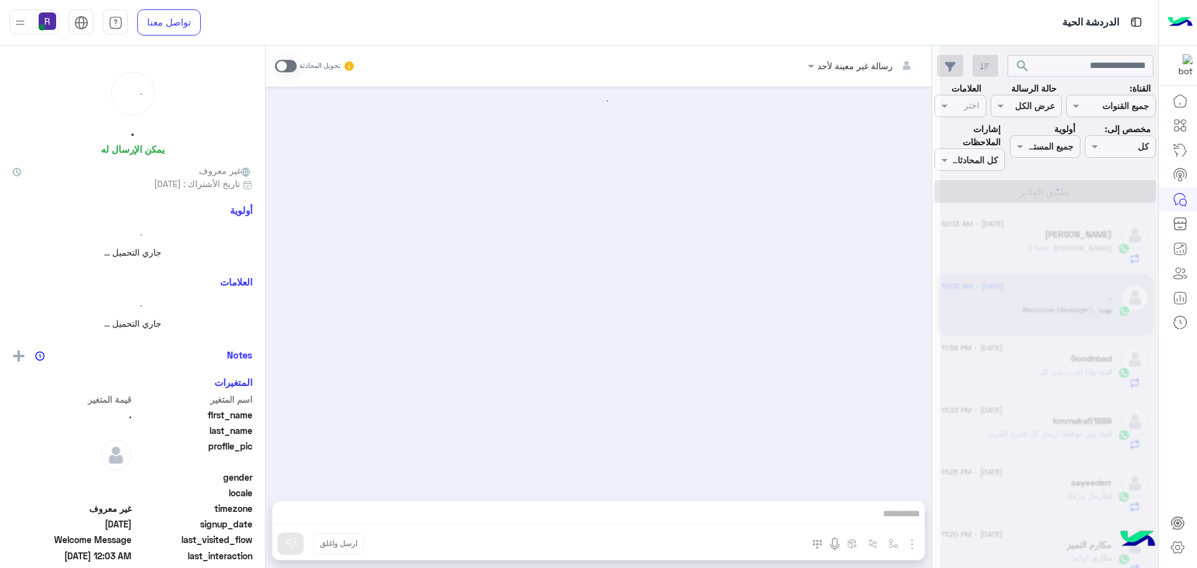
scroll to position [1877, 0]
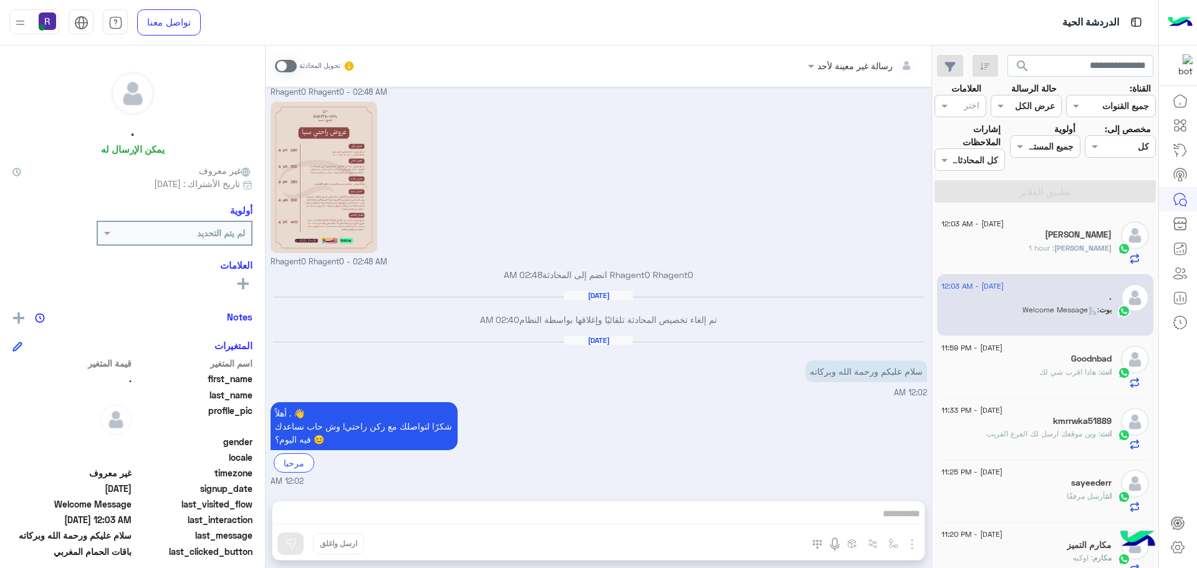
click at [772, 513] on div "رسالة غير معينة لأحد تحويل المحادثة Aug 23, 2025 برجاء الاختيار من القائمة الات…" at bounding box center [599, 309] width 666 height 527
click at [281, 60] on span at bounding box center [286, 66] width 22 height 12
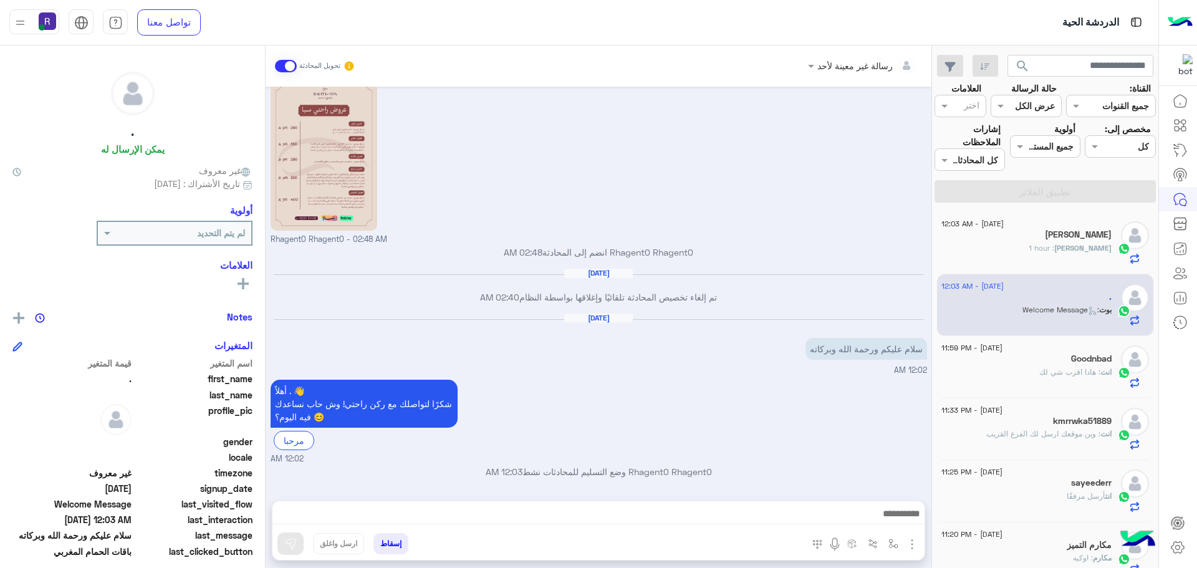
click at [825, 517] on textarea at bounding box center [598, 515] width 652 height 19
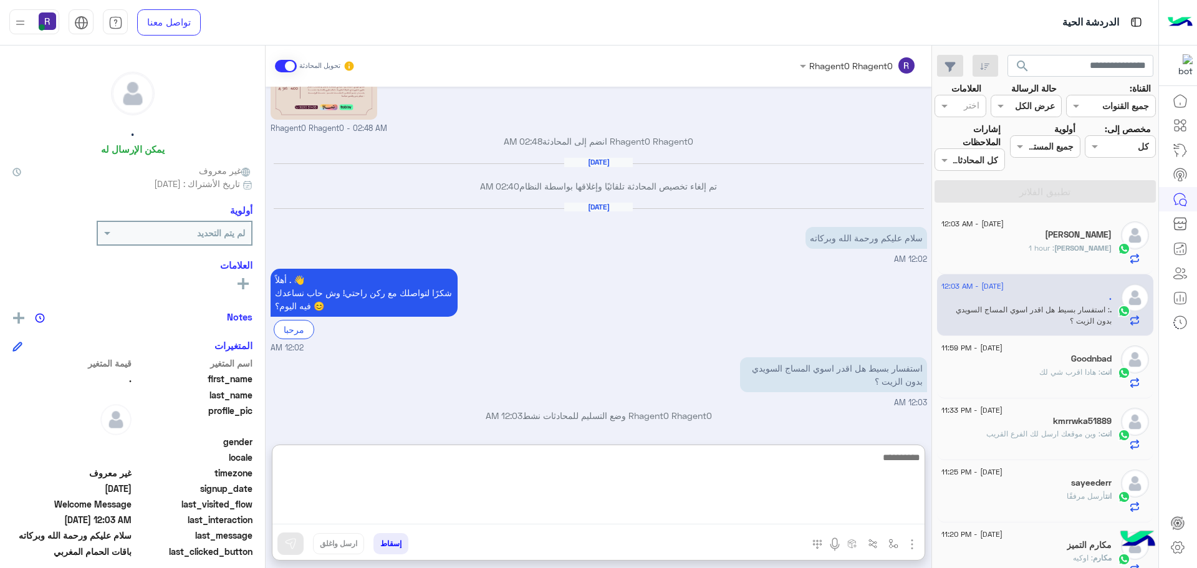
scroll to position [2009, 0]
click at [513, 371] on div "استفسار بسيط هل اقدر اسوي المساج السويدي بدون الزيت ؟ 12:03 AM" at bounding box center [599, 381] width 657 height 55
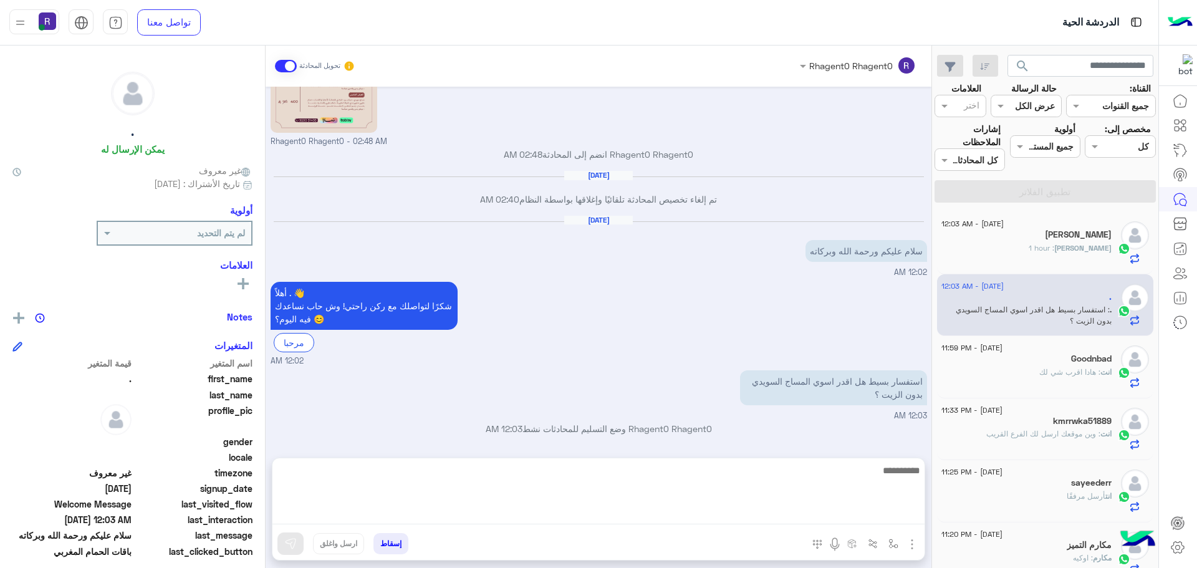
scroll to position [1954, 0]
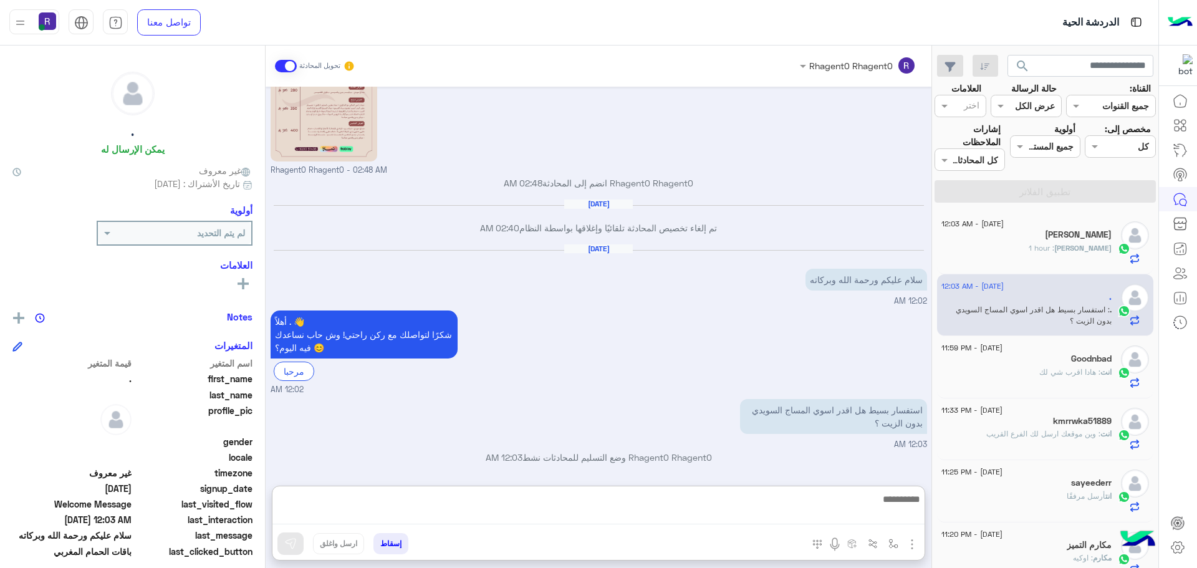
click at [864, 511] on textarea at bounding box center [598, 507] width 652 height 33
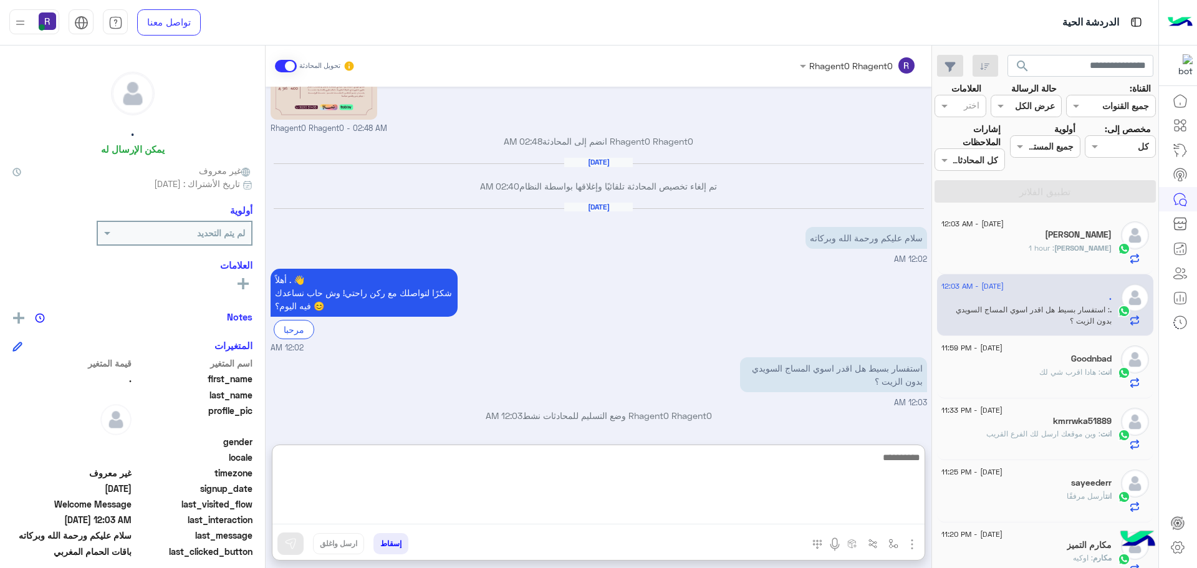
scroll to position [2009, 0]
click at [888, 481] on textarea at bounding box center [598, 487] width 652 height 75
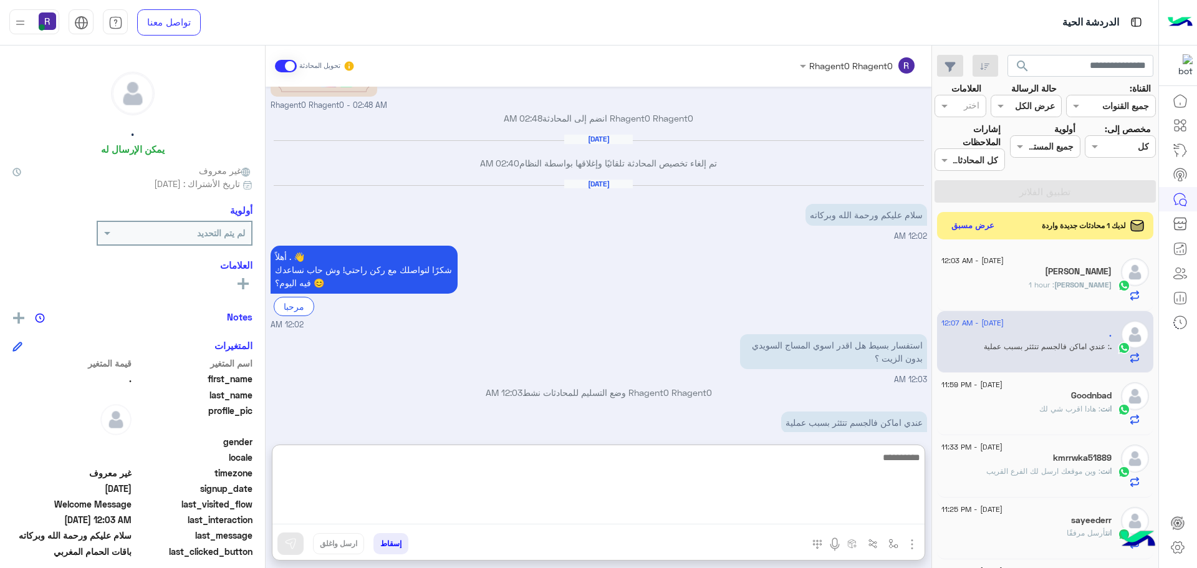
scroll to position [2051, 0]
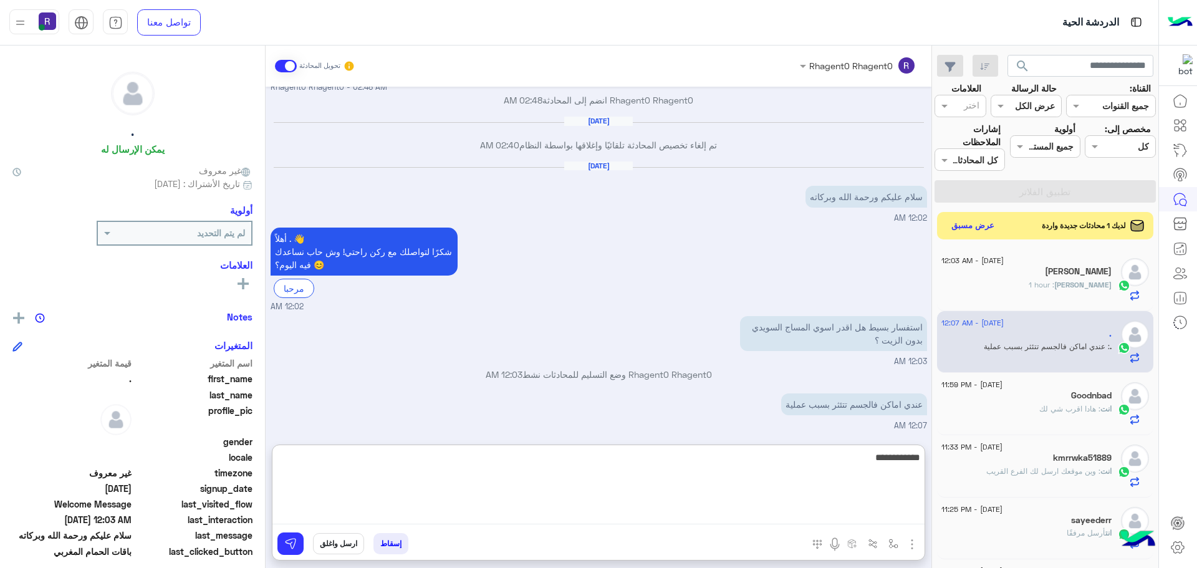
type textarea "**********"
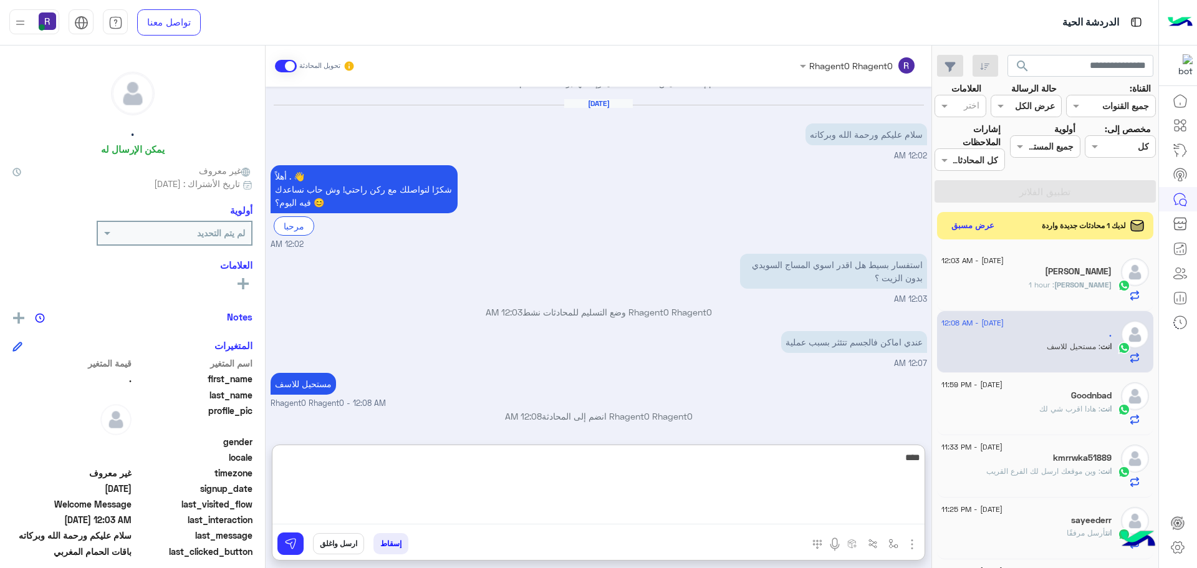
scroll to position [2114, 0]
type textarea "*******"
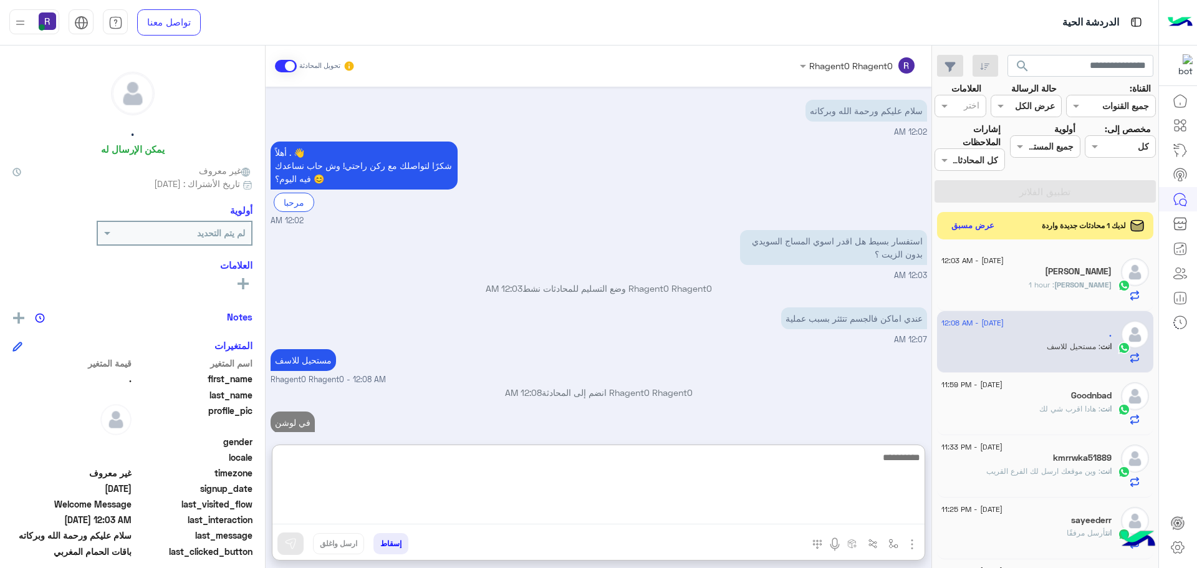
scroll to position [2154, 0]
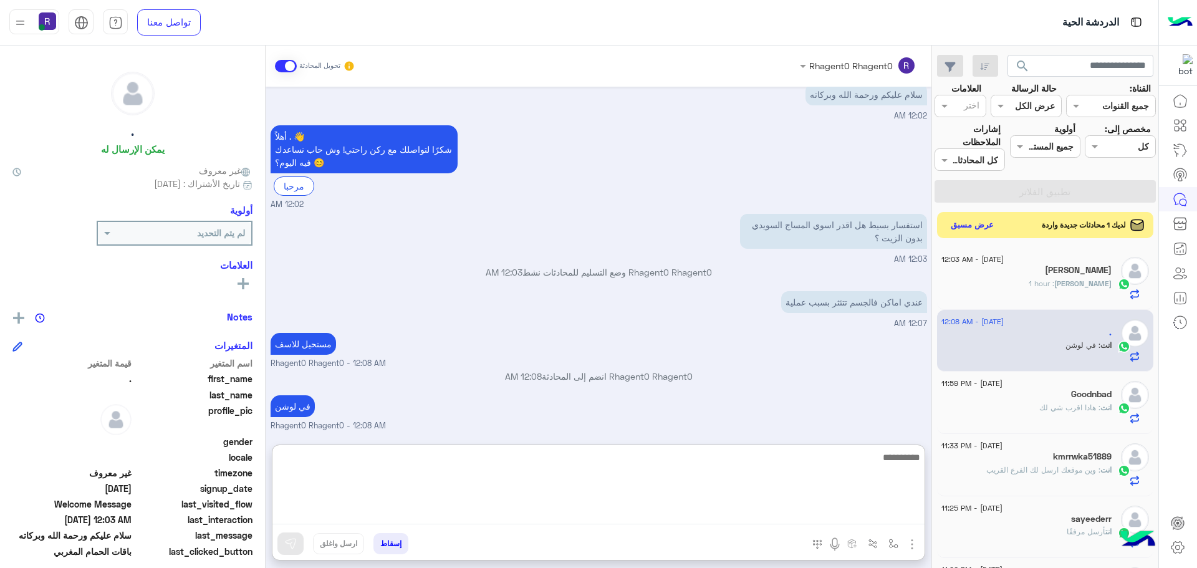
click at [973, 226] on button "عرض مسبق" at bounding box center [972, 225] width 52 height 17
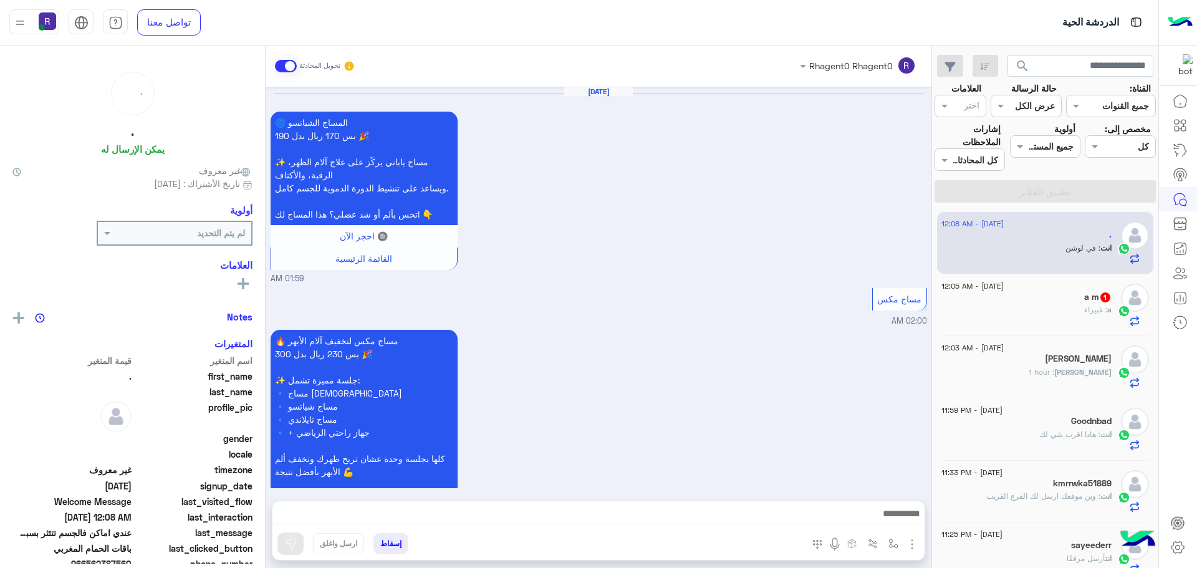
scroll to position [1435, 0]
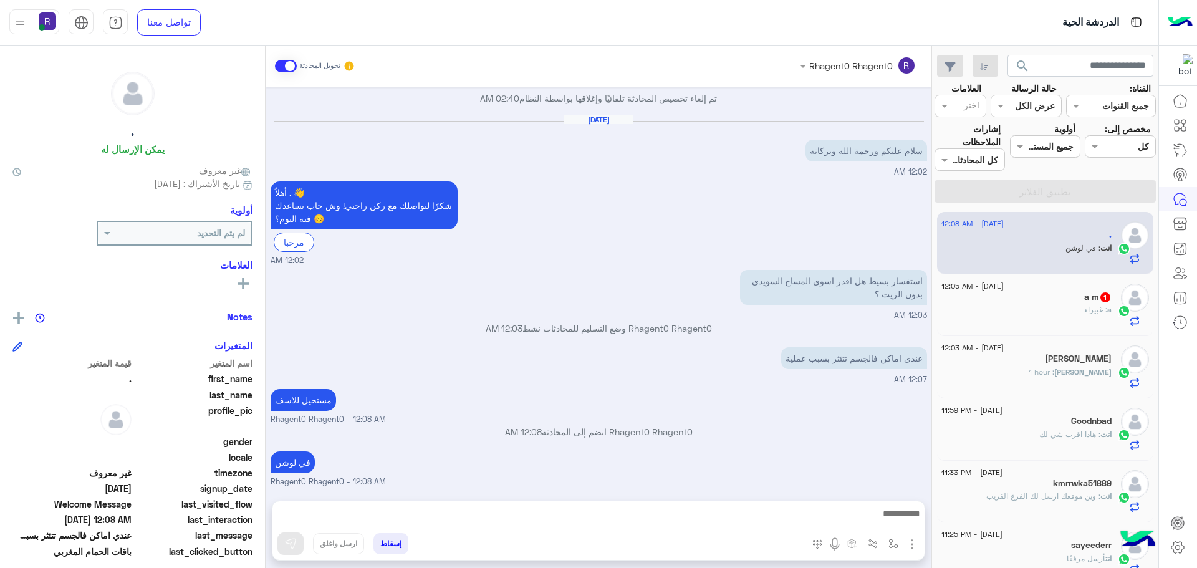
click at [1037, 308] on div "a : غبيراء" at bounding box center [1026, 315] width 170 height 22
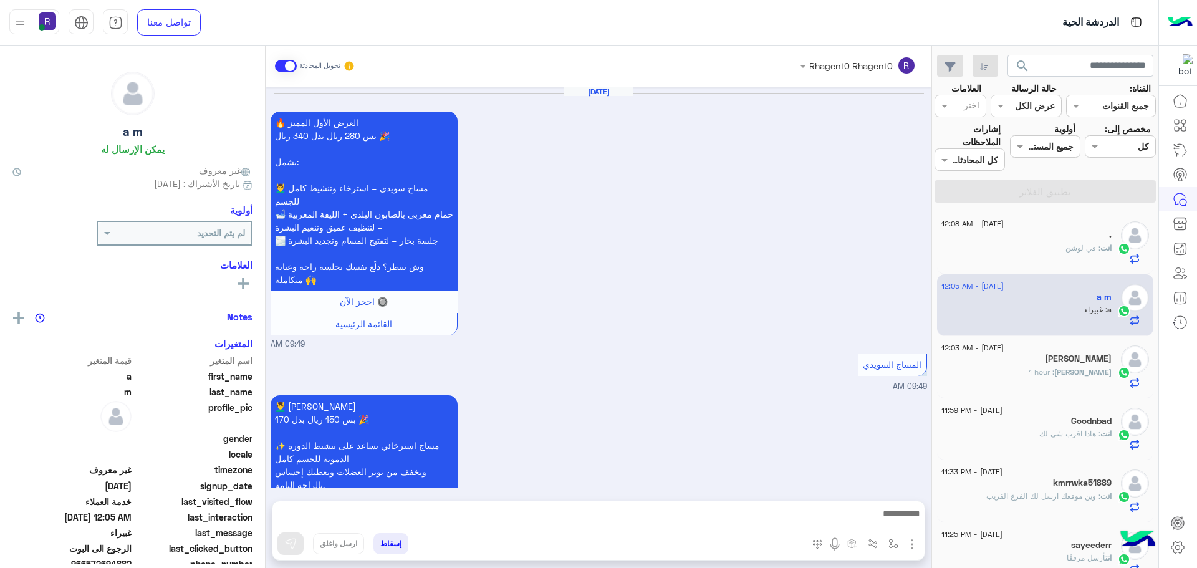
scroll to position [948, 0]
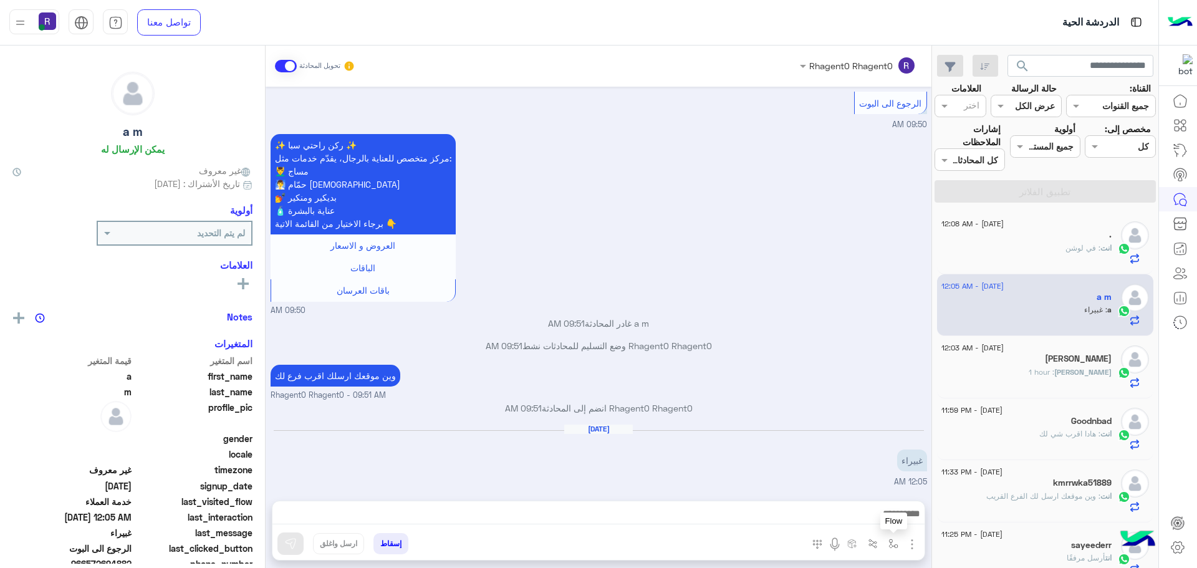
click at [894, 542] on img "button" at bounding box center [893, 544] width 10 height 10
click at [877, 517] on input "text" at bounding box center [855, 516] width 84 height 14
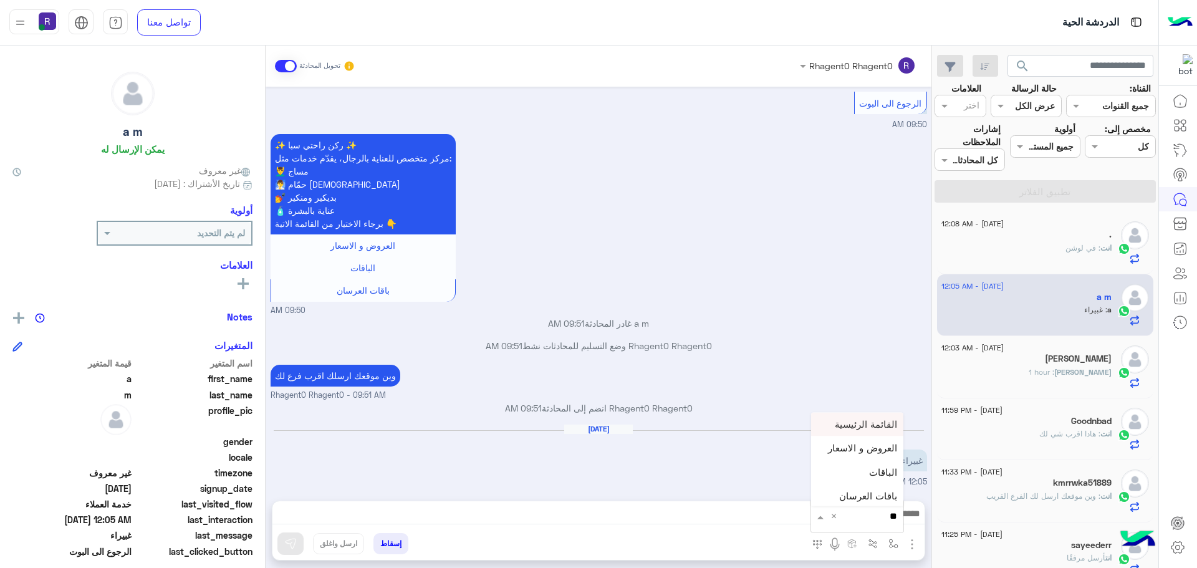
type input "*"
type input "***"
click at [872, 496] on div "لبن" at bounding box center [857, 494] width 92 height 24
type textarea "***"
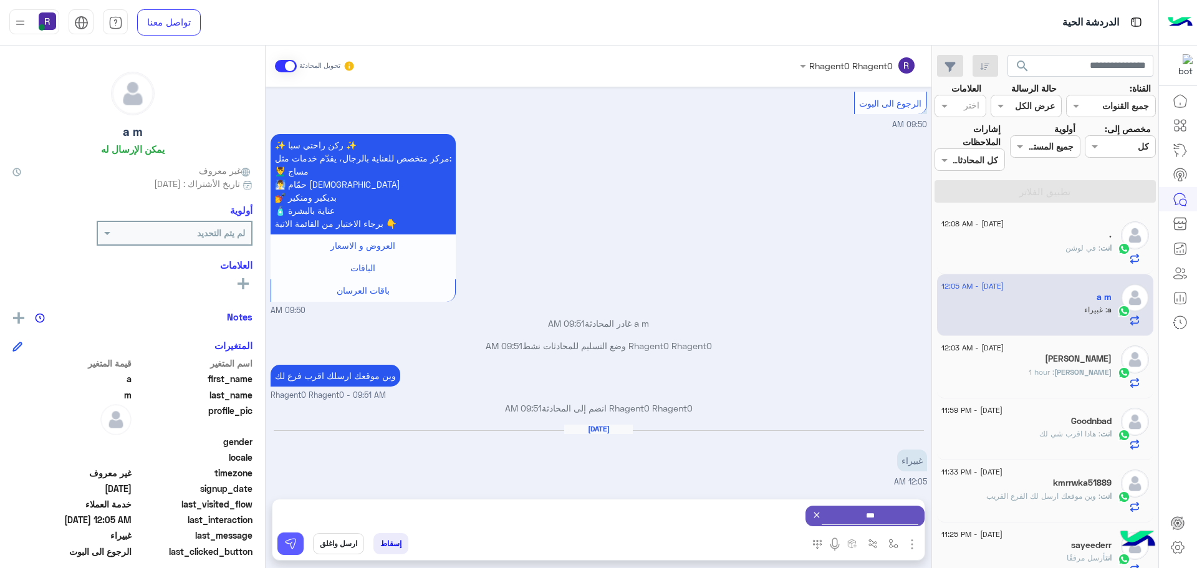
click at [278, 543] on button at bounding box center [290, 543] width 26 height 22
click at [599, 508] on textarea at bounding box center [598, 515] width 652 height 19
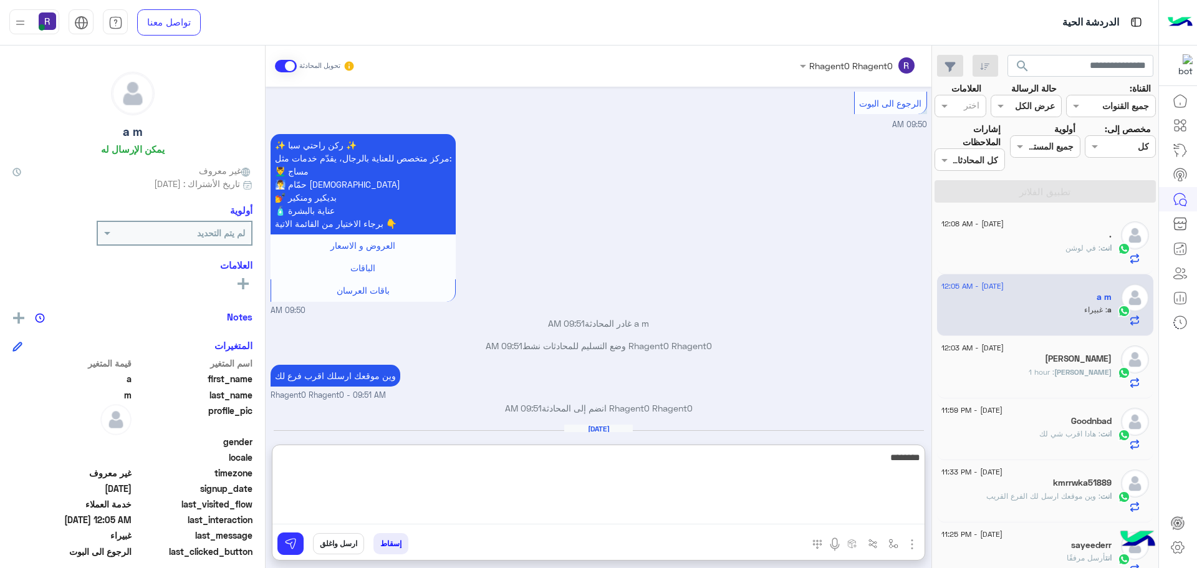
scroll to position [1115, 0]
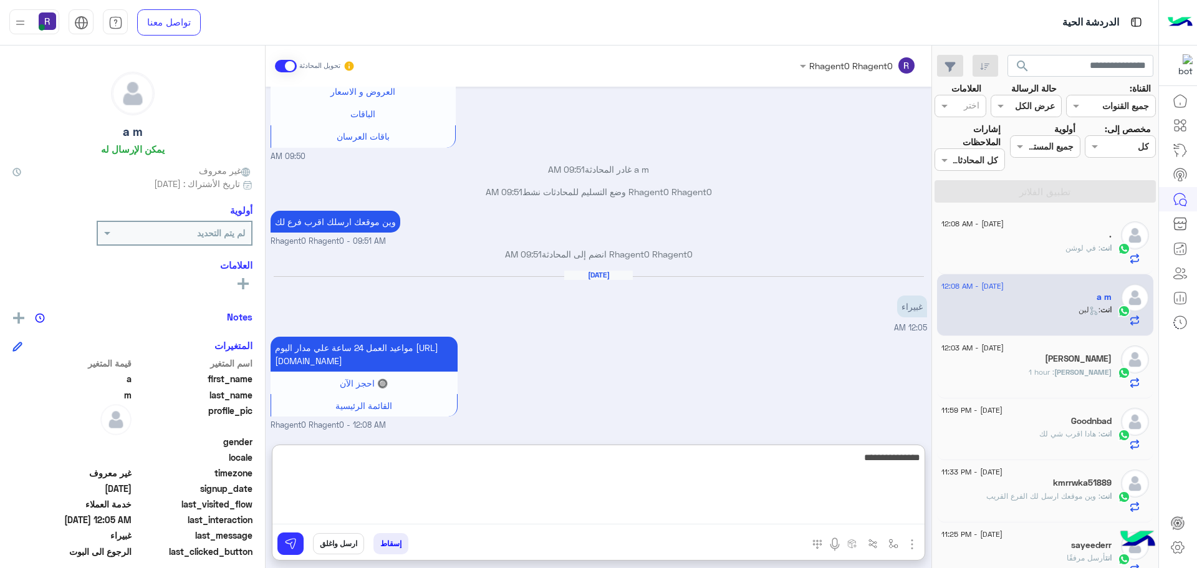
type textarea "**********"
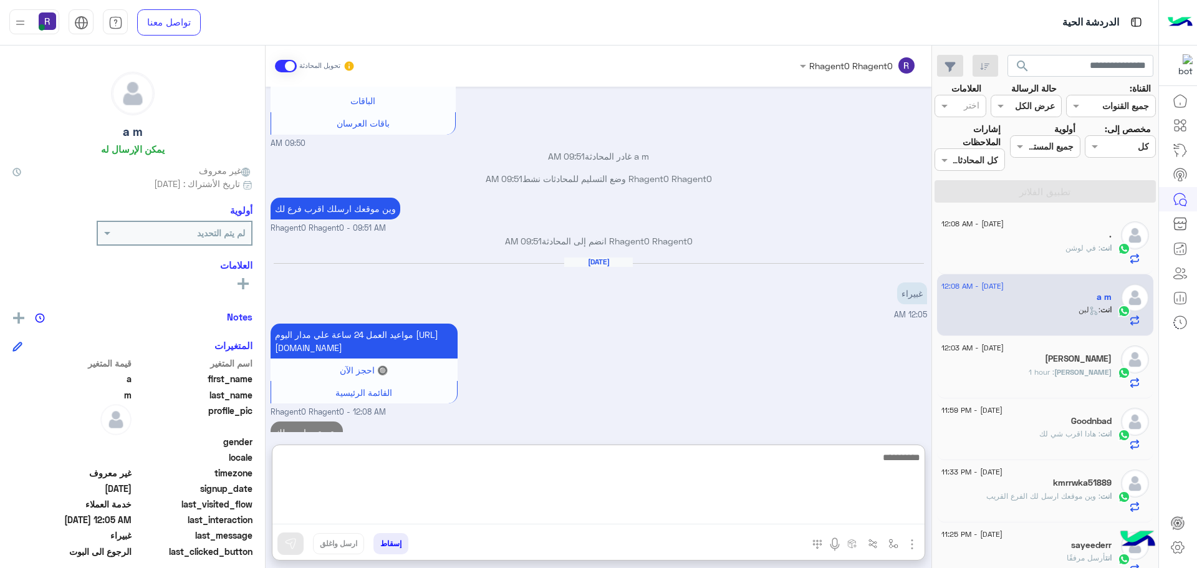
scroll to position [1155, 0]
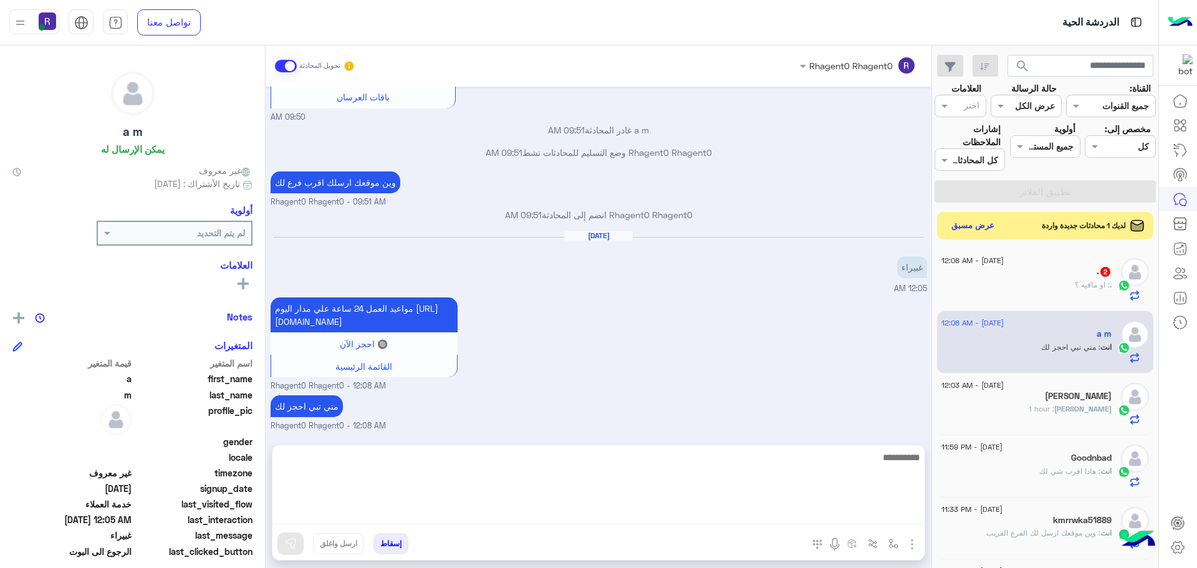
click at [1039, 296] on div ". : او مافيه ؟" at bounding box center [1026, 290] width 170 height 22
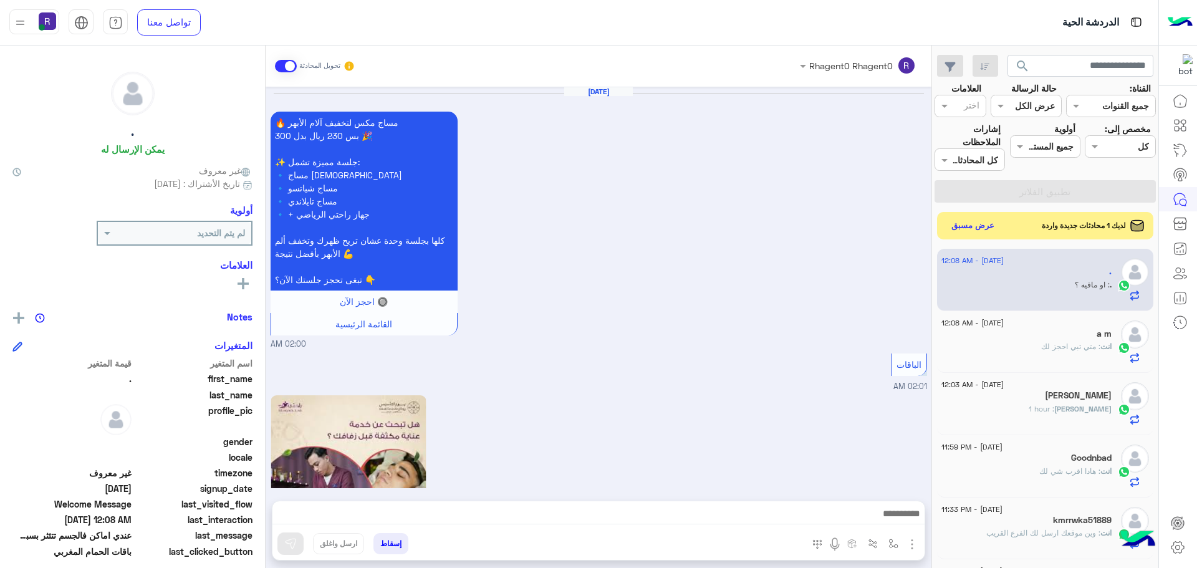
scroll to position [1299, 0]
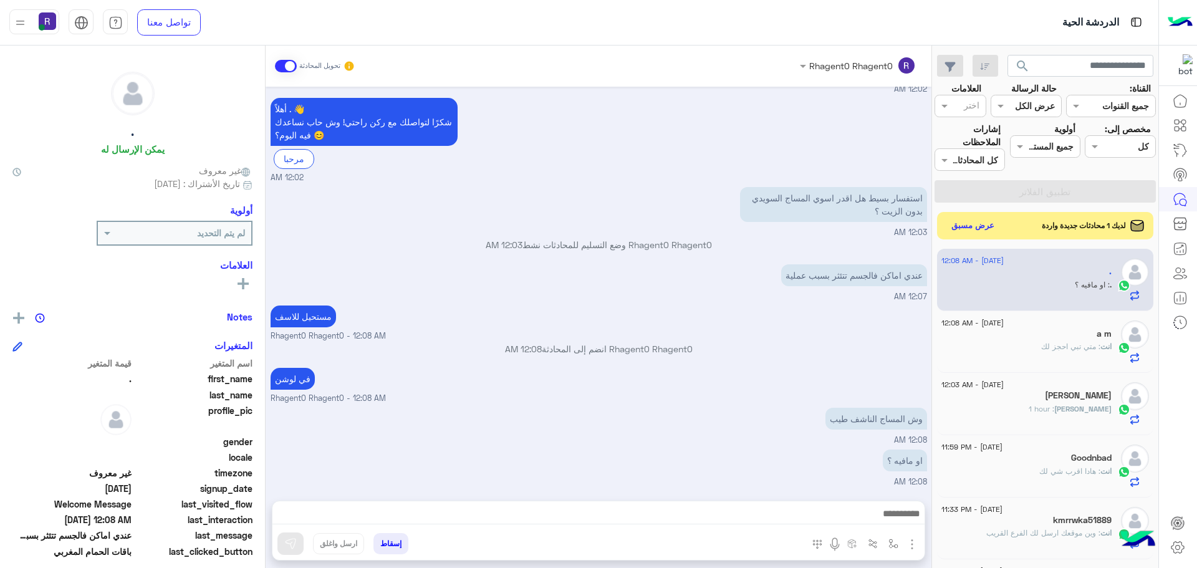
click at [897, 517] on textarea at bounding box center [598, 515] width 652 height 19
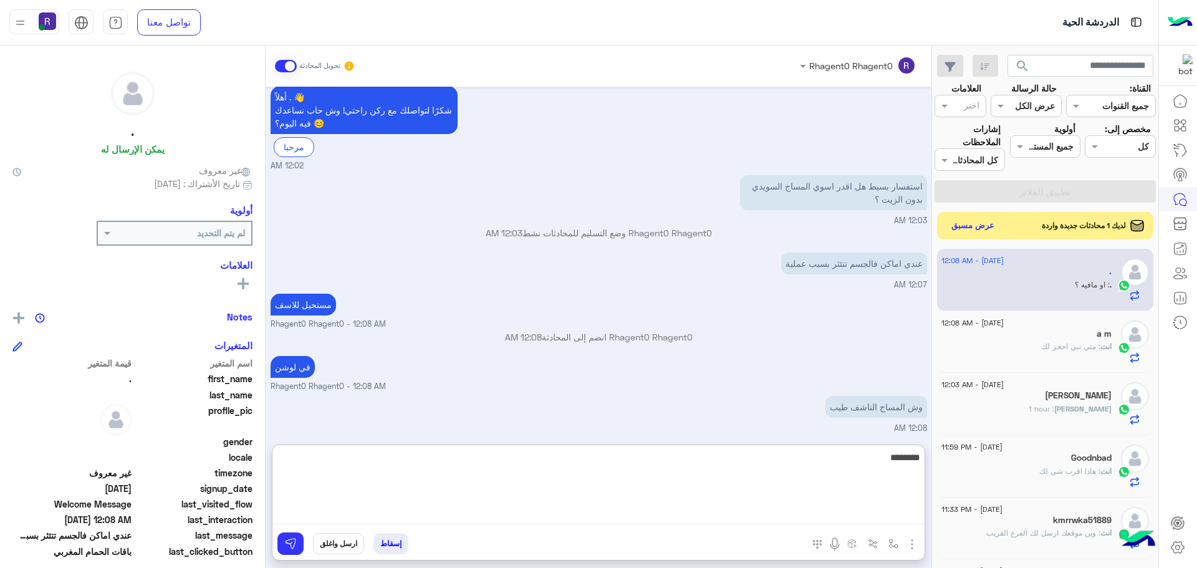
type textarea "********"
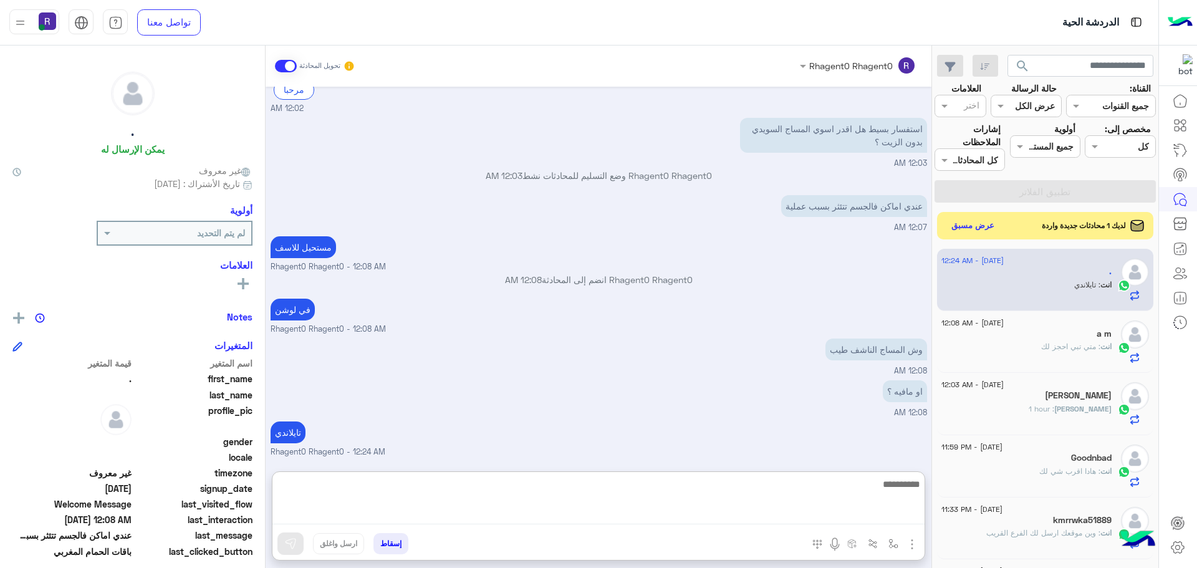
scroll to position [1395, 0]
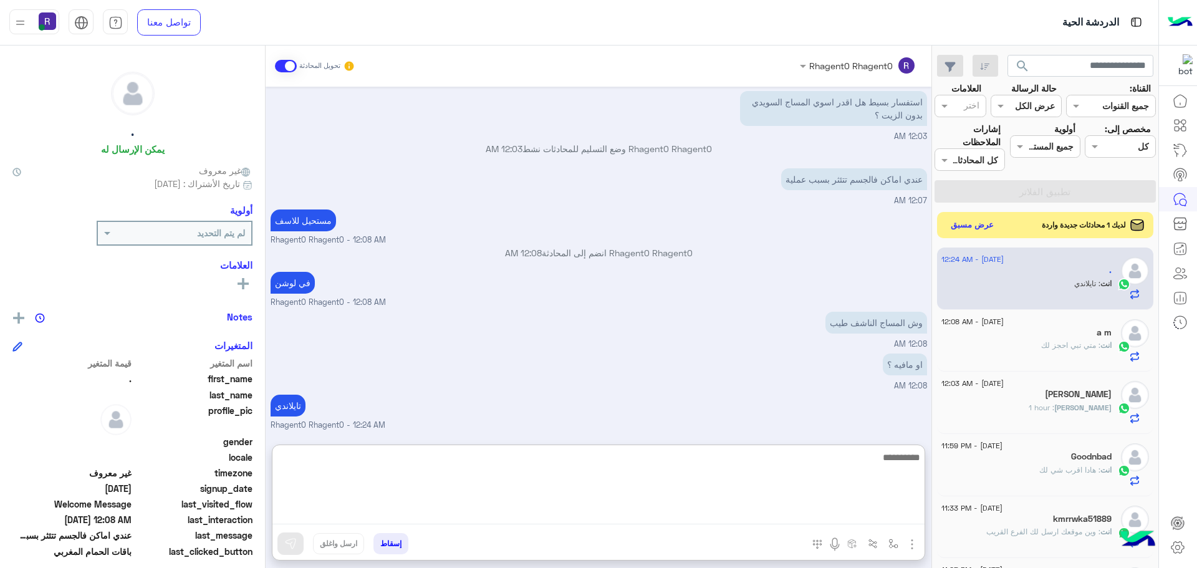
click at [966, 229] on button "عرض مسبق" at bounding box center [972, 225] width 52 height 17
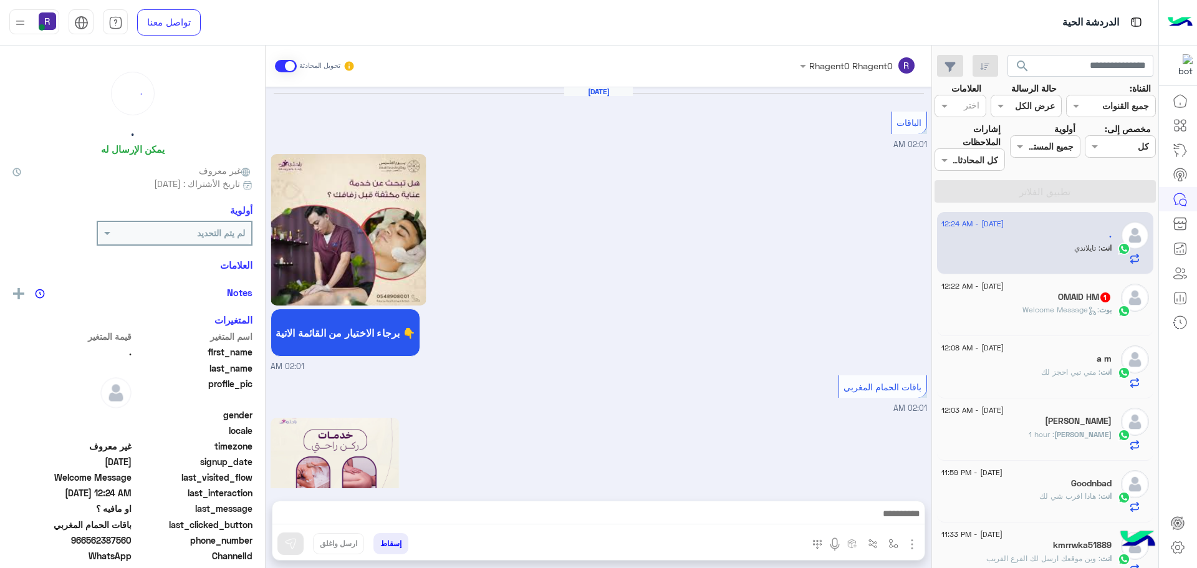
scroll to position [1097, 0]
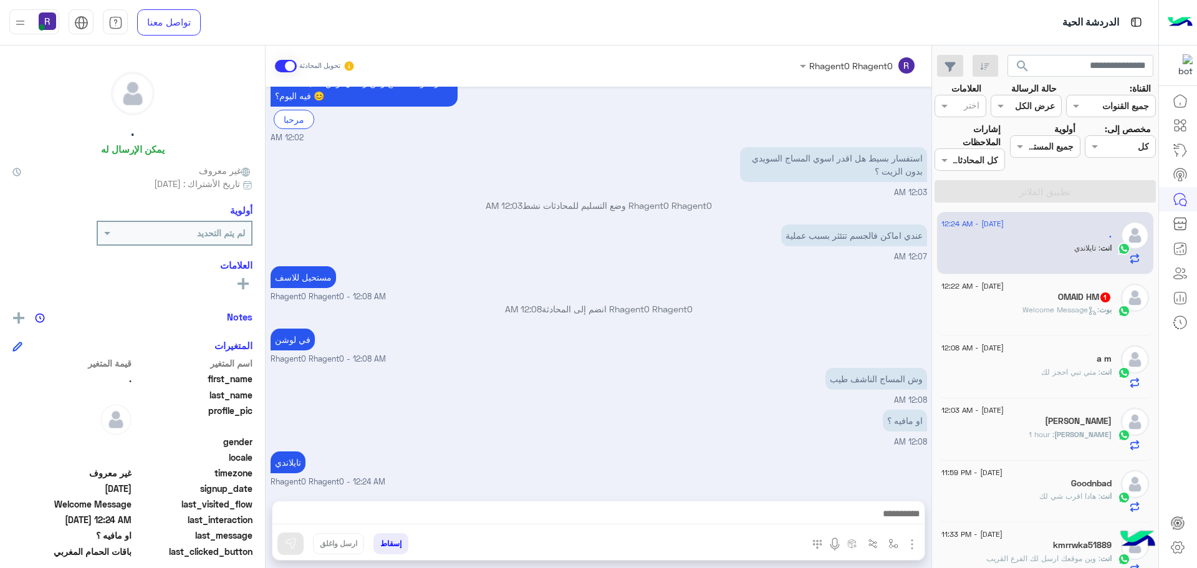
click at [1104, 320] on div "بوت : Welcome Message" at bounding box center [1026, 315] width 170 height 22
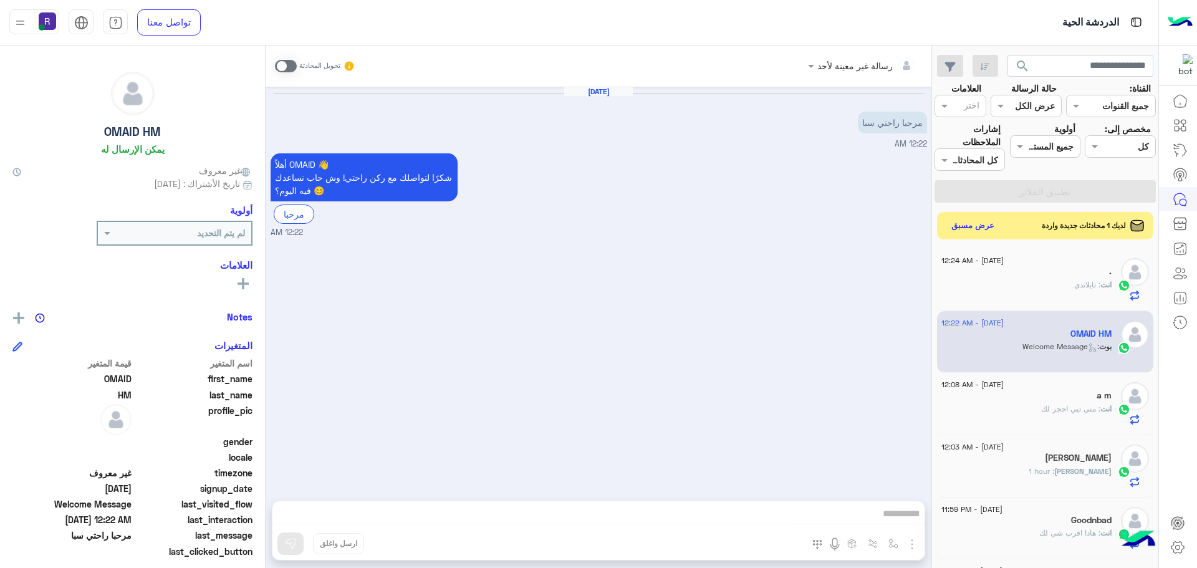
drag, startPoint x: 282, startPoint y: 67, endPoint x: 301, endPoint y: 77, distance: 21.2
click at [282, 67] on span at bounding box center [286, 66] width 22 height 12
click at [907, 546] on img "button" at bounding box center [912, 544] width 15 height 15
click at [883, 506] on button "الصور" at bounding box center [893, 516] width 53 height 25
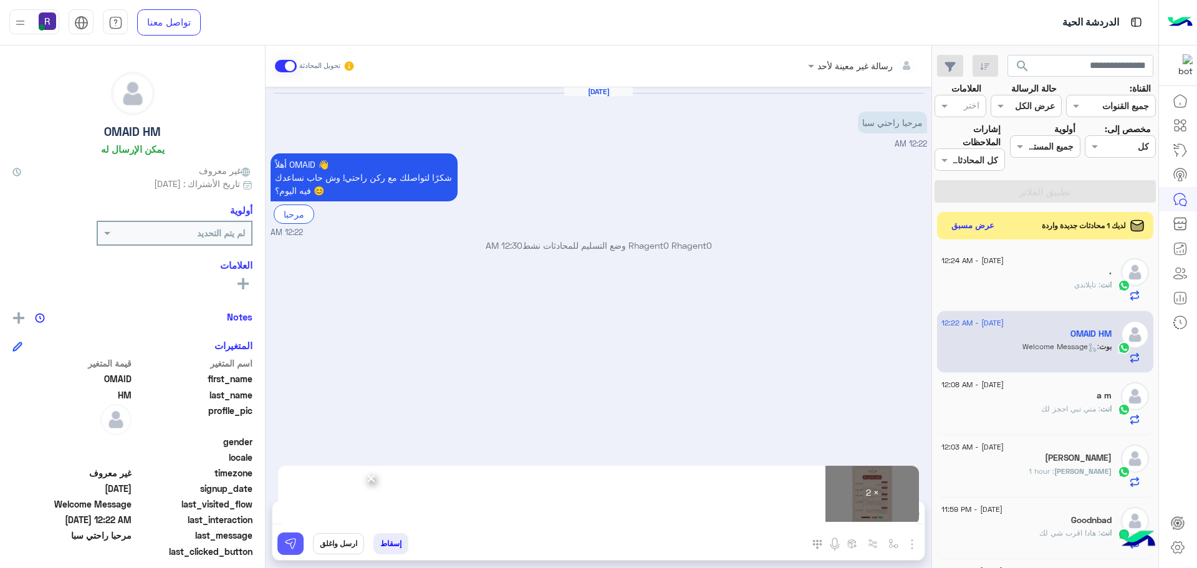
click at [300, 536] on button at bounding box center [290, 543] width 26 height 22
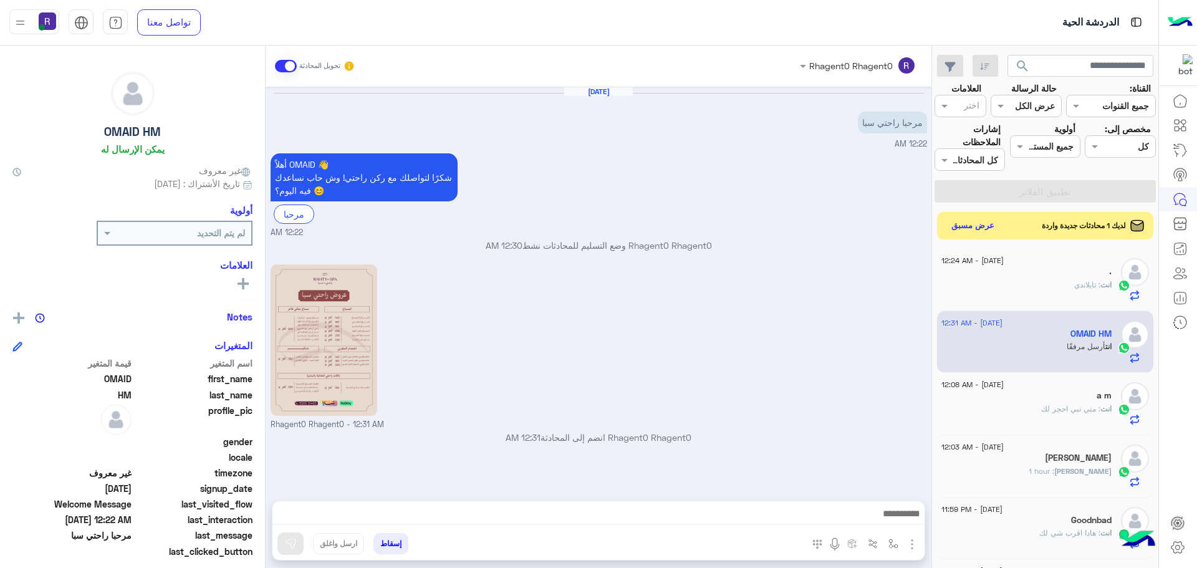
scroll to position [135, 0]
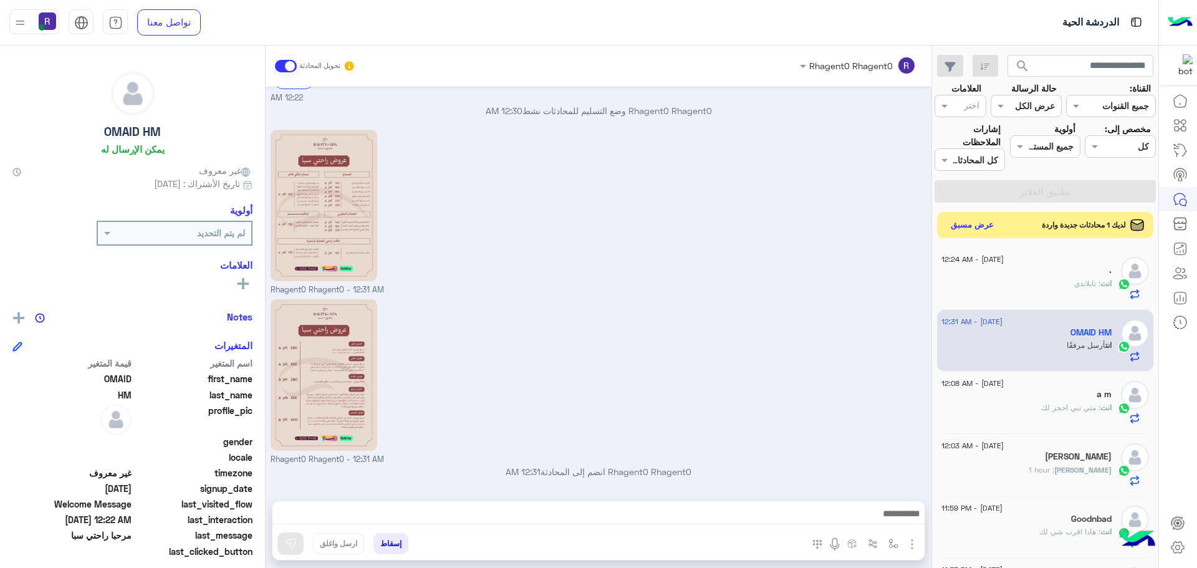
click at [959, 231] on button "عرض مسبق" at bounding box center [972, 225] width 52 height 17
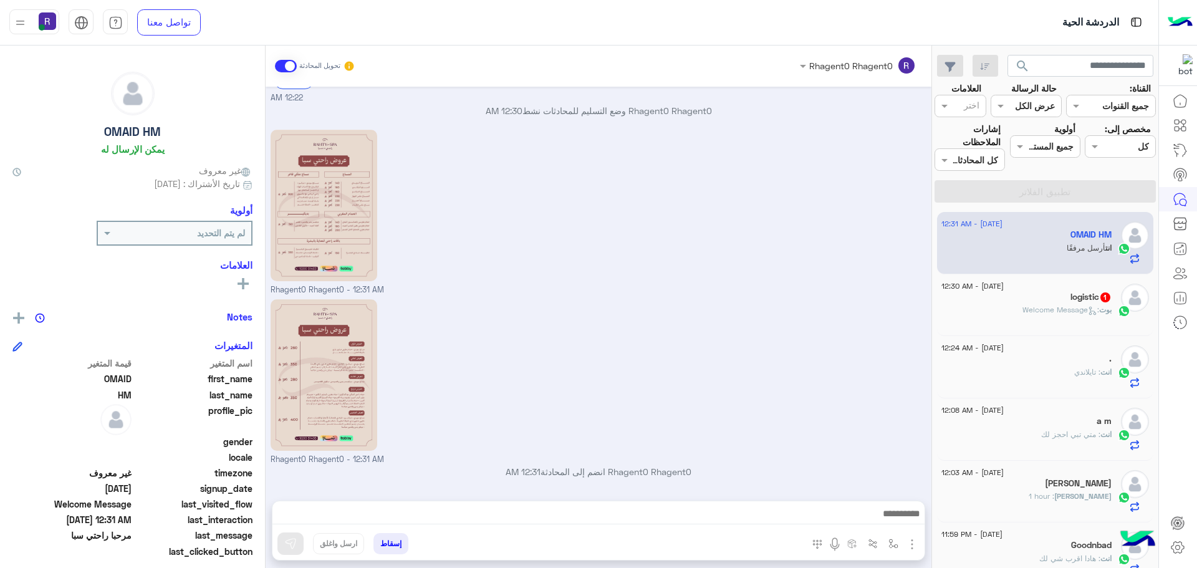
click at [1058, 298] on div "logistic 1" at bounding box center [1026, 298] width 170 height 13
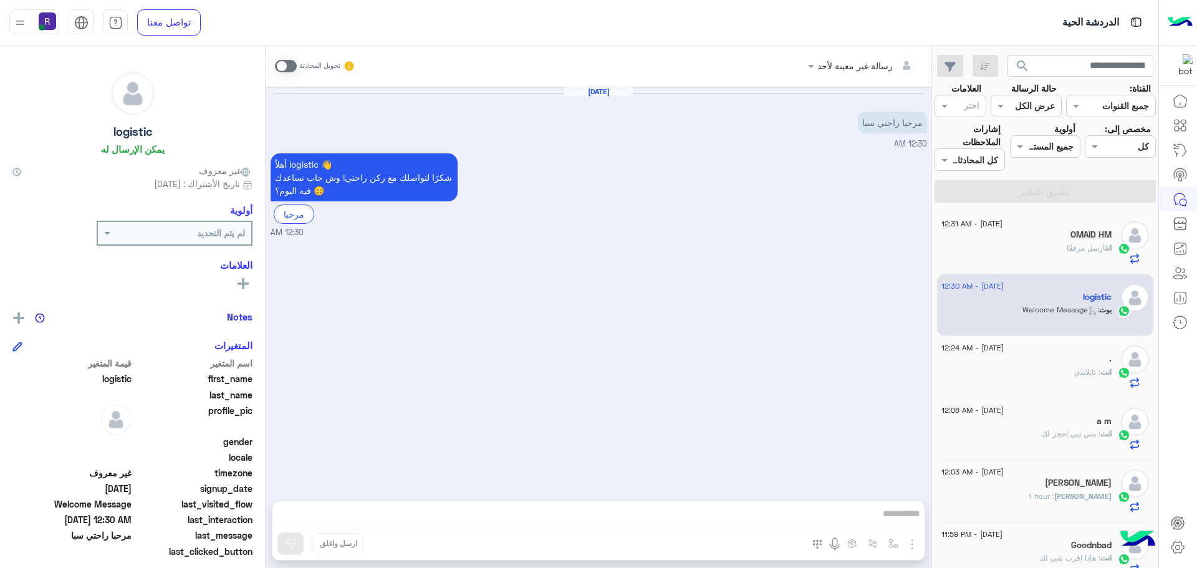
click at [286, 70] on span at bounding box center [286, 66] width 22 height 12
click at [917, 542] on img "button" at bounding box center [912, 544] width 15 height 15
click at [888, 516] on span "الصور" at bounding box center [888, 517] width 23 height 14
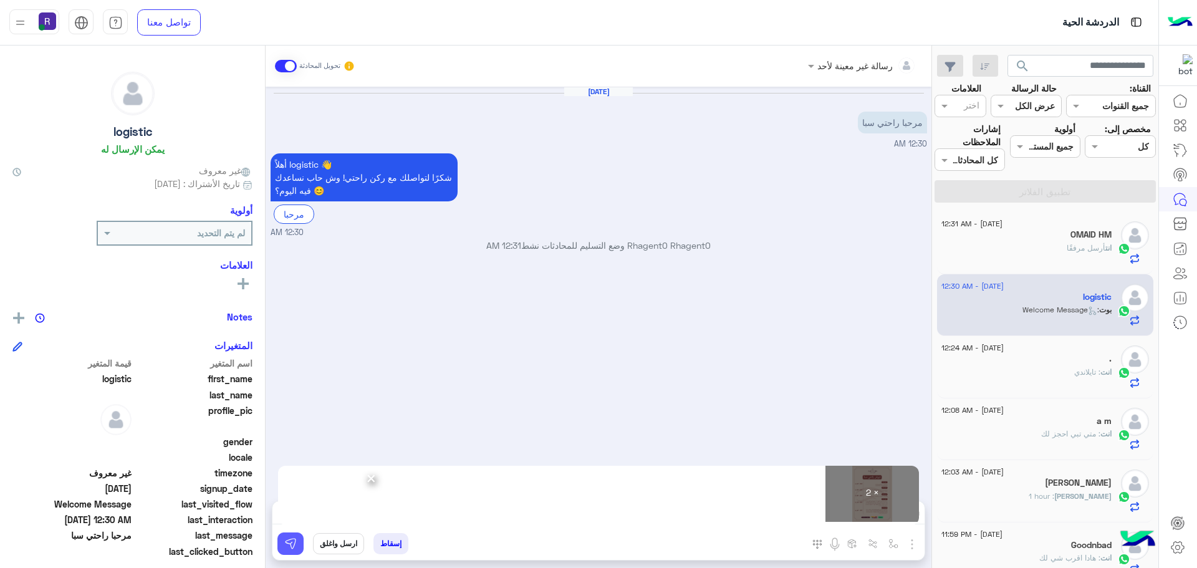
click at [279, 542] on button at bounding box center [290, 543] width 26 height 22
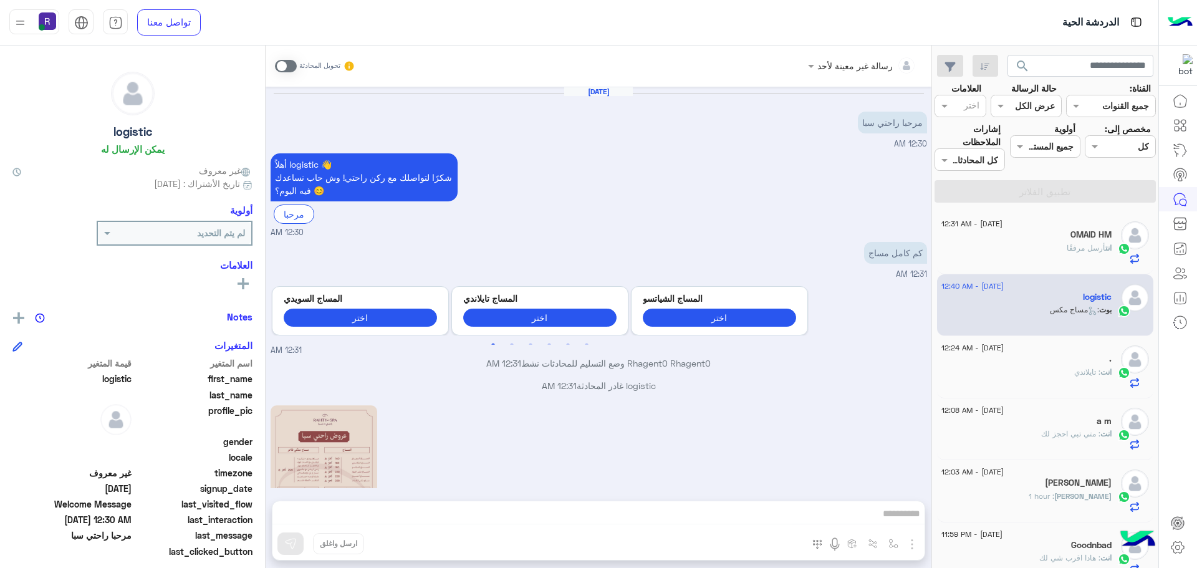
scroll to position [1147, 0]
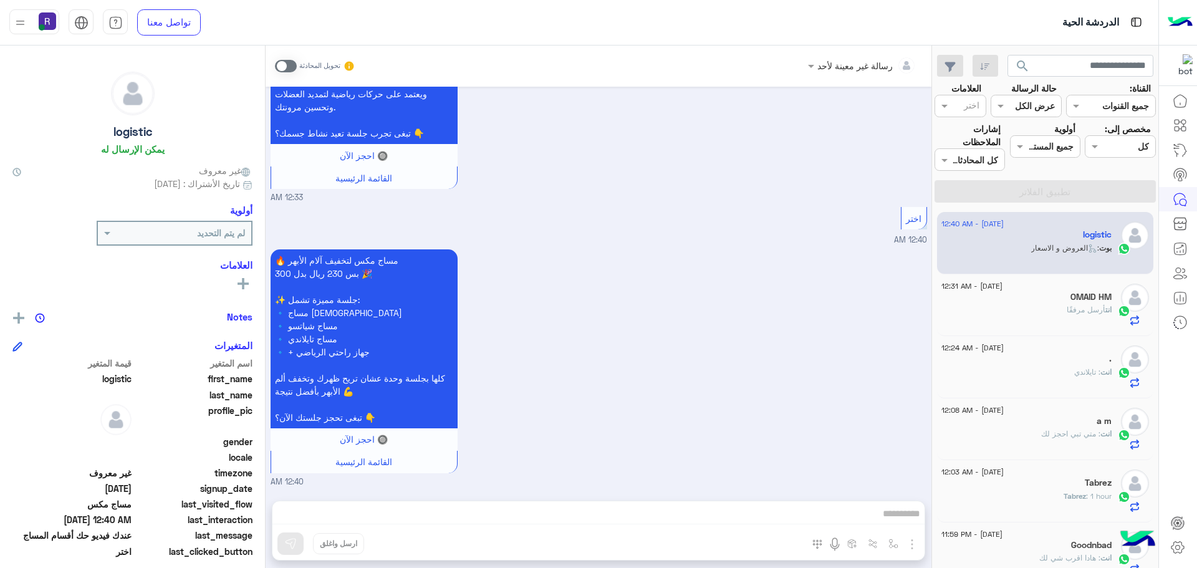
scroll to position [1264, 0]
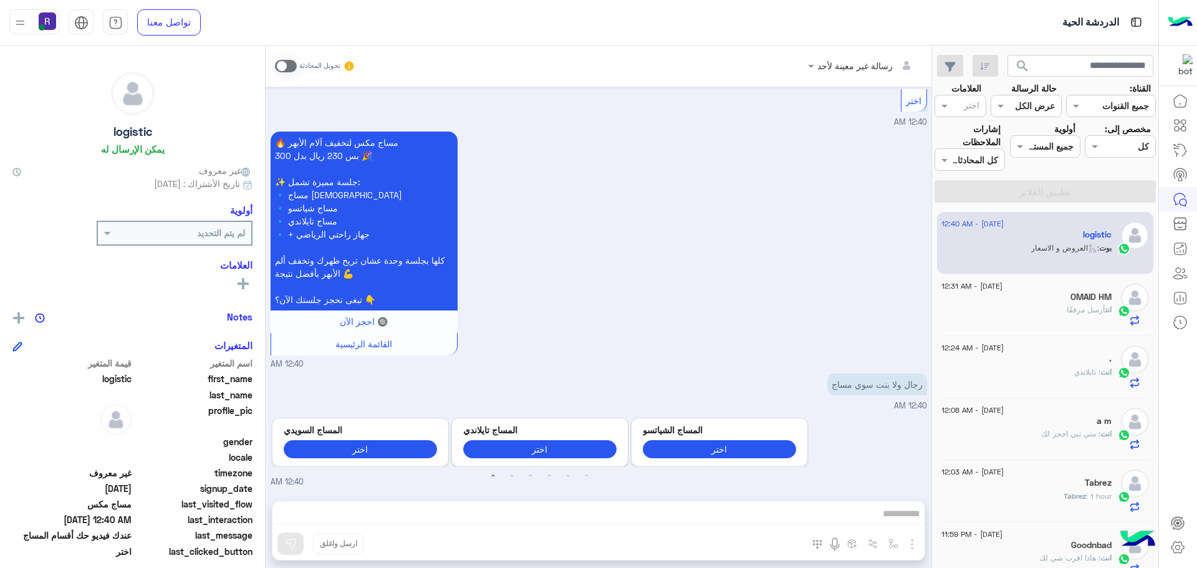
click at [286, 64] on span at bounding box center [286, 66] width 22 height 12
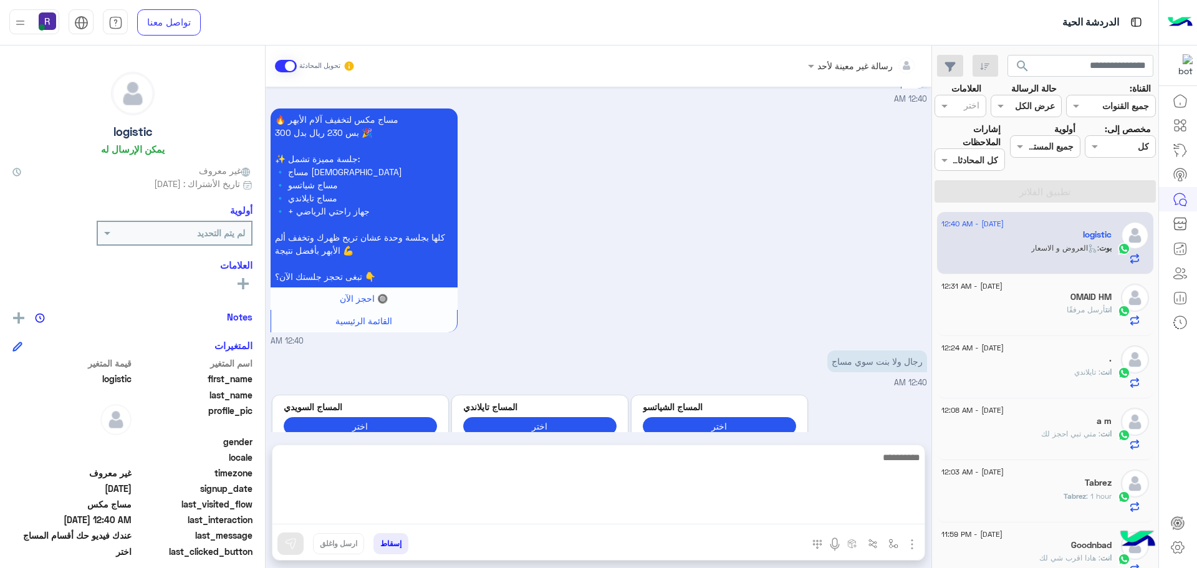
click at [821, 511] on textarea at bounding box center [598, 487] width 652 height 75
type textarea "*********"
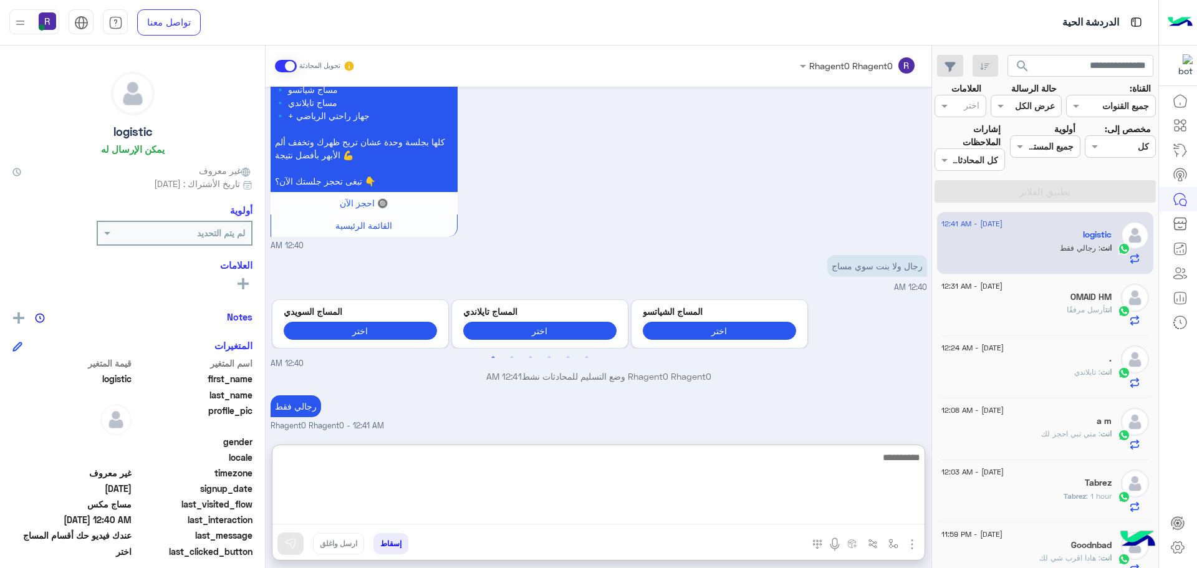
scroll to position [1383, 0]
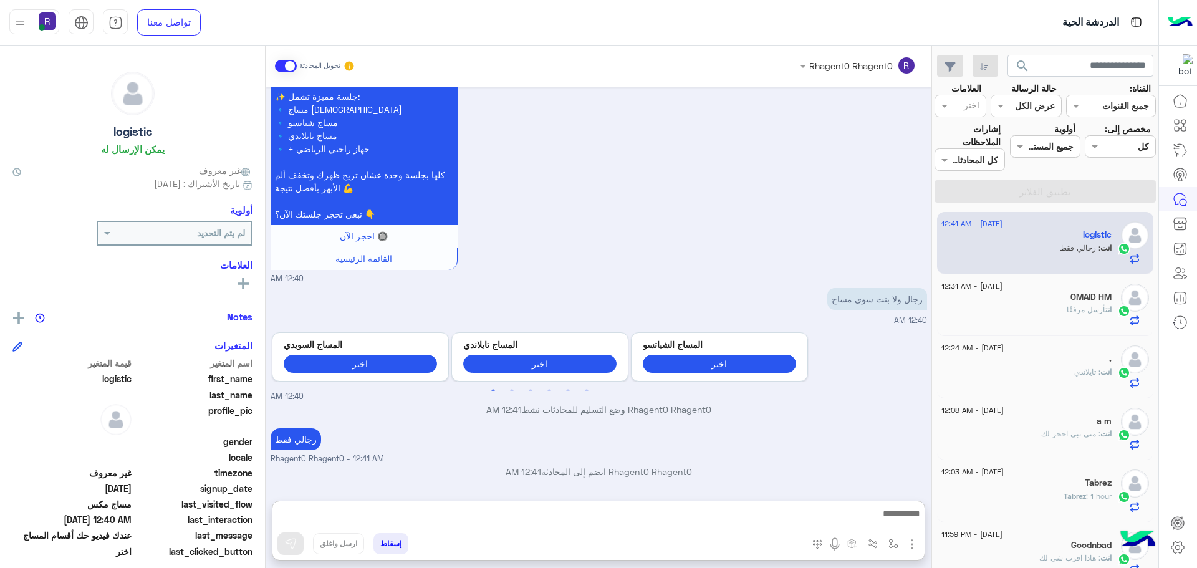
click at [905, 541] on img "button" at bounding box center [912, 544] width 15 height 15
click at [895, 518] on span "الصور" at bounding box center [888, 517] width 23 height 14
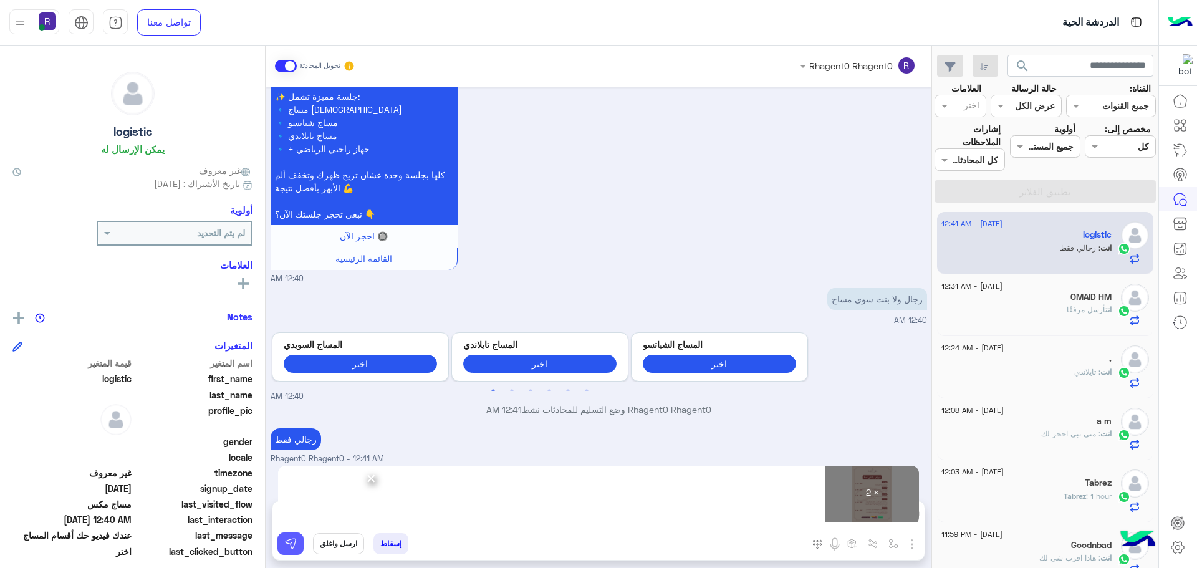
click at [296, 549] on img at bounding box center [290, 543] width 12 height 12
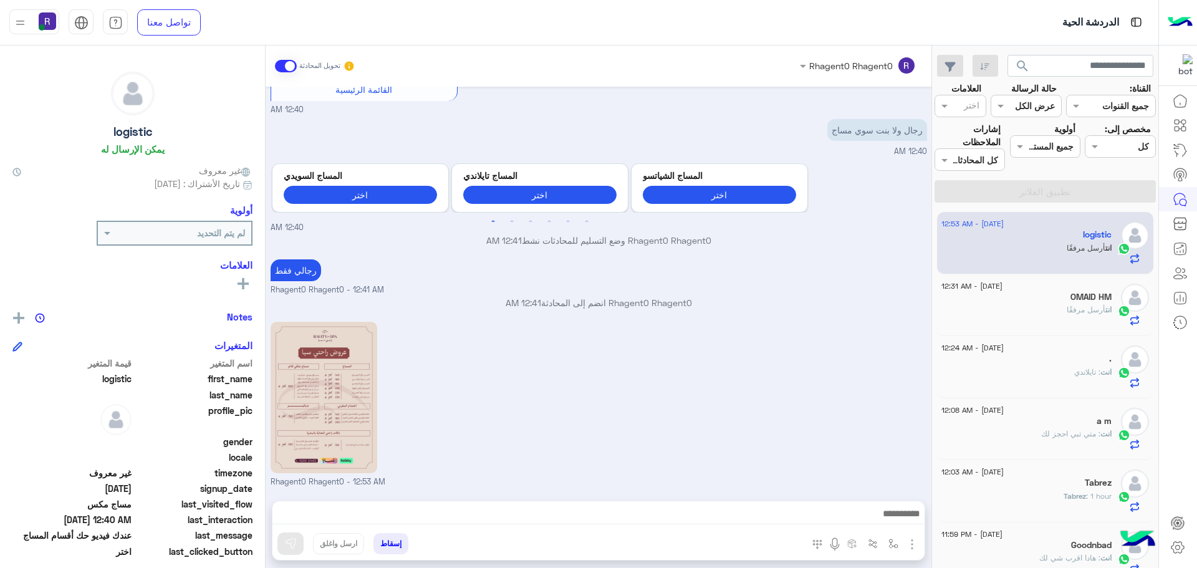
scroll to position [1688, 0]
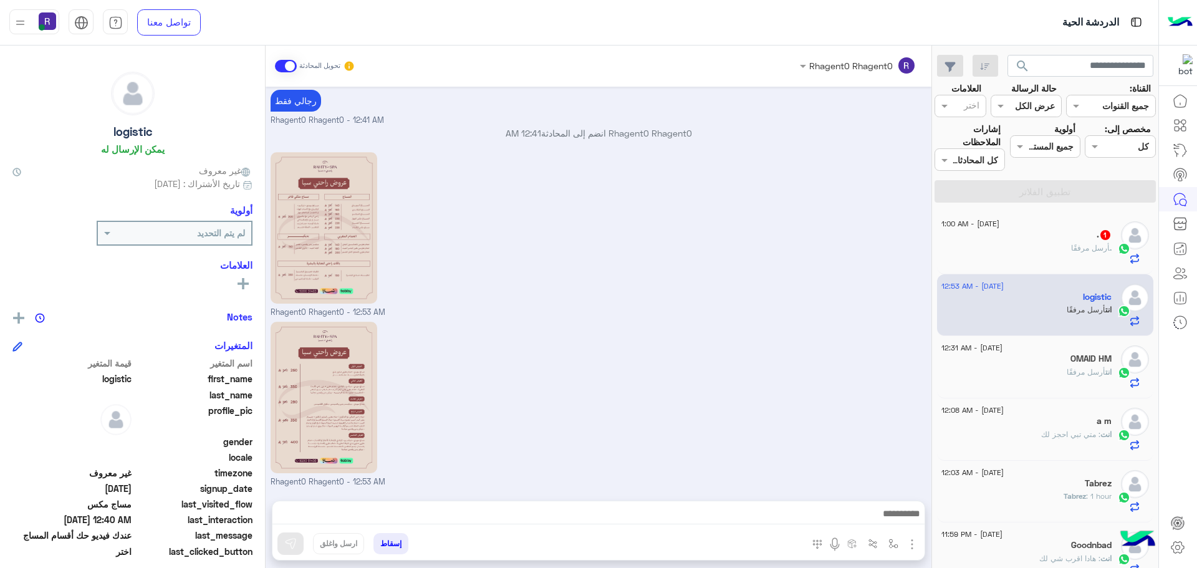
click at [1048, 248] on div ". أرسل مرفقًا" at bounding box center [1026, 254] width 170 height 22
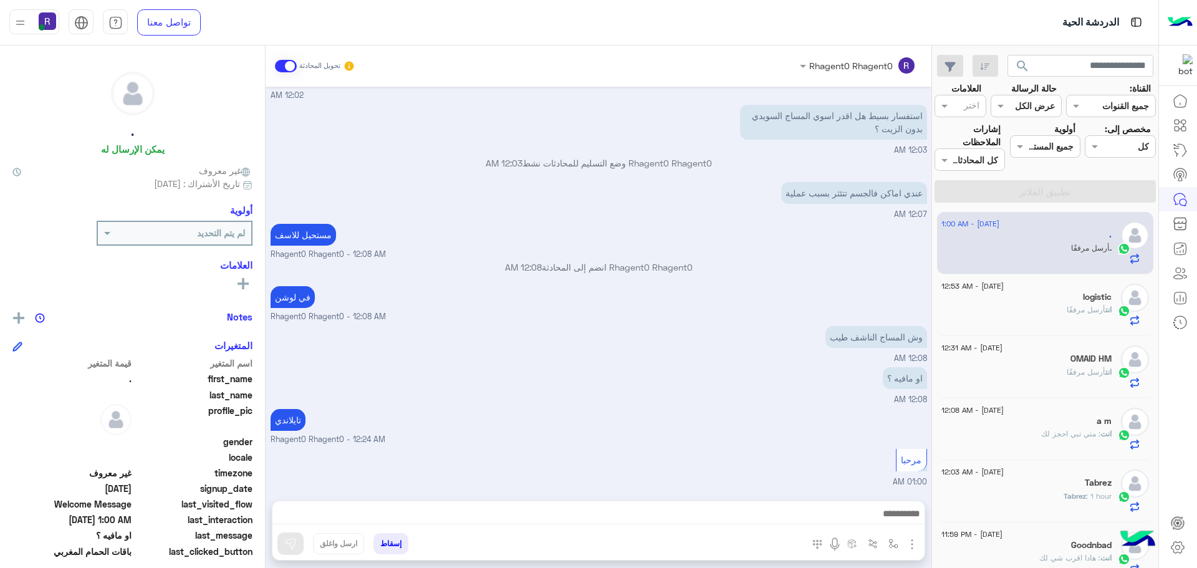
scroll to position [1139, 0]
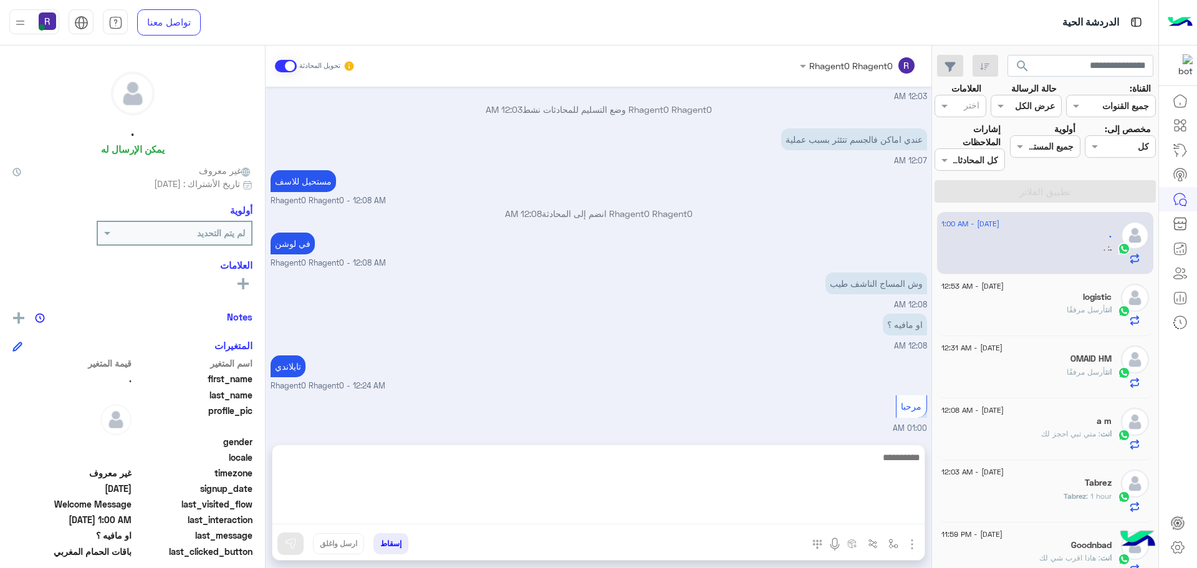
click at [851, 522] on textarea at bounding box center [598, 487] width 652 height 75
type textarea "***"
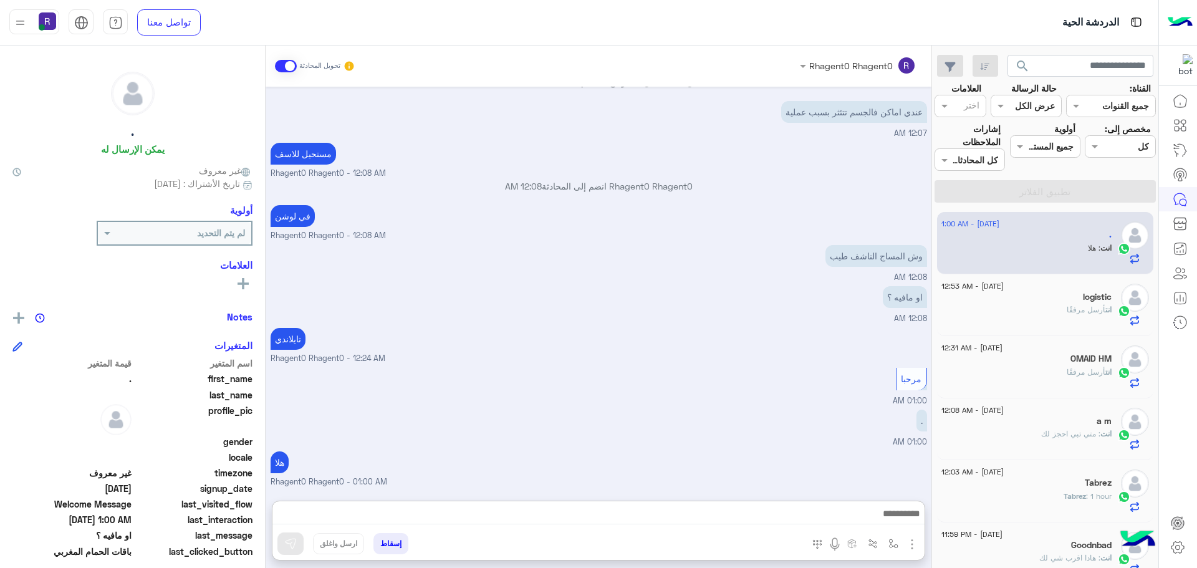
click at [790, 407] on div ". 01:00 AM" at bounding box center [599, 428] width 657 height 42
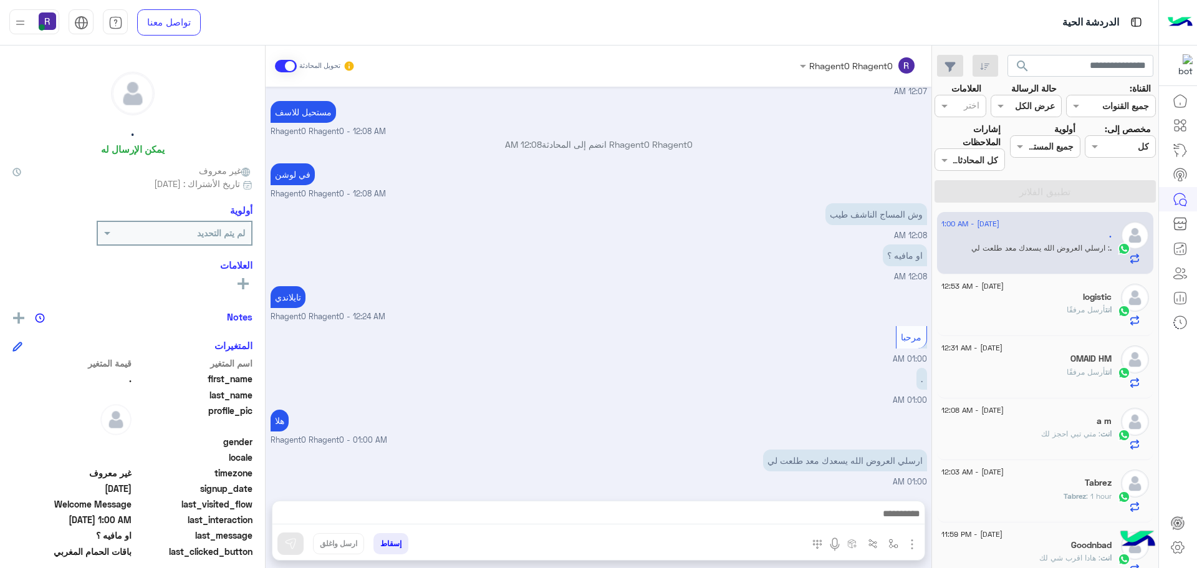
click at [913, 544] on img "button" at bounding box center [912, 544] width 15 height 15
click at [895, 515] on span "الصور" at bounding box center [888, 517] width 23 height 14
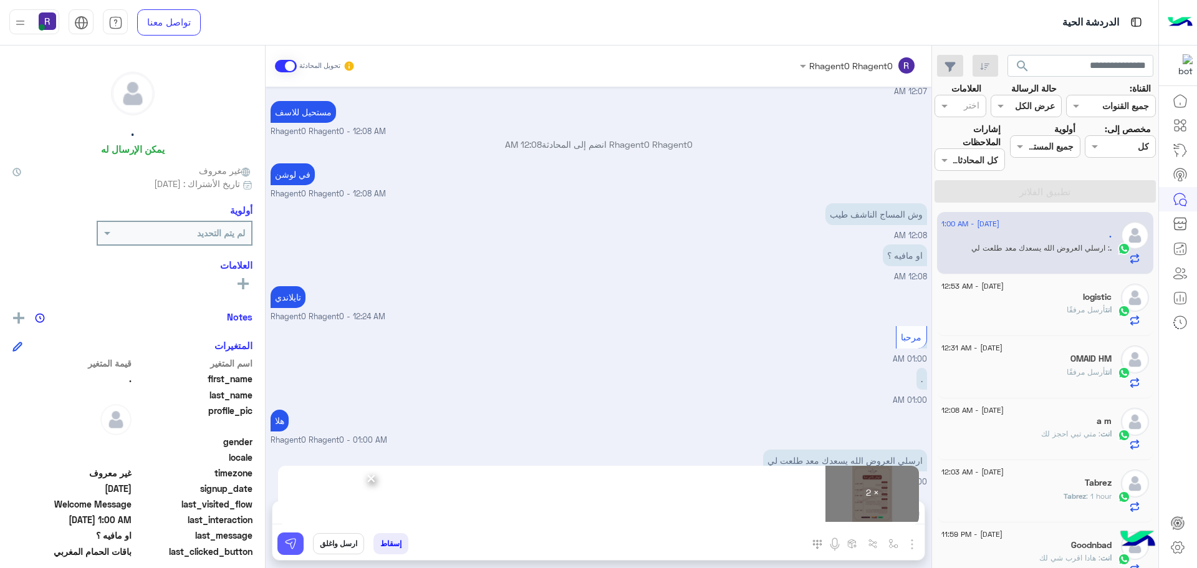
click at [289, 549] on img at bounding box center [290, 543] width 12 height 12
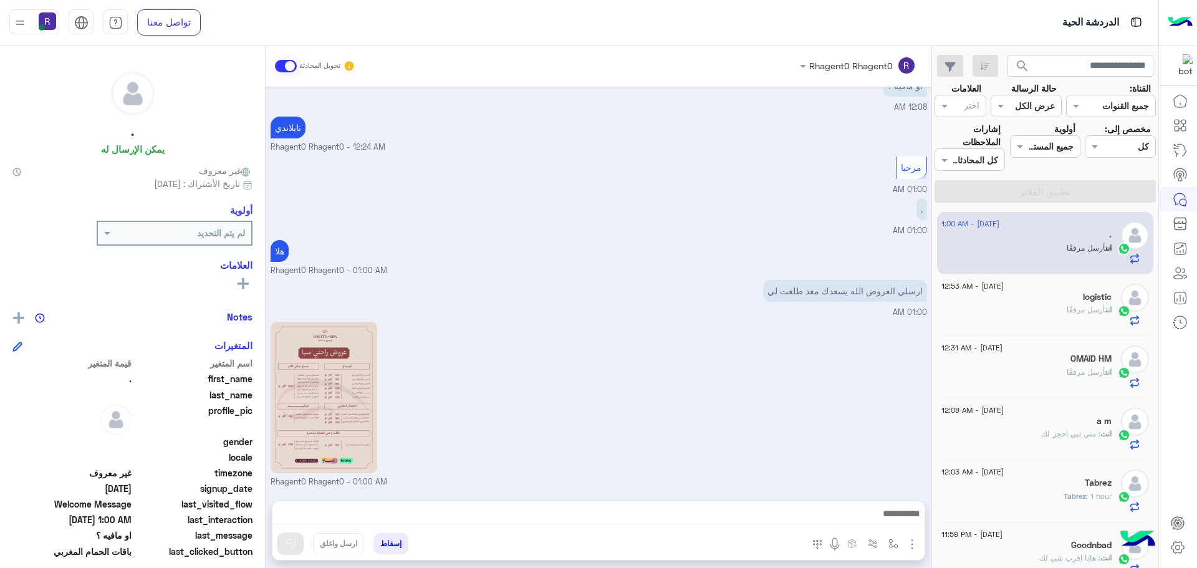
scroll to position [1559, 0]
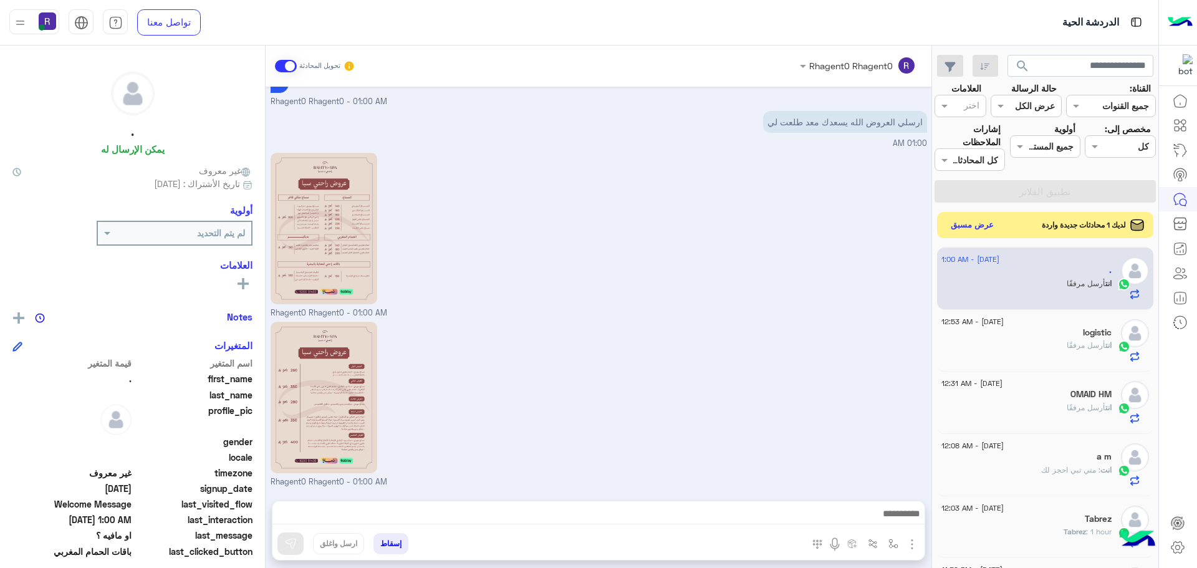
click at [970, 228] on button "عرض مسبق" at bounding box center [972, 225] width 52 height 17
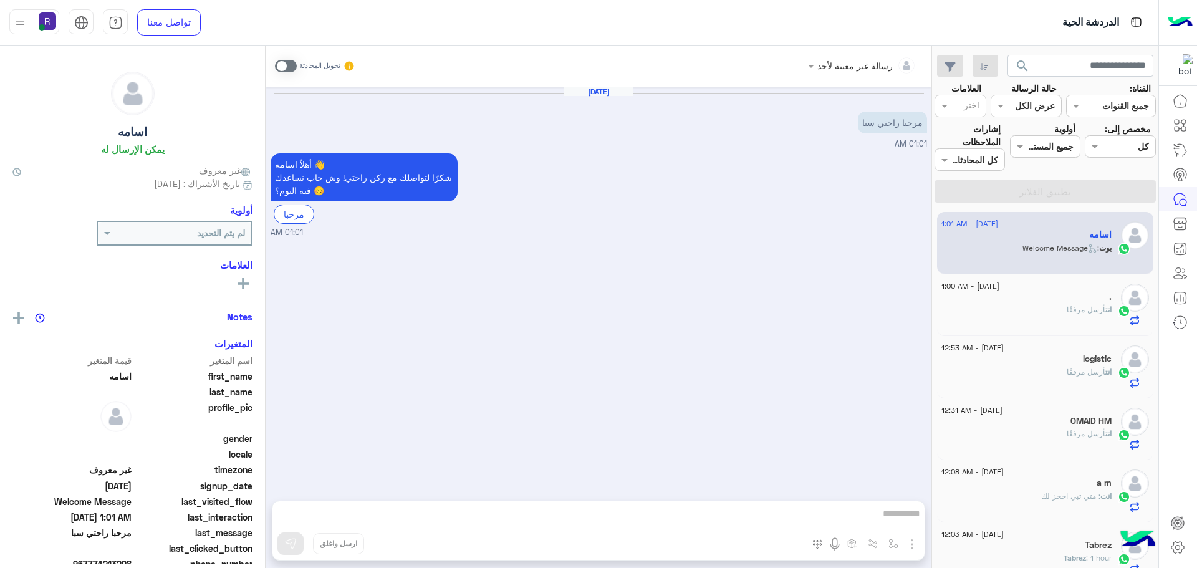
click at [289, 62] on span at bounding box center [286, 66] width 22 height 12
click at [908, 541] on img "button" at bounding box center [912, 544] width 15 height 15
click at [887, 514] on span "الصور" at bounding box center [888, 517] width 23 height 14
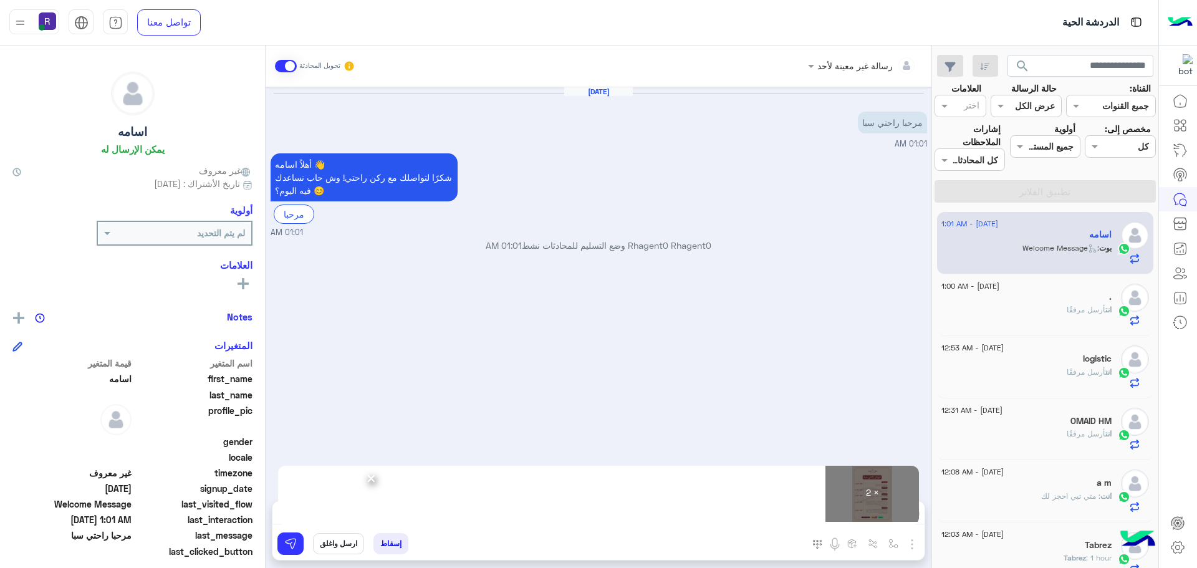
click at [861, 278] on div "[DATE] مرحبا راحتي سبا 01:01 AM أهلاً اسامه 👋 شكرًا لتواصلك مع ركن راحتي! وش حا…" at bounding box center [599, 288] width 666 height 402
click at [292, 540] on img at bounding box center [290, 543] width 12 height 12
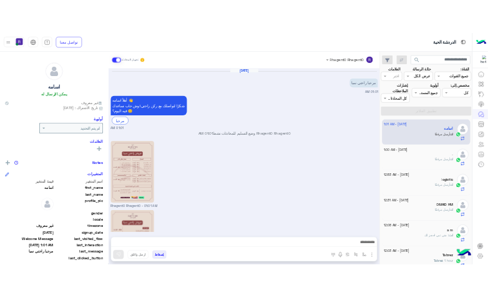
scroll to position [135, 0]
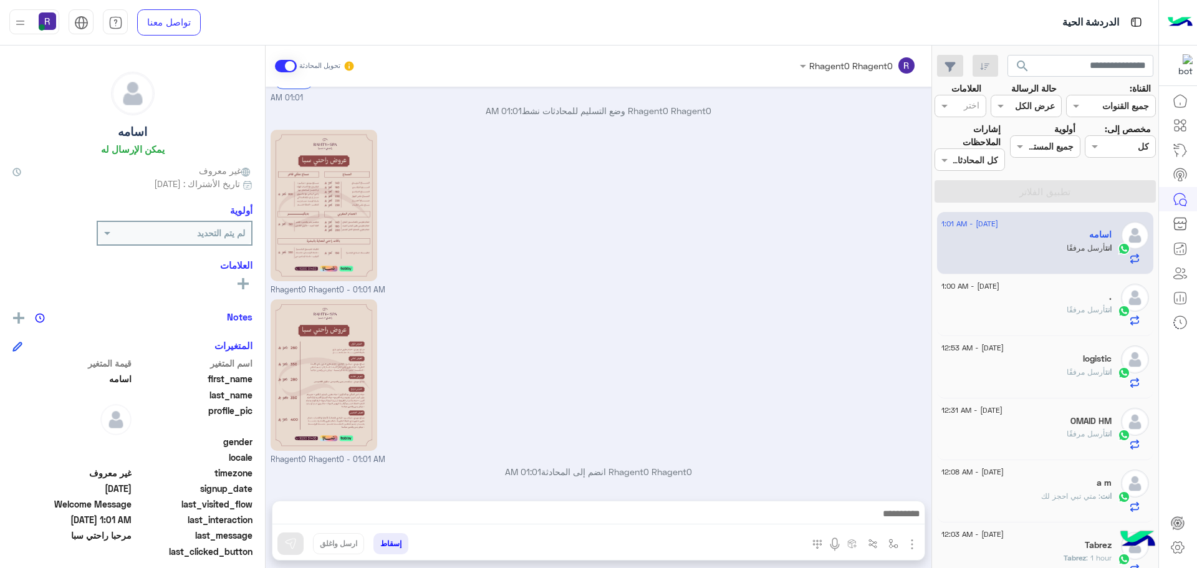
click at [720, 423] on div "Rhagent0 Rhagent0 - 01:01 AM" at bounding box center [599, 381] width 657 height 170
click at [864, 175] on div "Rhagent0 Rhagent0 - 01:01 AM" at bounding box center [599, 212] width 657 height 170
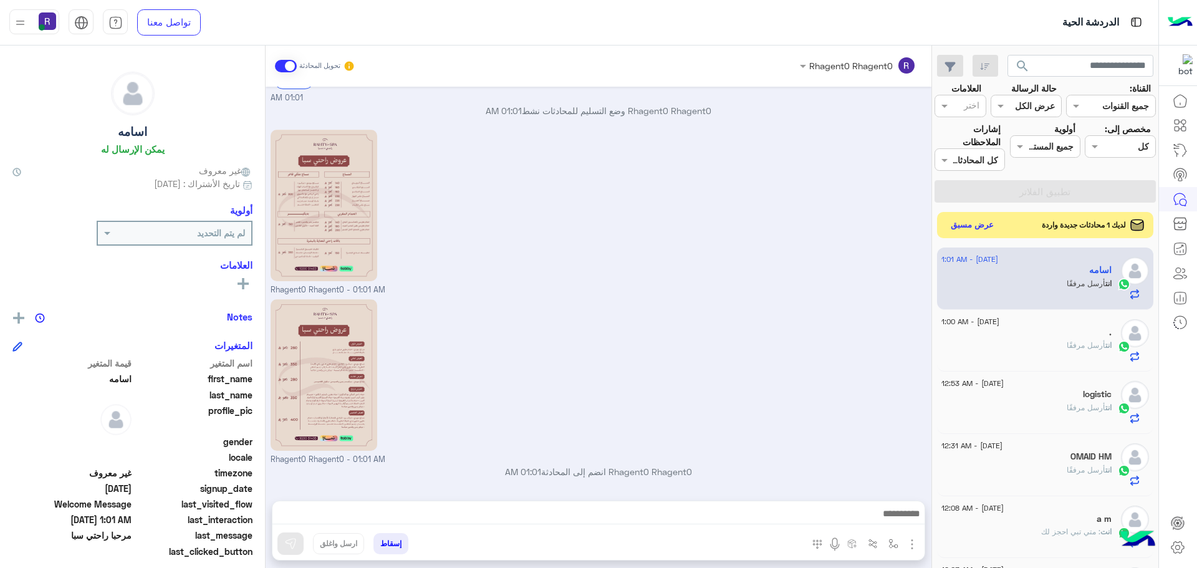
click at [967, 228] on button "عرض مسبق" at bounding box center [972, 225] width 52 height 17
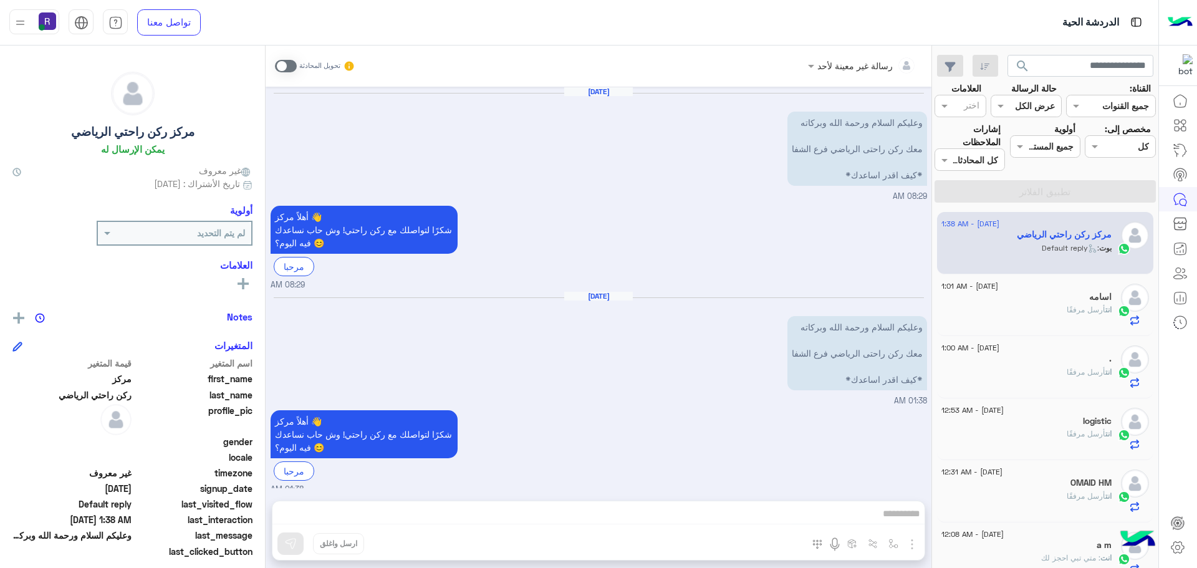
drag, startPoint x: 280, startPoint y: 68, endPoint x: 307, endPoint y: 85, distance: 32.0
click at [280, 68] on span at bounding box center [286, 66] width 22 height 12
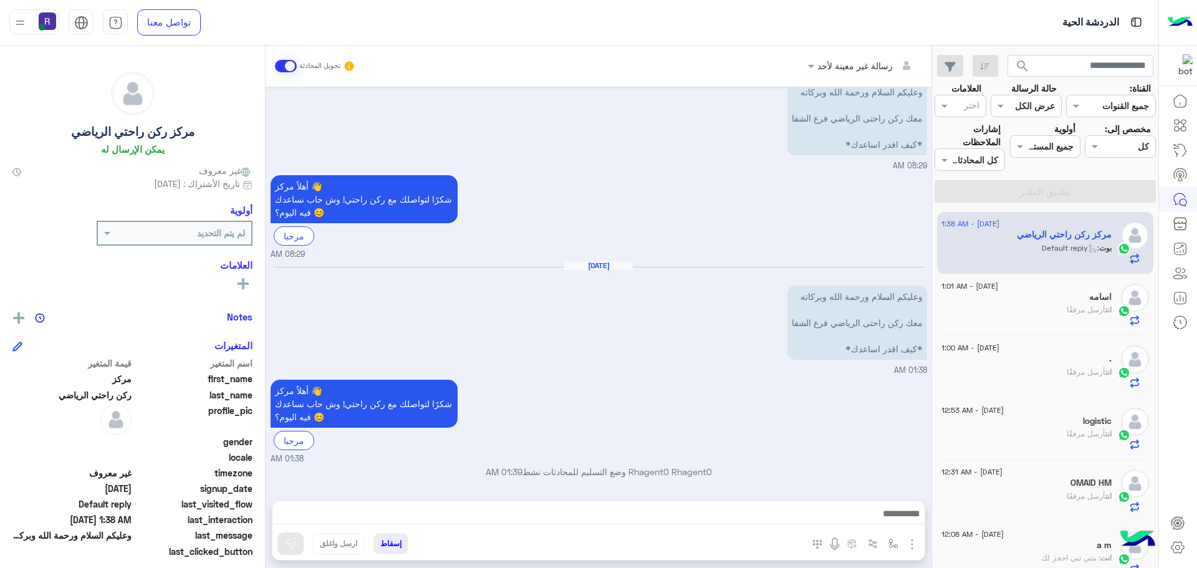
click at [913, 547] on img "button" at bounding box center [912, 544] width 15 height 15
click at [898, 515] on span "الصور" at bounding box center [888, 517] width 23 height 14
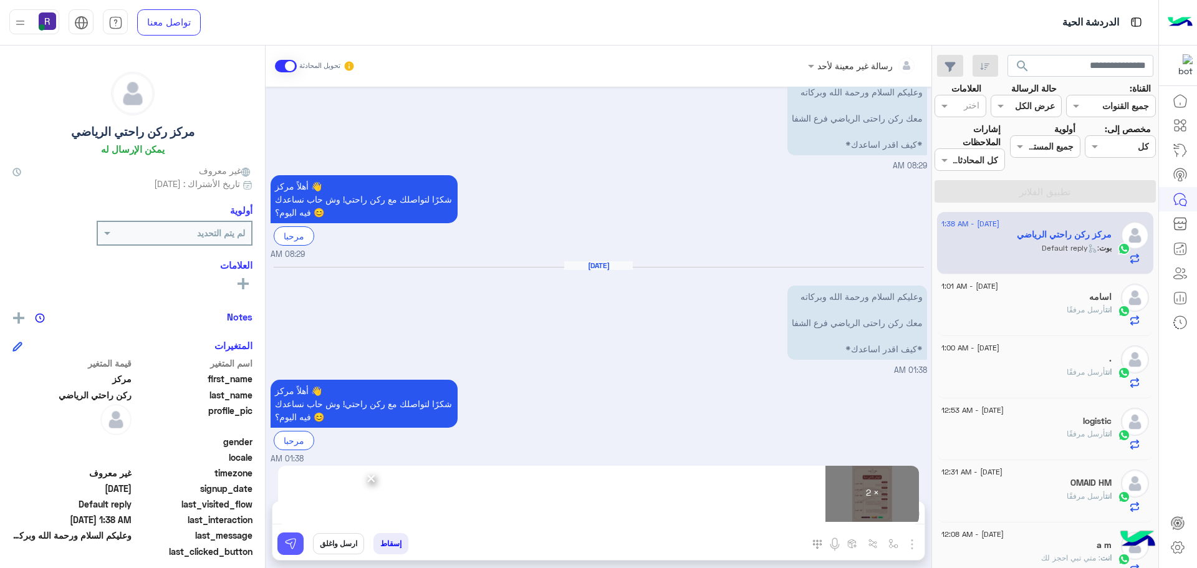
click at [283, 544] on button at bounding box center [290, 543] width 26 height 22
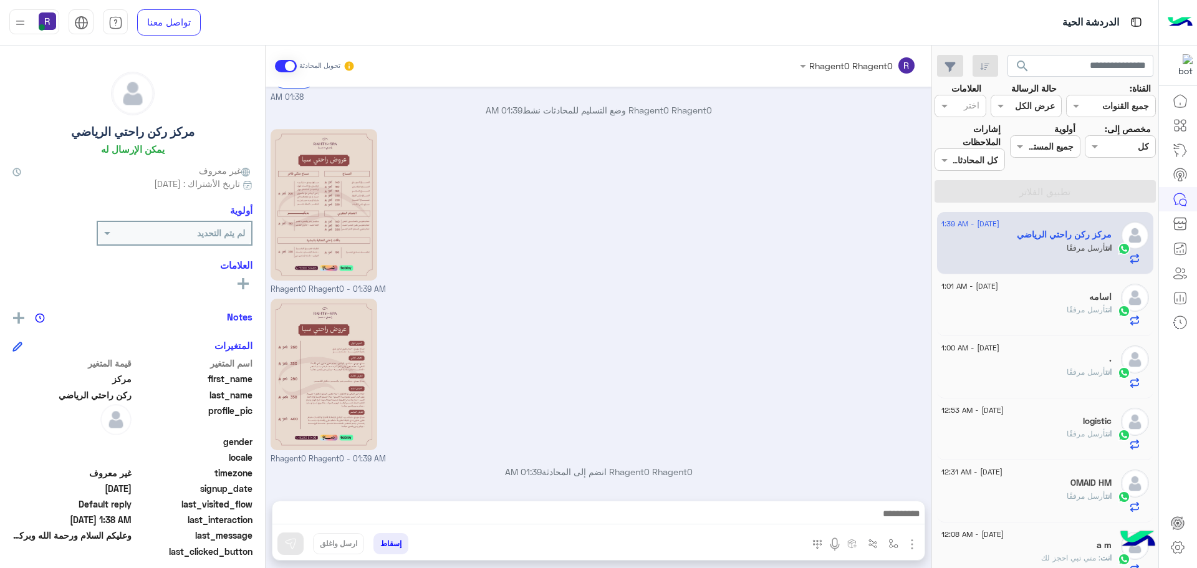
scroll to position [392, 0]
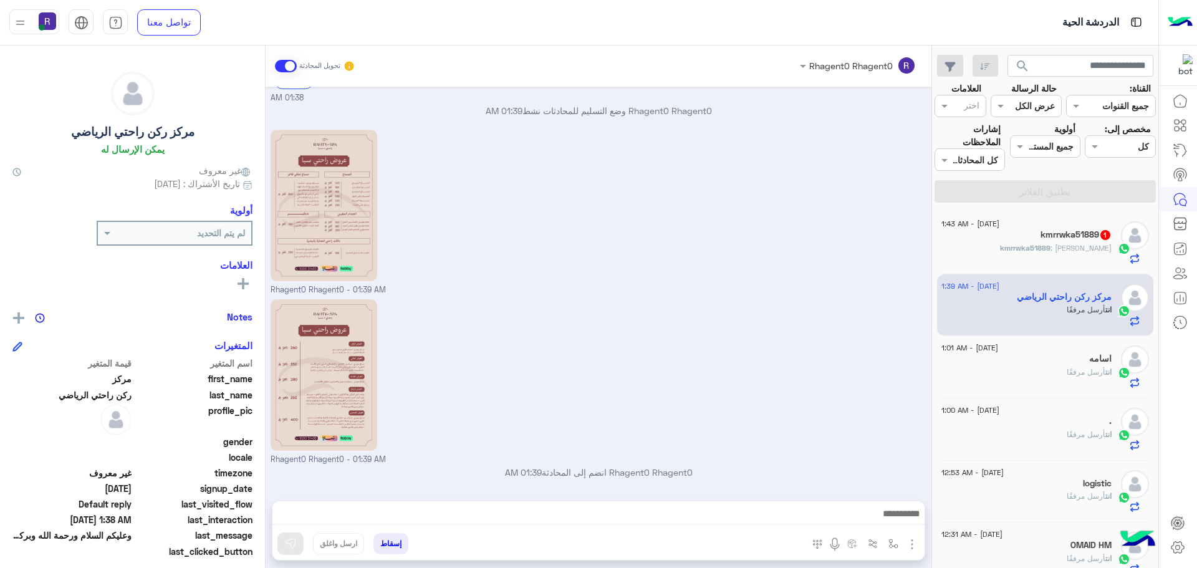
click at [1083, 238] on h5 "kmrrwka51889 1" at bounding box center [1076, 234] width 71 height 11
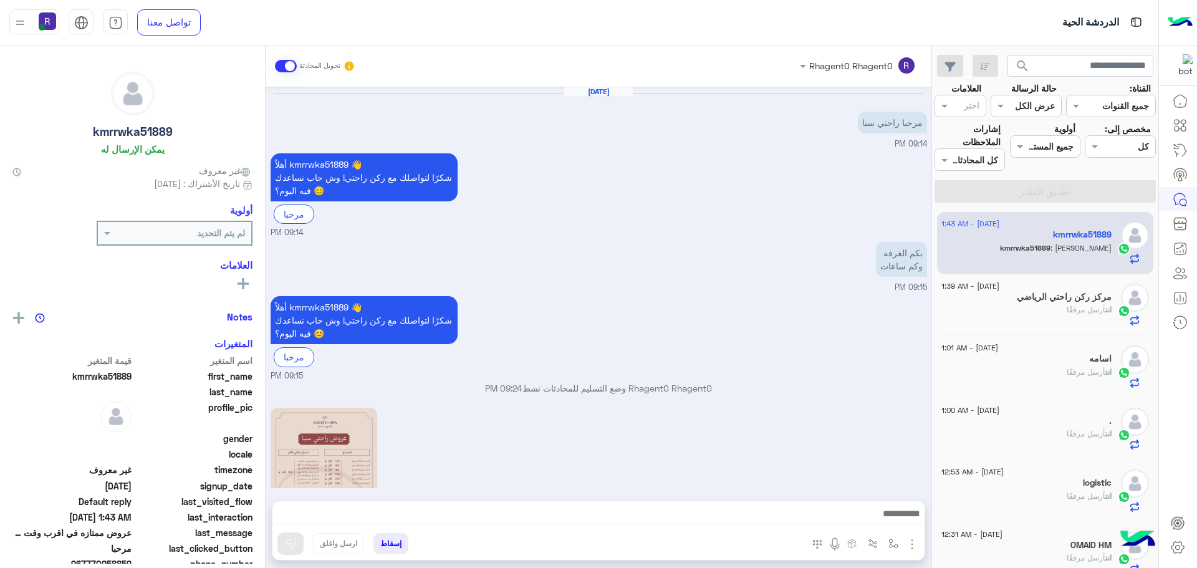
scroll to position [517, 0]
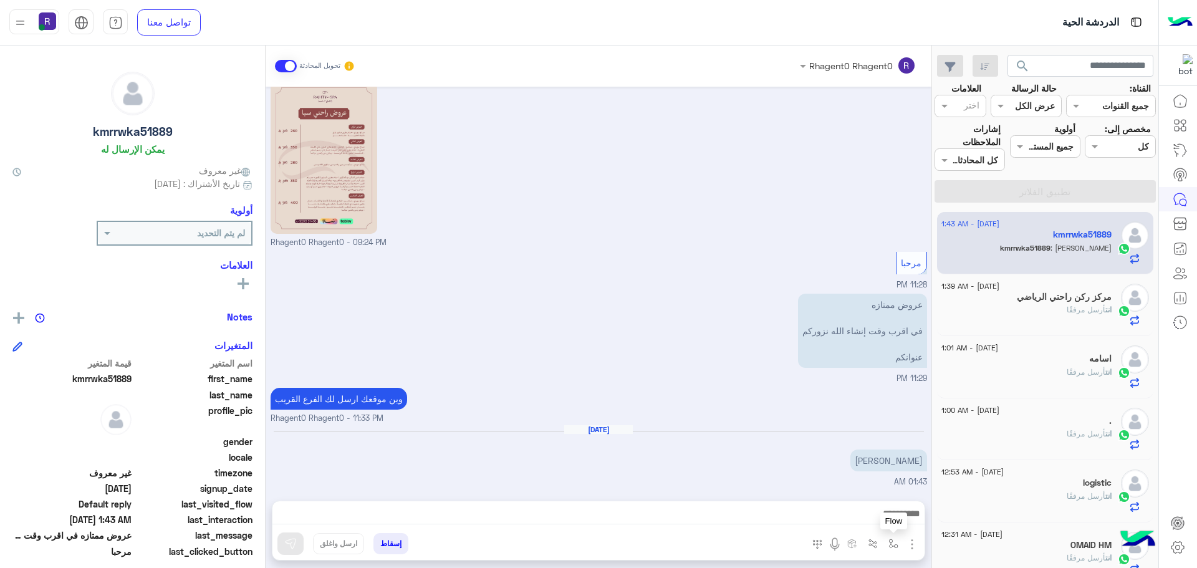
click at [887, 546] on button "button" at bounding box center [893, 543] width 21 height 21
click at [880, 513] on input "text" at bounding box center [855, 516] width 84 height 14
type input "***"
click at [890, 495] on span "لبن" at bounding box center [890, 493] width 13 height 11
type textarea "***"
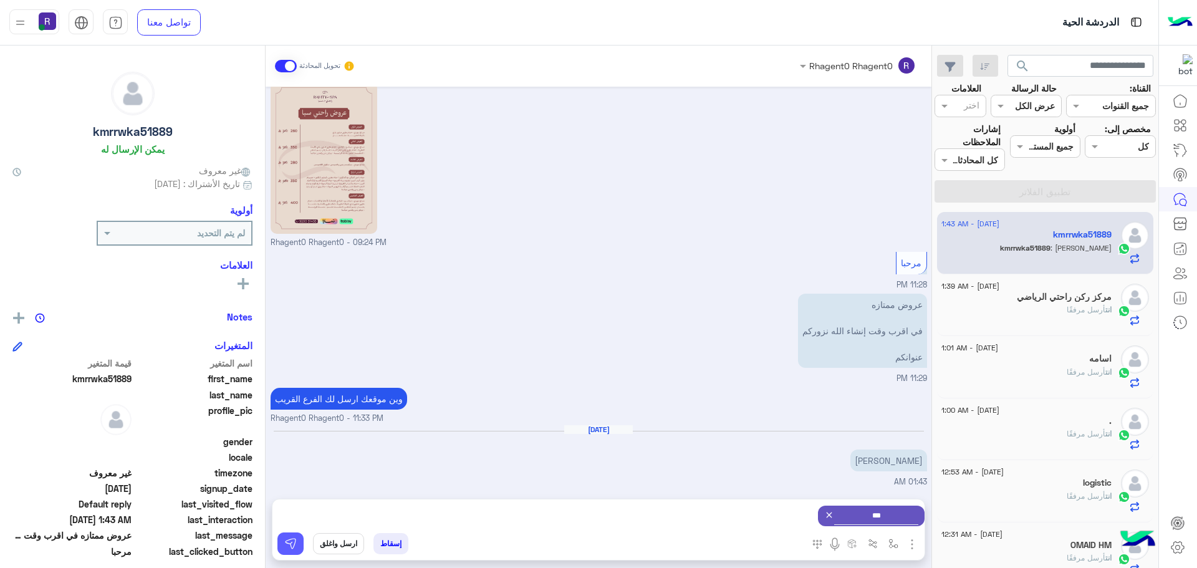
click at [284, 546] on img at bounding box center [290, 543] width 12 height 12
click at [892, 547] on img "button" at bounding box center [893, 544] width 10 height 10
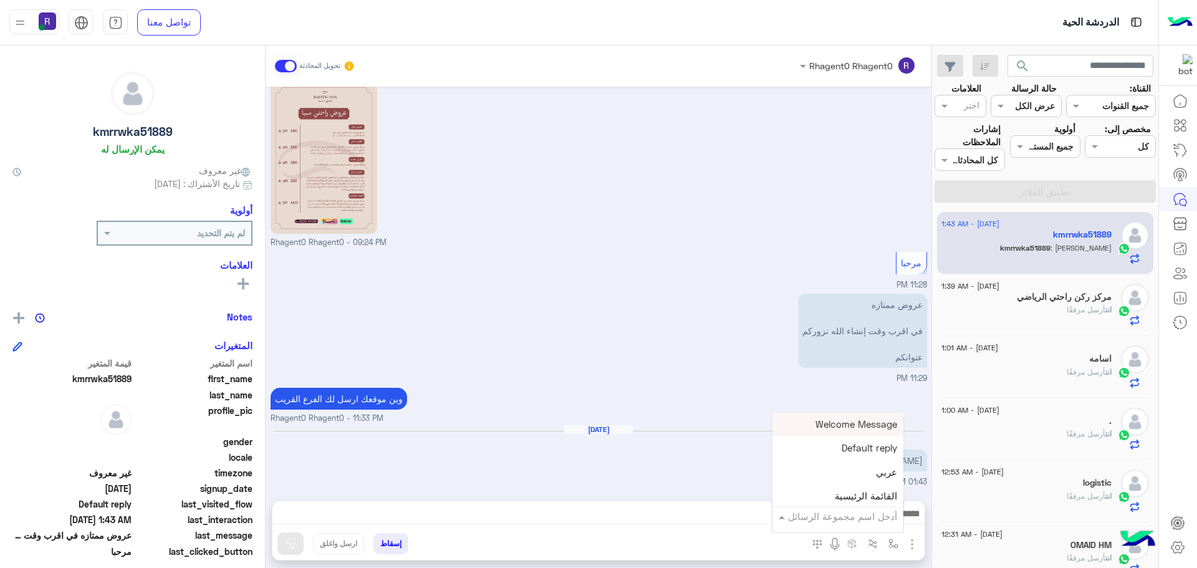
click at [849, 518] on input "text" at bounding box center [855, 516] width 84 height 14
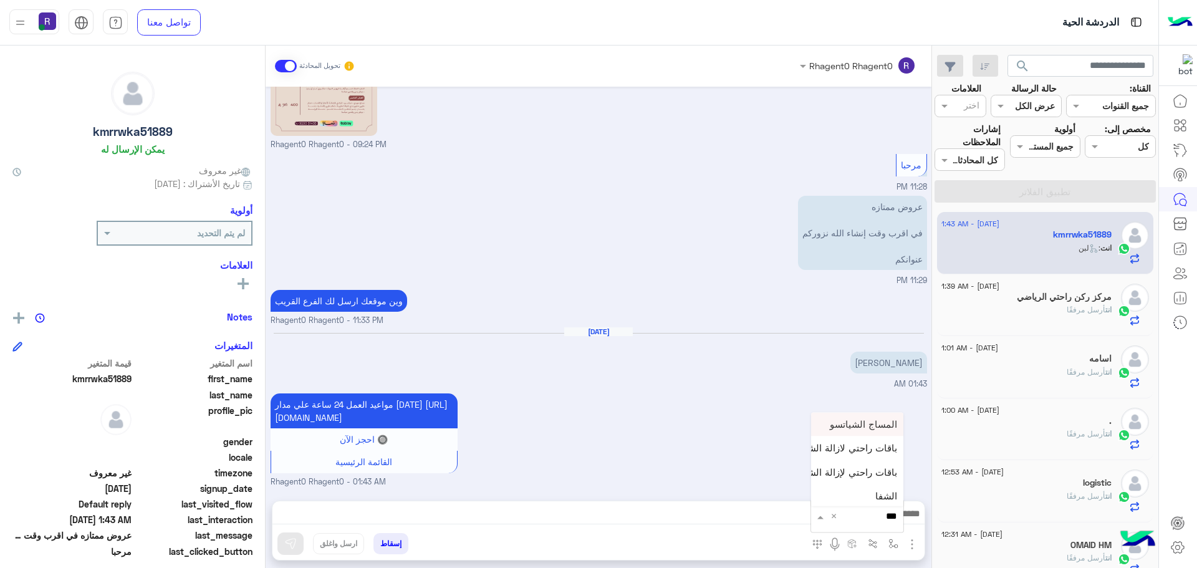
type input "****"
click at [863, 498] on div "الشفا" at bounding box center [857, 494] width 92 height 24
type textarea "*****"
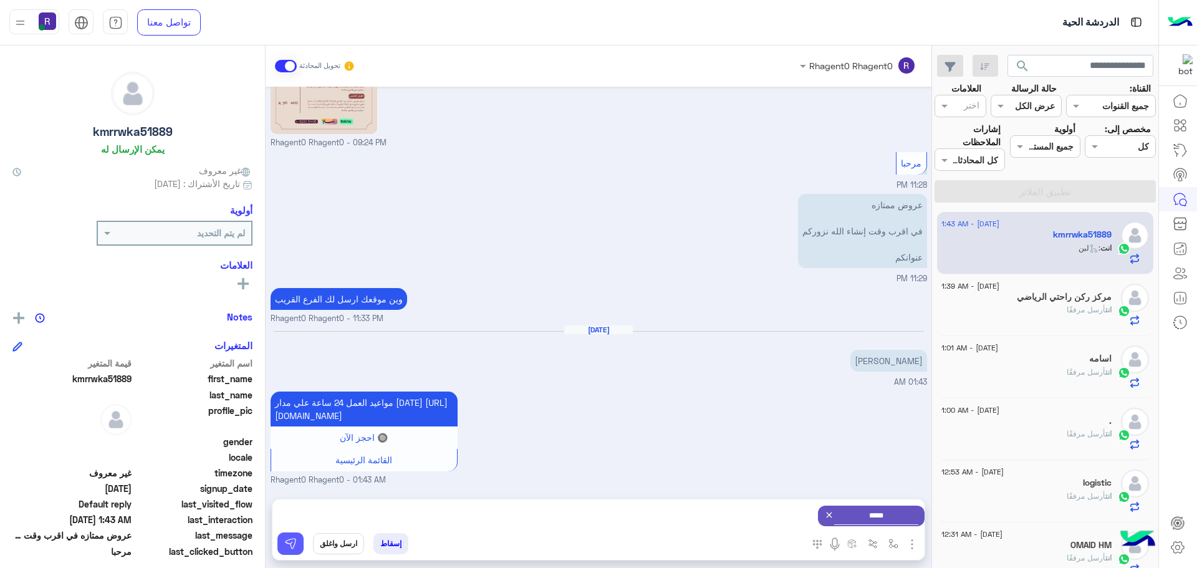
click at [295, 539] on img at bounding box center [290, 543] width 12 height 12
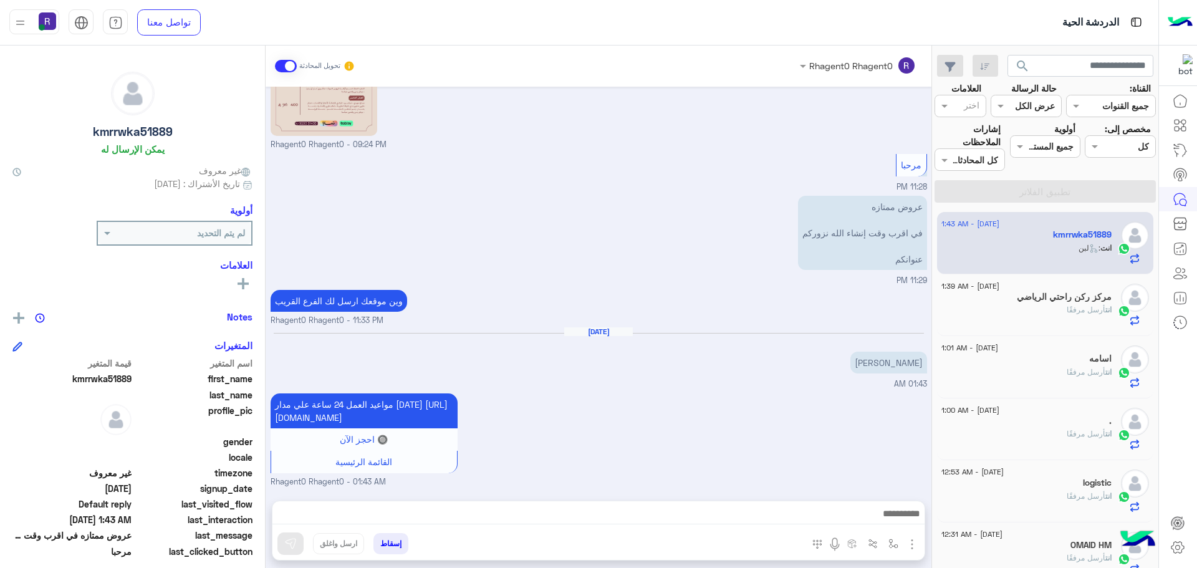
click at [892, 542] on img "button" at bounding box center [893, 544] width 10 height 10
click at [878, 518] on input "text" at bounding box center [855, 516] width 84 height 14
type input "****"
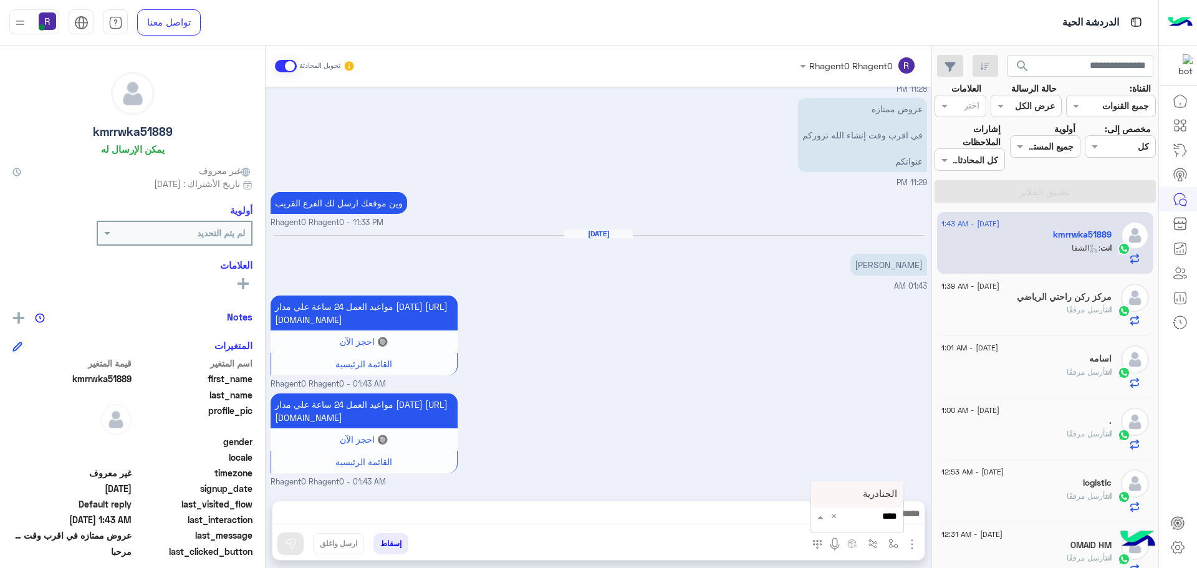
click at [883, 498] on span "الجنادرية" at bounding box center [880, 493] width 34 height 11
type textarea "*********"
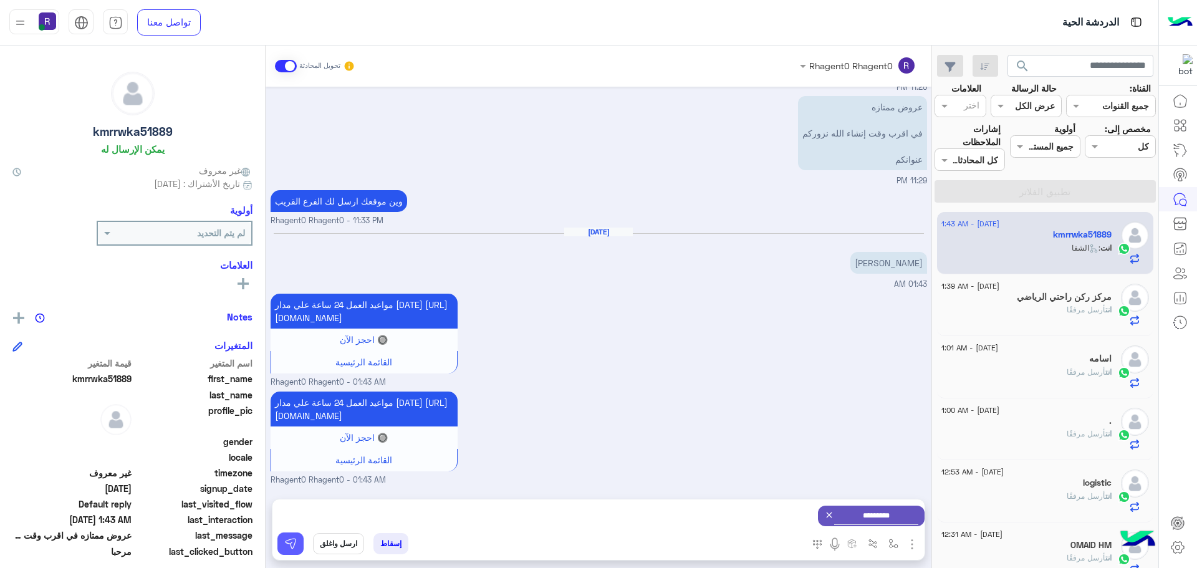
click at [292, 537] on img at bounding box center [290, 543] width 12 height 12
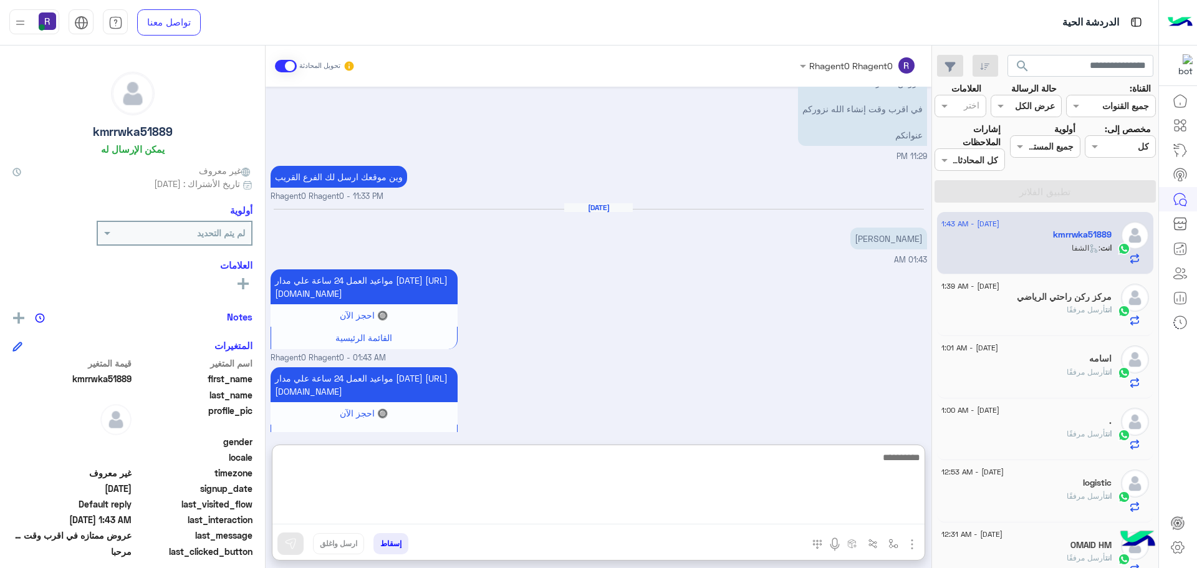
click at [803, 516] on textarea at bounding box center [598, 487] width 652 height 75
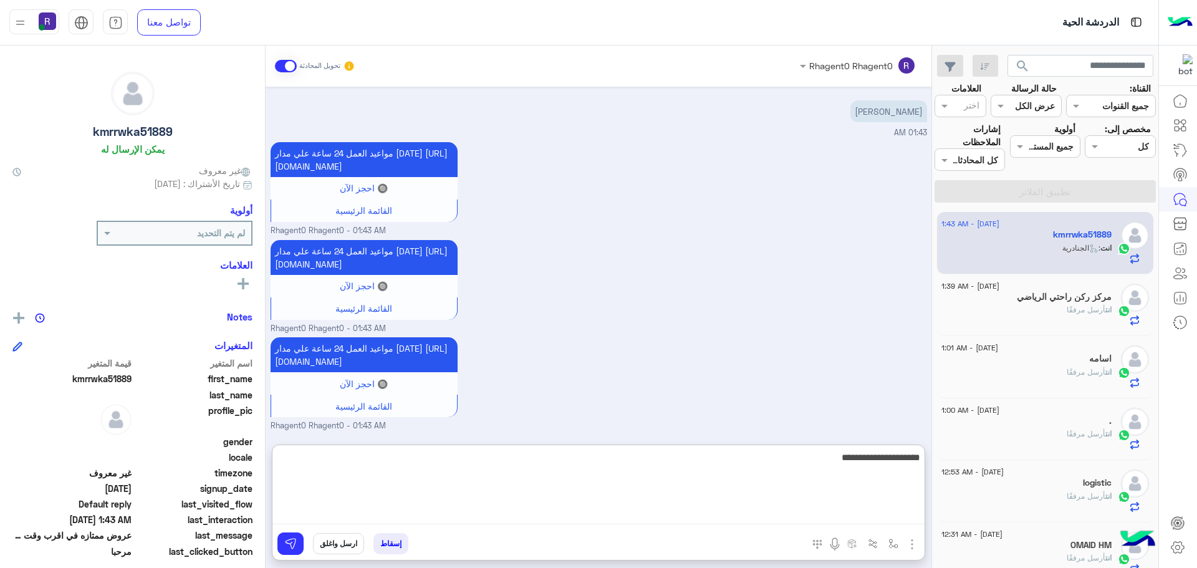
type textarea "**********"
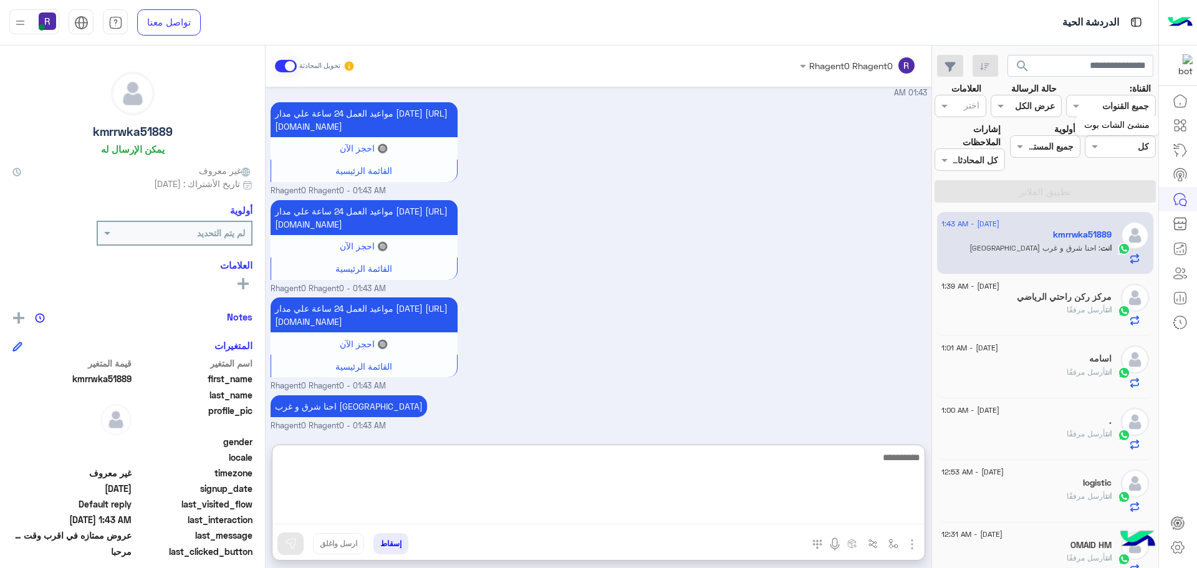
scroll to position [946, 0]
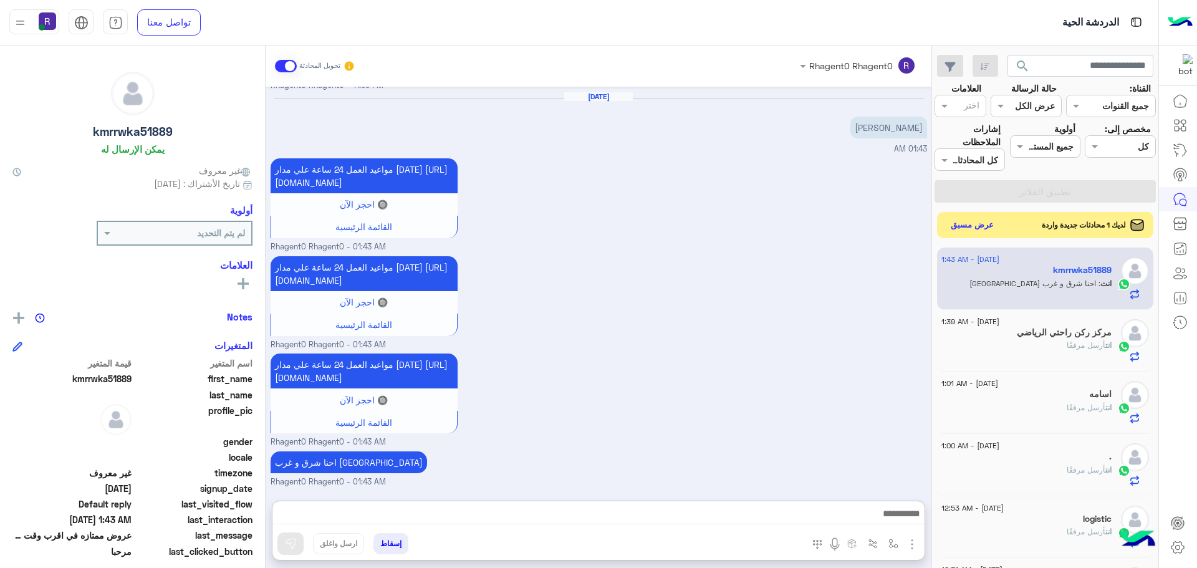
click at [976, 229] on button "عرض مسبق" at bounding box center [972, 225] width 52 height 17
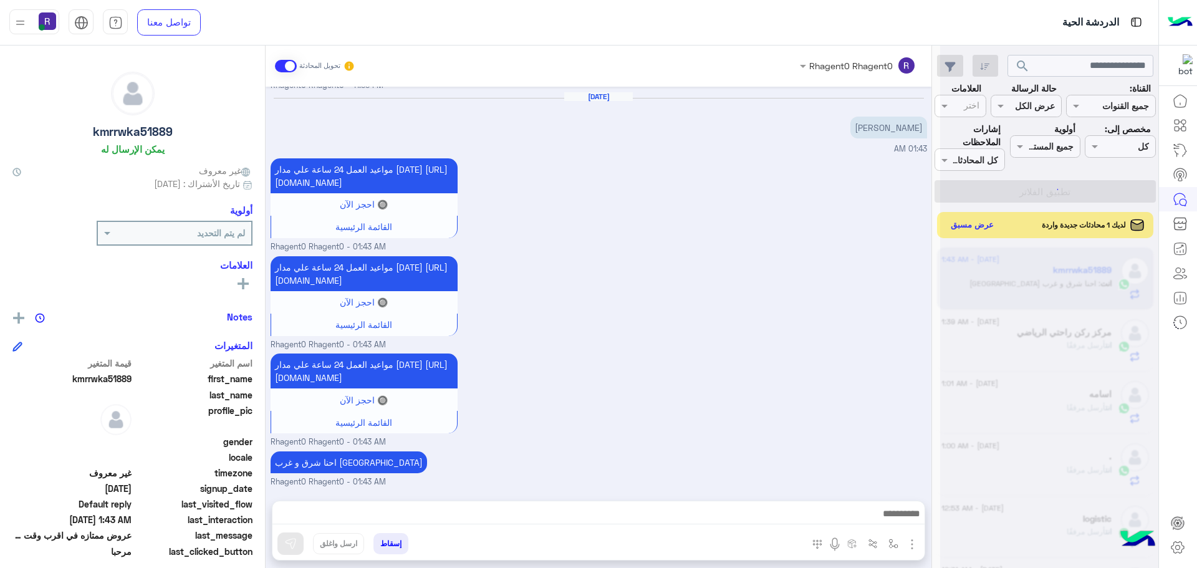
scroll to position [890, 0]
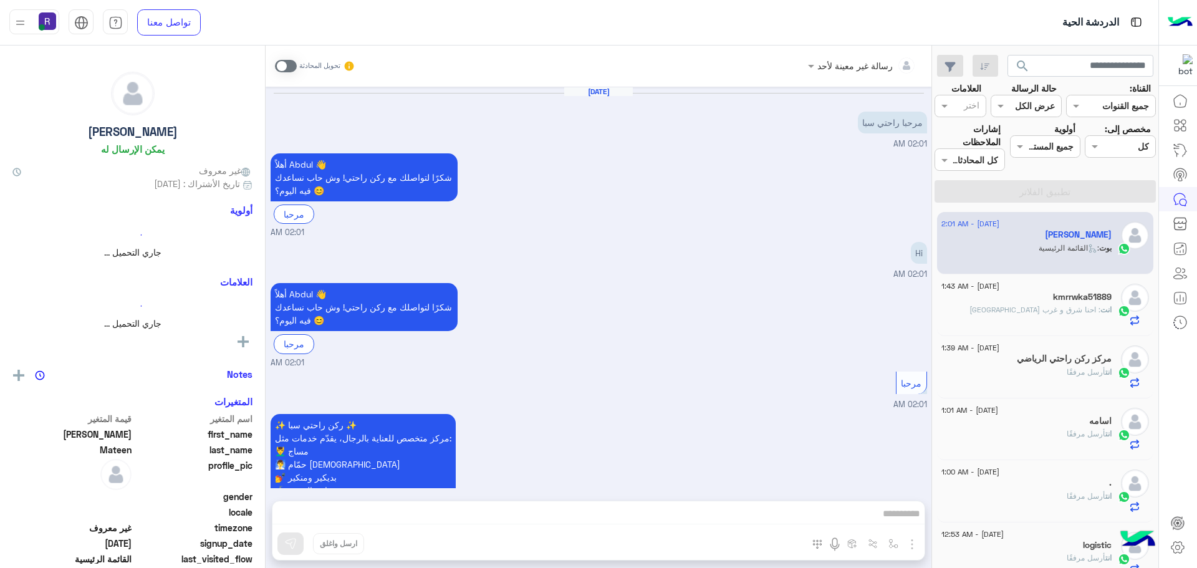
scroll to position [108, 0]
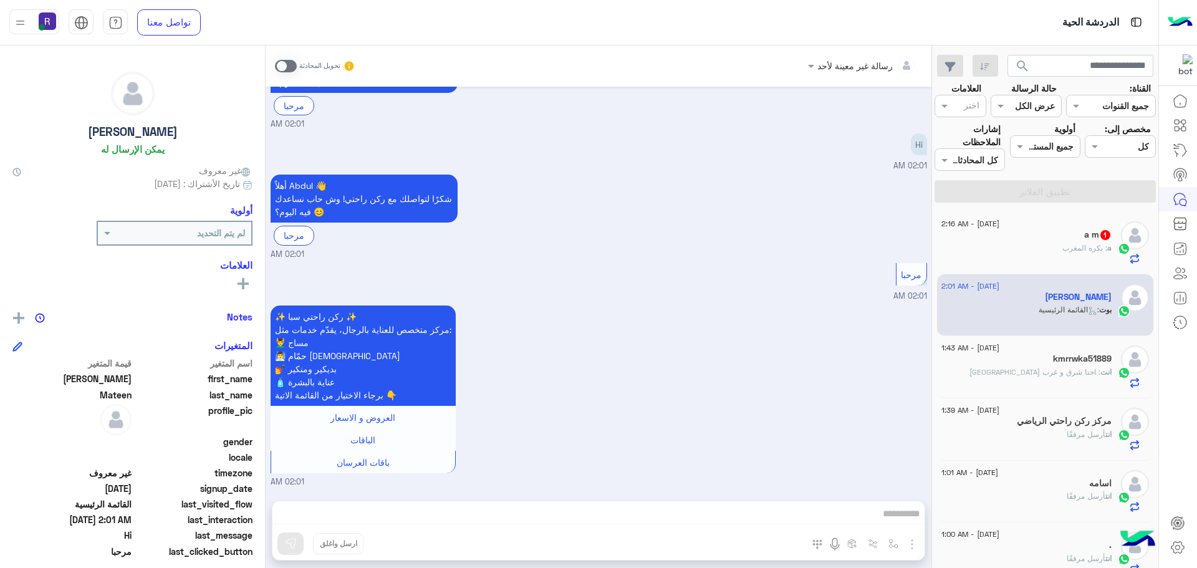
click at [1059, 246] on div "a : بكره المغرب" at bounding box center [1026, 254] width 170 height 22
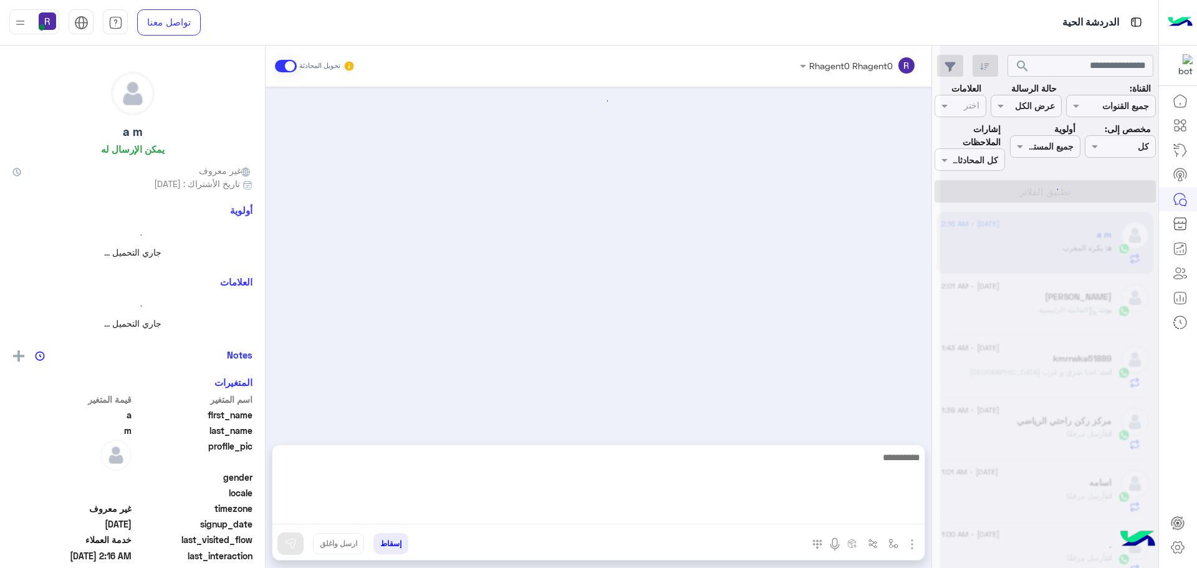
click at [686, 517] on textarea at bounding box center [598, 487] width 652 height 75
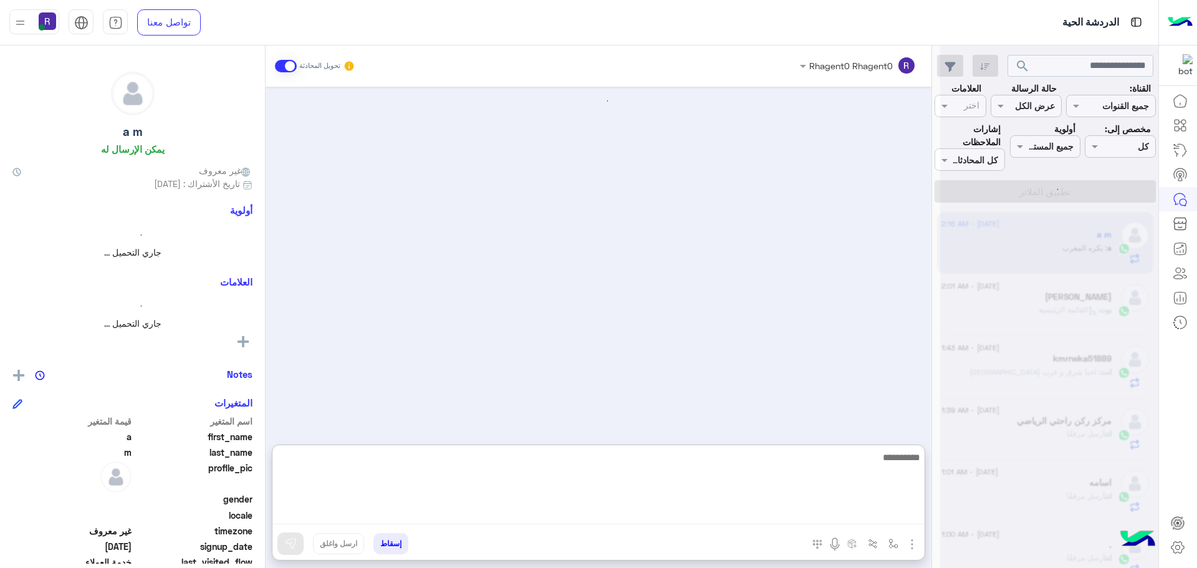
scroll to position [723, 0]
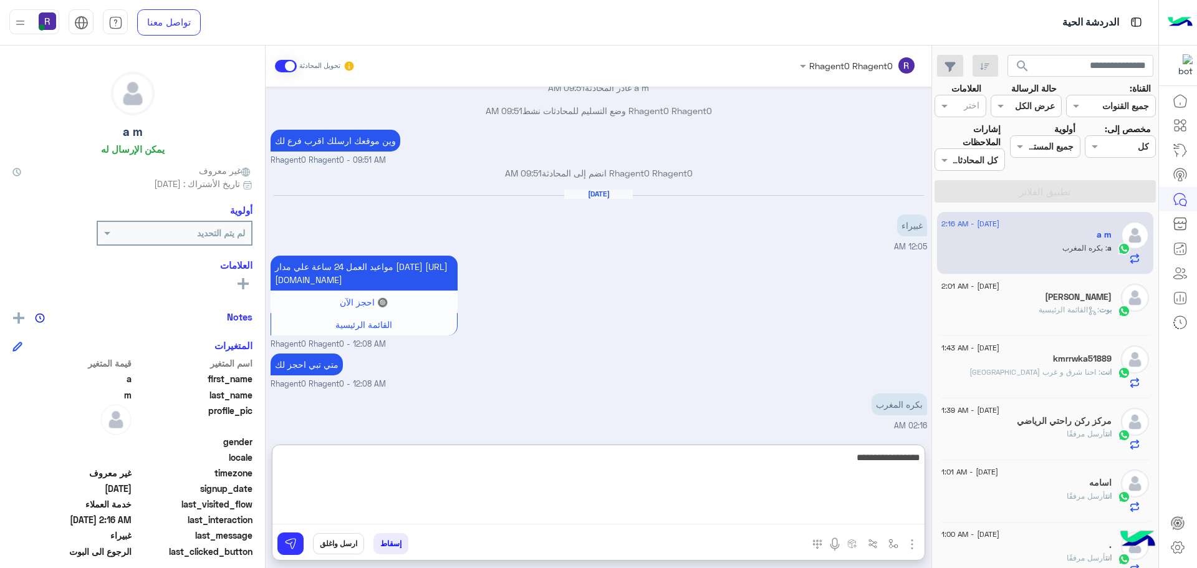
type textarea "**********"
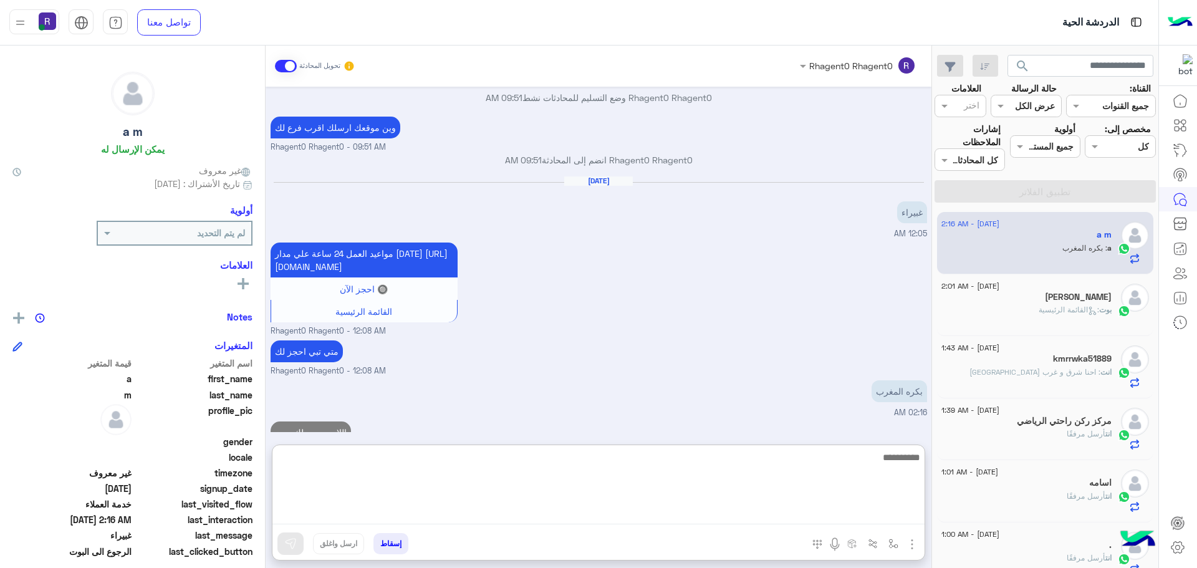
scroll to position [763, 0]
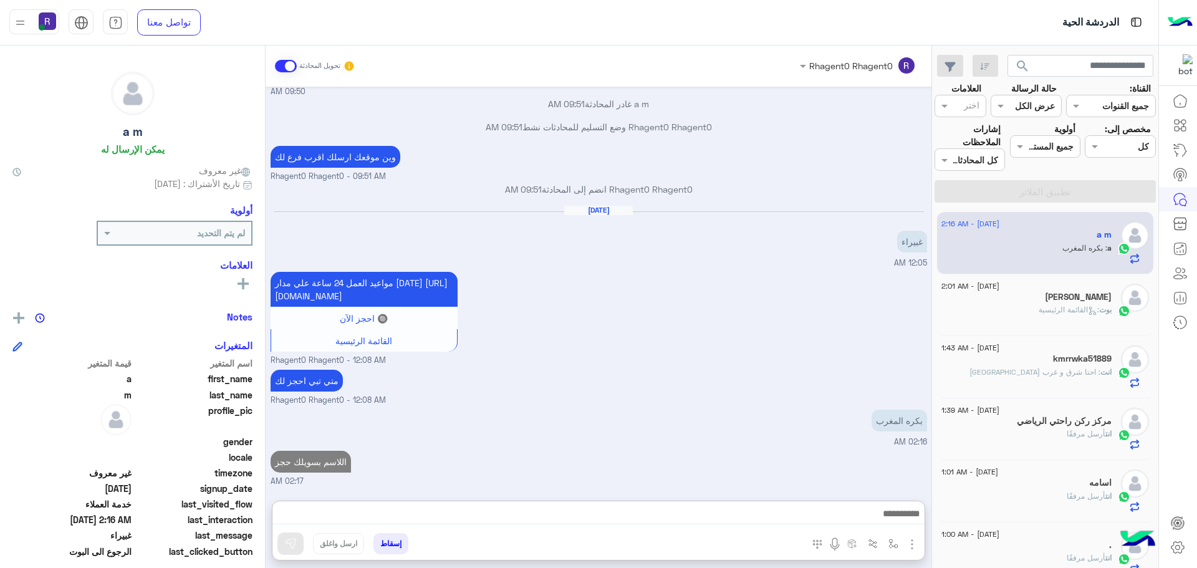
click at [552, 276] on div "مواعيد العمل 24 ساعة علي مدار [DATE] [URL][DOMAIN_NAME] 🔘 احجز الآن القائمة الر…" at bounding box center [599, 318] width 657 height 98
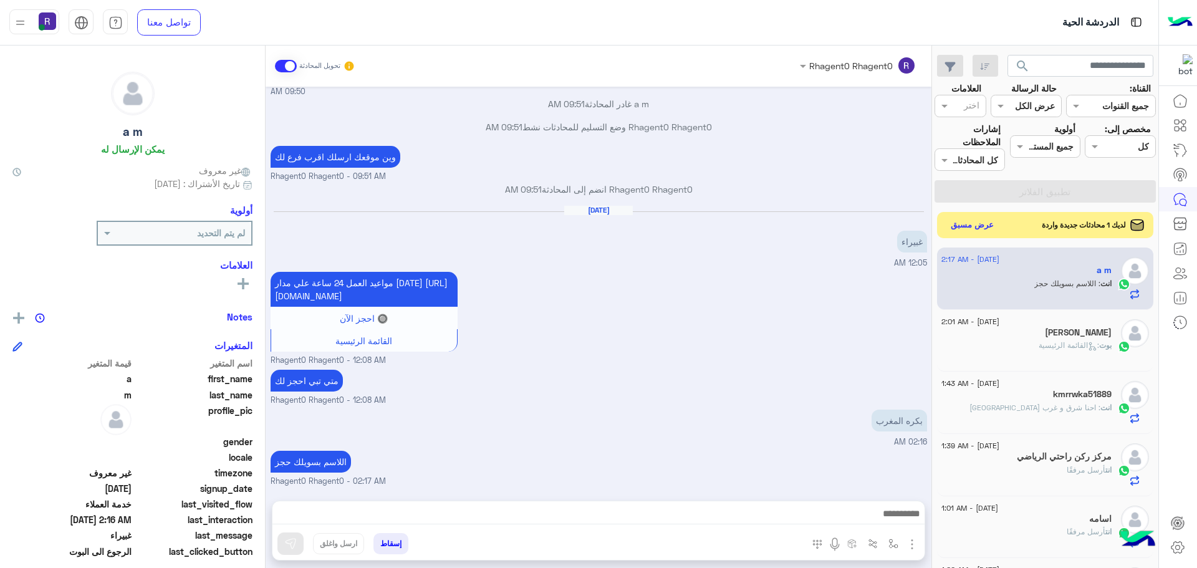
click at [954, 222] on button "عرض مسبق" at bounding box center [972, 225] width 52 height 17
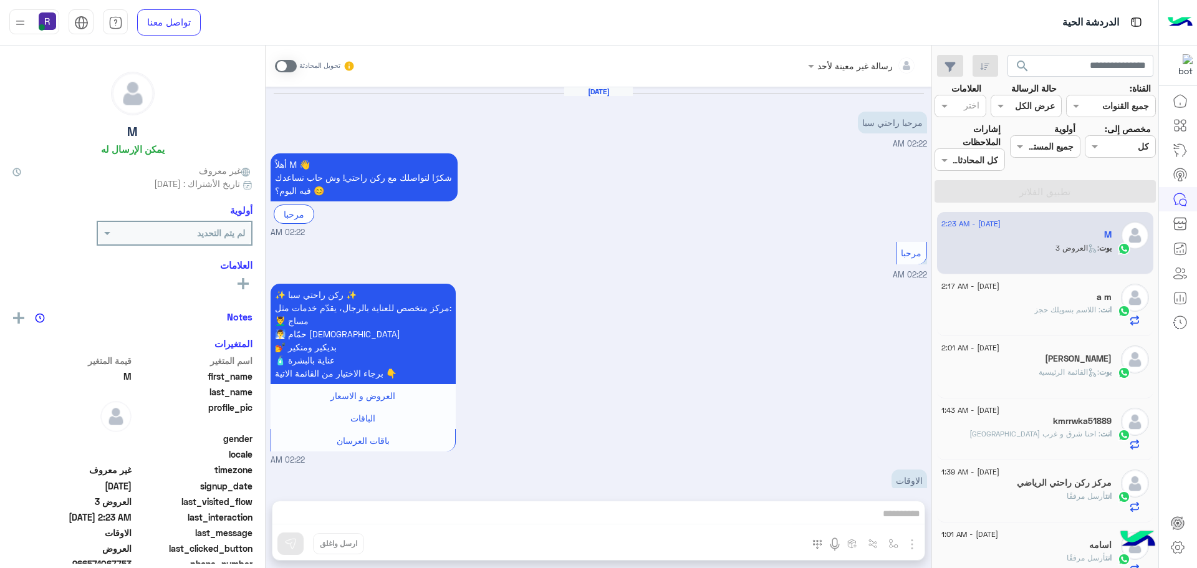
scroll to position [660, 0]
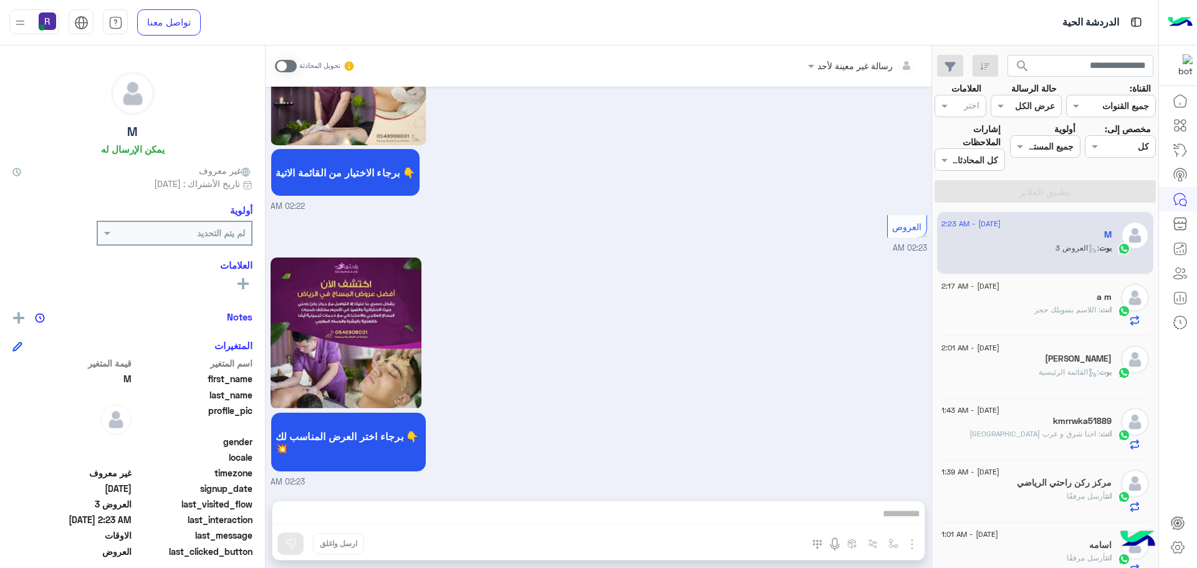
click at [283, 68] on span at bounding box center [286, 66] width 22 height 12
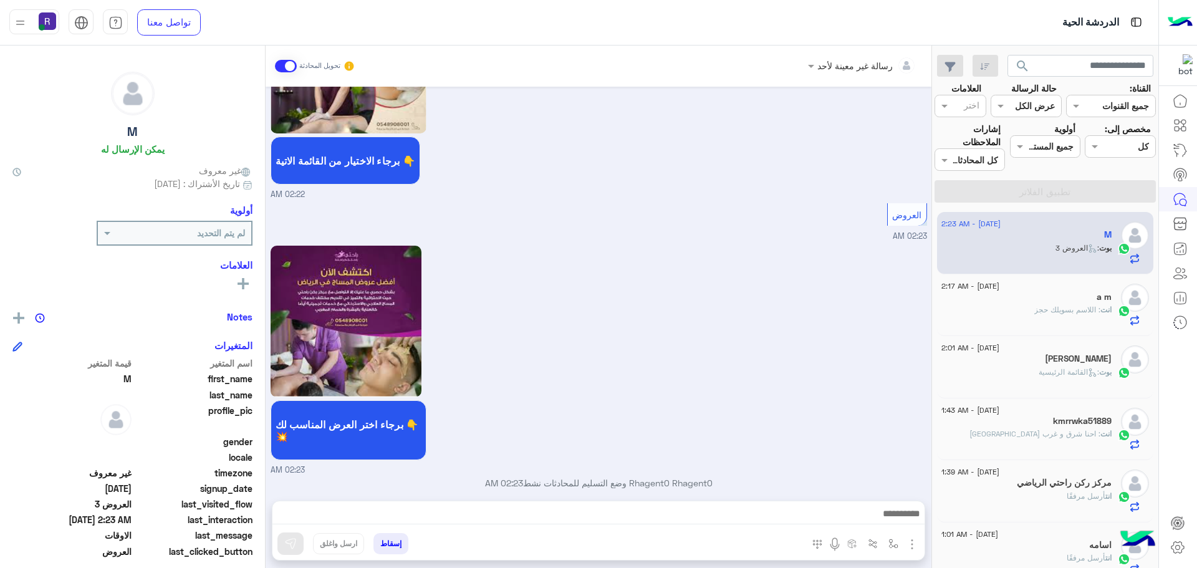
scroll to position [683, 0]
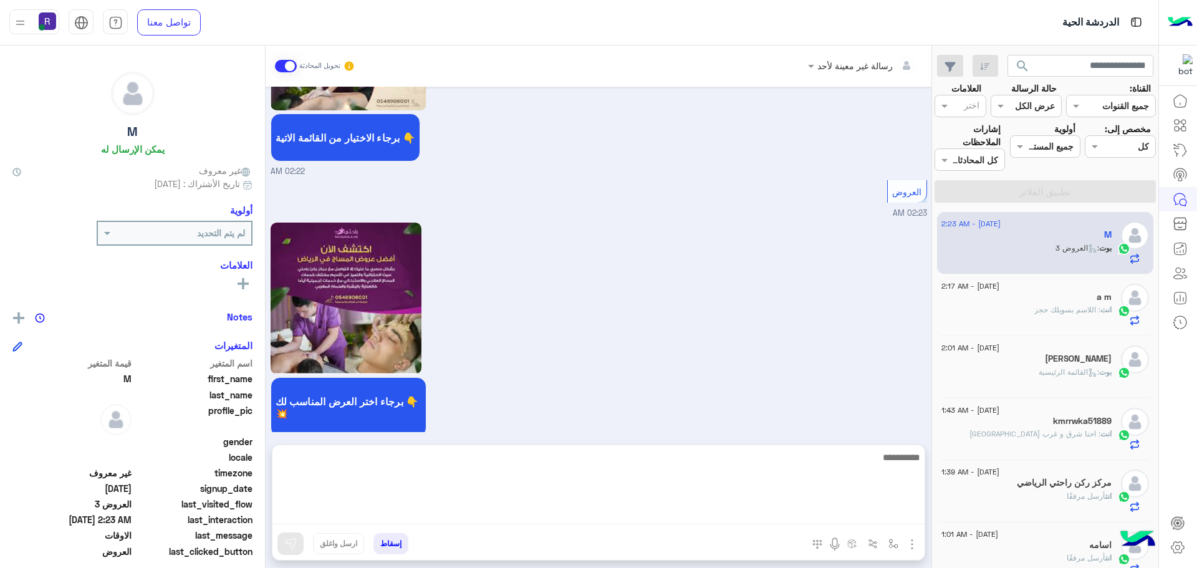
click at [611, 512] on textarea at bounding box center [598, 487] width 652 height 75
paste textarea "**********"
type textarea "**********"
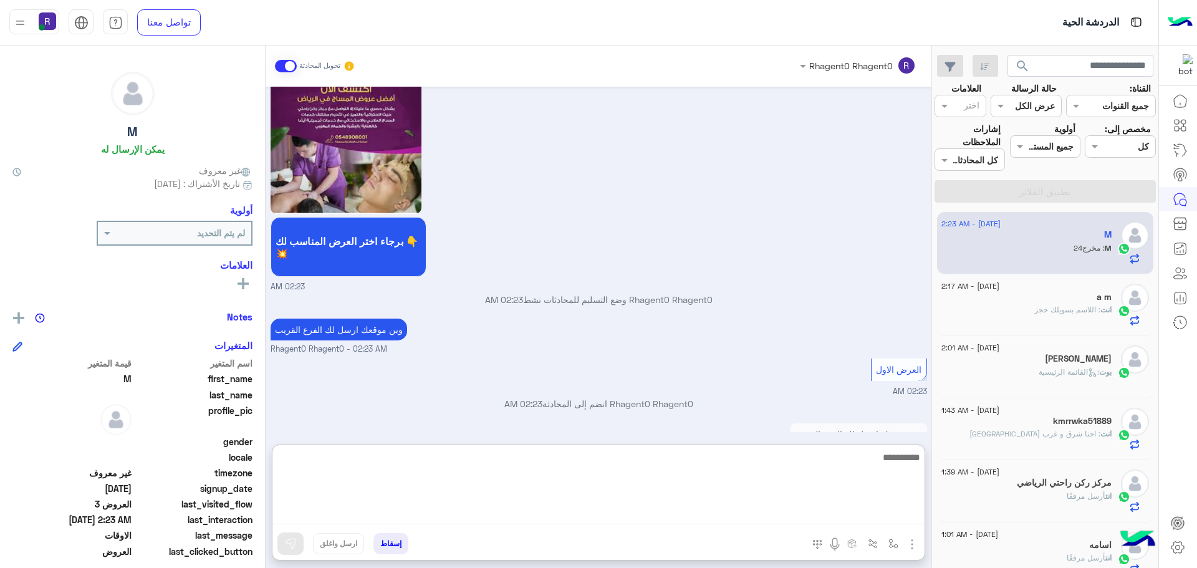
scroll to position [907, 0]
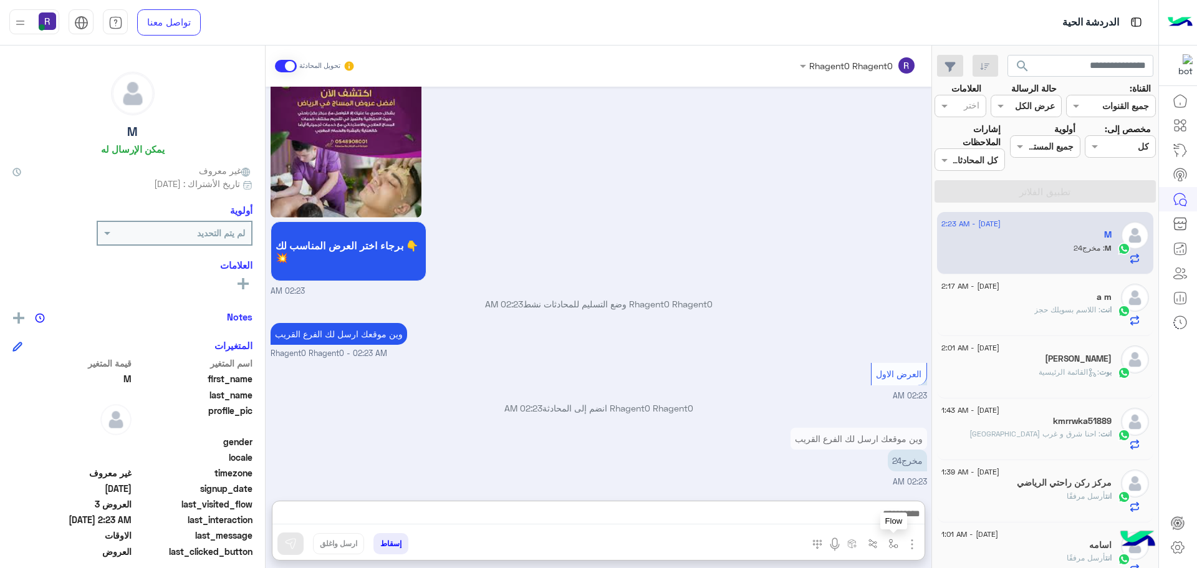
click at [892, 543] on img "button" at bounding box center [893, 544] width 10 height 10
click at [871, 517] on input "text" at bounding box center [855, 516] width 84 height 14
type input "***"
click at [880, 493] on div "لبن" at bounding box center [857, 494] width 92 height 24
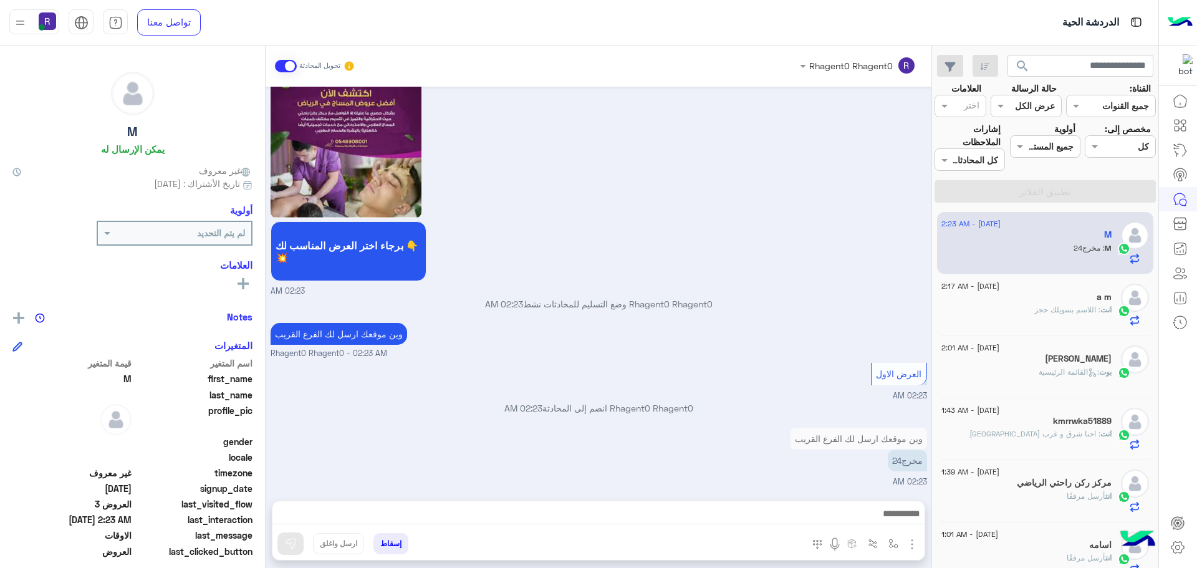
type textarea "***"
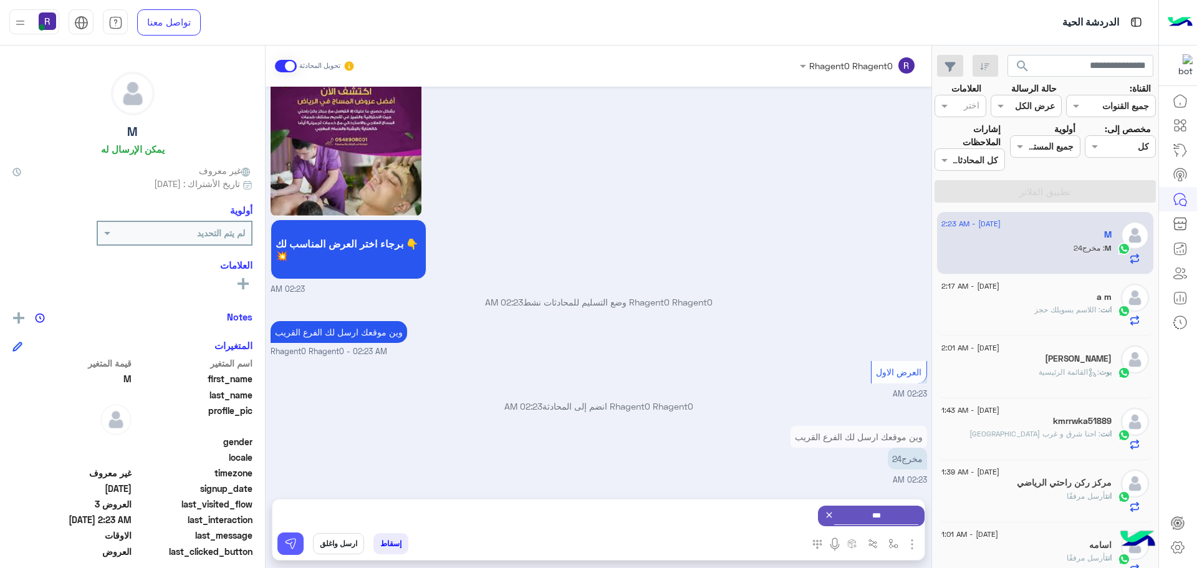
click at [291, 541] on img at bounding box center [290, 543] width 12 height 12
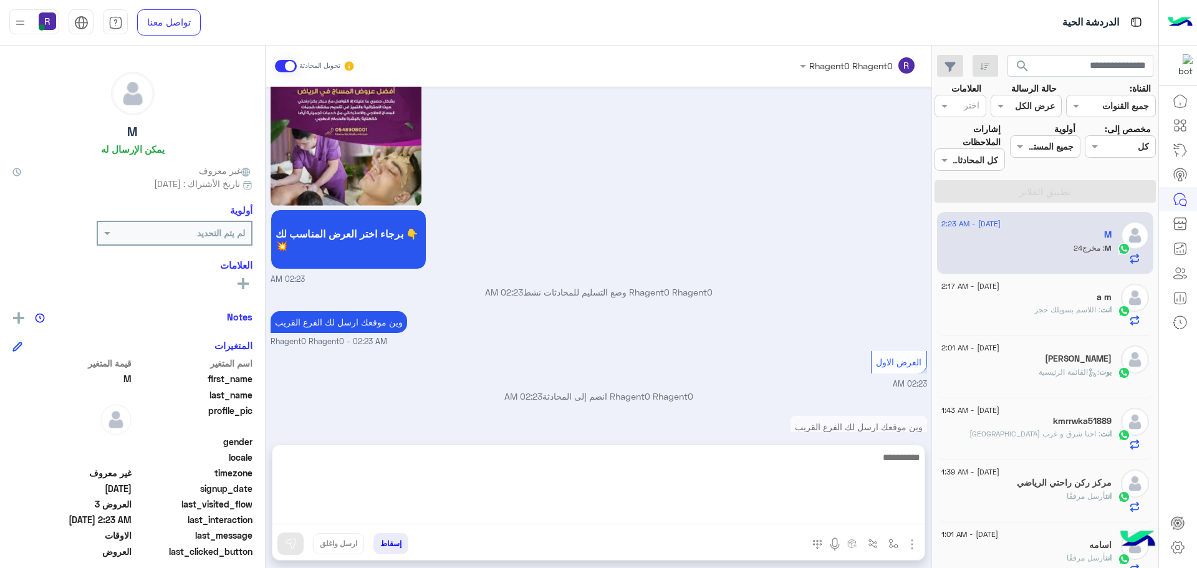
click at [655, 507] on textarea at bounding box center [598, 487] width 652 height 75
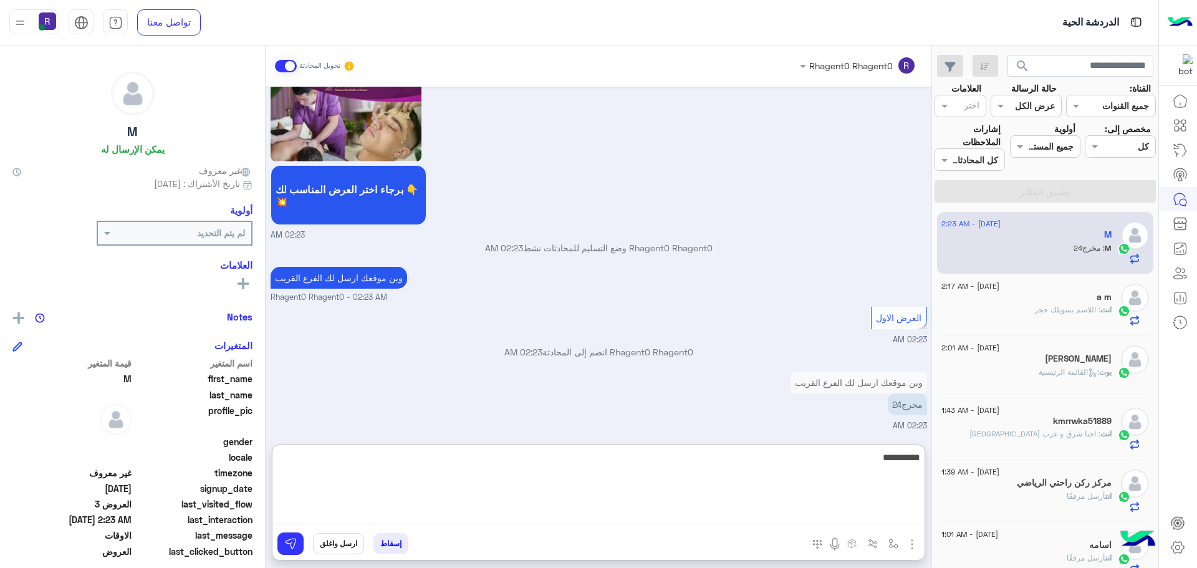
scroll to position [1018, 0]
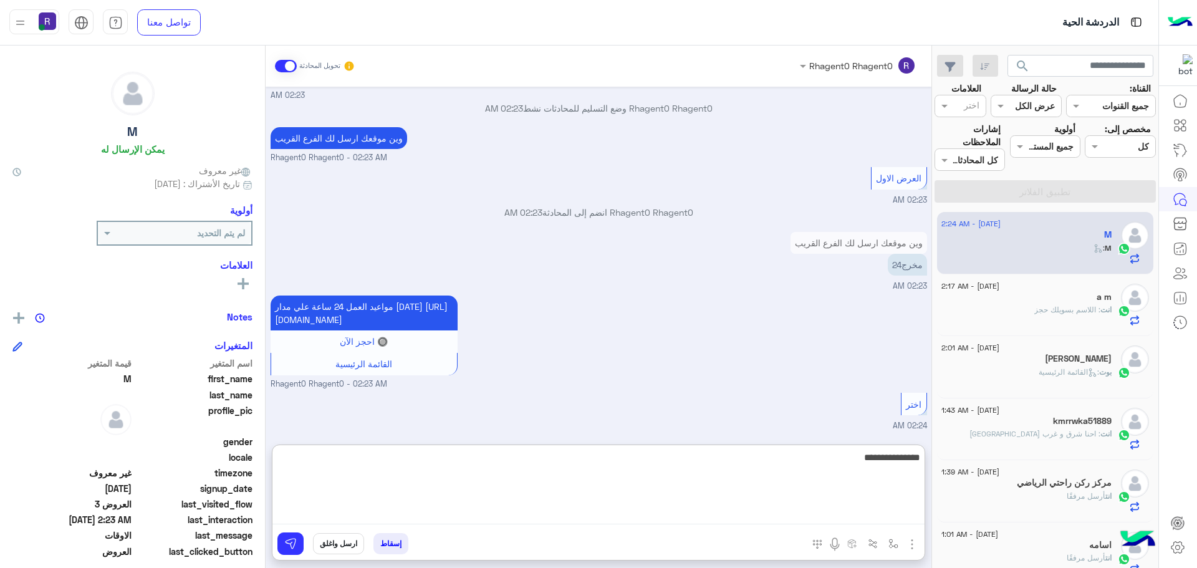
type textarea "**********"
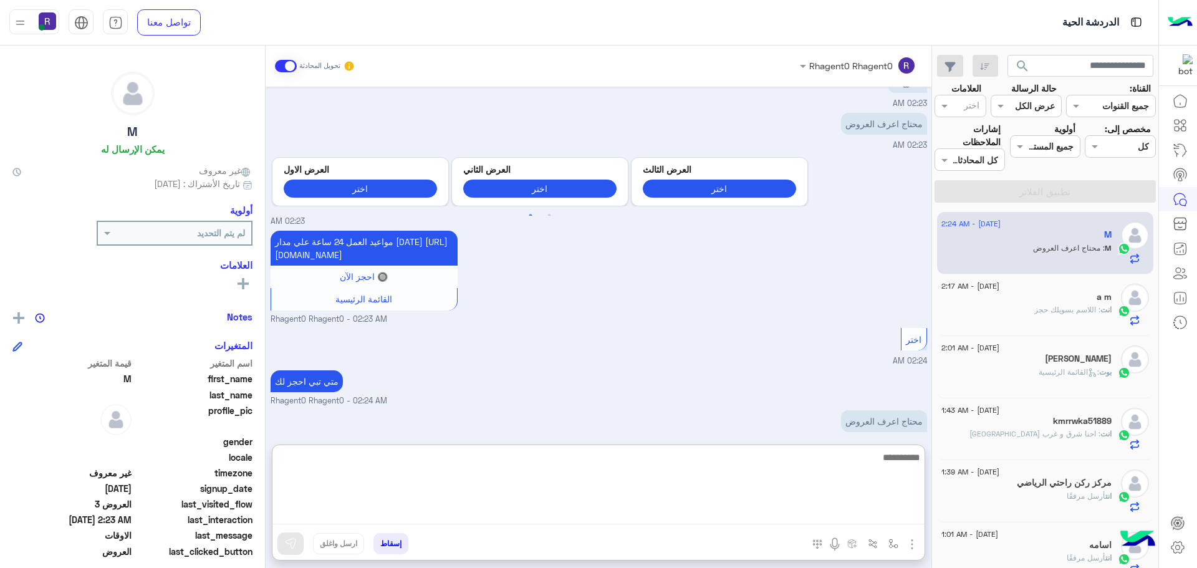
scroll to position [1259, 0]
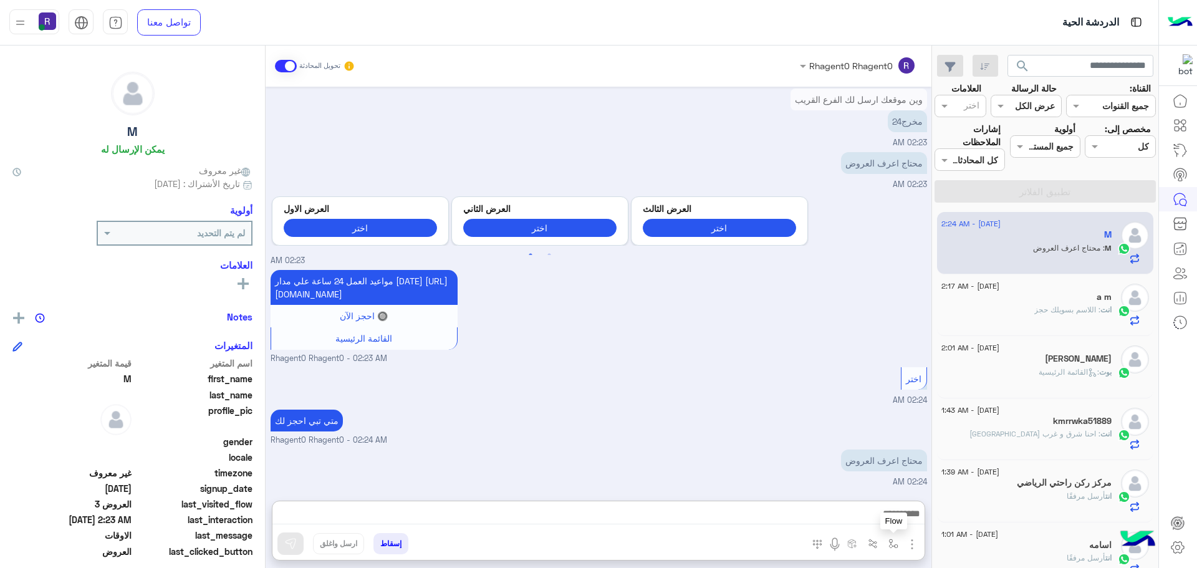
click at [897, 550] on button "button" at bounding box center [893, 543] width 21 height 21
click at [917, 548] on img "button" at bounding box center [912, 544] width 15 height 15
click at [895, 516] on span "الصور" at bounding box center [888, 517] width 23 height 14
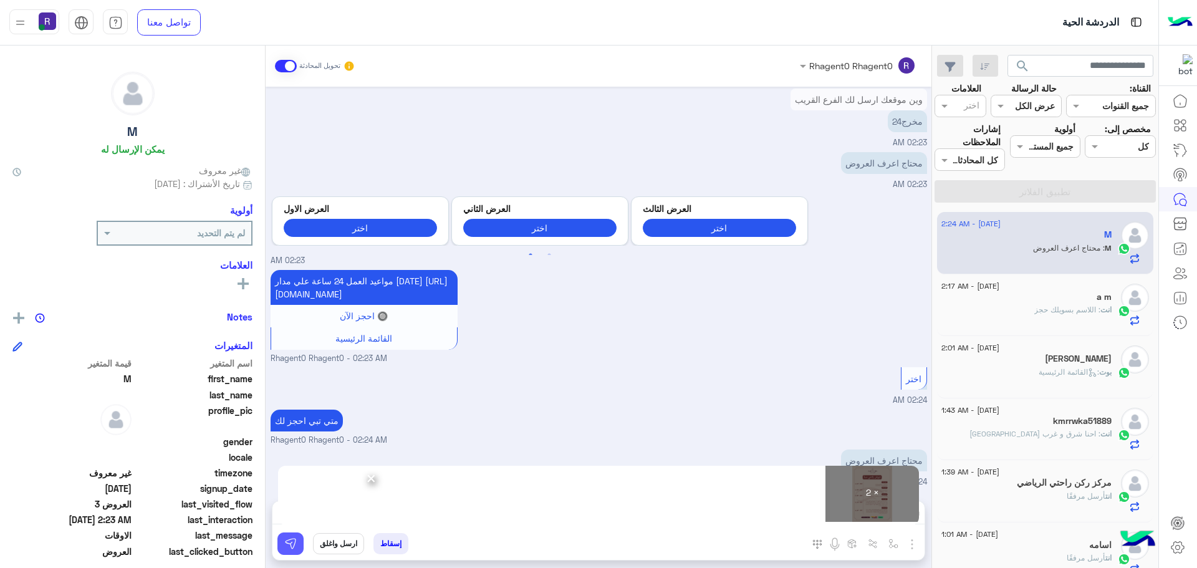
click at [292, 546] on img at bounding box center [290, 543] width 12 height 12
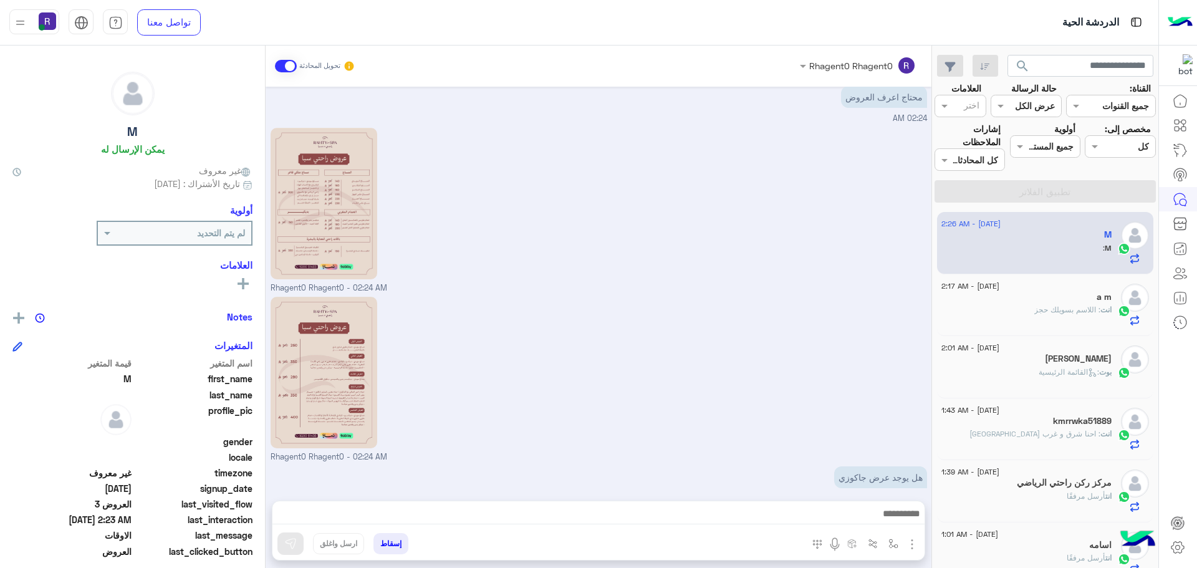
scroll to position [1626, 0]
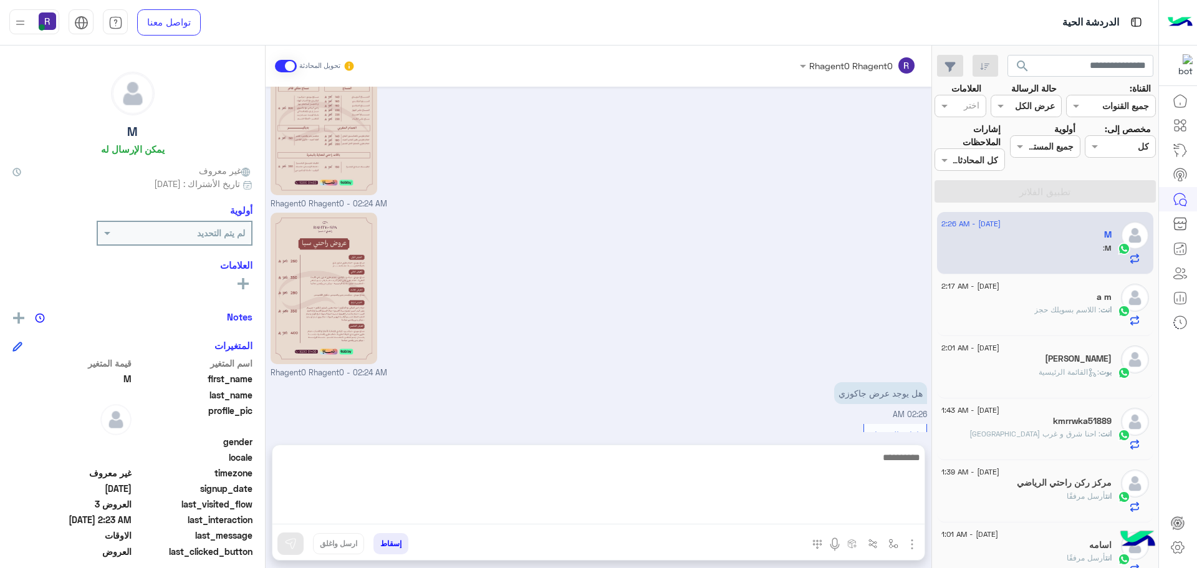
click at [880, 508] on textarea at bounding box center [598, 487] width 652 height 75
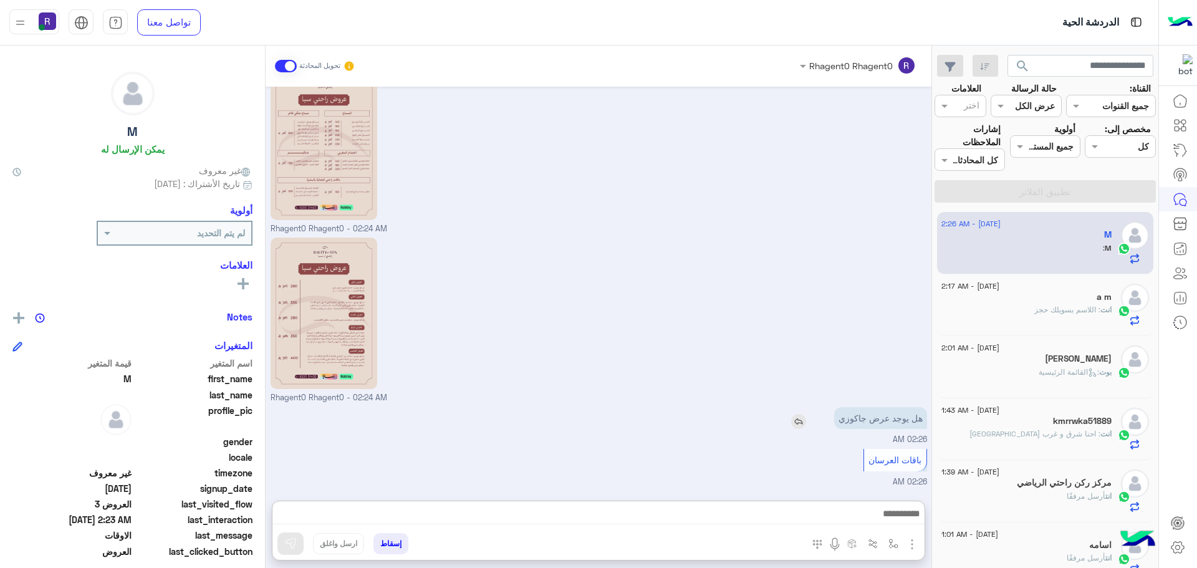
click at [802, 415] on img at bounding box center [798, 421] width 15 height 15
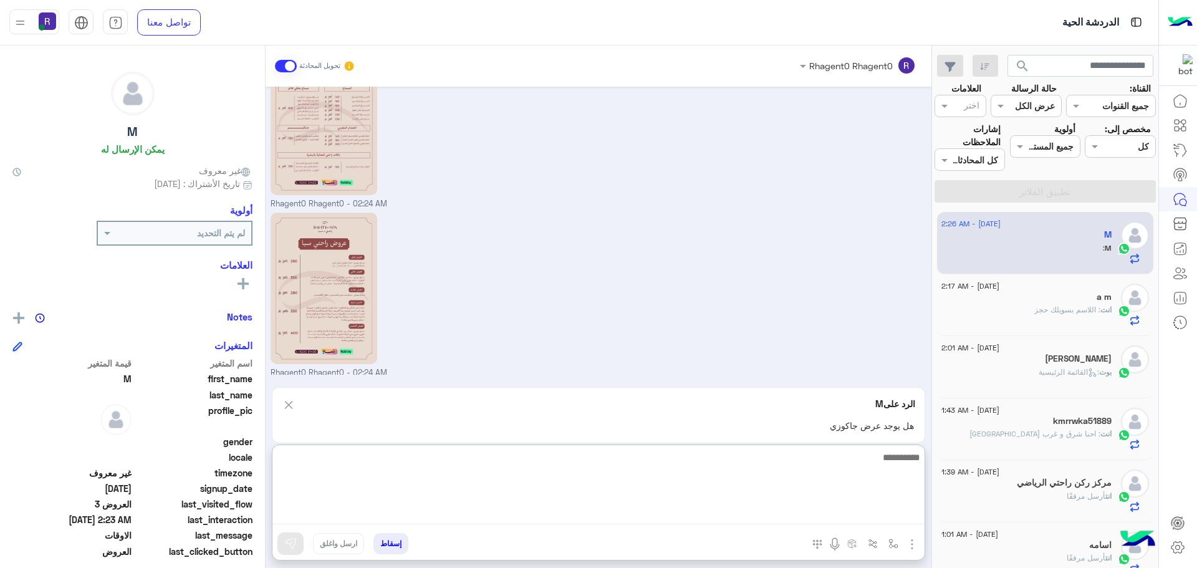
click at [787, 514] on textarea at bounding box center [598, 487] width 652 height 75
type textarea "**********"
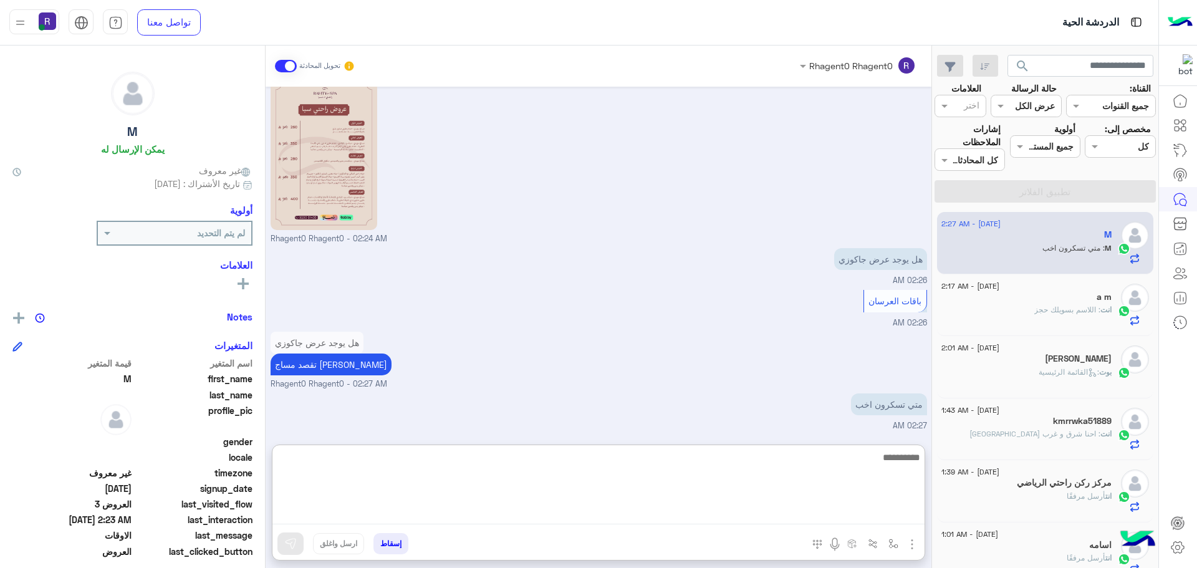
scroll to position [1827, 0]
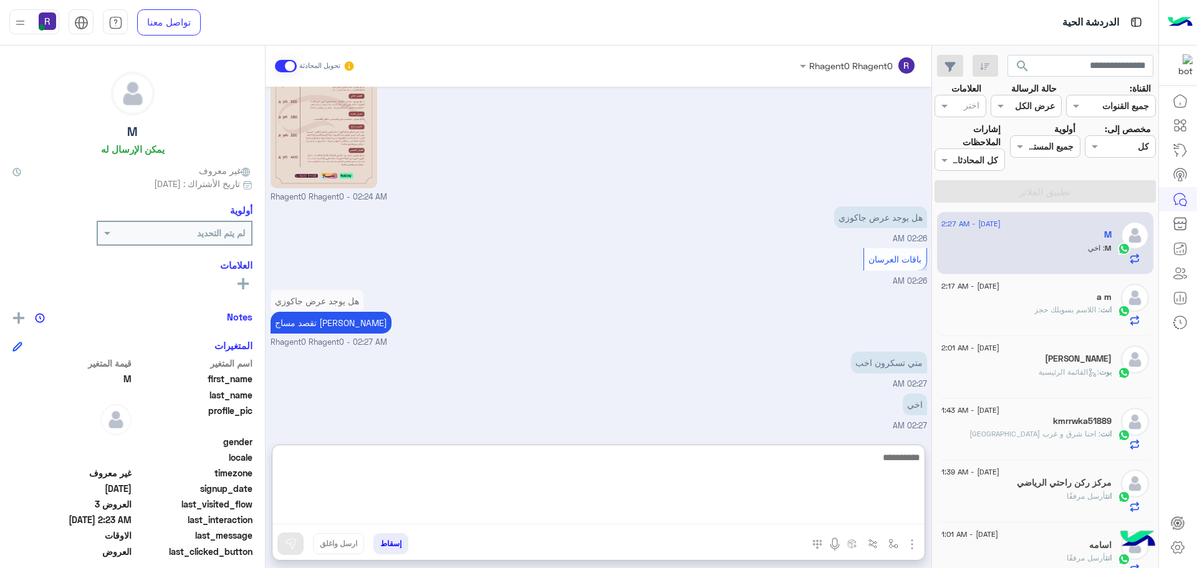
click at [769, 494] on textarea at bounding box center [598, 487] width 652 height 75
type textarea "**********"
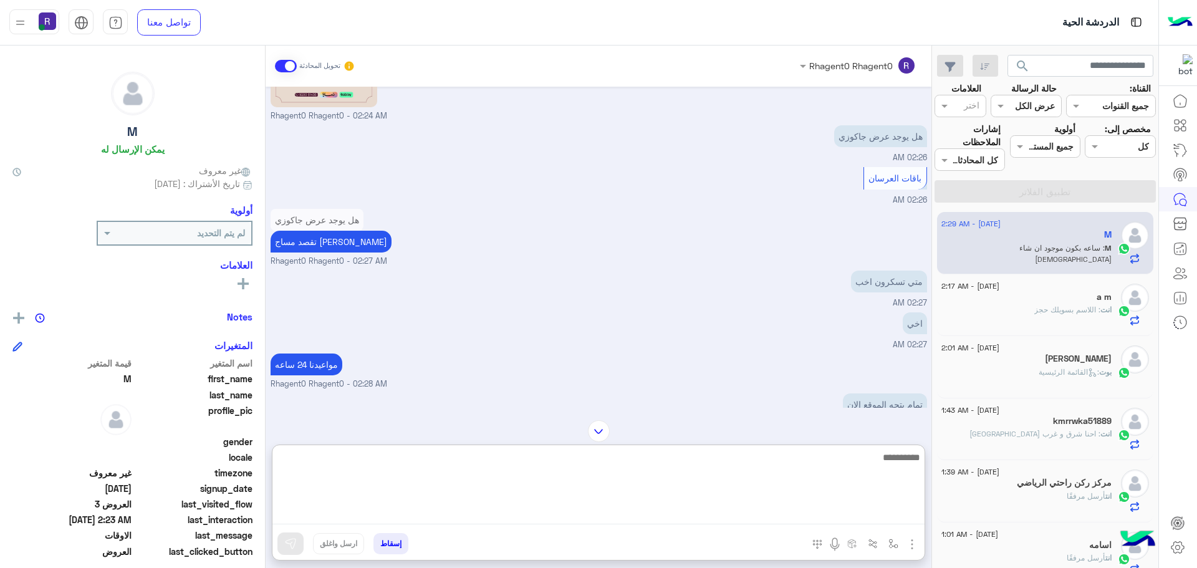
scroll to position [1950, 0]
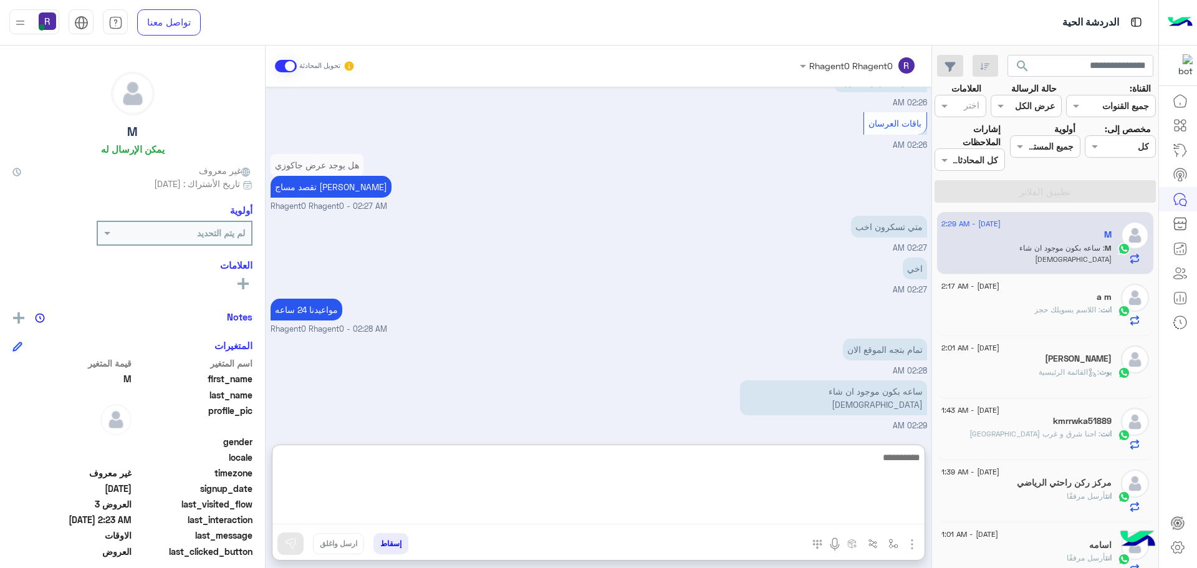
click at [782, 467] on textarea at bounding box center [598, 487] width 652 height 75
type textarea "**********"
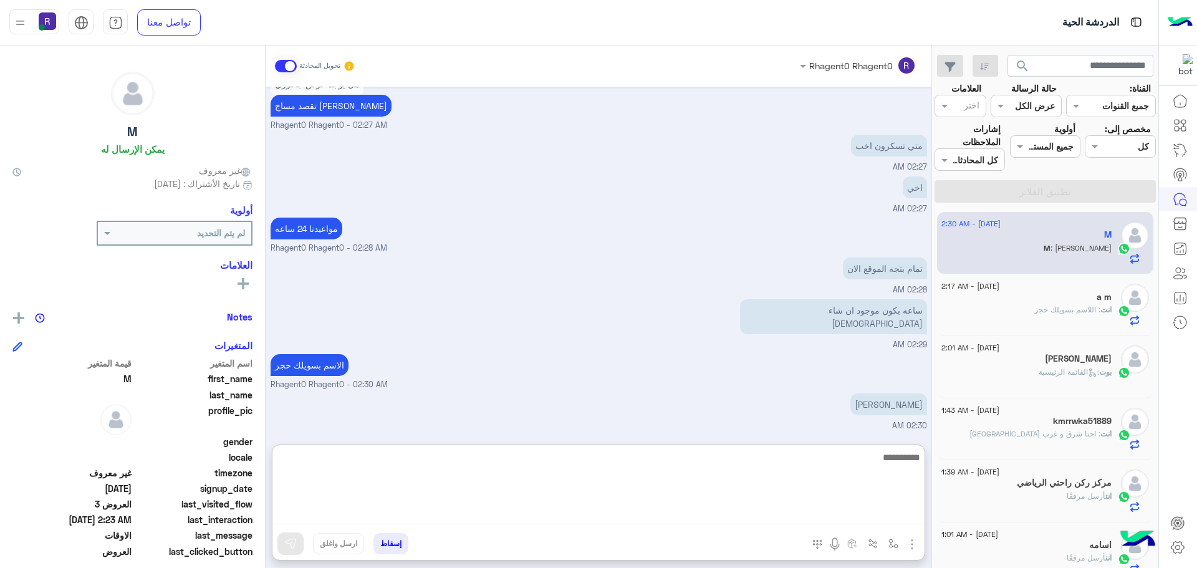
scroll to position [2072, 0]
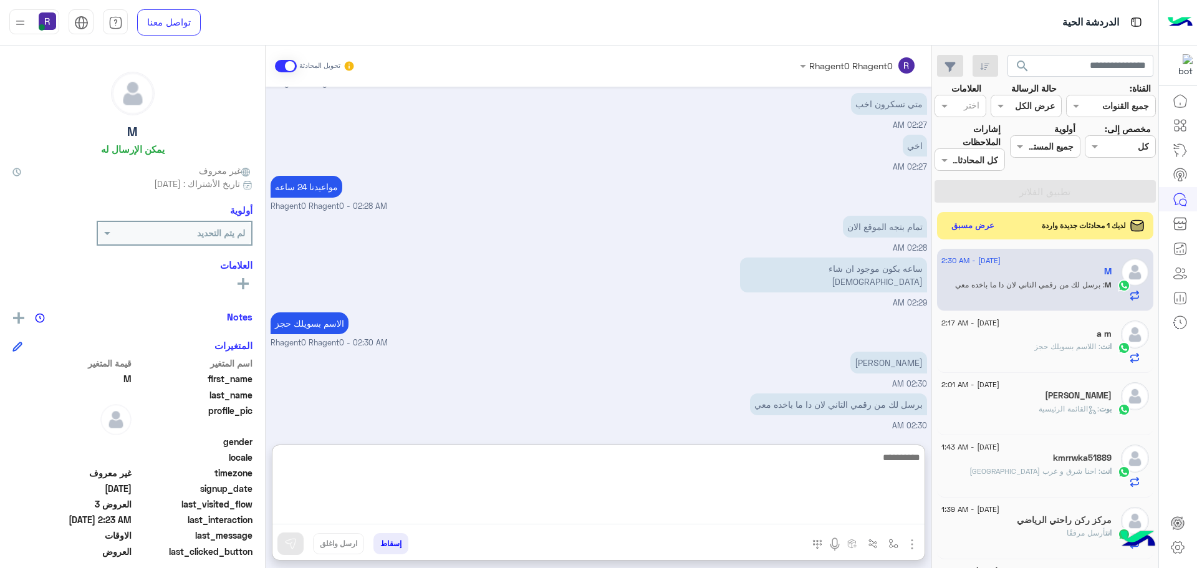
click at [847, 466] on textarea at bounding box center [598, 487] width 652 height 75
type textarea "**********"
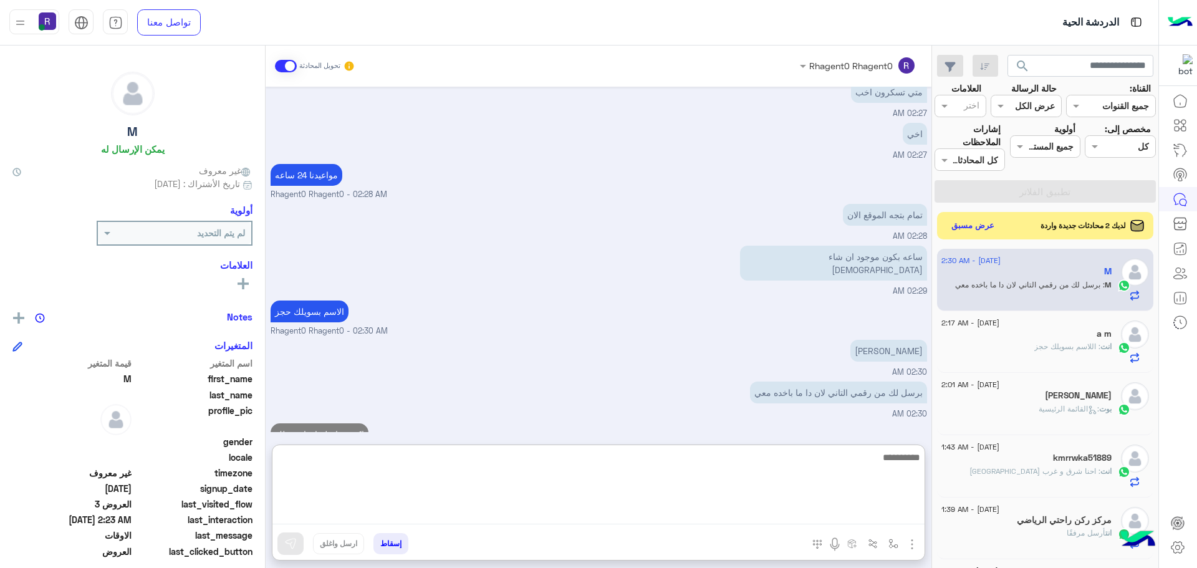
scroll to position [2112, 0]
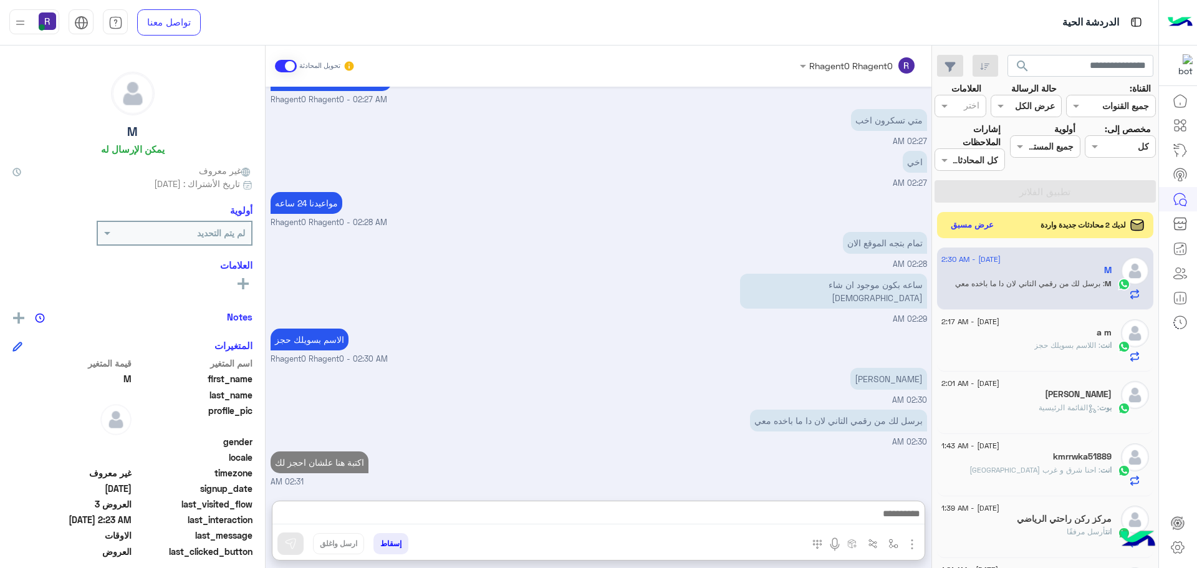
click at [964, 225] on button "عرض مسبق" at bounding box center [972, 225] width 52 height 17
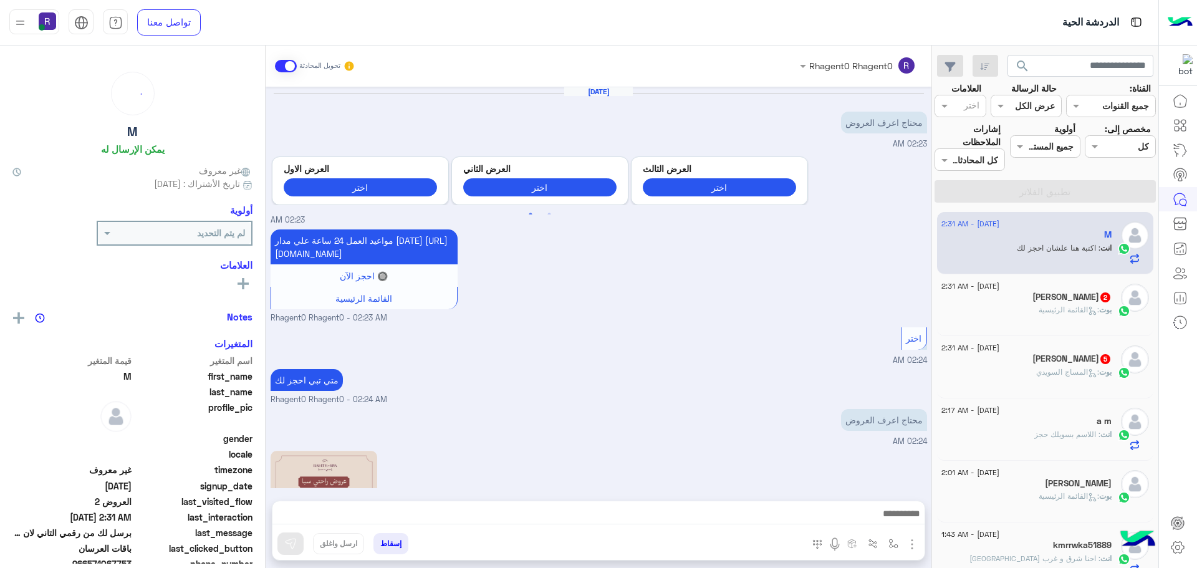
scroll to position [825, 0]
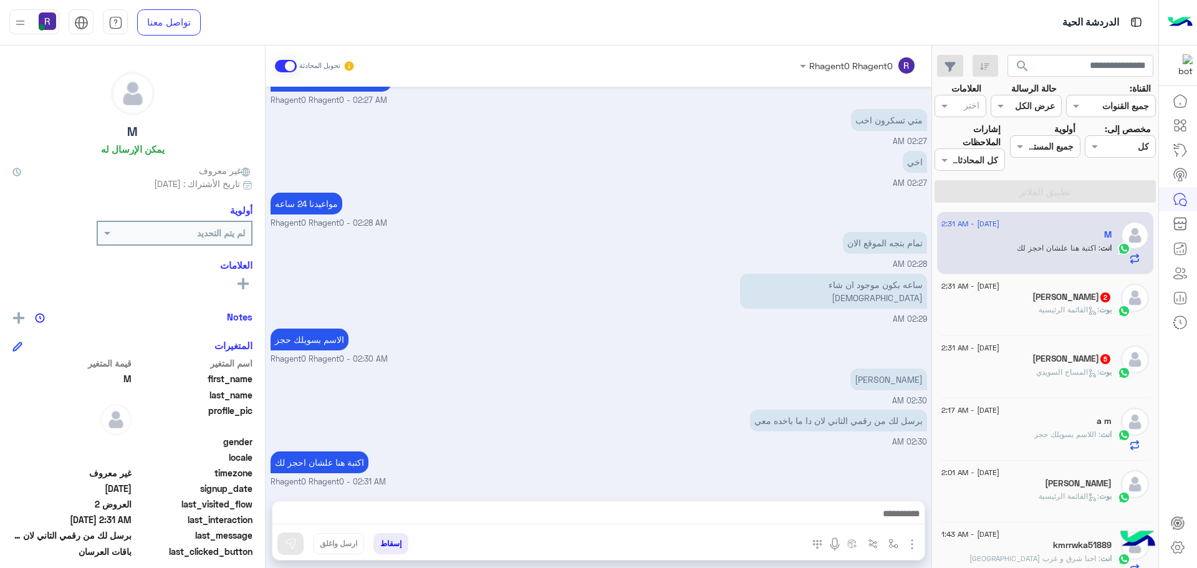
click at [1110, 307] on span "بوت" at bounding box center [1105, 309] width 12 height 9
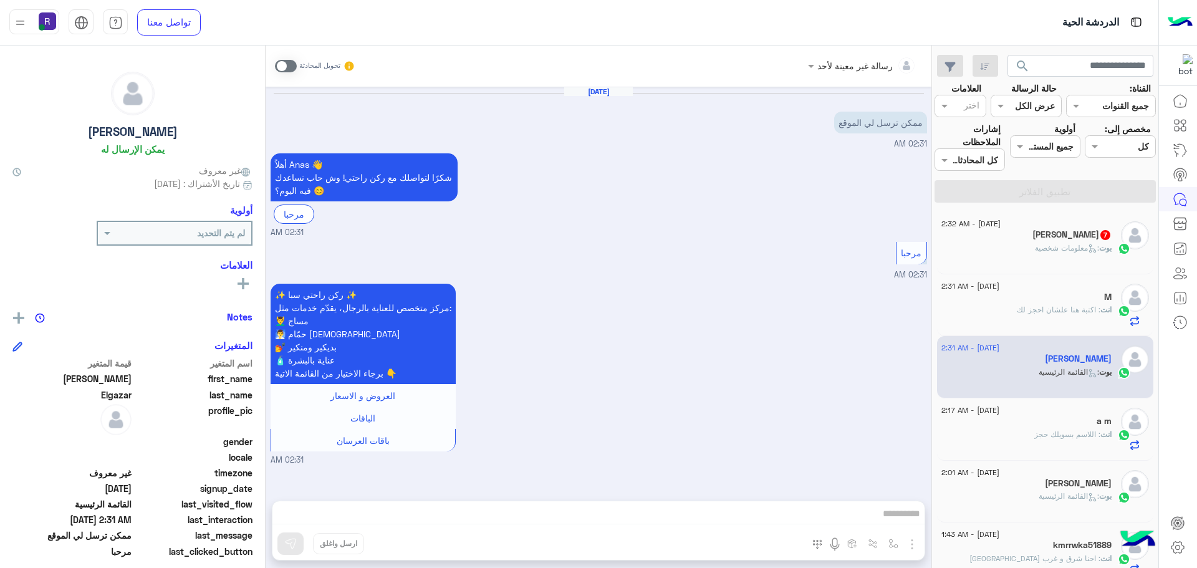
click at [280, 63] on span at bounding box center [286, 66] width 22 height 12
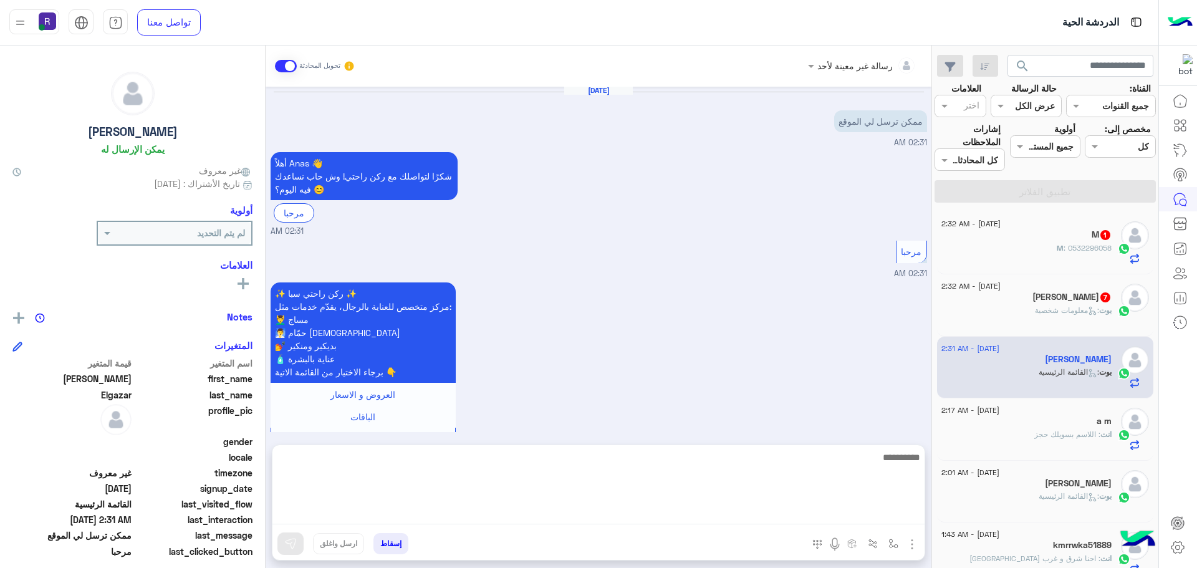
click at [691, 511] on textarea at bounding box center [598, 487] width 652 height 75
paste textarea "**********"
type textarea "**********"
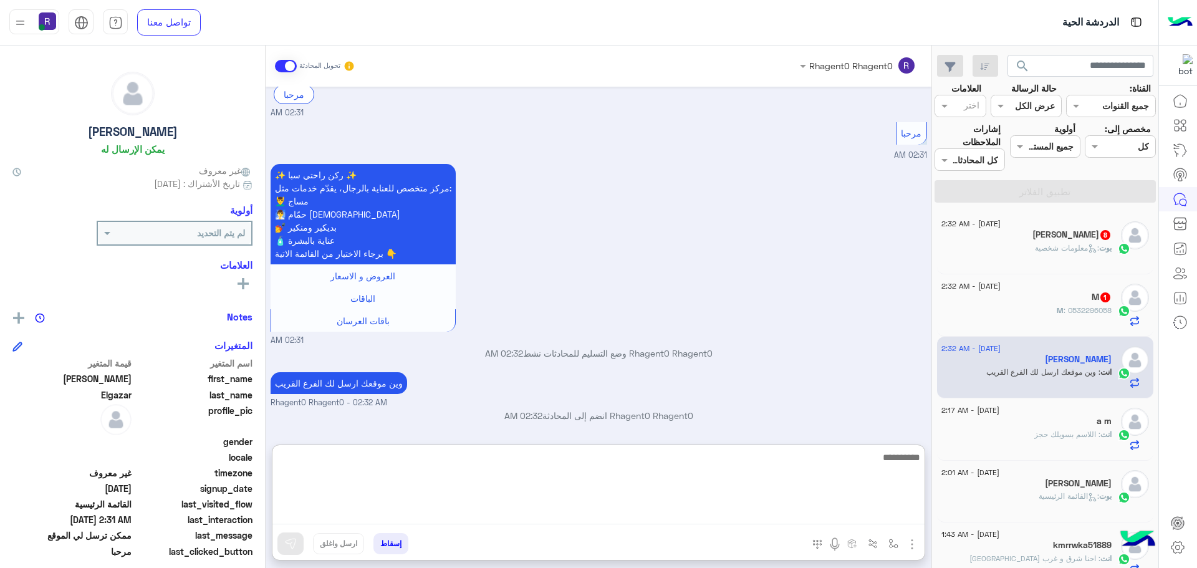
scroll to position [119, 0]
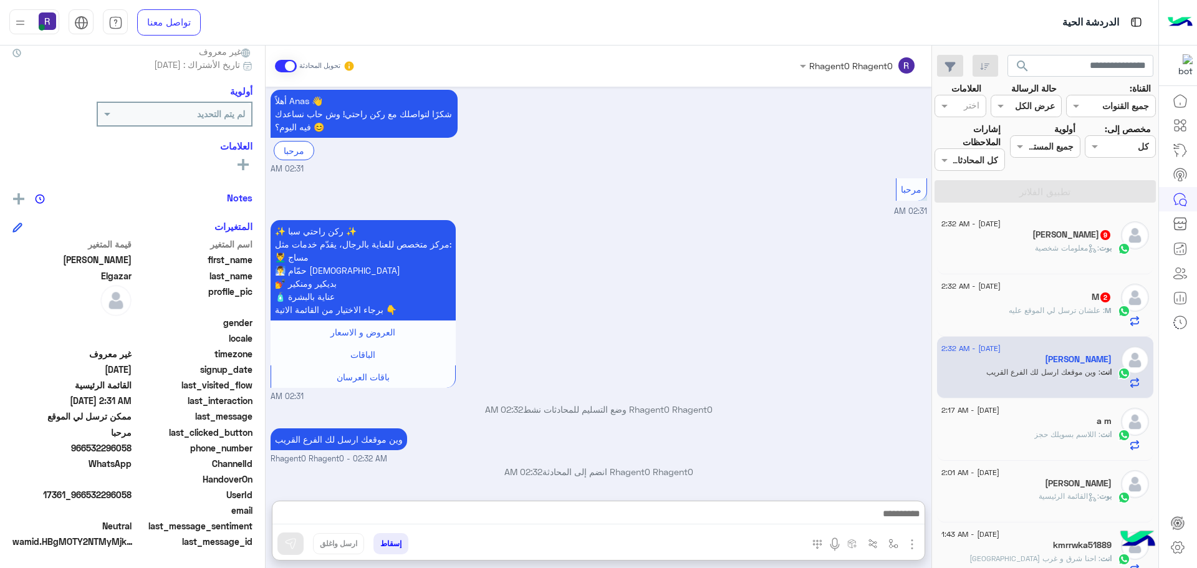
click at [1082, 250] on span ": معلومات شخصية" at bounding box center [1067, 247] width 64 height 9
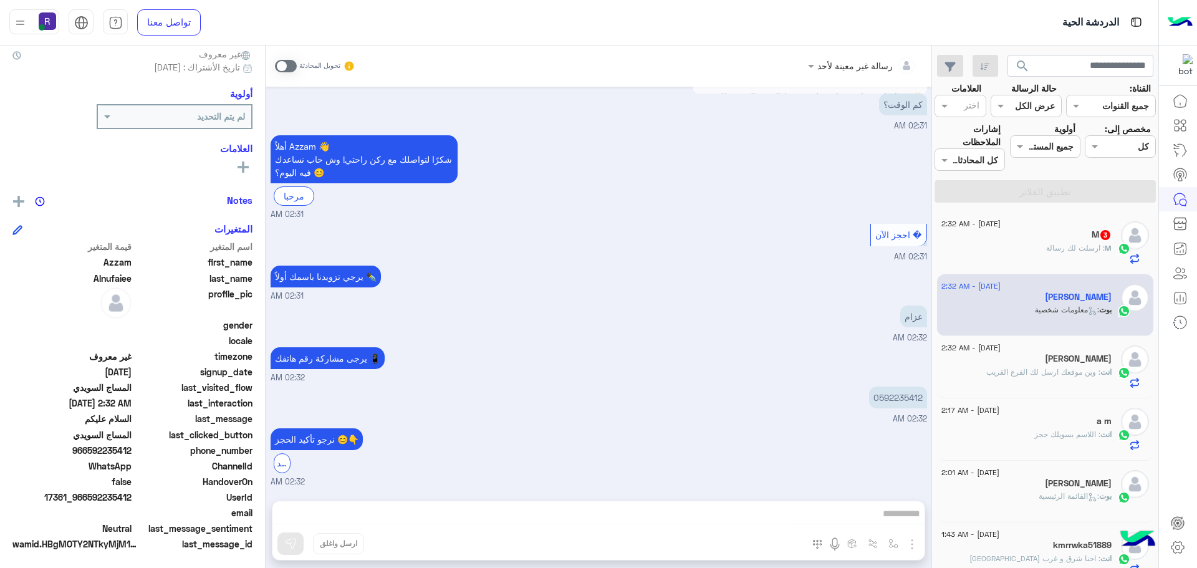
scroll to position [119, 0]
click at [809, 510] on div "رسالة غير معينة لأحد تحويل المحادثة [DATE] السلام عليكم 02:31 AM أهلاً Azzam 👋 …" at bounding box center [599, 309] width 666 height 527
click at [806, 517] on div "رسالة غير معينة لأحد تحويل المحادثة [DATE] السلام عليكم 02:31 AM أهلاً Azzam 👋 …" at bounding box center [599, 309] width 666 height 527
click at [281, 66] on span at bounding box center [286, 66] width 22 height 12
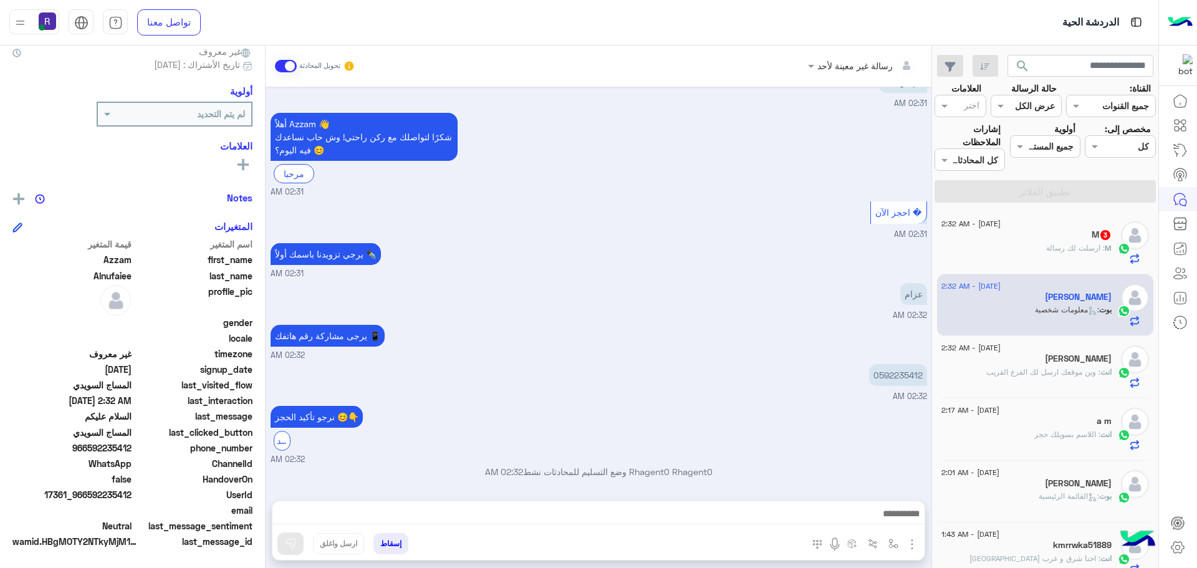
click at [702, 502] on div at bounding box center [598, 516] width 652 height 31
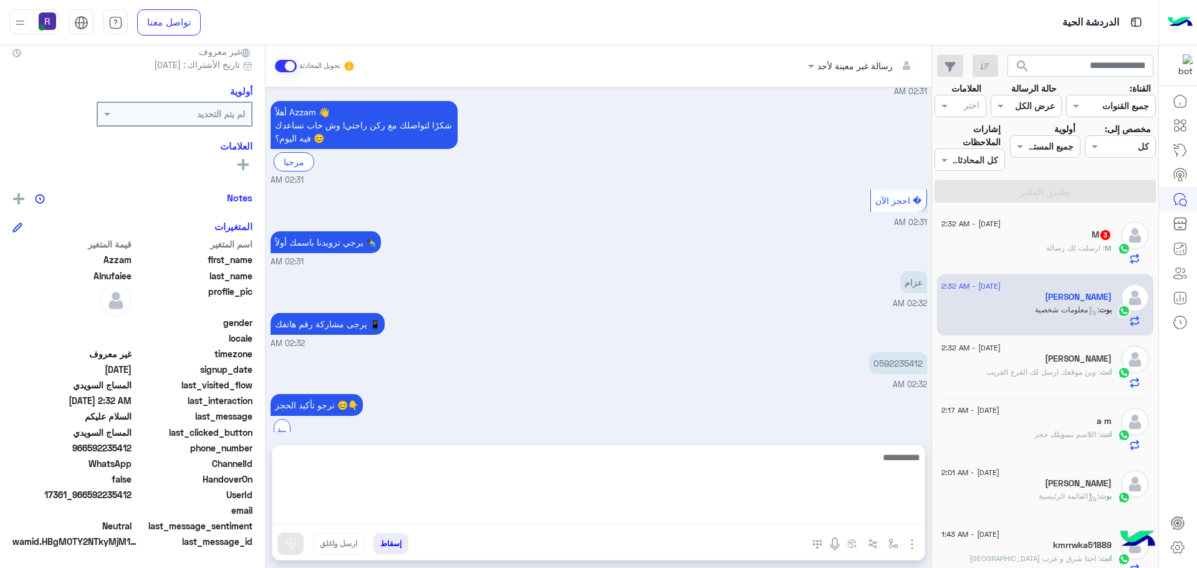
click at [701, 515] on textarea at bounding box center [598, 487] width 652 height 75
paste textarea "**********"
type textarea "**********"
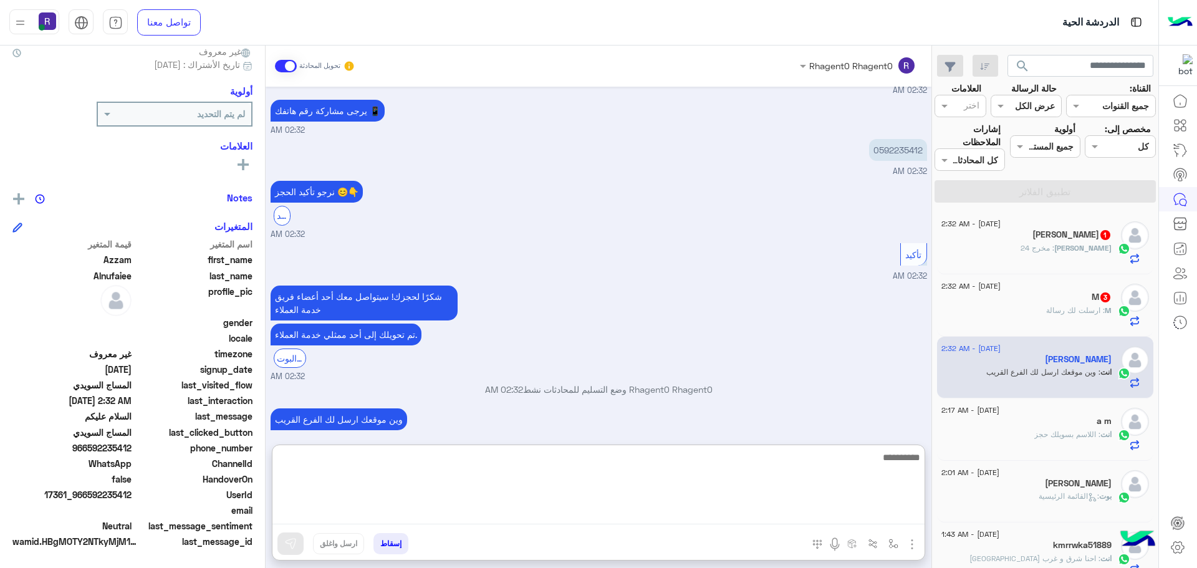
scroll to position [1370, 0]
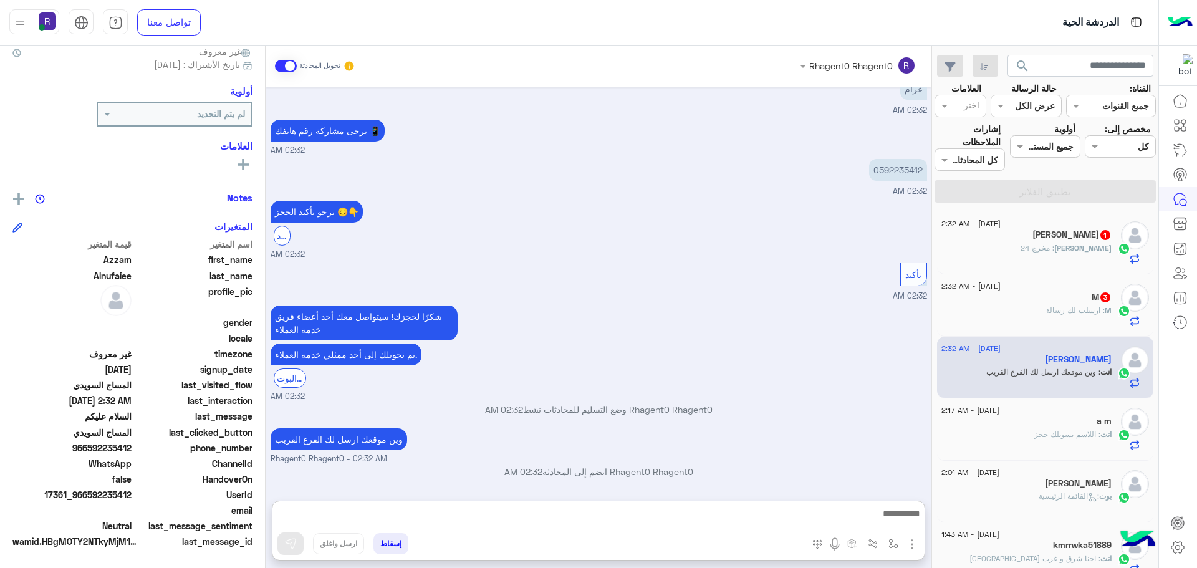
click at [1104, 258] on div "[PERSON_NAME] : مخرج 24" at bounding box center [1026, 254] width 170 height 22
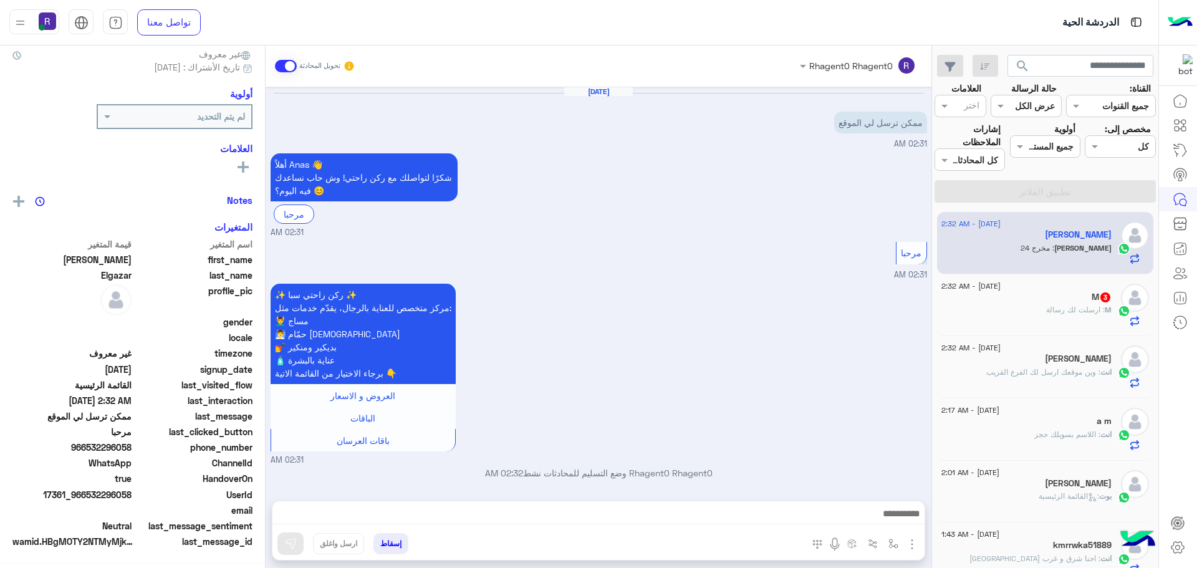
scroll to position [105, 0]
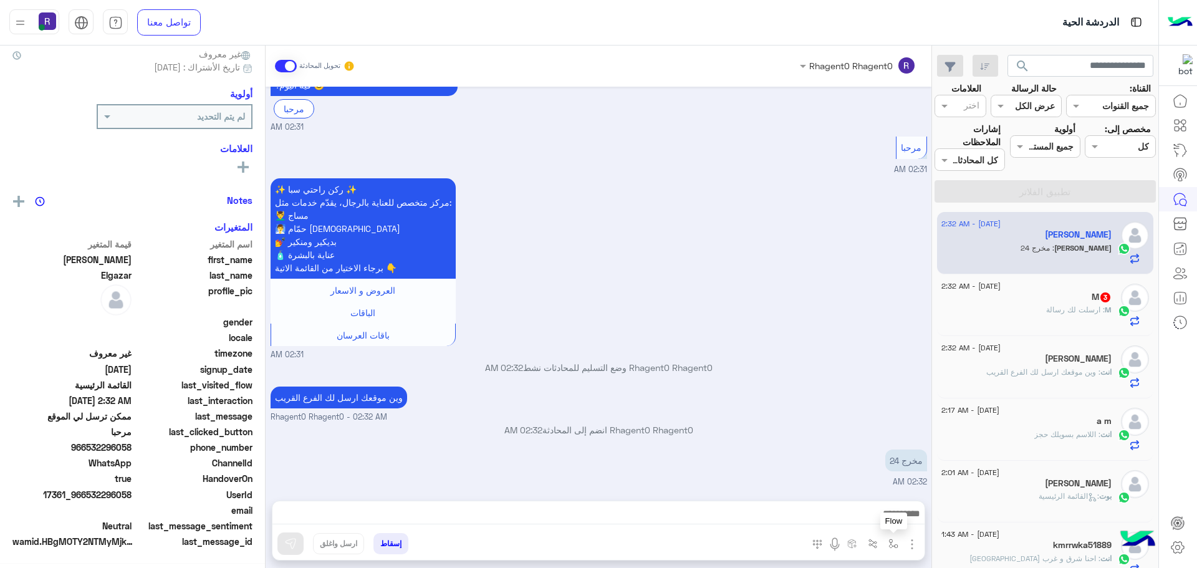
click at [890, 536] on button "button" at bounding box center [893, 543] width 21 height 21
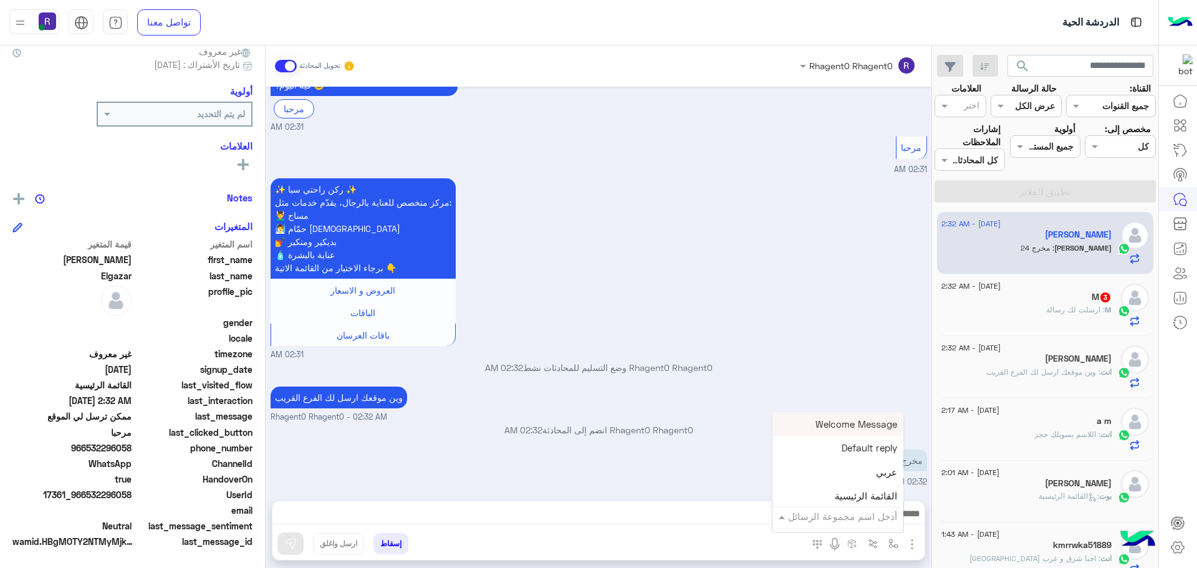
click at [880, 515] on input "text" at bounding box center [855, 516] width 84 height 14
type input "***"
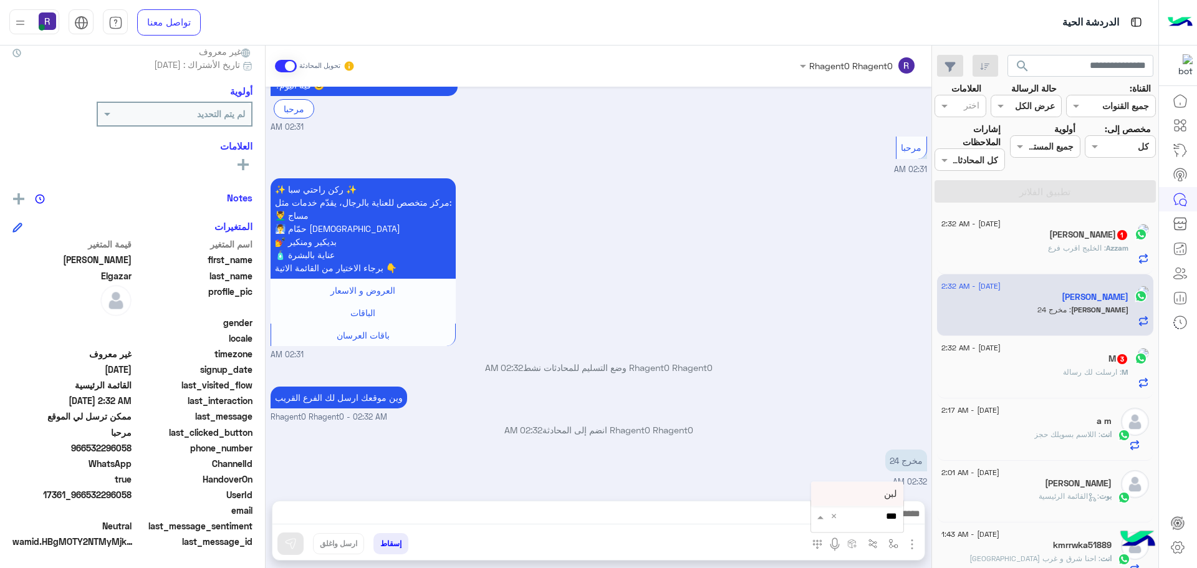
scroll to position [147, 0]
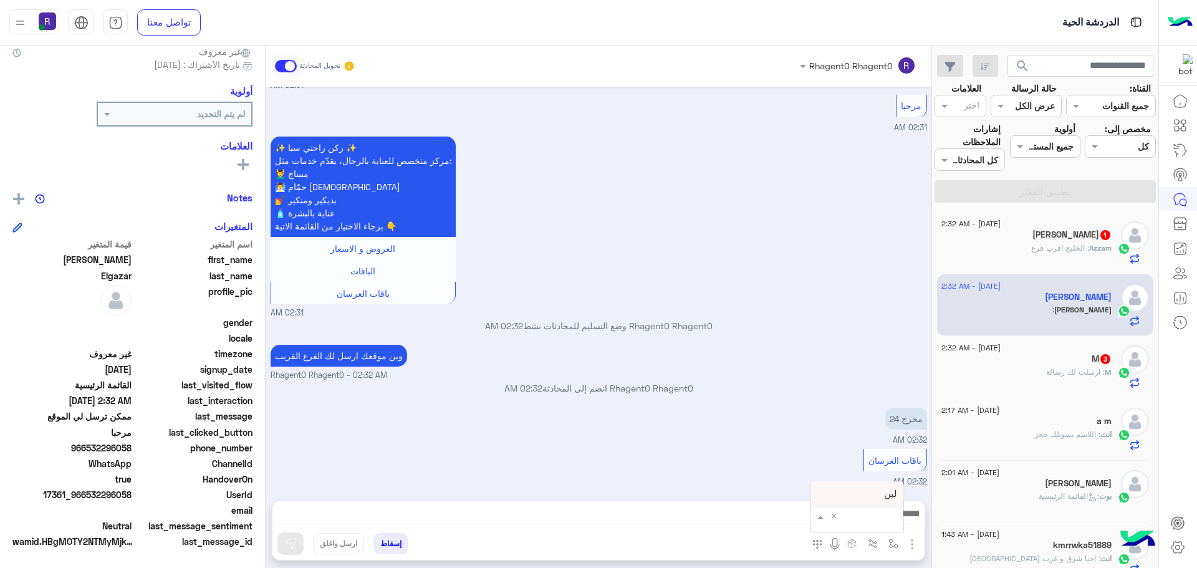
click at [880, 463] on span "باقات العرسان" at bounding box center [895, 460] width 53 height 11
click at [895, 546] on img "button" at bounding box center [893, 544] width 10 height 10
click at [892, 513] on input "text" at bounding box center [855, 516] width 84 height 14
type input "***"
click at [888, 493] on span "لبن" at bounding box center [890, 493] width 13 height 11
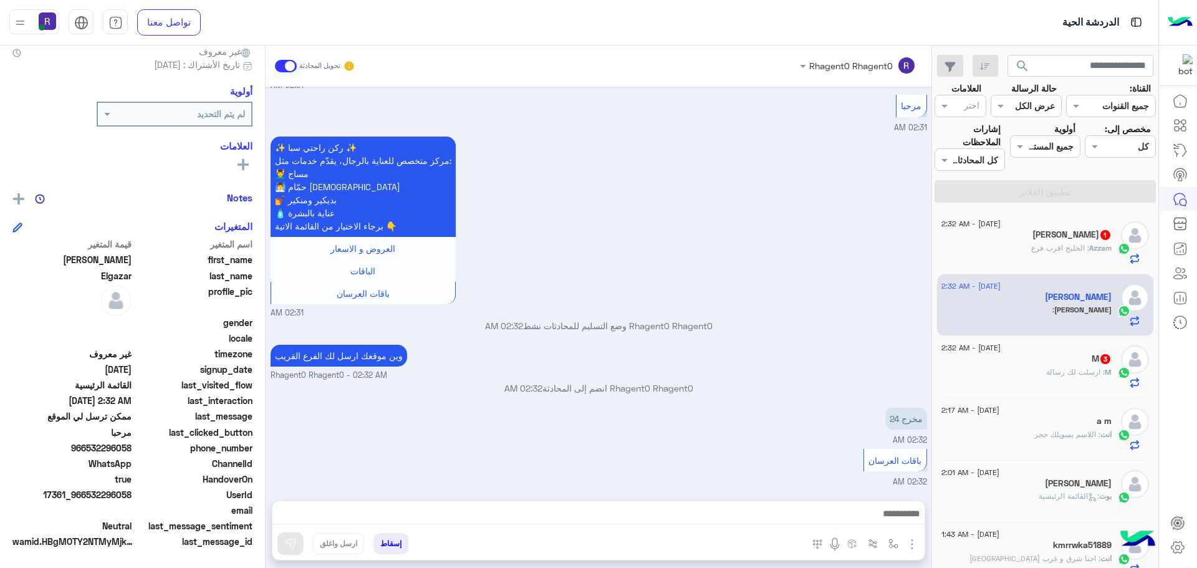
type textarea "***"
click at [291, 548] on img at bounding box center [290, 543] width 12 height 12
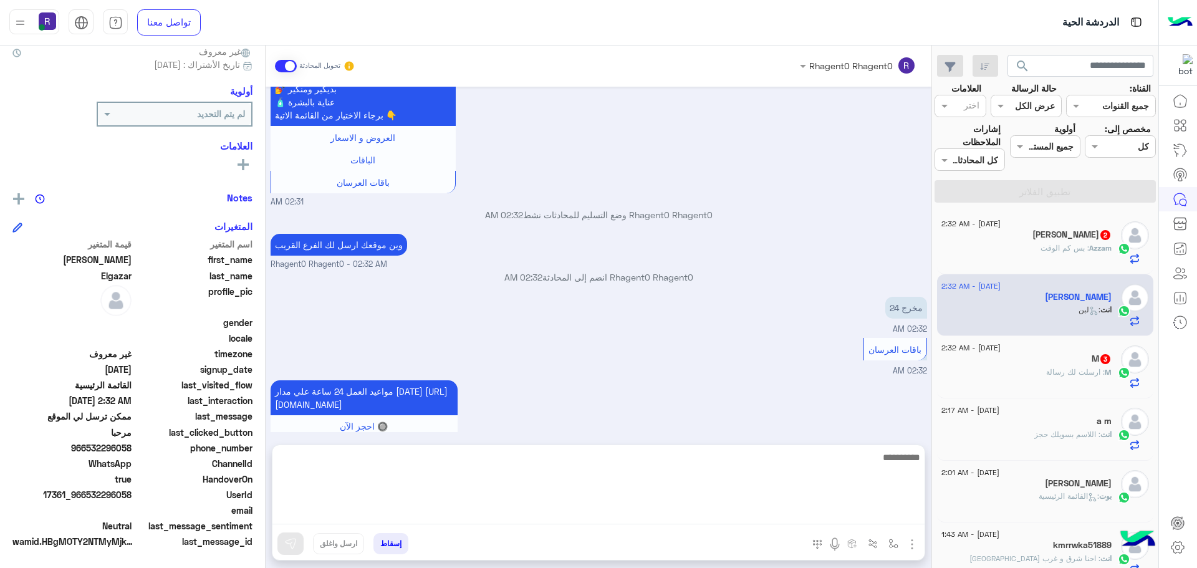
click at [889, 512] on textarea at bounding box center [598, 487] width 652 height 75
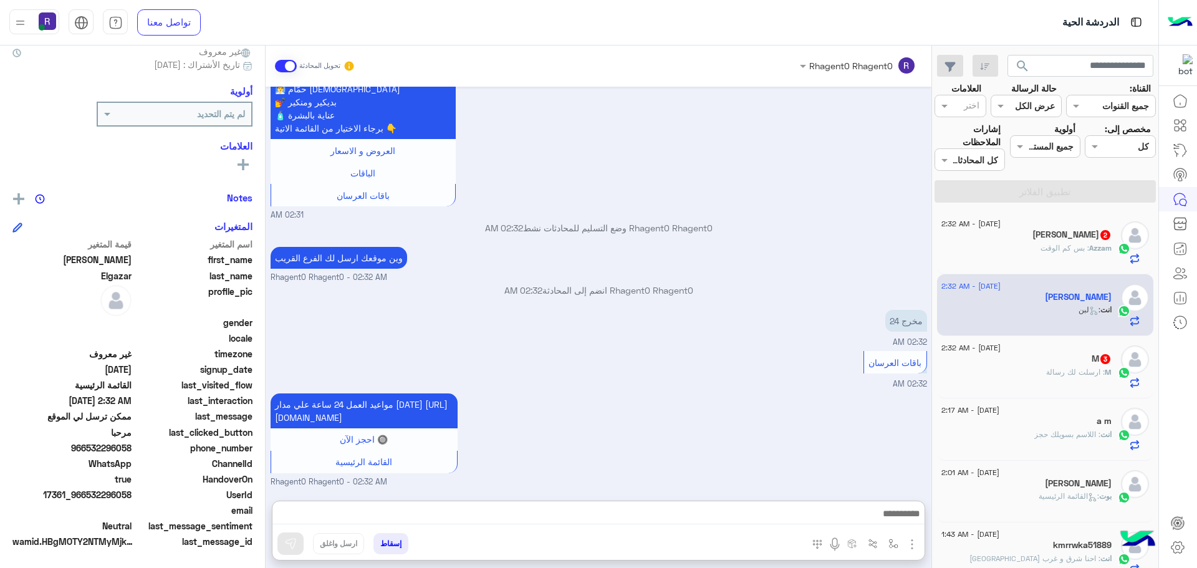
click at [1095, 354] on h5 "M 3" at bounding box center [1102, 359] width 20 height 11
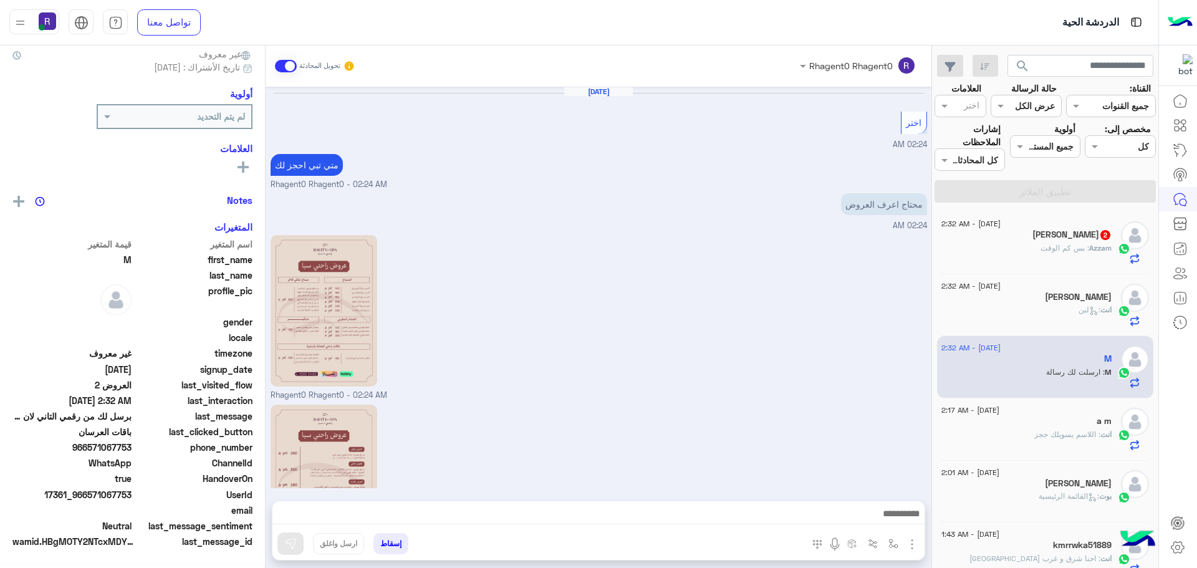
scroll to position [117, 0]
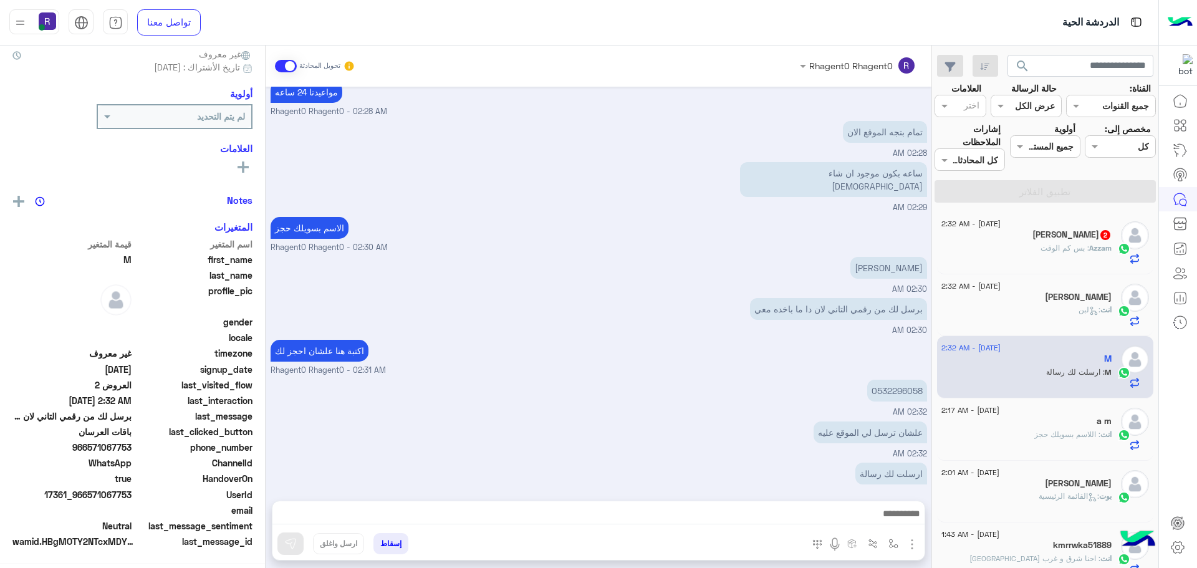
click at [734, 525] on div at bounding box center [598, 516] width 652 height 31
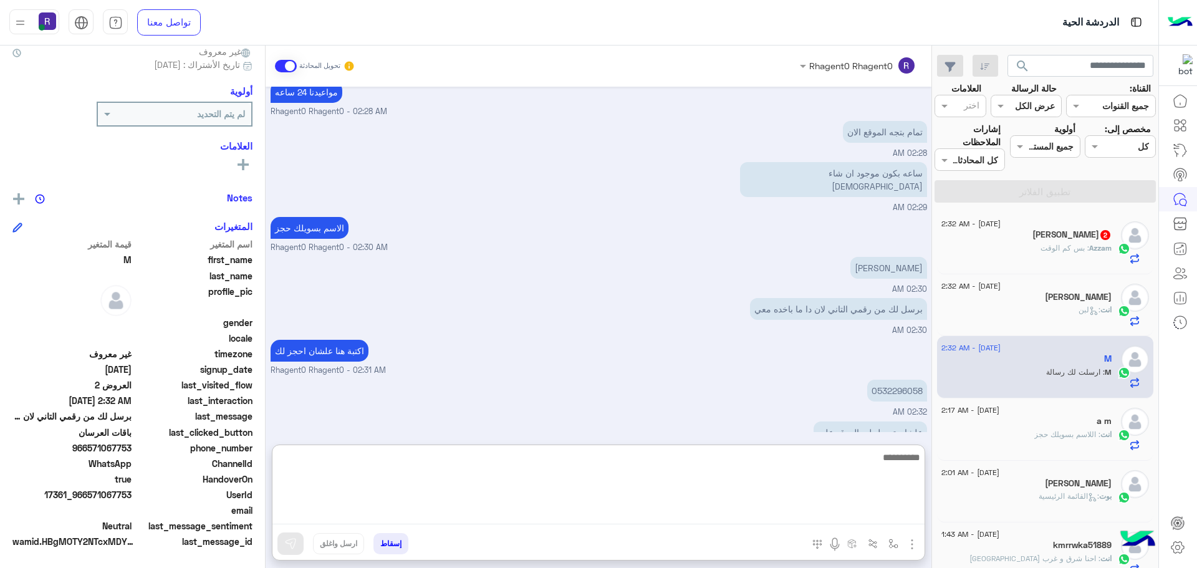
click at [738, 524] on textarea at bounding box center [598, 487] width 652 height 75
type textarea "**"
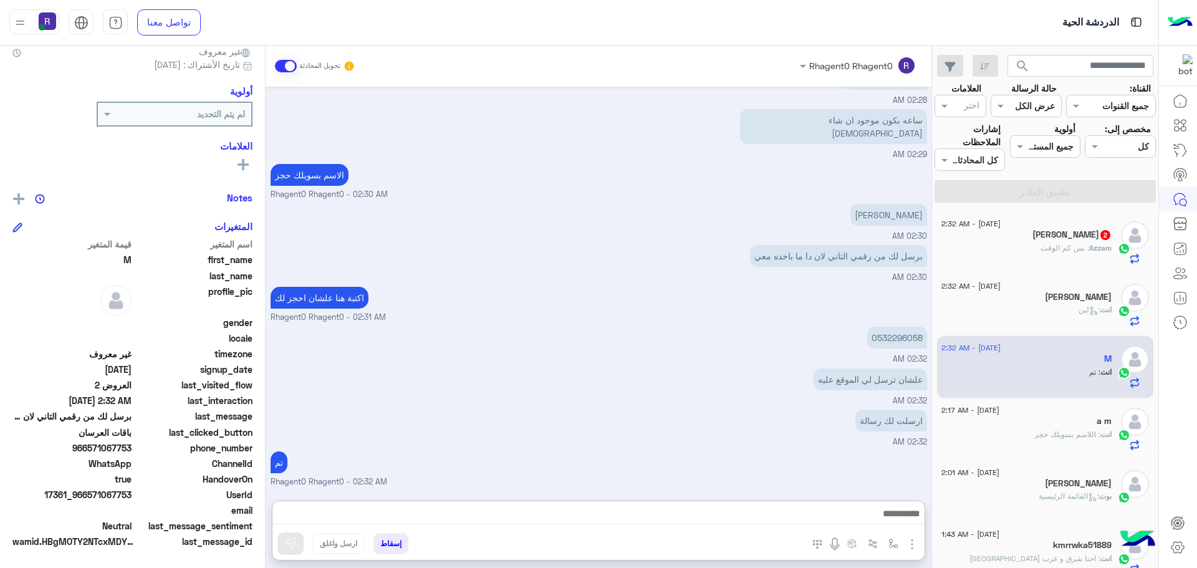
click at [1089, 256] on div "Azzam : بس كم الوقت" at bounding box center [1026, 254] width 170 height 22
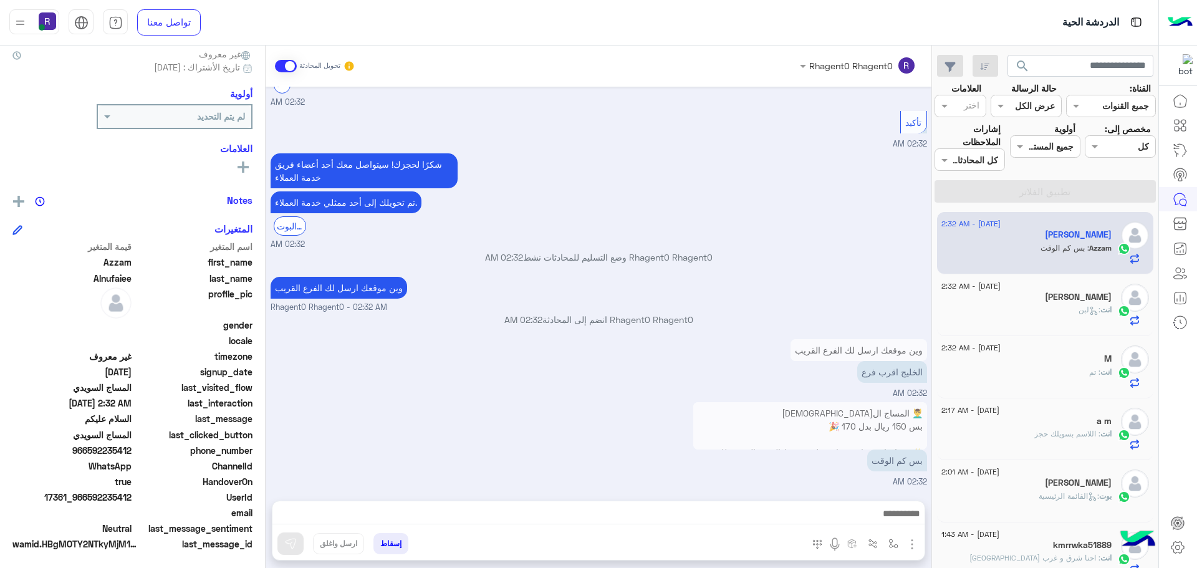
scroll to position [119, 0]
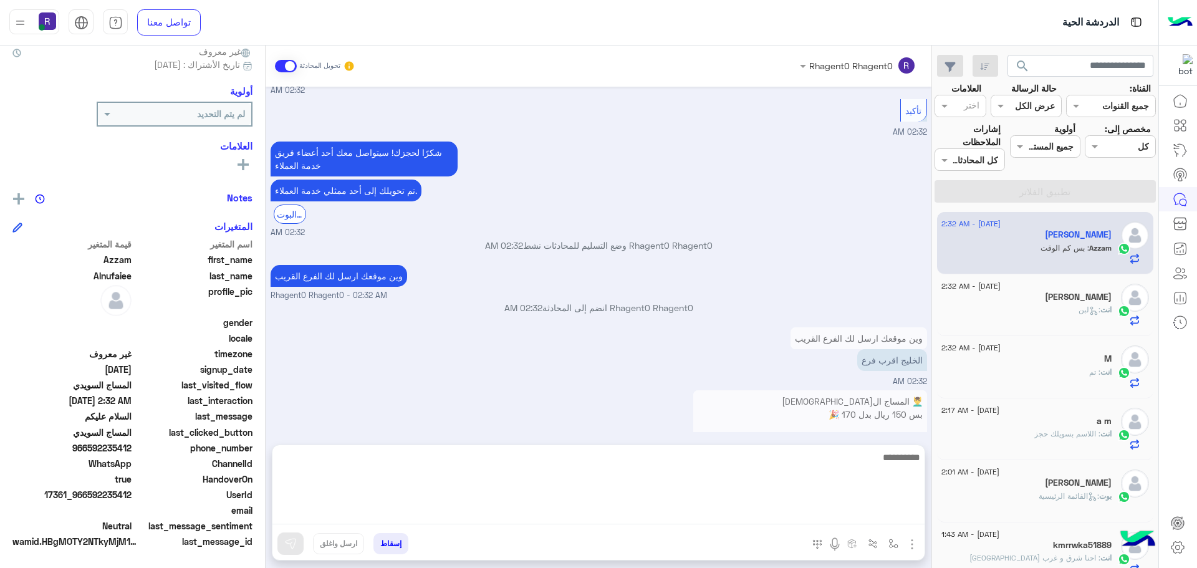
click at [789, 512] on textarea at bounding box center [598, 487] width 652 height 75
type textarea "**********"
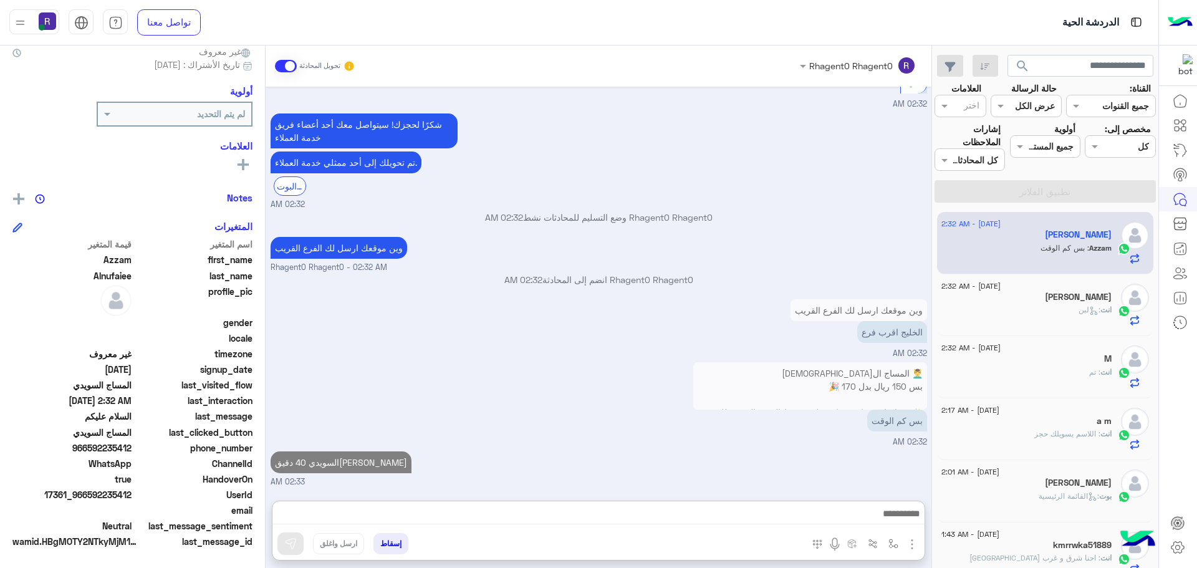
click at [1085, 375] on div "انت : تم" at bounding box center [1026, 378] width 170 height 22
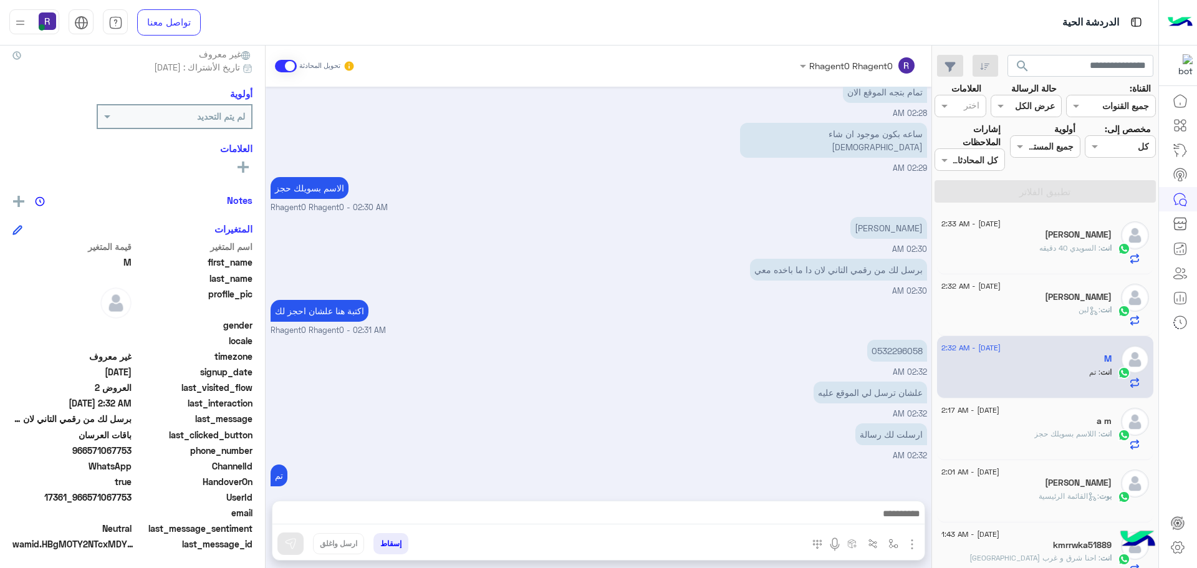
scroll to position [119, 0]
click at [915, 340] on p "0532296058" at bounding box center [897, 351] width 60 height 22
copy p "0532296058"
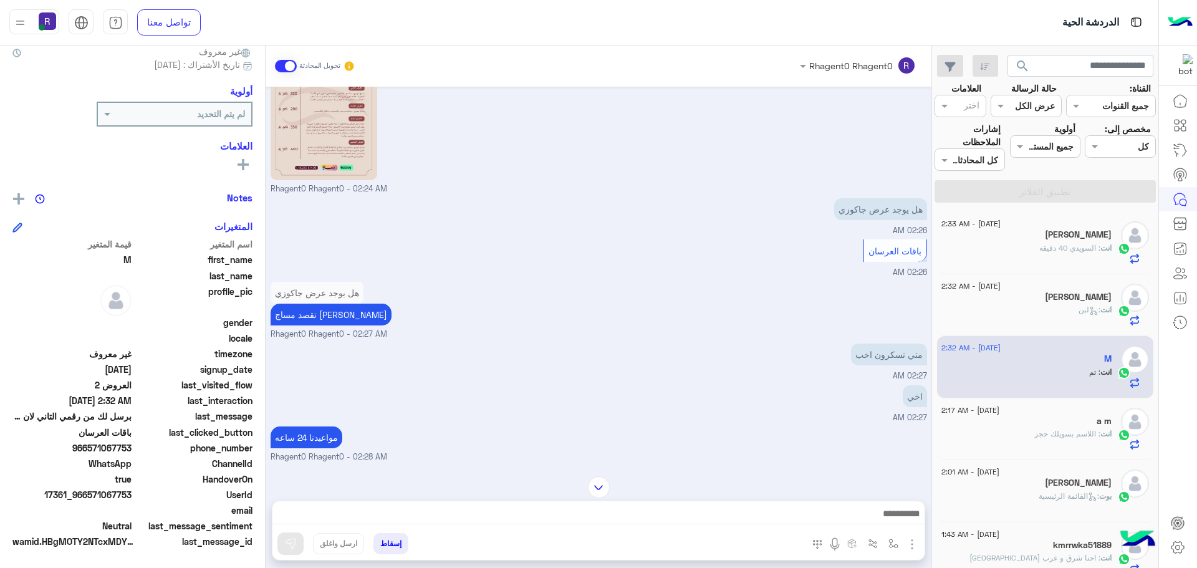
scroll to position [282, 0]
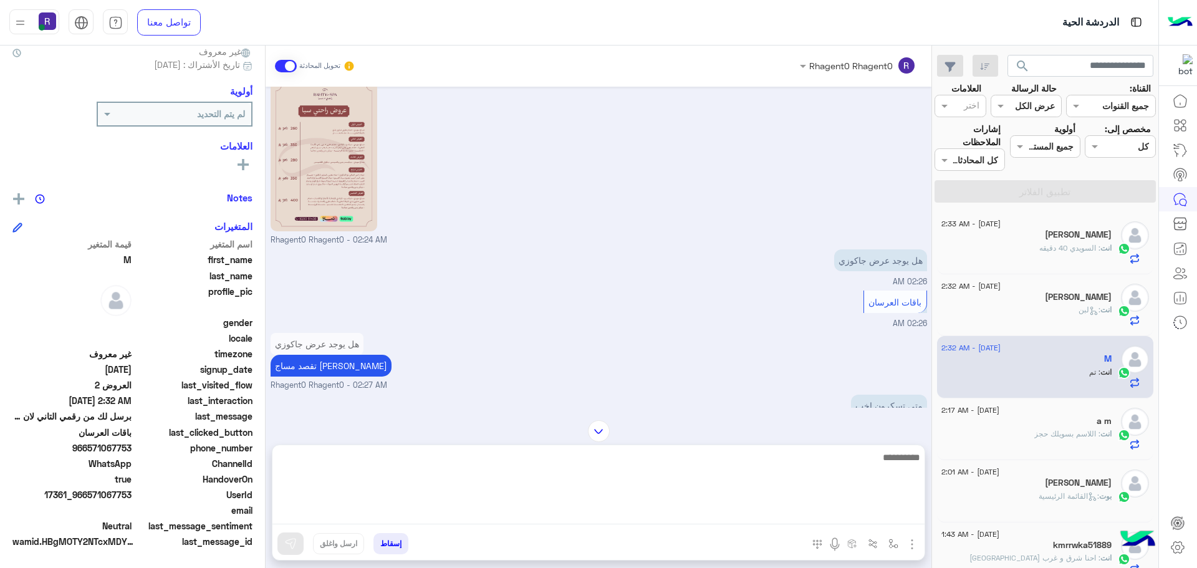
click at [776, 509] on textarea at bounding box center [598, 487] width 652 height 75
type textarea "*"
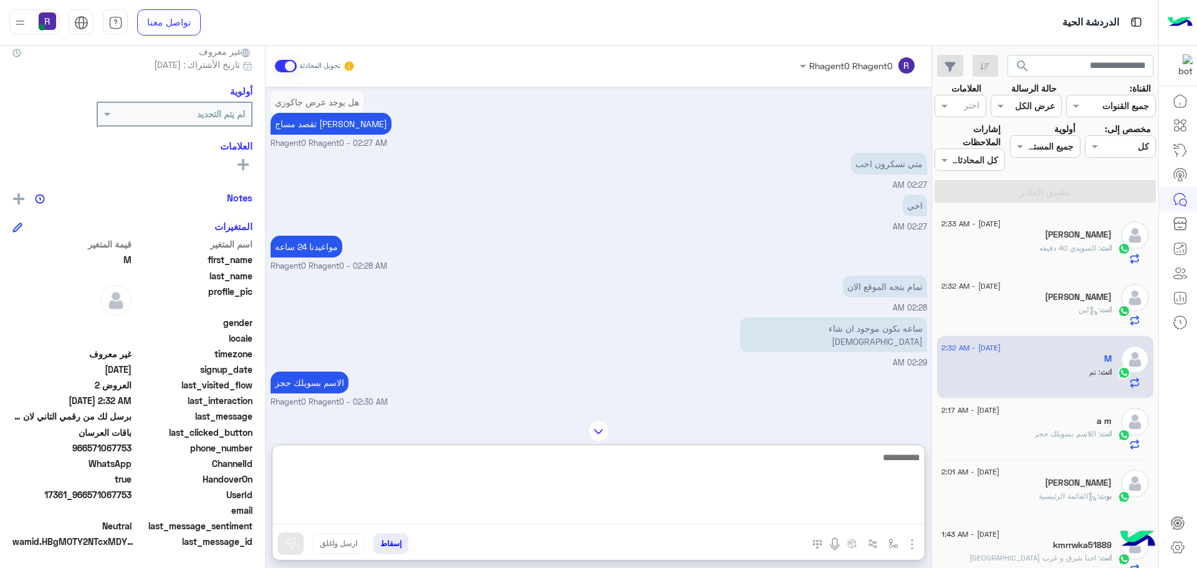
scroll to position [775, 0]
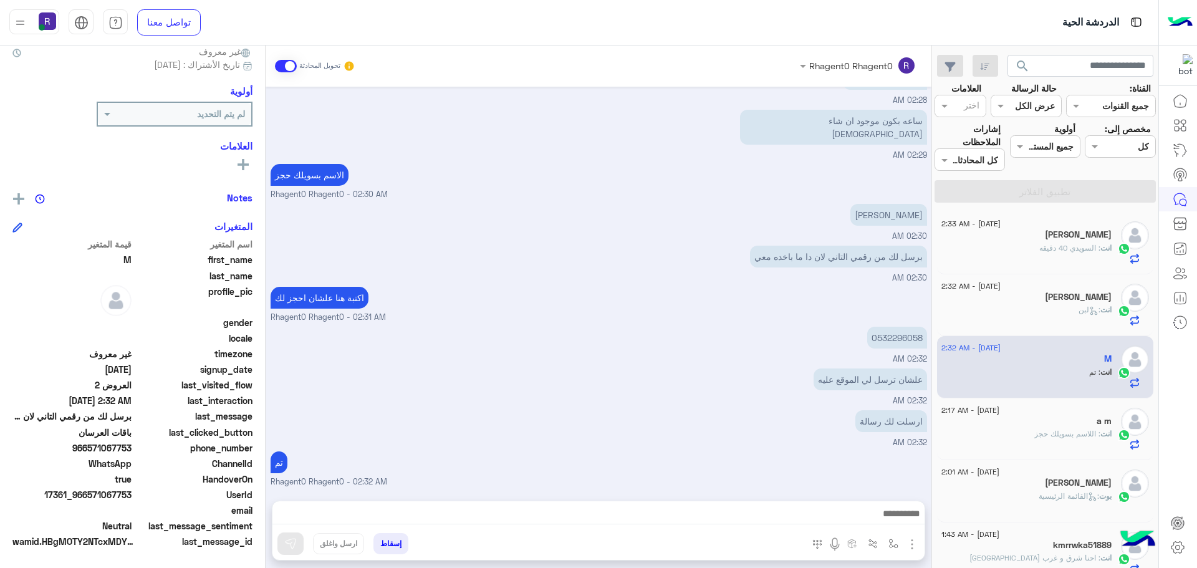
click at [287, 67] on span at bounding box center [286, 66] width 22 height 12
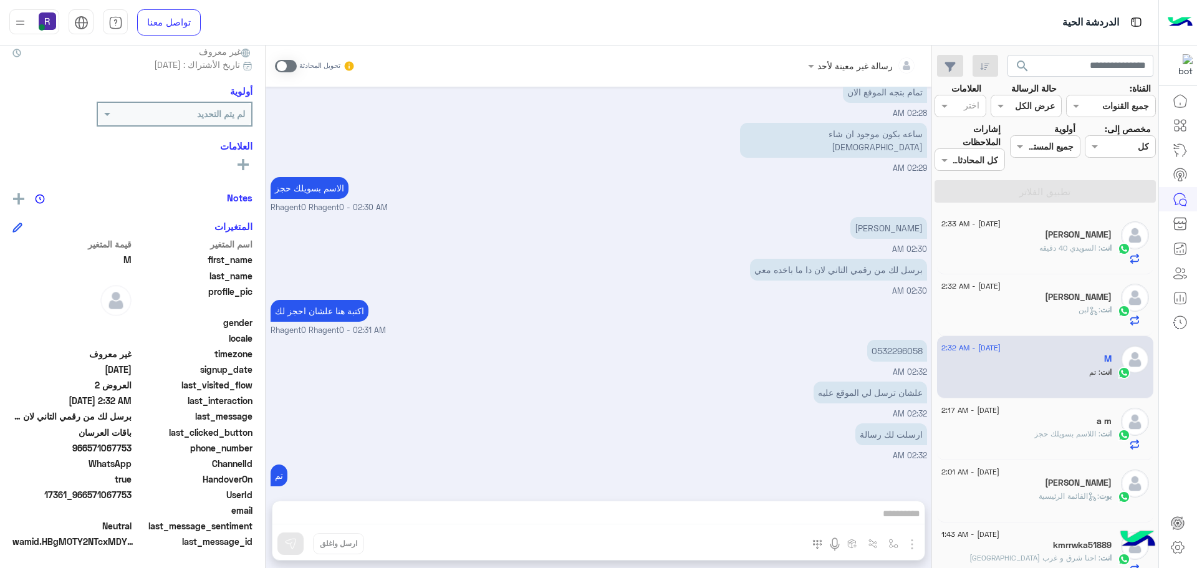
scroll to position [742, 0]
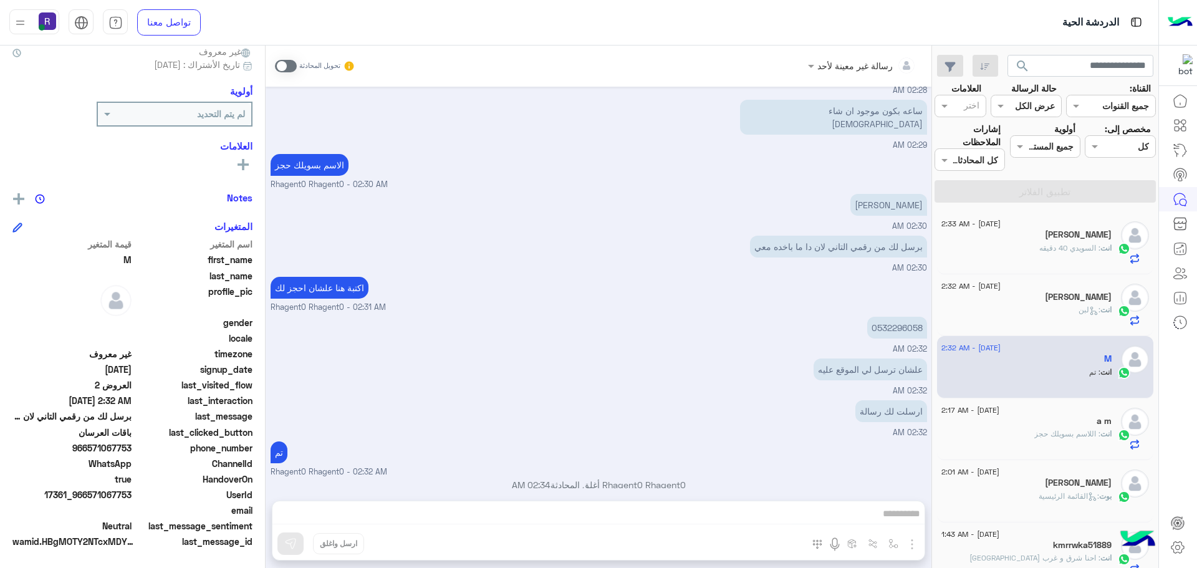
click at [1092, 323] on div "انت : لبن" at bounding box center [1026, 315] width 170 height 22
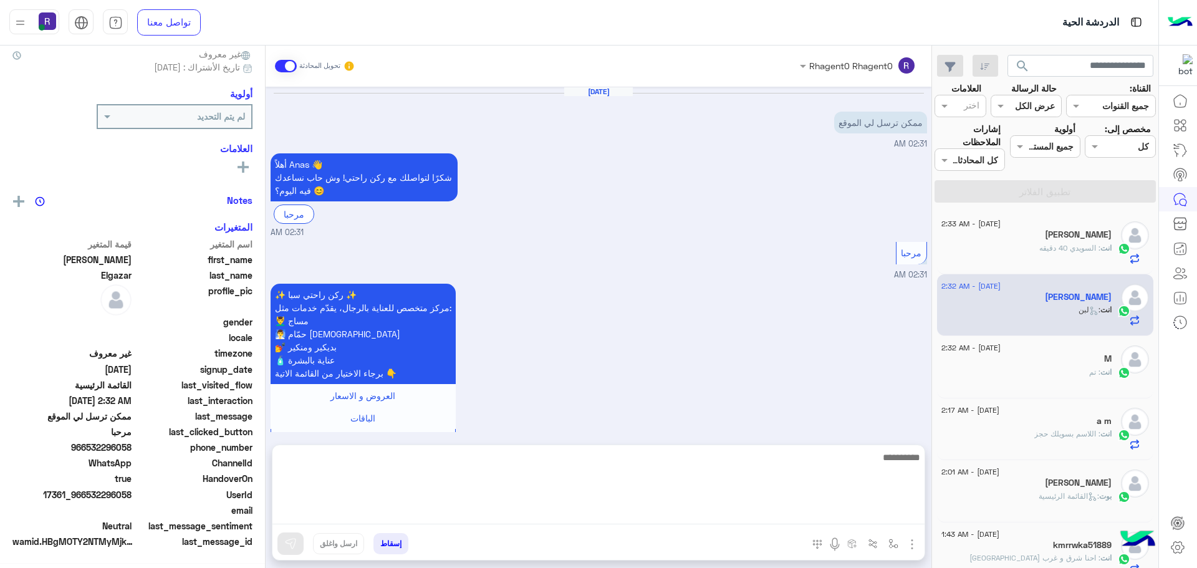
scroll to position [258, 0]
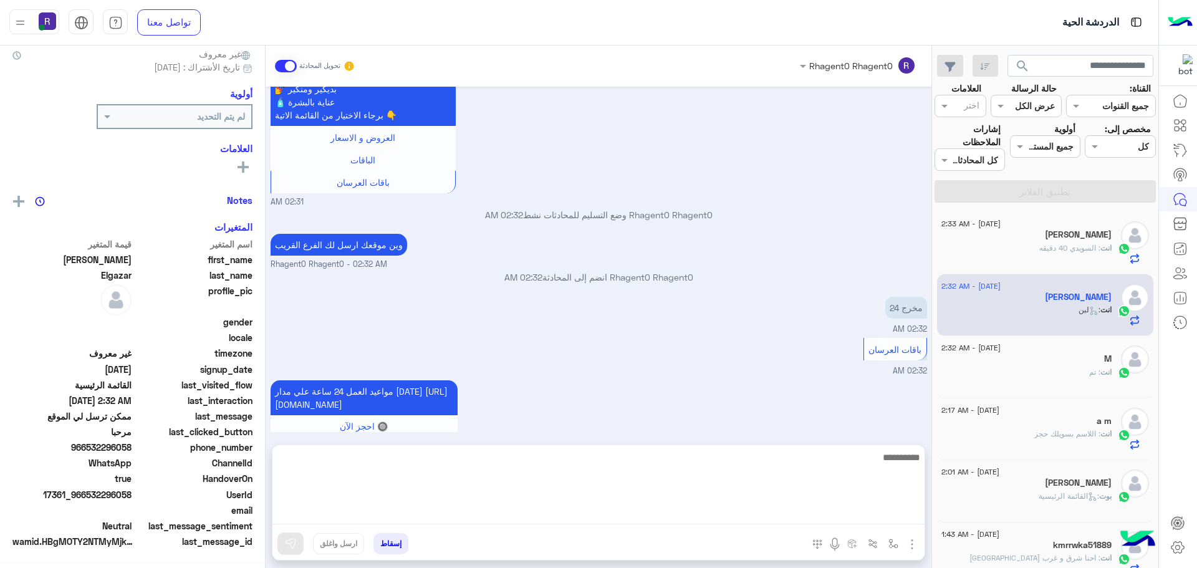
click at [886, 509] on textarea at bounding box center [598, 487] width 652 height 75
type textarea "**********"
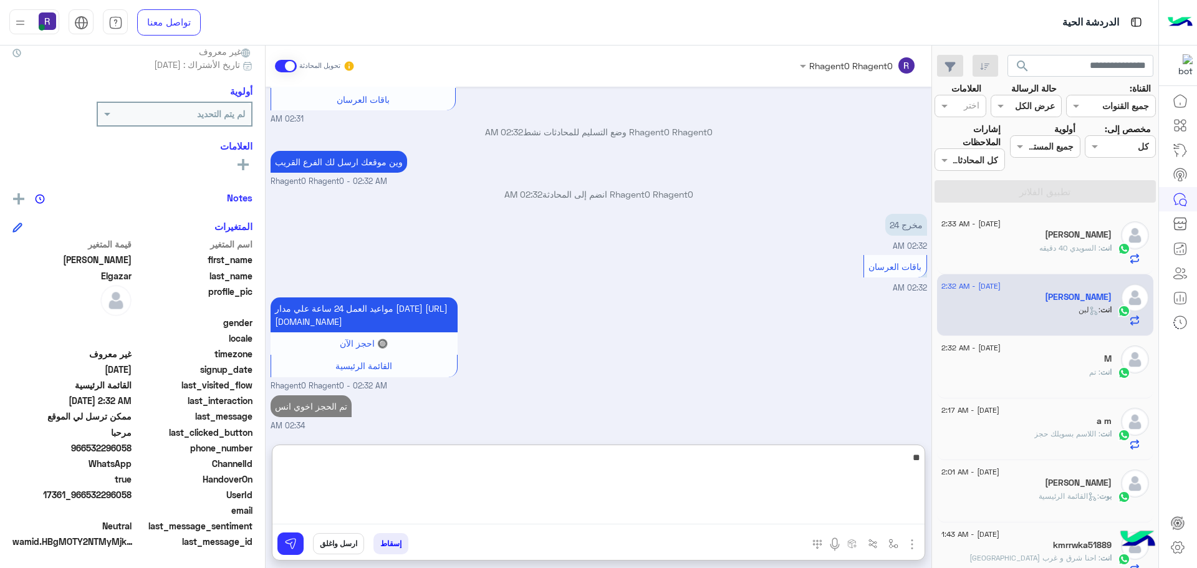
type textarea "**"
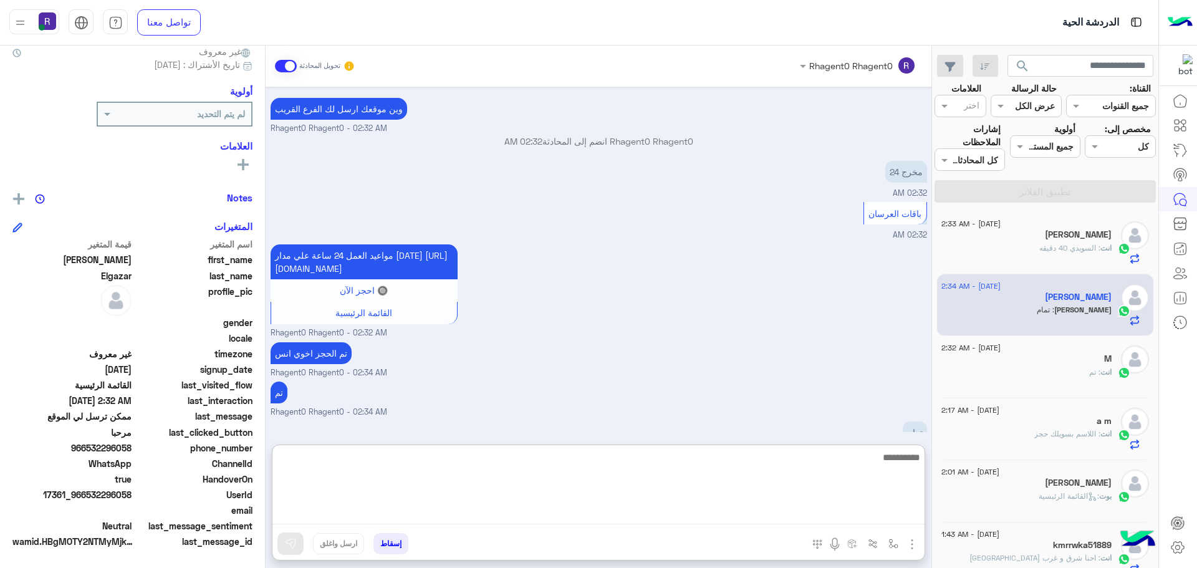
scroll to position [394, 0]
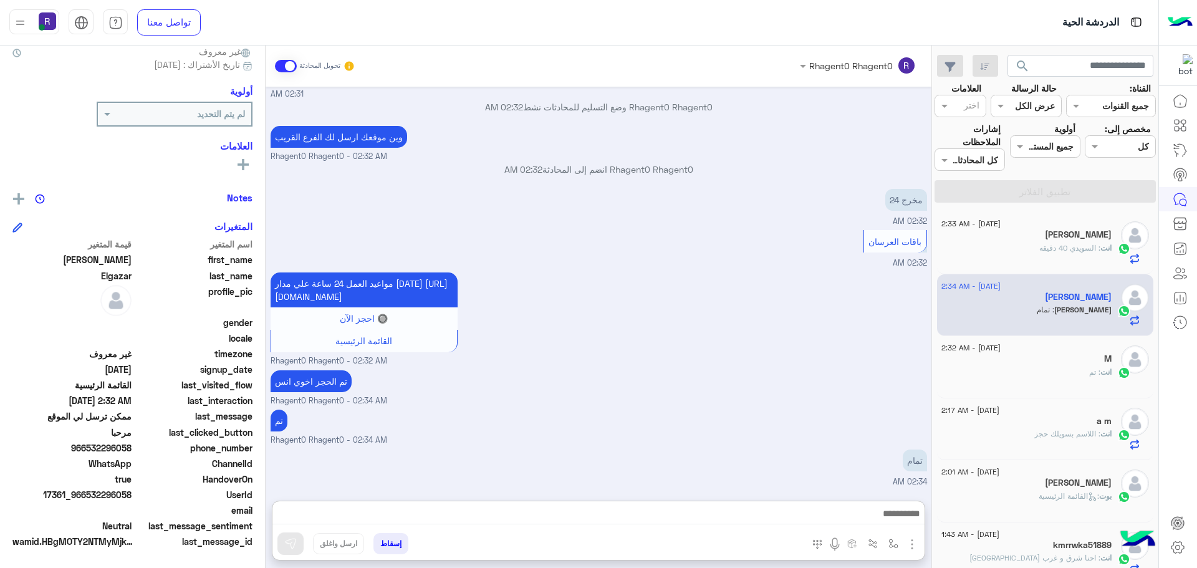
click at [652, 407] on div "تم Rhagent0 Rhagent0 - 02:34 AM" at bounding box center [599, 427] width 657 height 40
click at [284, 66] on span at bounding box center [286, 66] width 22 height 12
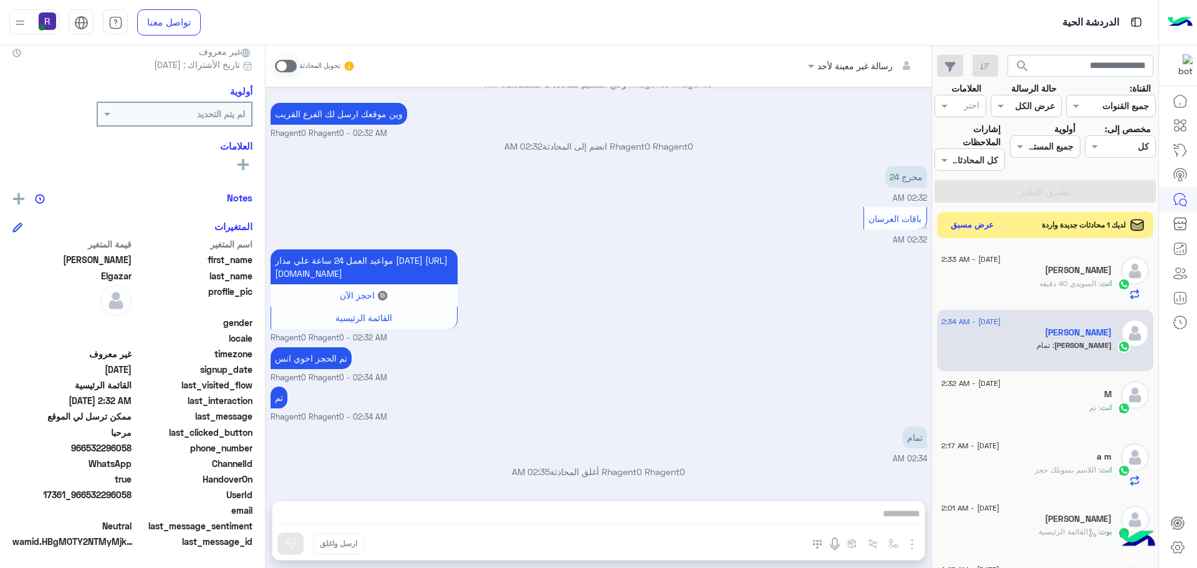
click at [993, 224] on button "عرض مسبق" at bounding box center [972, 225] width 52 height 17
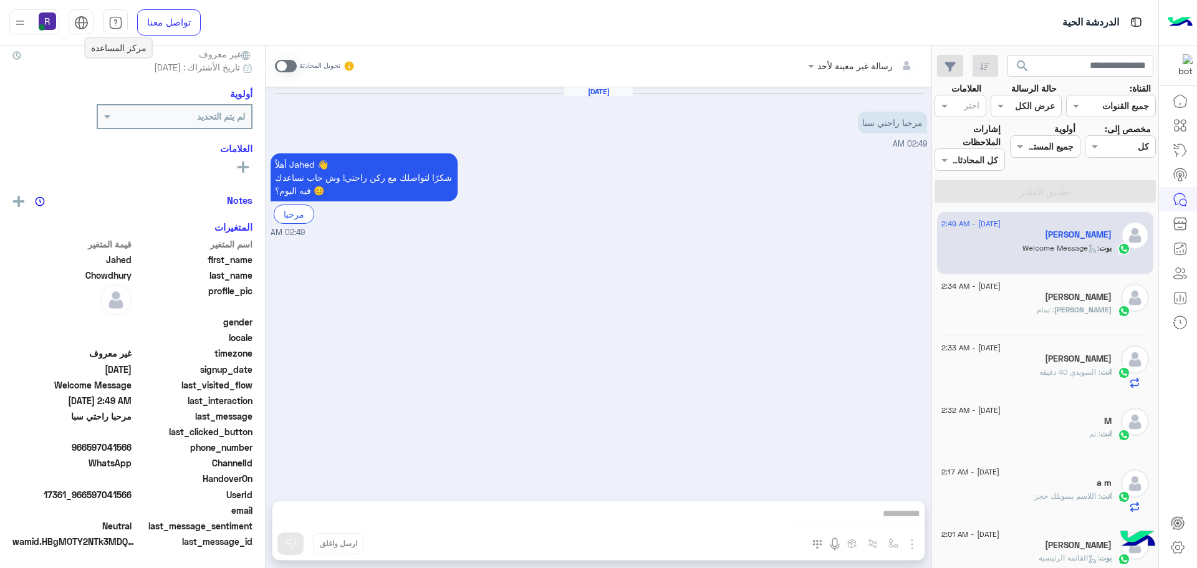
scroll to position [119, 0]
click at [288, 62] on span at bounding box center [286, 66] width 22 height 12
click at [900, 544] on button "button" at bounding box center [893, 543] width 21 height 21
click at [914, 544] on img "button" at bounding box center [912, 544] width 15 height 15
click at [897, 527] on button "الصور" at bounding box center [893, 516] width 53 height 25
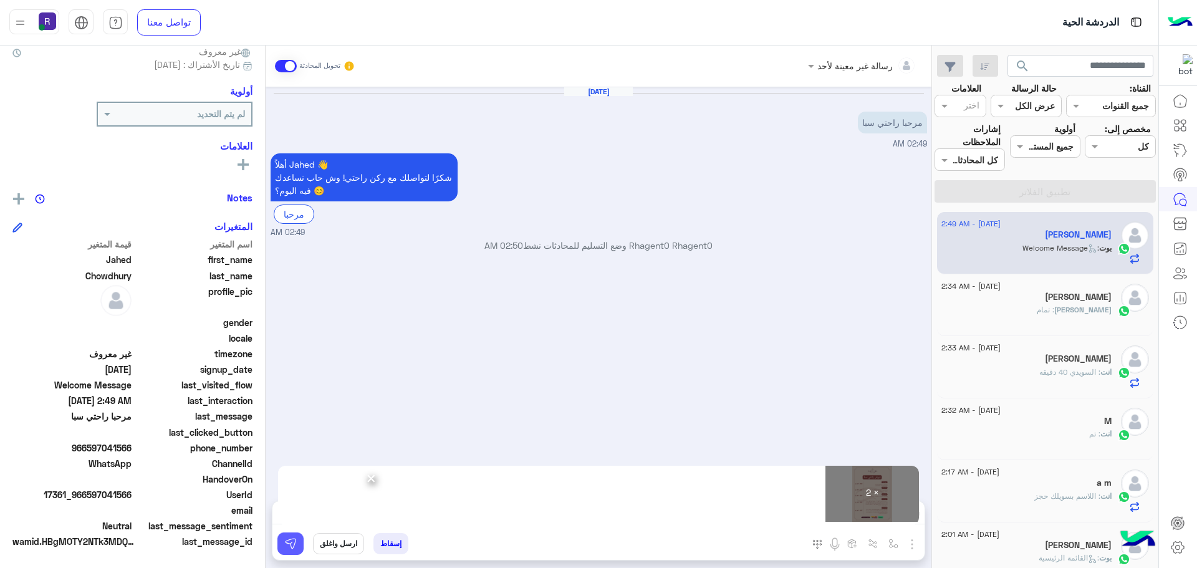
click at [296, 539] on img at bounding box center [290, 543] width 12 height 12
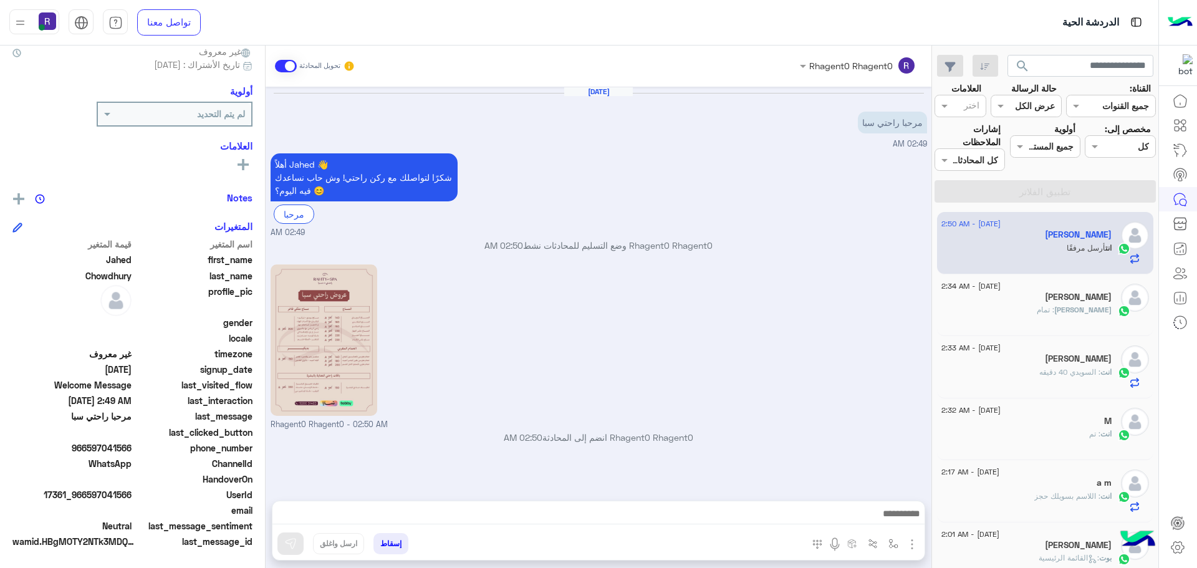
scroll to position [135, 0]
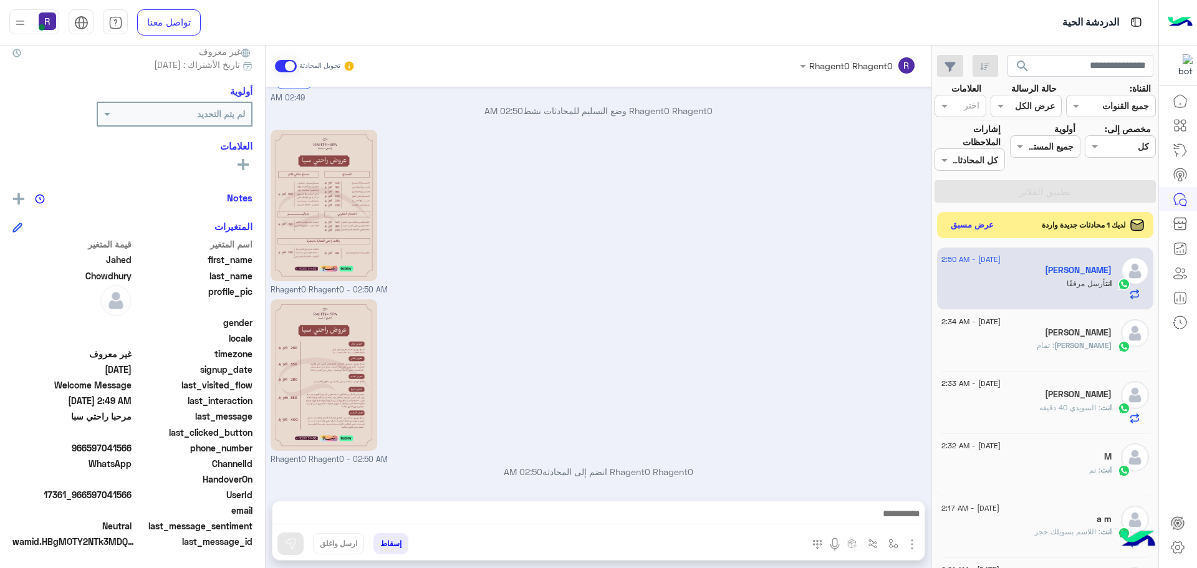
click at [971, 219] on button "عرض مسبق" at bounding box center [972, 225] width 52 height 17
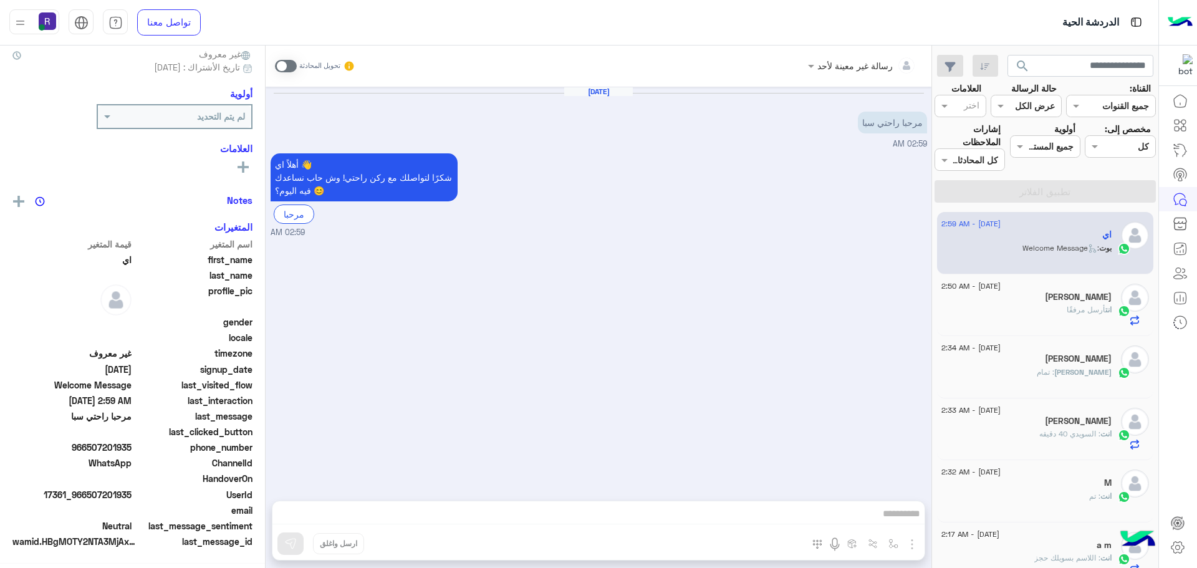
scroll to position [119, 0]
click at [285, 69] on span at bounding box center [286, 66] width 22 height 12
click at [912, 544] on img "button" at bounding box center [912, 544] width 15 height 15
click at [896, 526] on button "الصور" at bounding box center [893, 516] width 53 height 25
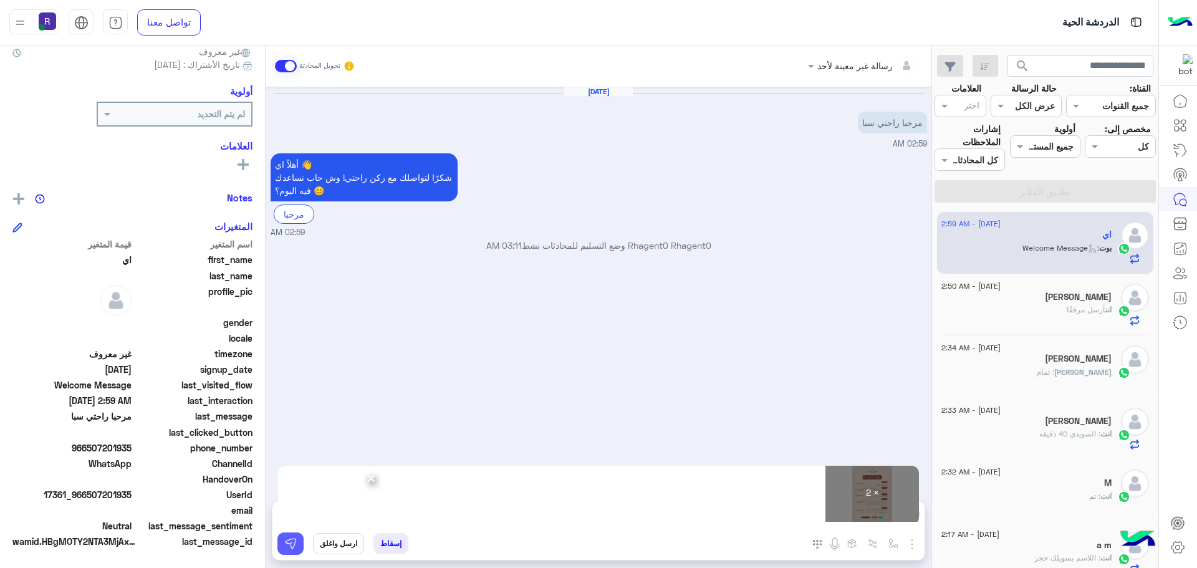
click at [288, 547] on img at bounding box center [290, 543] width 12 height 12
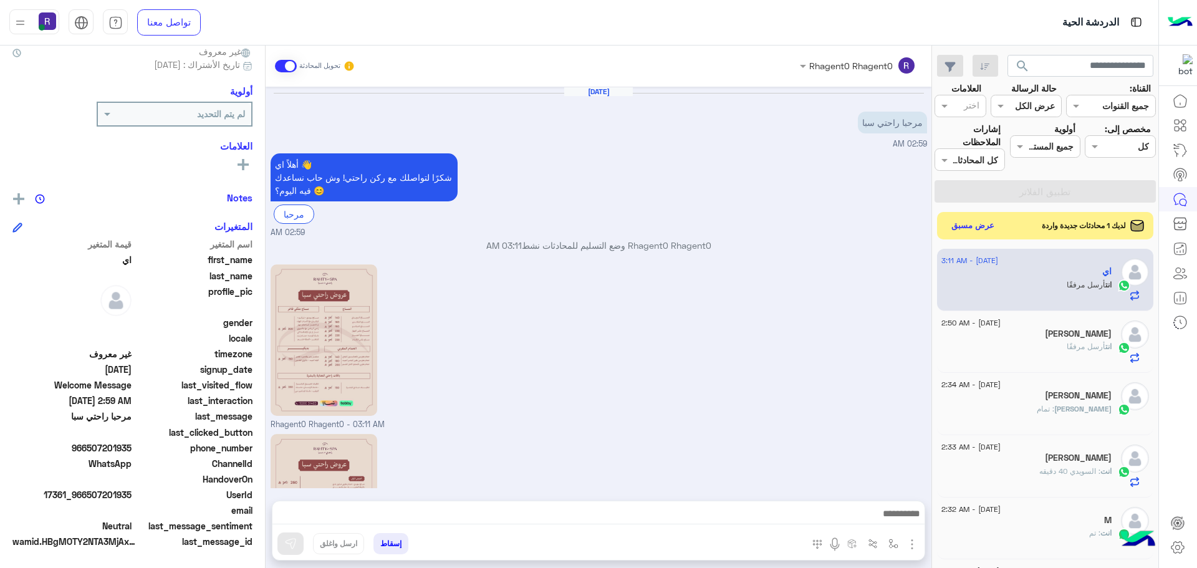
scroll to position [135, 0]
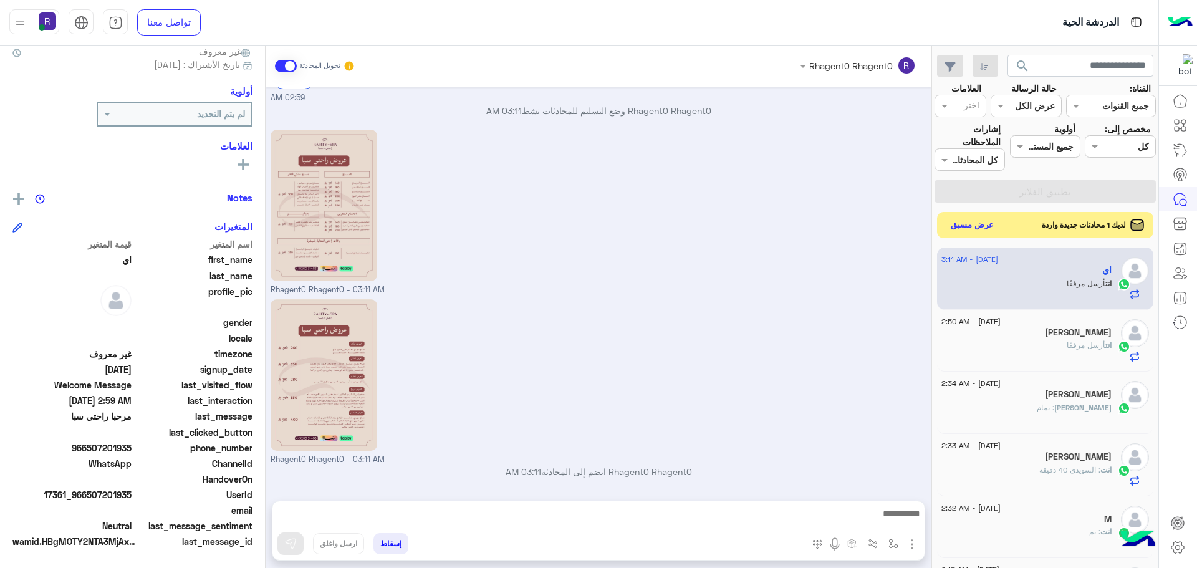
click at [985, 227] on button "عرض مسبق" at bounding box center [972, 225] width 52 height 17
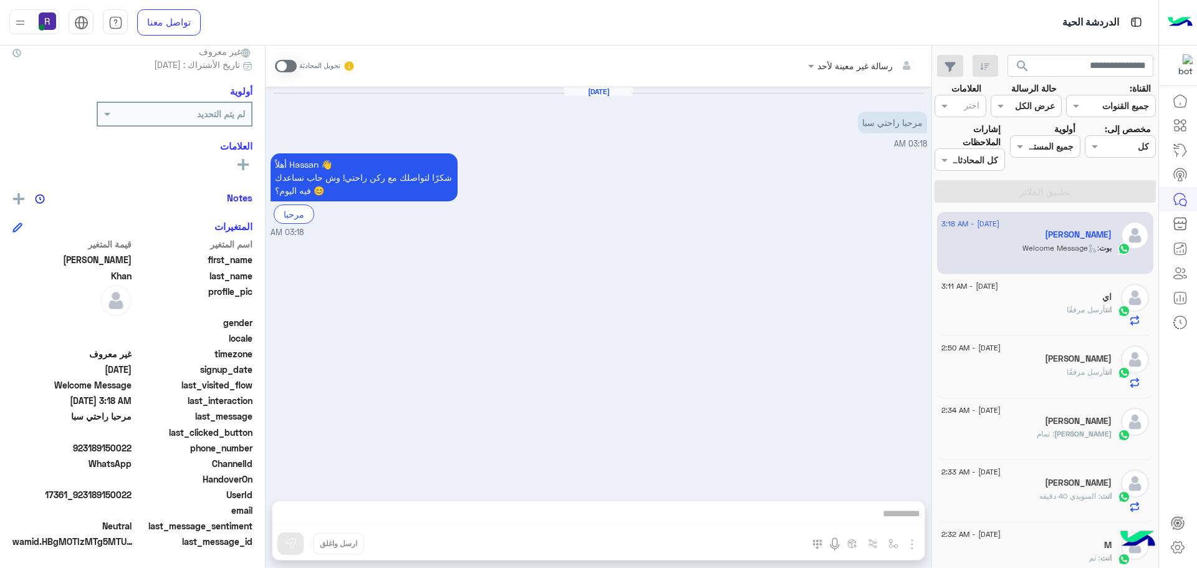
click at [289, 65] on span at bounding box center [286, 66] width 22 height 12
click at [908, 537] on img "button" at bounding box center [912, 544] width 15 height 15
click at [885, 514] on span "الصور" at bounding box center [888, 517] width 23 height 14
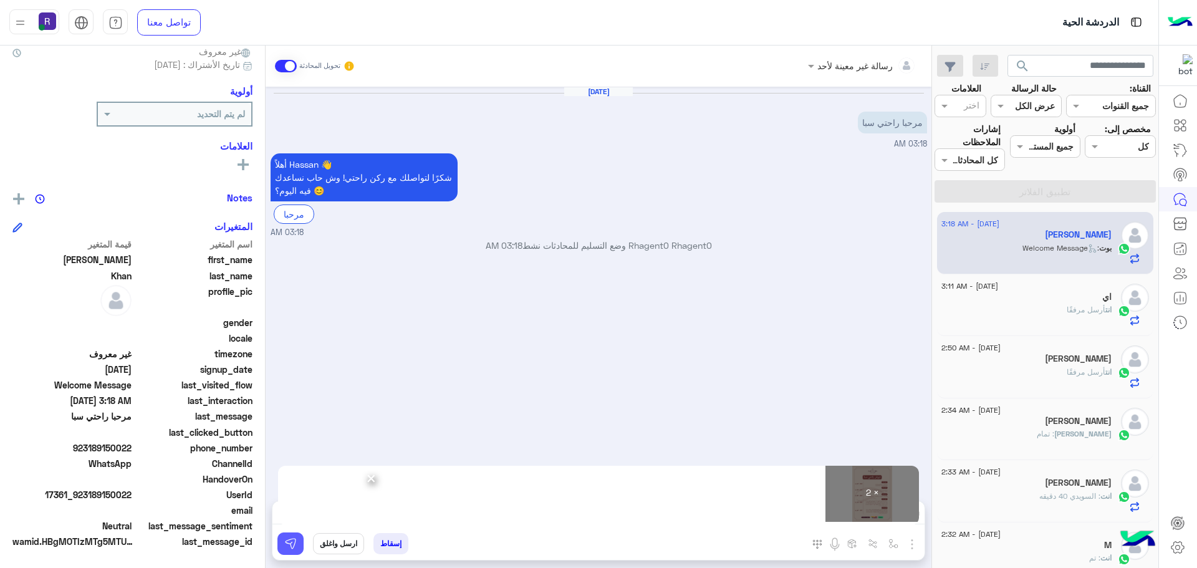
click at [297, 542] on button at bounding box center [290, 543] width 26 height 22
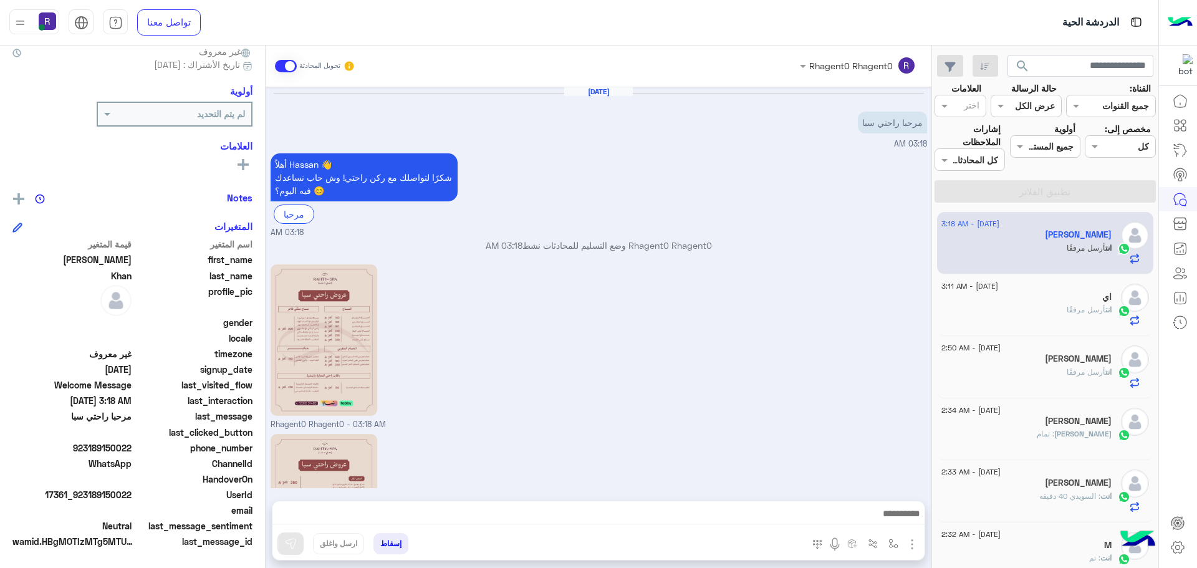
scroll to position [135, 0]
